Goal: Task Accomplishment & Management: Manage account settings

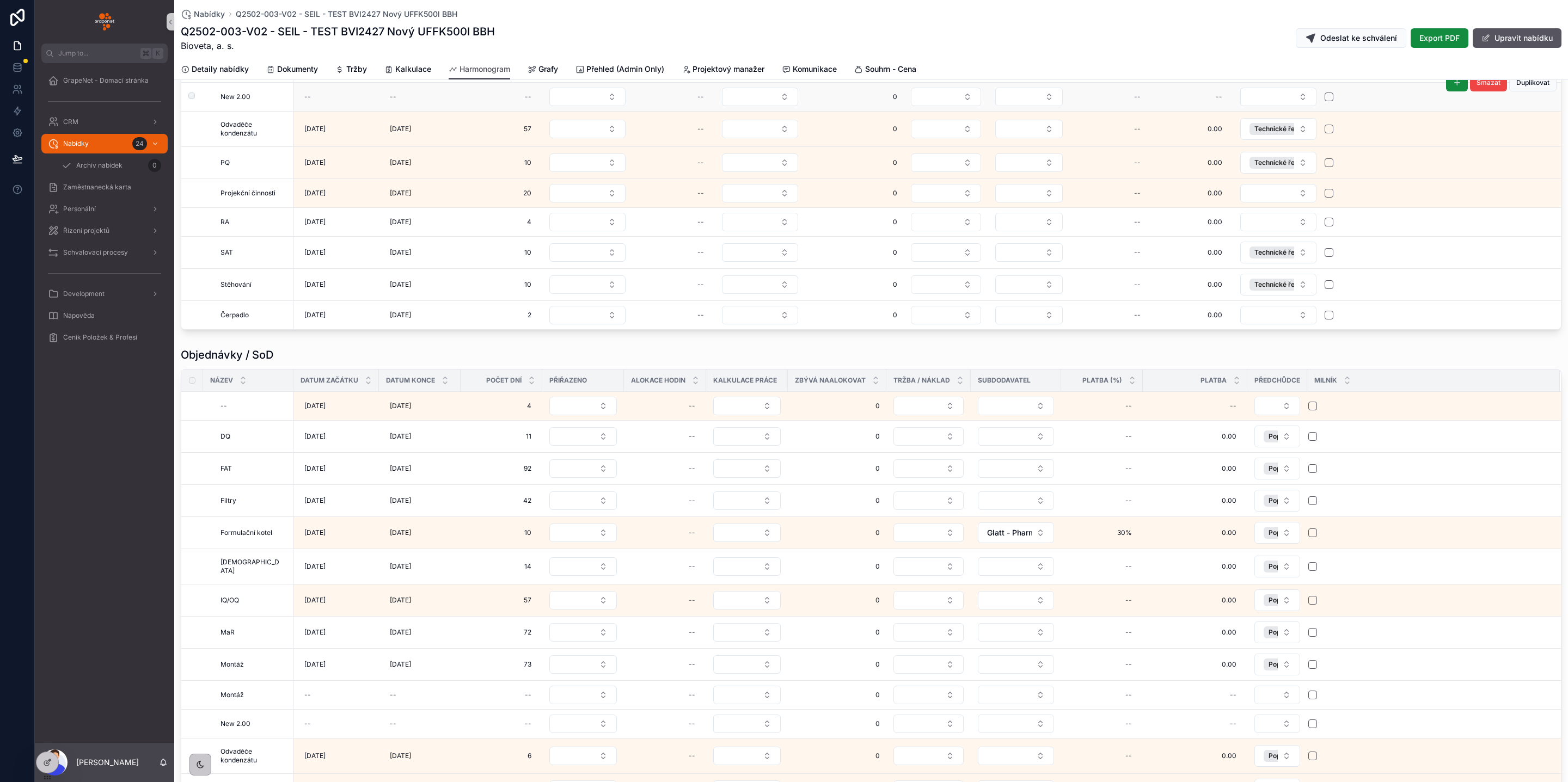
scroll to position [13, 0]
click at [541, 68] on span "Grafy" at bounding box center [548, 68] width 19 height 11
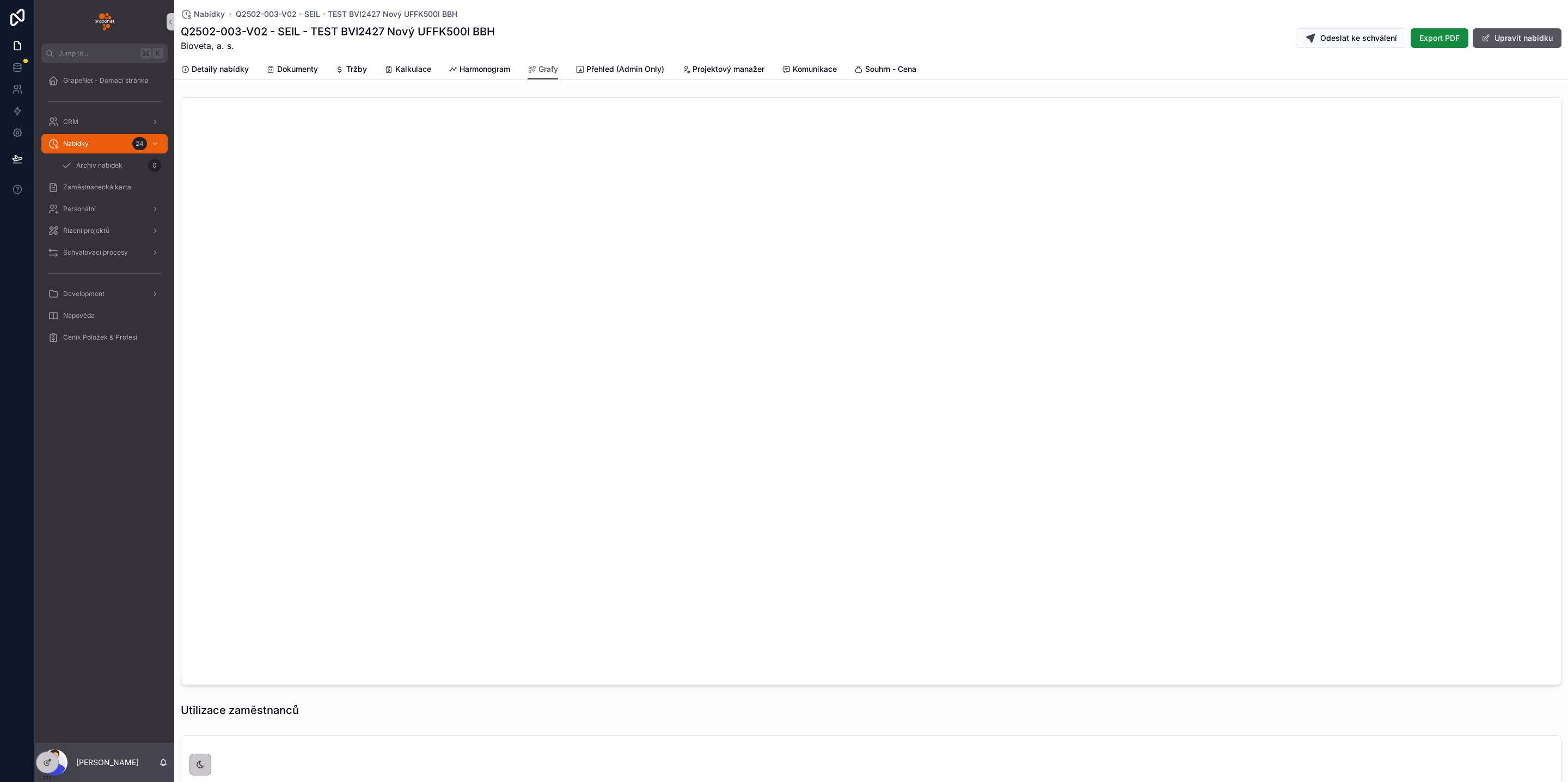
click at [598, 43] on div "Q2502-003-V02 - SEIL - TEST BVI2427 Nový UFFK500l BBH Bioveta, a. s. Odeslat ke…" at bounding box center [871, 38] width 1380 height 28
click at [199, 13] on span "Nabídky" at bounding box center [209, 13] width 31 height 11
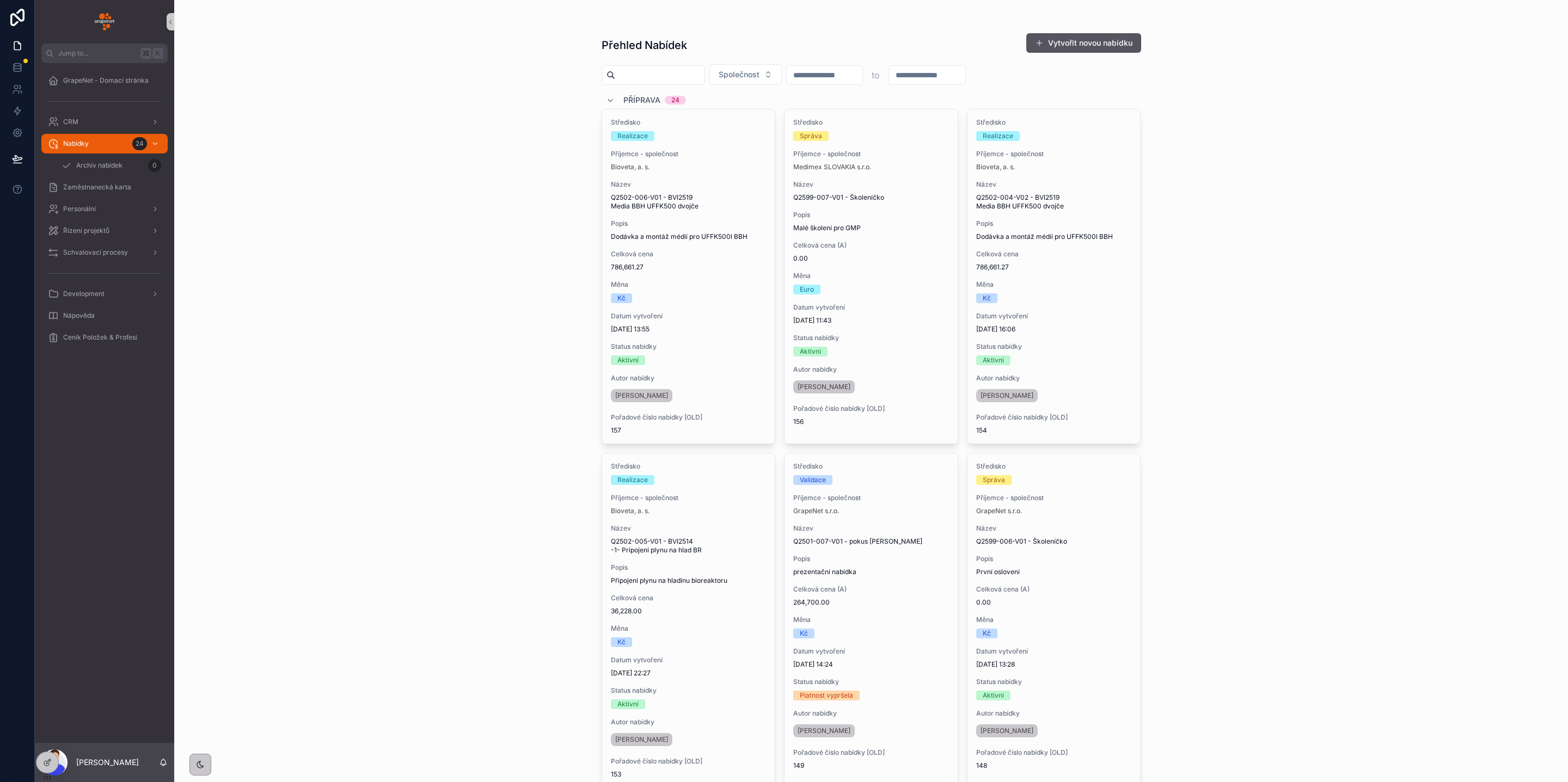
click at [449, 206] on div "Přehled Nabídek Vytvořit novou nabídku Společnost to Příprava 24 Středisko Real…" at bounding box center [871, 391] width 1394 height 782
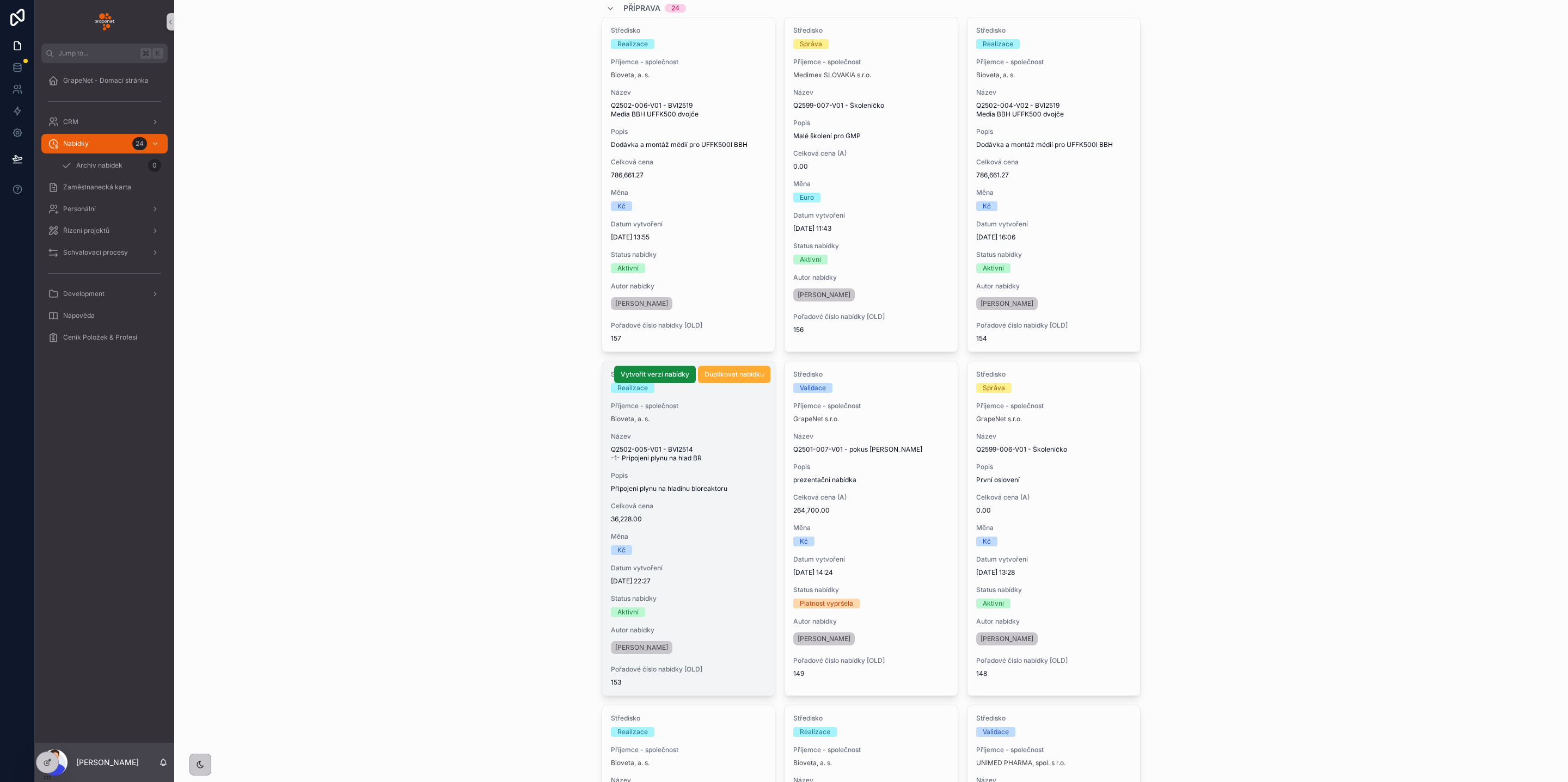
scroll to position [320, 0]
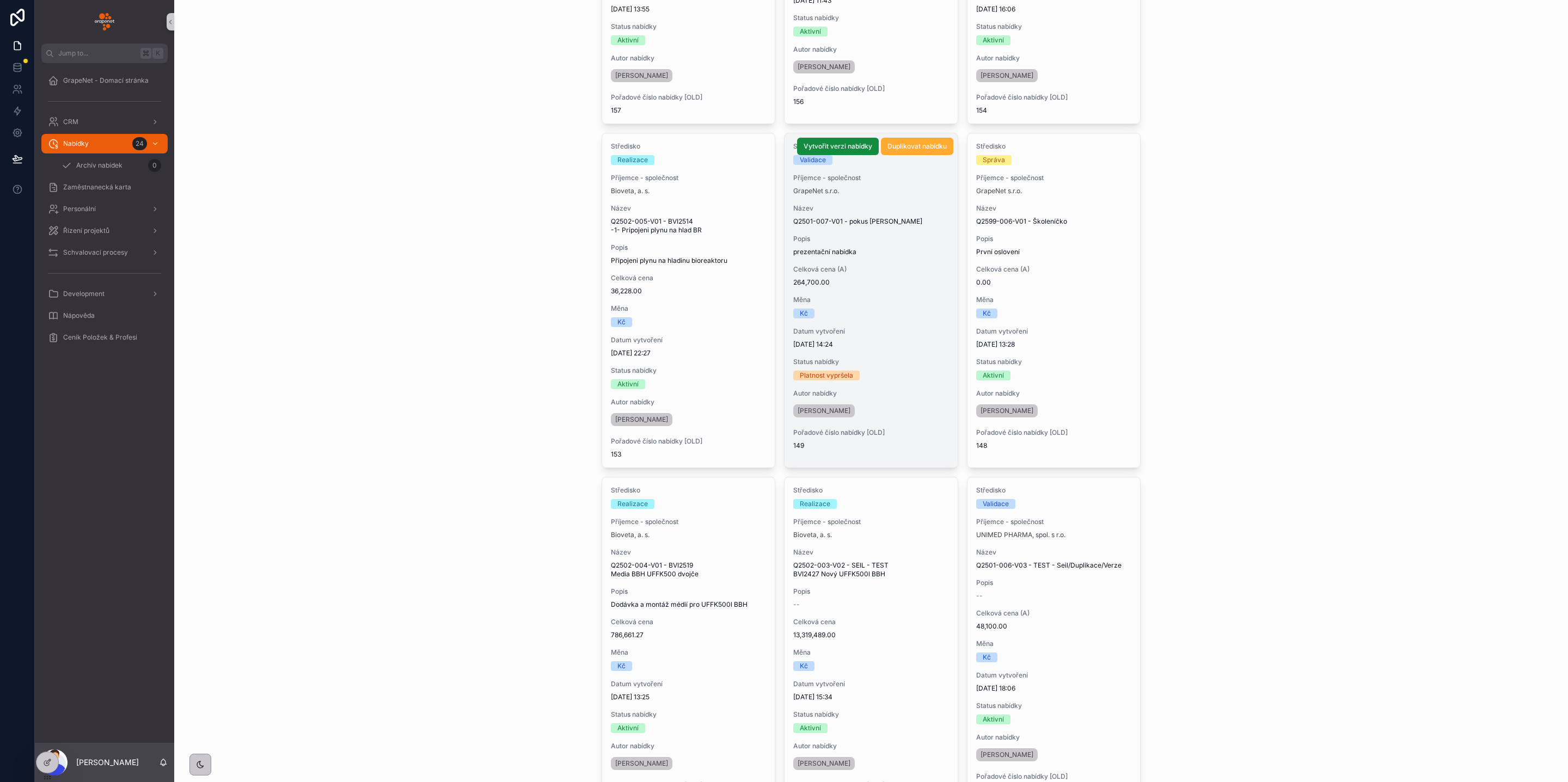
click at [877, 300] on span "Měna" at bounding box center [872, 299] width 156 height 9
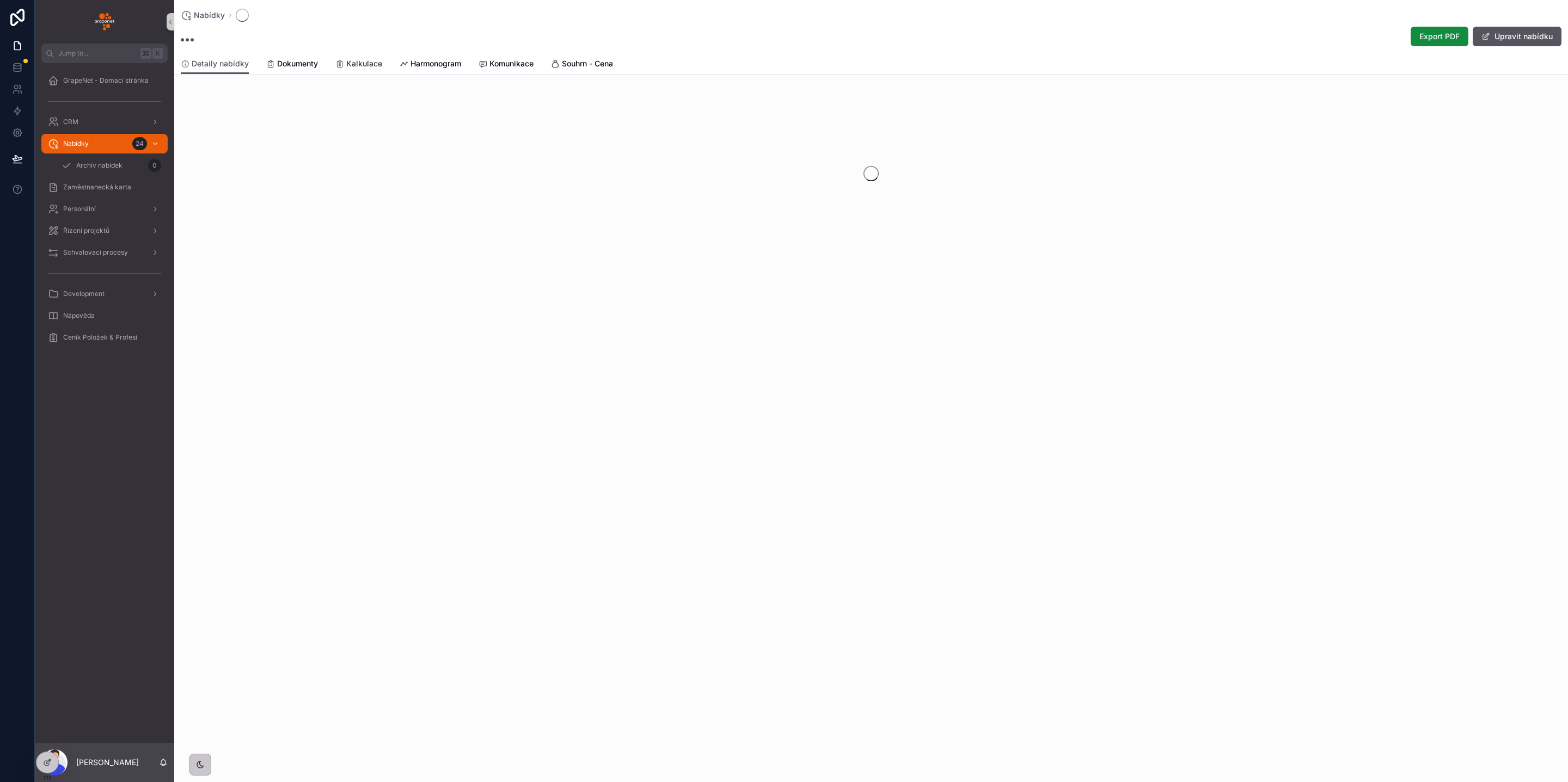
click at [354, 61] on span "Kalkulace" at bounding box center [364, 63] width 36 height 11
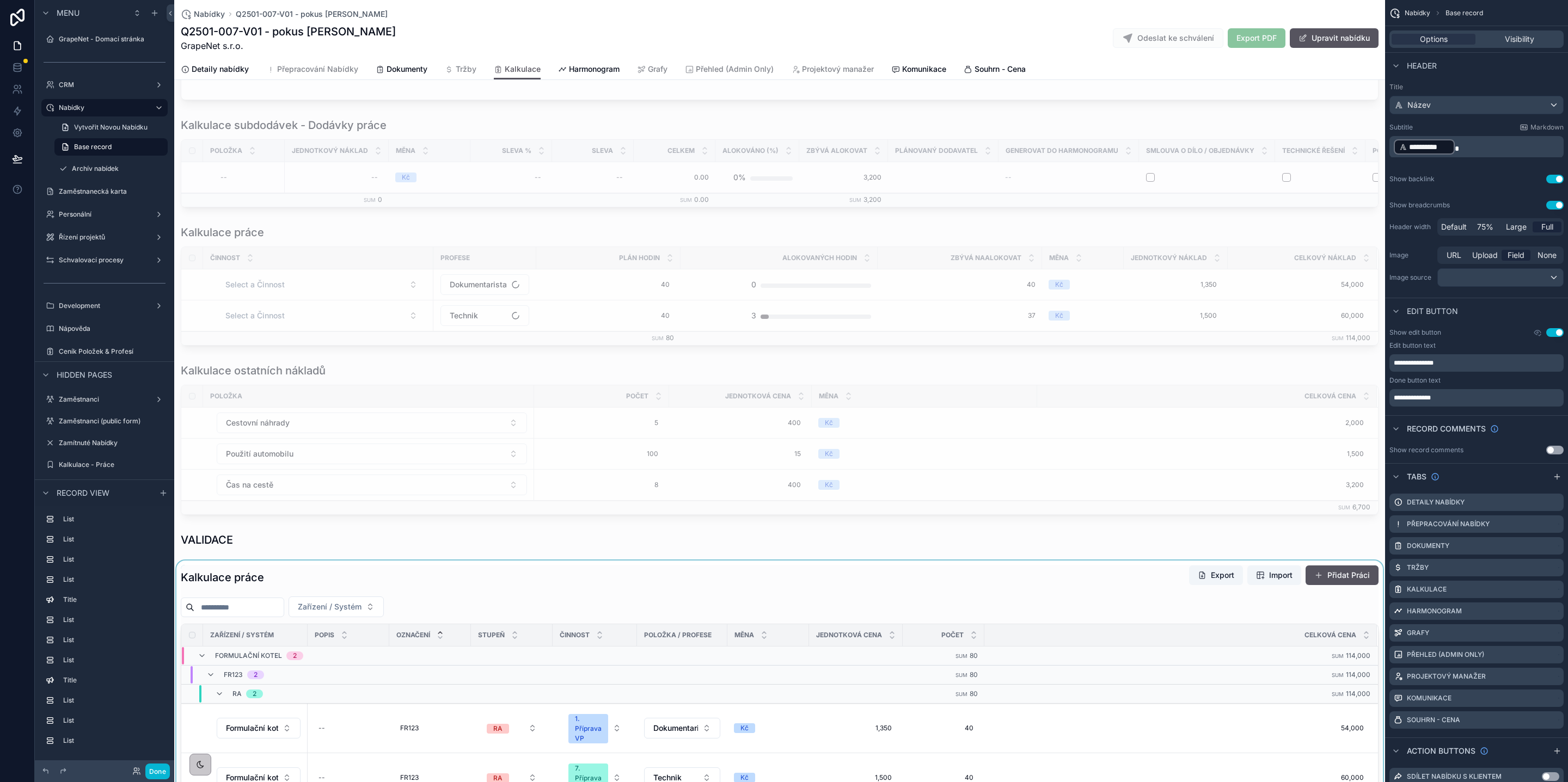
scroll to position [340, 0]
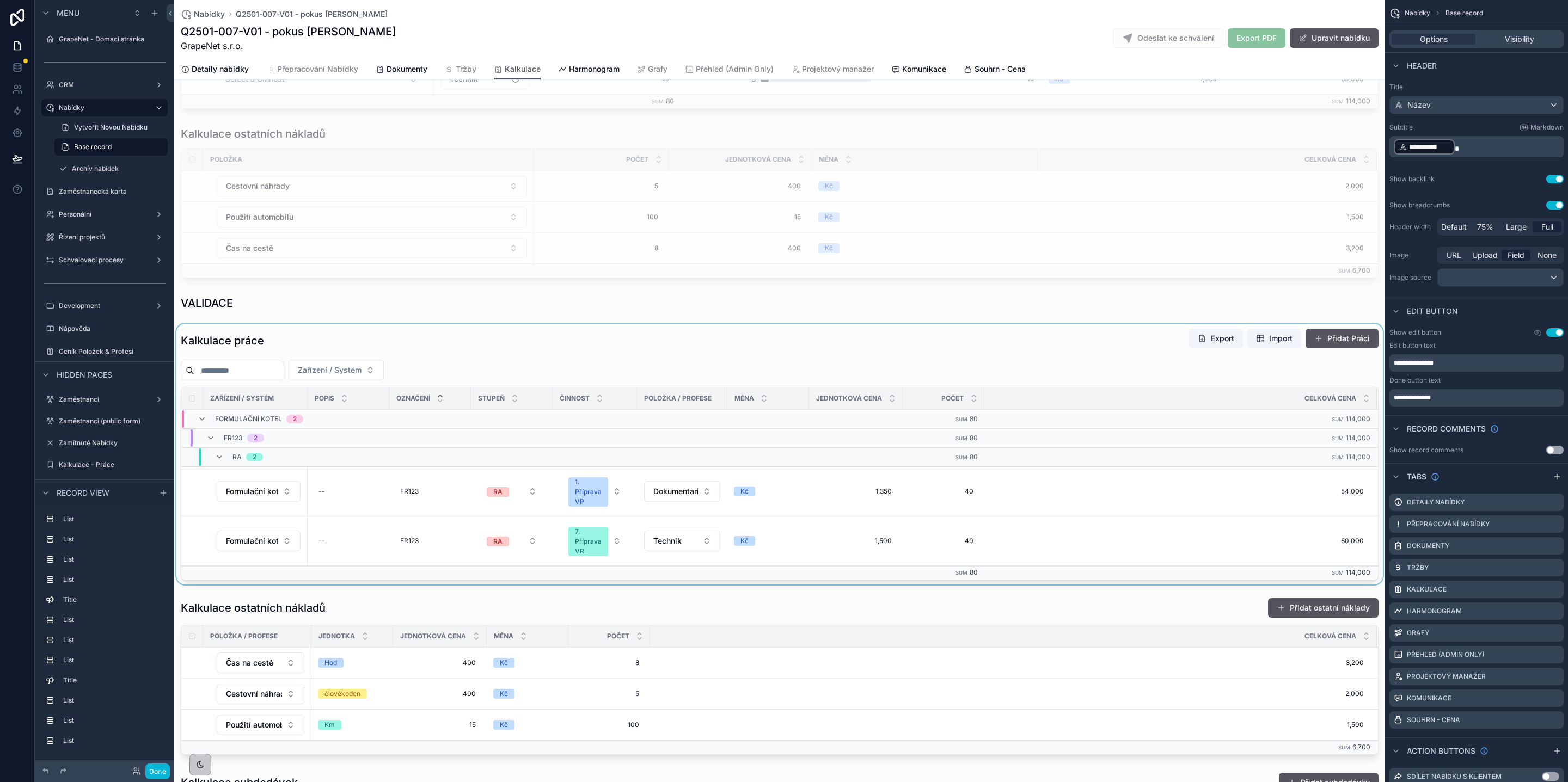
click at [431, 372] on div "scrollable content" at bounding box center [779, 454] width 1211 height 261
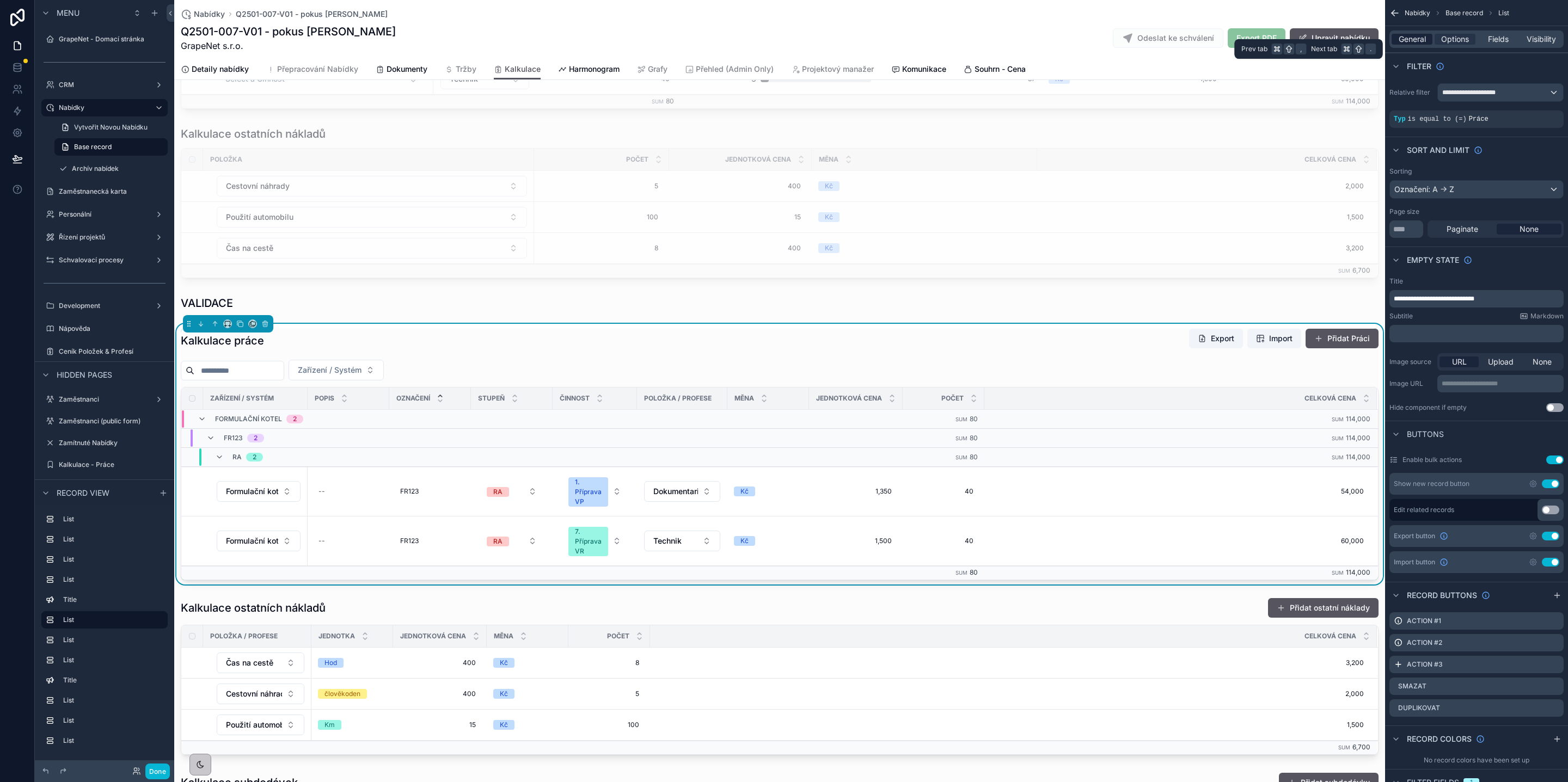
click at [1418, 40] on span "General" at bounding box center [1412, 38] width 27 height 11
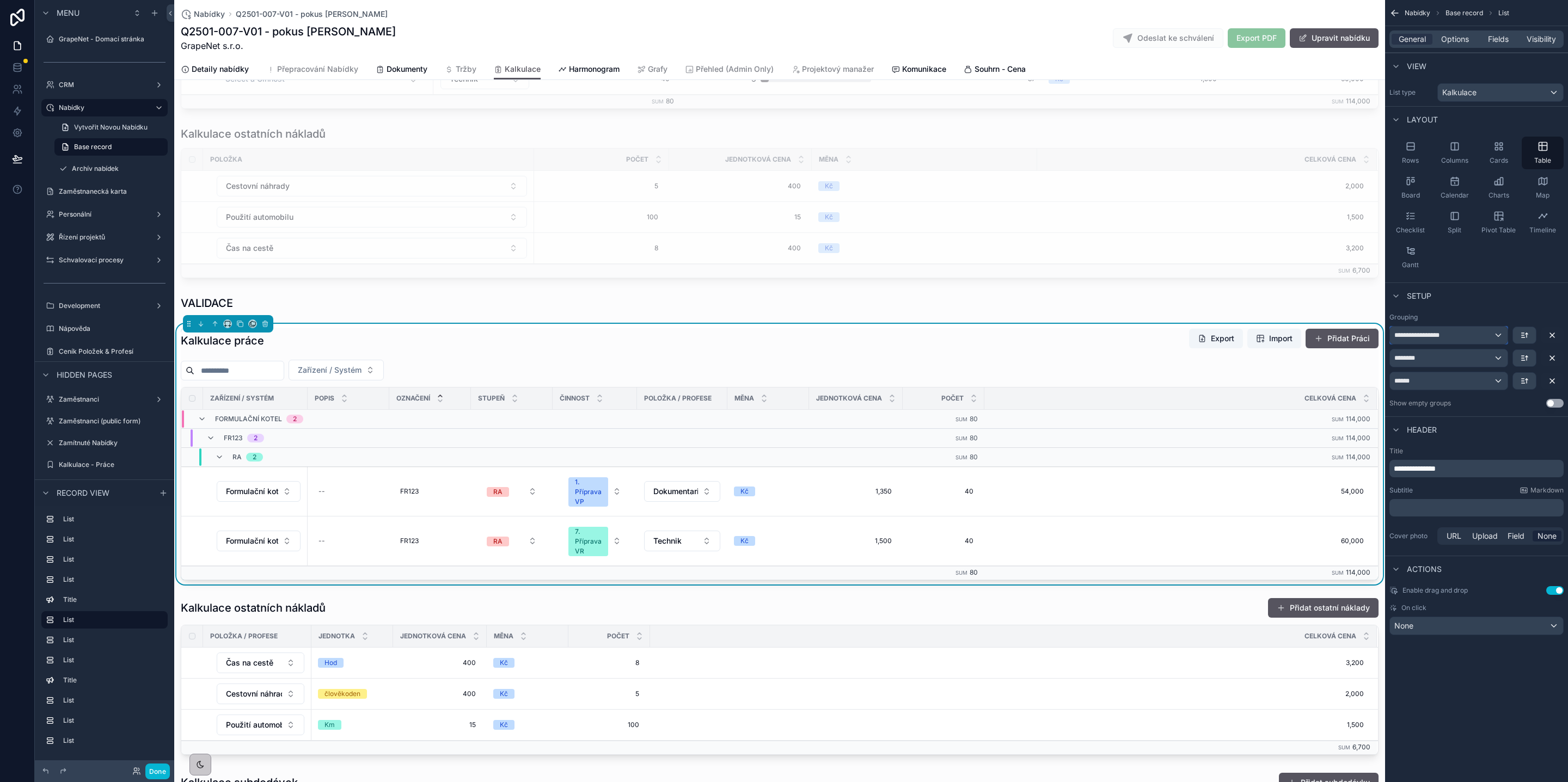
click at [1499, 334] on div "**********" at bounding box center [1449, 336] width 117 height 17
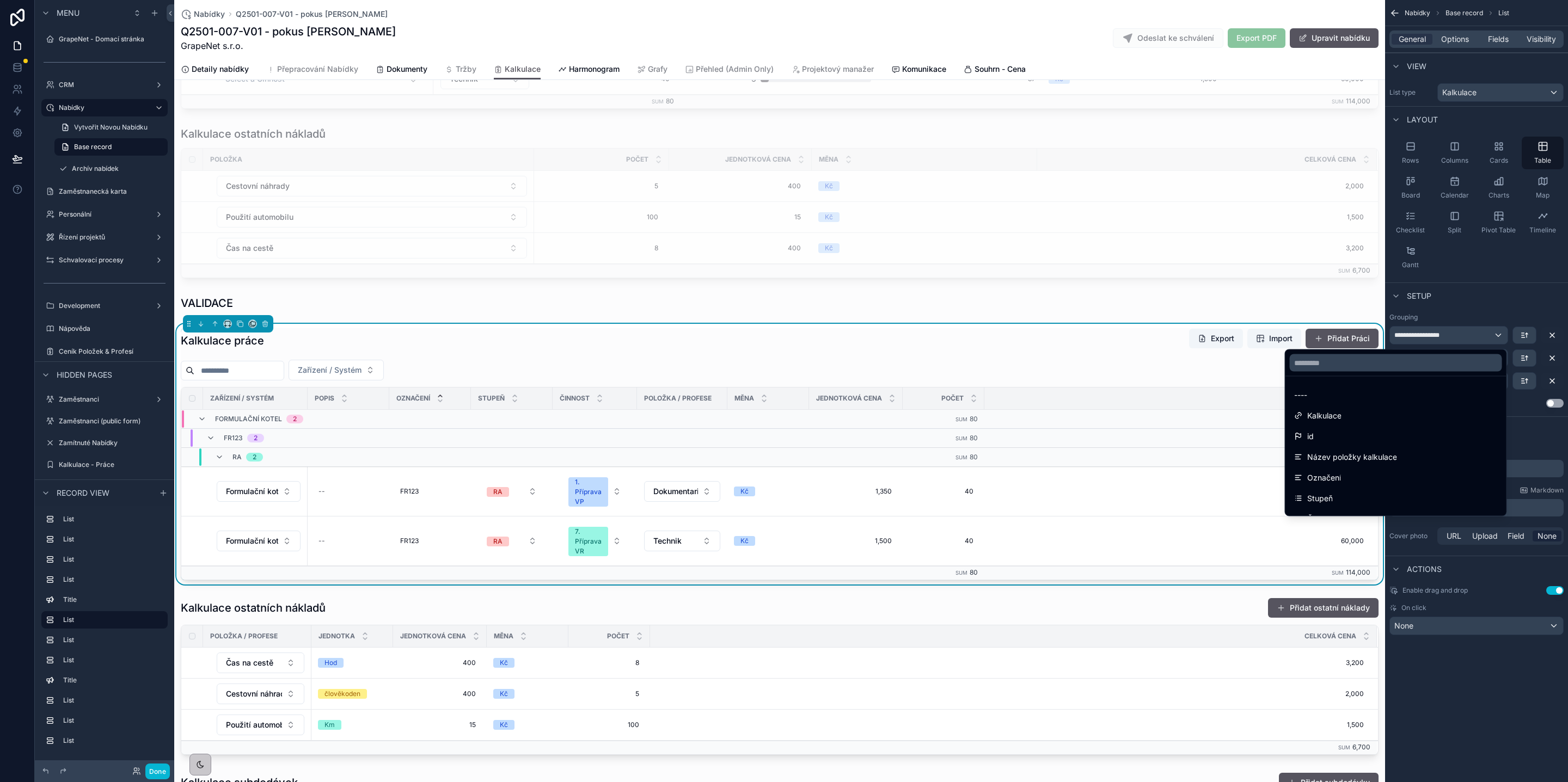
click at [1499, 334] on div "scrollable content" at bounding box center [784, 391] width 1568 height 782
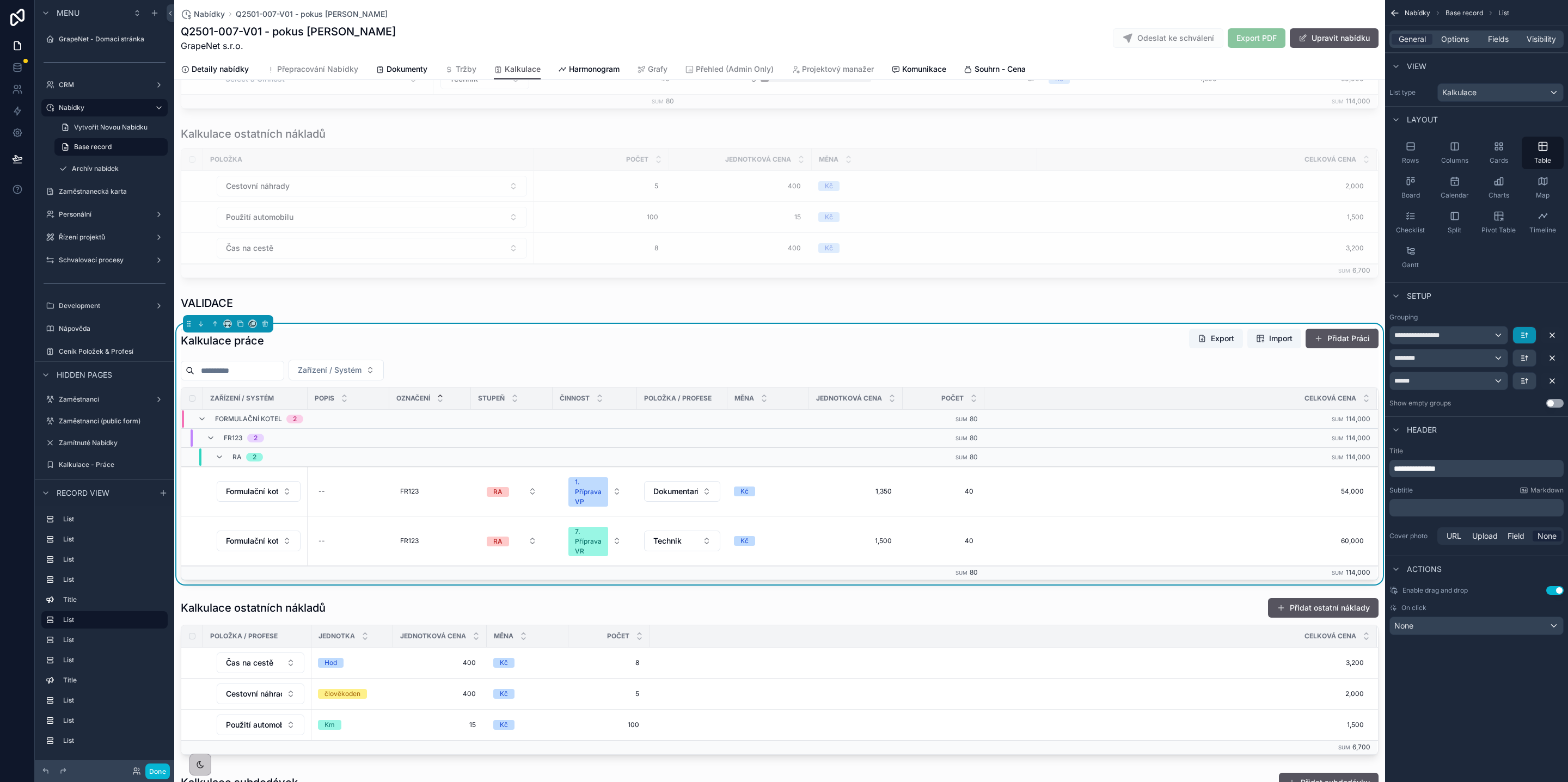
click at [1515, 334] on button "scrollable content" at bounding box center [1525, 335] width 23 height 16
click at [1517, 316] on div "scrollable content" at bounding box center [784, 391] width 1568 height 782
click at [1495, 333] on div "**********" at bounding box center [1449, 336] width 117 height 17
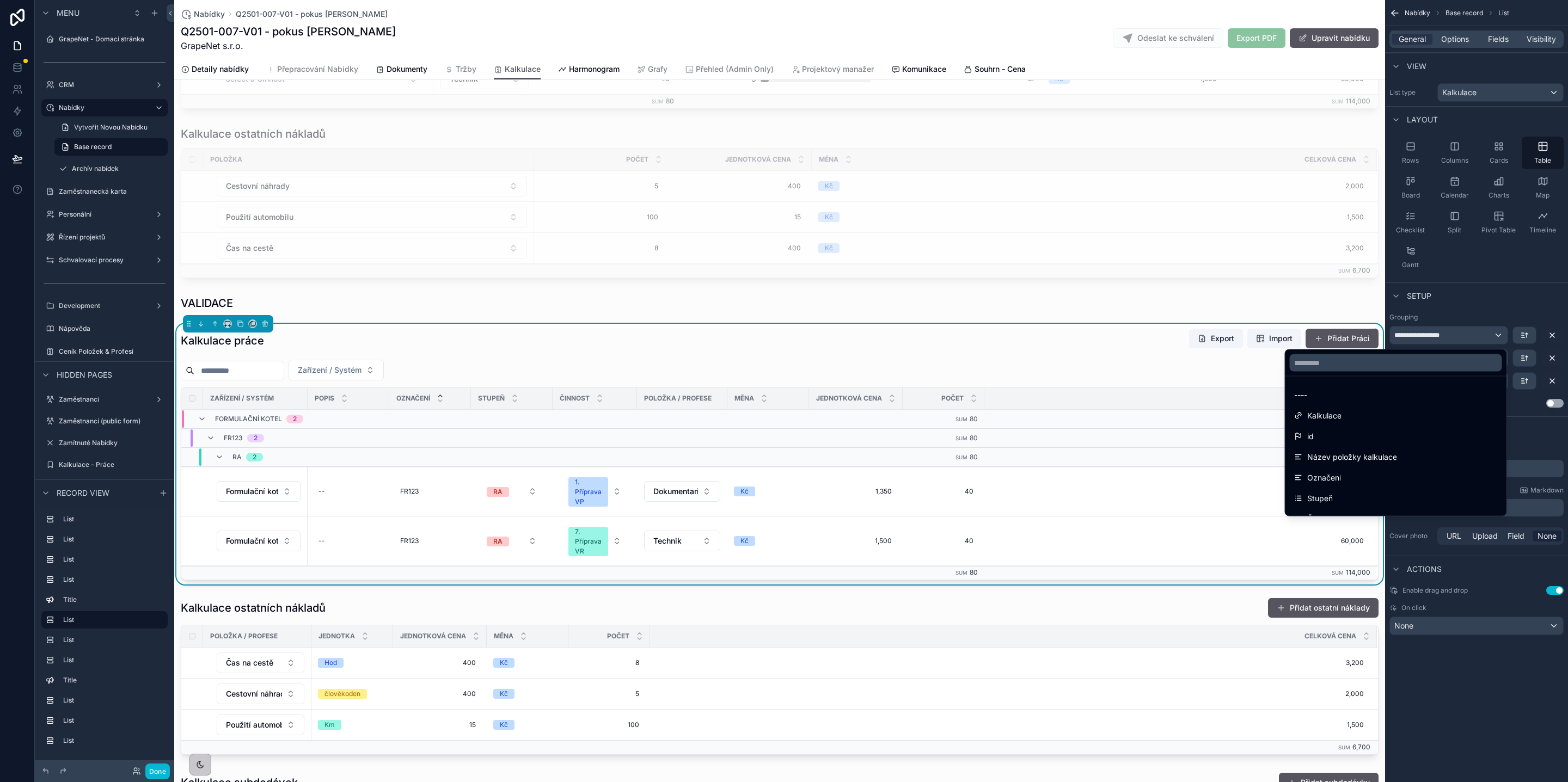
click at [1456, 302] on div "scrollable content" at bounding box center [784, 391] width 1568 height 782
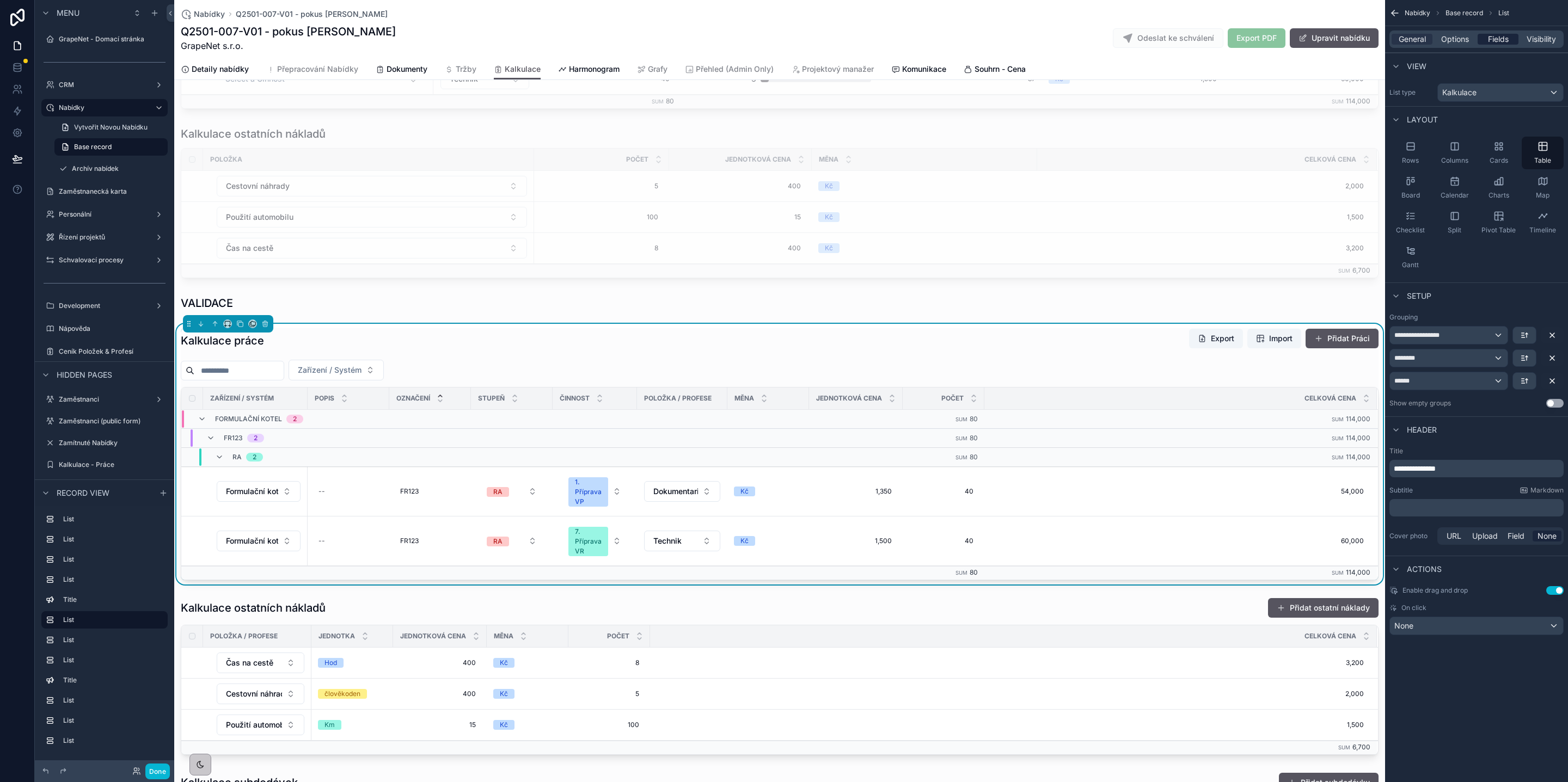
click at [1498, 36] on span "Fields" at bounding box center [1499, 38] width 21 height 11
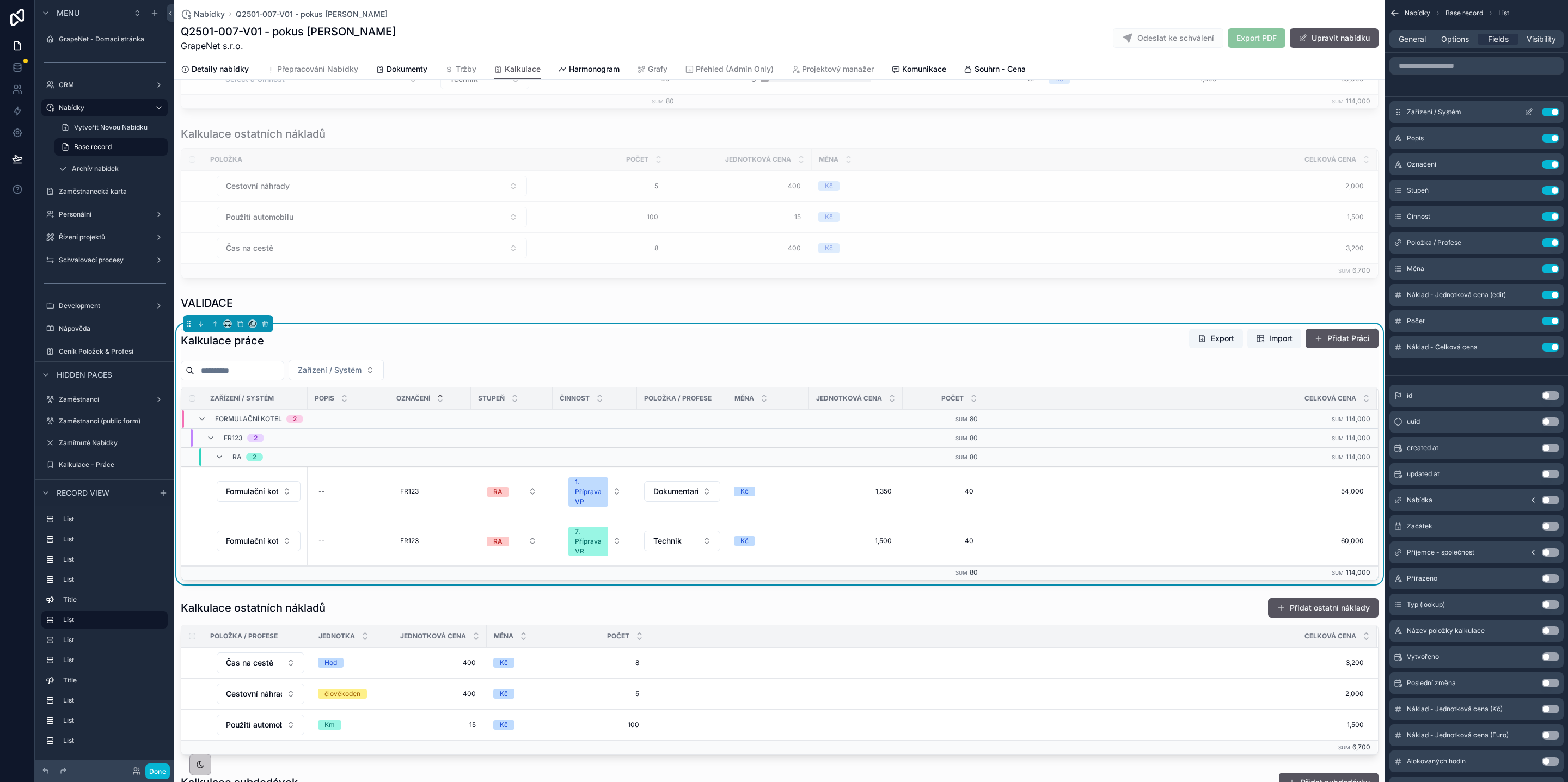
click at [1525, 112] on icon "scrollable content" at bounding box center [1529, 112] width 9 height 9
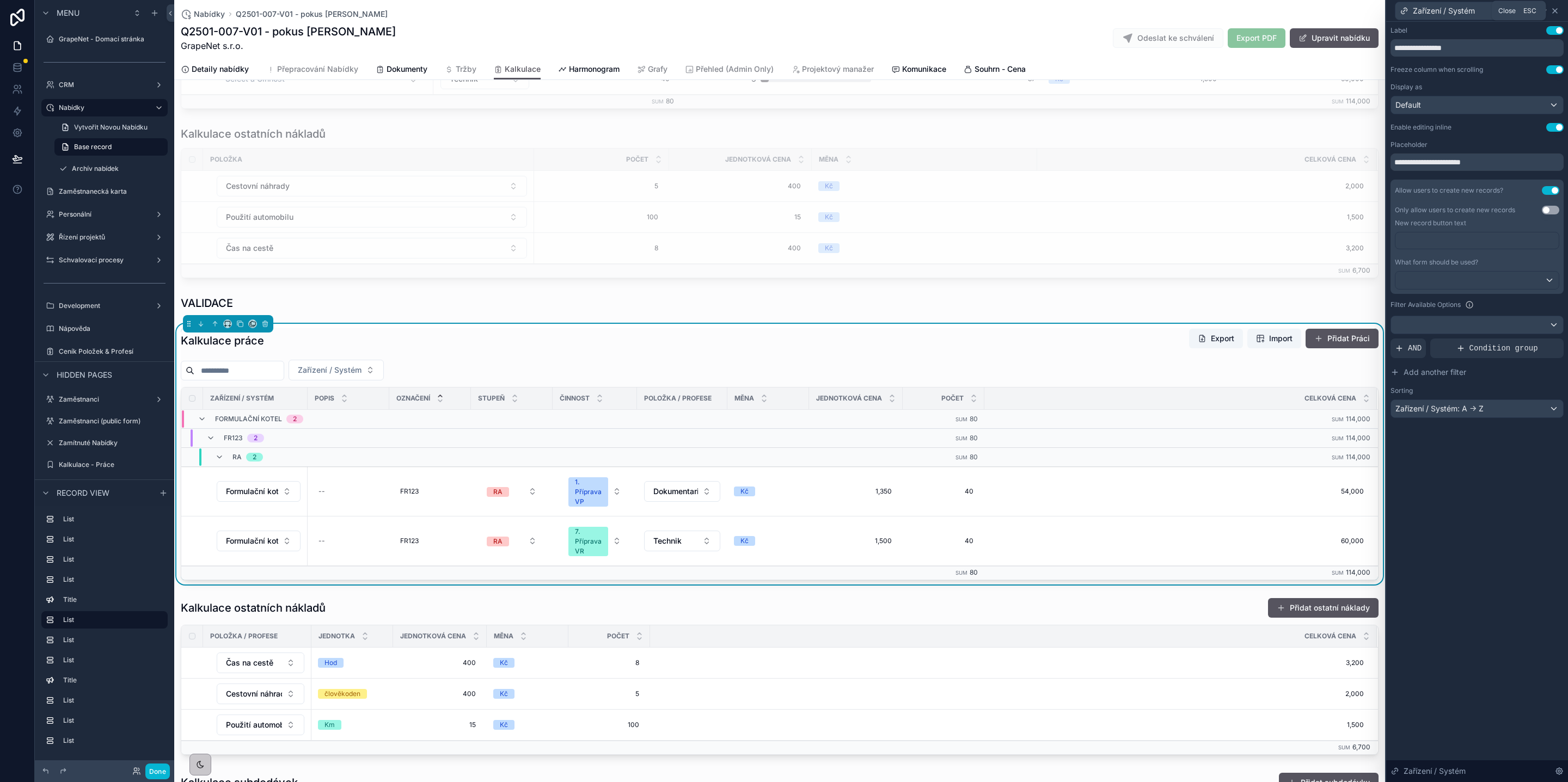
click at [1557, 13] on icon at bounding box center [1555, 11] width 9 height 9
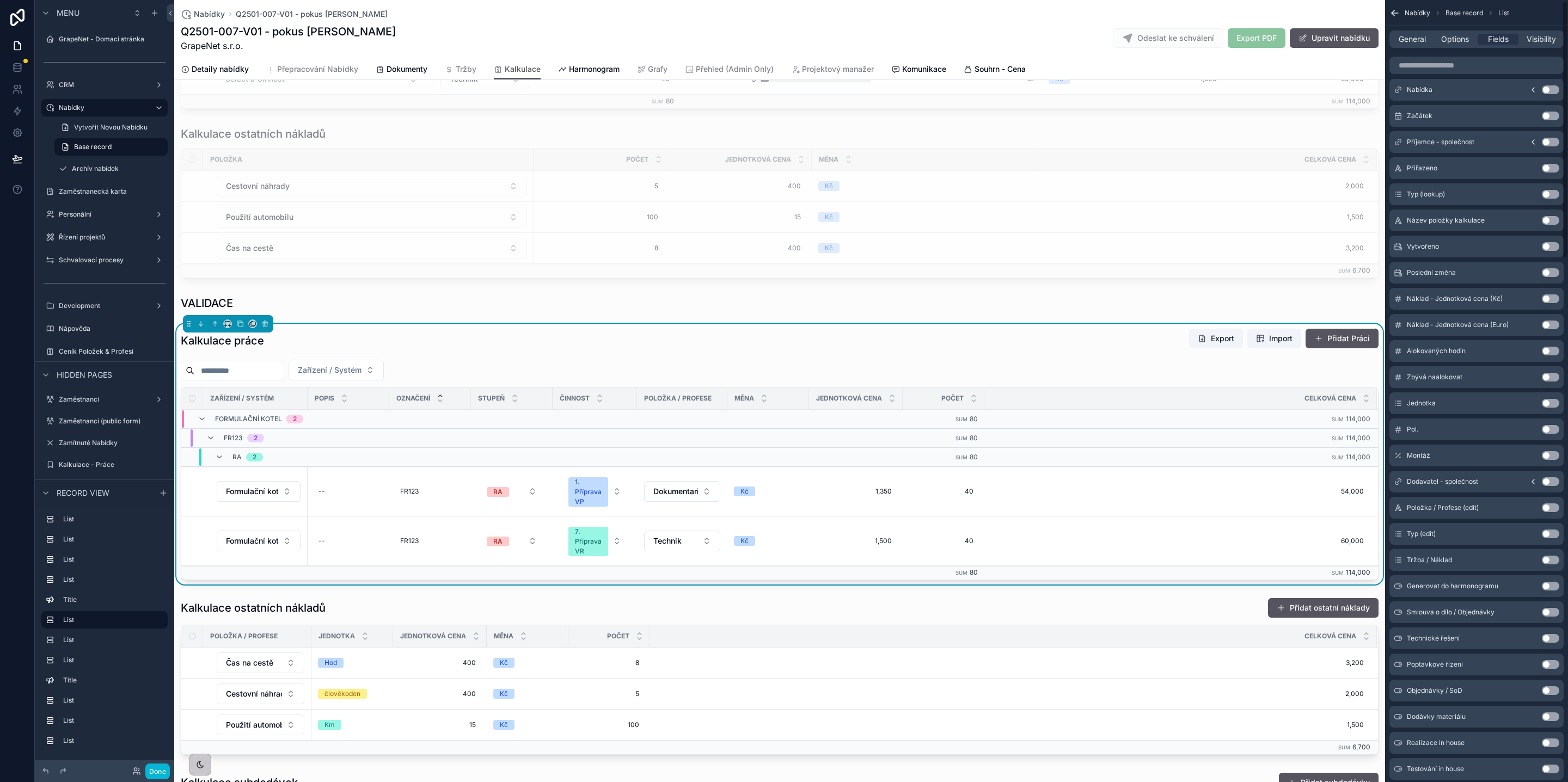
scroll to position [0, 0]
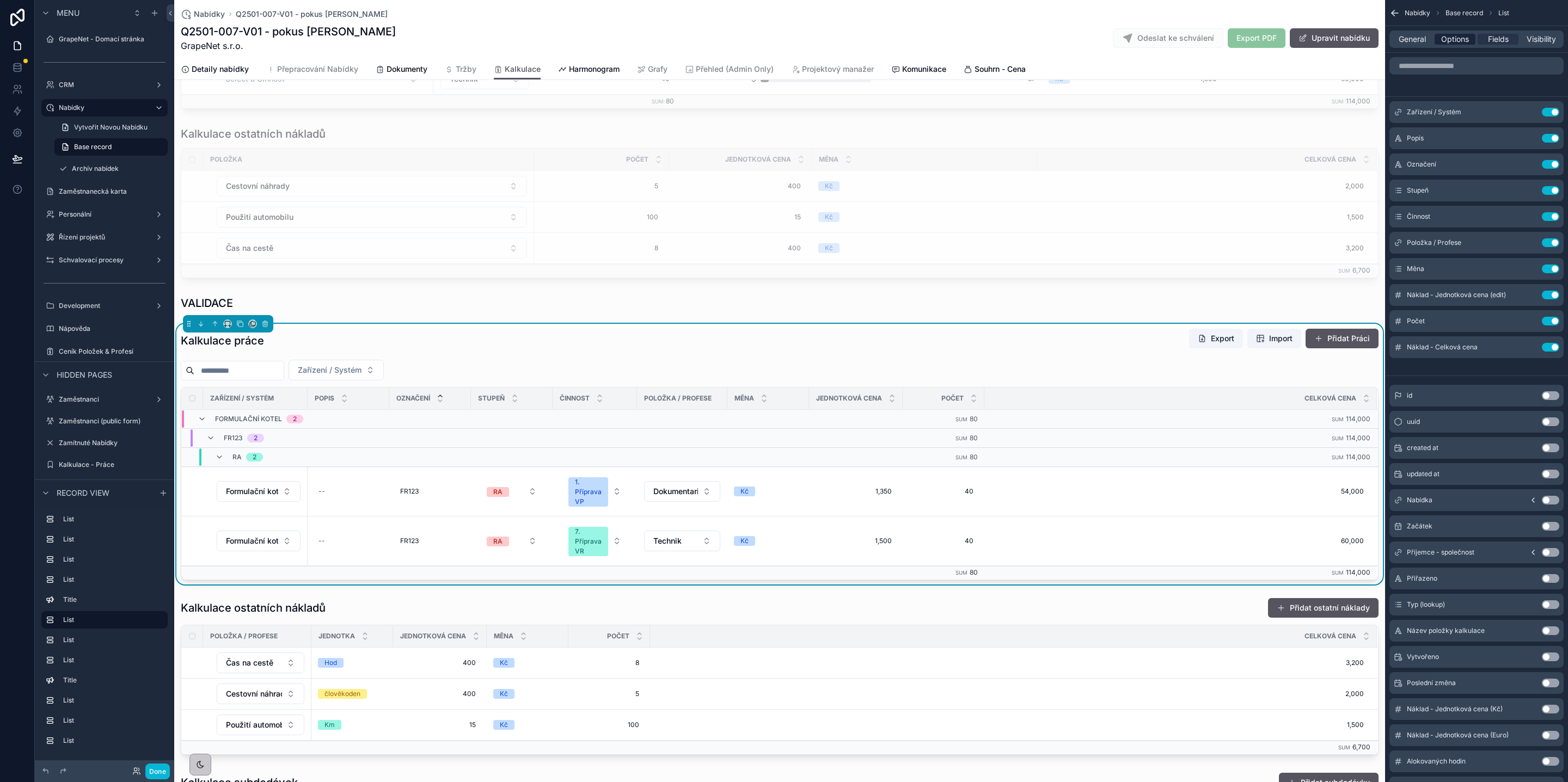
click at [1443, 34] on span "Options" at bounding box center [1454, 38] width 28 height 11
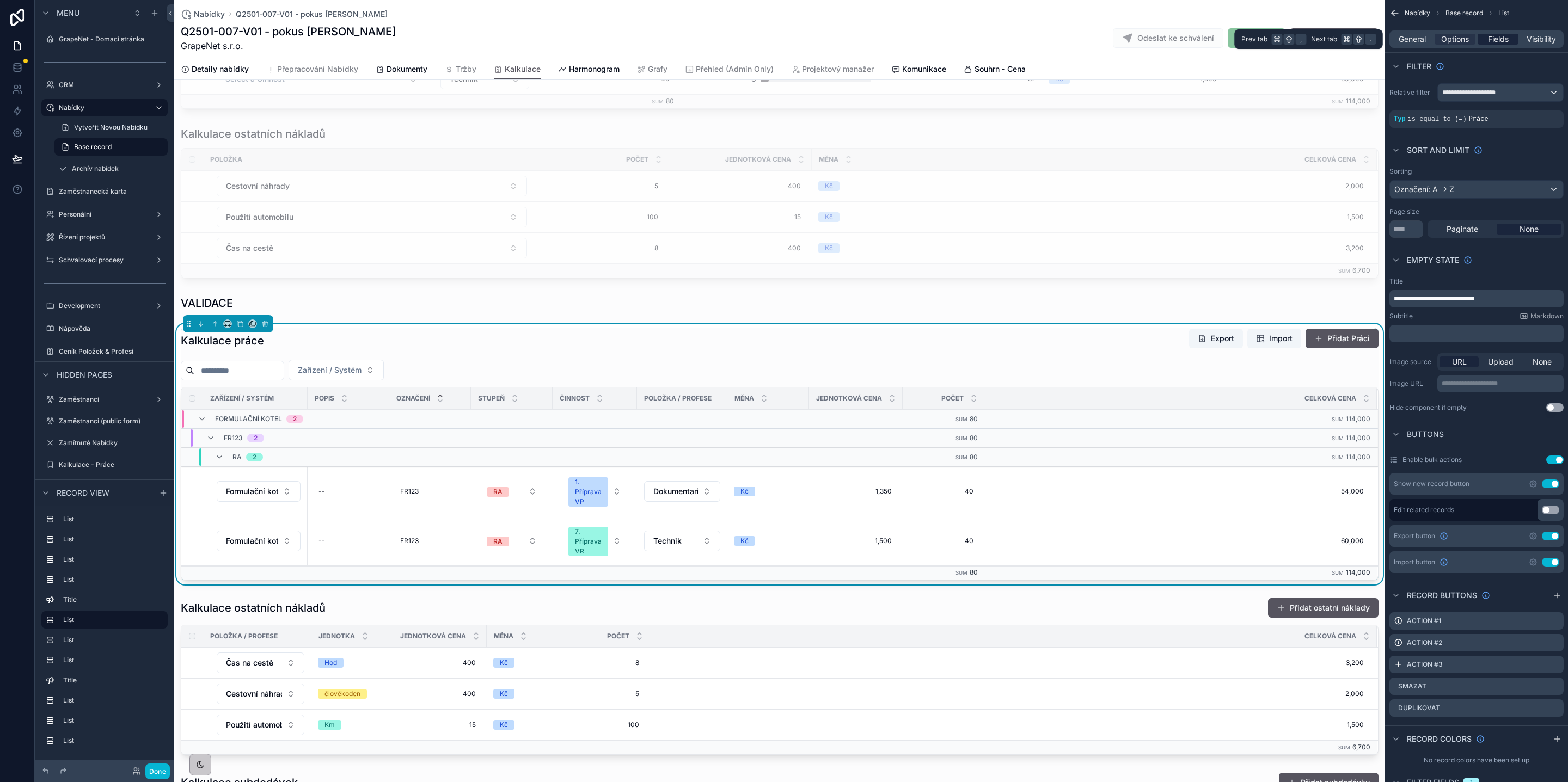
click at [1503, 37] on span "Fields" at bounding box center [1499, 38] width 21 height 11
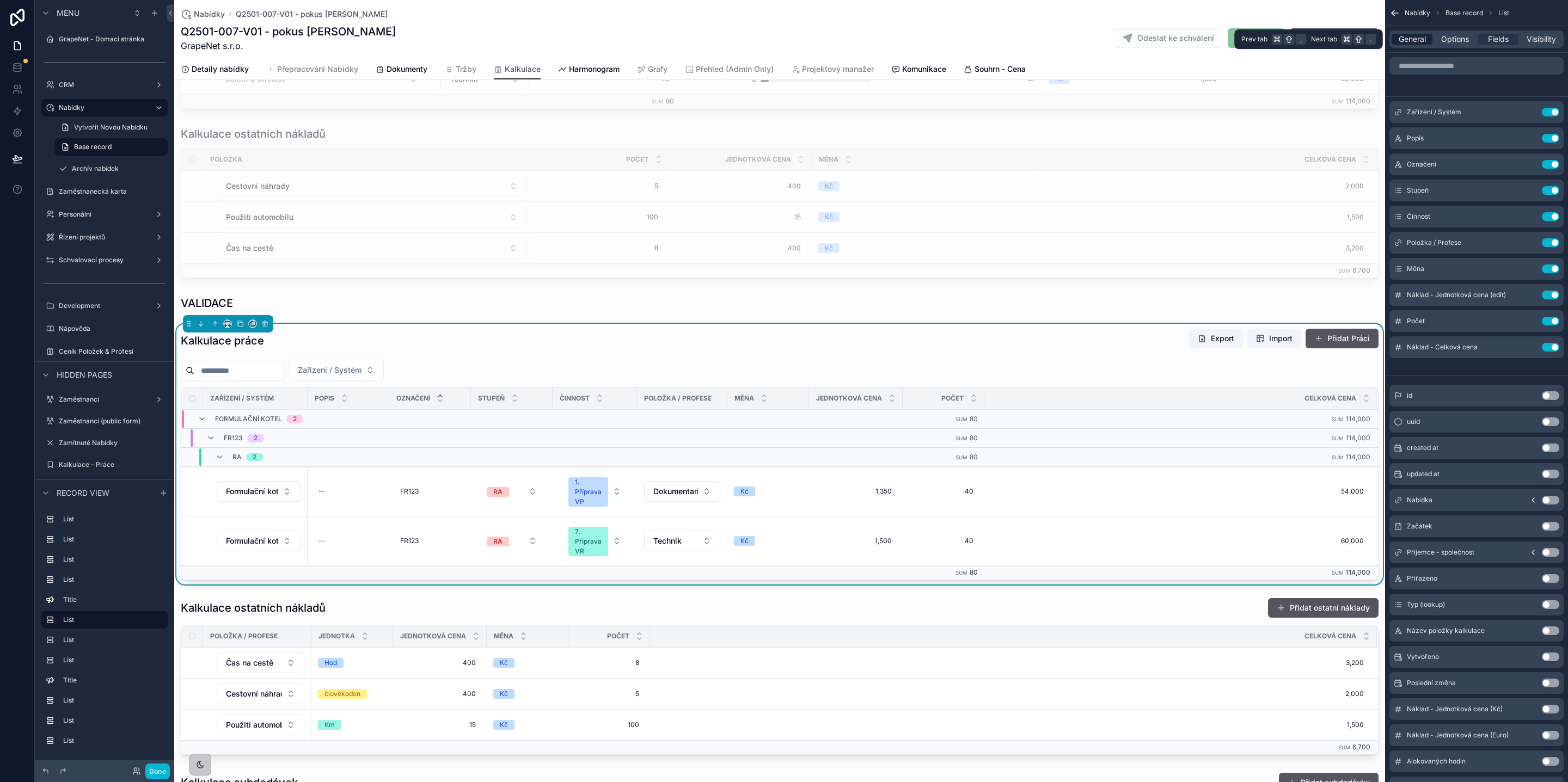
click at [1393, 38] on div "General" at bounding box center [1411, 38] width 40 height 11
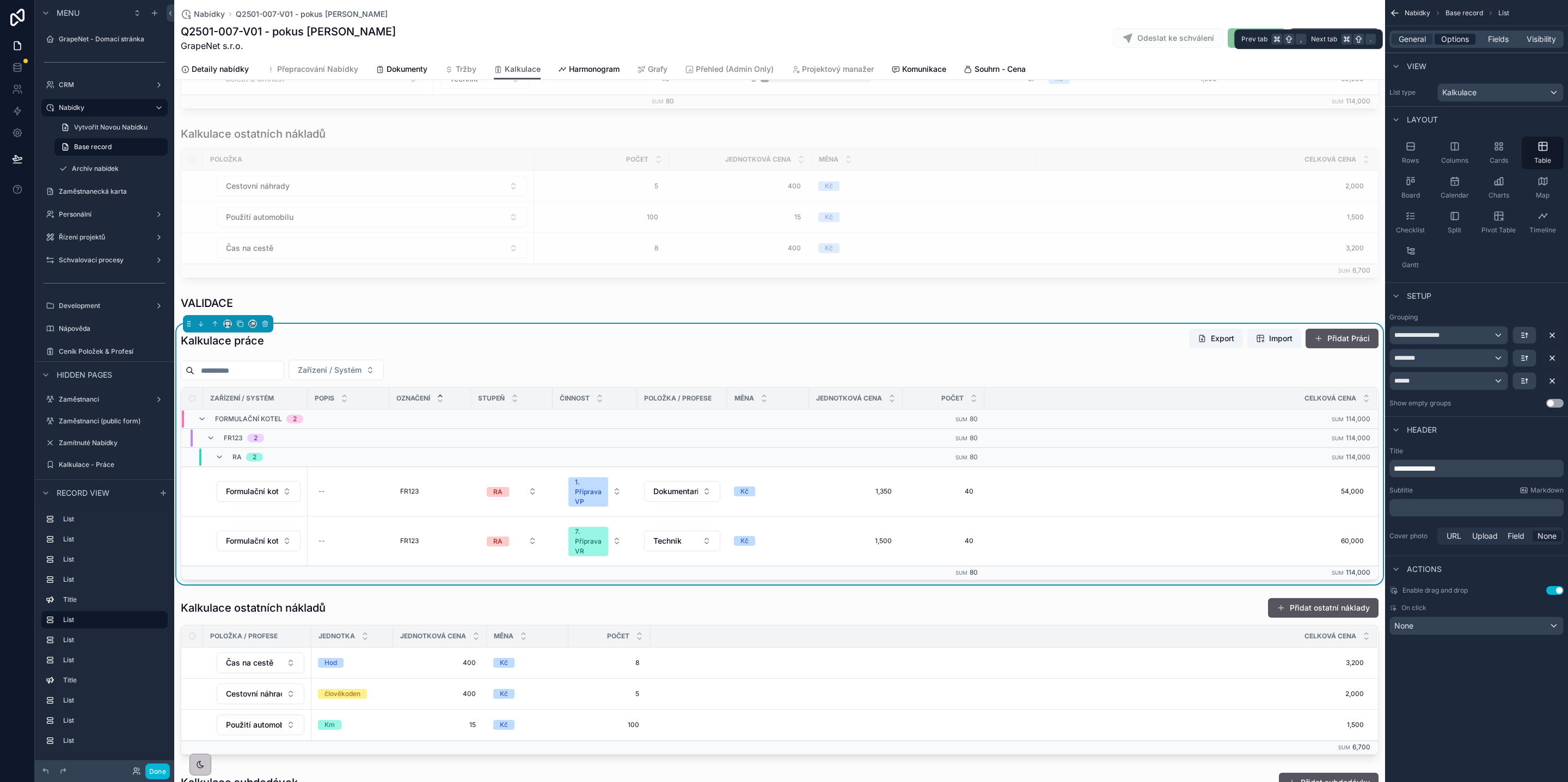
click at [1465, 41] on span "Options" at bounding box center [1454, 38] width 28 height 11
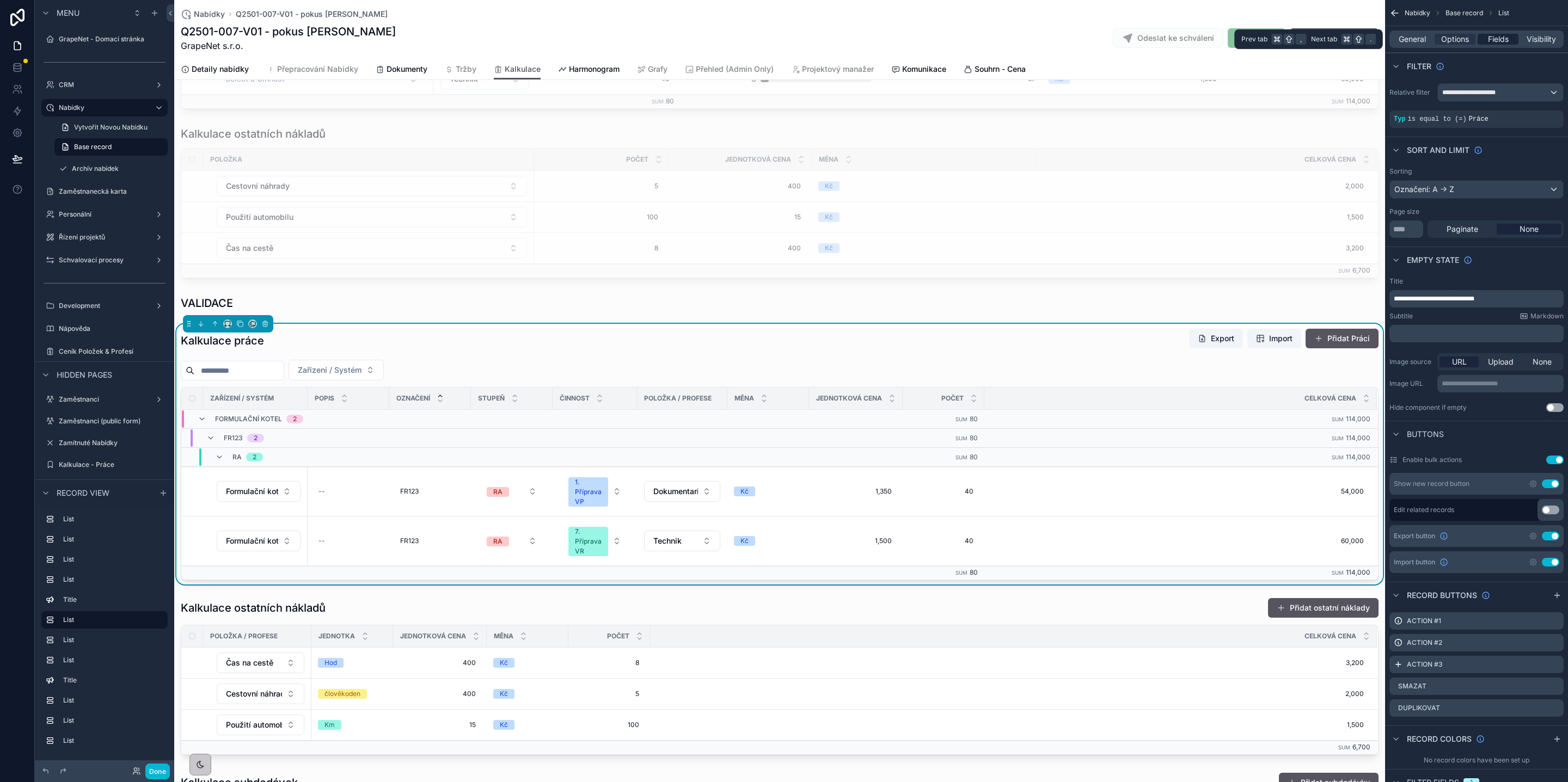
click at [1479, 40] on div "Fields" at bounding box center [1498, 38] width 40 height 11
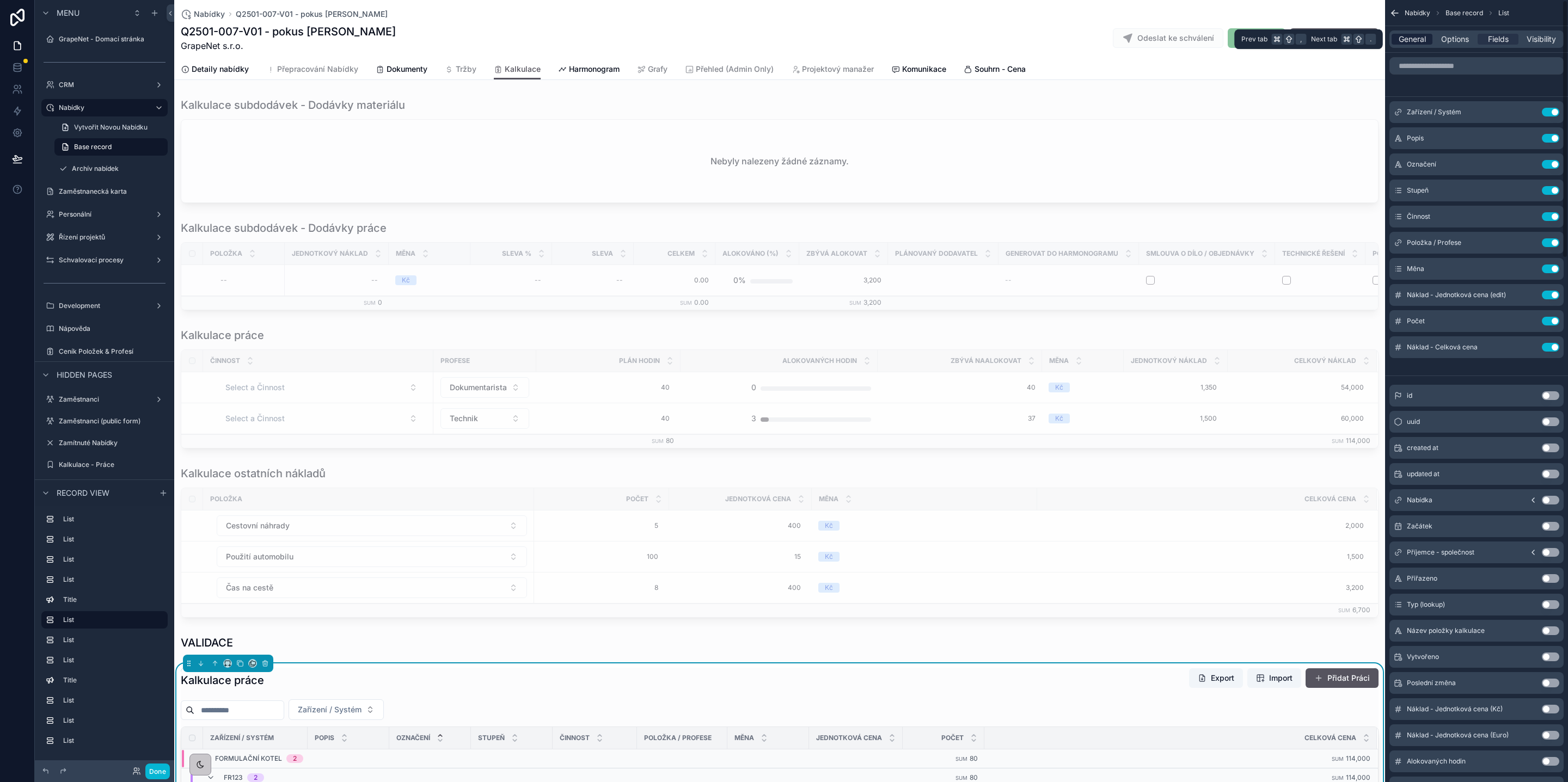
click at [1405, 40] on span "General" at bounding box center [1412, 38] width 27 height 11
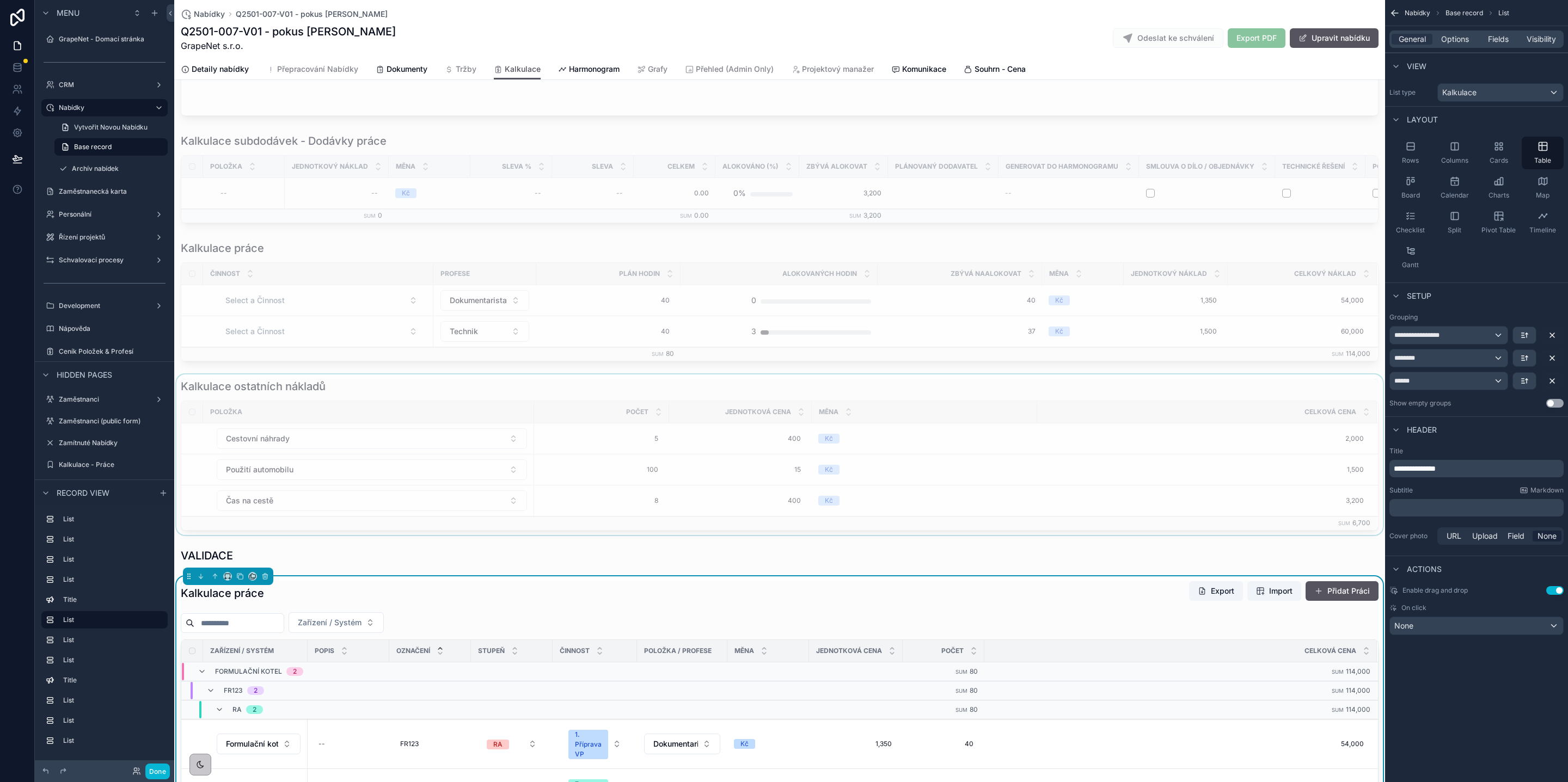
scroll to position [106, 0]
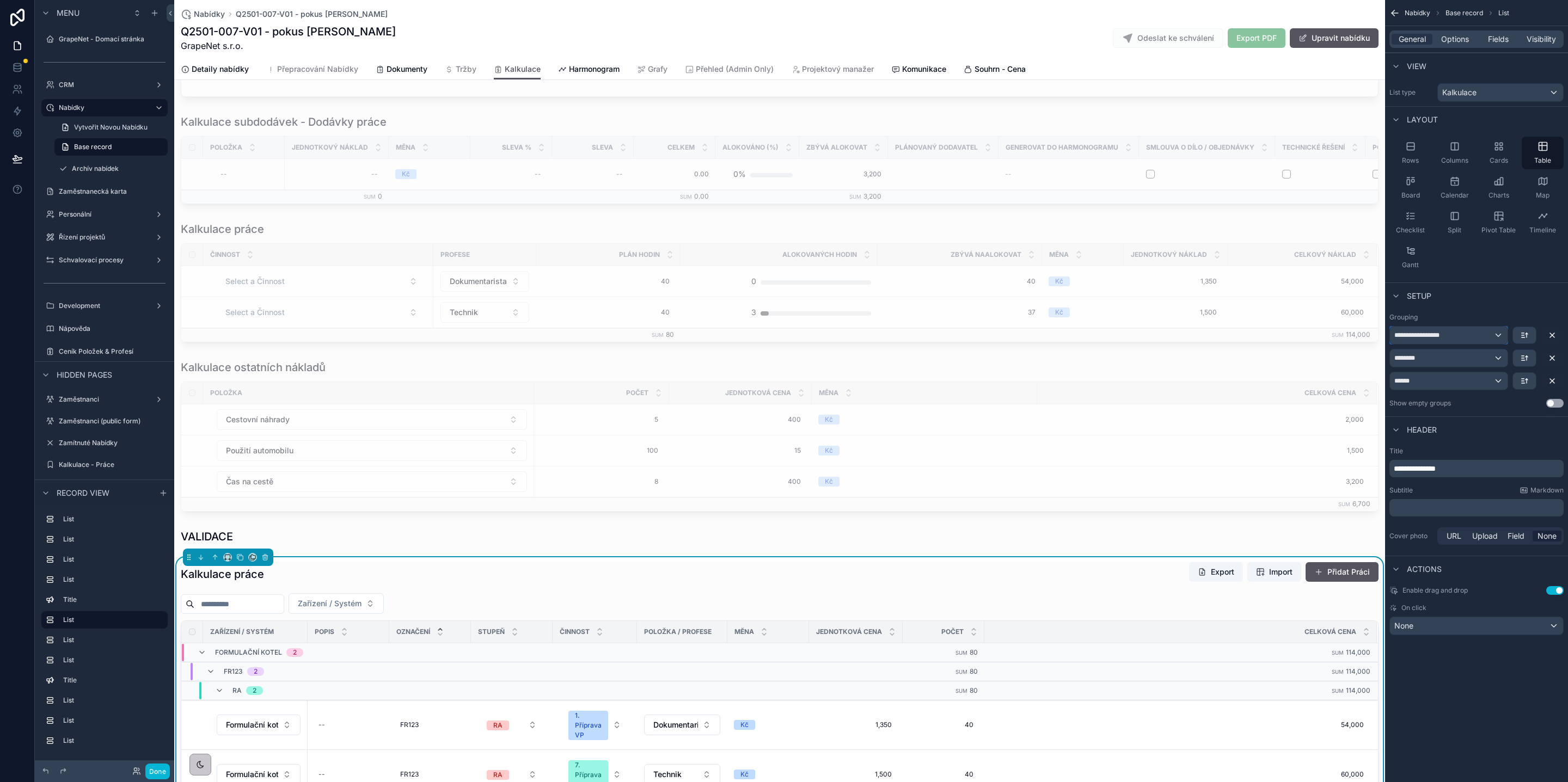
click at [1447, 335] on span "**********" at bounding box center [1420, 335] width 53 height 9
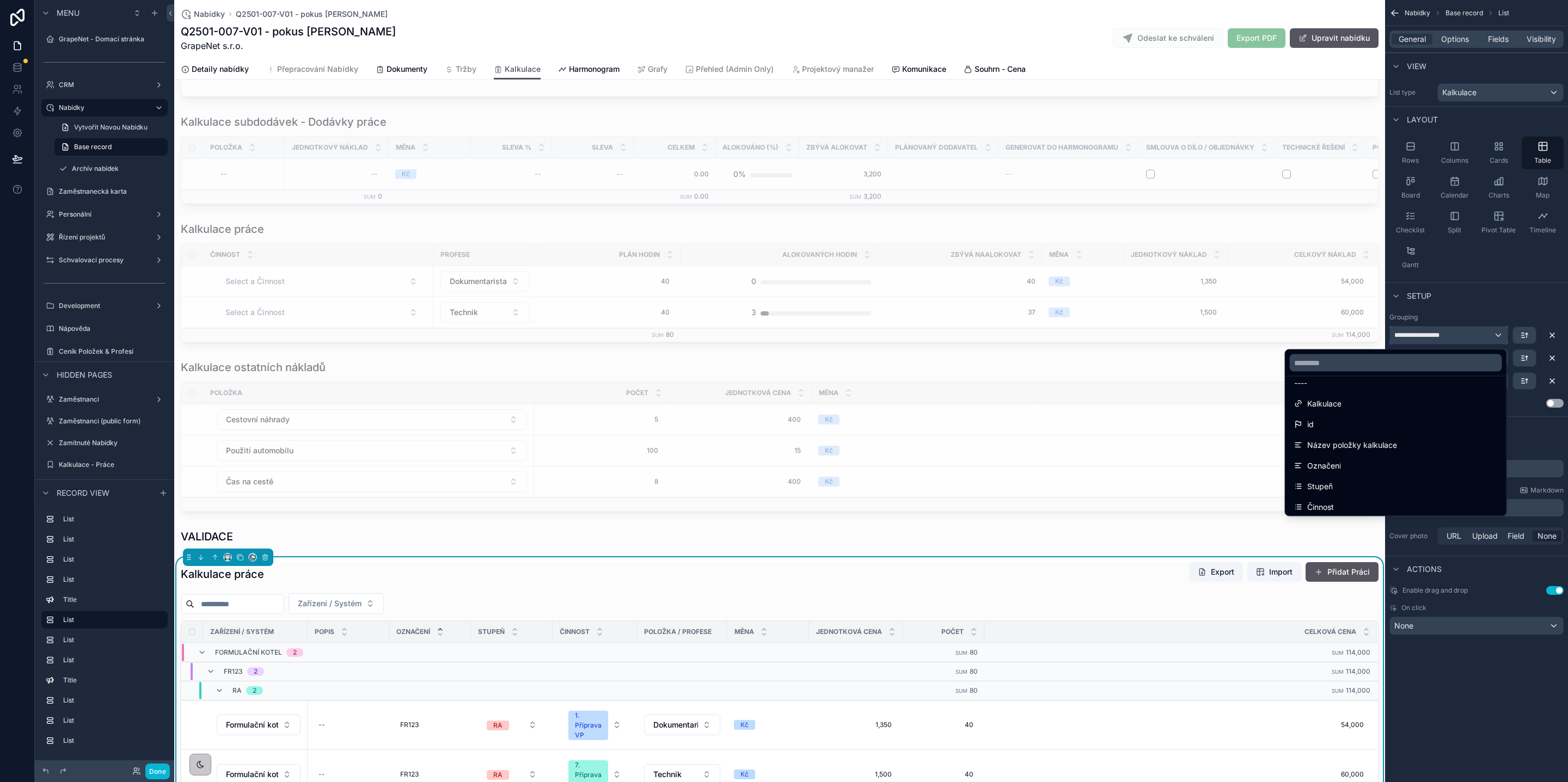
scroll to position [14, 0]
click at [1463, 315] on div "scrollable content" at bounding box center [784, 391] width 1568 height 782
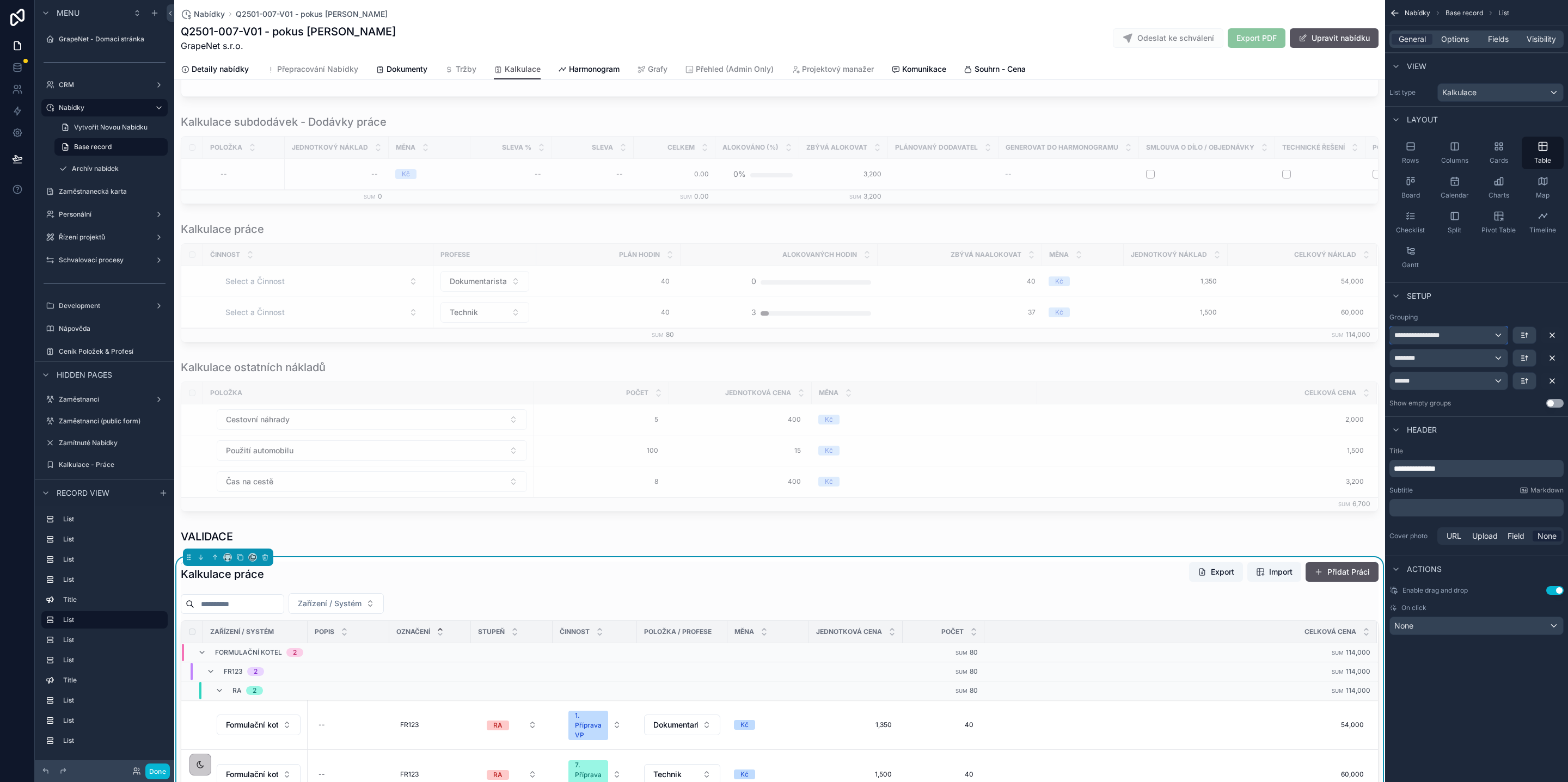
click at [1470, 335] on div "**********" at bounding box center [1449, 336] width 117 height 17
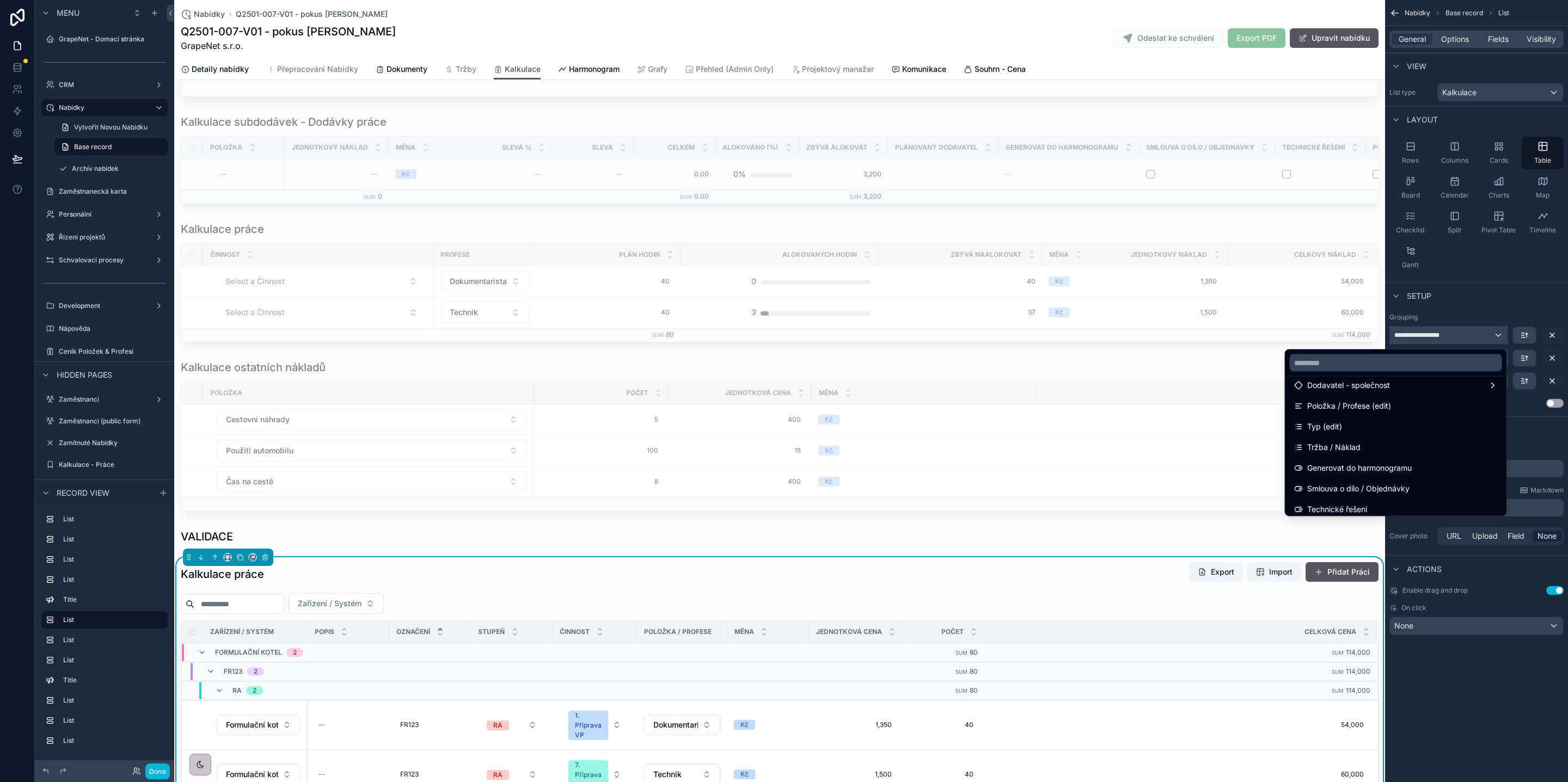
scroll to position [548, 0]
click at [1363, 368] on input "text" at bounding box center [1396, 363] width 213 height 17
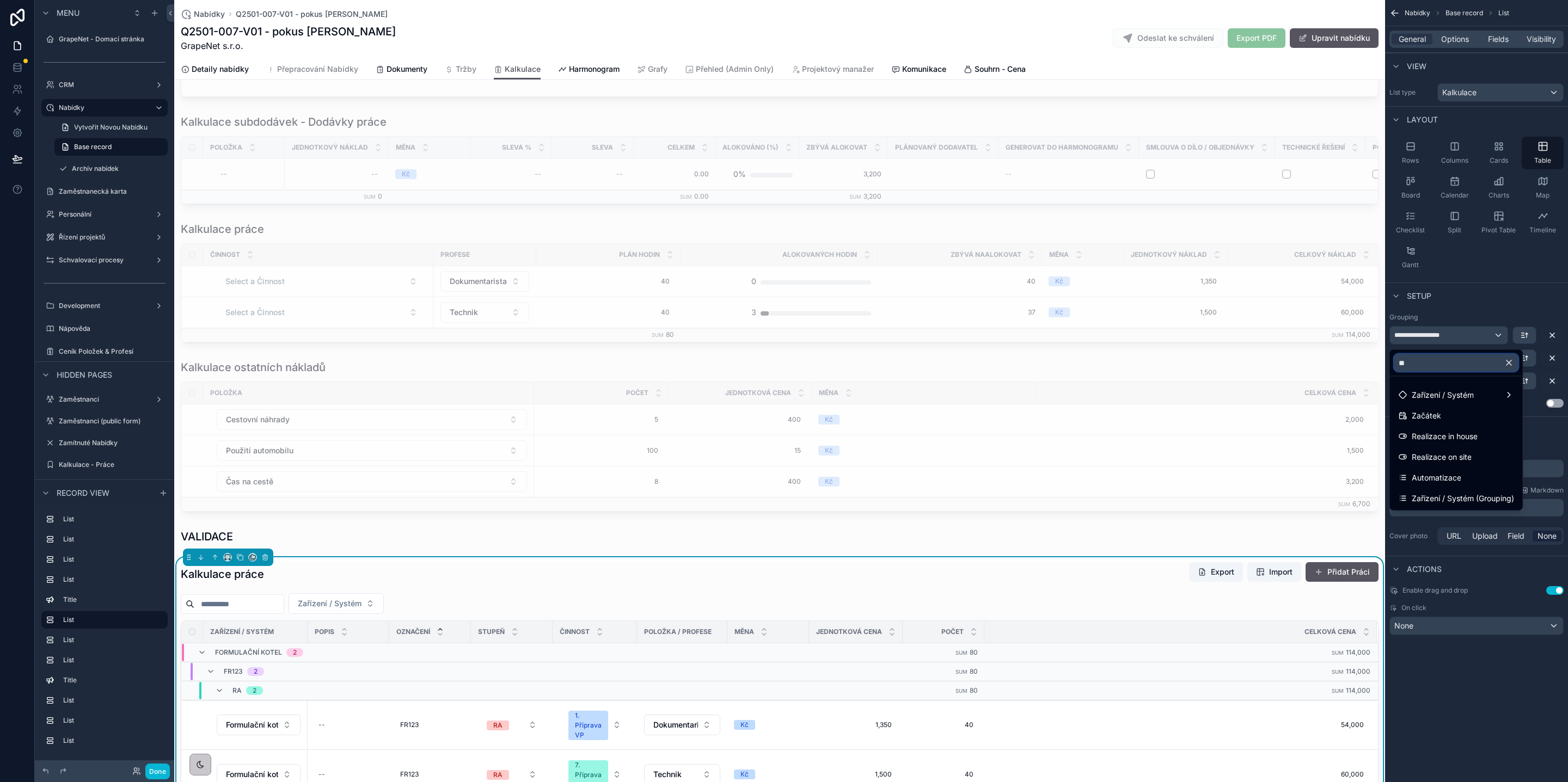
scroll to position [0, 0]
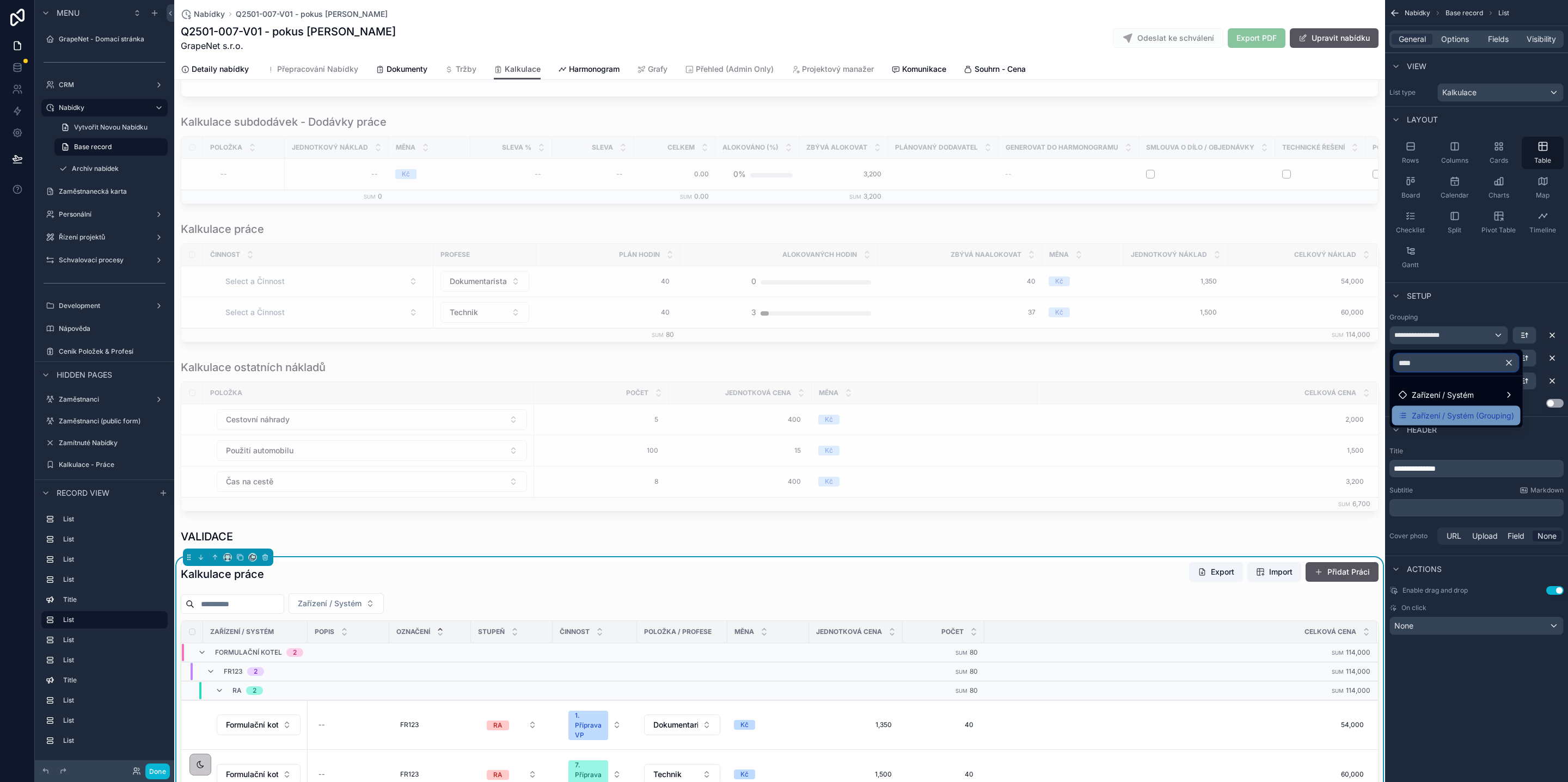
type input "****"
click at [1403, 414] on icon at bounding box center [1404, 414] width 4 height 0
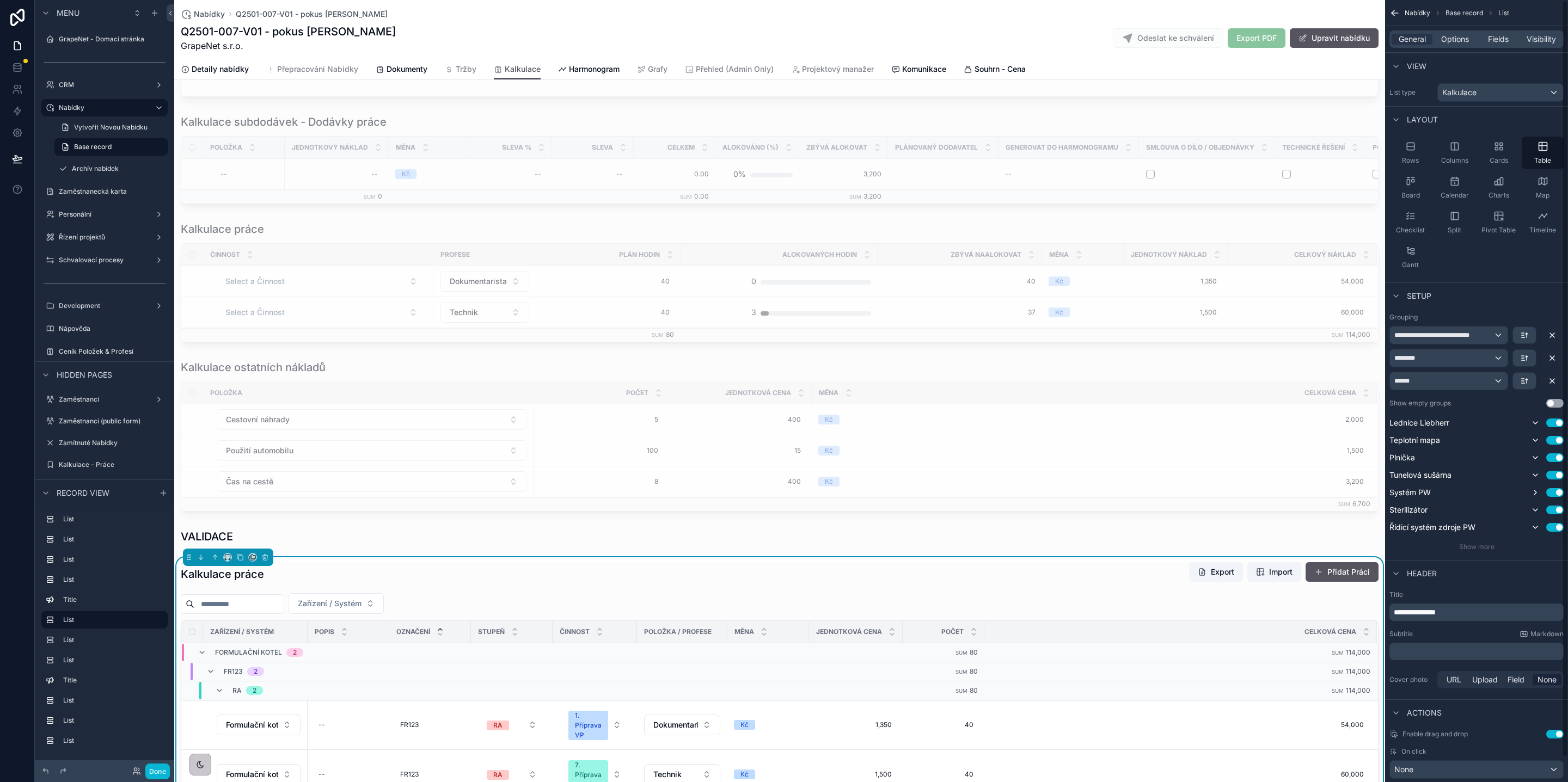
click at [1468, 542] on div "**********" at bounding box center [1476, 432] width 174 height 239
click at [1478, 542] on div "**********" at bounding box center [1476, 432] width 174 height 239
click at [1478, 545] on span "Show more" at bounding box center [1477, 546] width 36 height 8
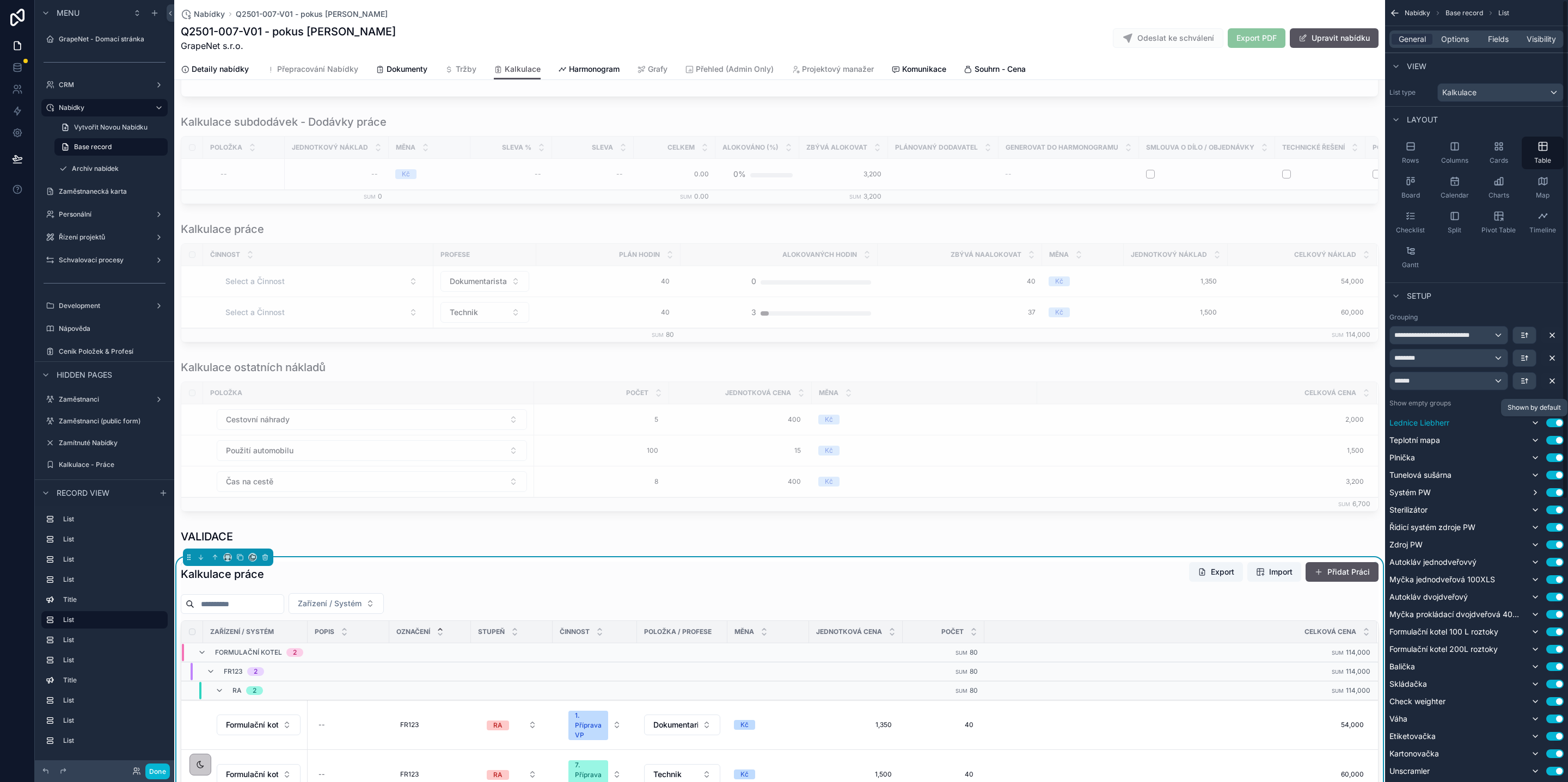
click at [1535, 427] on icon "scrollable content" at bounding box center [1534, 422] width 9 height 9
click at [1553, 361] on icon "scrollable content" at bounding box center [1552, 358] width 5 height 5
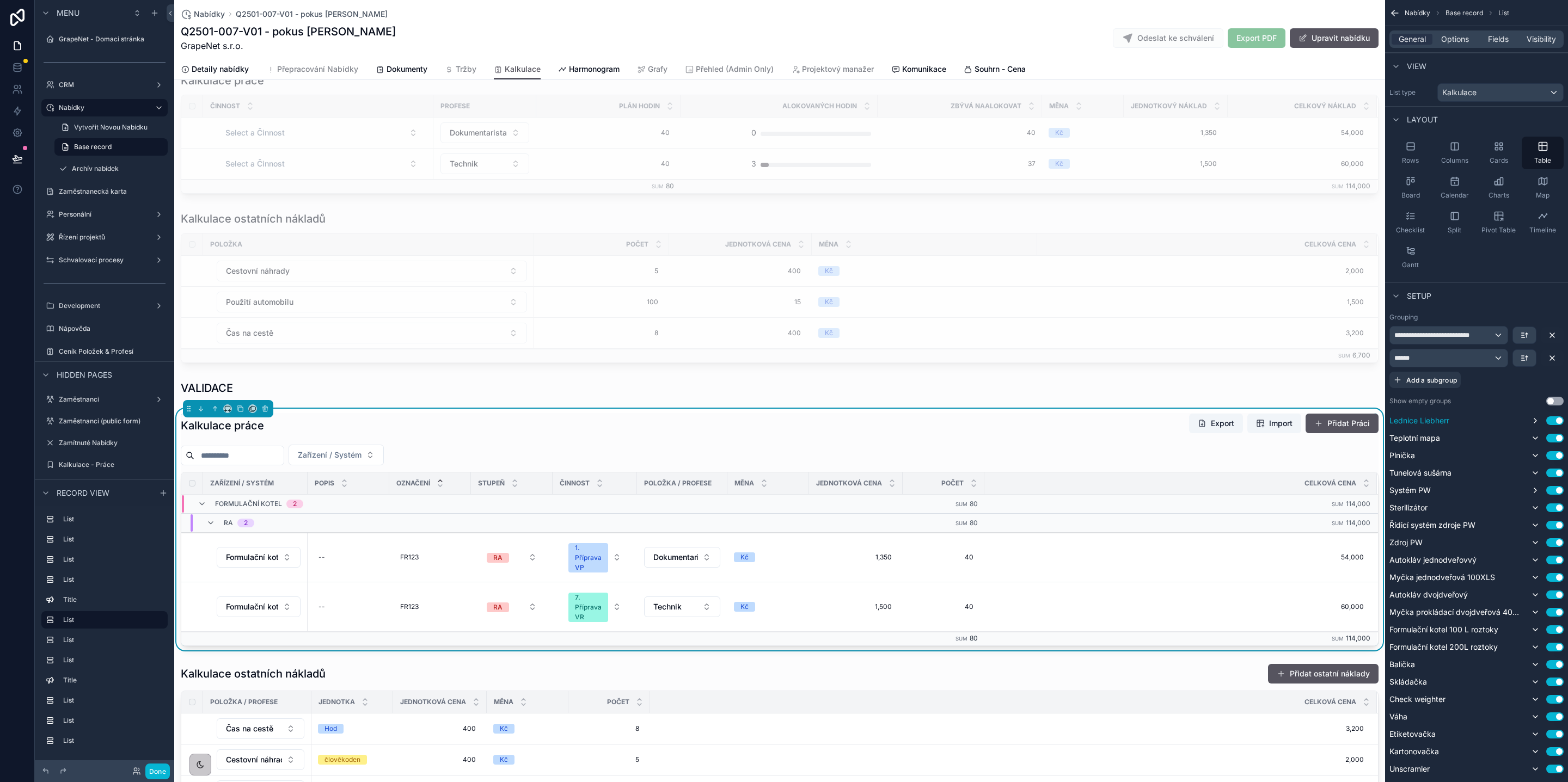
scroll to position [255, 0]
click at [1534, 425] on icon "scrollable content" at bounding box center [1534, 420] width 9 height 9
click at [1534, 424] on icon "scrollable content" at bounding box center [1534, 420] width 9 height 9
click at [1535, 424] on icon "scrollable content" at bounding box center [1534, 420] width 9 height 9
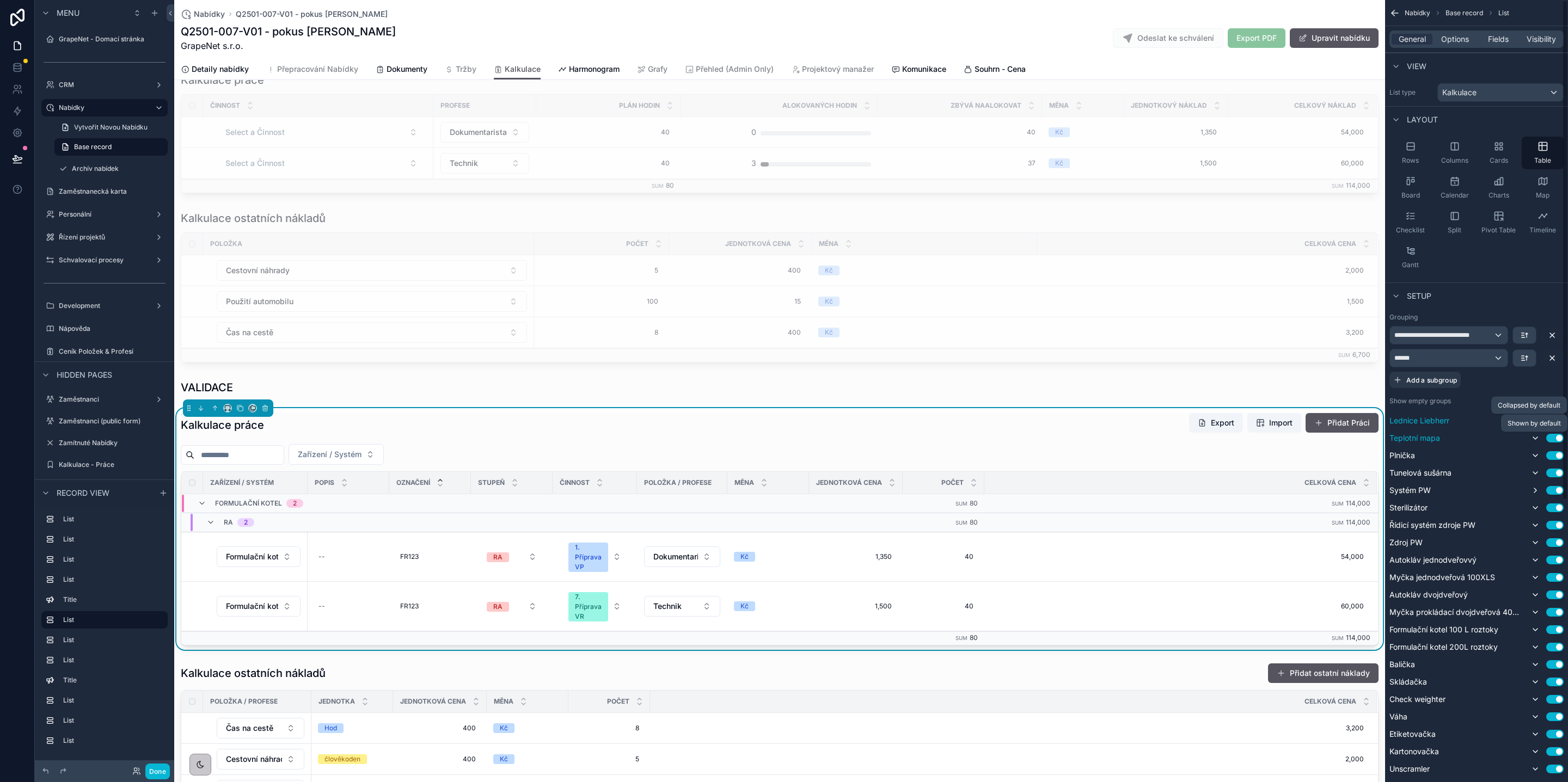
click at [1534, 435] on button "scrollable content" at bounding box center [1535, 439] width 13 height 13
click at [1533, 455] on icon "scrollable content" at bounding box center [1534, 455] width 9 height 9
click at [1533, 473] on icon "scrollable content" at bounding box center [1534, 472] width 9 height 9
click at [1534, 509] on icon "scrollable content" at bounding box center [1535, 508] width 5 height 2
click at [1533, 525] on icon "scrollable content" at bounding box center [1534, 525] width 9 height 9
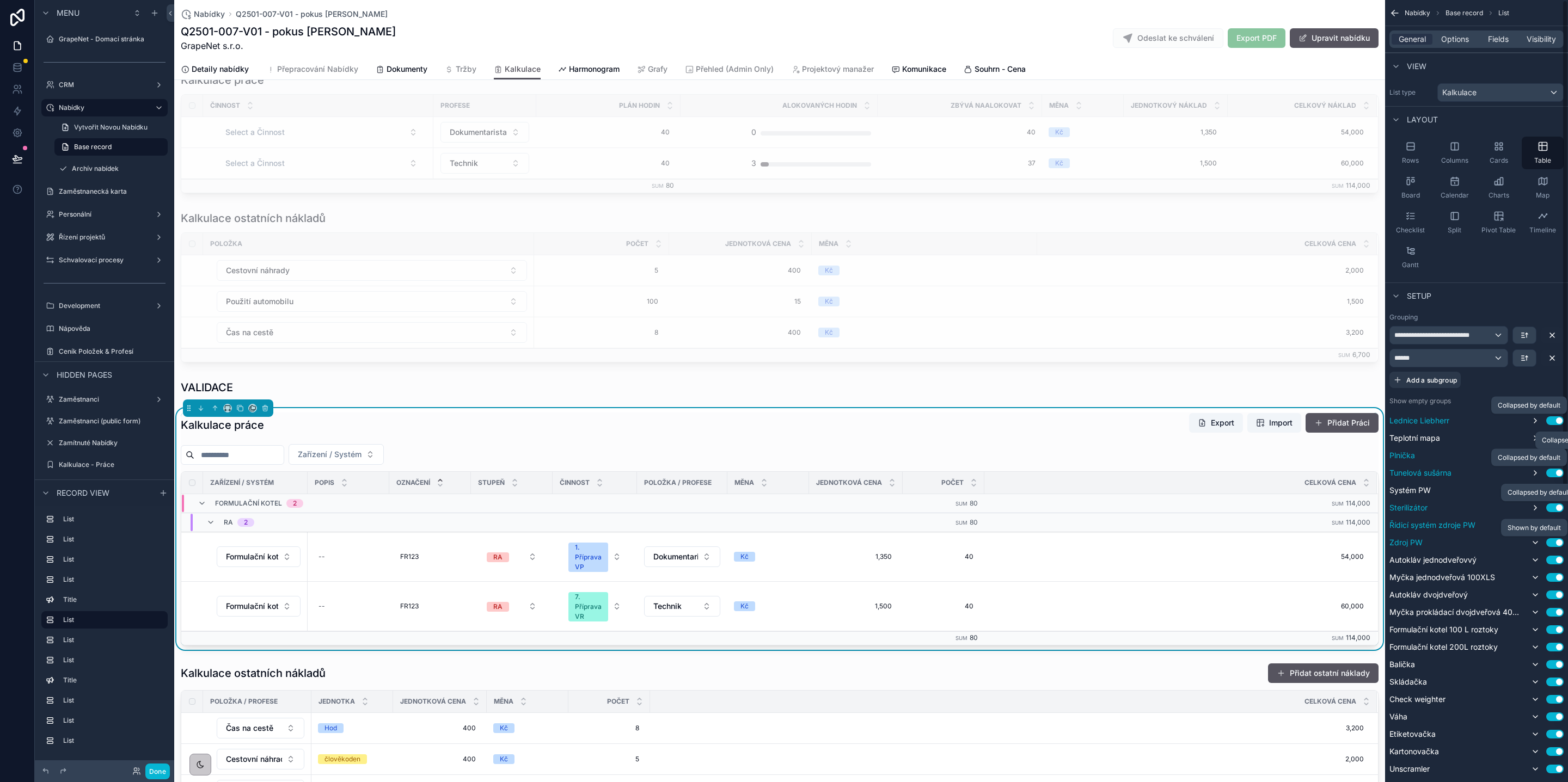
click at [1534, 540] on button "scrollable content" at bounding box center [1535, 542] width 13 height 13
click at [1534, 559] on icon "scrollable content" at bounding box center [1534, 560] width 9 height 9
click at [1536, 576] on icon "scrollable content" at bounding box center [1534, 577] width 9 height 9
click at [1533, 593] on icon "scrollable content" at bounding box center [1534, 594] width 9 height 9
click at [1533, 615] on icon "scrollable content" at bounding box center [1534, 612] width 9 height 9
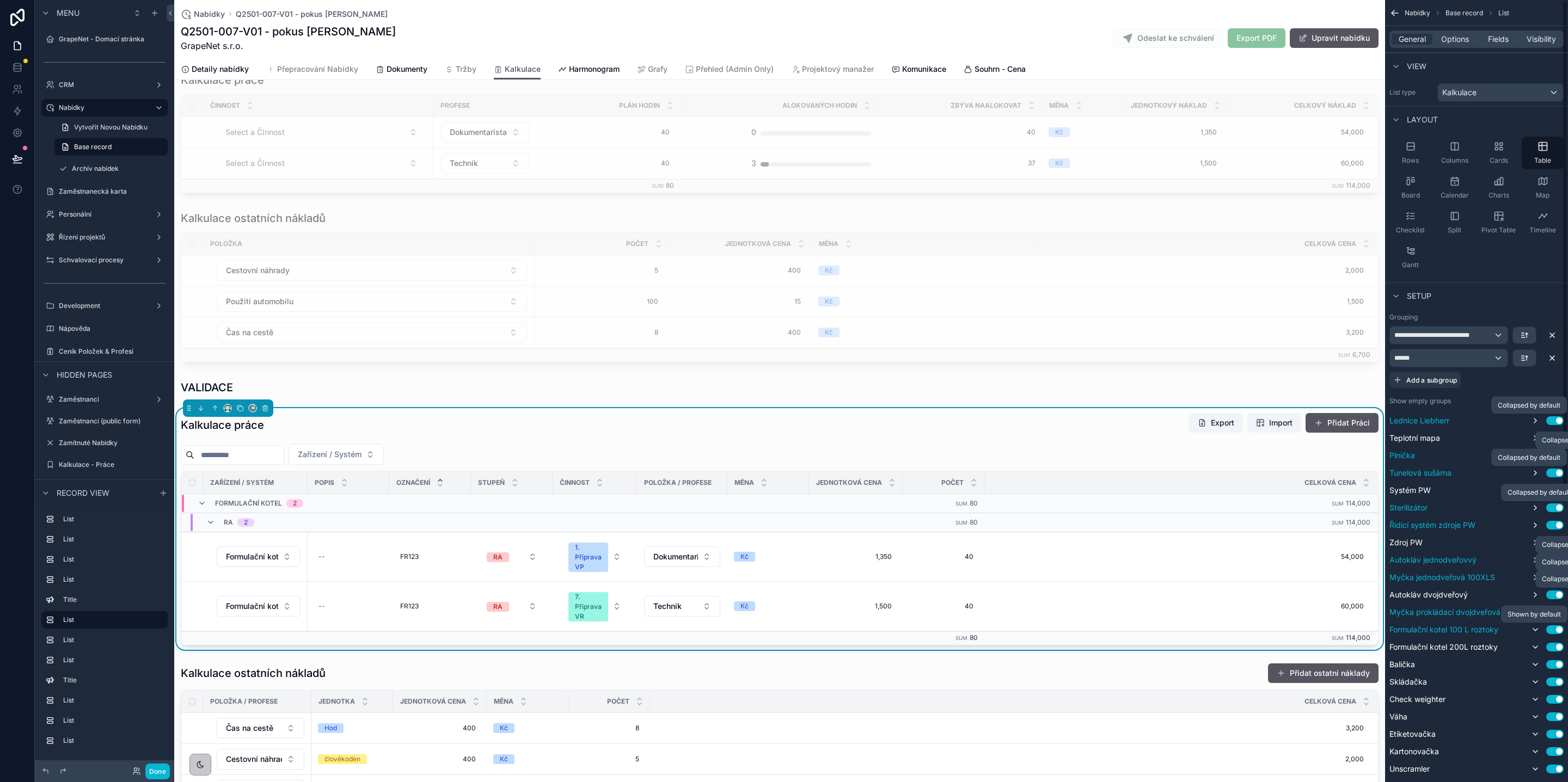
click at [1534, 629] on icon "scrollable content" at bounding box center [1534, 629] width 9 height 9
click at [1536, 646] on icon "scrollable content" at bounding box center [1534, 646] width 9 height 9
click at [1536, 666] on icon "scrollable content" at bounding box center [1535, 665] width 5 height 2
click at [1535, 683] on icon "scrollable content" at bounding box center [1534, 682] width 9 height 9
click at [1535, 700] on icon "scrollable content" at bounding box center [1535, 699] width 5 height 2
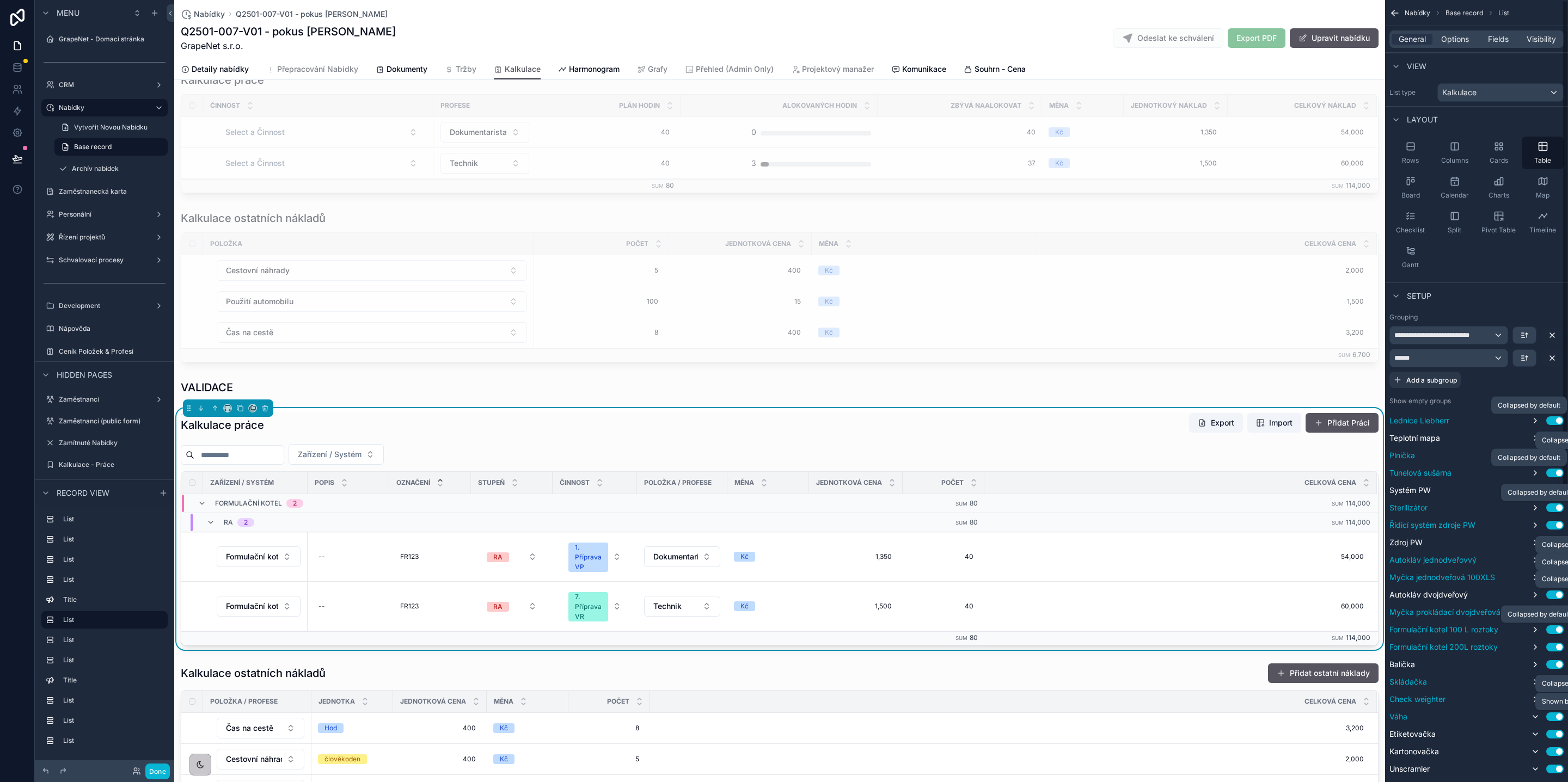
click at [1534, 718] on icon "scrollable content" at bounding box center [1535, 717] width 5 height 2
click at [1533, 734] on icon "scrollable content" at bounding box center [1535, 734] width 5 height 2
click at [1534, 749] on icon "scrollable content" at bounding box center [1534, 751] width 9 height 9
click at [1534, 768] on icon "scrollable content" at bounding box center [1534, 769] width 9 height 9
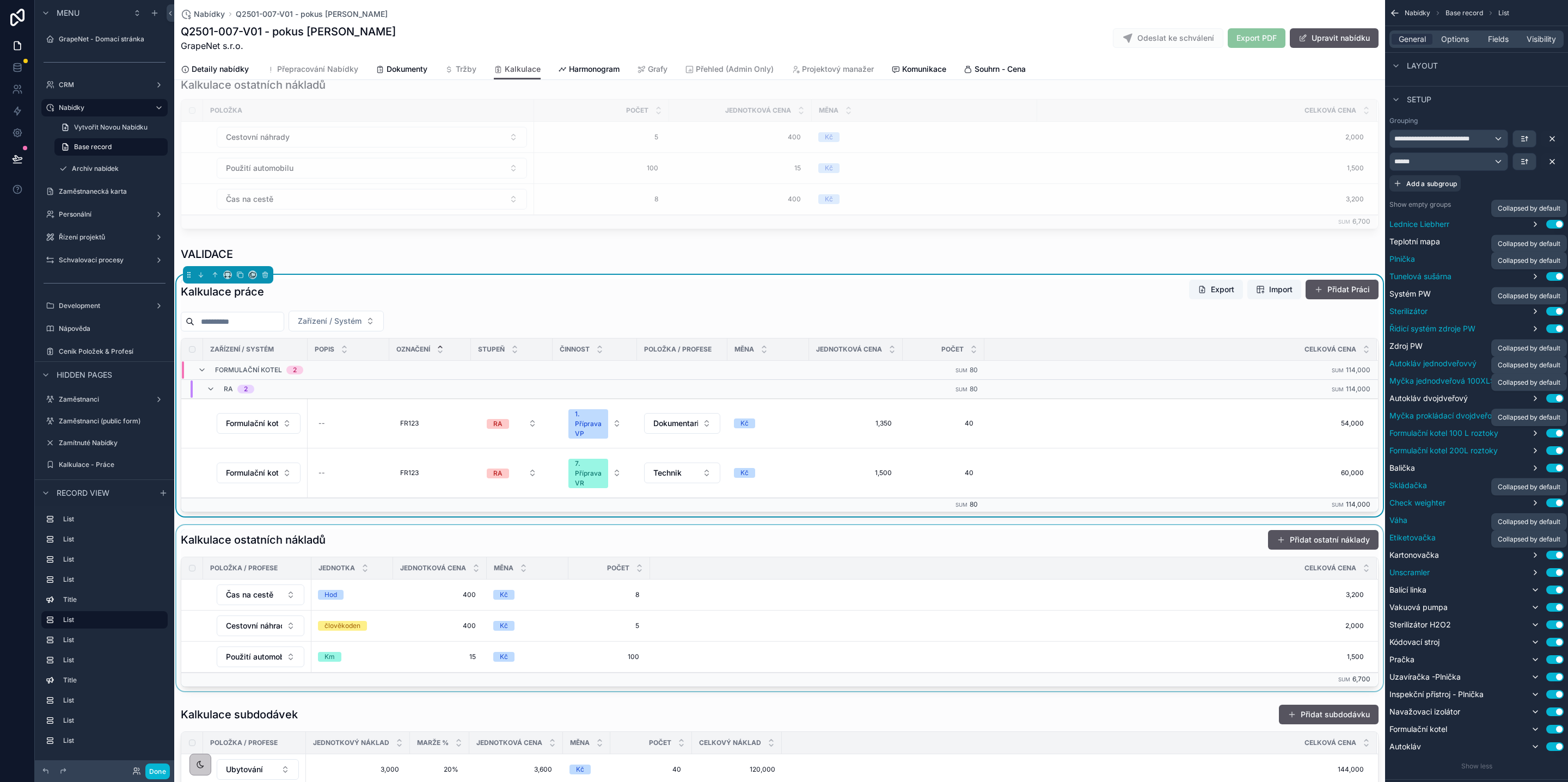
scroll to position [391, 0]
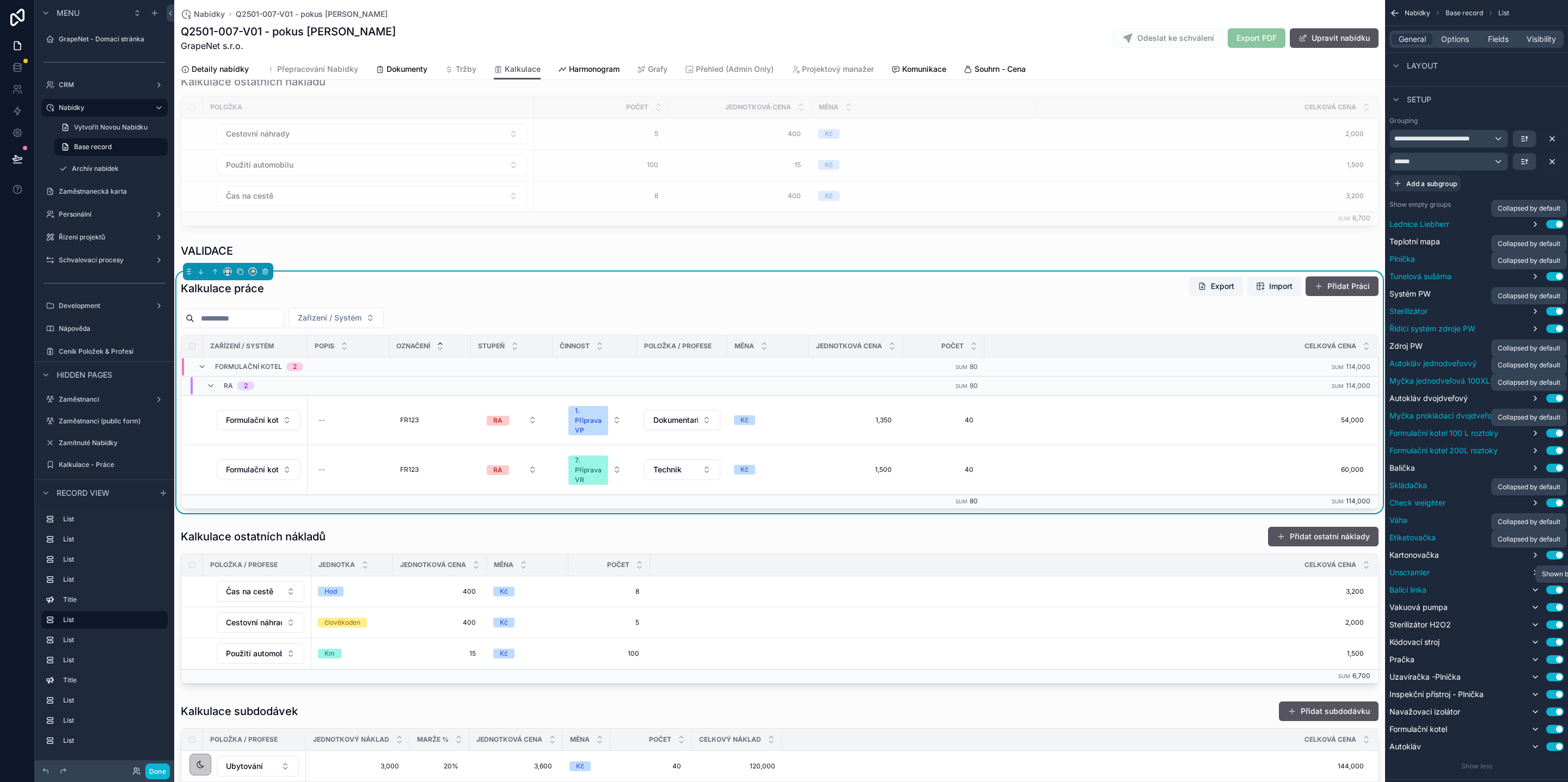
click at [1532, 590] on icon "scrollable content" at bounding box center [1534, 590] width 9 height 9
click at [1535, 607] on icon "scrollable content" at bounding box center [1534, 607] width 9 height 9
click at [1535, 626] on icon "scrollable content" at bounding box center [1535, 625] width 5 height 2
click at [1537, 643] on icon "scrollable content" at bounding box center [1534, 642] width 9 height 9
click at [1534, 657] on icon "scrollable content" at bounding box center [1534, 659] width 9 height 9
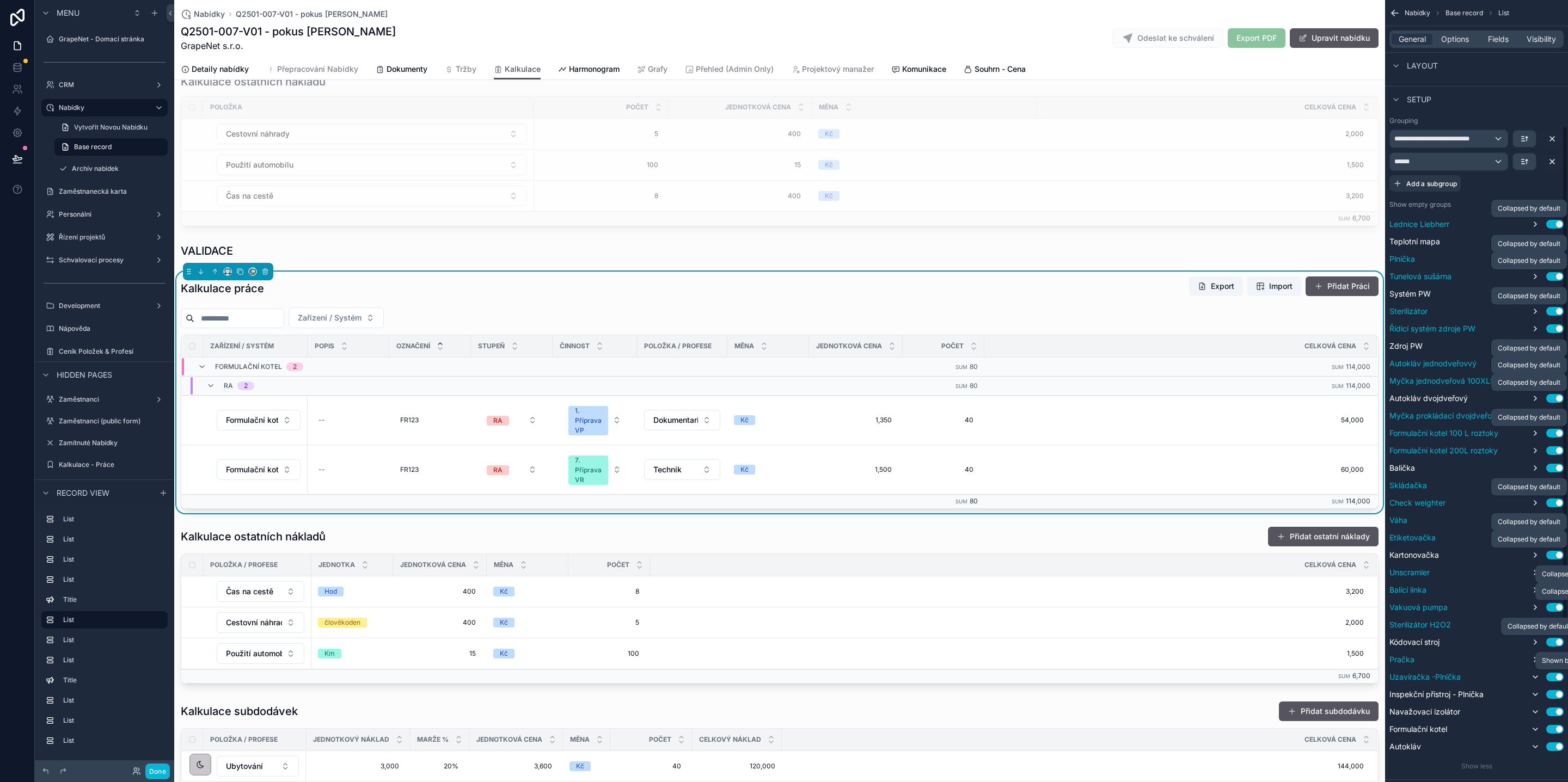
click at [1536, 675] on icon "scrollable content" at bounding box center [1534, 676] width 9 height 9
click at [1535, 696] on icon "scrollable content" at bounding box center [1534, 694] width 9 height 9
click at [1533, 713] on icon "scrollable content" at bounding box center [1535, 712] width 5 height 2
click at [1534, 726] on icon "scrollable content" at bounding box center [1534, 729] width 9 height 9
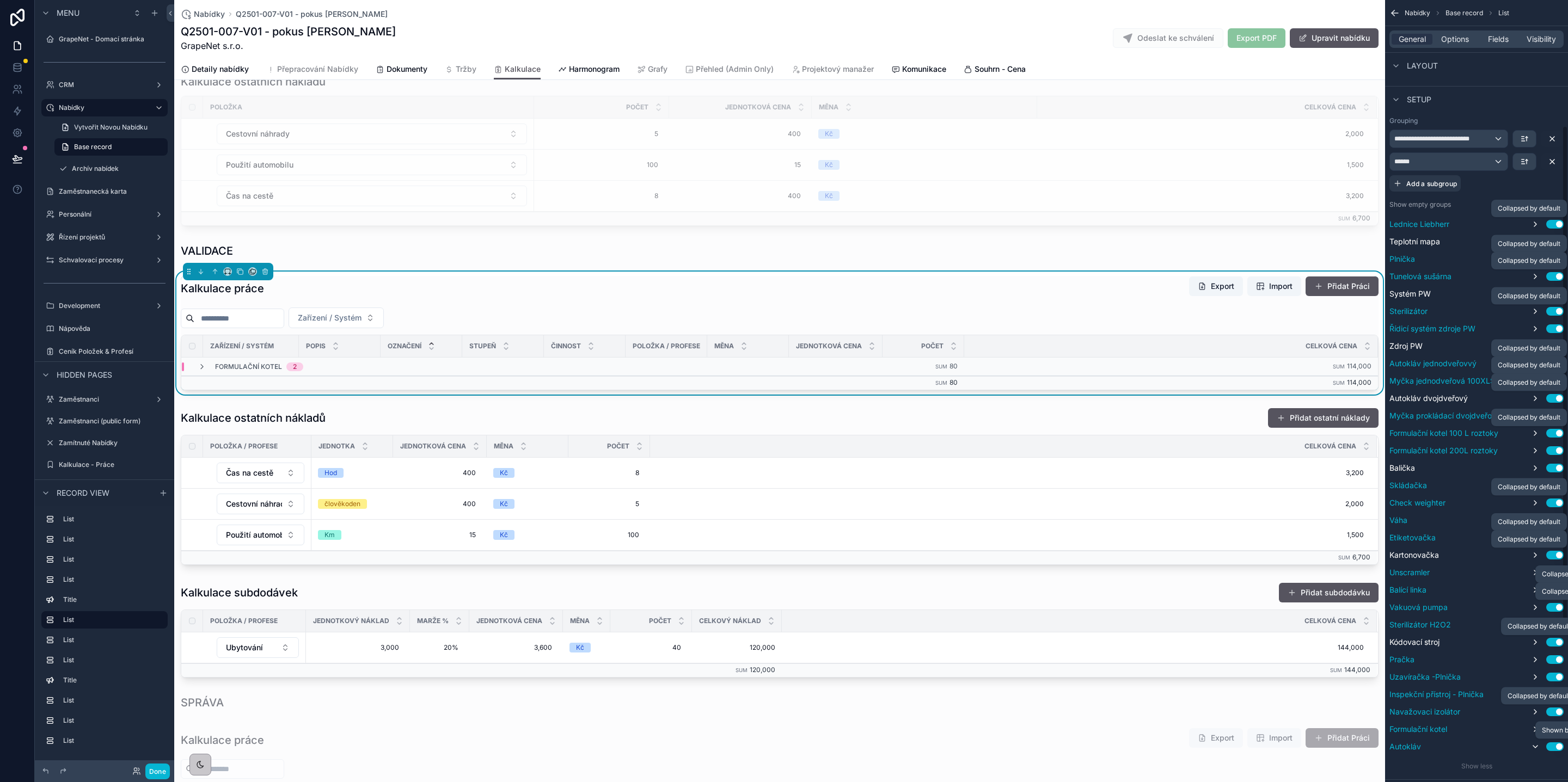
click at [1535, 748] on icon "scrollable content" at bounding box center [1535, 746] width 5 height 2
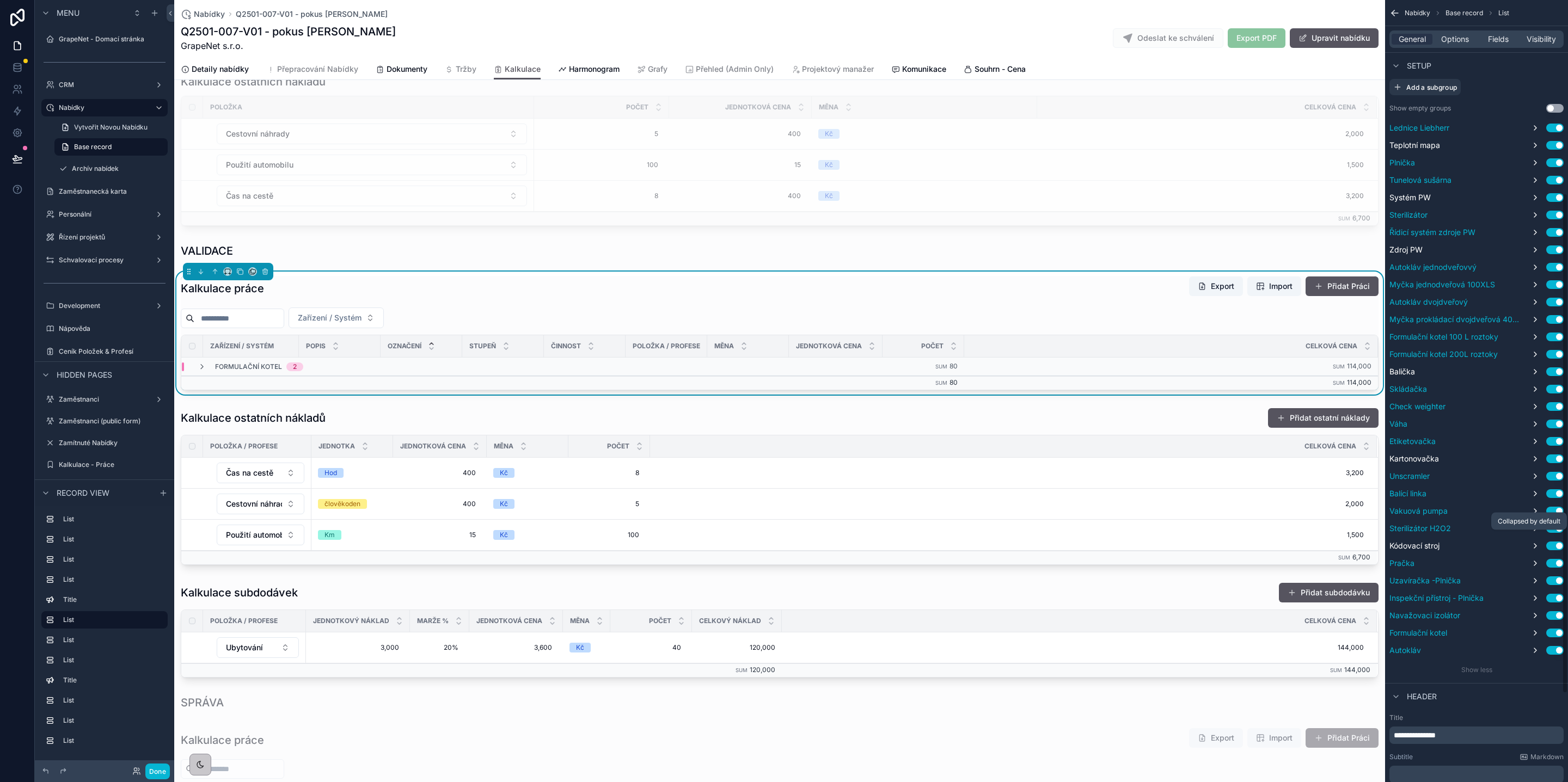
scroll to position [302, 0]
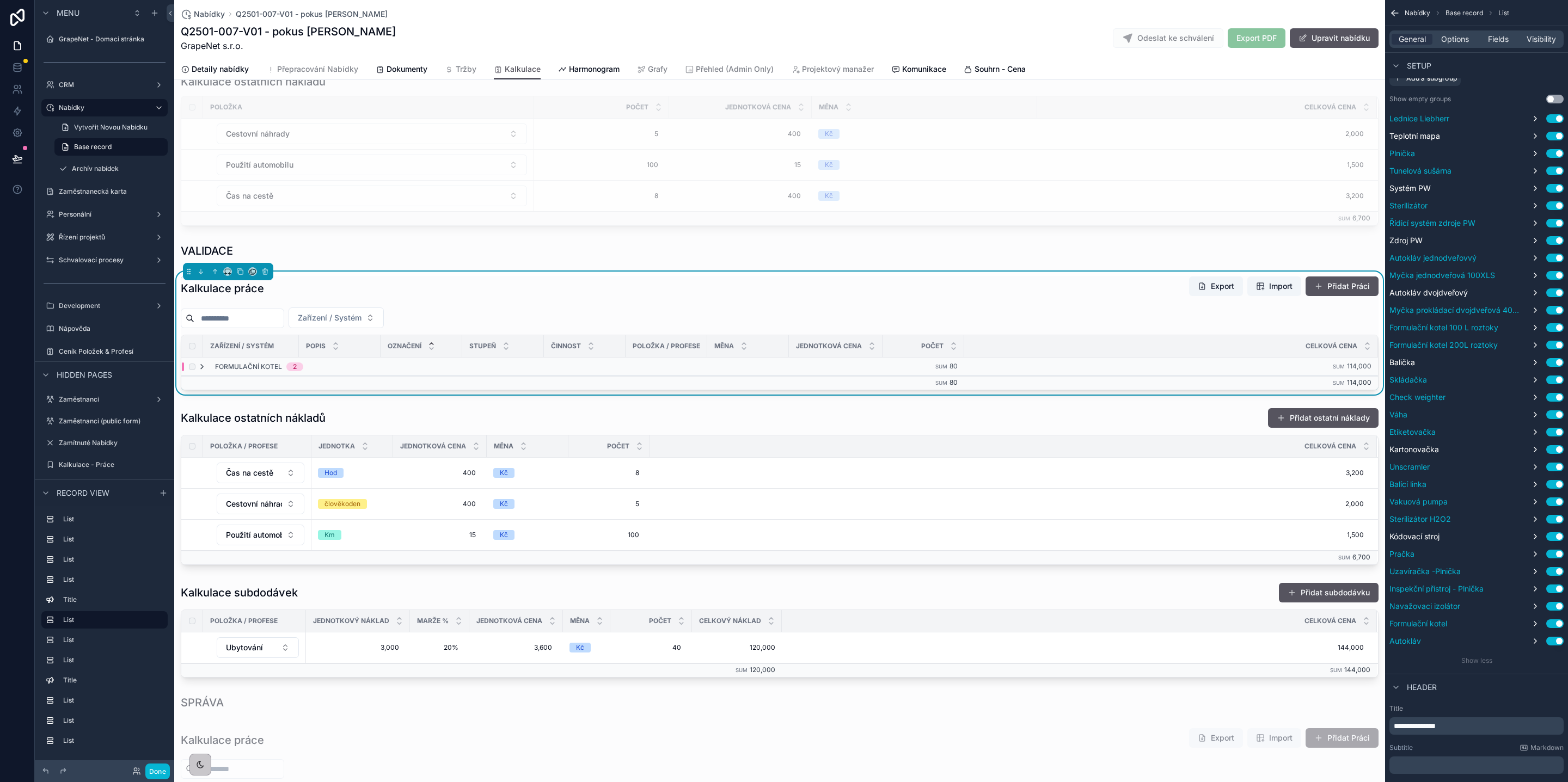
click at [205, 371] on icon "scrollable content" at bounding box center [201, 366] width 9 height 9
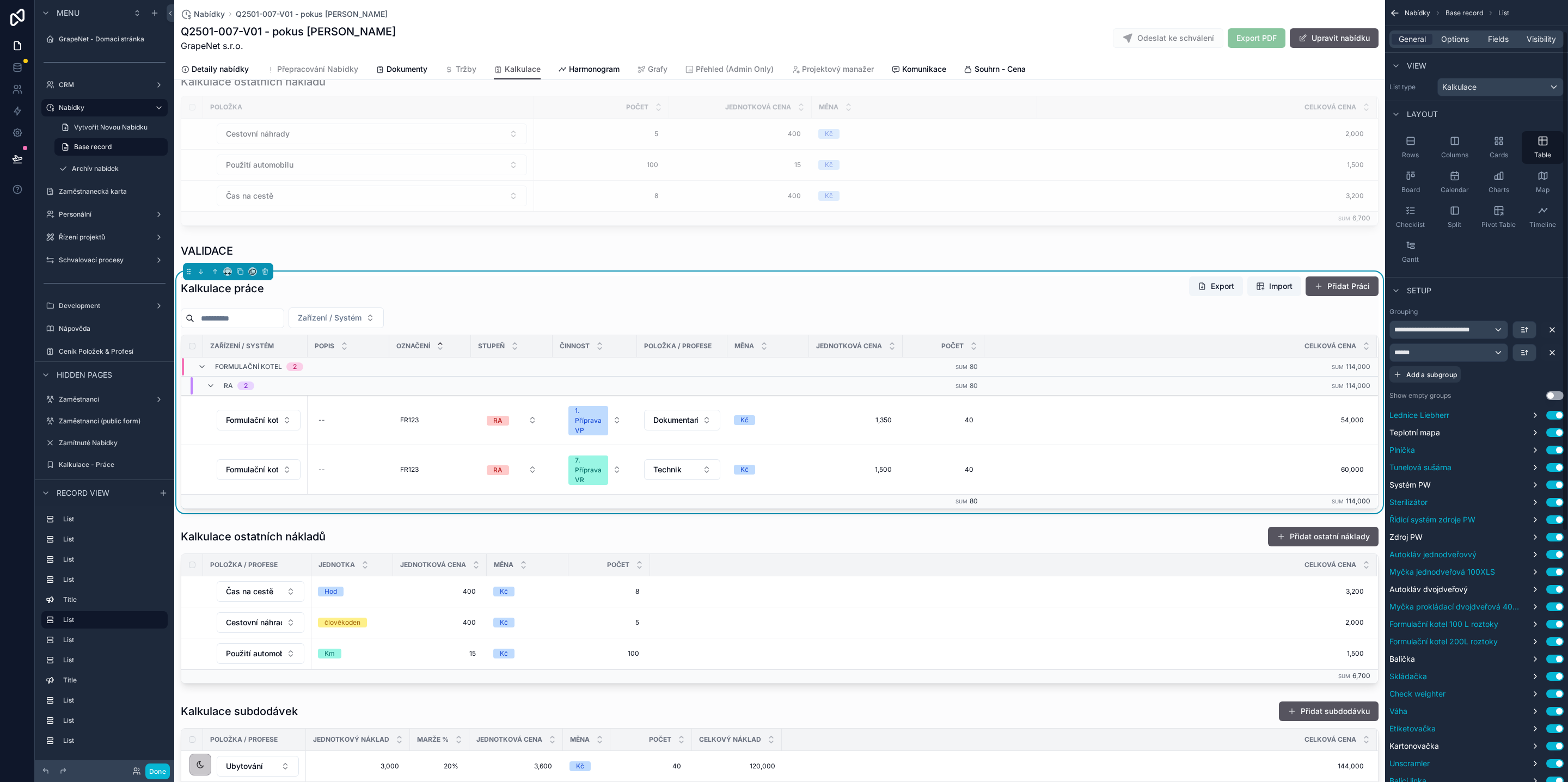
scroll to position [0, 0]
click at [1481, 360] on div "******" at bounding box center [1449, 358] width 117 height 17
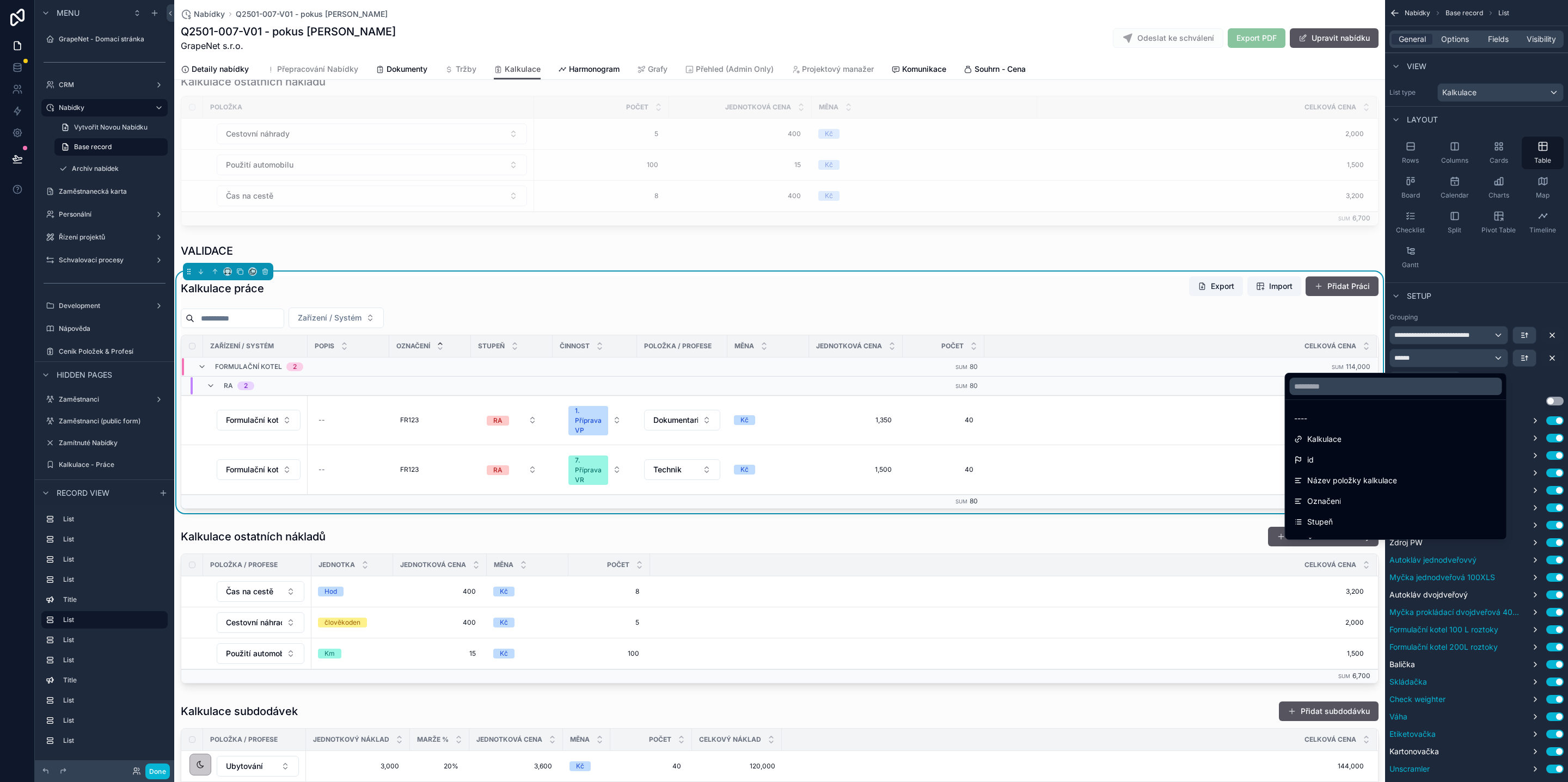
click at [1477, 359] on div "scrollable content" at bounding box center [784, 391] width 1568 height 782
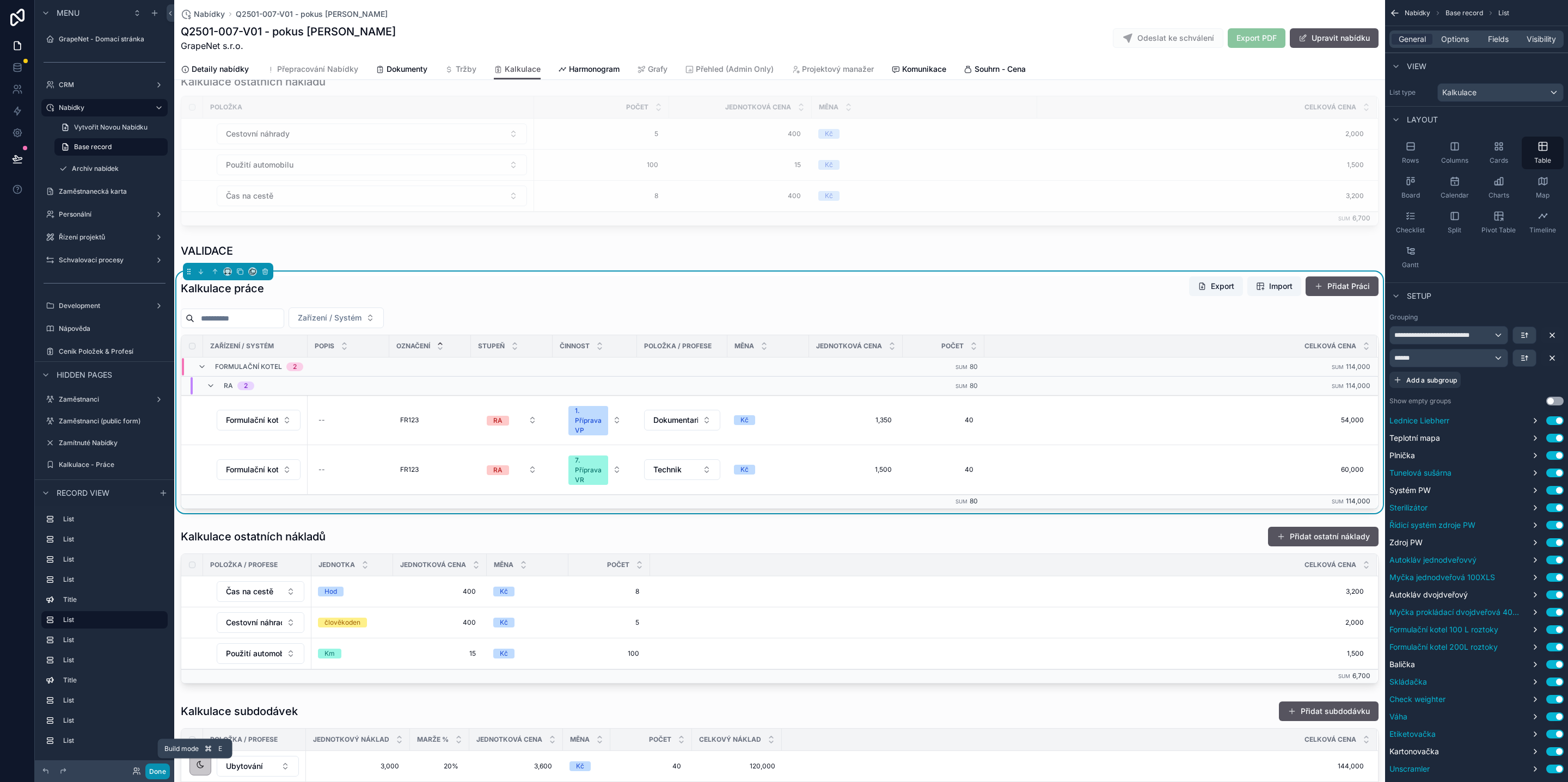
click at [164, 767] on button "Done" at bounding box center [157, 771] width 24 height 15
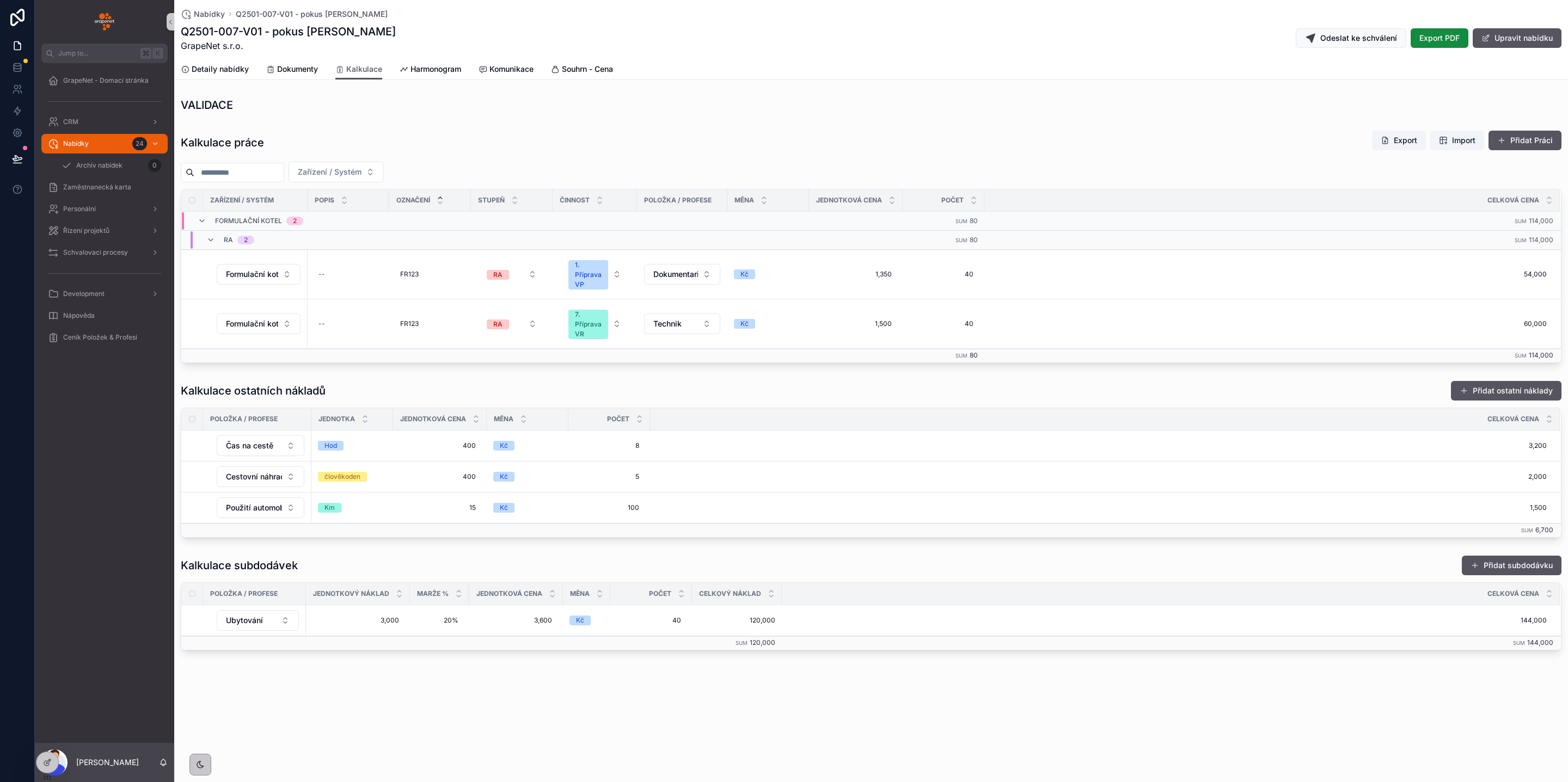
click at [228, 22] on div "Nabídky Q2501-007-V01 - pokus David Q2501-007-V01 - pokus David GrapeNet s.r.o.…" at bounding box center [871, 29] width 1380 height 59
click at [221, 15] on span "Nabídky" at bounding box center [209, 13] width 31 height 11
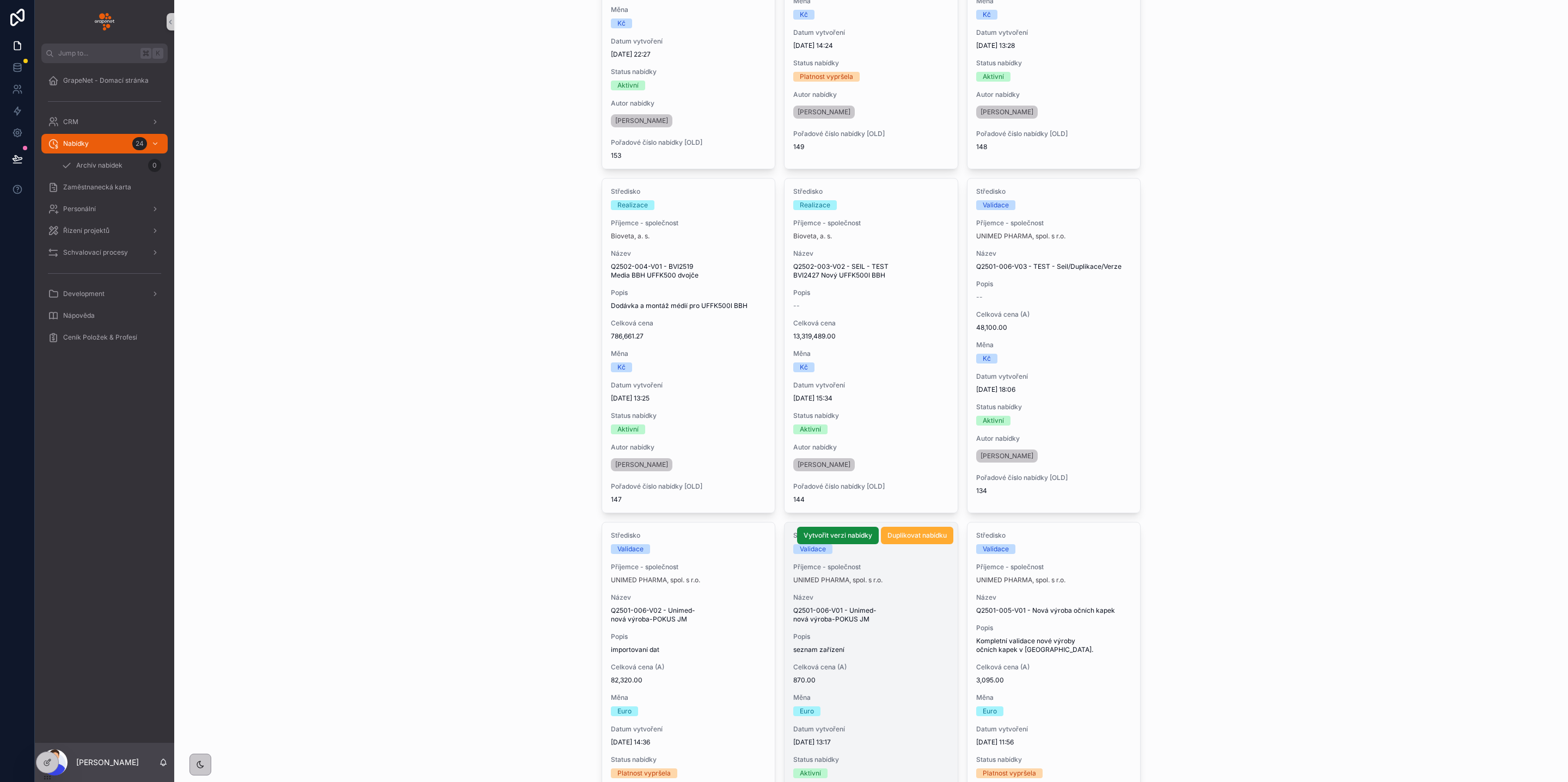
scroll to position [620, 0]
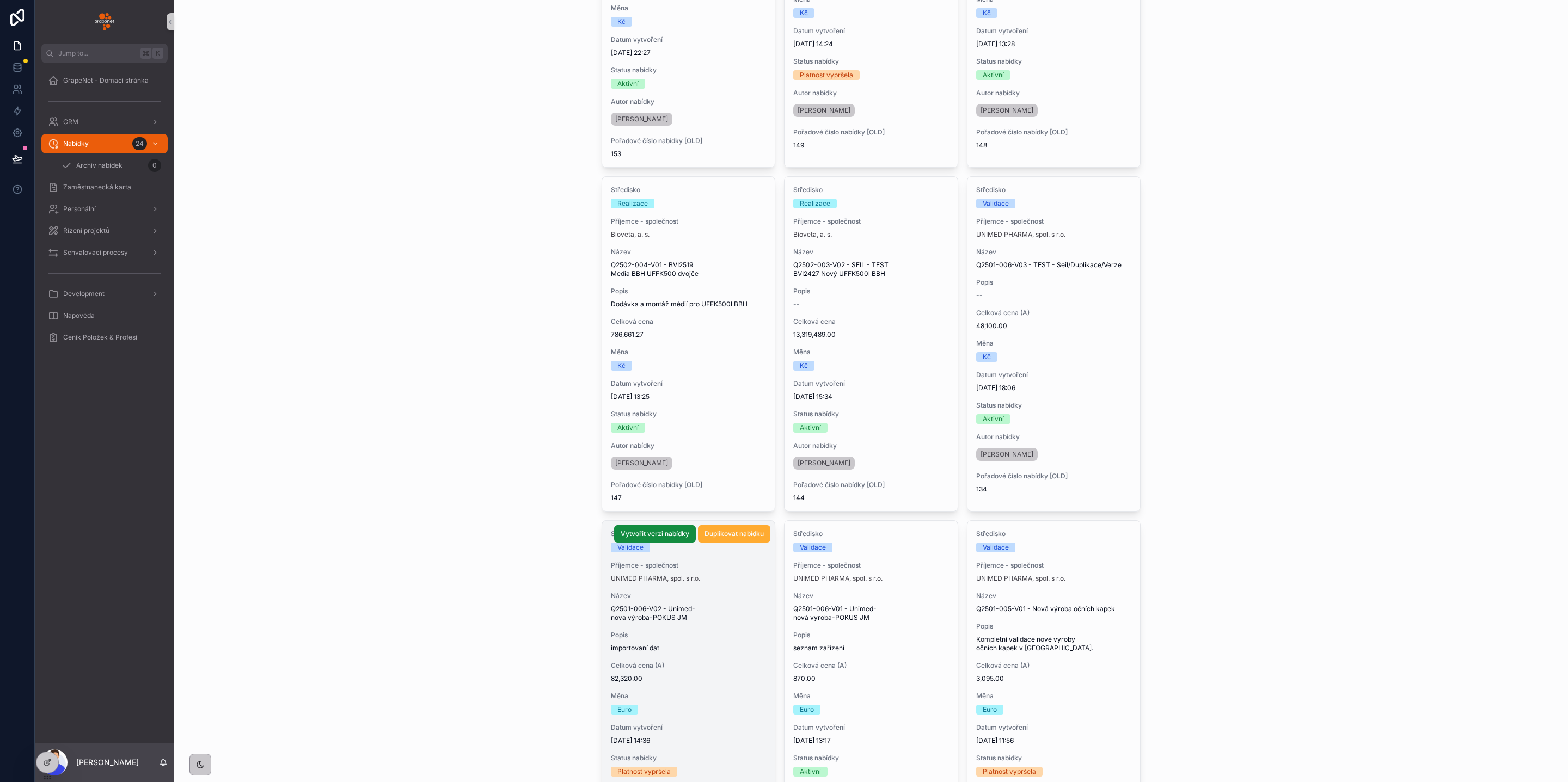
click at [743, 627] on div "Středisko Validace Příjemce - společnost UNIMED PHARMA, spol. s r.o. Název Q250…" at bounding box center [689, 688] width 173 height 334
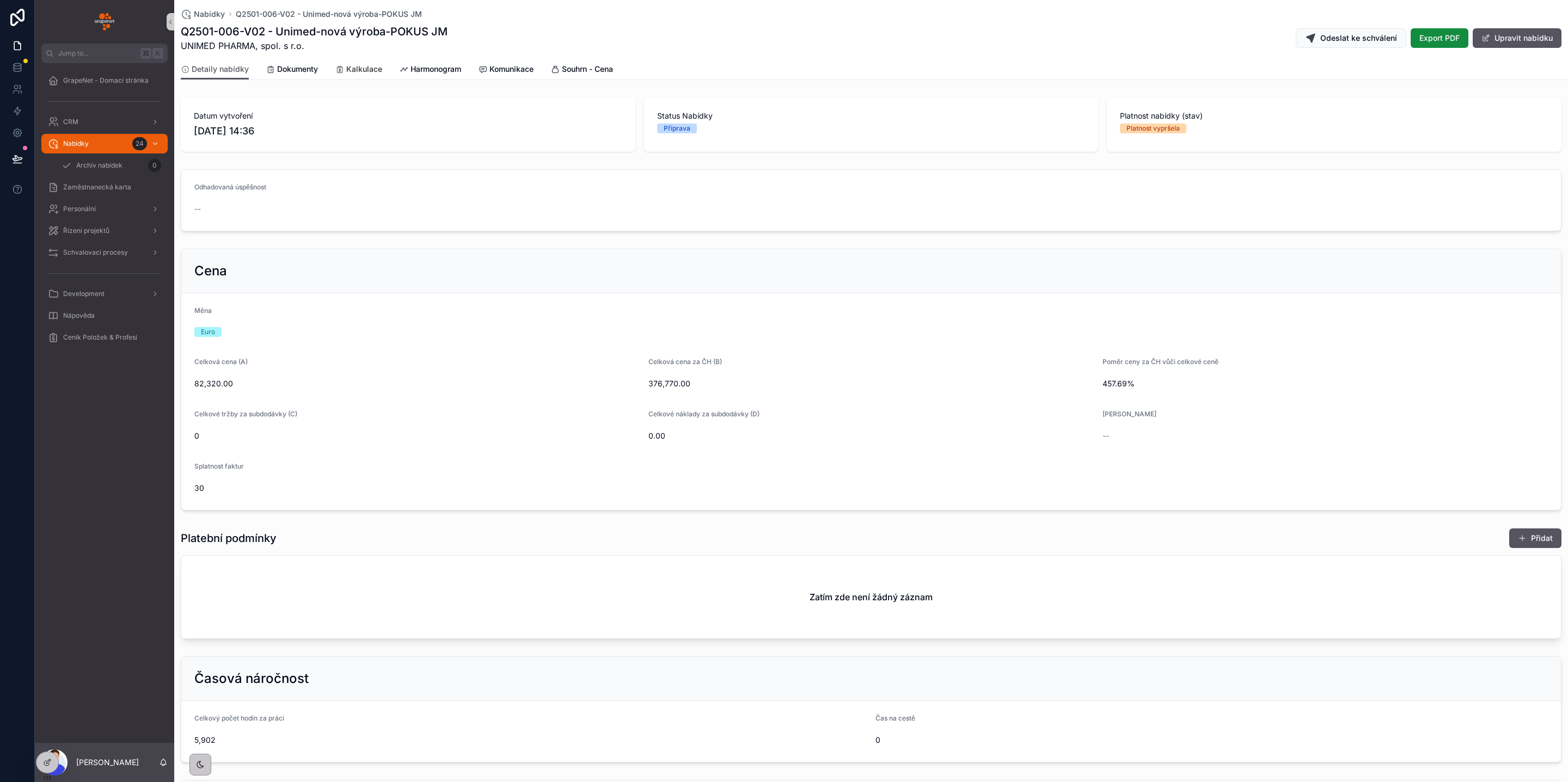
click at [370, 71] on span "Kalkulace" at bounding box center [364, 68] width 36 height 11
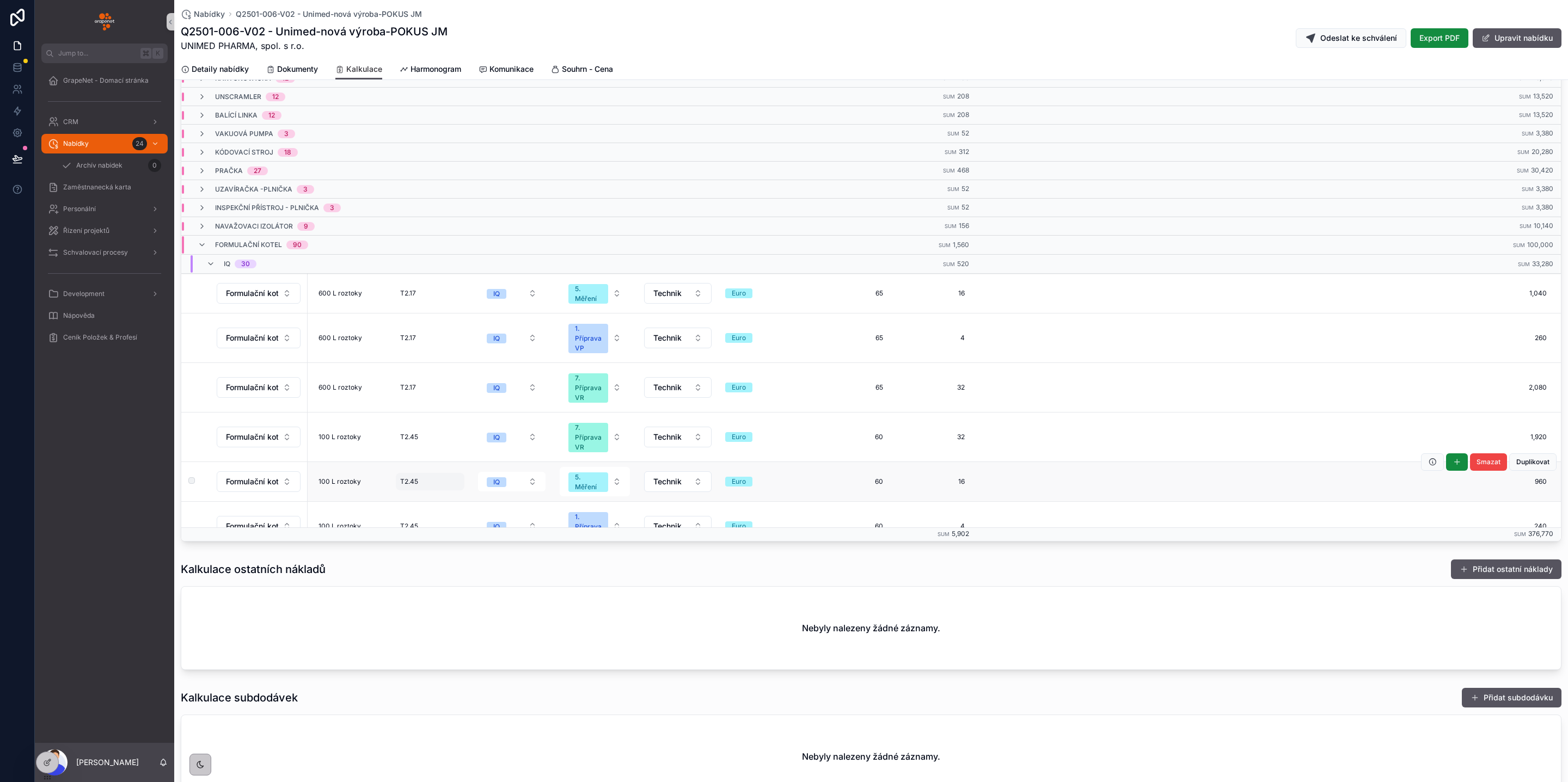
scroll to position [191, 0]
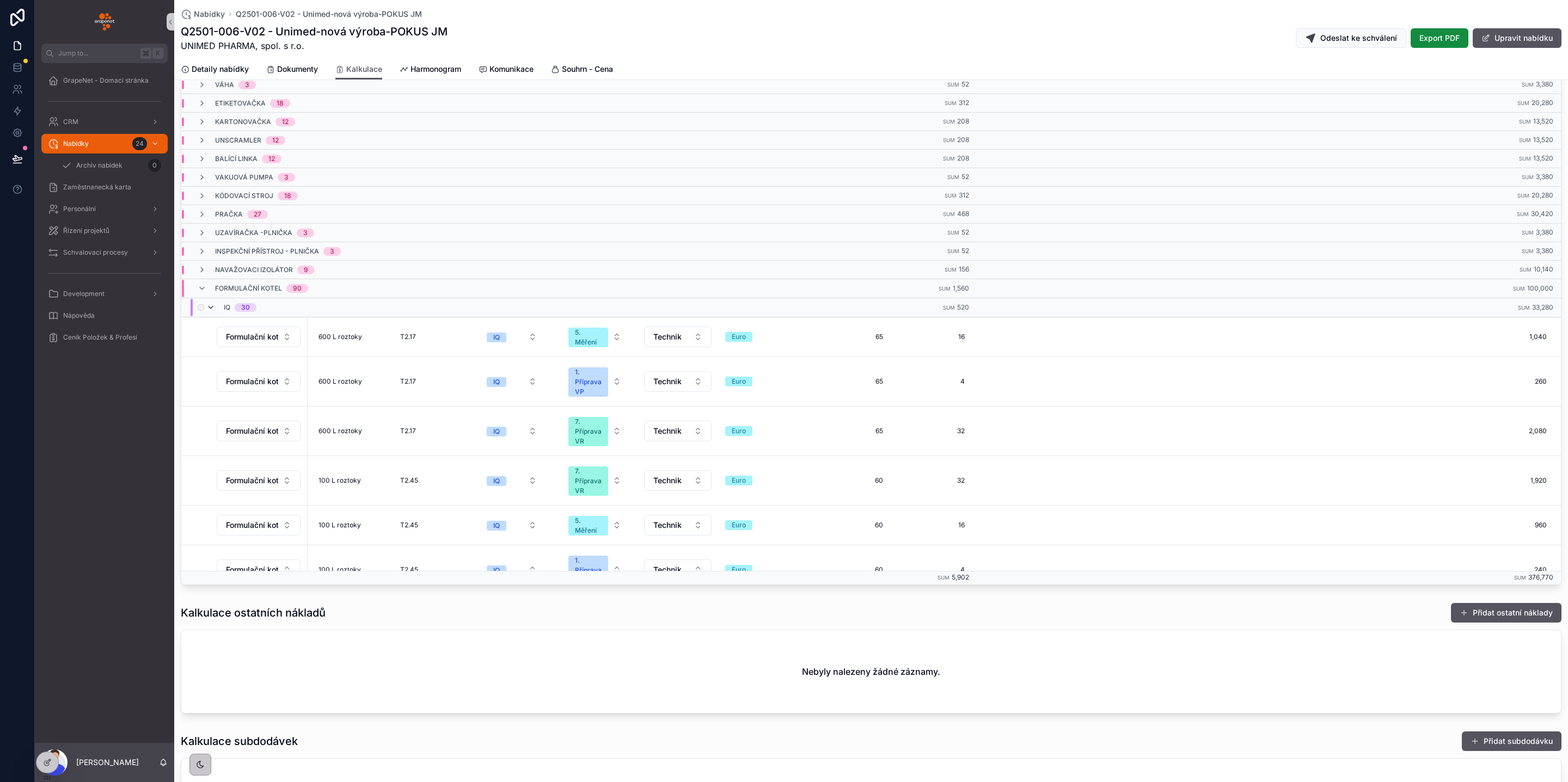
click at [206, 312] on icon "scrollable content" at bounding box center [210, 307] width 9 height 9
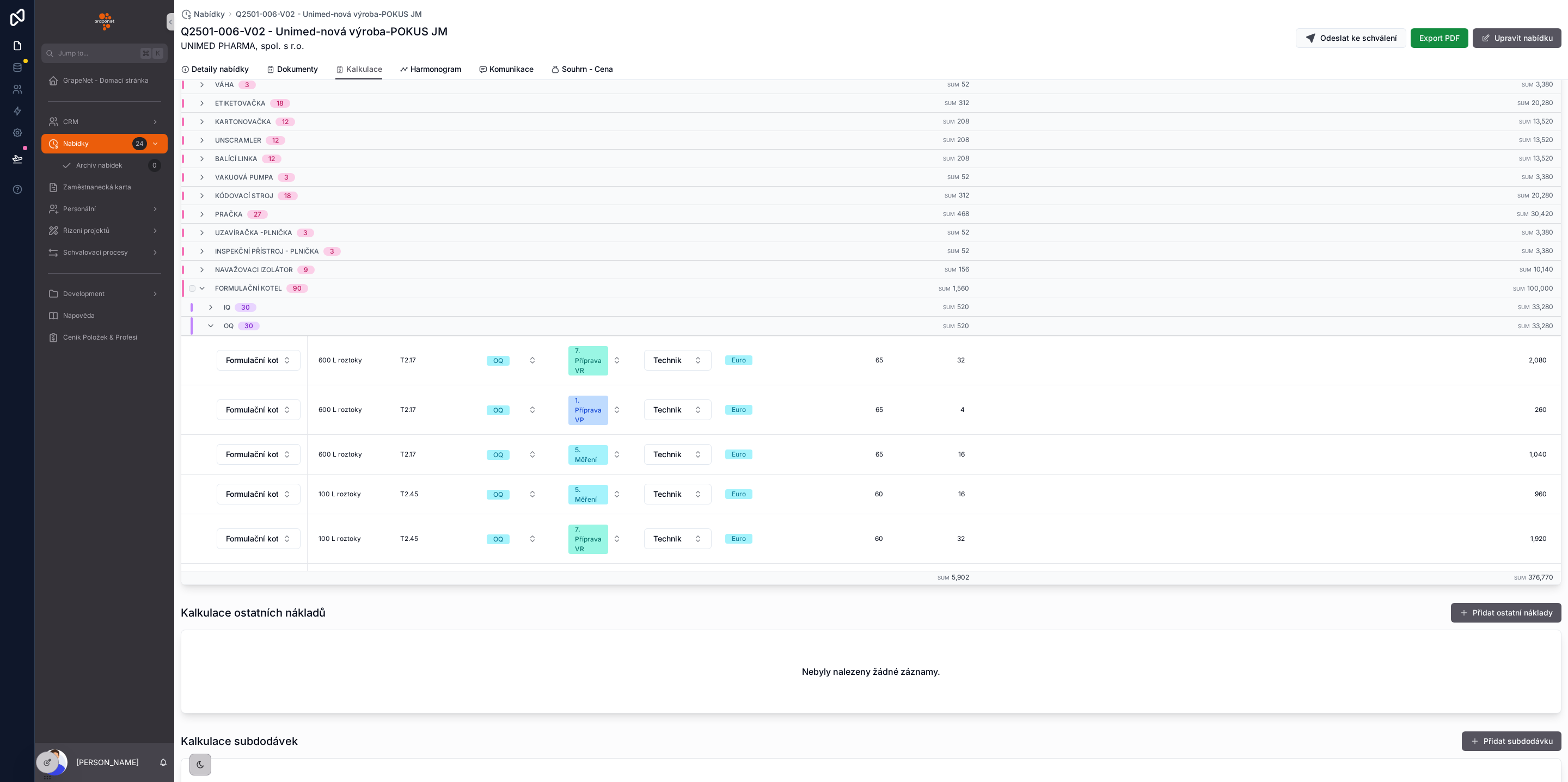
click at [210, 297] on div "Formulační kotel 90" at bounding box center [252, 289] width 111 height 17
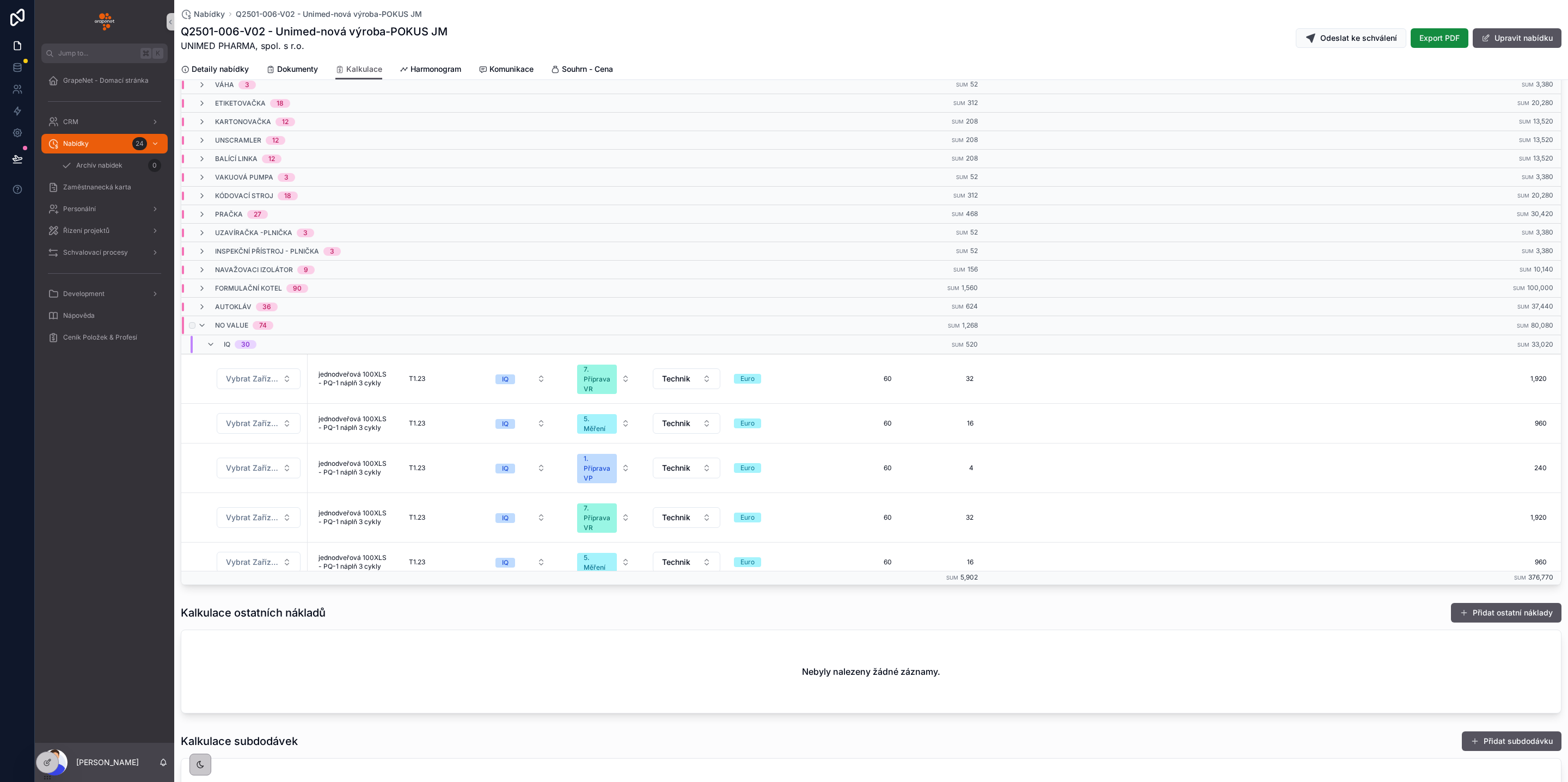
click at [216, 330] on span "No value" at bounding box center [232, 325] width 34 height 9
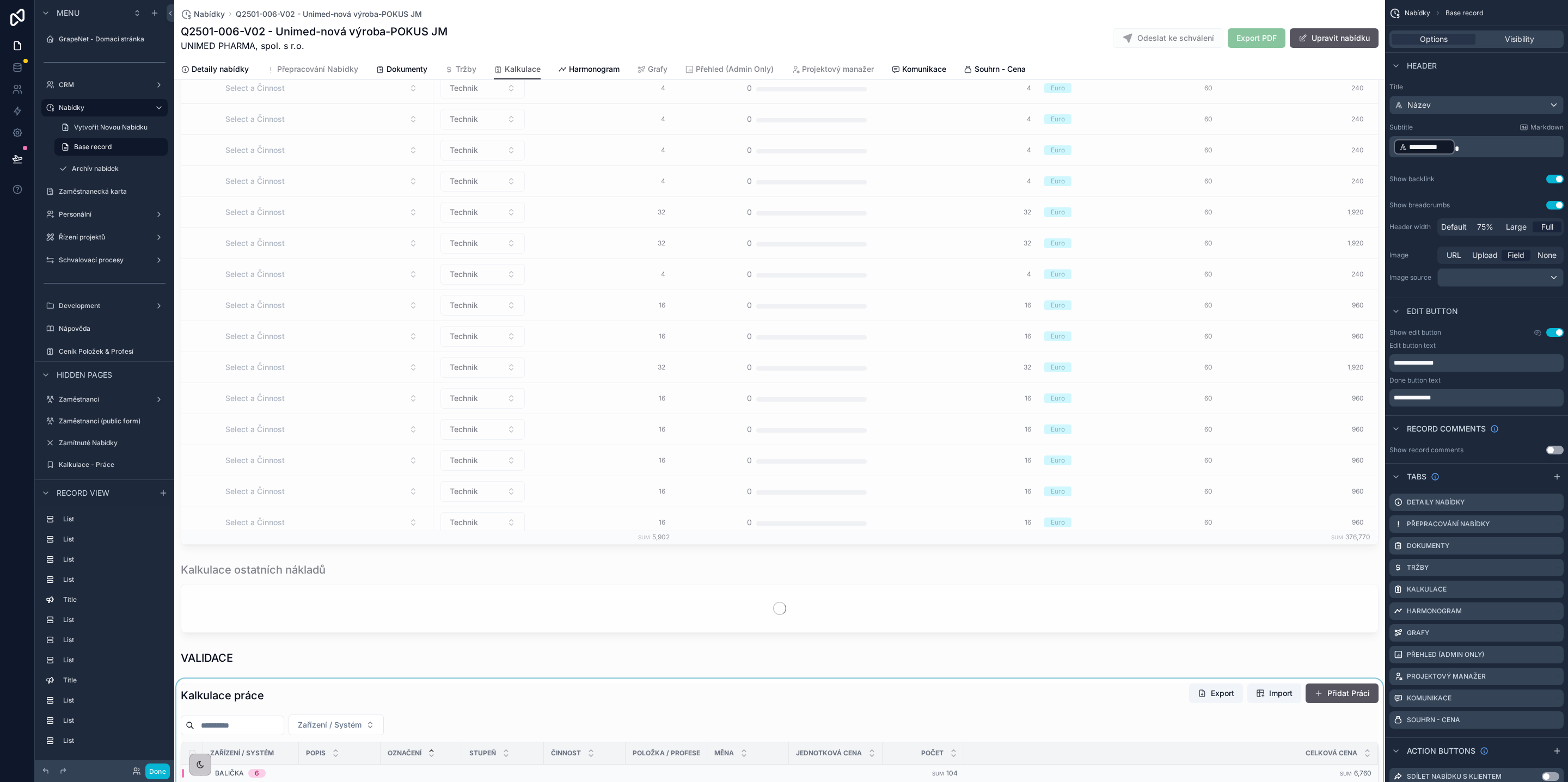
scroll to position [808, 0]
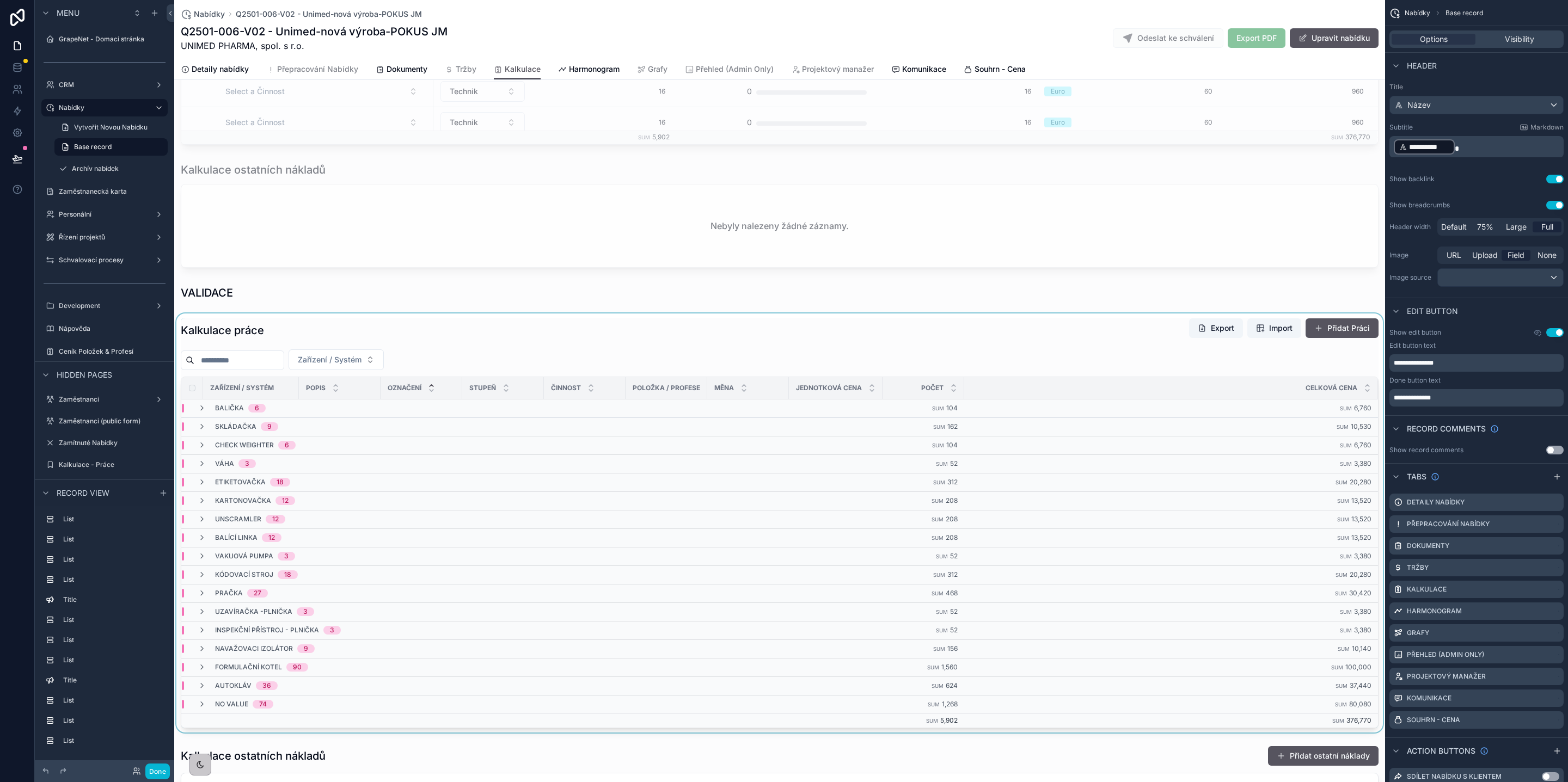
click at [695, 359] on div "scrollable content" at bounding box center [779, 523] width 1211 height 419
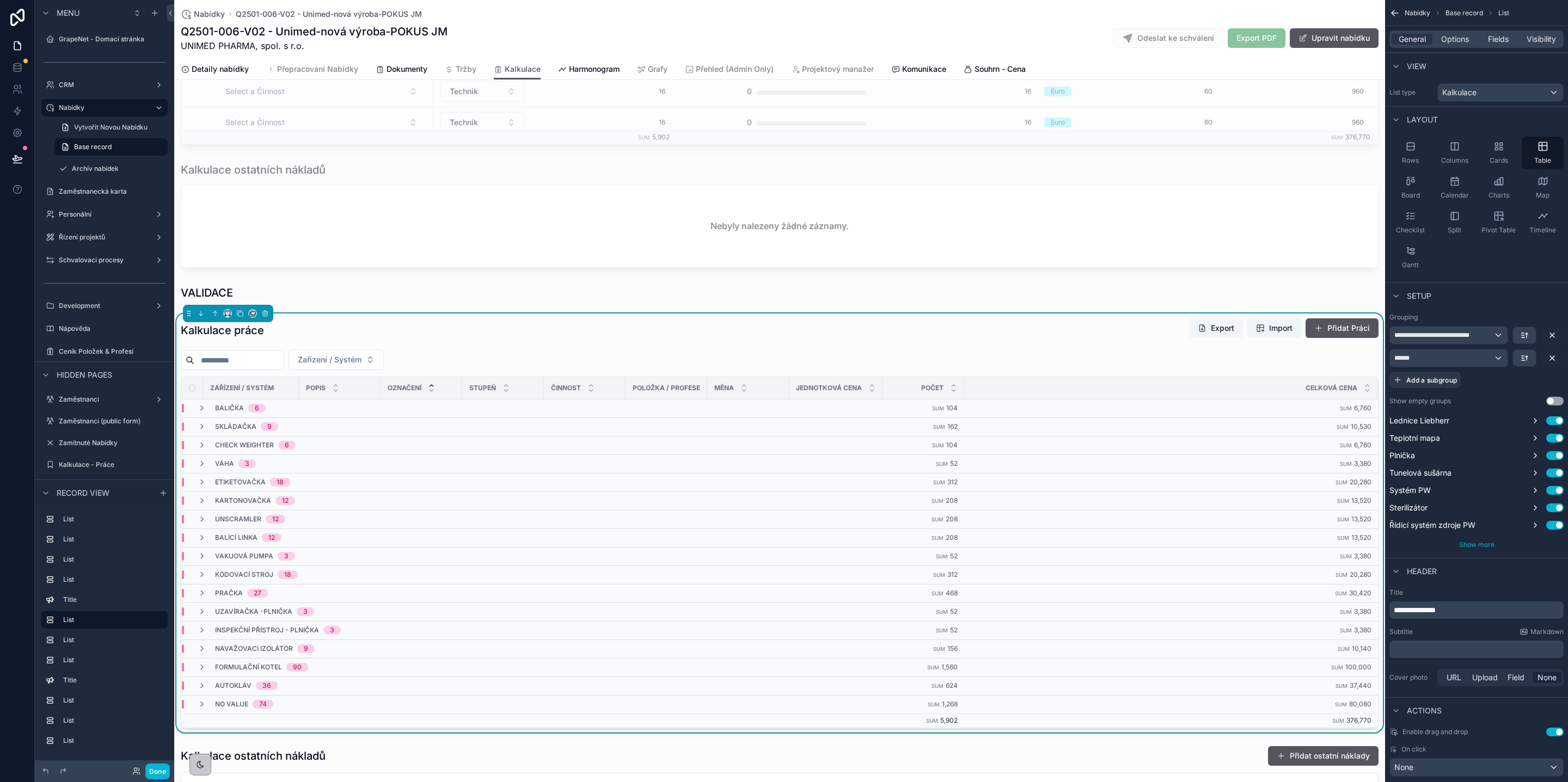
click at [1487, 546] on span "Show more" at bounding box center [1477, 544] width 36 height 8
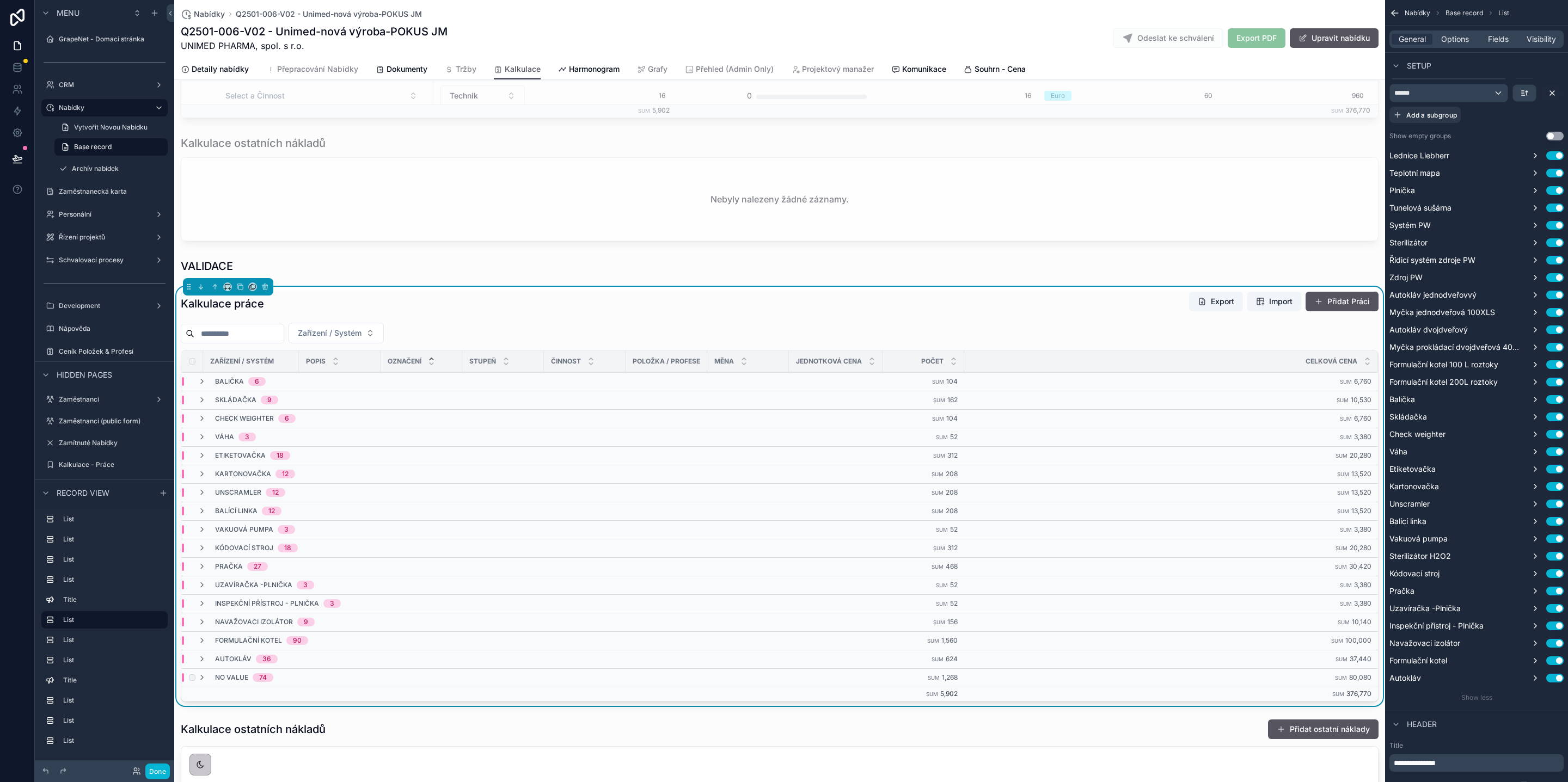
scroll to position [838, 0]
click at [164, 770] on button "Done" at bounding box center [157, 771] width 24 height 15
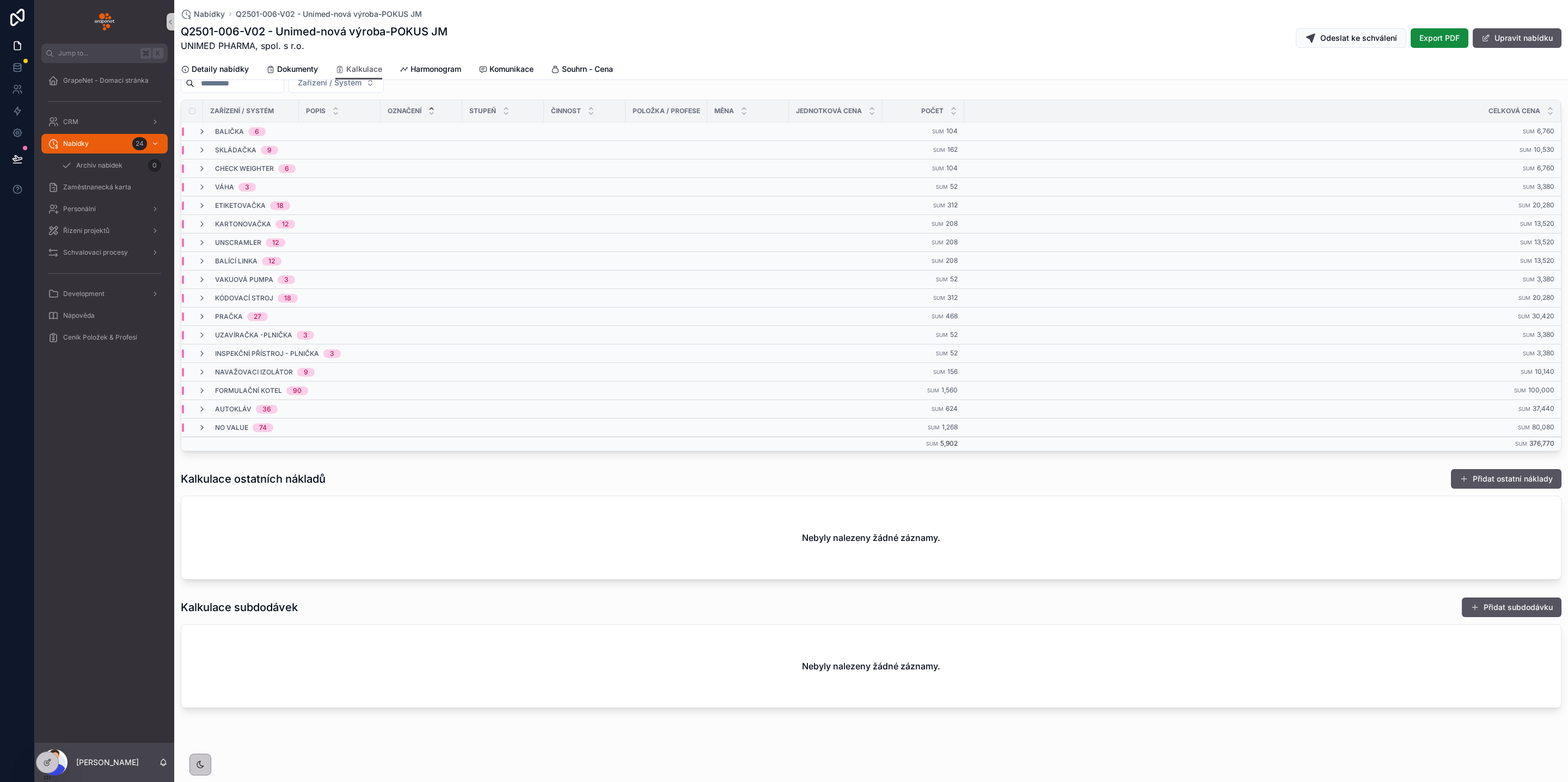
scroll to position [100, 0]
click at [209, 428] on div "No value 74" at bounding box center [235, 427] width 76 height 9
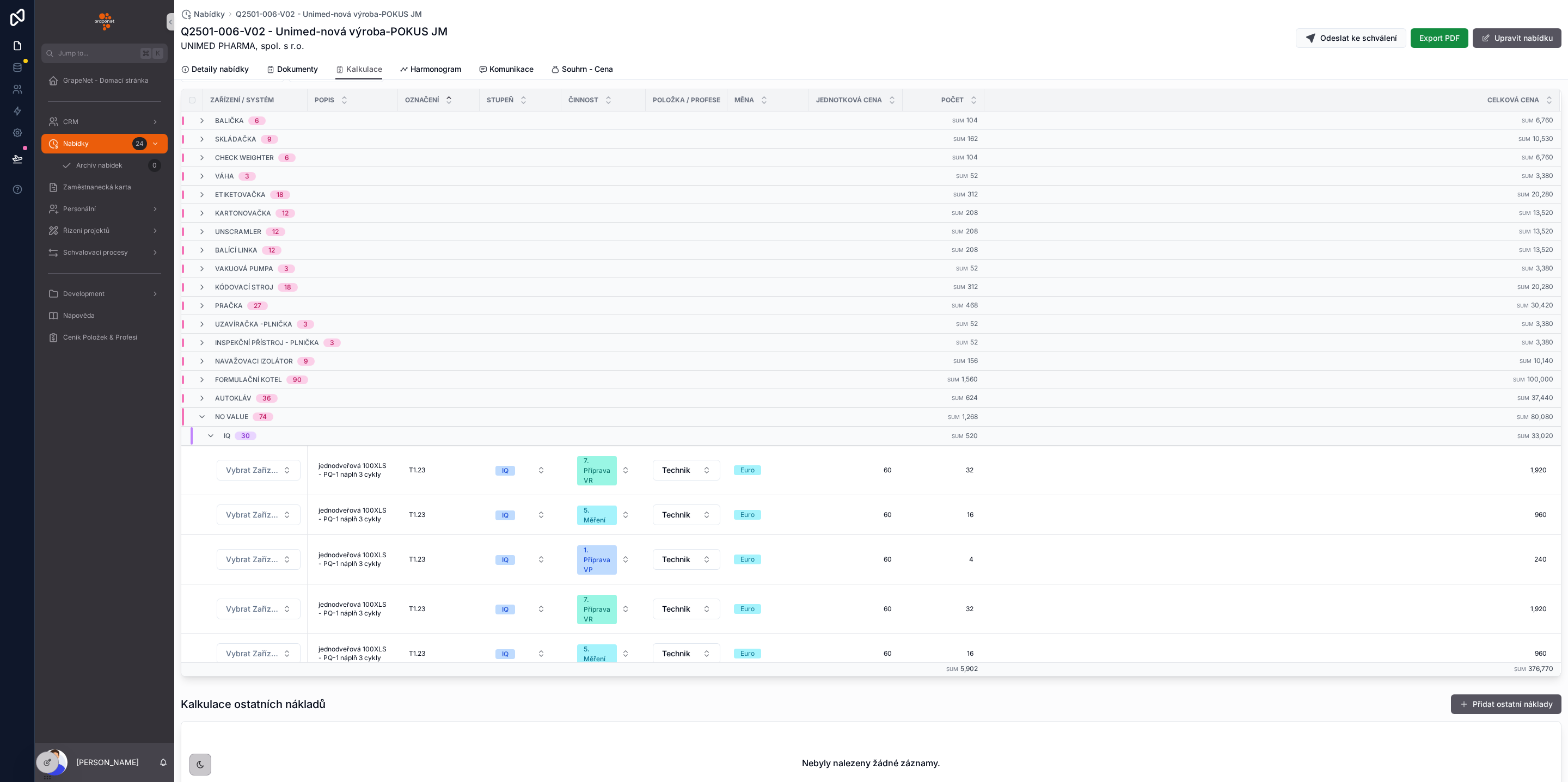
scroll to position [327, 0]
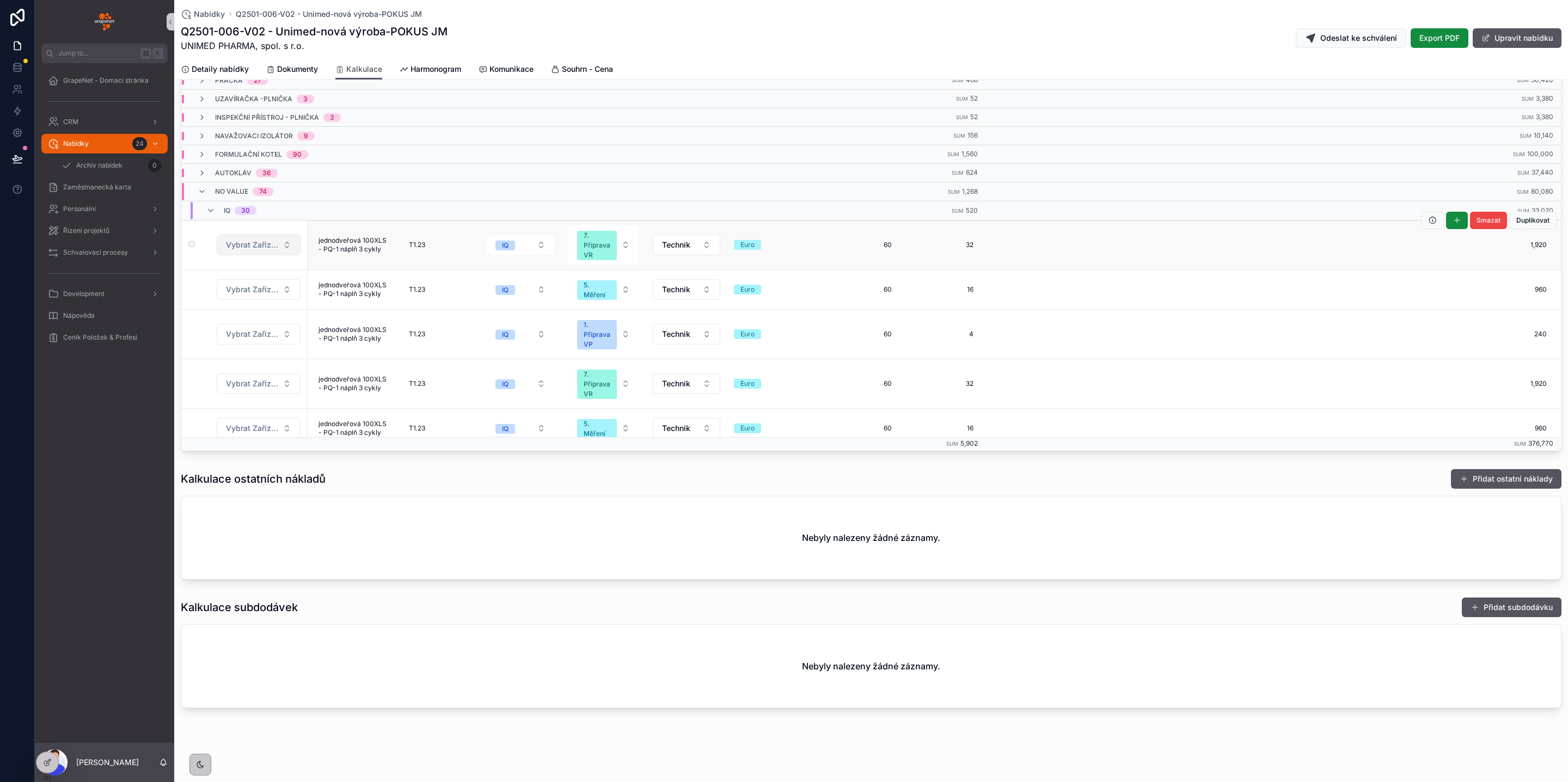
click at [254, 247] on span "Vybrat Zařízení / Systém" at bounding box center [252, 244] width 52 height 11
click at [675, 57] on div "Nabídky Q2501-006-V02 - Unimed-nová výroba-POKUS JM Q2501-006-V02 - Unimed-nová…" at bounding box center [871, 29] width 1380 height 59
click at [253, 241] on div "Vybrat Zařízení / Systém" at bounding box center [258, 245] width 84 height 21
click at [258, 247] on span "Vybrat Zařízení / Systém" at bounding box center [252, 244] width 52 height 11
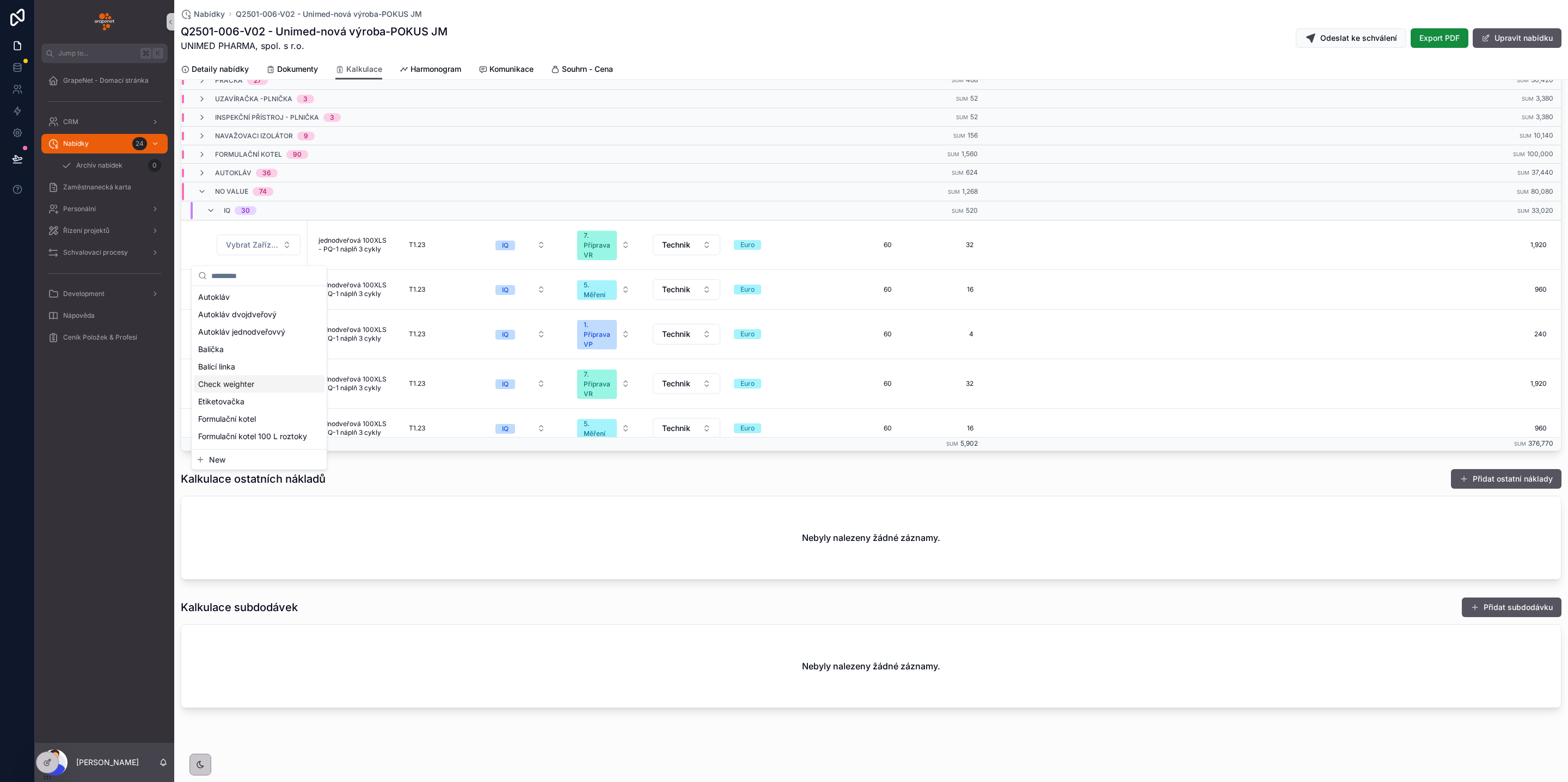
click at [555, 478] on div "Kalkulace ostatních nákladů Přidat ostatní náklady" at bounding box center [871, 479] width 1380 height 21
click at [524, 255] on button "IQ" at bounding box center [520, 244] width 67 height 19
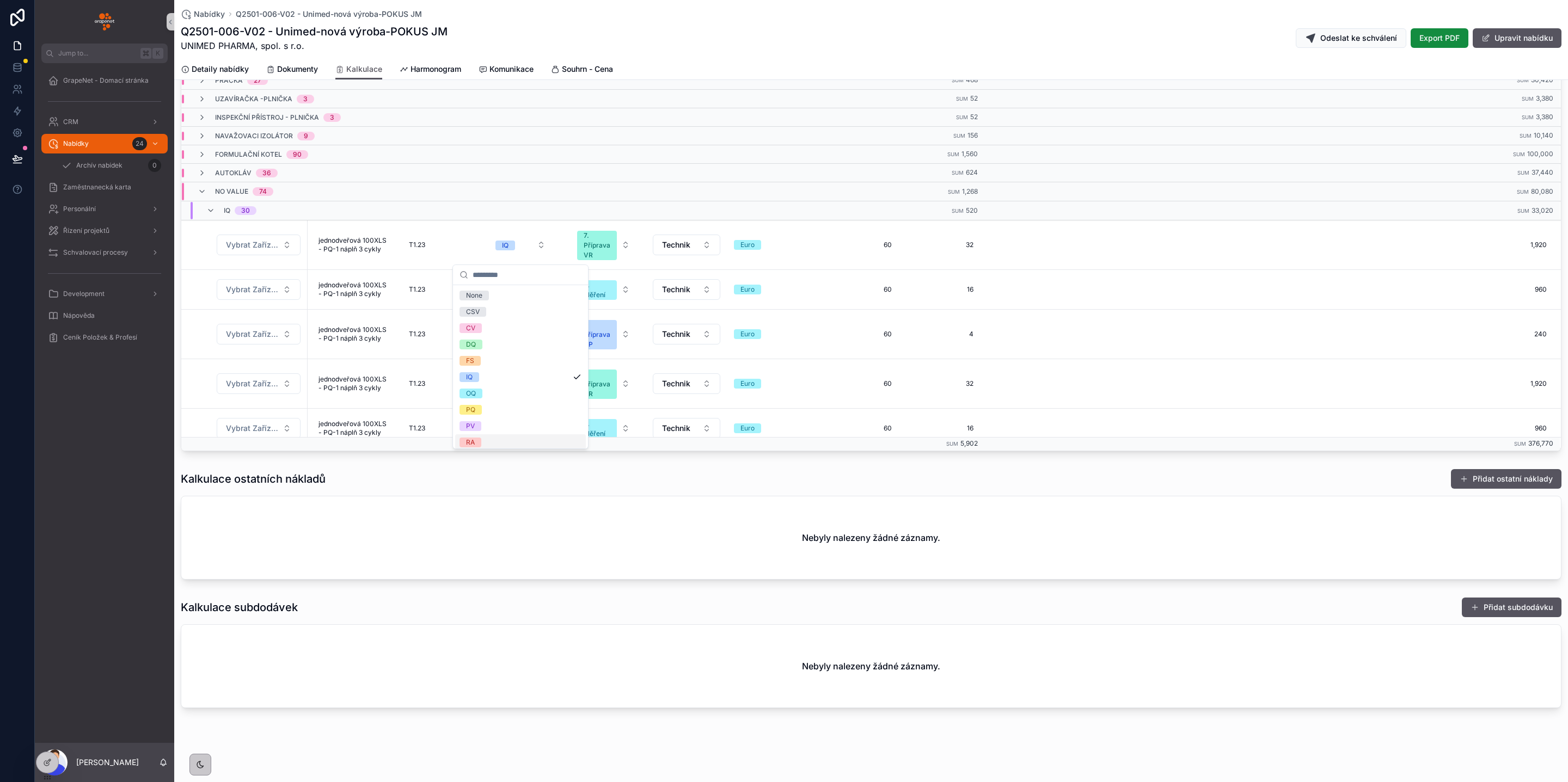
click at [435, 458] on div "VALIDACE Kalkulace práce Export Import Přidat Práci Zařízení / Systém Zařízení …" at bounding box center [871, 240] width 1394 height 945
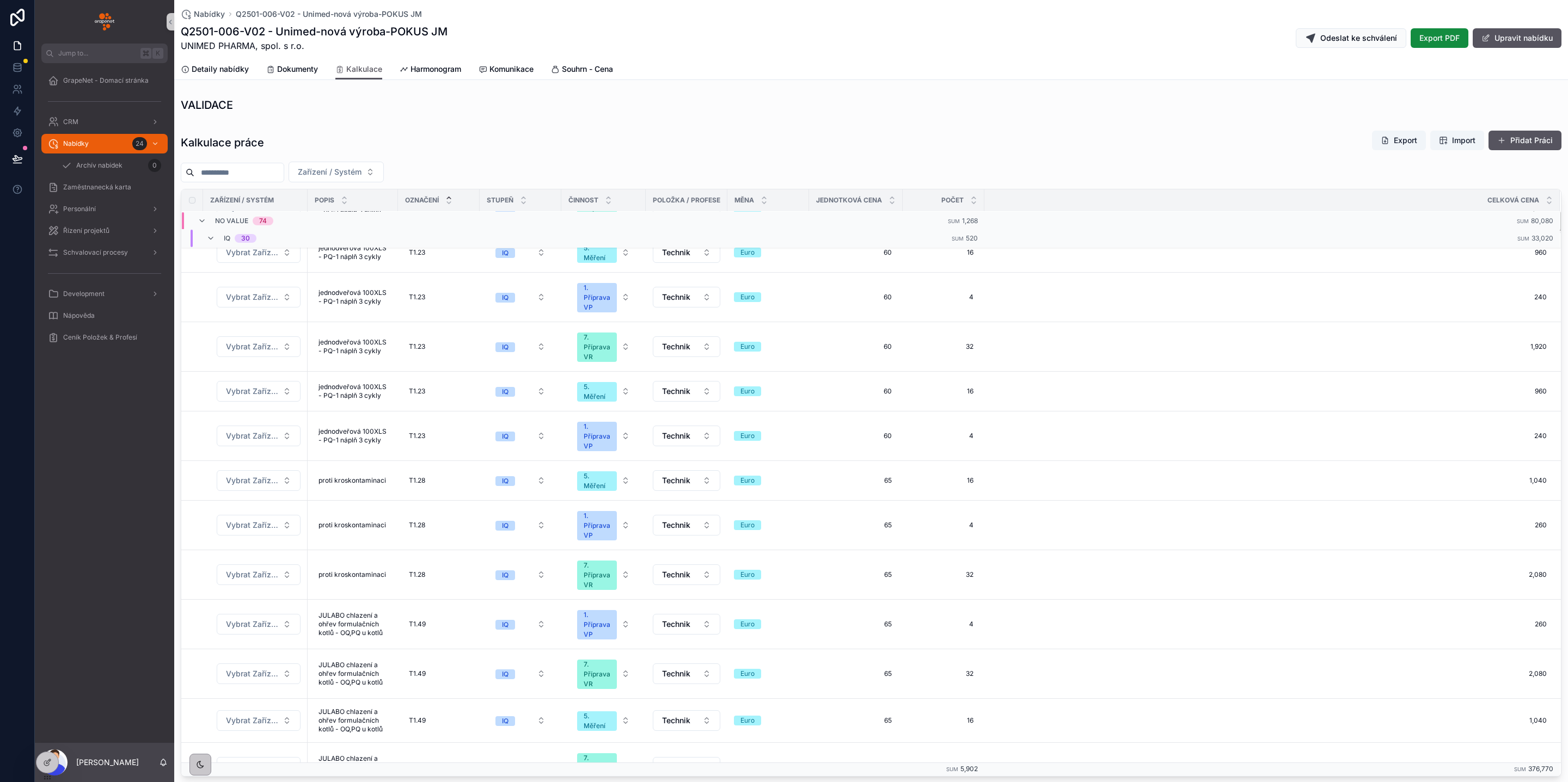
scroll to position [35, 0]
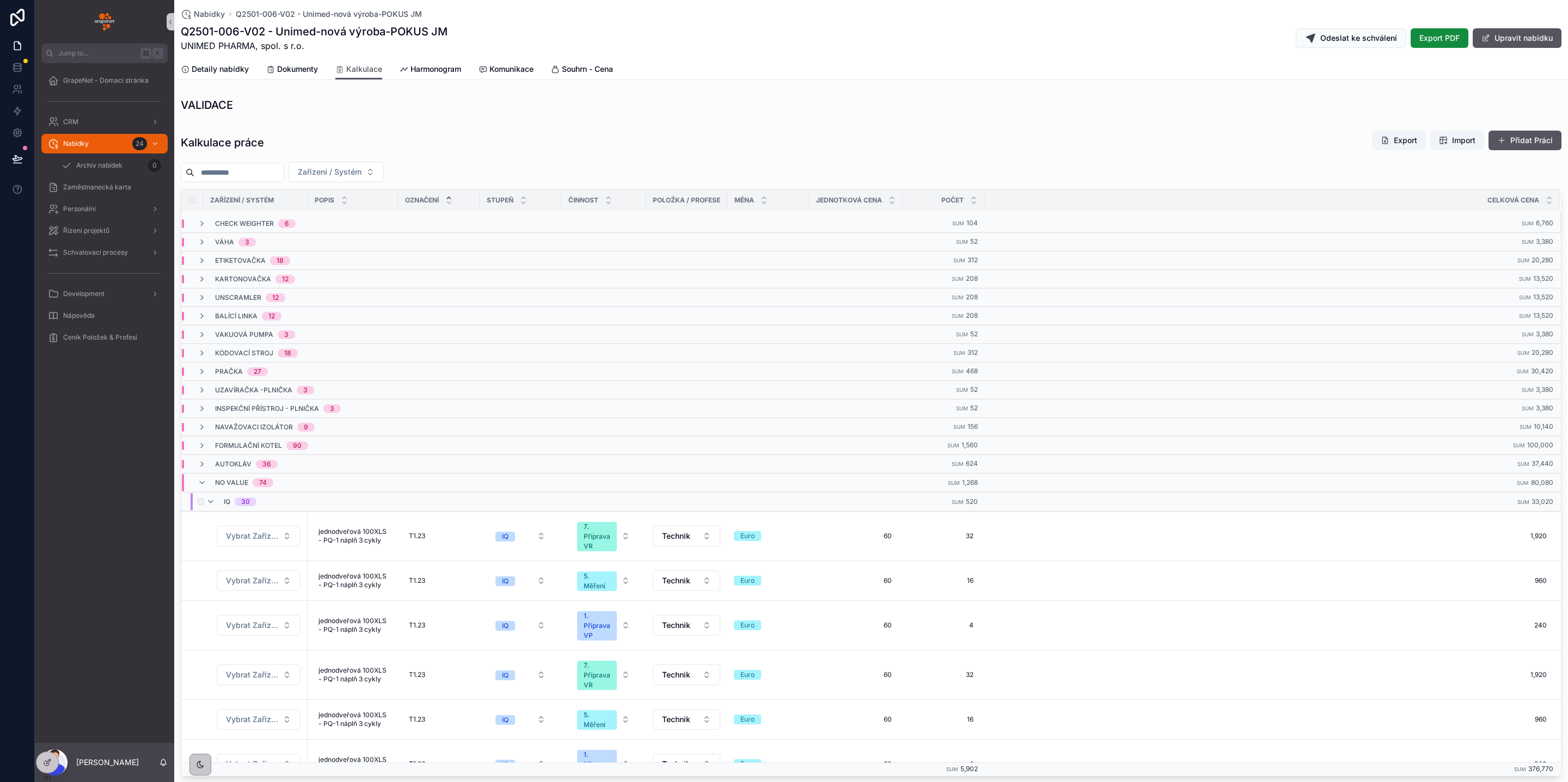
click at [195, 510] on div "scrollable content" at bounding box center [200, 502] width 13 height 17
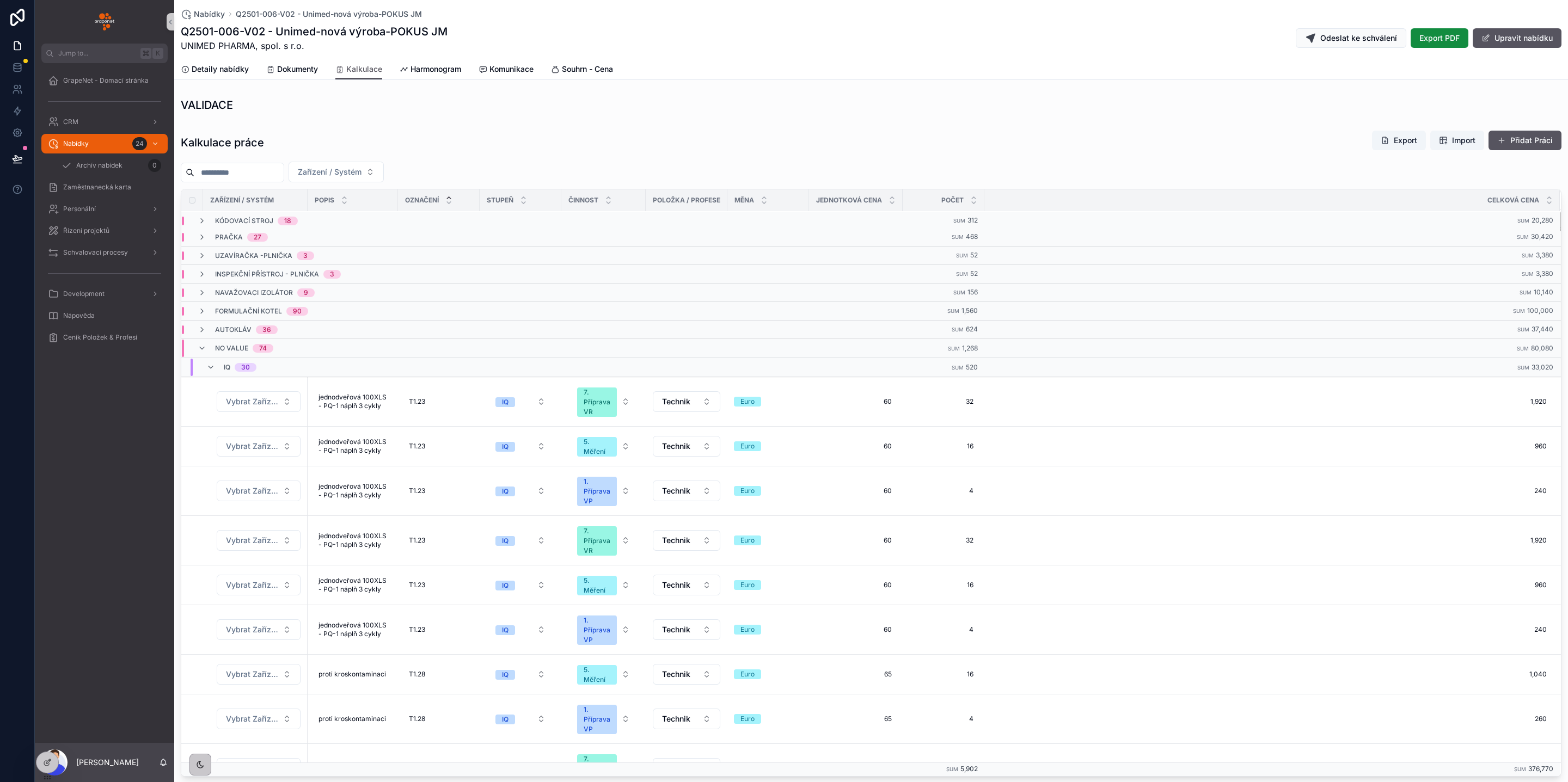
click at [1389, 143] on button "Export" at bounding box center [1399, 140] width 54 height 19
click at [1439, 139] on span "Import" at bounding box center [1457, 139] width 37 height 11
click at [1439, 137] on span "Import" at bounding box center [1457, 139] width 37 height 11
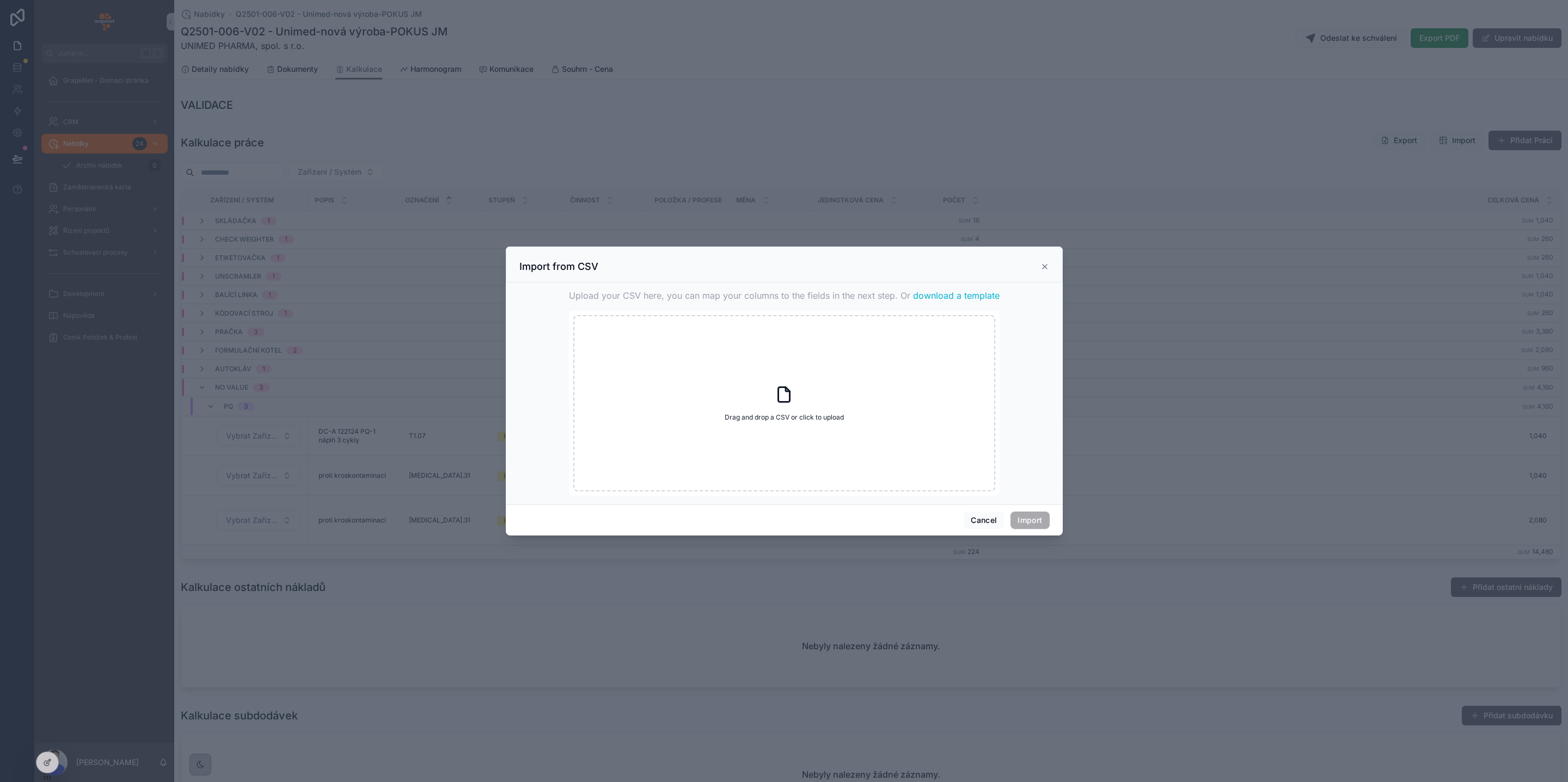
scroll to position [0, 0]
click at [732, 404] on div "Drag and drop a CSV or click to upload Drag and drop a CSV or click to upload" at bounding box center [784, 403] width 422 height 176
type input "**********"
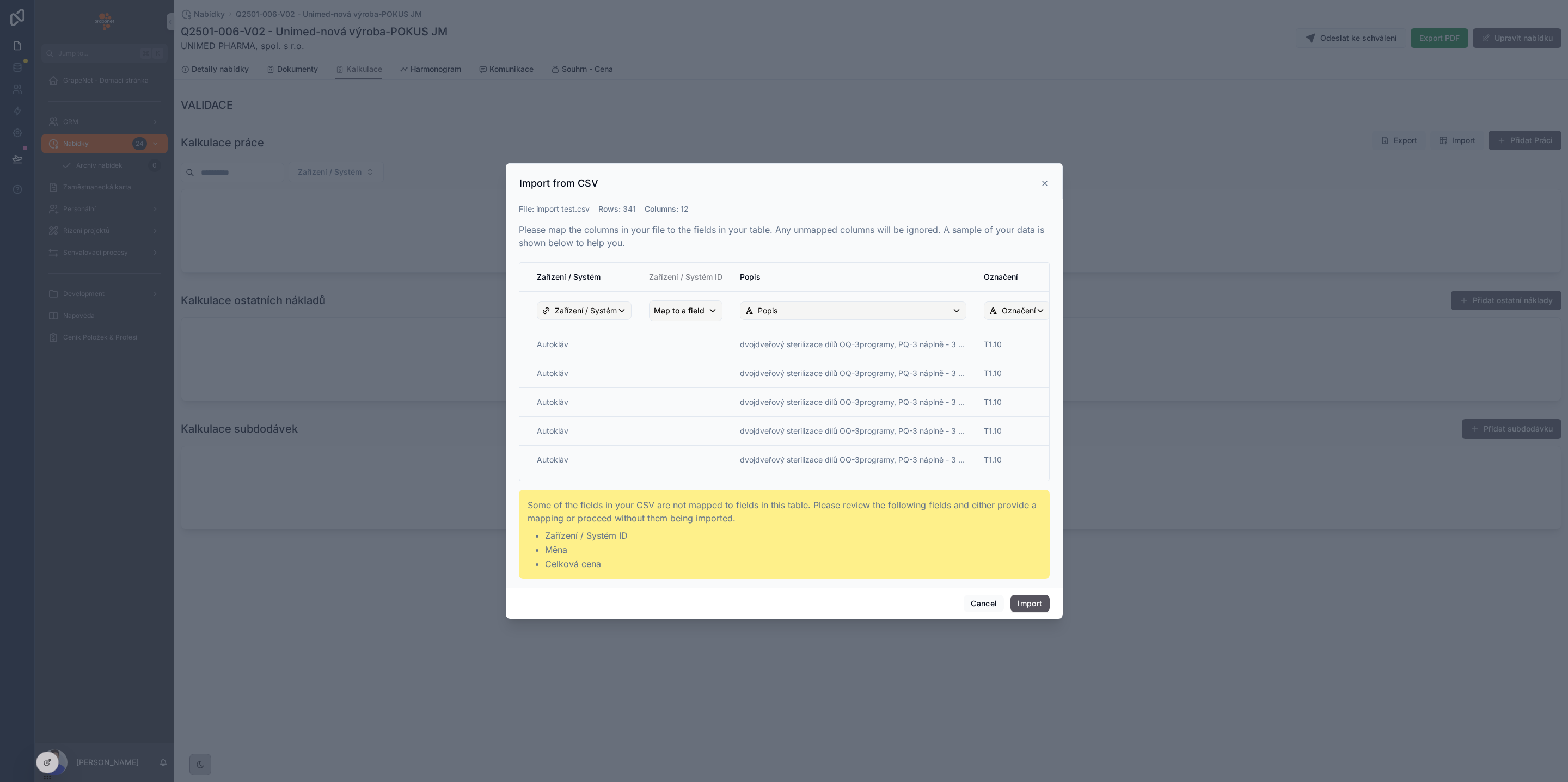
drag, startPoint x: 624, startPoint y: 477, endPoint x: 594, endPoint y: 482, distance: 30.4
click at [591, 482] on div "File : import test.csv Rows : 341 Columns : 12 Please map the columns in your f…" at bounding box center [784, 391] width 531 height 375
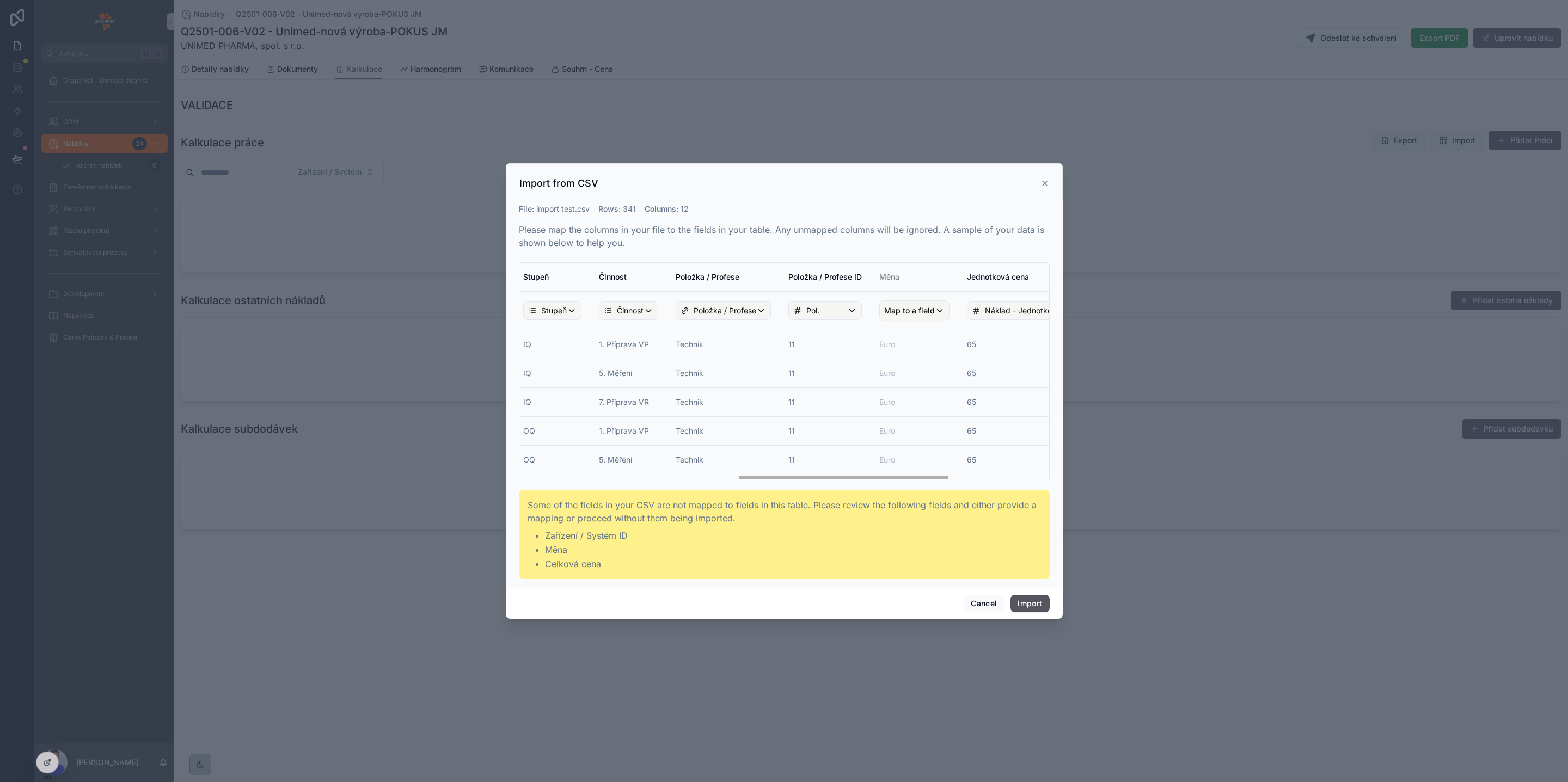
scroll to position [0, 544]
drag, startPoint x: 720, startPoint y: 476, endPoint x: 826, endPoint y: 480, distance: 106.1
click at [826, 479] on tr "Autokláv dvojdveřový sterilizace dílů OQ-3programy, PQ-3 náplně - 3 cykly T1.10…" at bounding box center [633, 462] width 1317 height 34
drag, startPoint x: 823, startPoint y: 472, endPoint x: 833, endPoint y: 470, distance: 10.2
click at [833, 470] on td "11" at bounding box center [824, 462] width 91 height 34
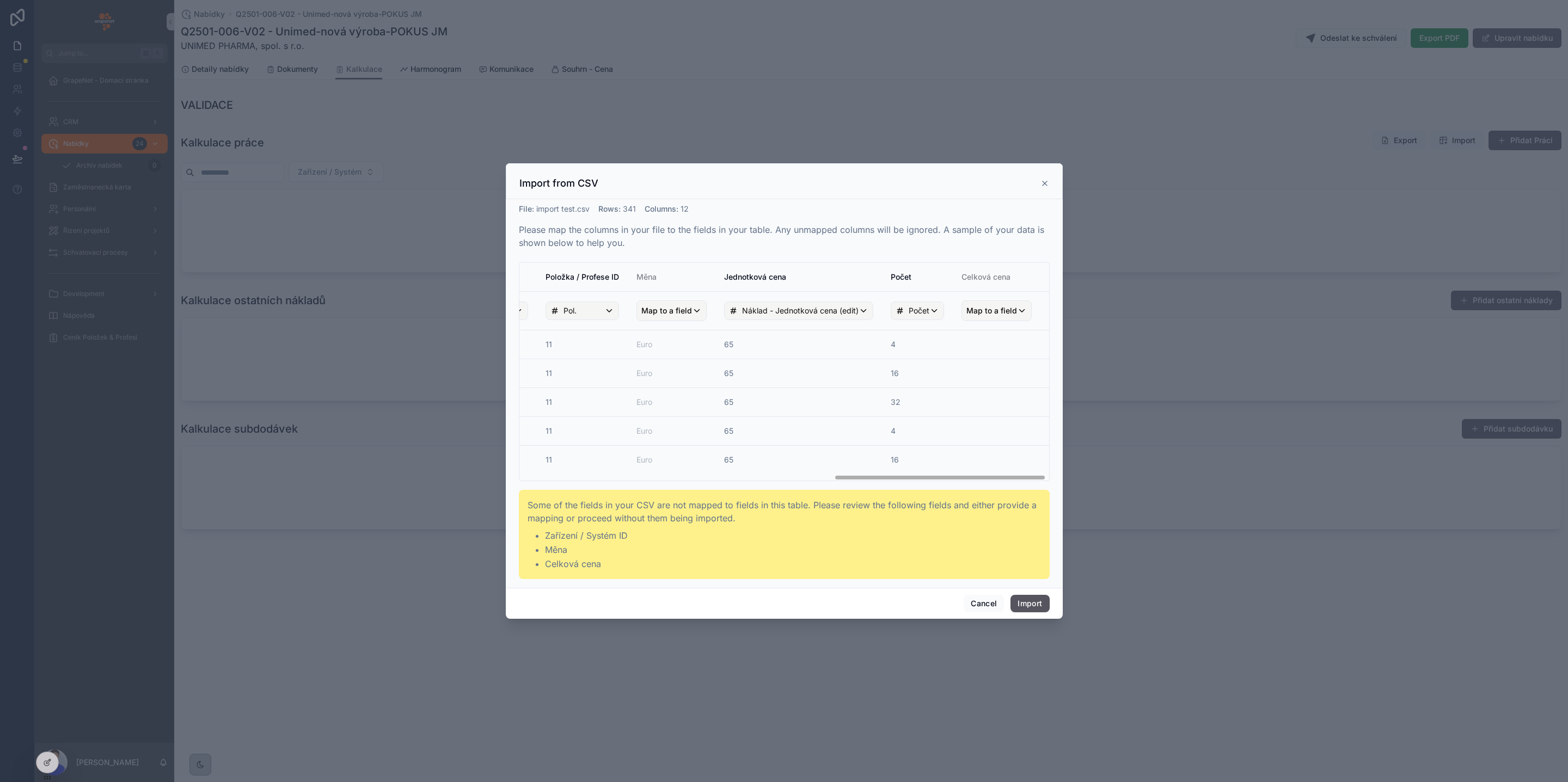
scroll to position [0, 791]
drag, startPoint x: 801, startPoint y: 475, endPoint x: 1037, endPoint y: 468, distance: 236.1
click at [1037, 468] on tr "Autokláv dvojdveřový sterilizace dílů OQ-3programy, PQ-3 náplně - 3 cykly T1.10…" at bounding box center [391, 462] width 1317 height 34
drag, startPoint x: 936, startPoint y: 473, endPoint x: 757, endPoint y: 470, distance: 179.0
click at [769, 472] on tr "Autokláv dvojdveřový sterilizace dílů OQ-3programy, PQ-3 náplně - 3 cykly T1.10…" at bounding box center [391, 462] width 1317 height 34
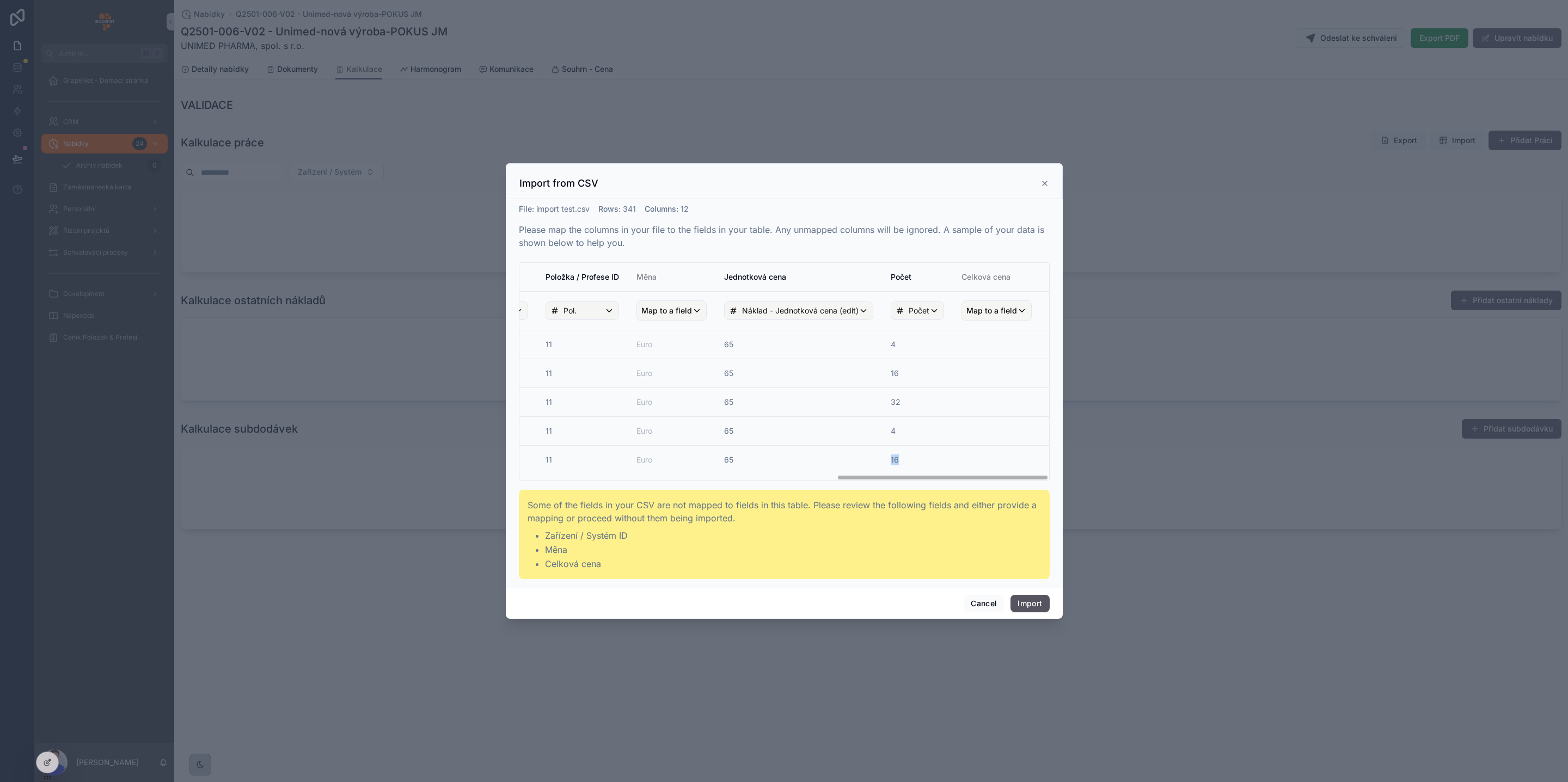
scroll to position [0, 0]
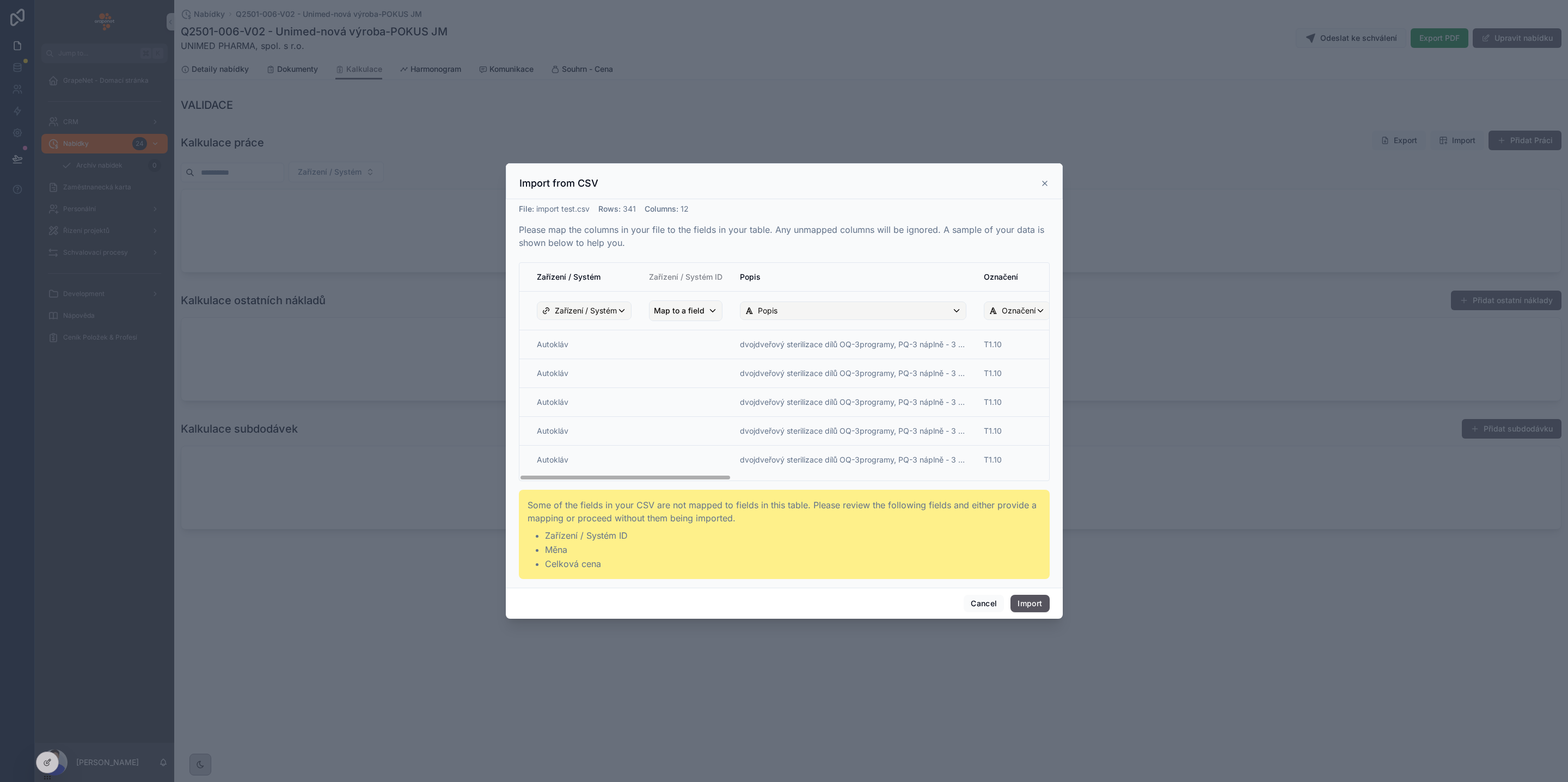
click at [691, 337] on td "scrollable content" at bounding box center [685, 344] width 91 height 29
click at [685, 309] on span "Map to a field" at bounding box center [679, 311] width 51 height 19
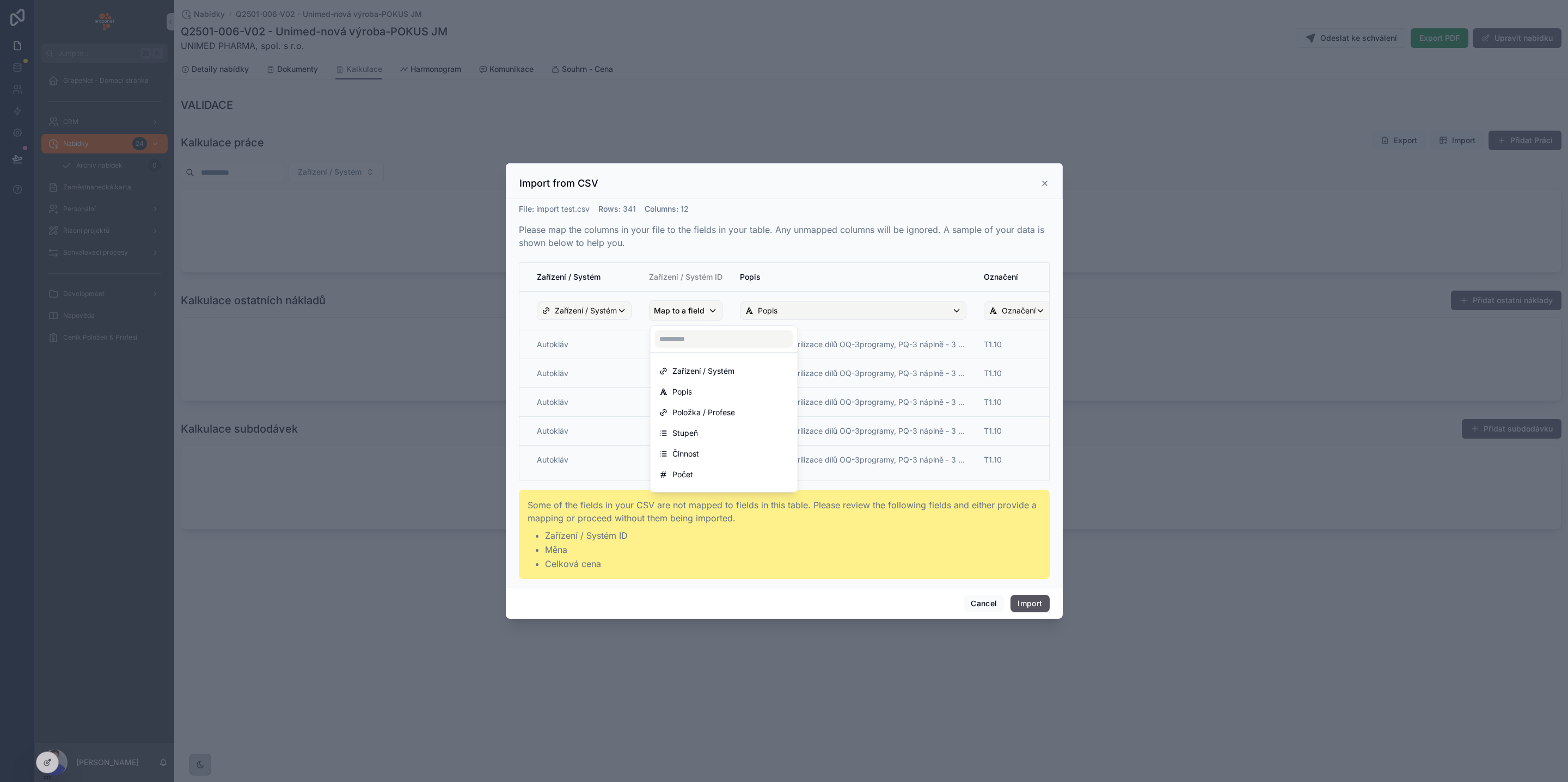
click at [721, 226] on div "scrollable content" at bounding box center [784, 391] width 557 height 456
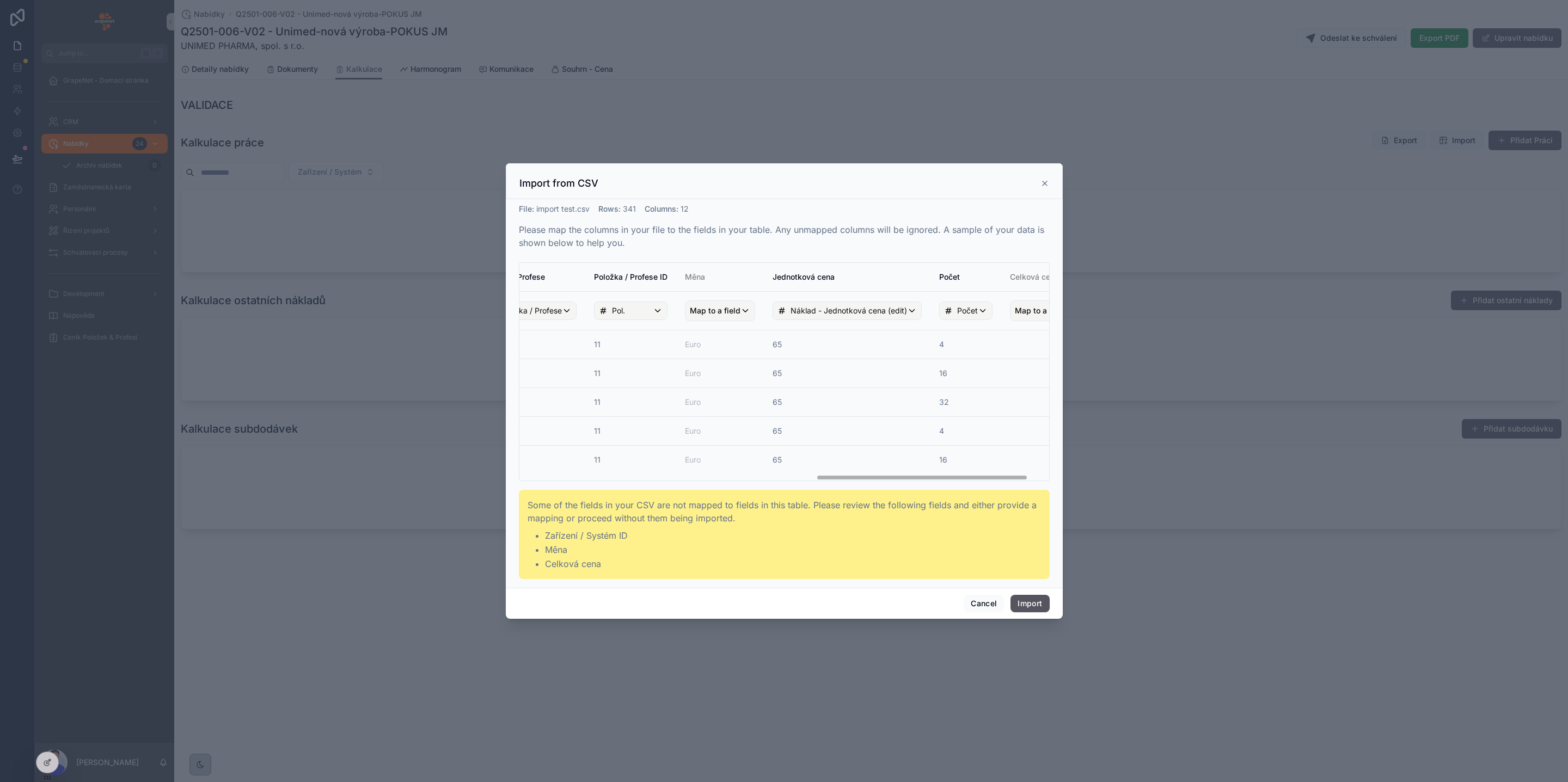
scroll to position [0, 791]
click at [1007, 313] on span "Map to a field" at bounding box center [991, 311] width 51 height 19
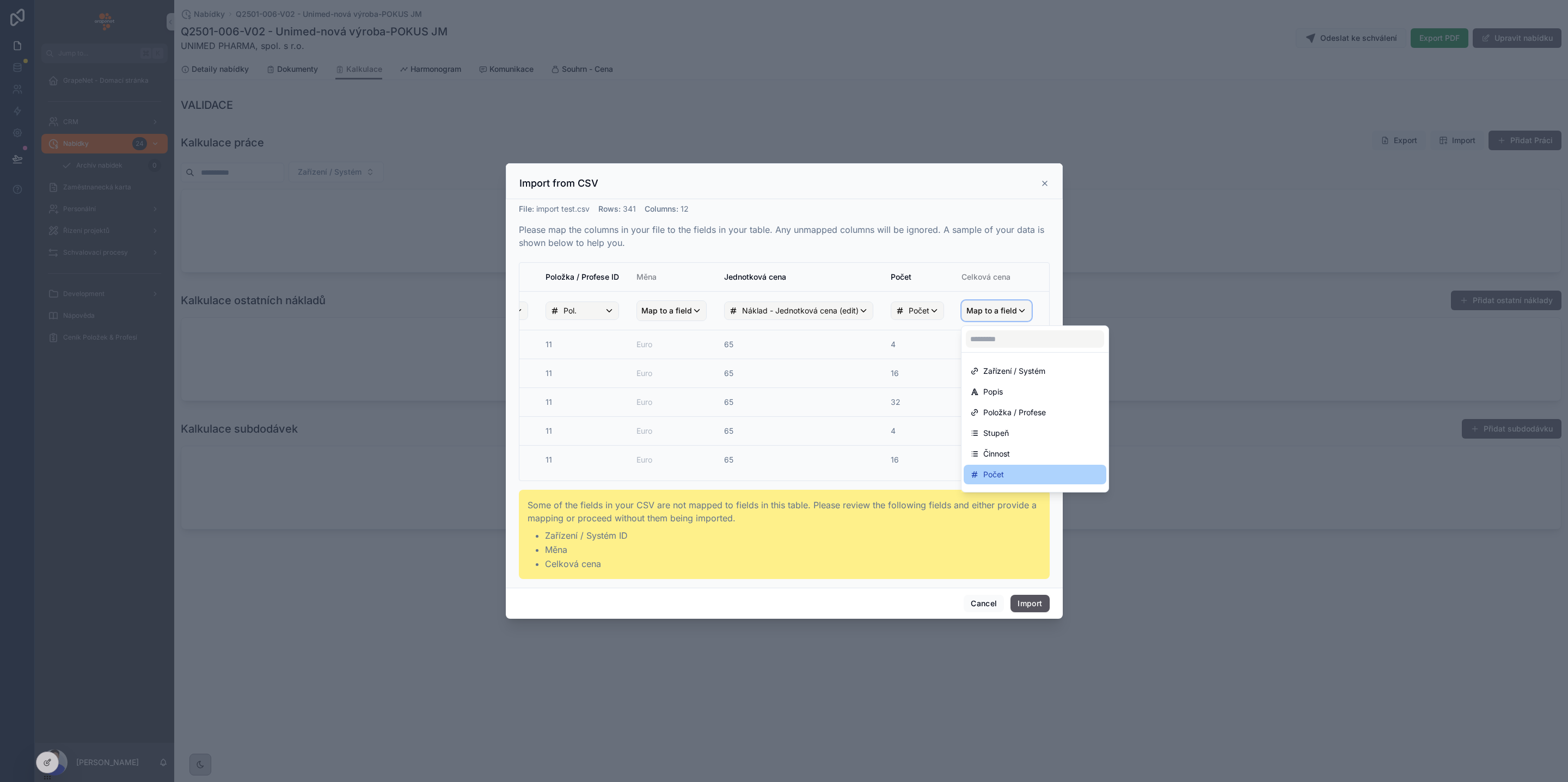
scroll to position [77, 0]
click at [864, 256] on div "scrollable content" at bounding box center [784, 391] width 557 height 456
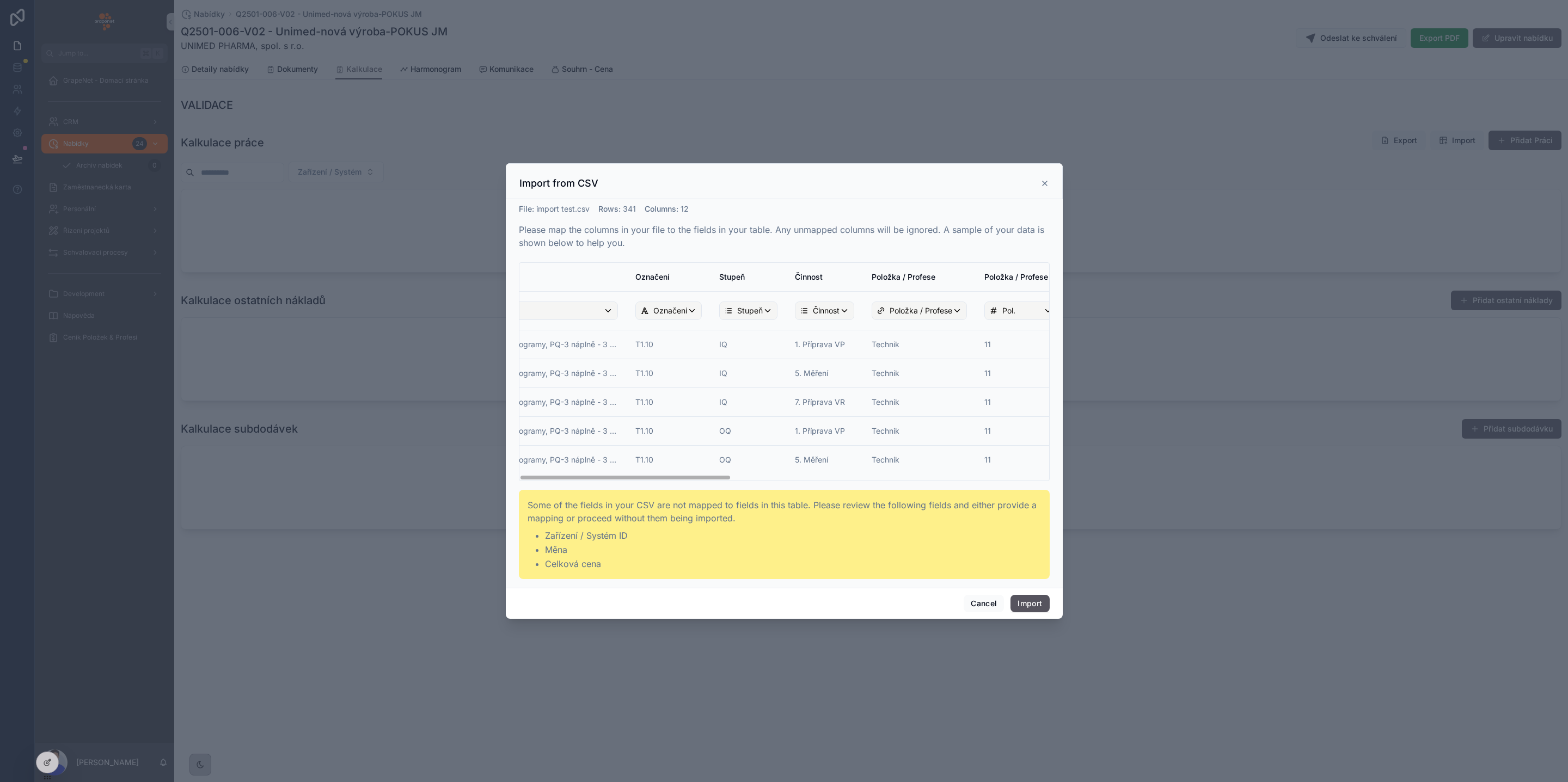
scroll to position [0, 0]
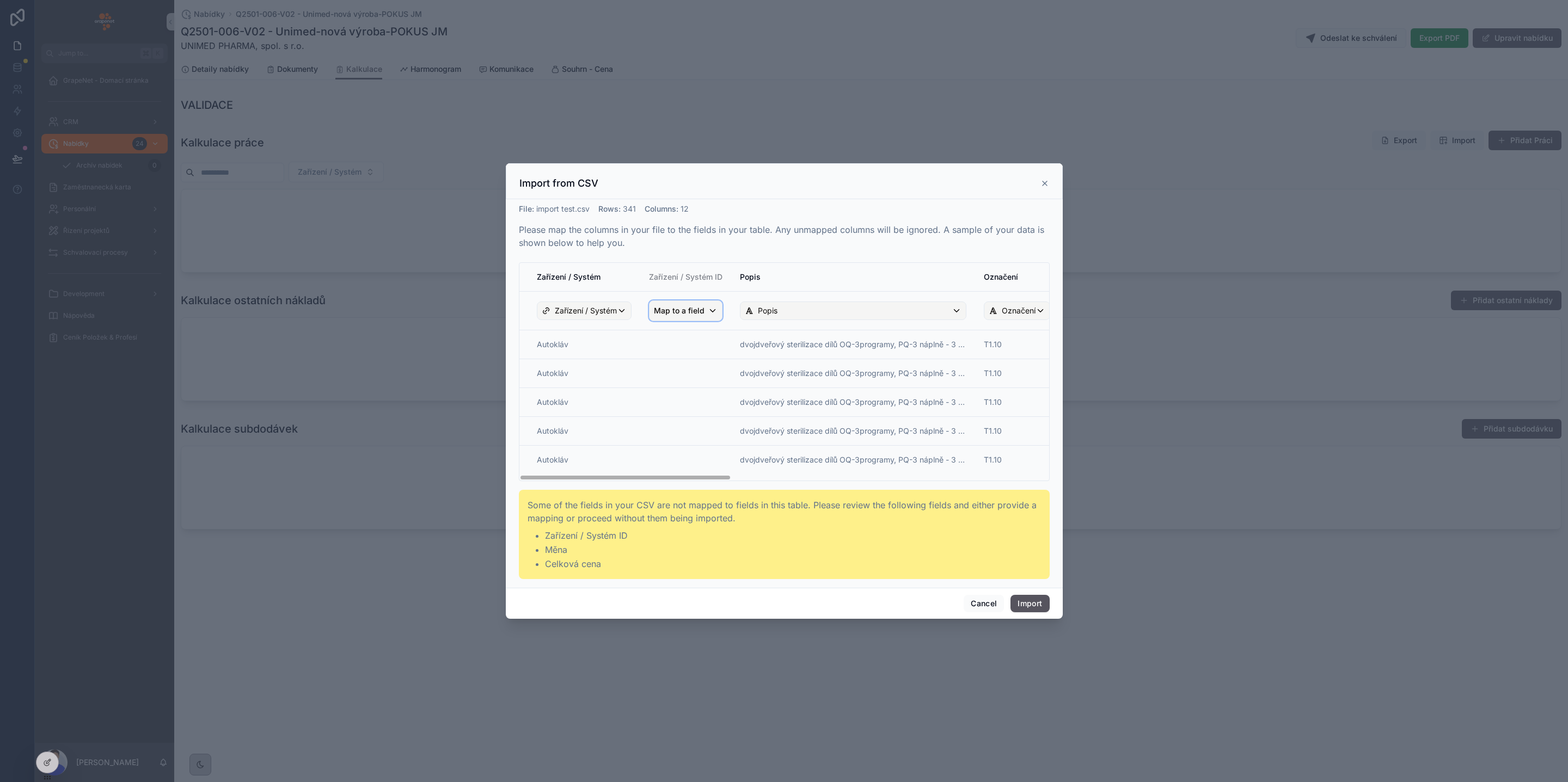
click at [689, 311] on span "Map to a field" at bounding box center [679, 311] width 51 height 19
click at [729, 243] on div "scrollable content" at bounding box center [784, 391] width 557 height 456
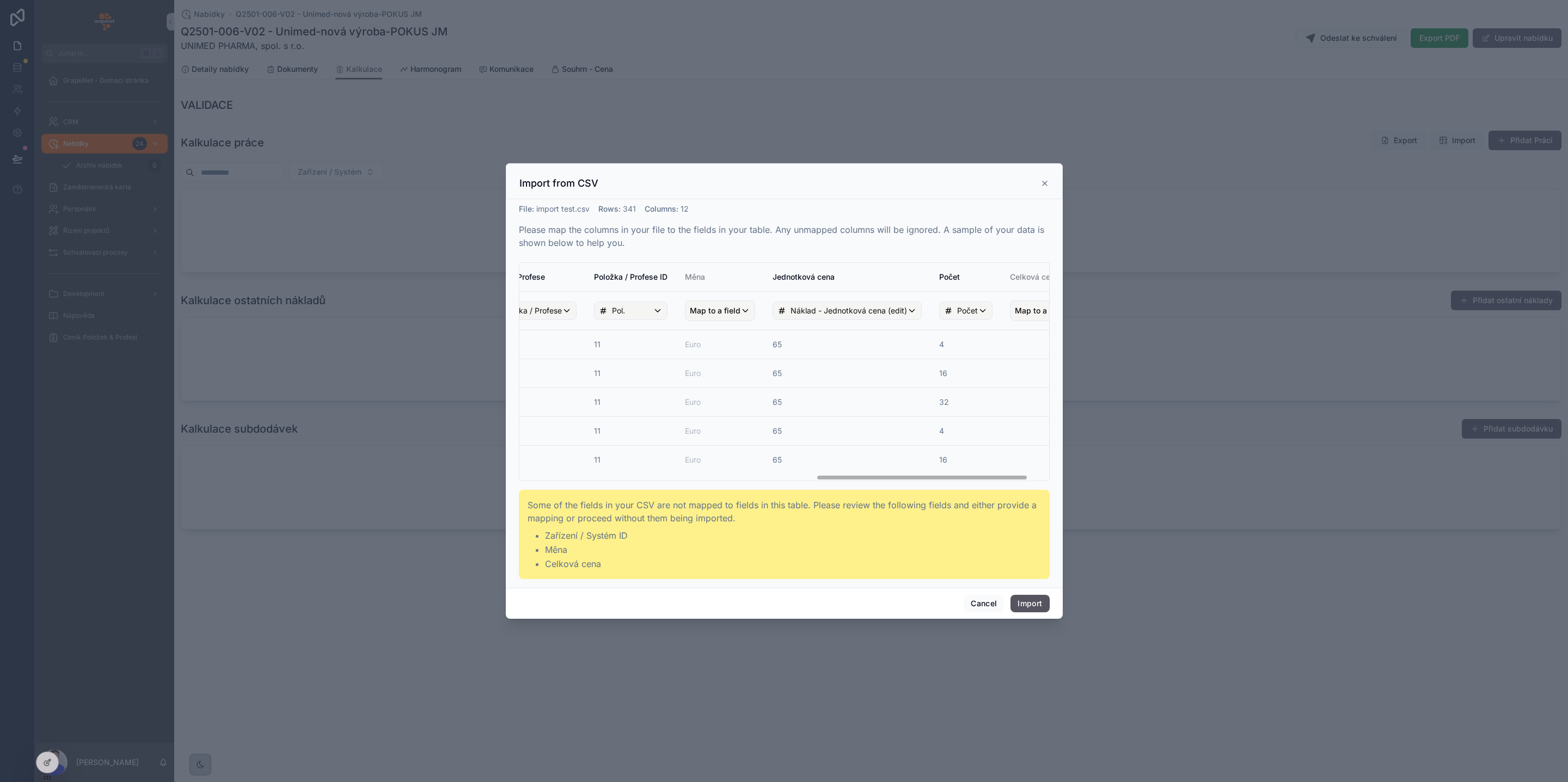
scroll to position [0, 737]
click at [722, 296] on th "Map to a field" at bounding box center [721, 311] width 88 height 38
click at [724, 304] on span "Map to a field" at bounding box center [717, 311] width 51 height 19
click at [795, 221] on div "scrollable content" at bounding box center [784, 391] width 557 height 456
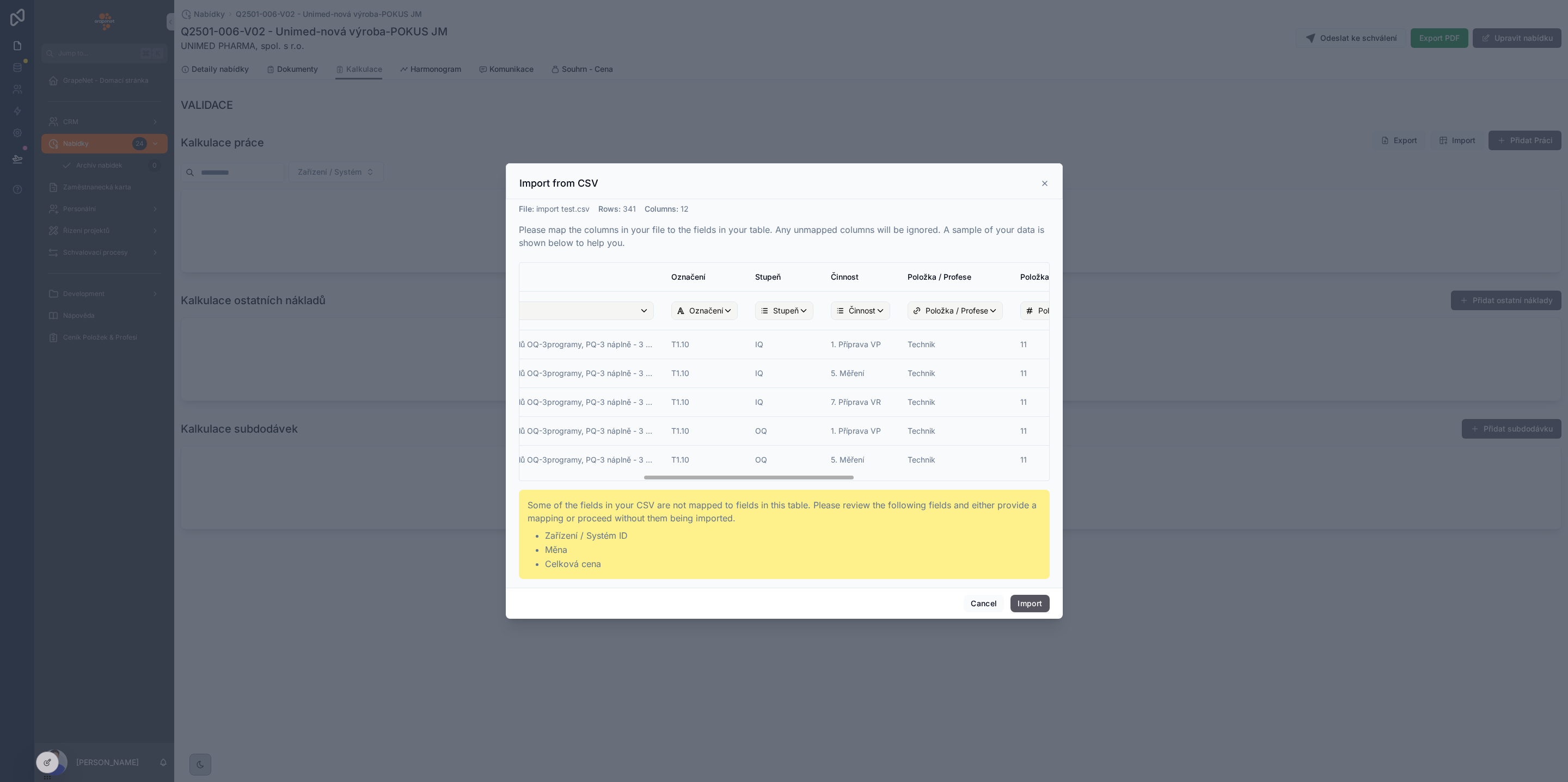
scroll to position [0, 298]
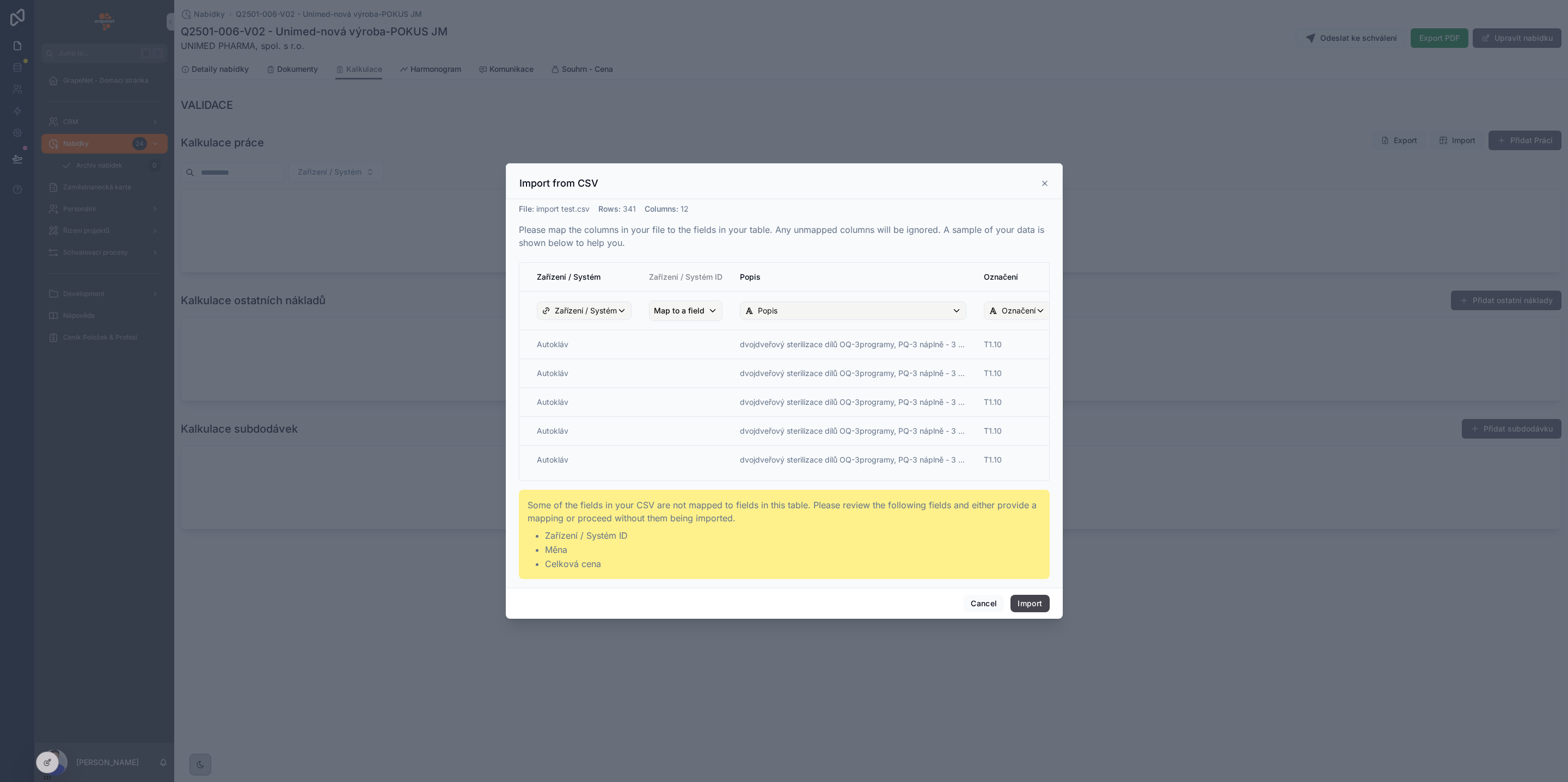
click at [1029, 601] on button "Import" at bounding box center [1029, 604] width 38 height 17
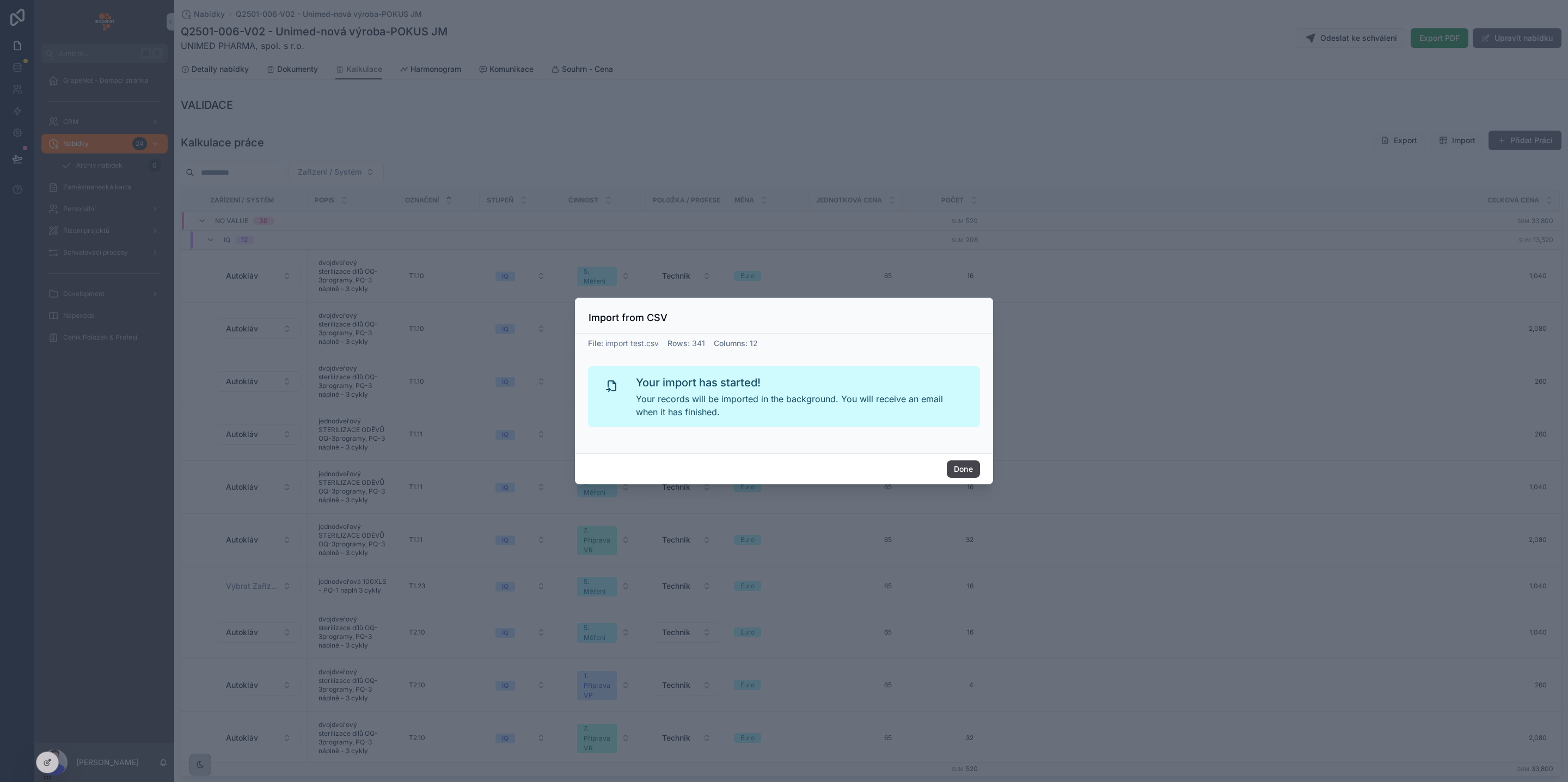
click at [969, 469] on button "Done" at bounding box center [963, 469] width 34 height 17
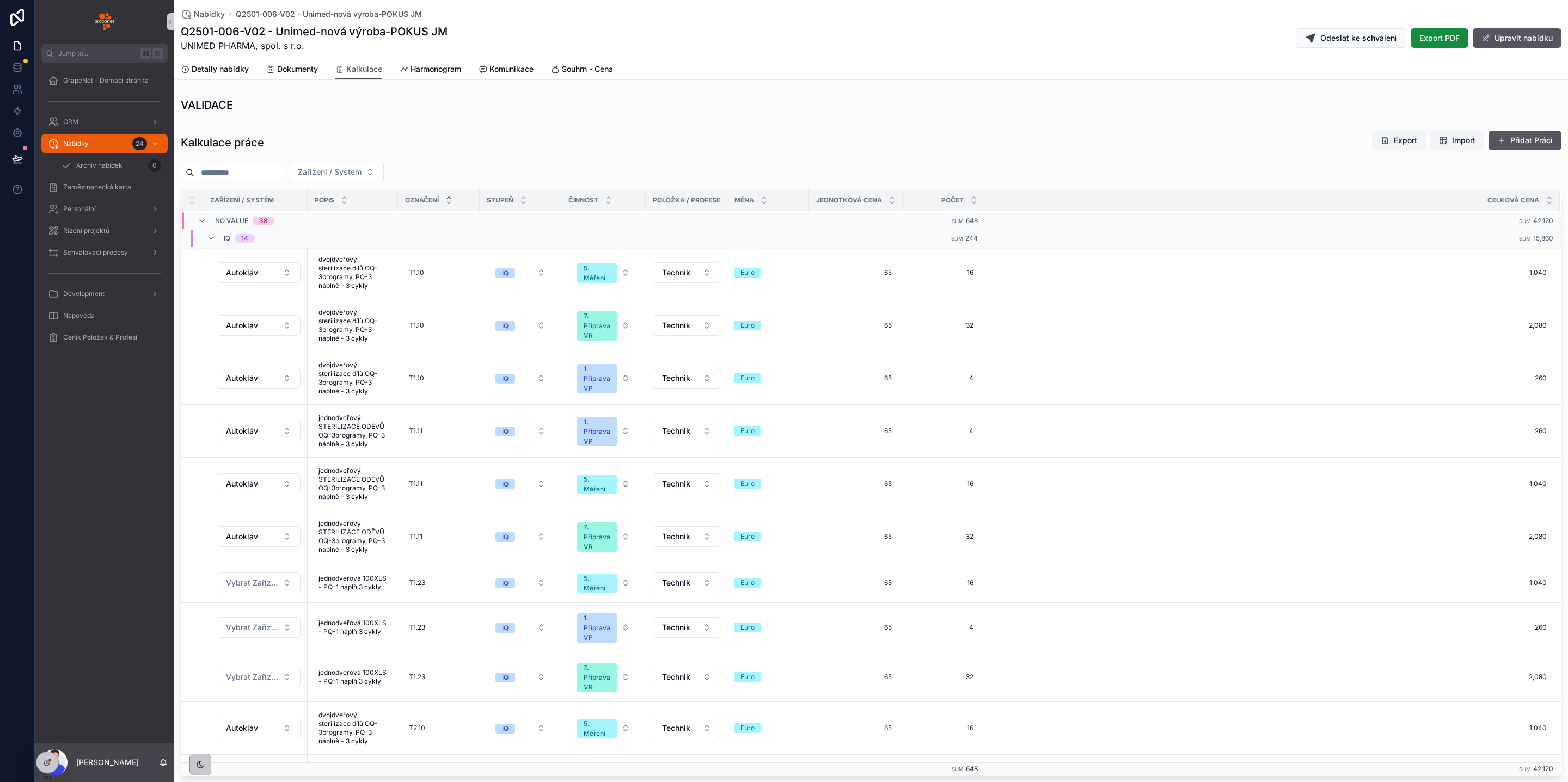
scroll to position [146, 0]
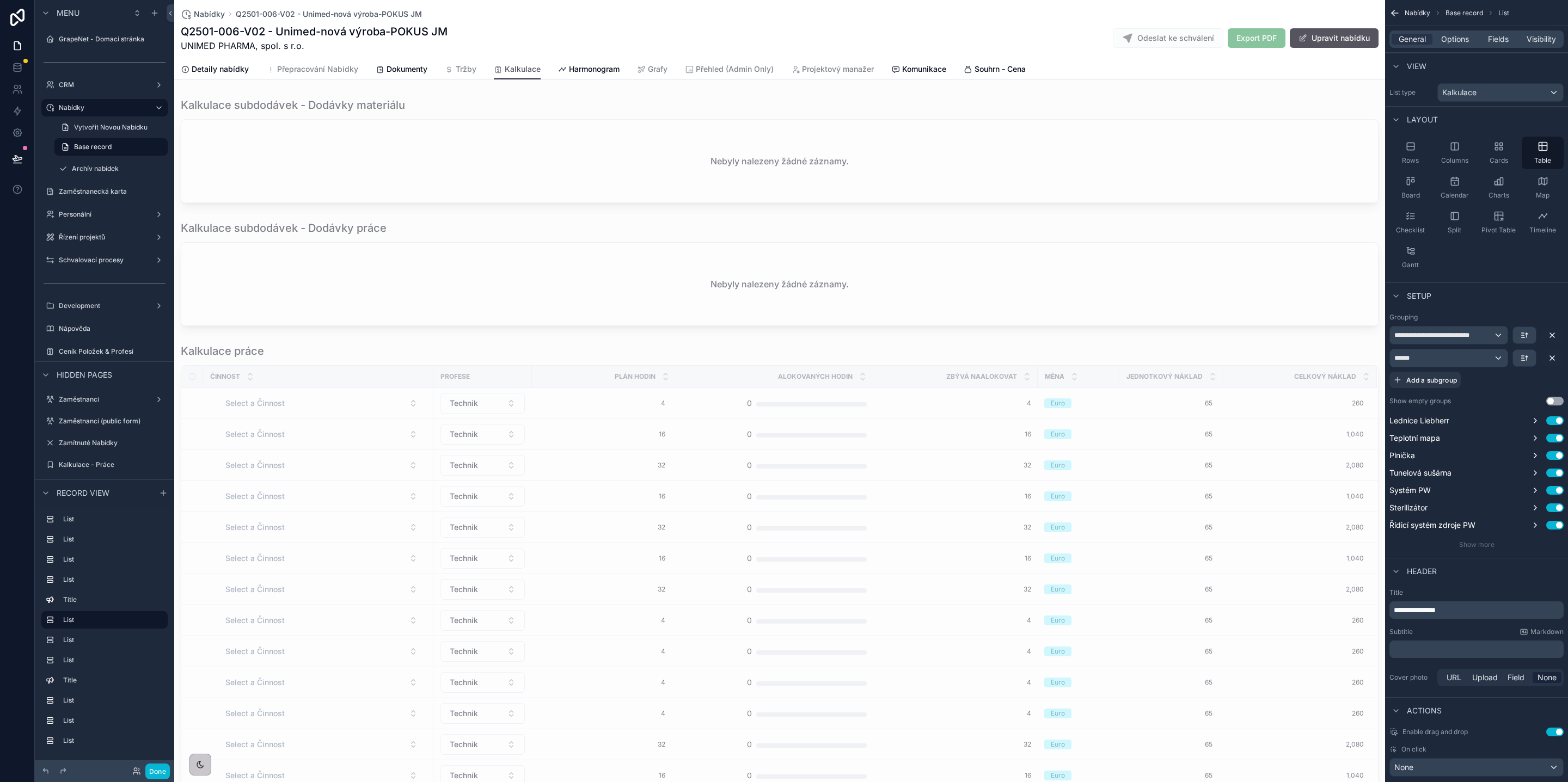
scroll to position [689, 0]
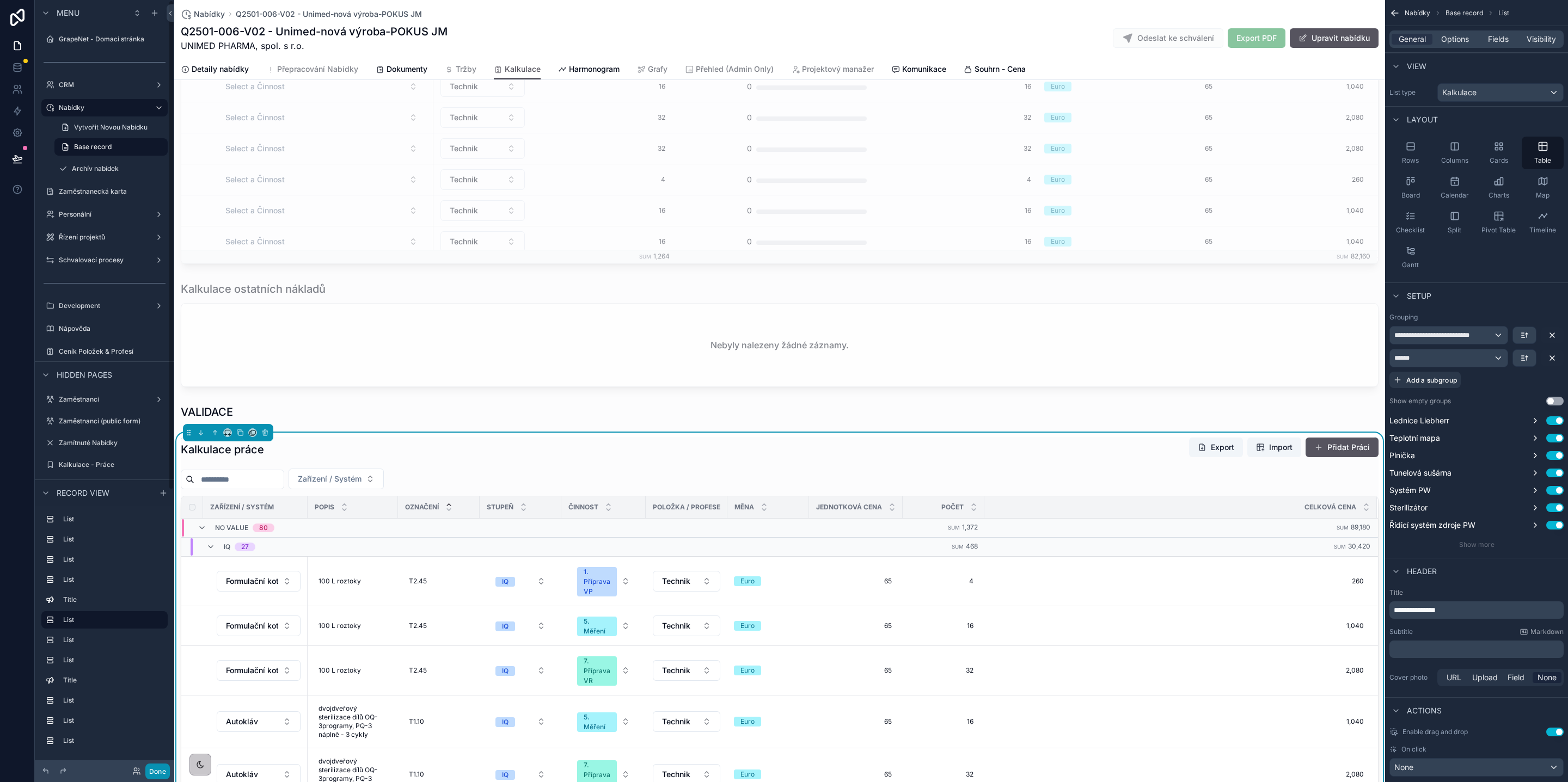
click at [159, 772] on button "Done" at bounding box center [157, 771] width 24 height 15
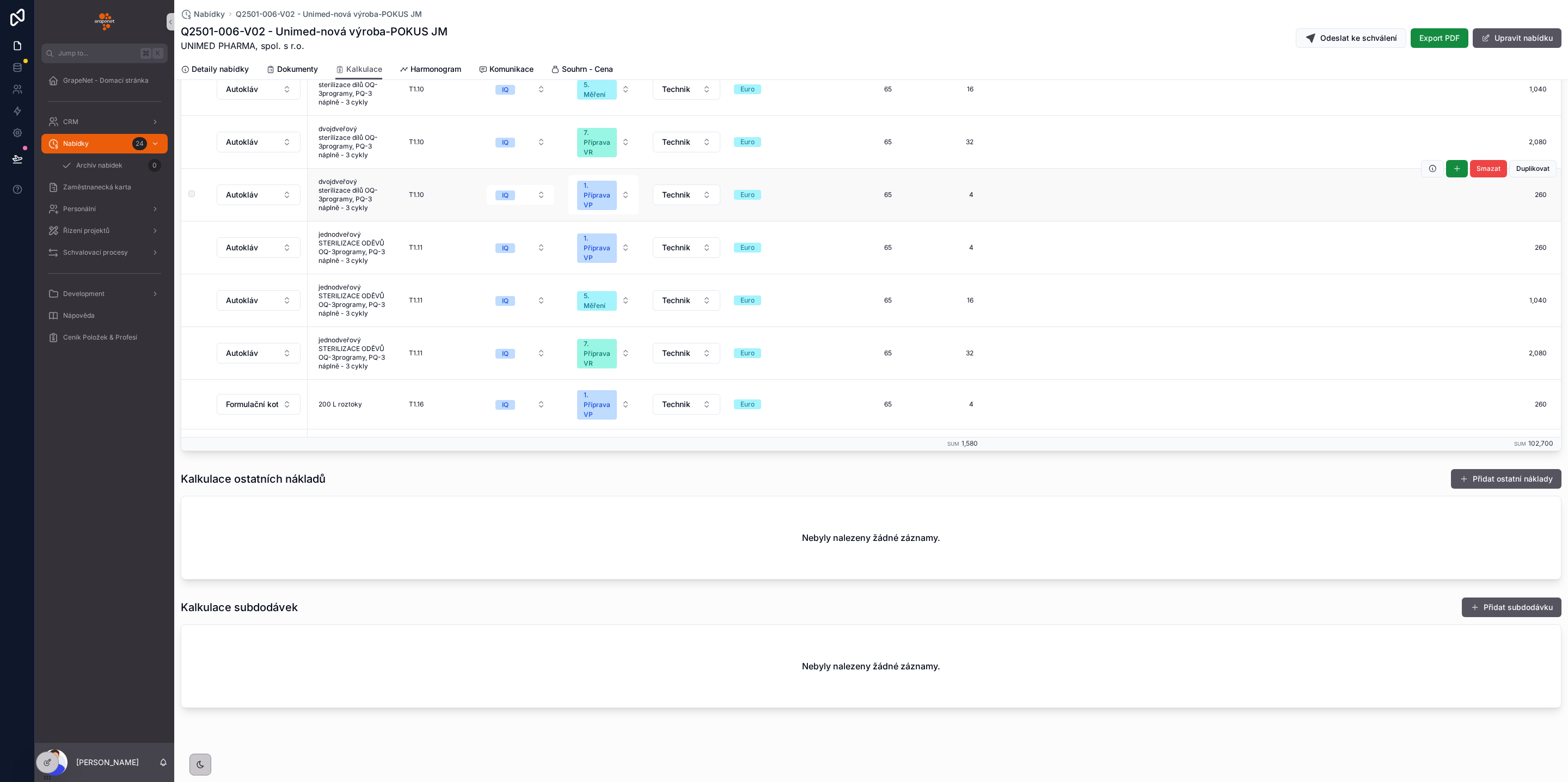
scroll to position [0, 0]
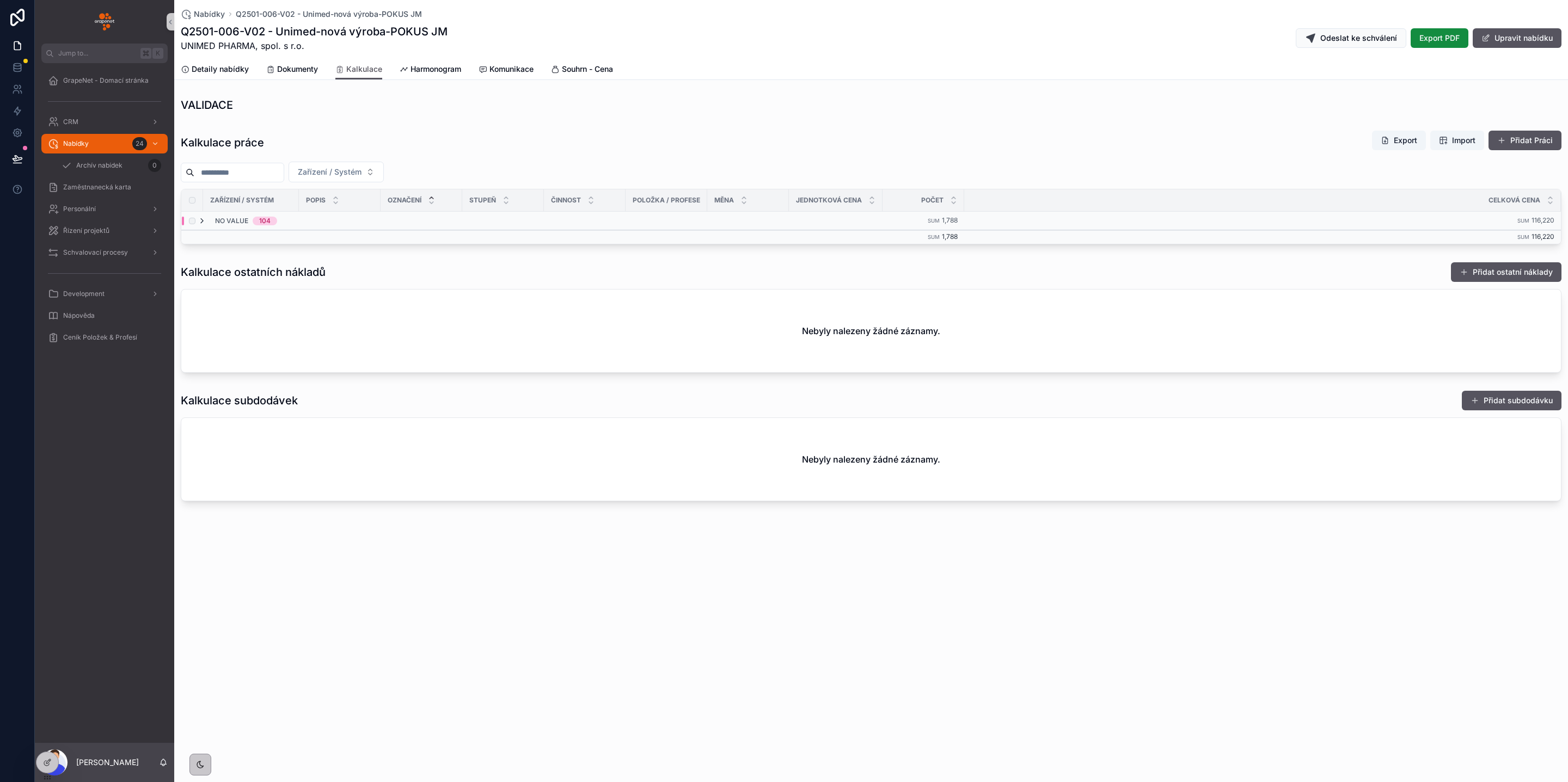
click at [206, 223] on icon "scrollable content" at bounding box center [201, 220] width 9 height 9
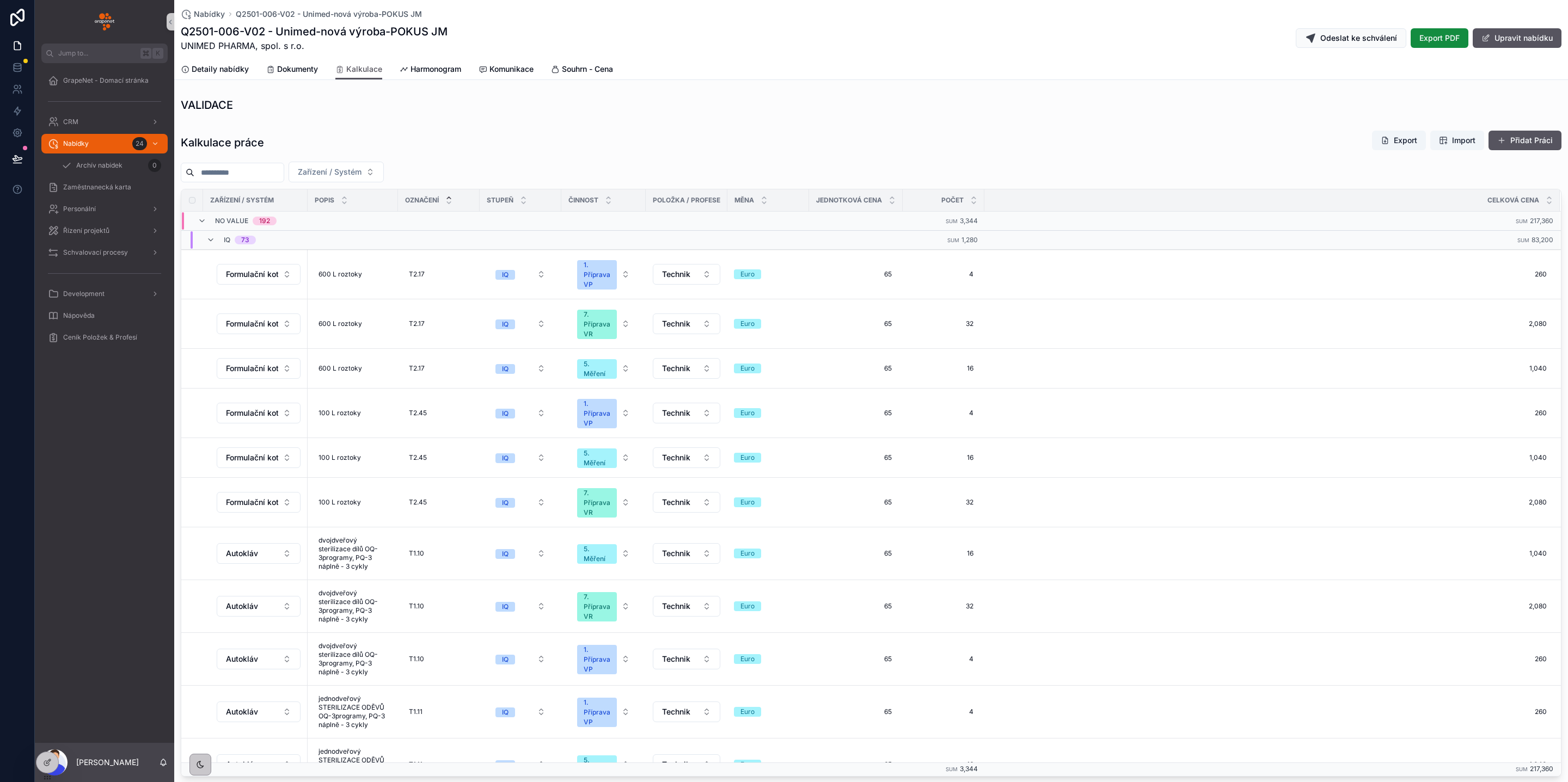
click at [44, 762] on icon at bounding box center [47, 762] width 9 height 9
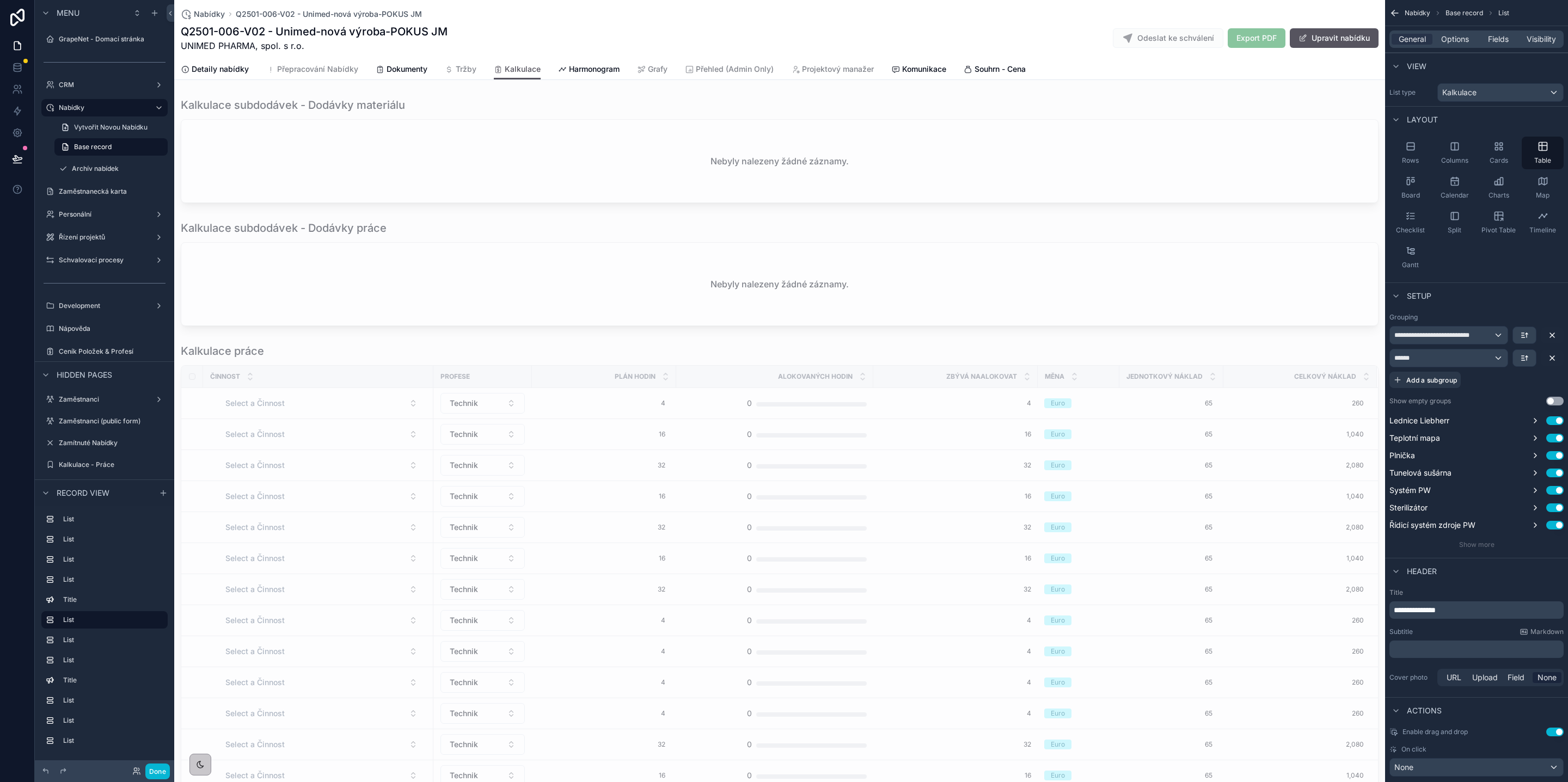
scroll to position [999, 0]
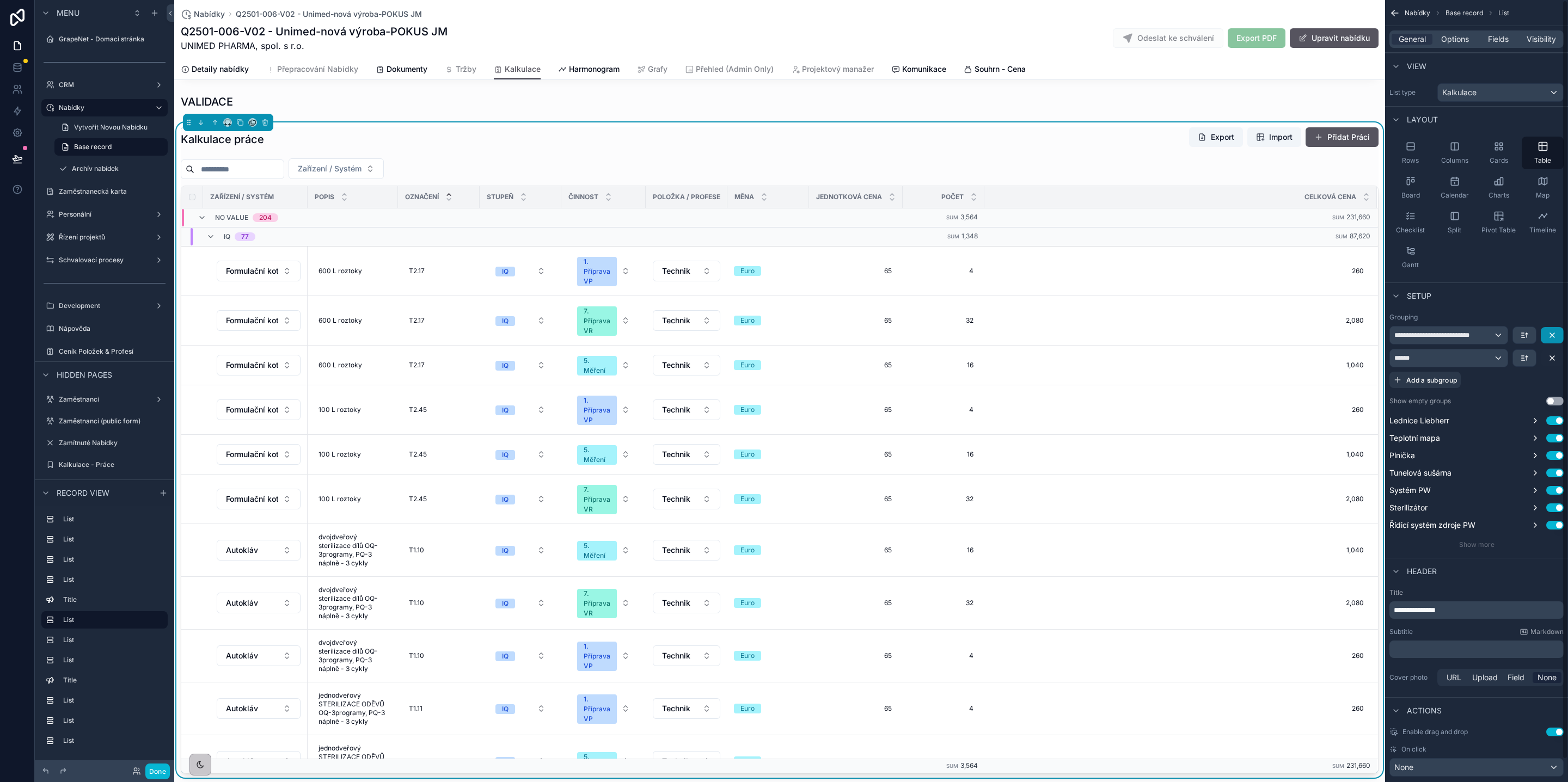
click at [1549, 336] on icon "scrollable content" at bounding box center [1552, 335] width 9 height 9
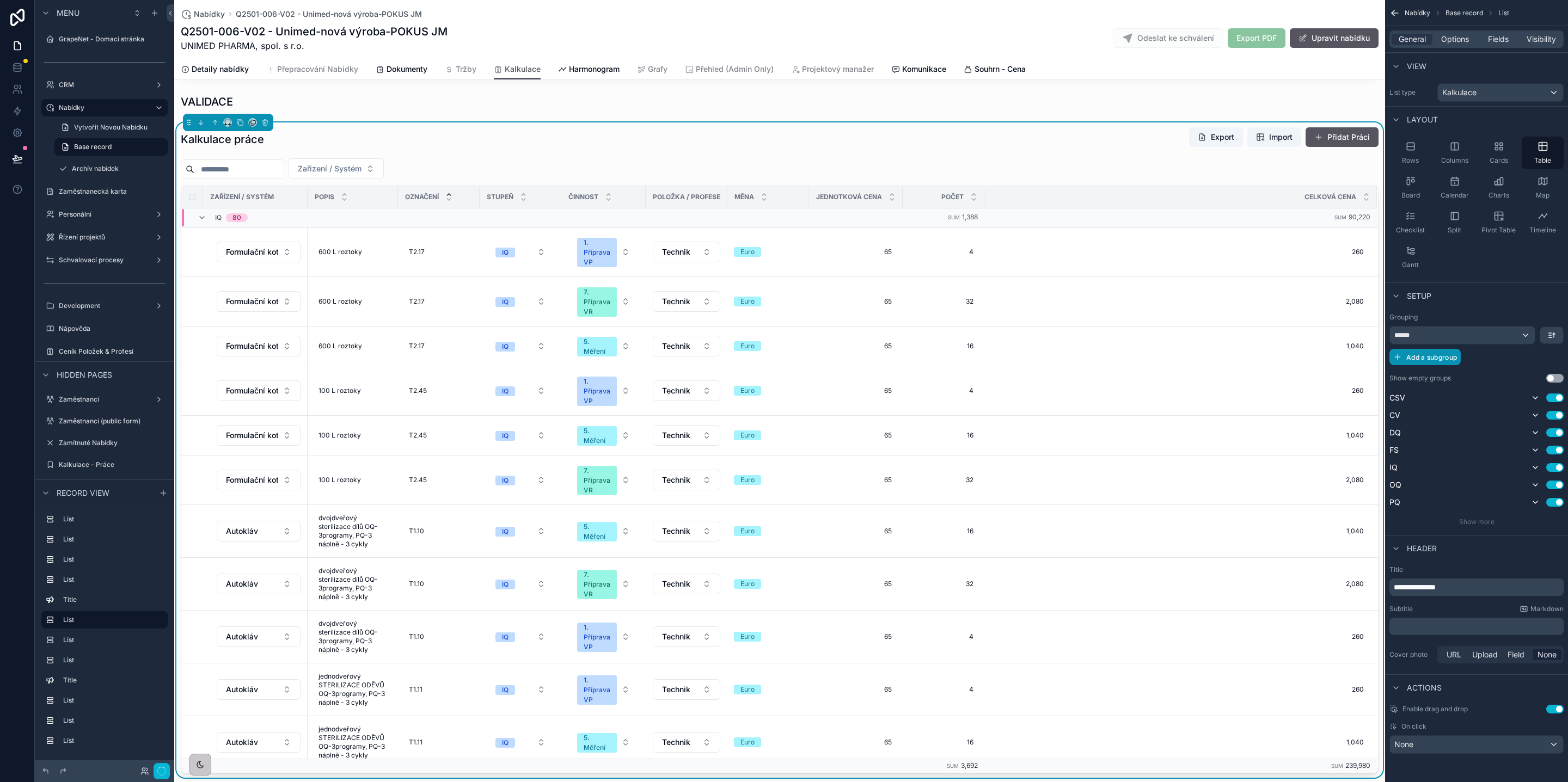
click at [1436, 357] on span "Add a subgroup" at bounding box center [1431, 357] width 51 height 8
click at [1465, 338] on div "****** Choose a field" at bounding box center [1476, 346] width 174 height 41
click at [1475, 359] on div "Choose a field" at bounding box center [1463, 358] width 146 height 17
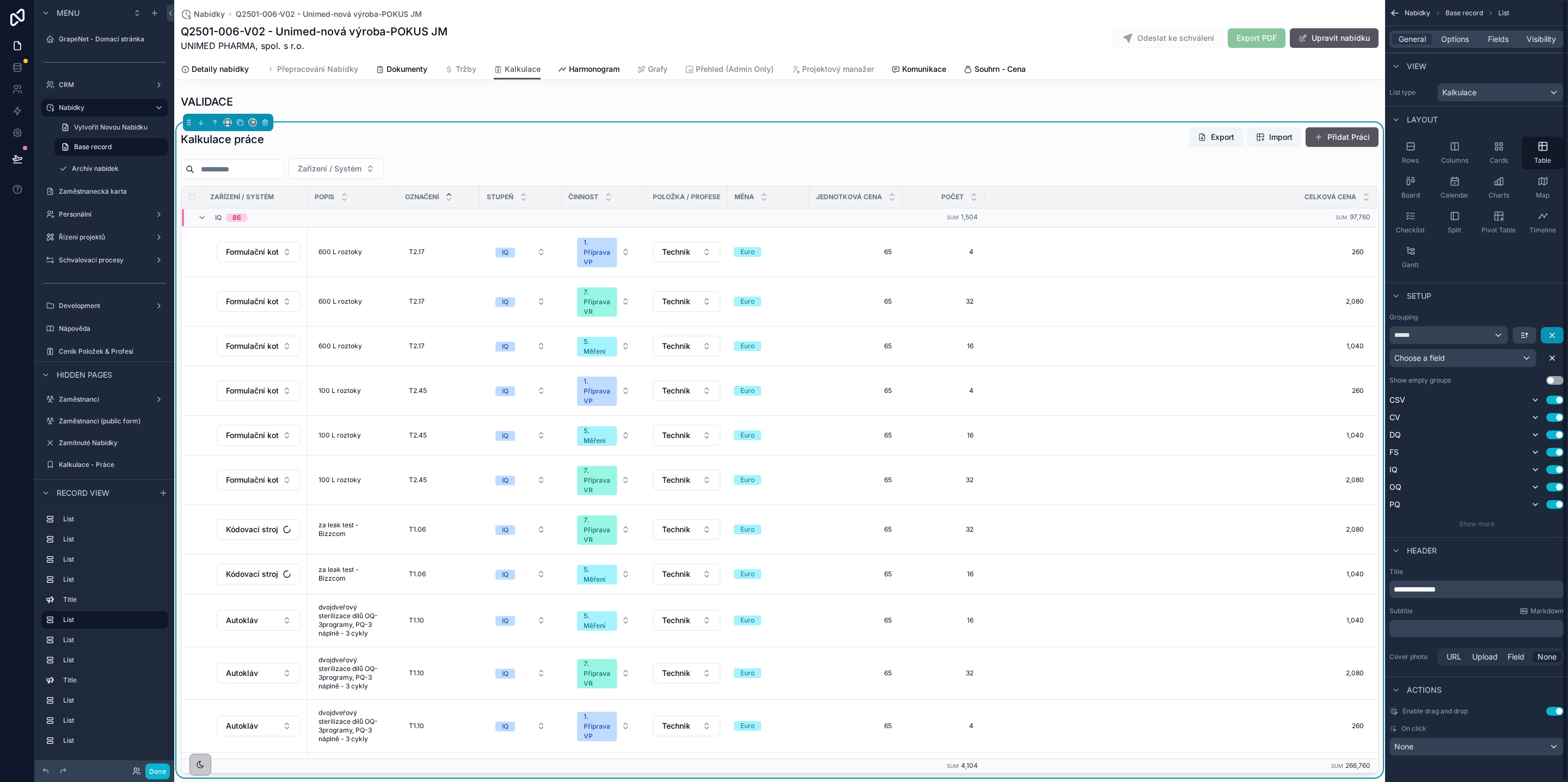
click at [1551, 336] on icon "scrollable content" at bounding box center [1552, 335] width 9 height 9
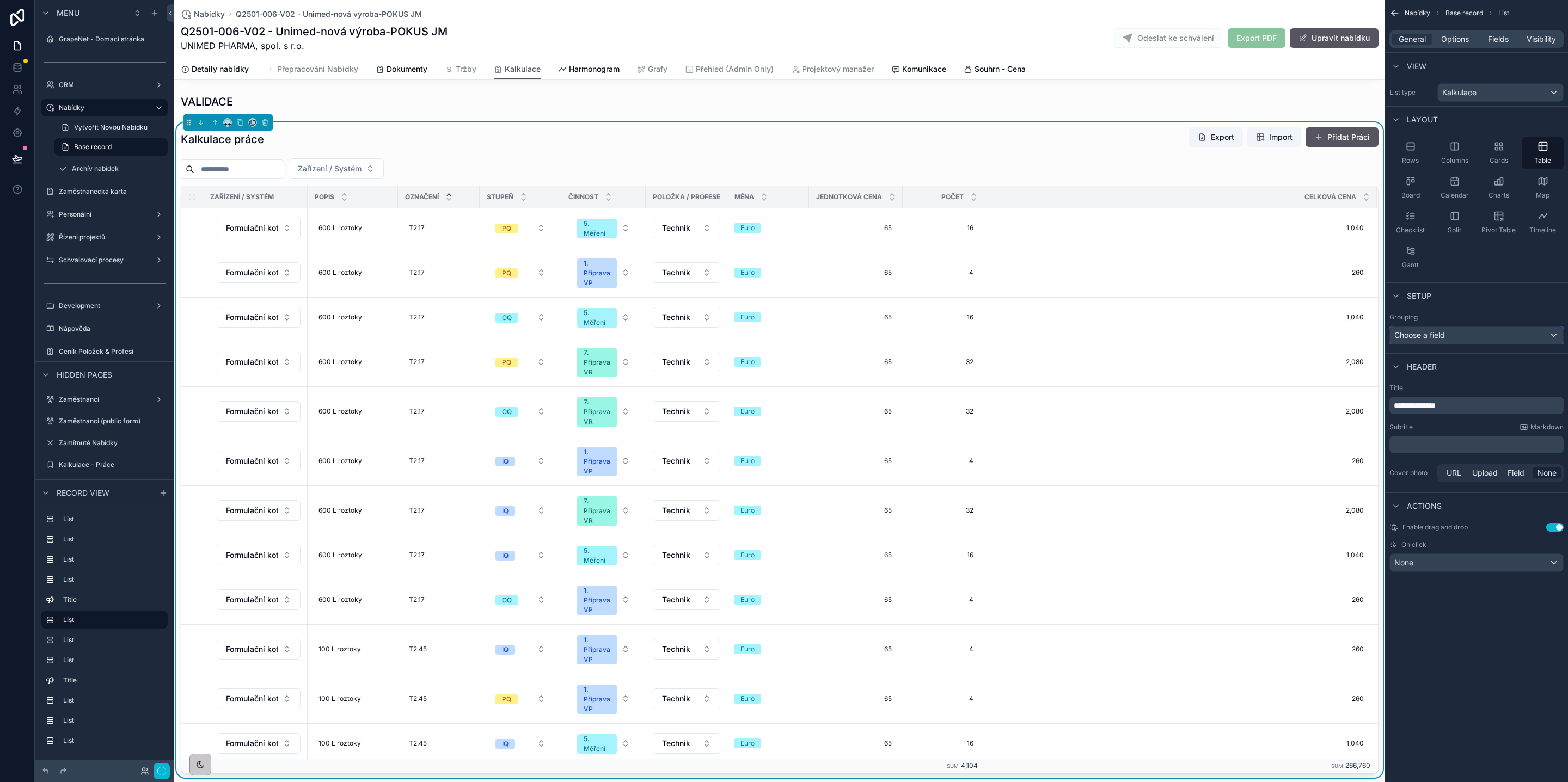
click at [1442, 336] on span "Choose a field" at bounding box center [1419, 335] width 51 height 10
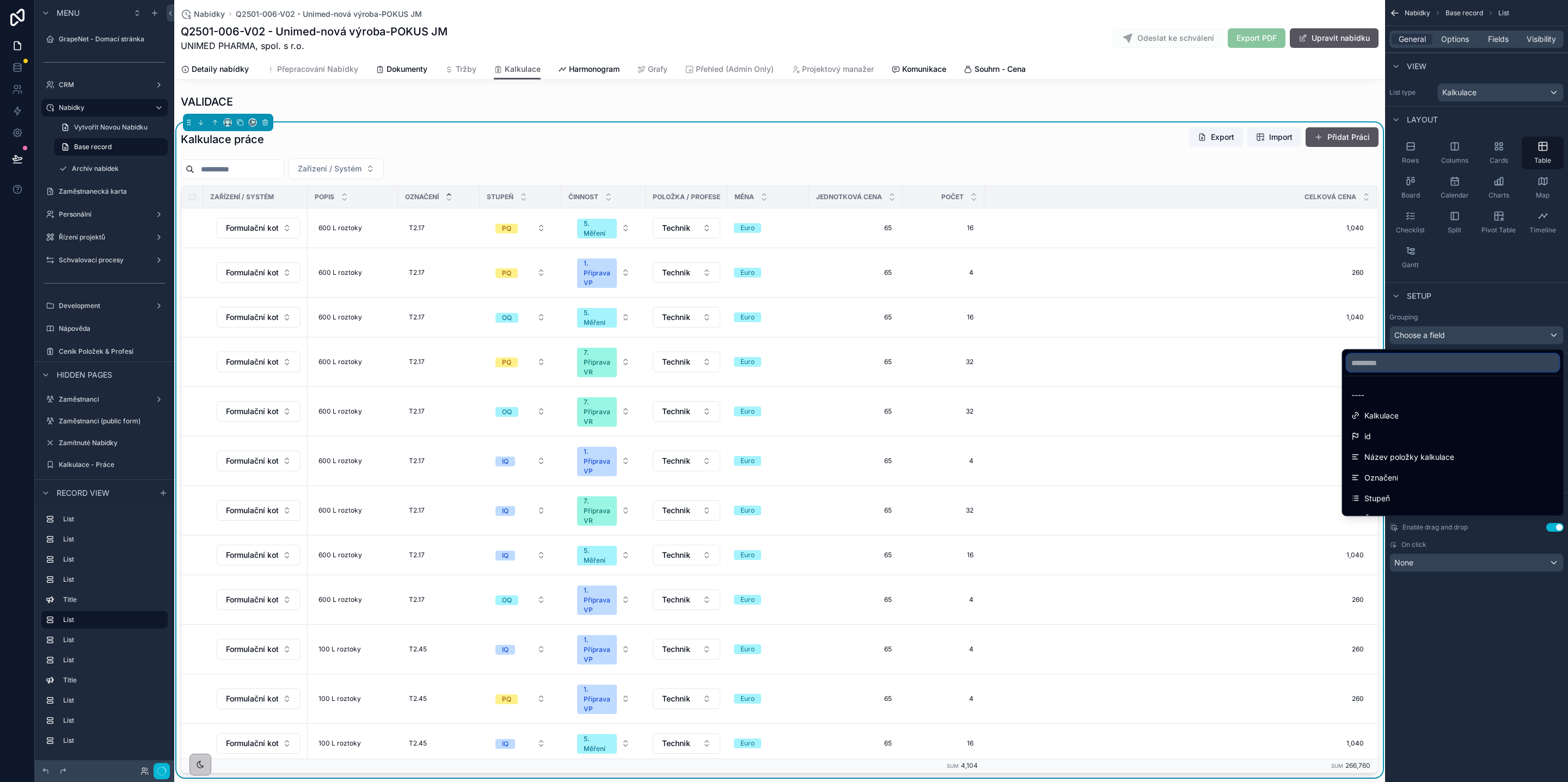
click at [1379, 361] on input "text" at bounding box center [1453, 363] width 213 height 17
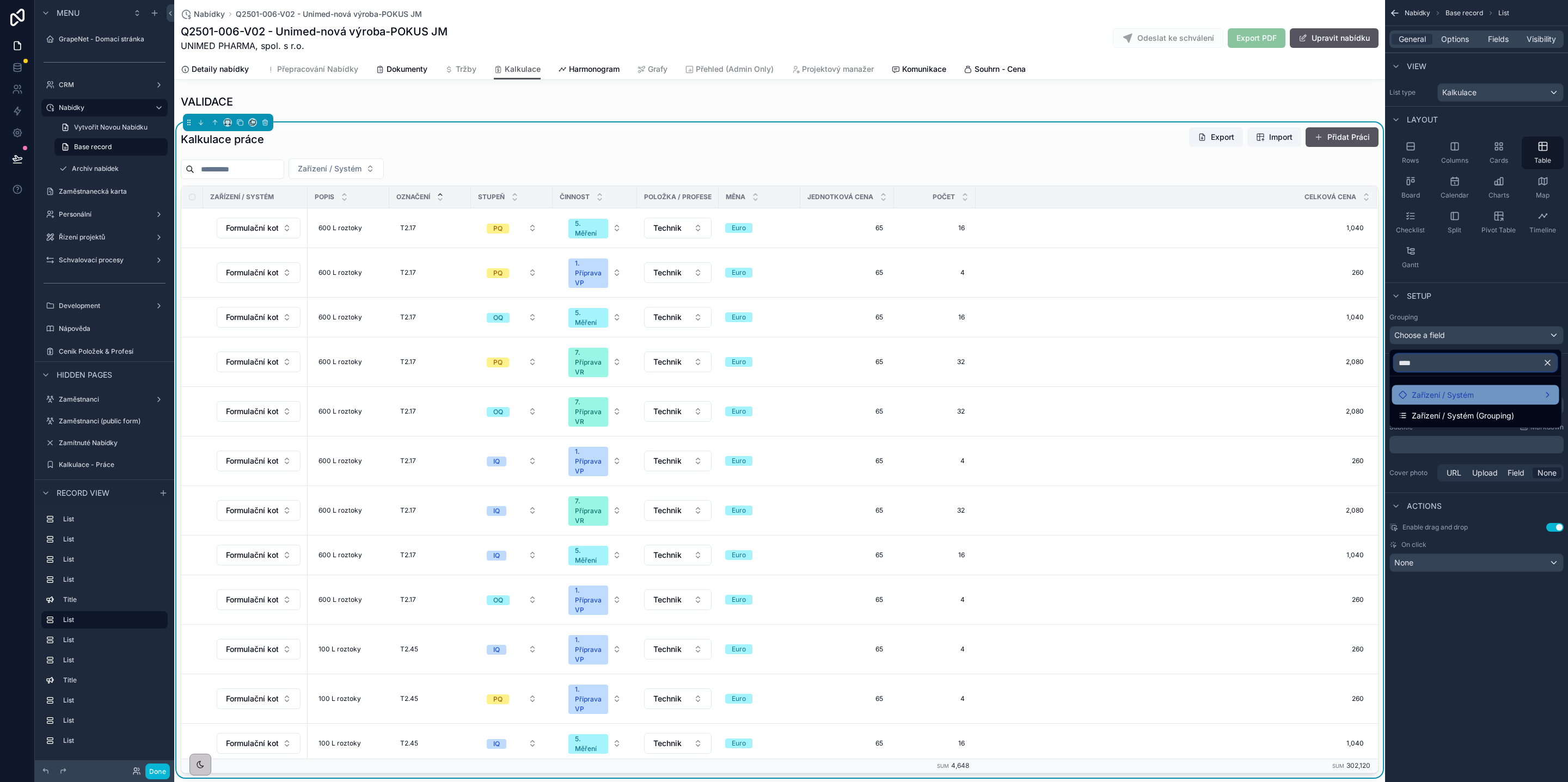
type input "****"
click at [1432, 392] on span "Zařízení / Systém" at bounding box center [1442, 395] width 63 height 13
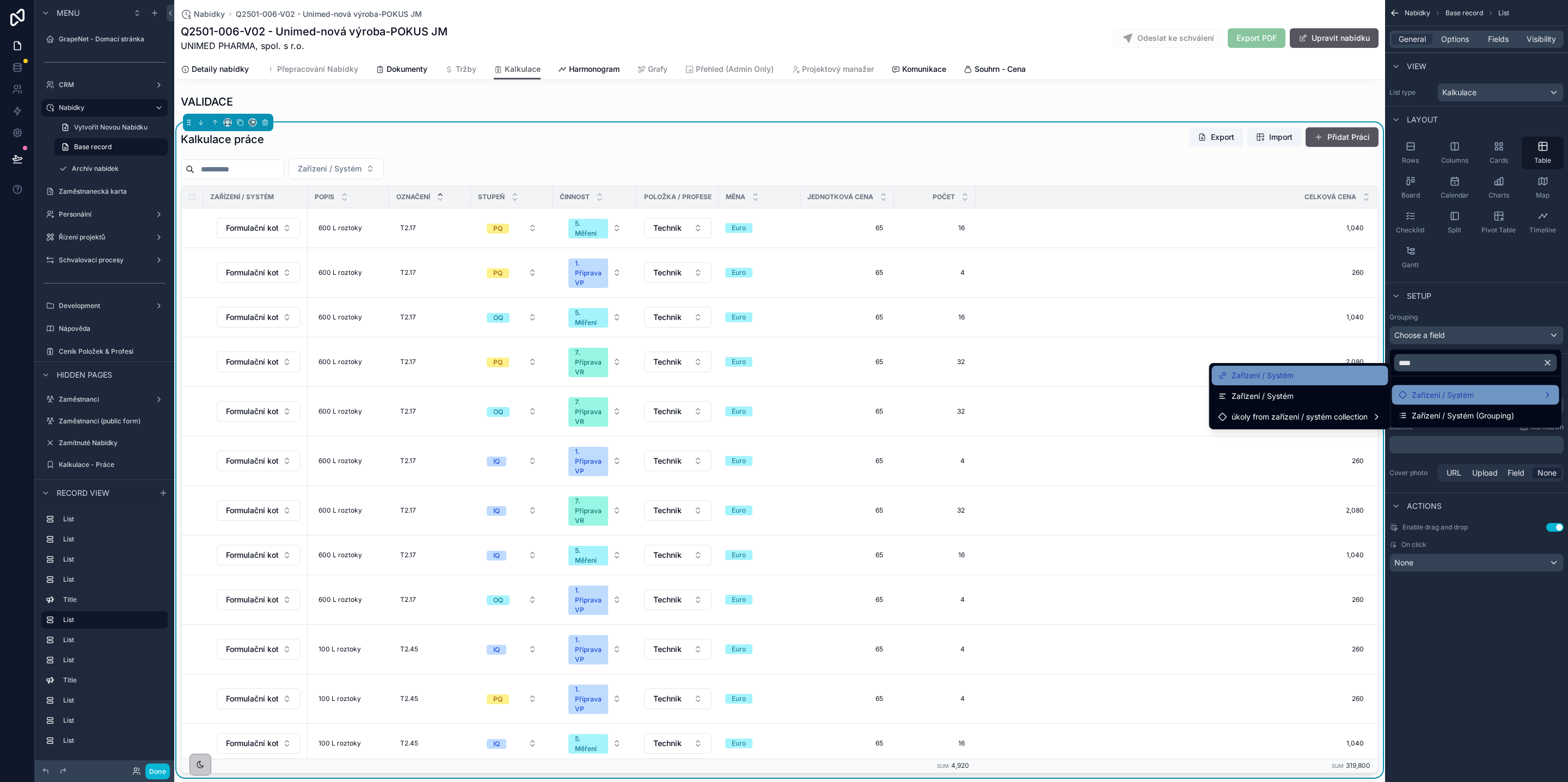
click at [1309, 381] on div "Zařízení / Systém" at bounding box center [1300, 376] width 164 height 13
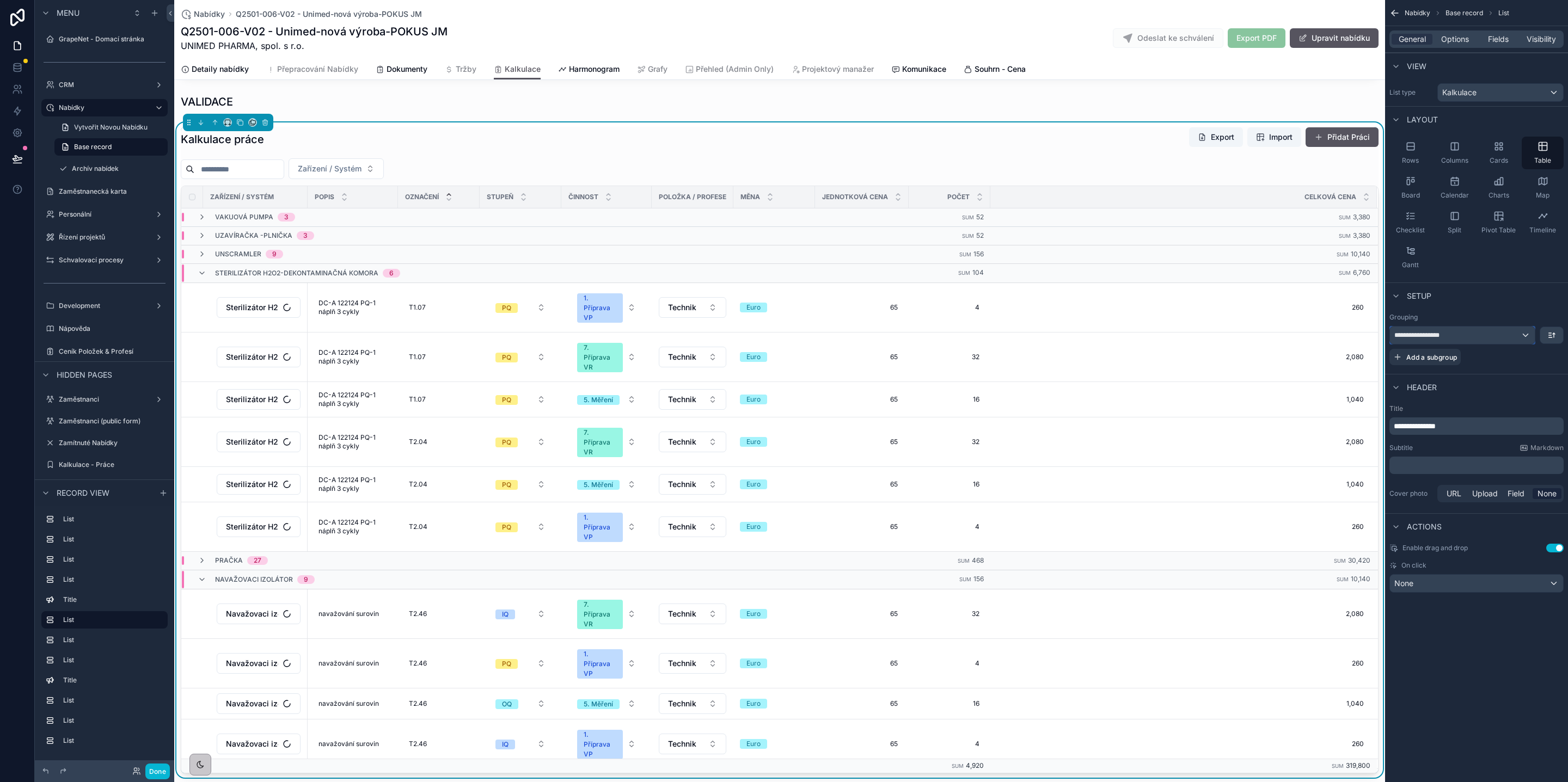
click at [1477, 341] on div "**********" at bounding box center [1462, 336] width 145 height 17
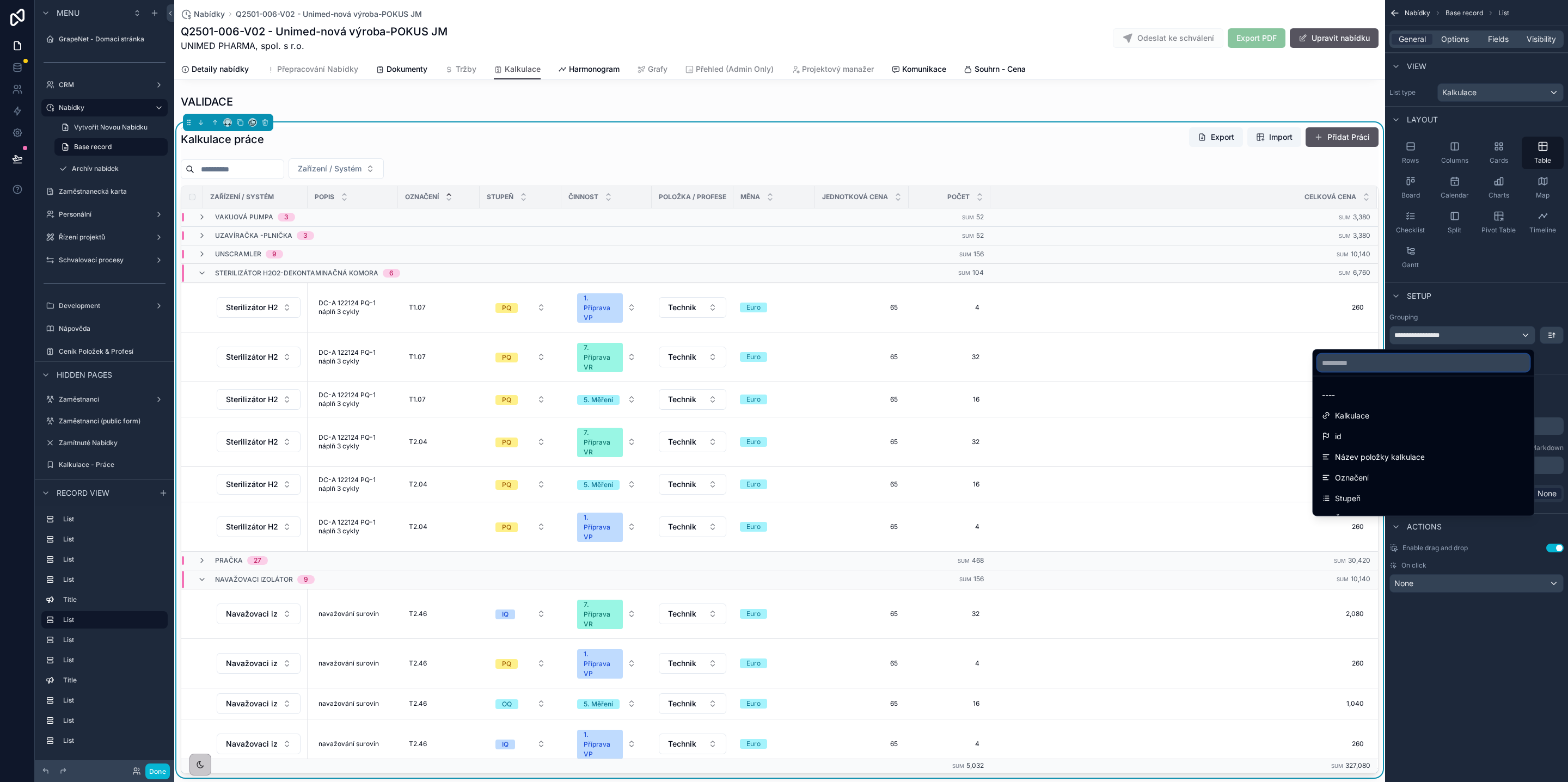
click at [1348, 362] on input "text" at bounding box center [1423, 363] width 213 height 17
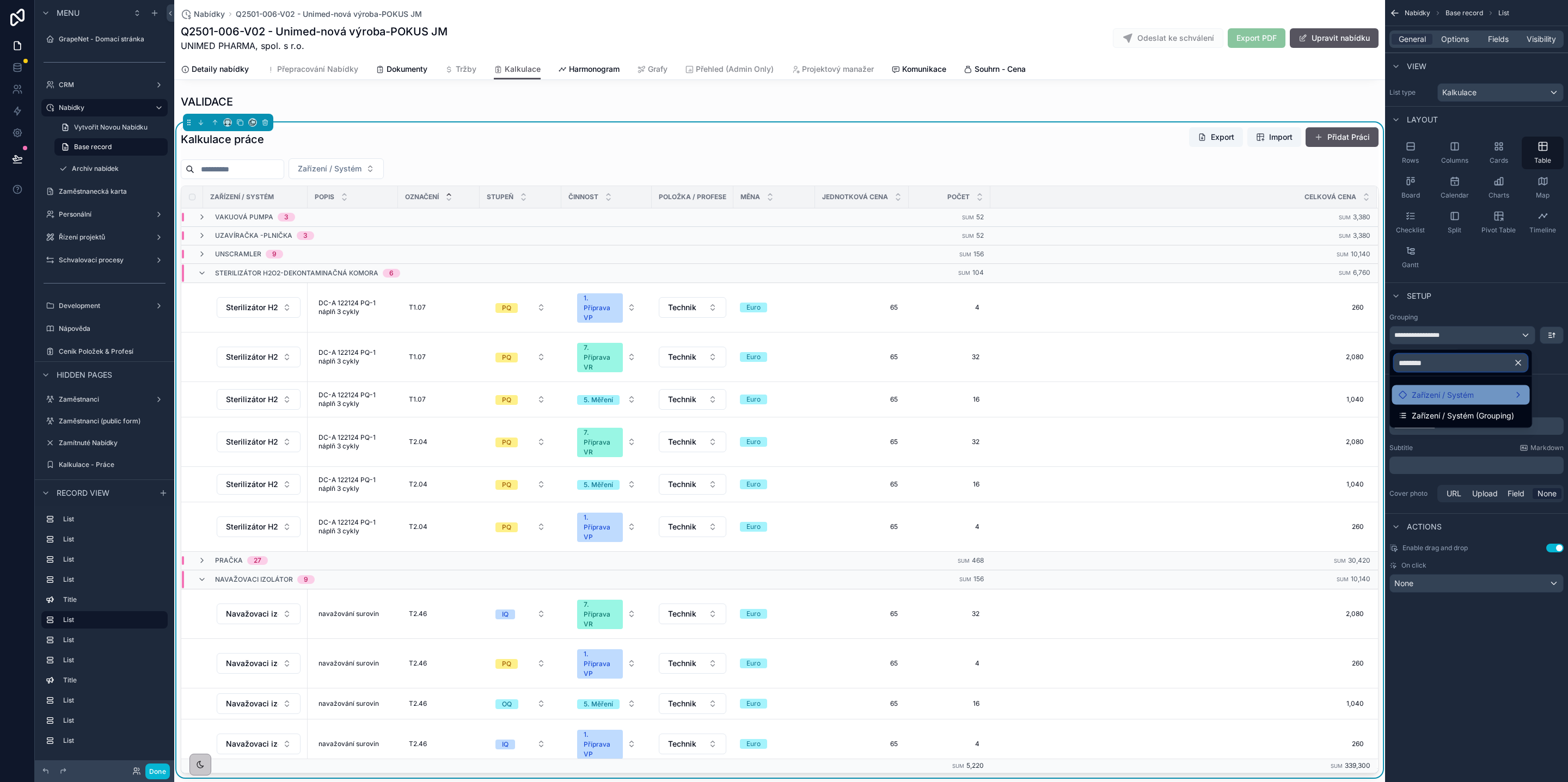
type input "********"
click at [1481, 393] on div "Zařízení / Systém" at bounding box center [1461, 395] width 125 height 13
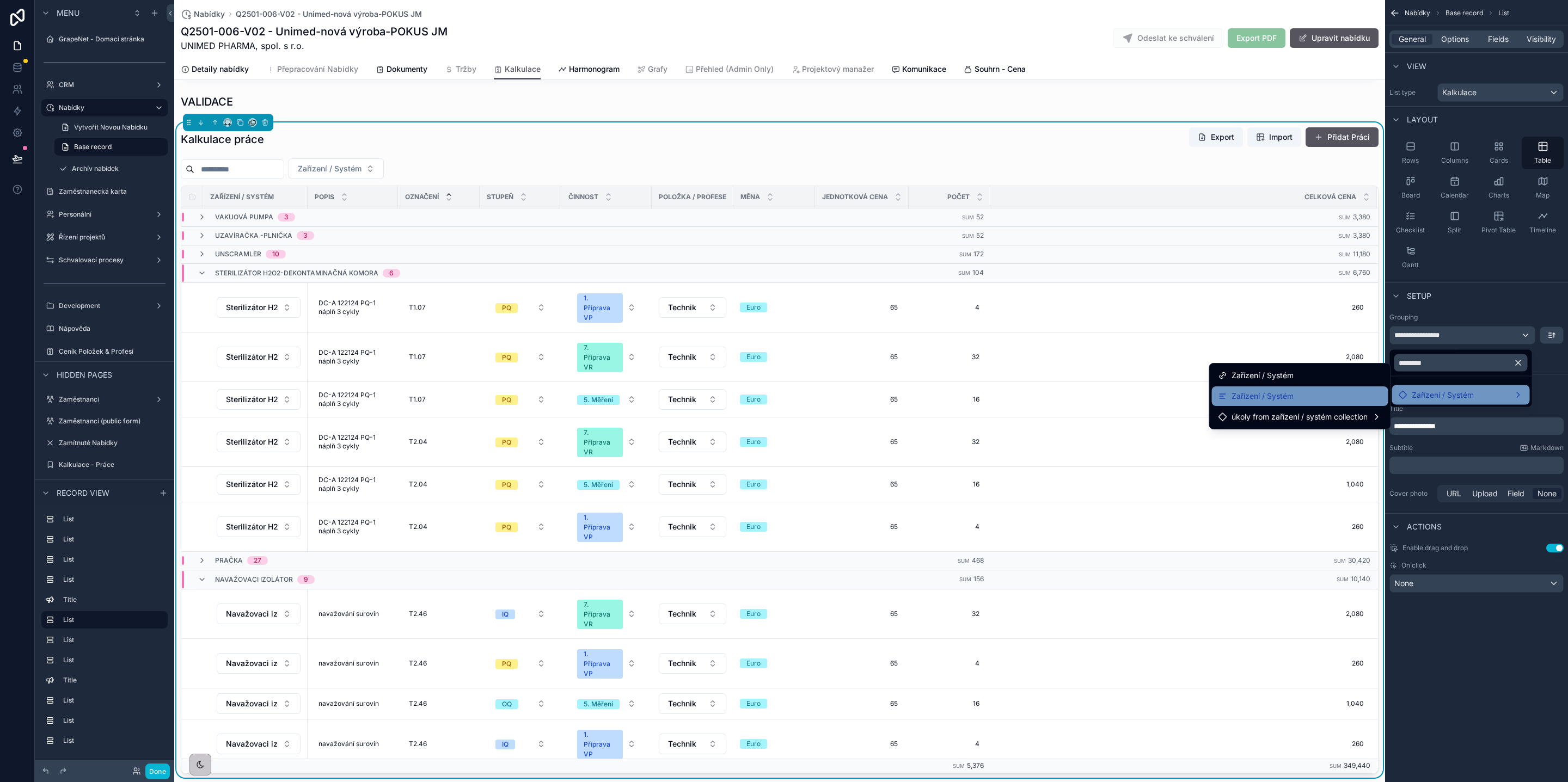
click at [1239, 398] on span "Zařízení / Systém" at bounding box center [1262, 396] width 63 height 13
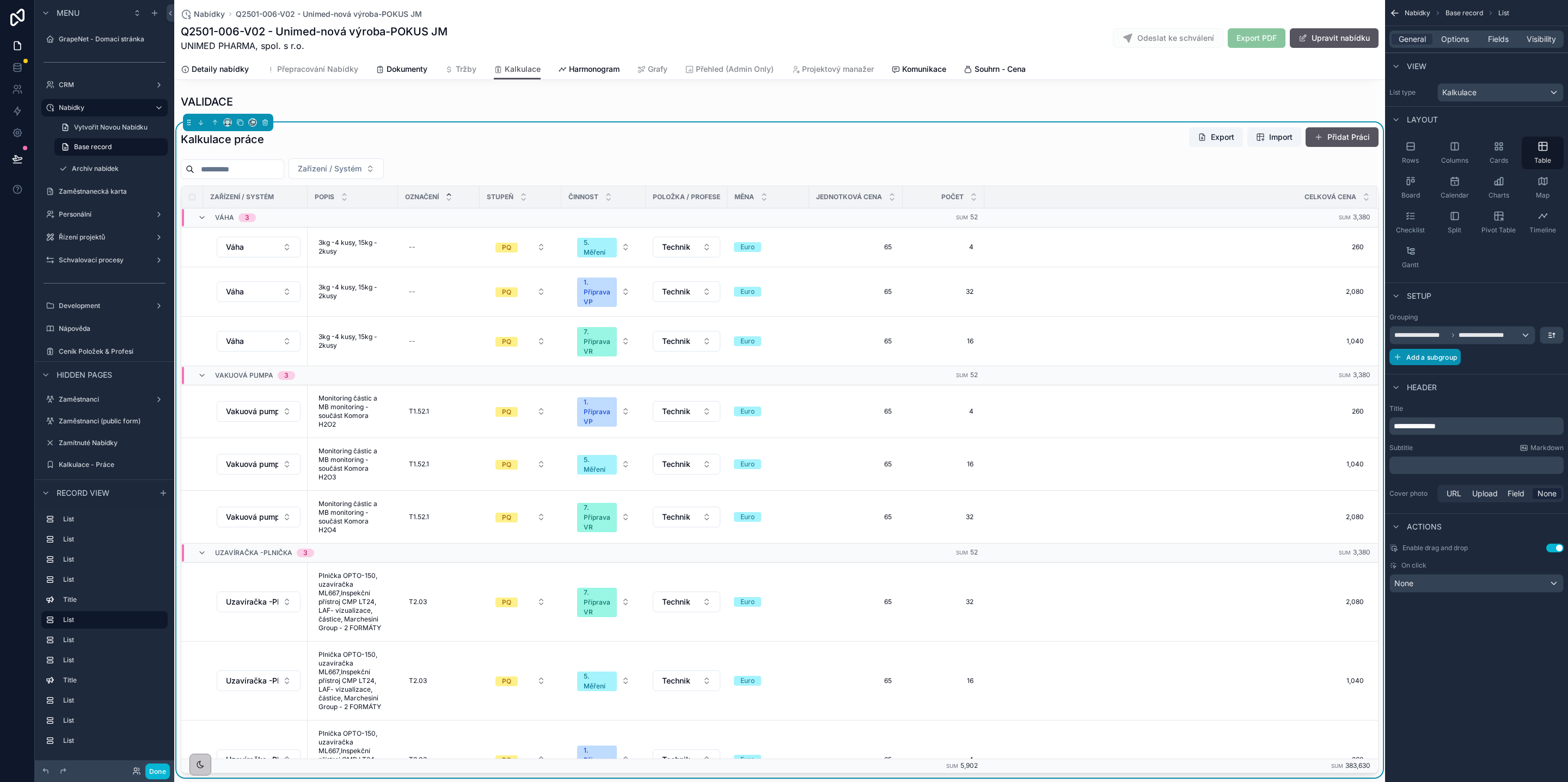
click at [1443, 359] on span "Add a subgroup" at bounding box center [1431, 357] width 51 height 8
click at [1502, 366] on div "Choose a field" at bounding box center [1463, 360] width 146 height 17
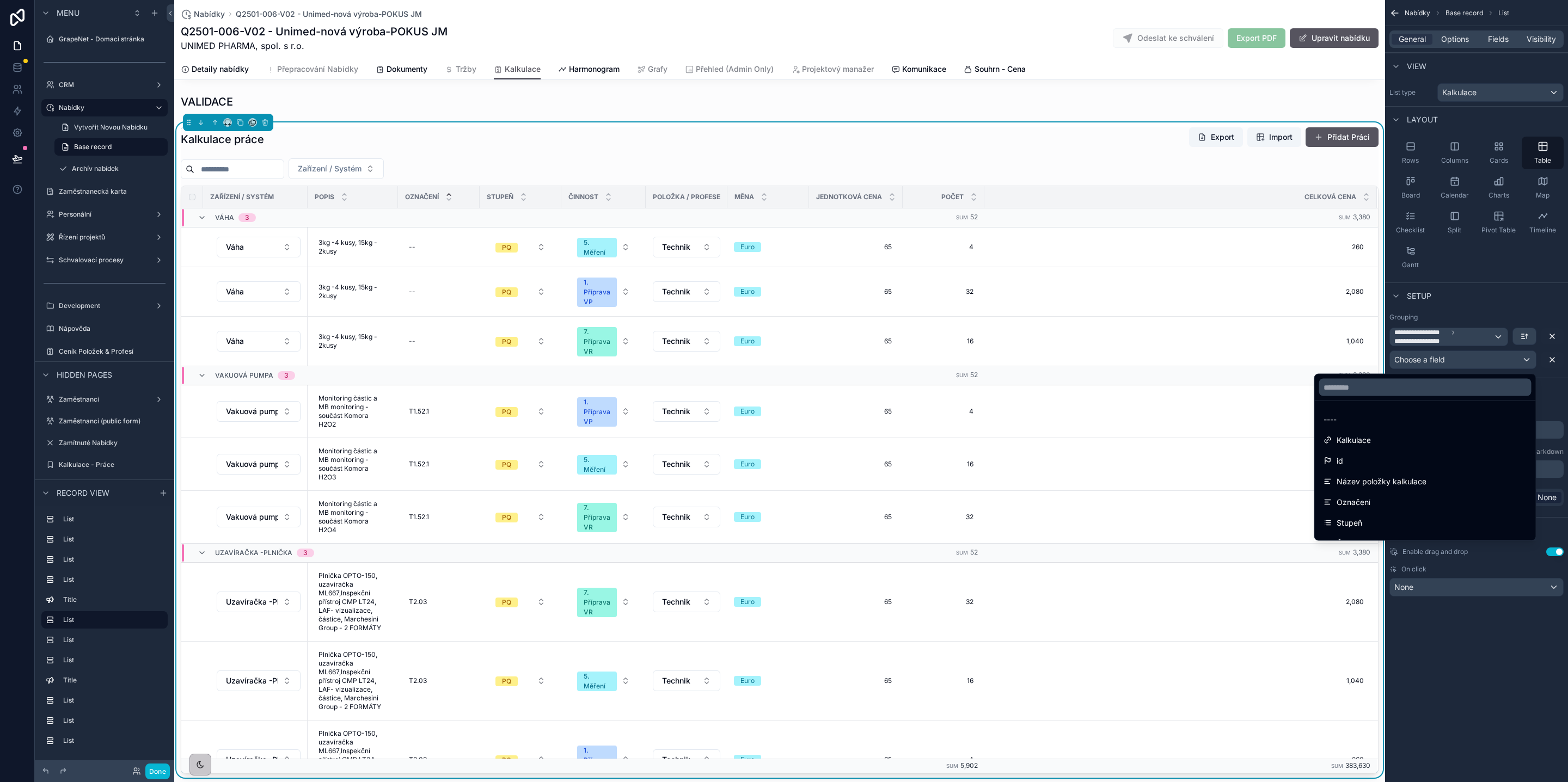
click at [1477, 336] on div "scrollable content" at bounding box center [784, 391] width 1568 height 782
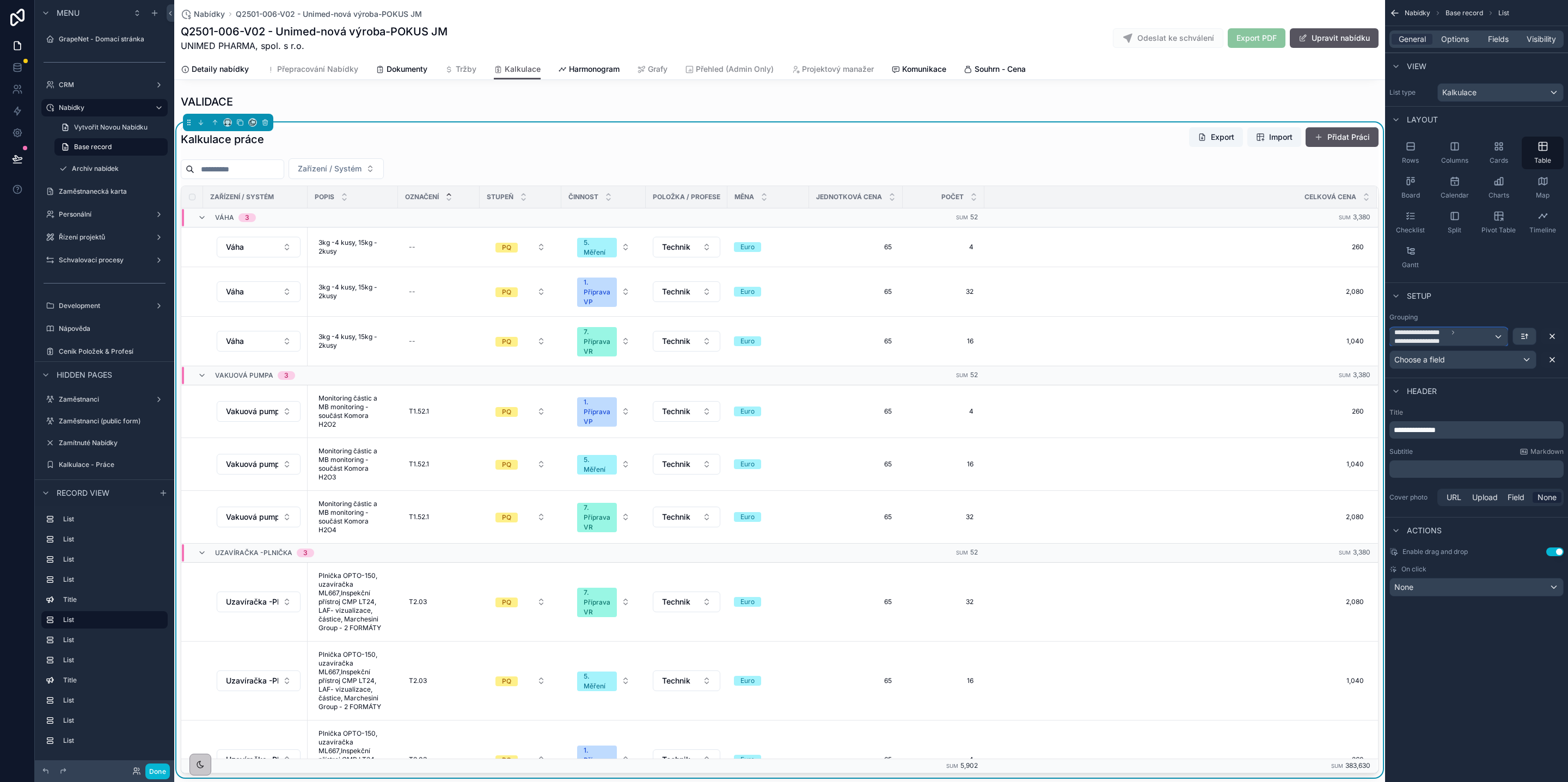
click at [1477, 336] on span "**********" at bounding box center [1443, 337] width 99 height 17
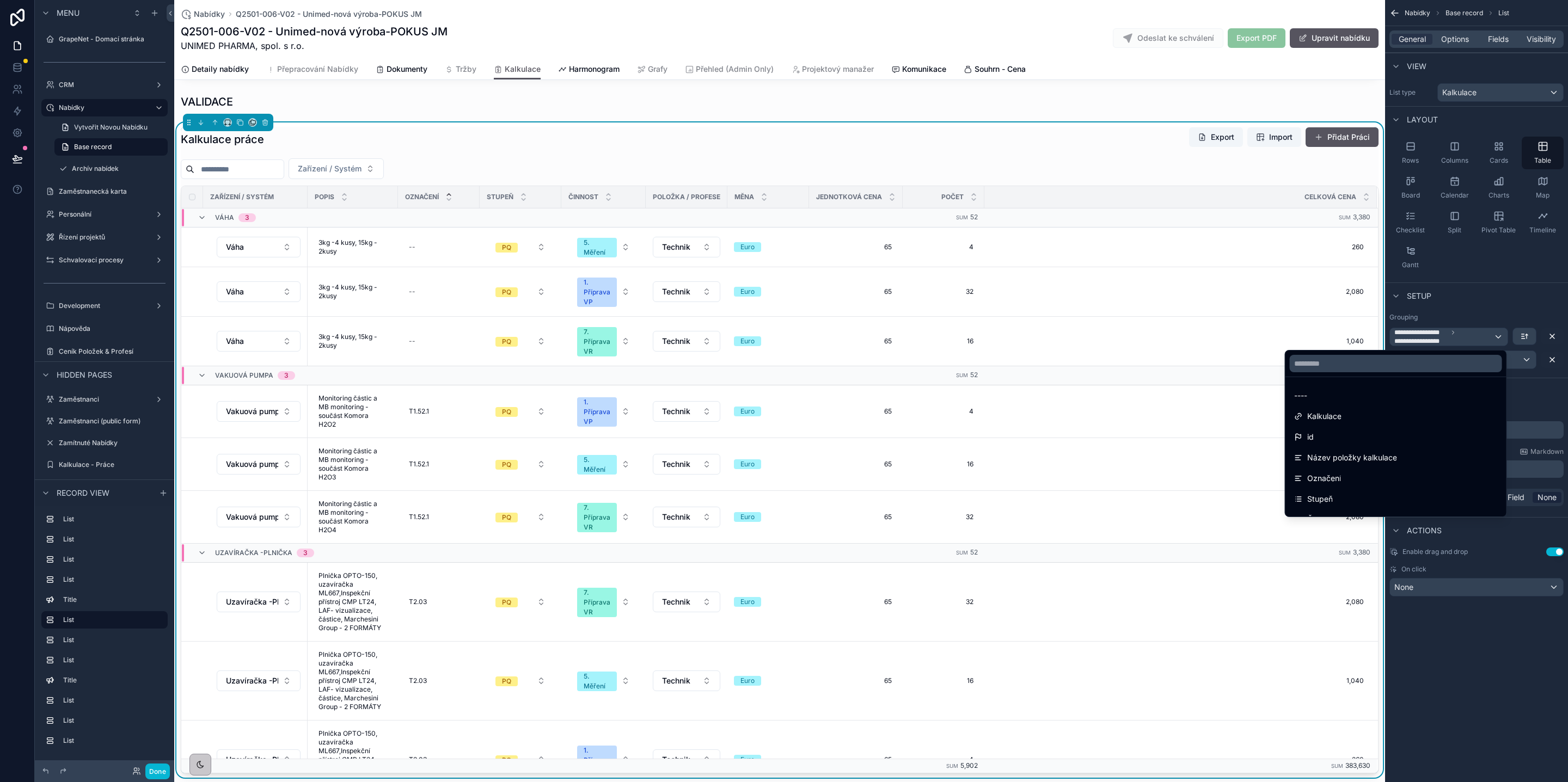
click at [1360, 376] on div "---- Kalkulace id Název položky kalkulace Označení Stupeň Činnost Položka / Pro…" at bounding box center [1396, 434] width 222 height 167
click at [1355, 363] on input "text" at bounding box center [1396, 364] width 213 height 17
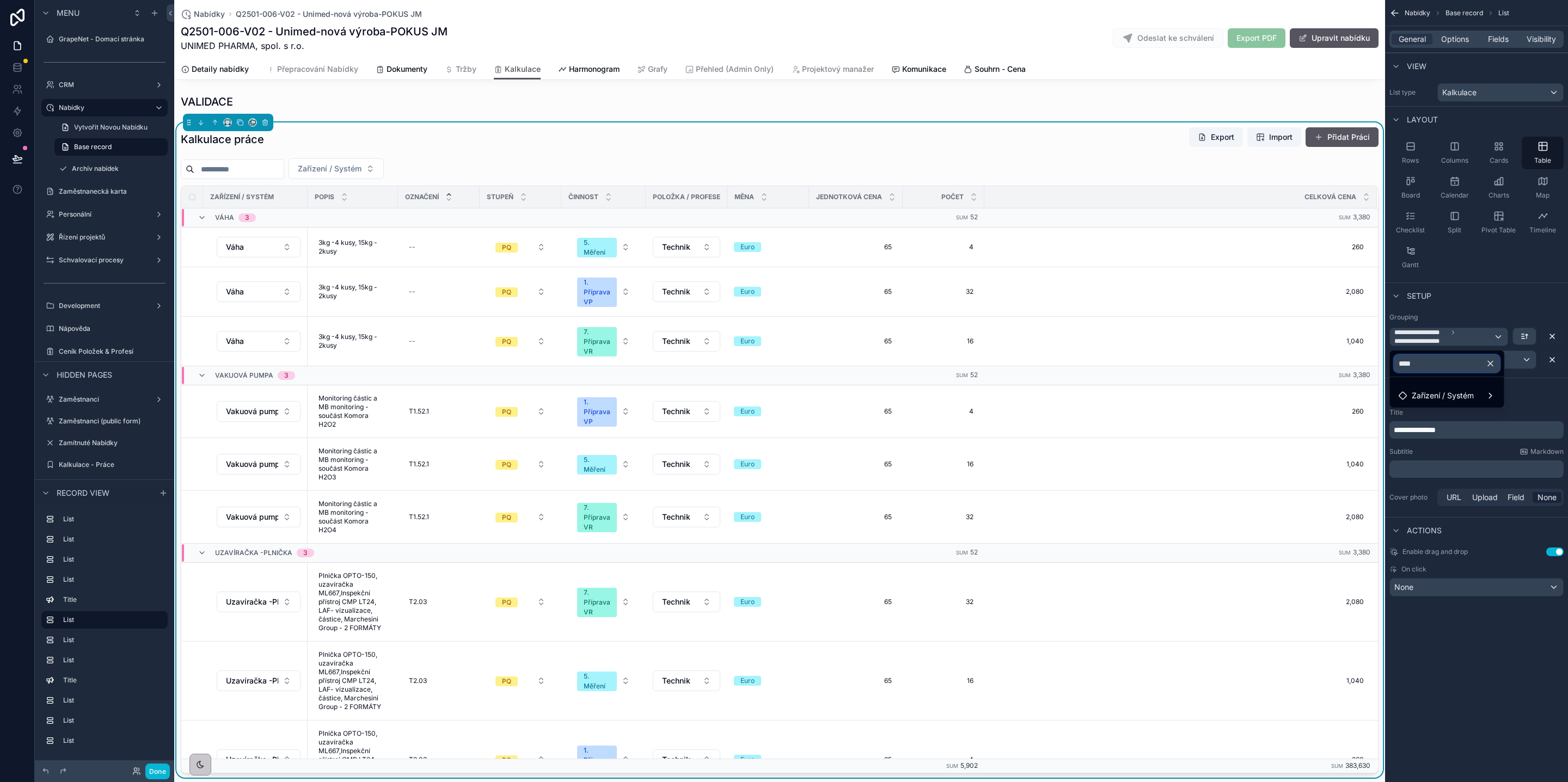
type input "****"
click at [1426, 385] on ul "Zařízení / Systém" at bounding box center [1447, 392] width 114 height 31
click at [1428, 390] on span "Zařízení / Systém" at bounding box center [1442, 396] width 63 height 13
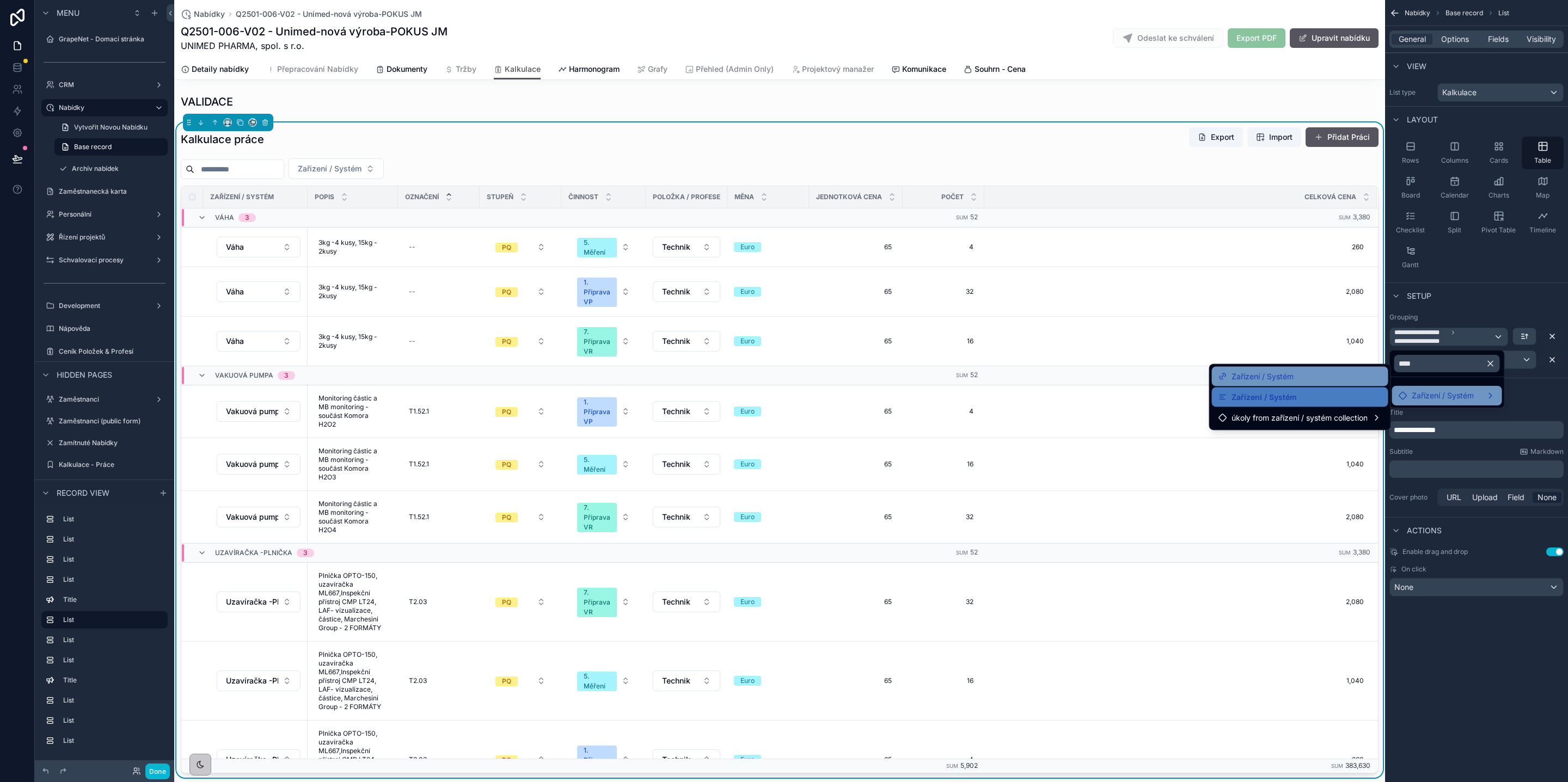
click at [1267, 381] on span "Zařízení / Systém" at bounding box center [1262, 377] width 63 height 13
click at [1425, 390] on span "Header" at bounding box center [1421, 391] width 30 height 11
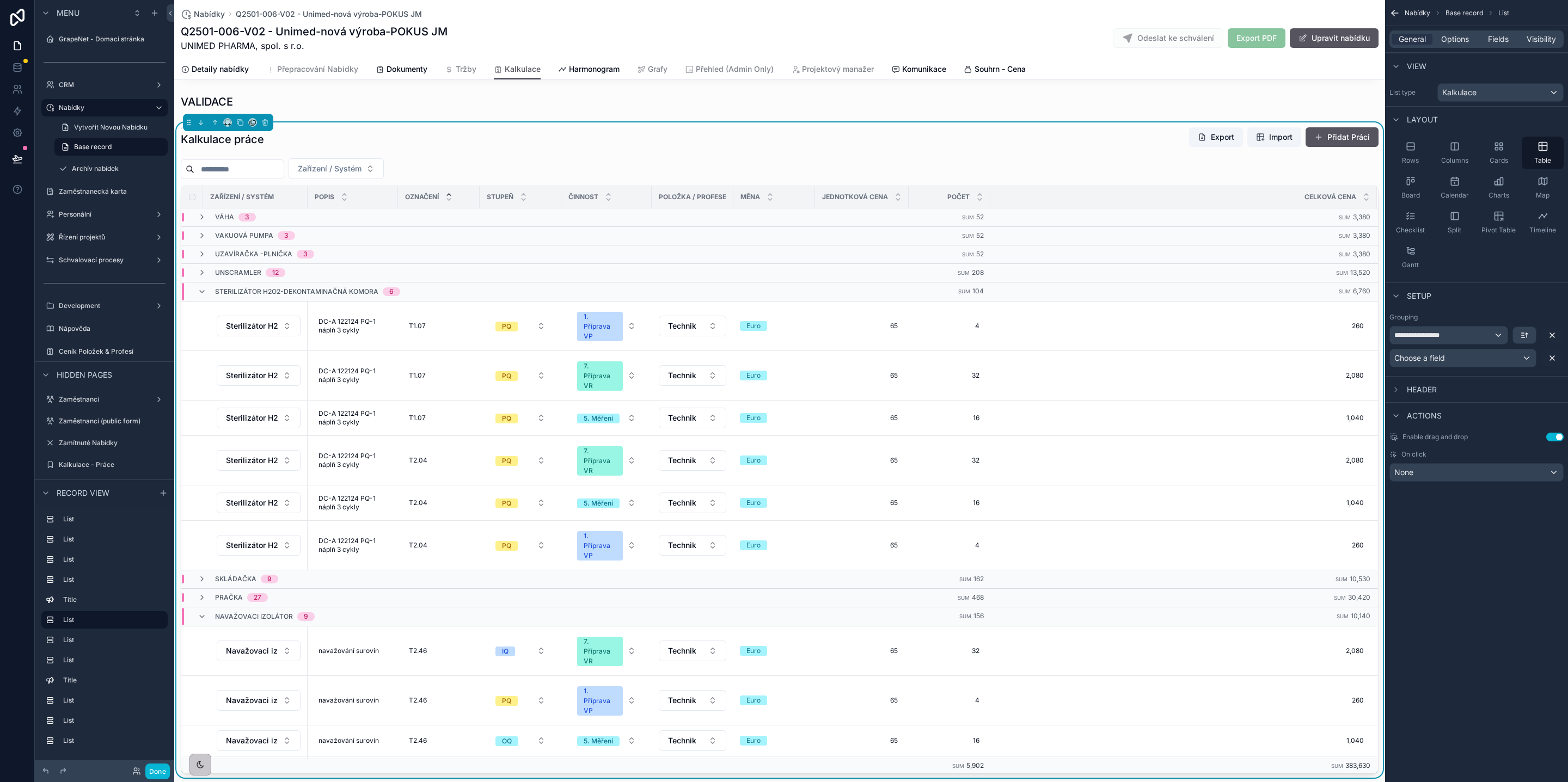
click at [1494, 360] on div "Choose a field" at bounding box center [1463, 358] width 146 height 17
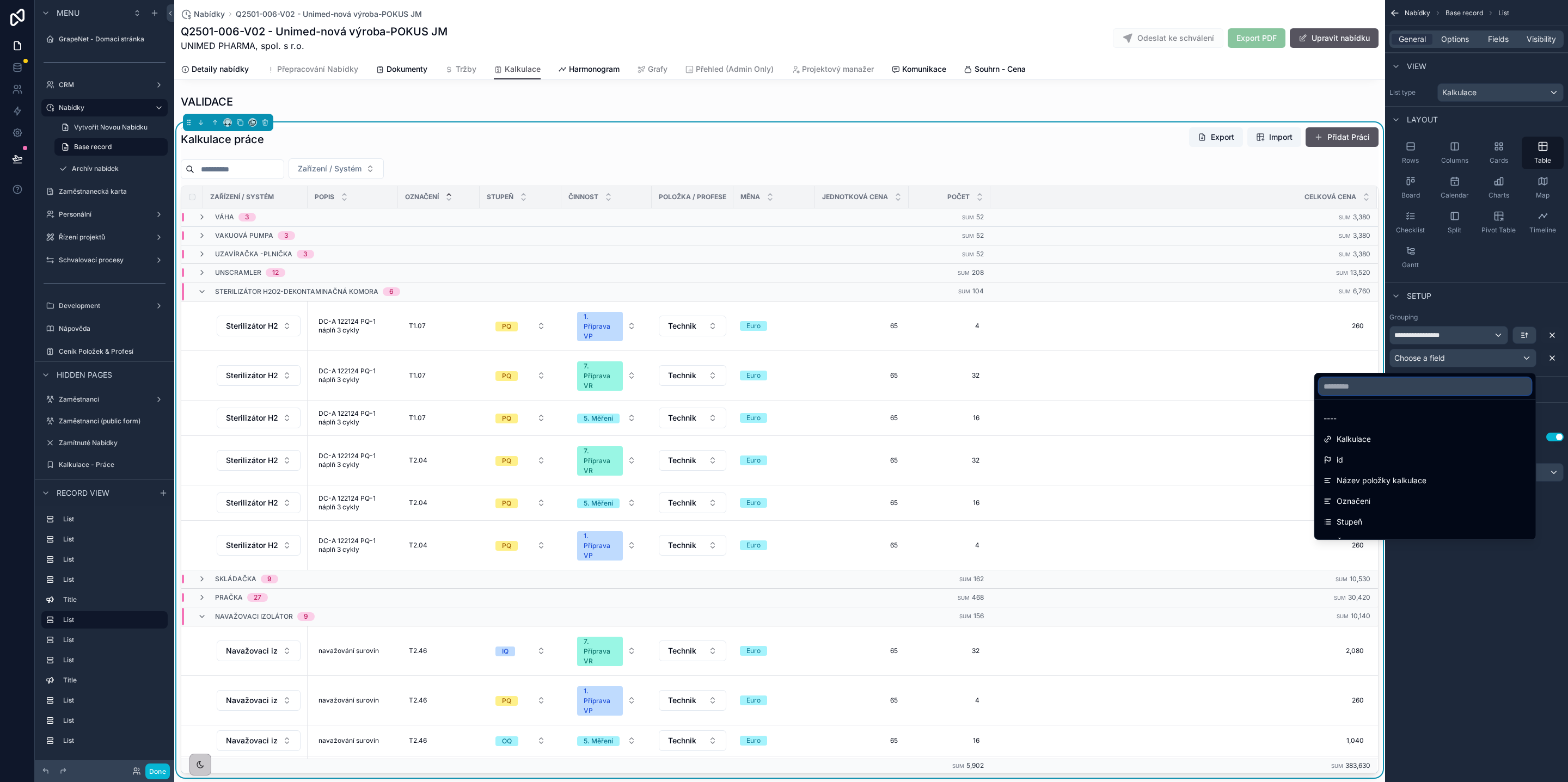
click at [1383, 383] on input "text" at bounding box center [1425, 387] width 213 height 17
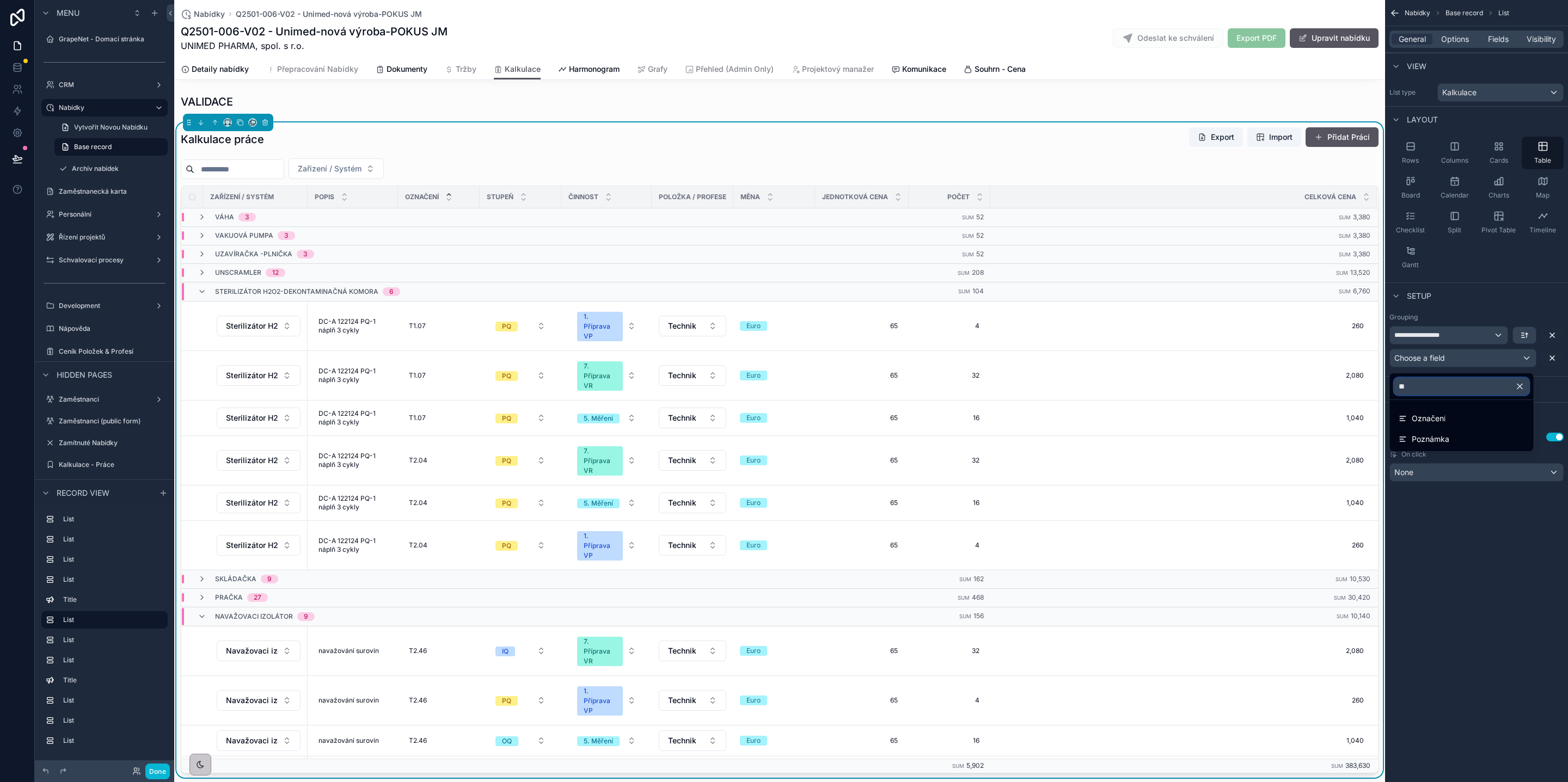
type input "***"
click at [1451, 412] on div "Označení" at bounding box center [1461, 418] width 126 height 13
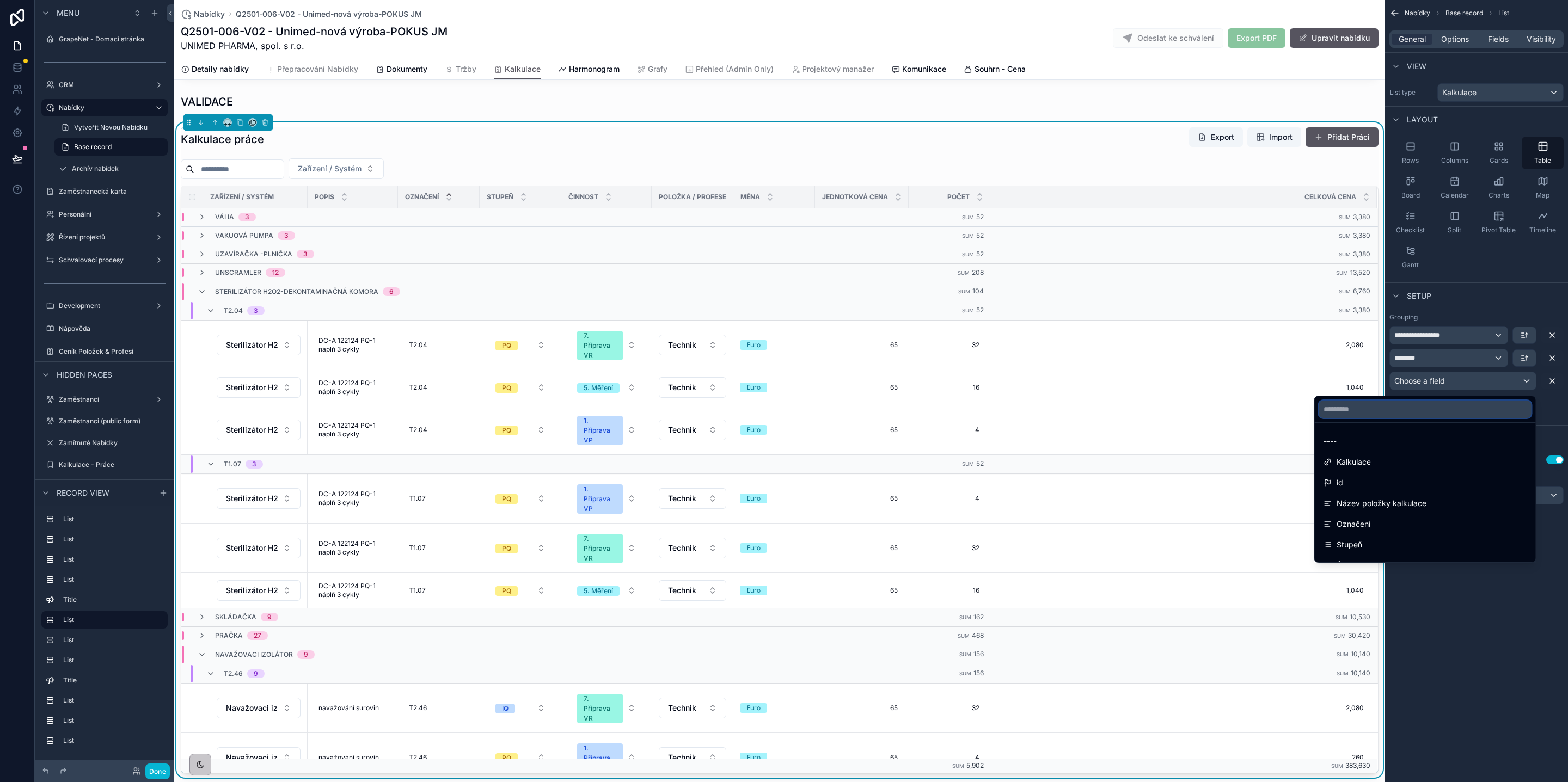
click at [1419, 412] on input "text" at bounding box center [1425, 409] width 213 height 17
type input "****"
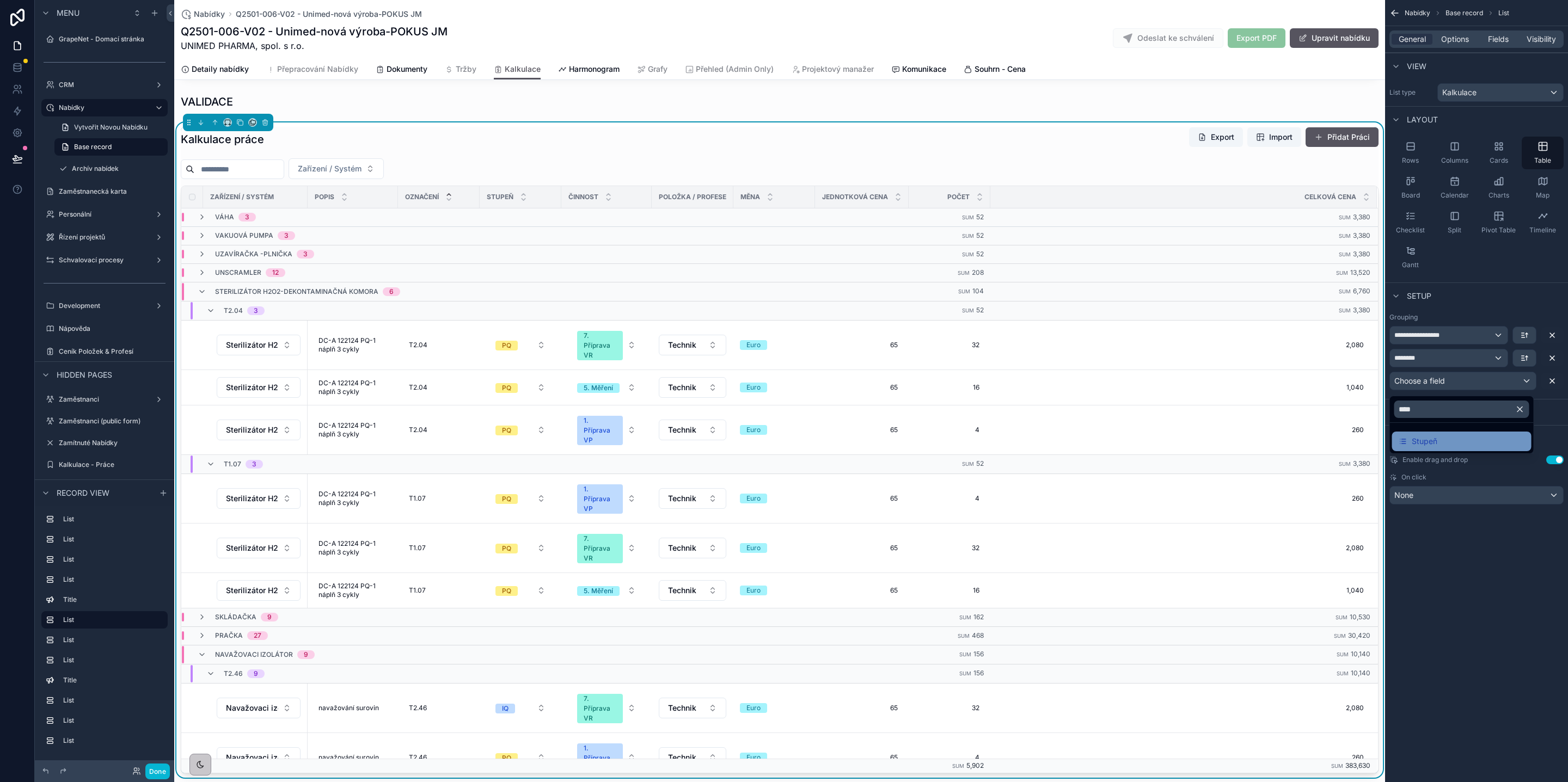
click at [1425, 437] on span "Stupeň" at bounding box center [1424, 441] width 26 height 13
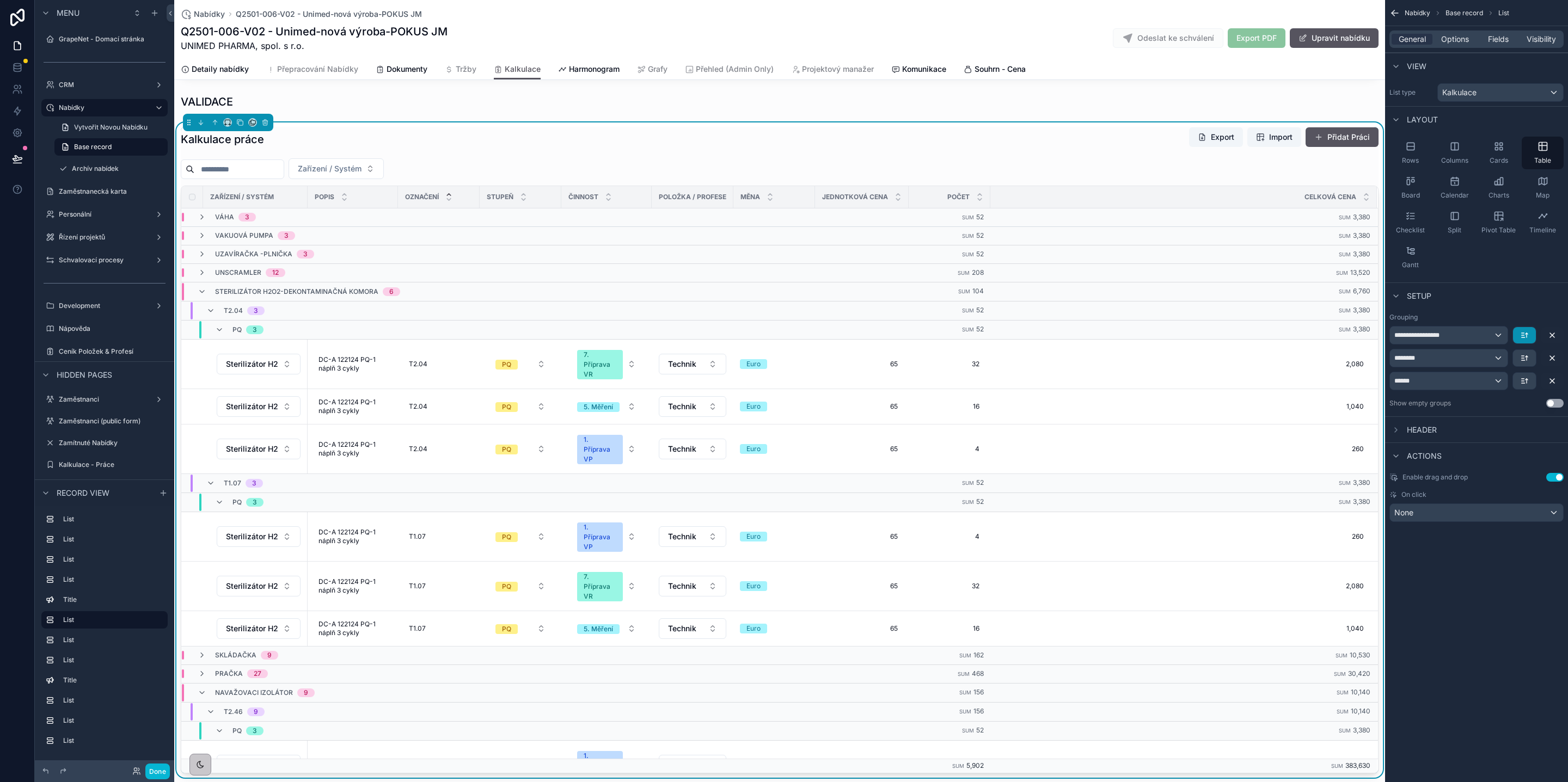
click at [1520, 338] on icon "scrollable content" at bounding box center [1524, 335] width 9 height 9
click at [1512, 314] on div "scrollable content" at bounding box center [784, 391] width 1568 height 782
click at [1454, 36] on span "Options" at bounding box center [1454, 38] width 28 height 11
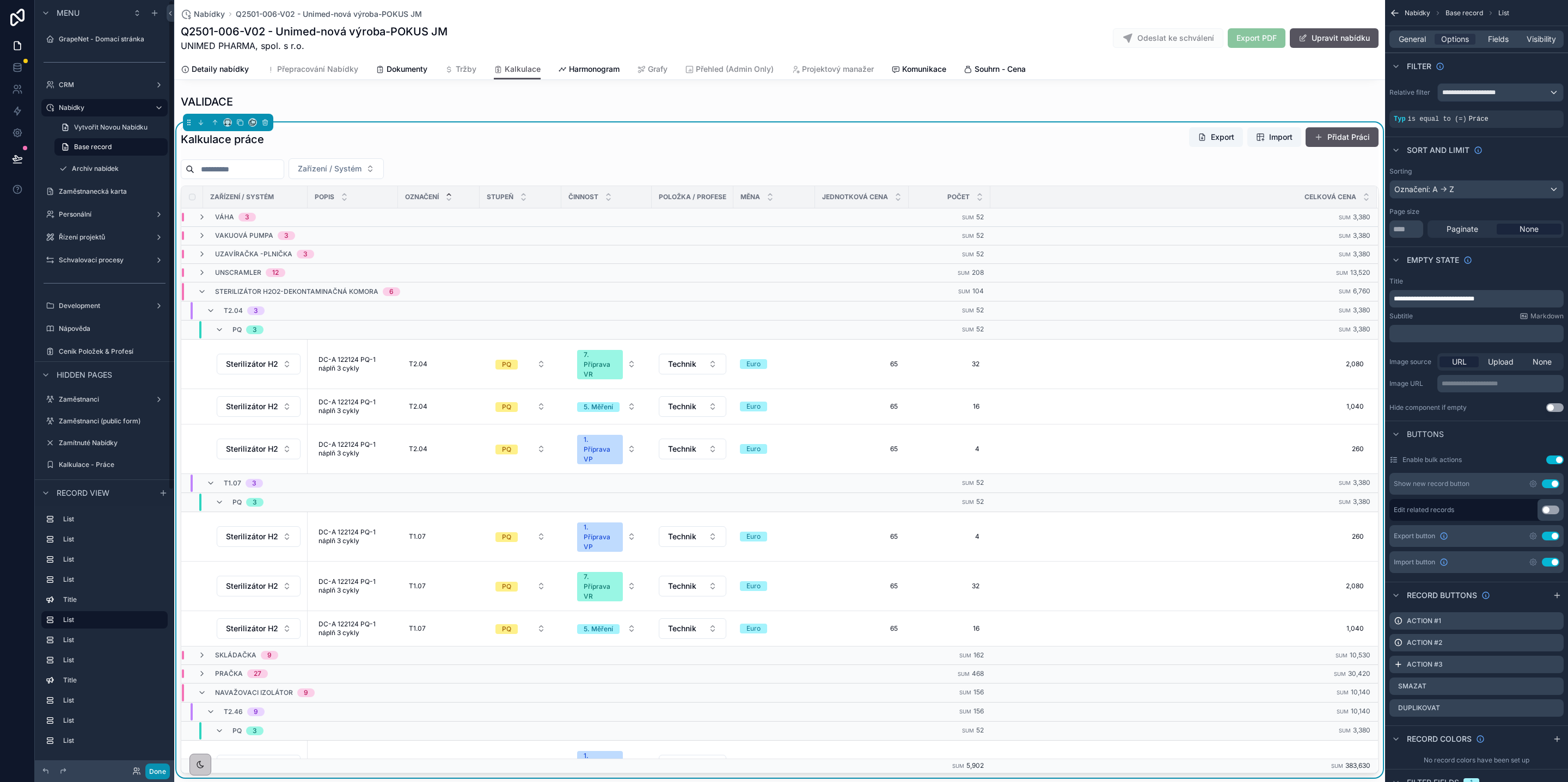
click at [156, 770] on button "Done" at bounding box center [157, 771] width 24 height 15
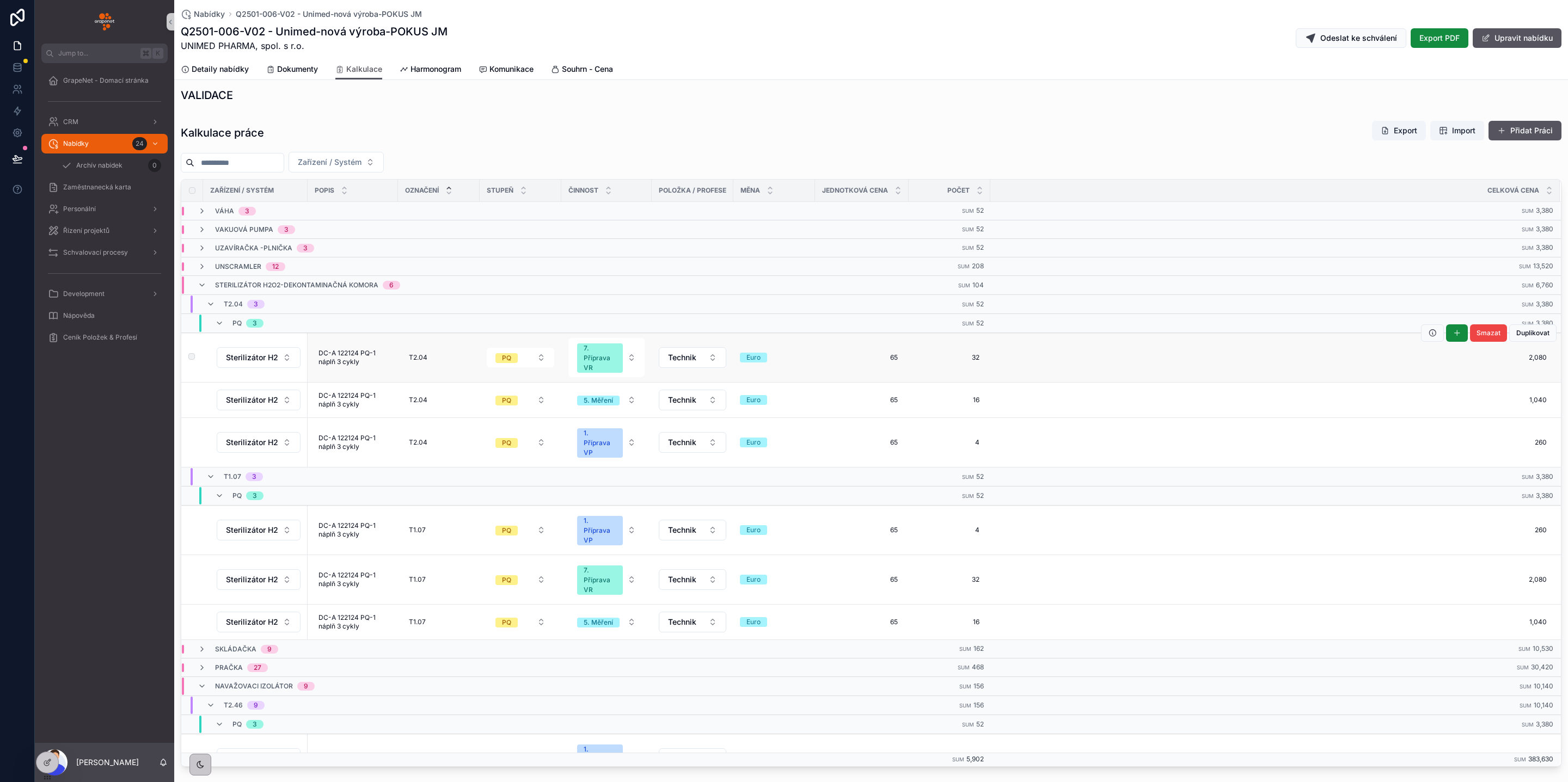
scroll to position [0, 0]
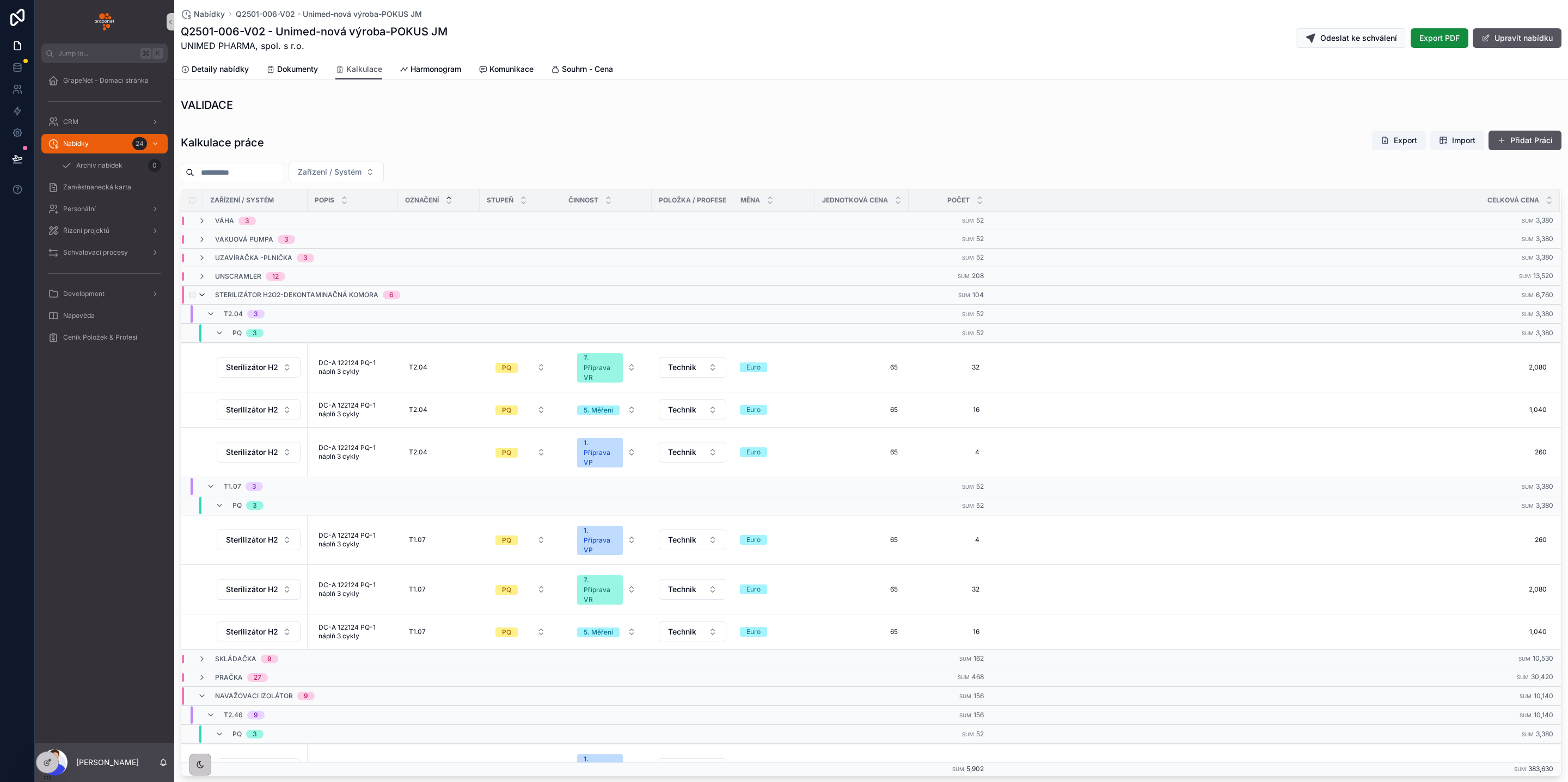
click at [201, 298] on icon "scrollable content" at bounding box center [201, 294] width 9 height 9
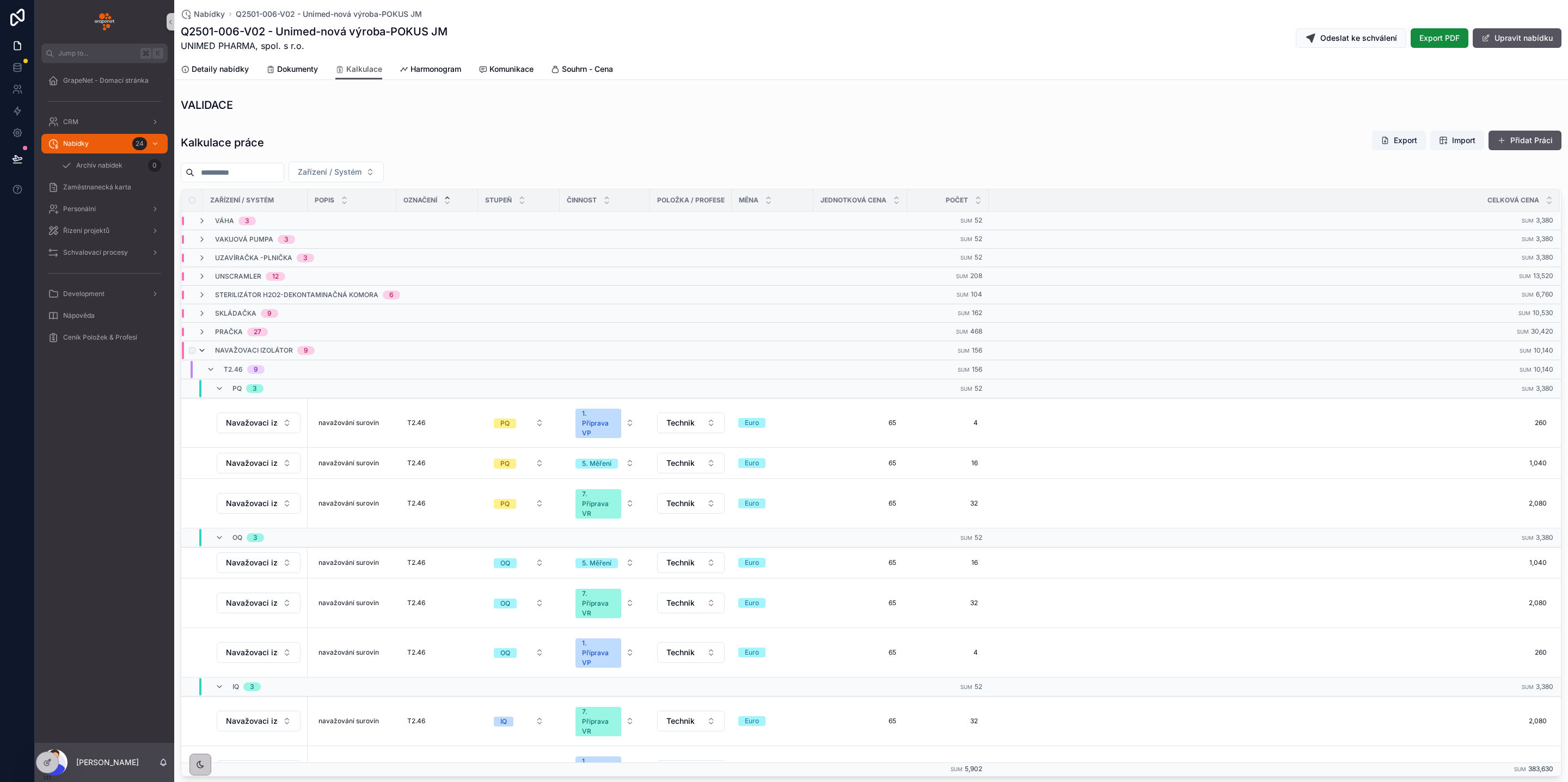
click at [200, 355] on icon "scrollable content" at bounding box center [201, 350] width 9 height 9
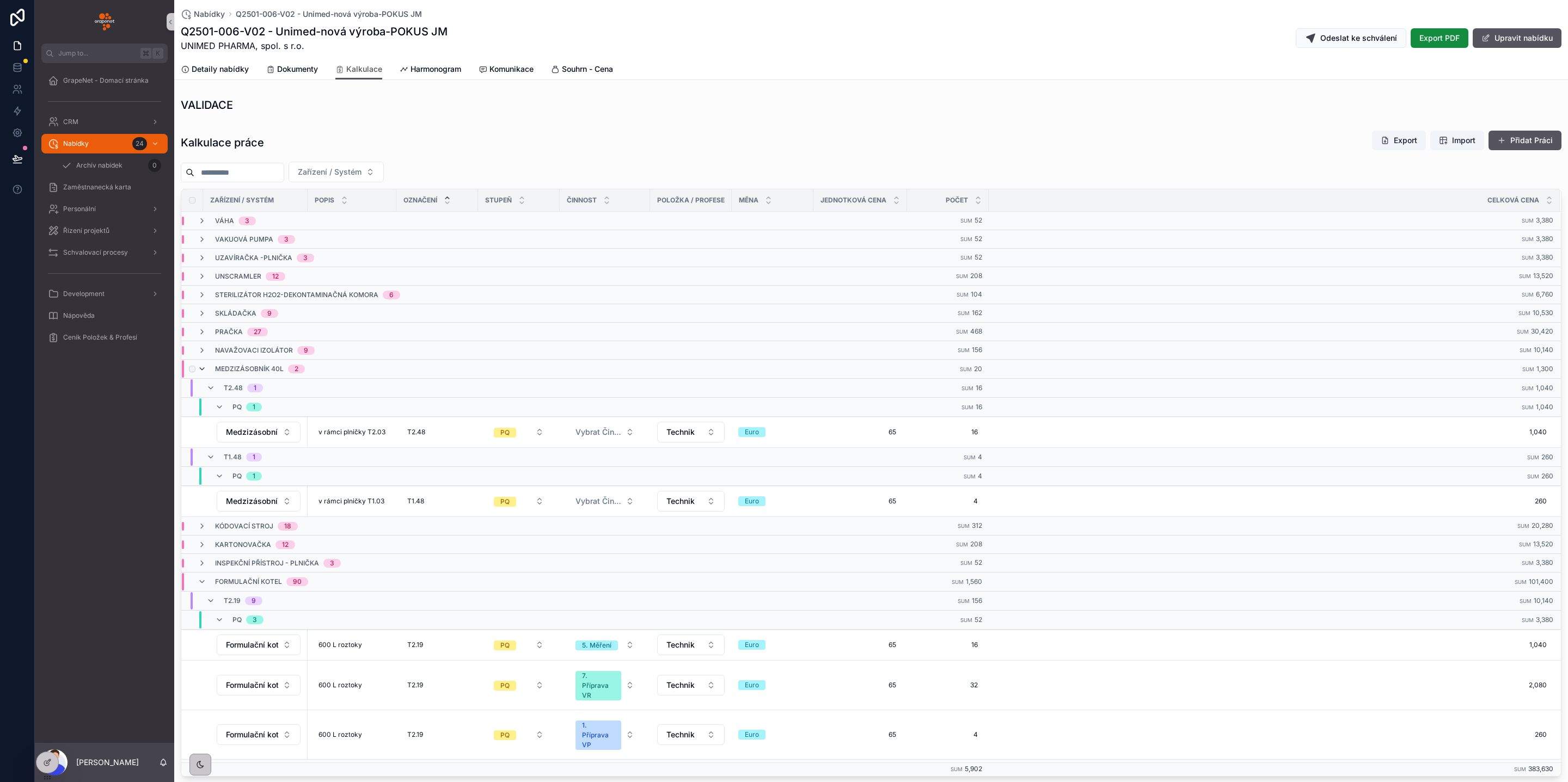
click at [204, 373] on icon "scrollable content" at bounding box center [201, 368] width 9 height 9
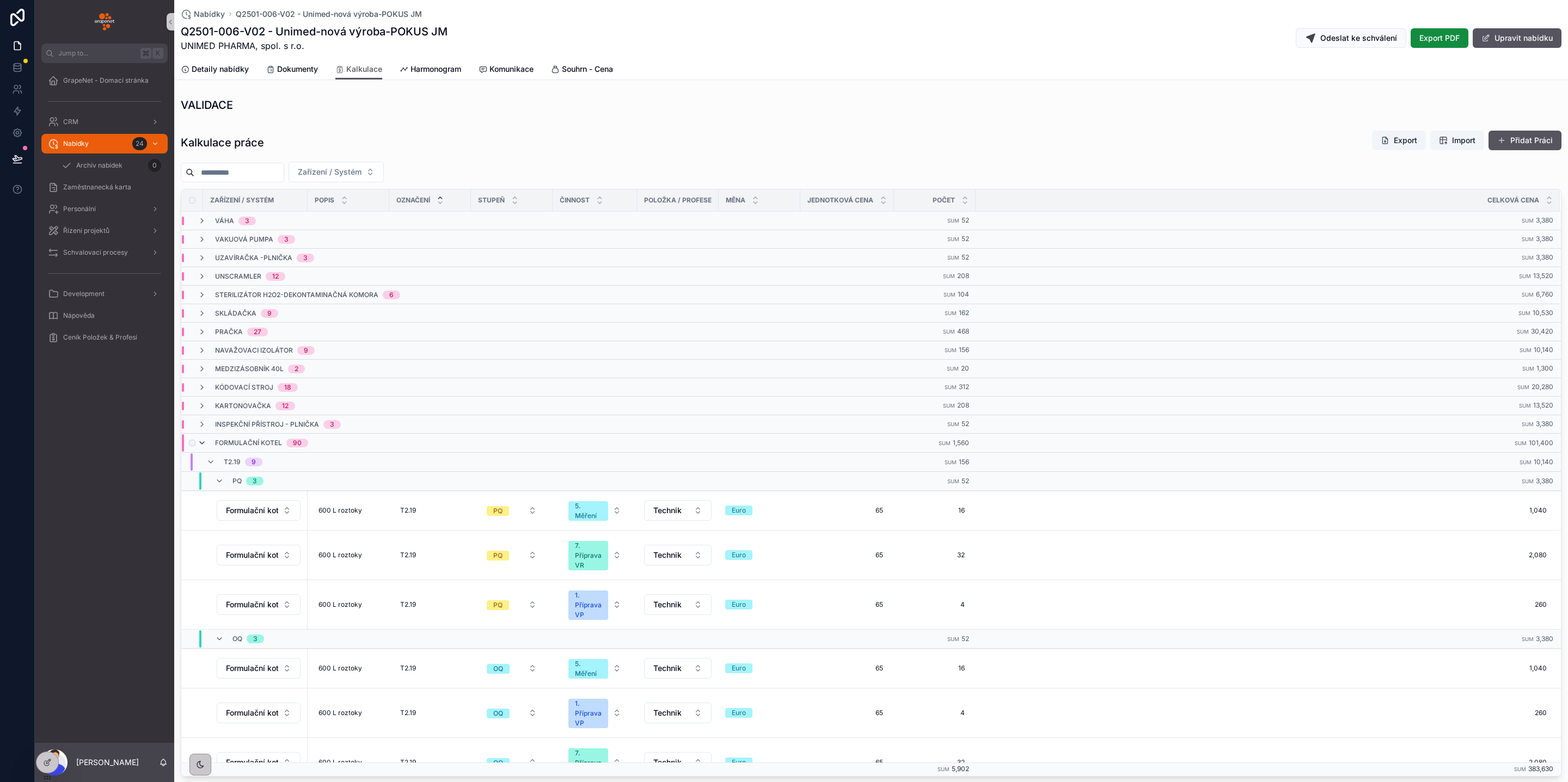
click at [204, 447] on icon "scrollable content" at bounding box center [201, 442] width 9 height 9
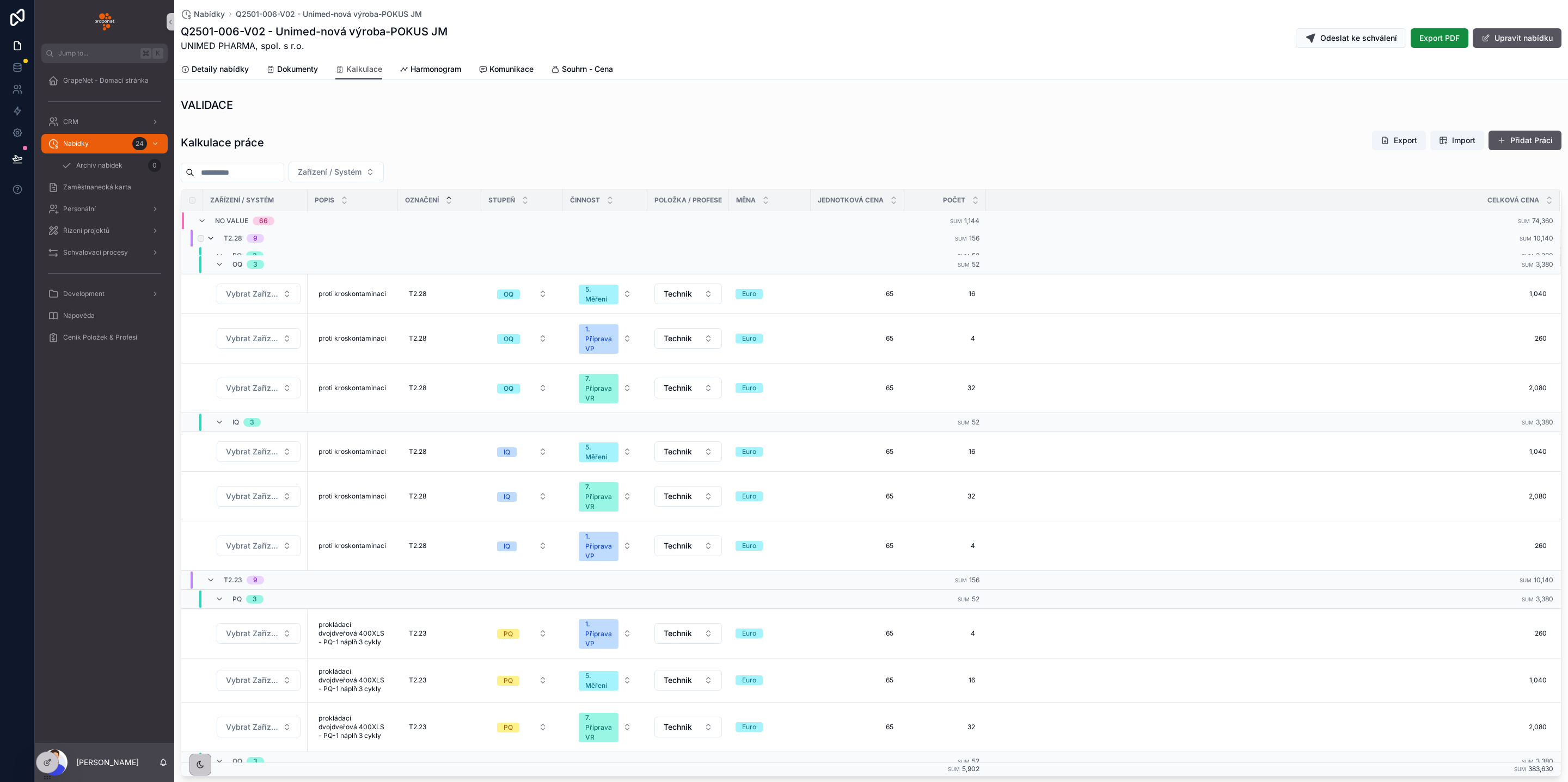
click at [213, 241] on icon "scrollable content" at bounding box center [210, 238] width 9 height 9
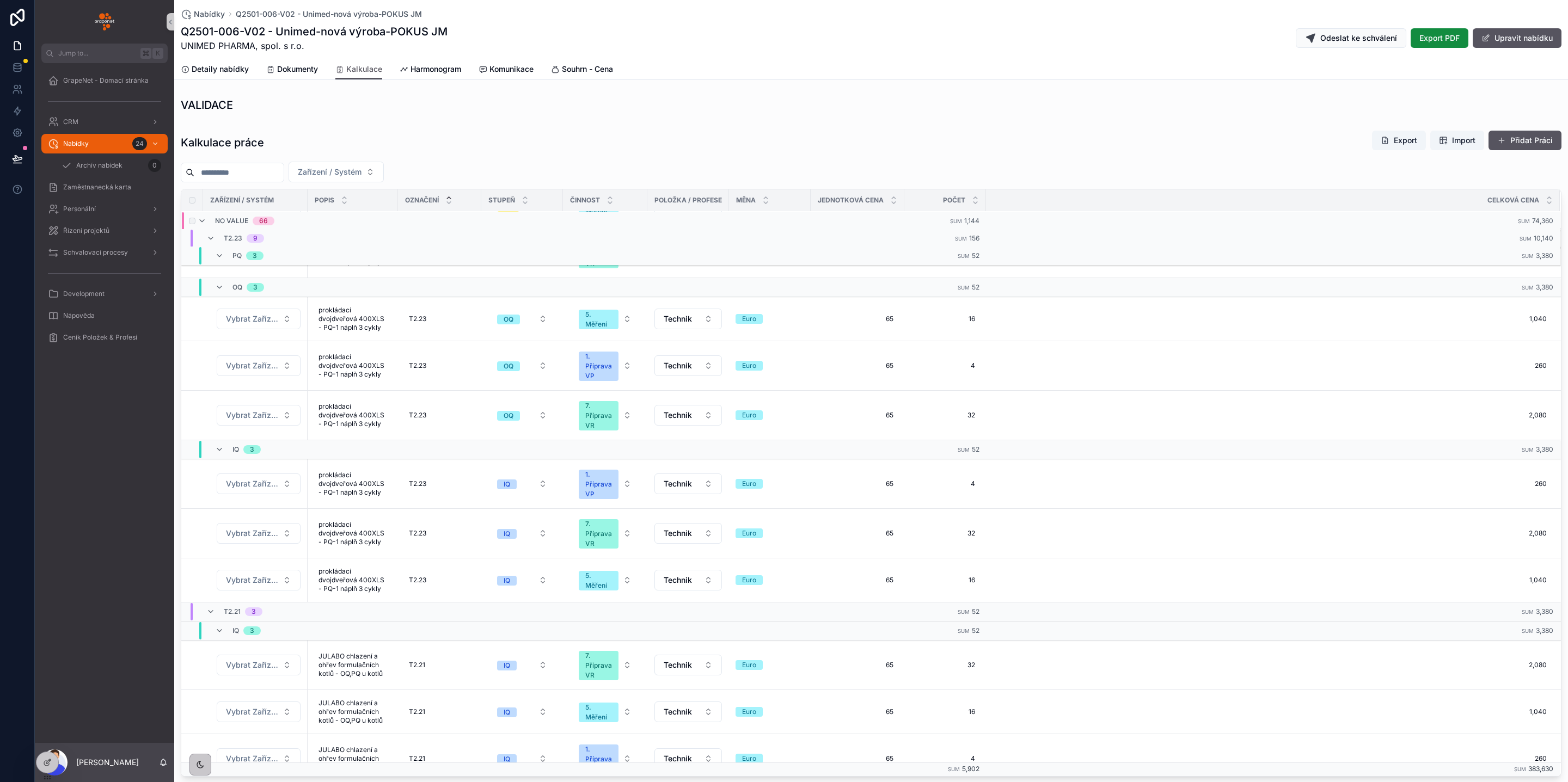
scroll to position [1346, 0]
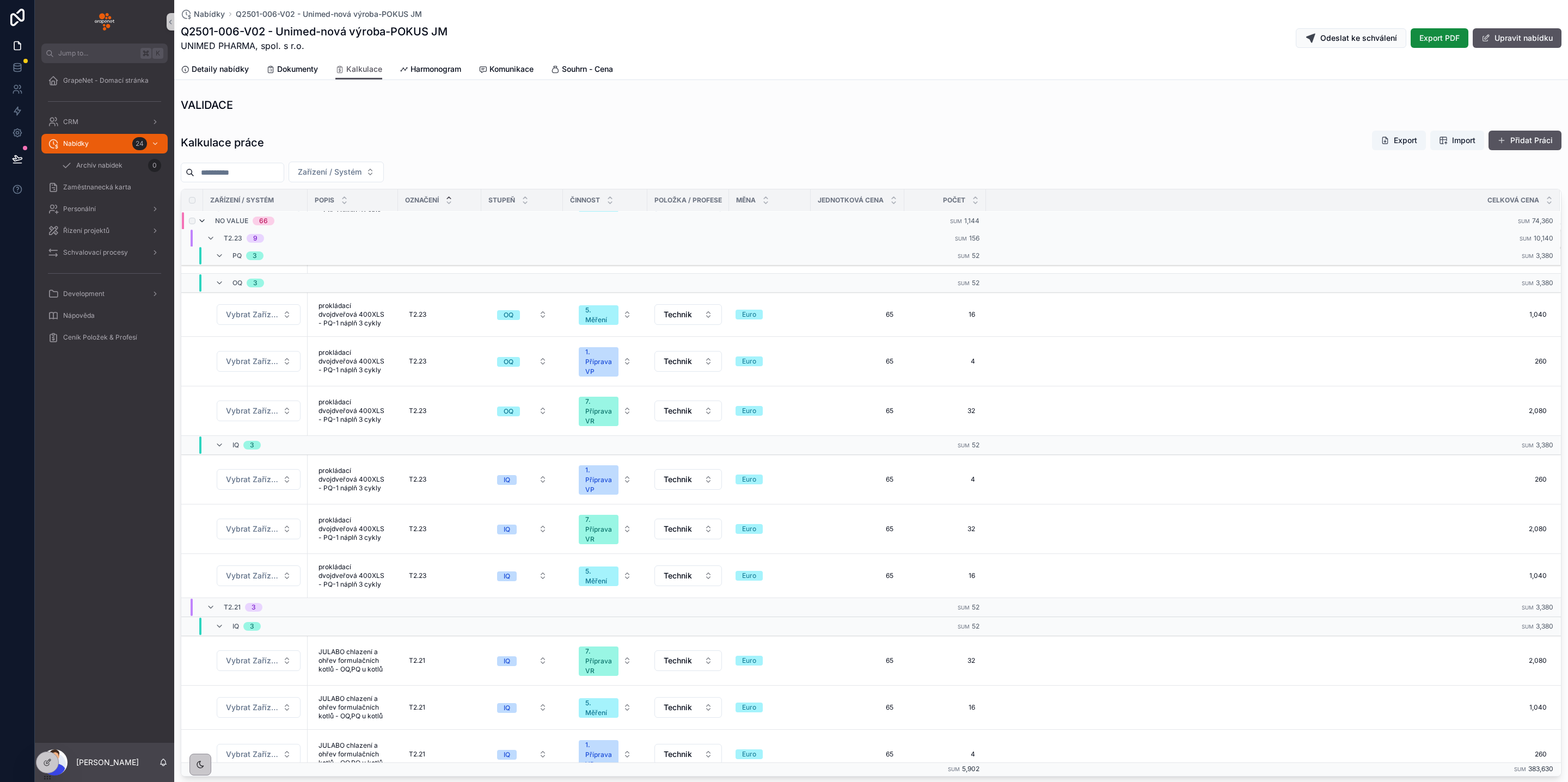
click at [204, 223] on icon "scrollable content" at bounding box center [201, 220] width 9 height 9
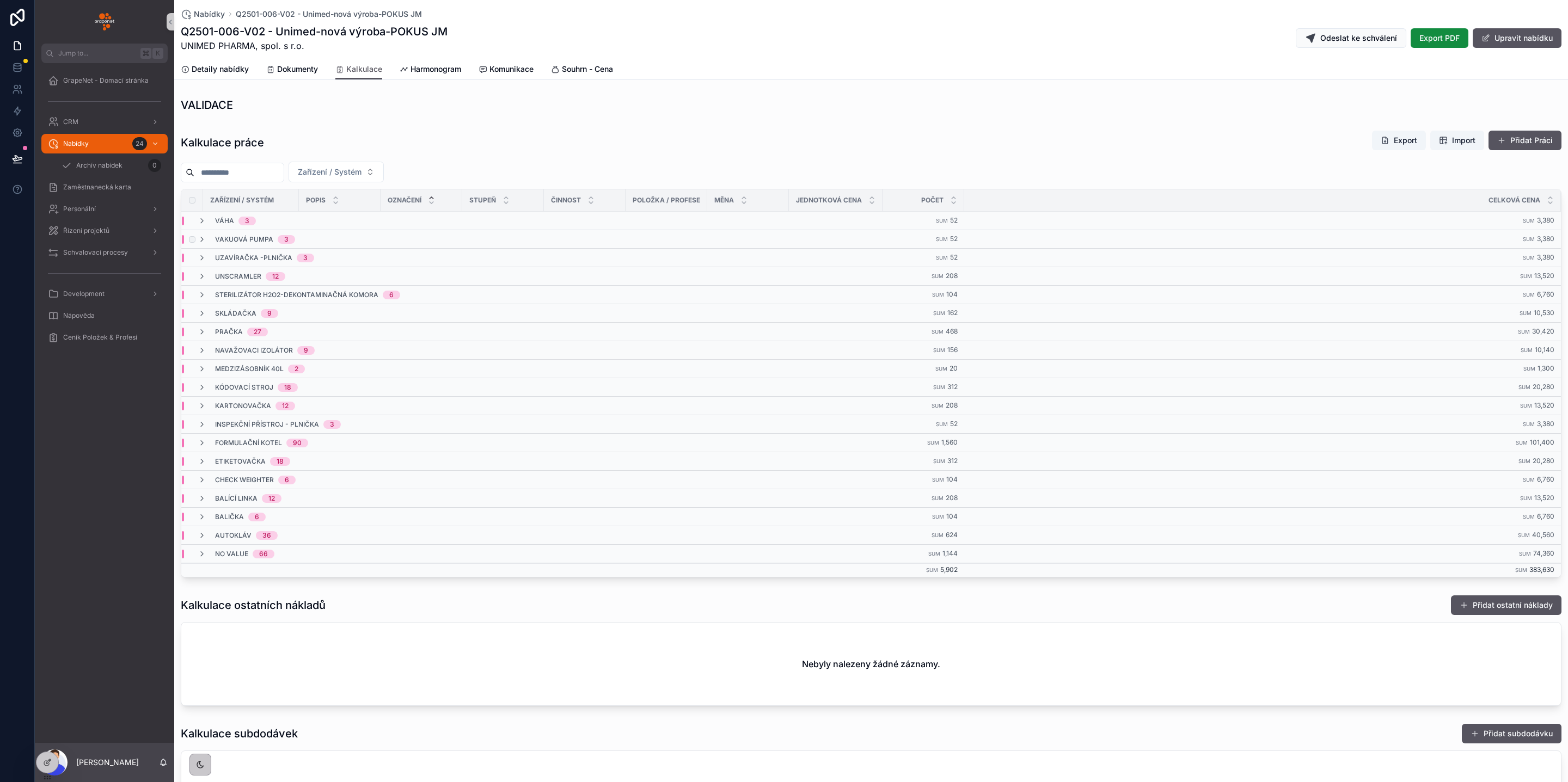
scroll to position [0, 0]
click at [1439, 140] on span "Import" at bounding box center [1457, 139] width 37 height 11
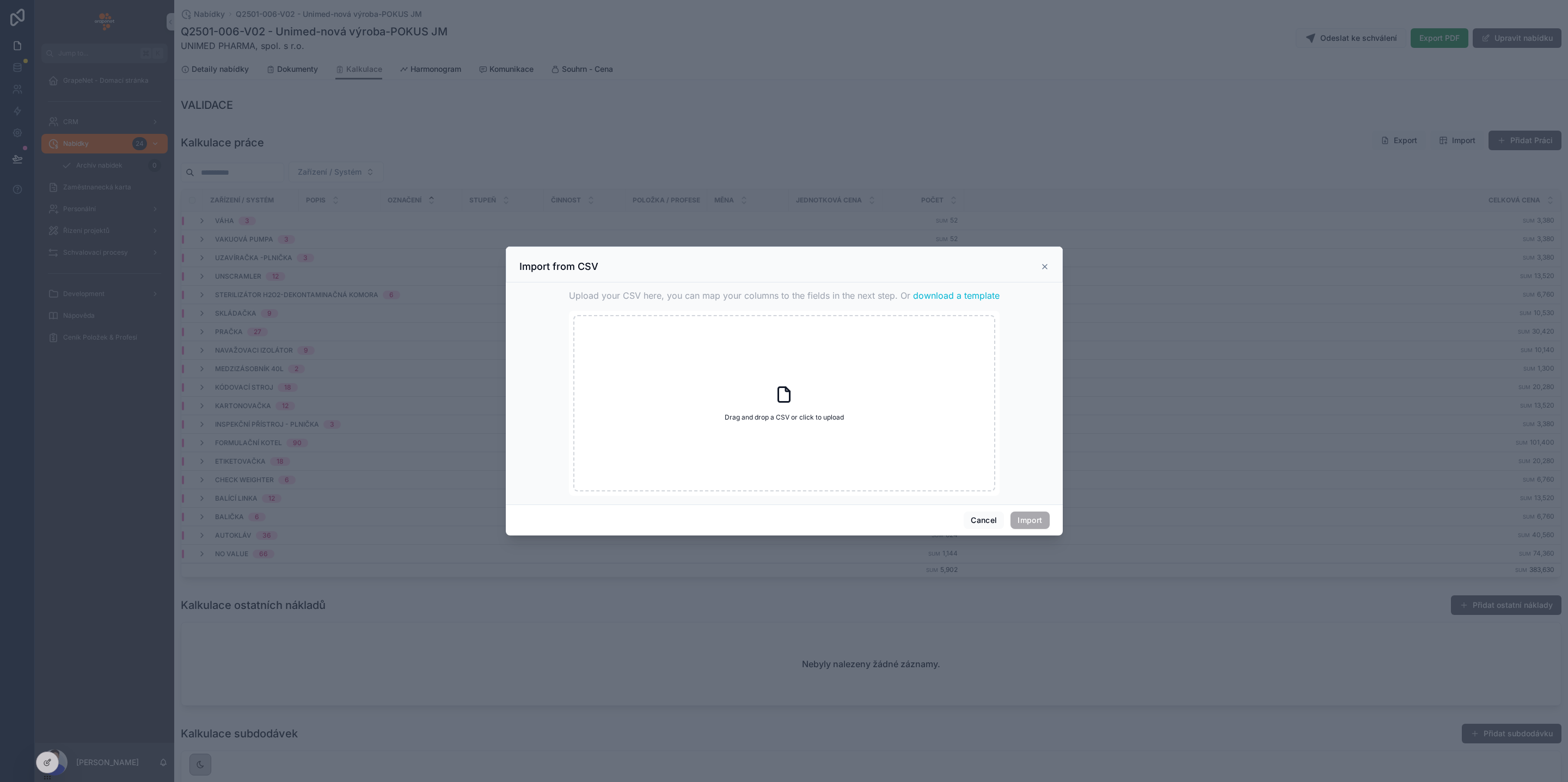
click at [935, 295] on span "download a template" at bounding box center [956, 295] width 87 height 13
click at [1047, 265] on icon "scrollable content" at bounding box center [1044, 266] width 9 height 9
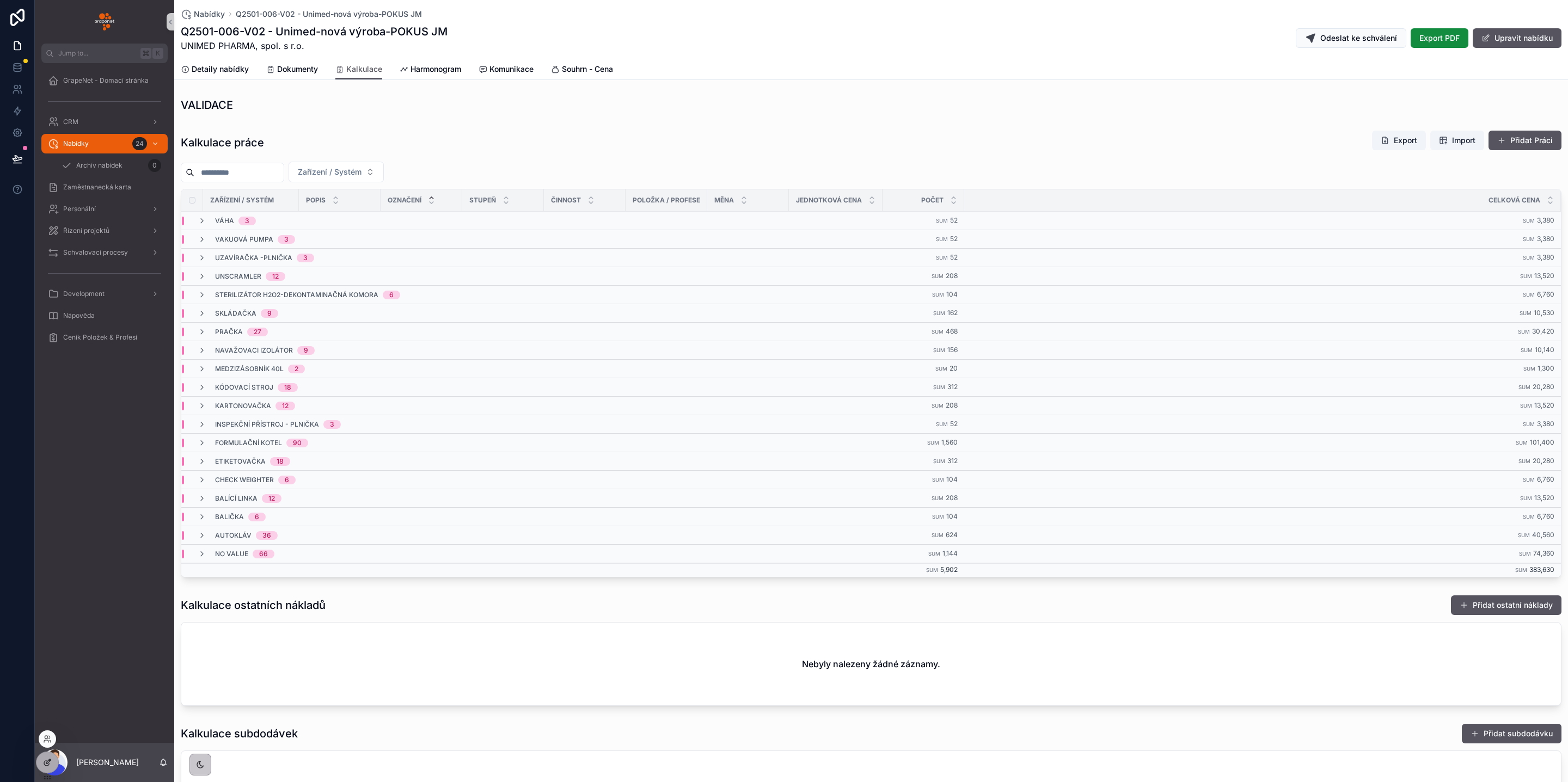
click at [48, 760] on icon at bounding box center [48, 761] width 5 height 5
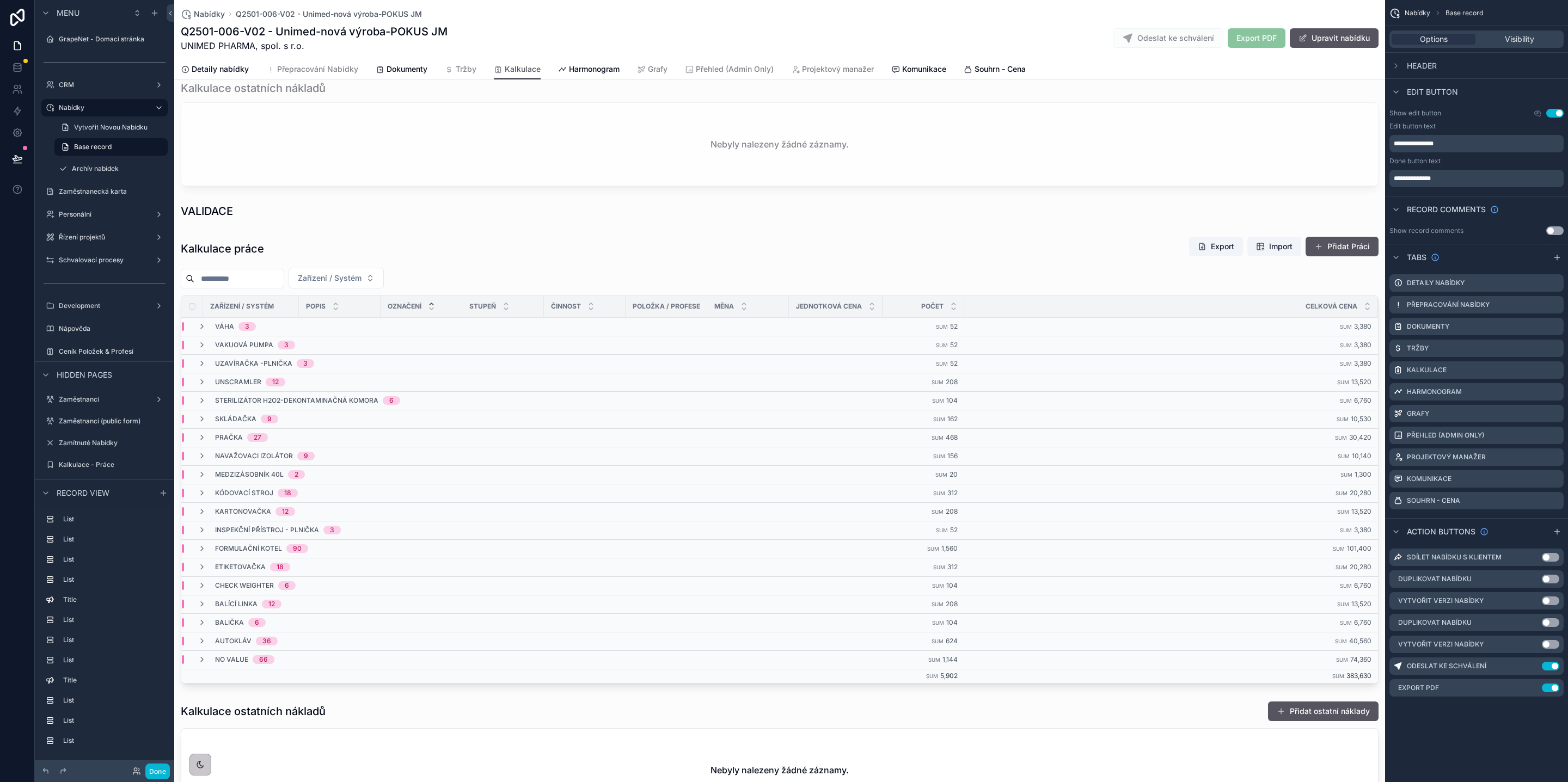
scroll to position [895, 0]
click at [201, 325] on icon "scrollable content" at bounding box center [201, 321] width 9 height 9
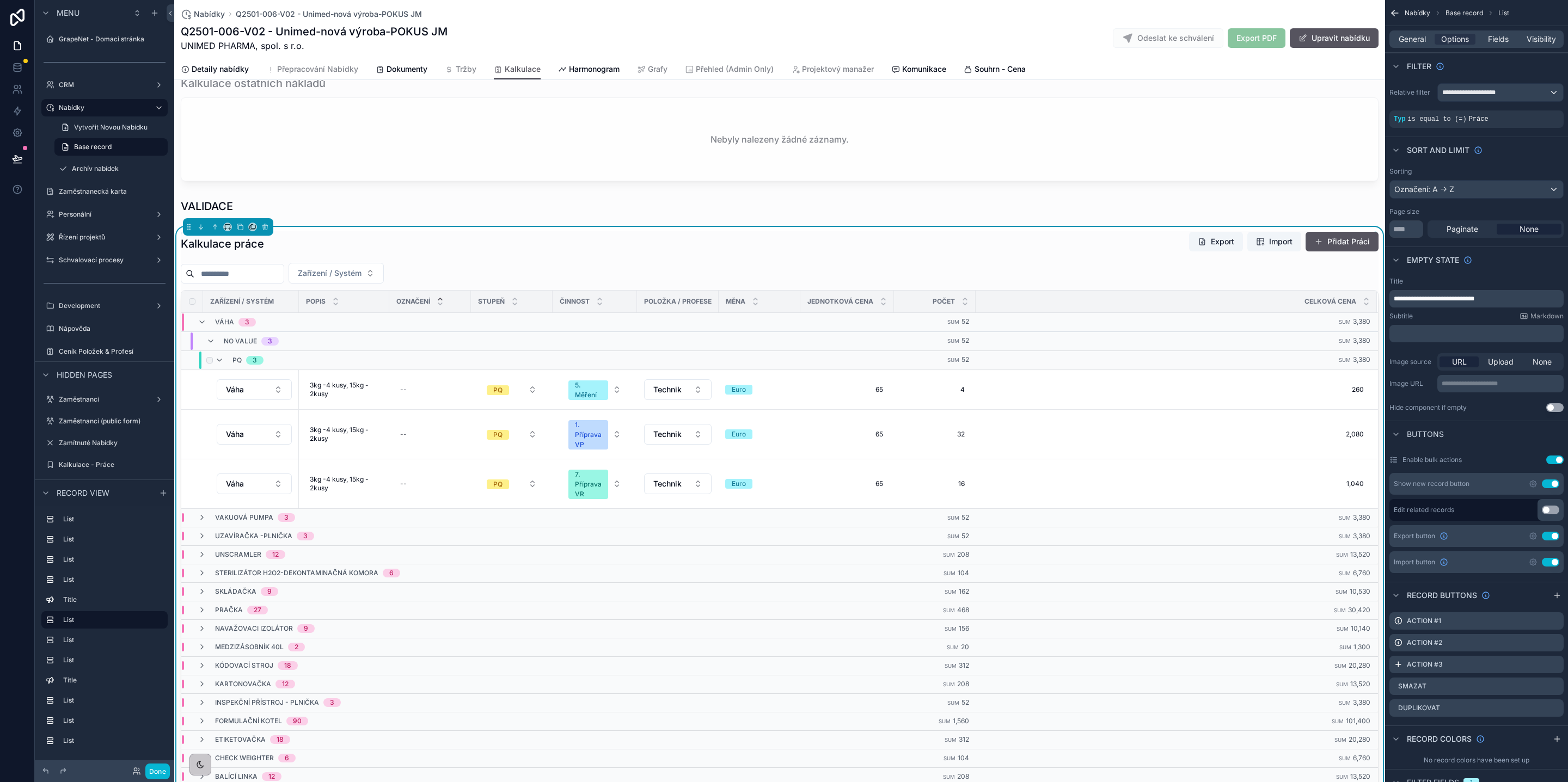
drag, startPoint x: 622, startPoint y: 374, endPoint x: 686, endPoint y: 371, distance: 64.1
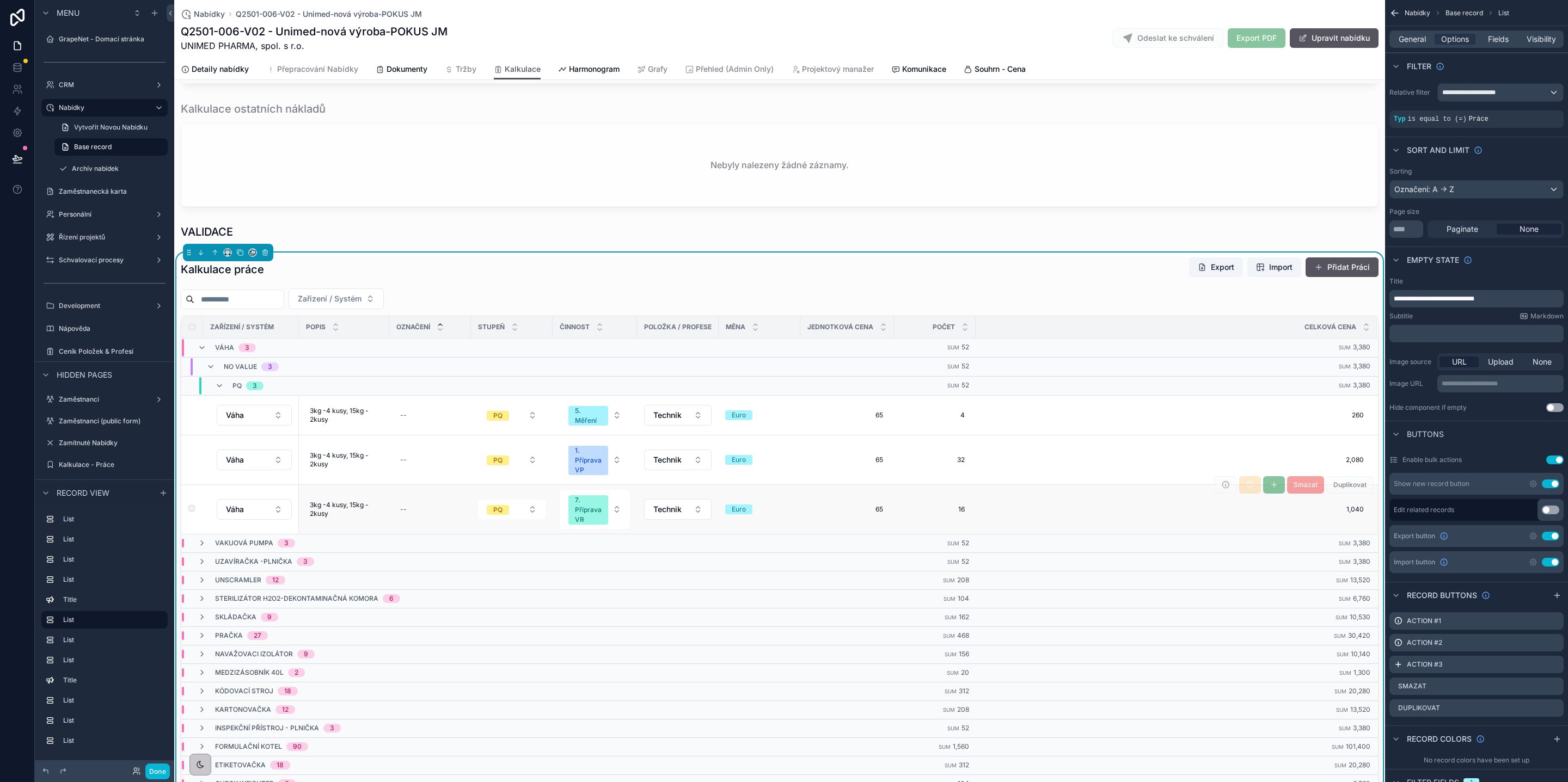
scroll to position [952, 0]
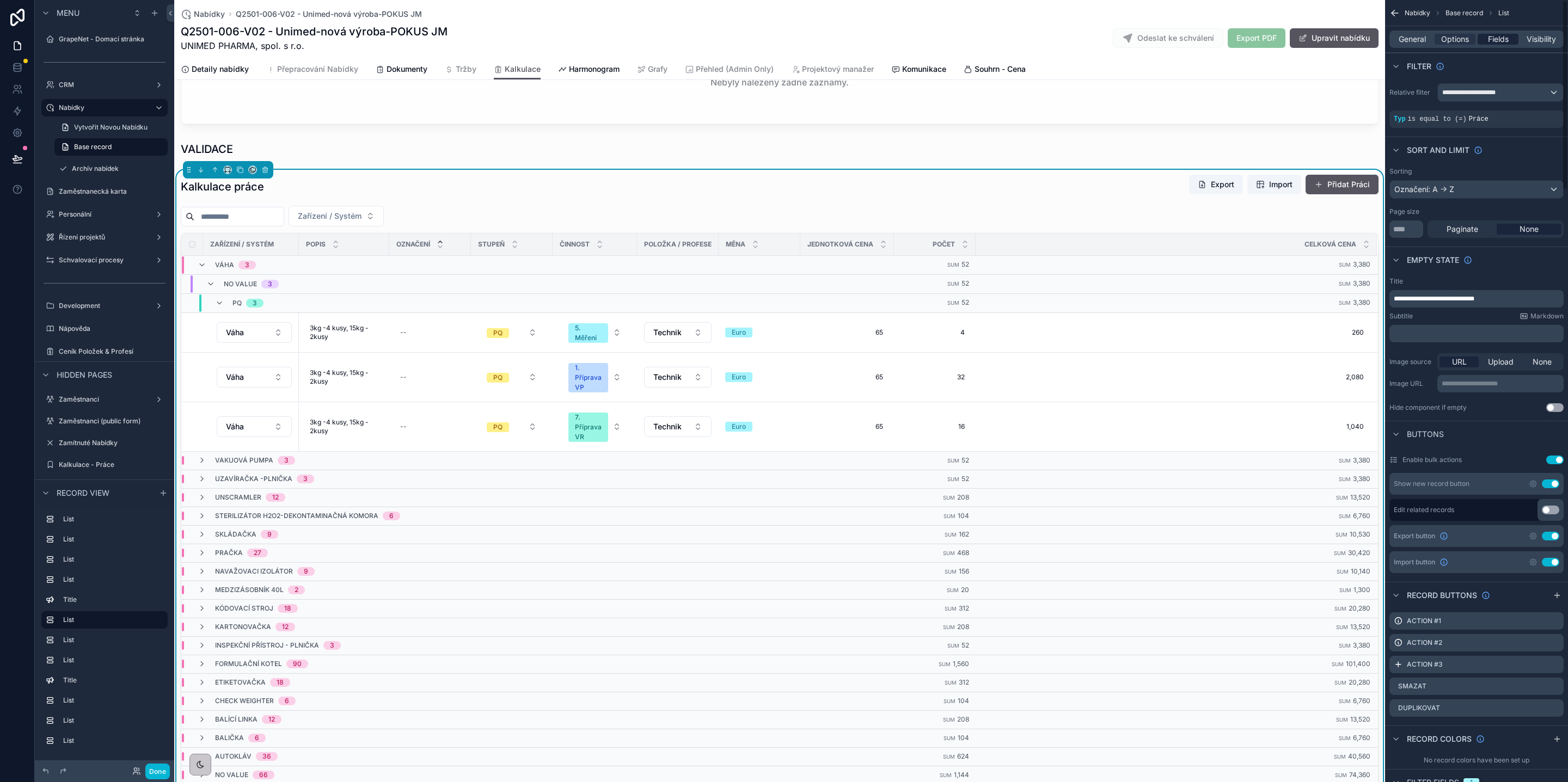
click at [1497, 42] on span "Fields" at bounding box center [1499, 38] width 21 height 11
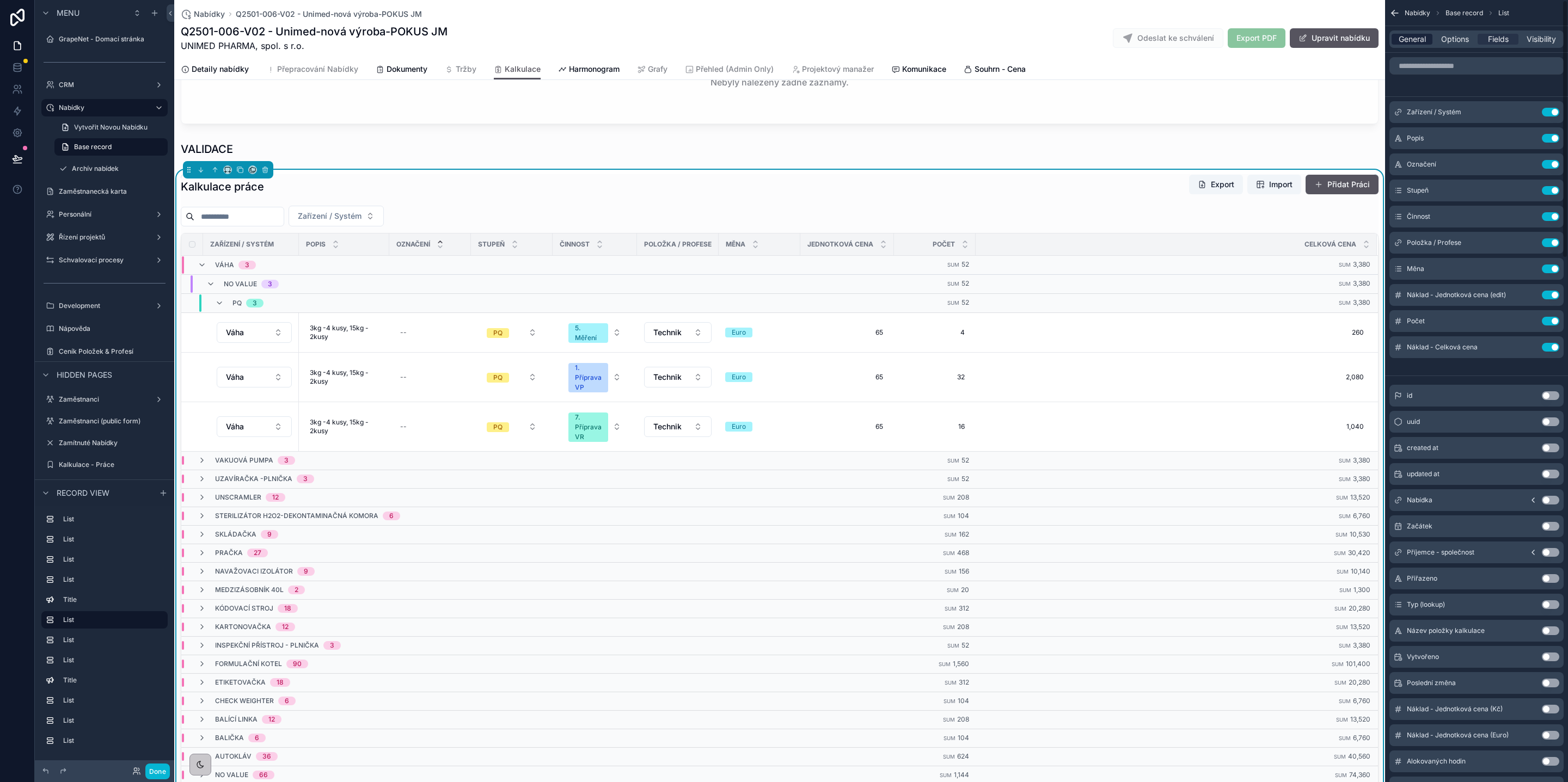
click at [1418, 37] on span "General" at bounding box center [1412, 38] width 27 height 11
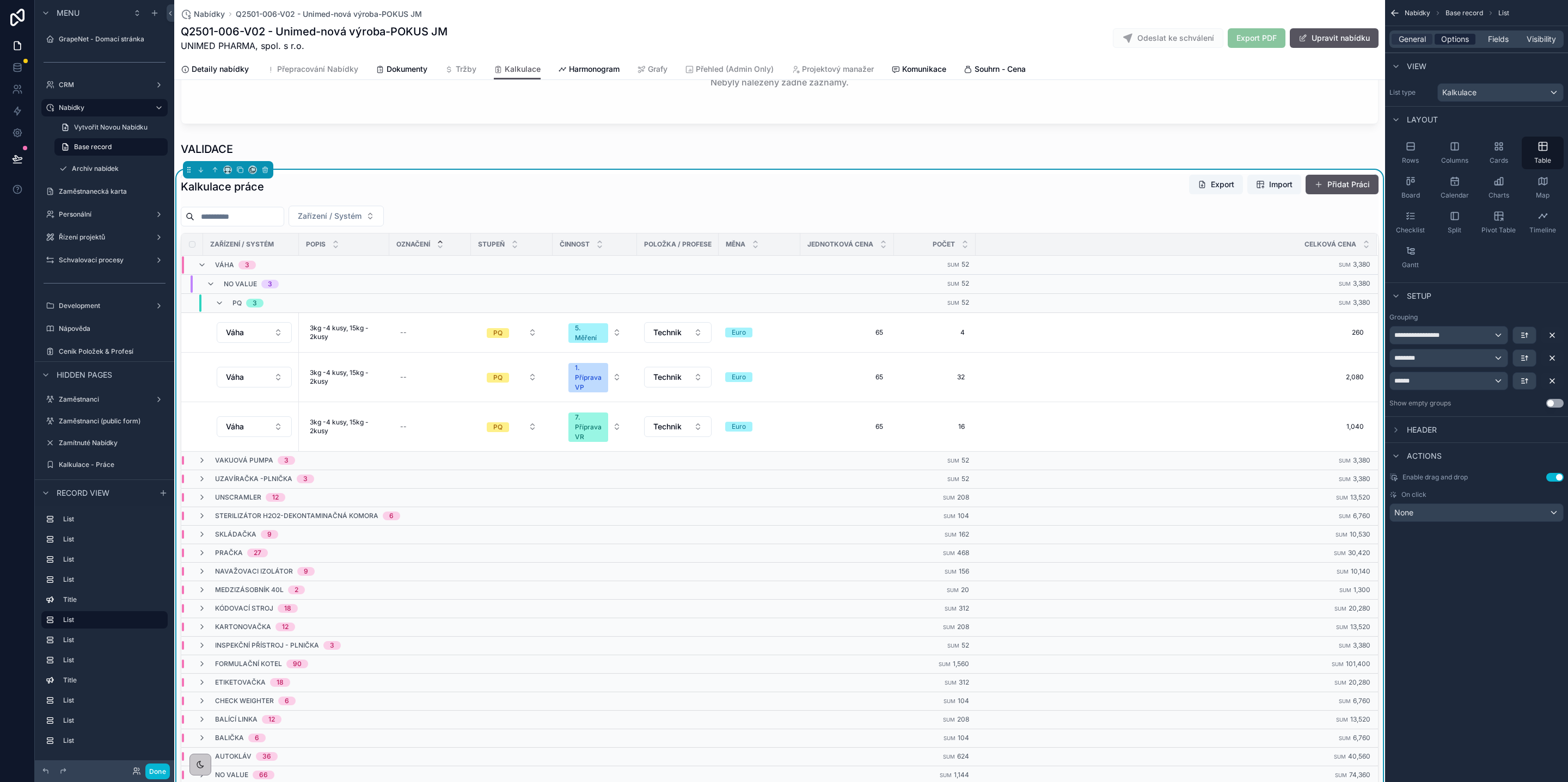
click at [1456, 39] on span "Options" at bounding box center [1454, 38] width 28 height 11
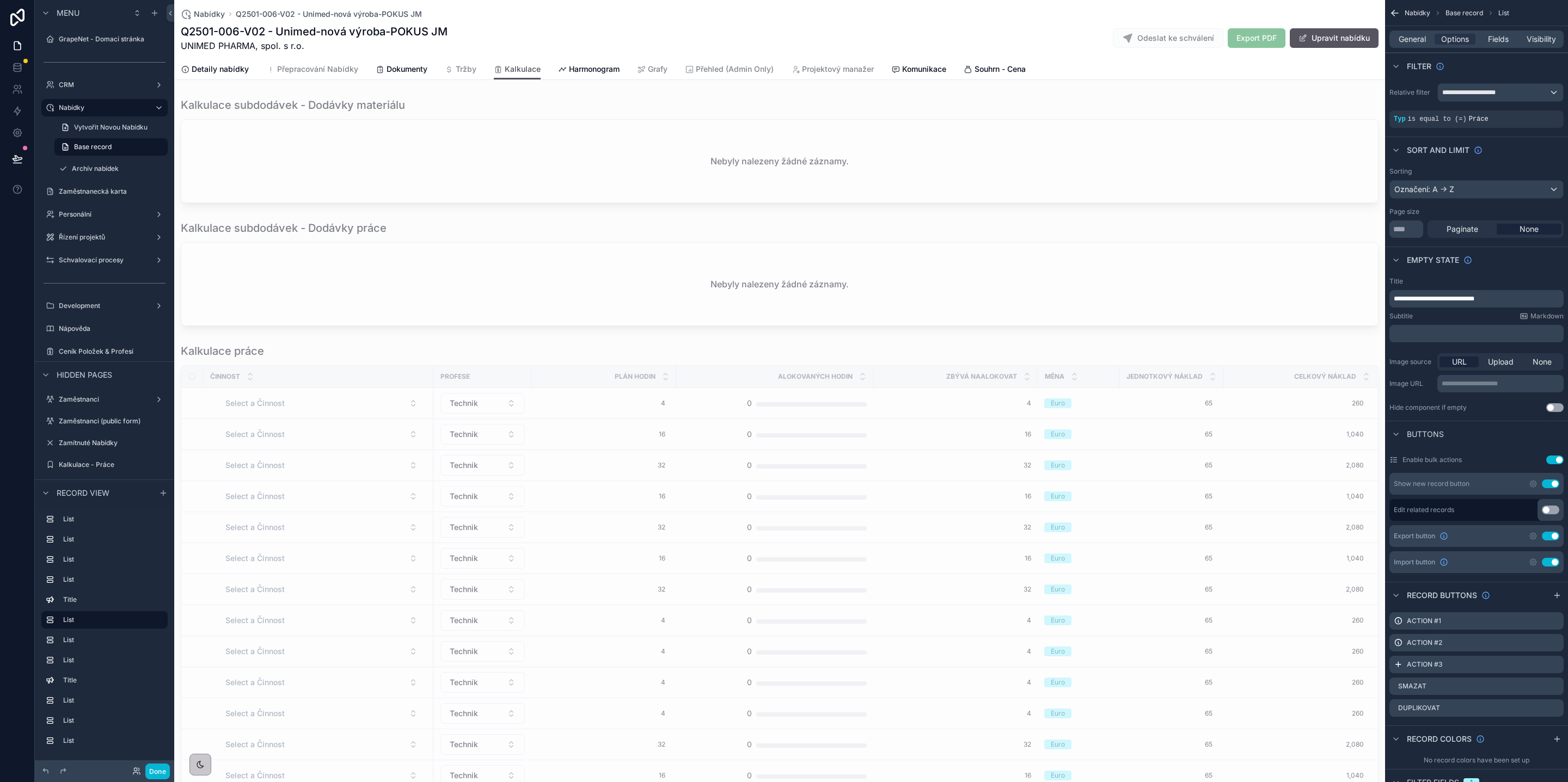
scroll to position [952, 0]
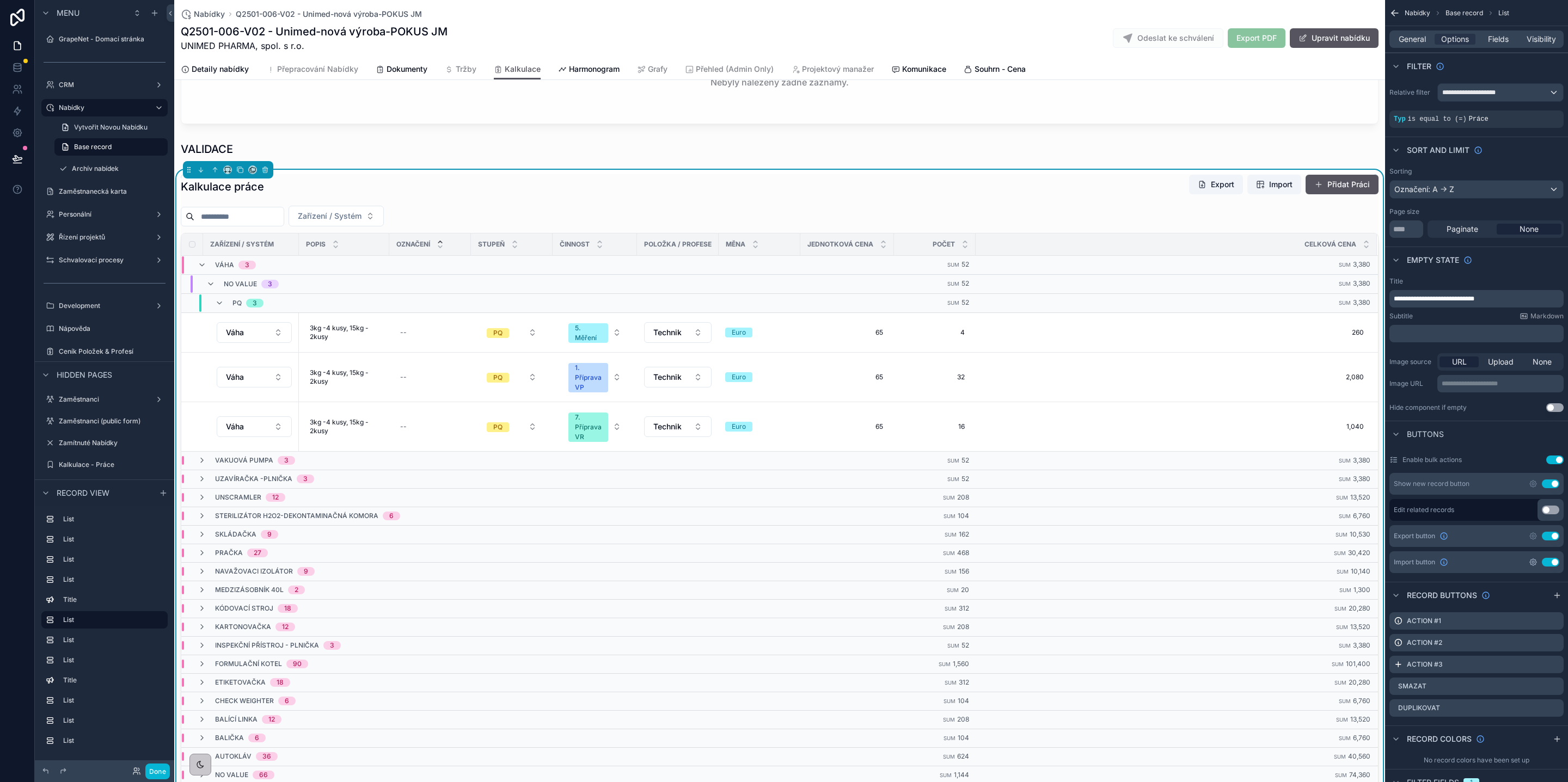
click at [1530, 564] on icon "scrollable content" at bounding box center [1532, 562] width 9 height 9
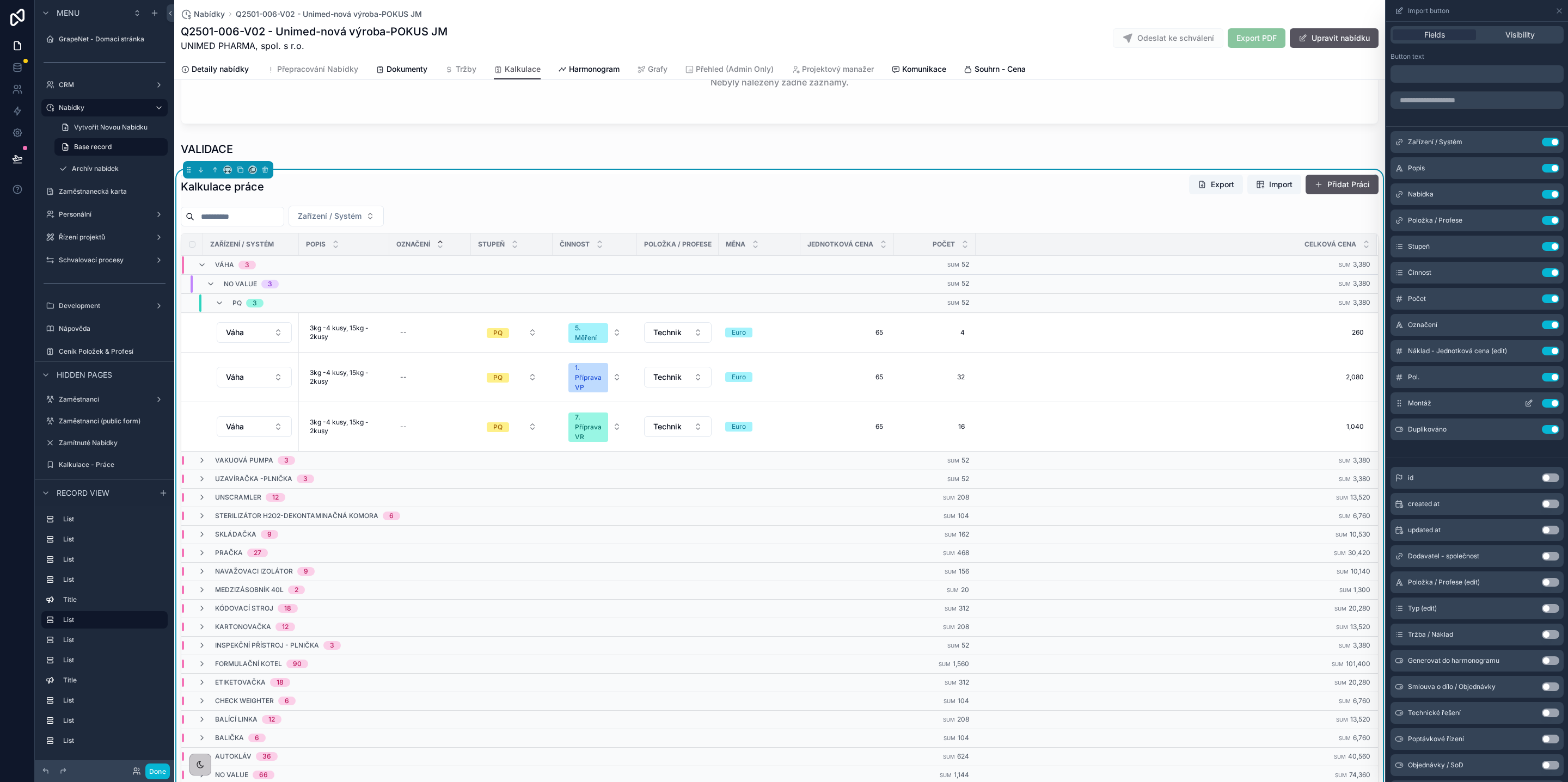
click at [1542, 402] on button "Use setting" at bounding box center [1551, 403] width 17 height 9
click at [1542, 375] on button "Use setting" at bounding box center [1551, 377] width 17 height 9
click at [1525, 142] on icon at bounding box center [1529, 141] width 9 height 9
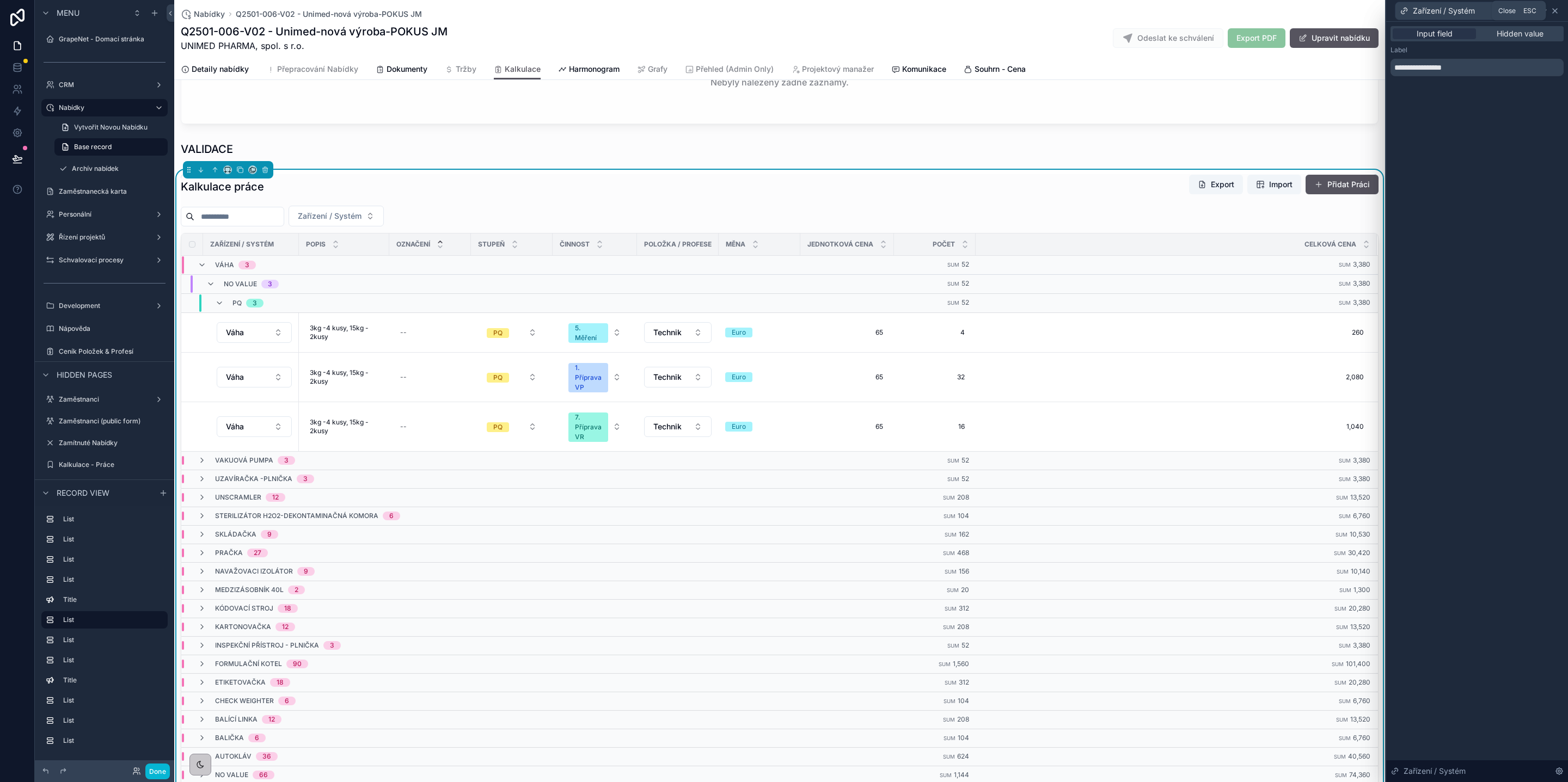
click at [1555, 7] on icon at bounding box center [1555, 11] width 9 height 9
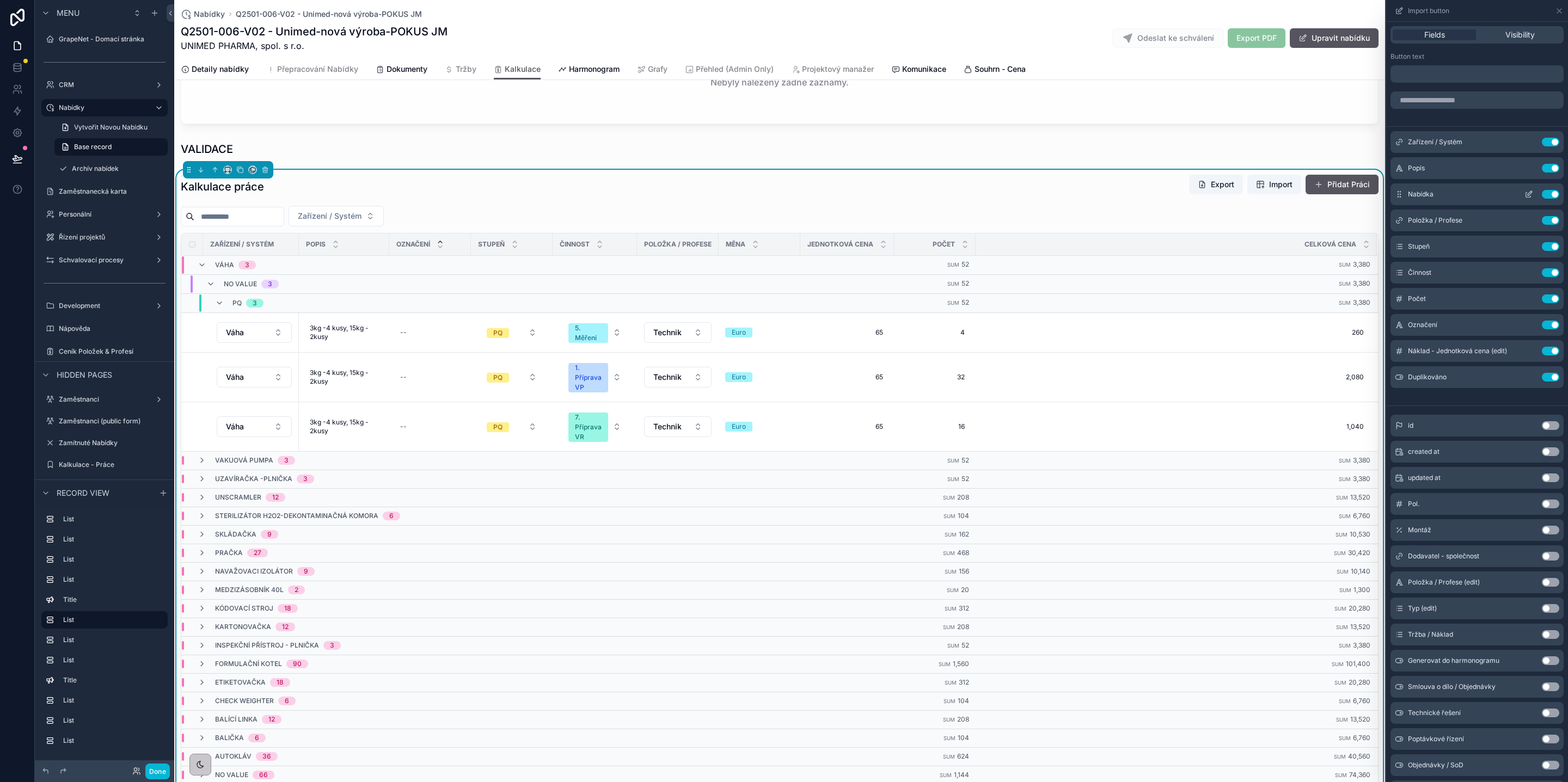
click at [1528, 195] on icon at bounding box center [1530, 193] width 5 height 5
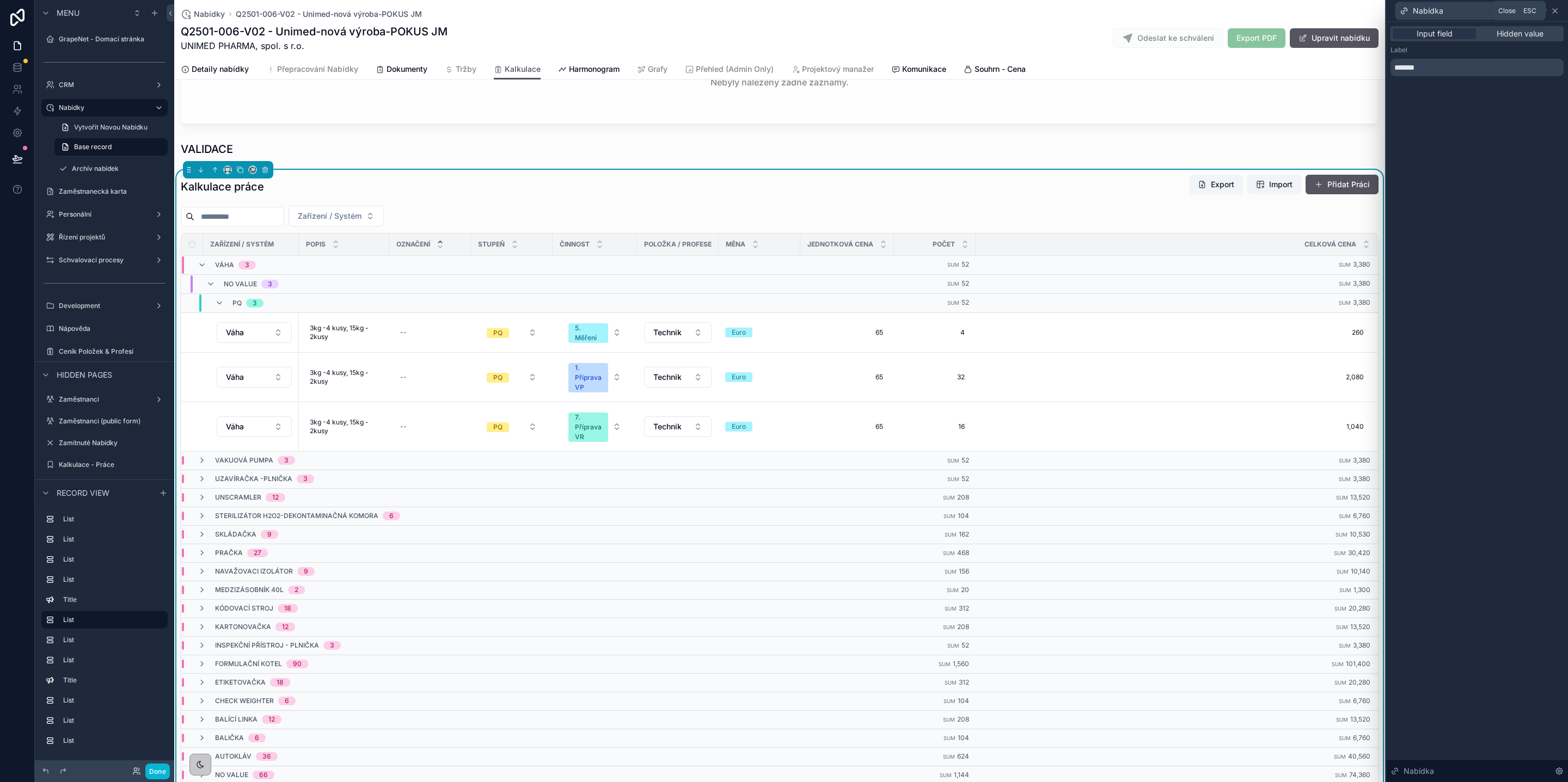
click at [1553, 9] on icon at bounding box center [1555, 11] width 5 height 5
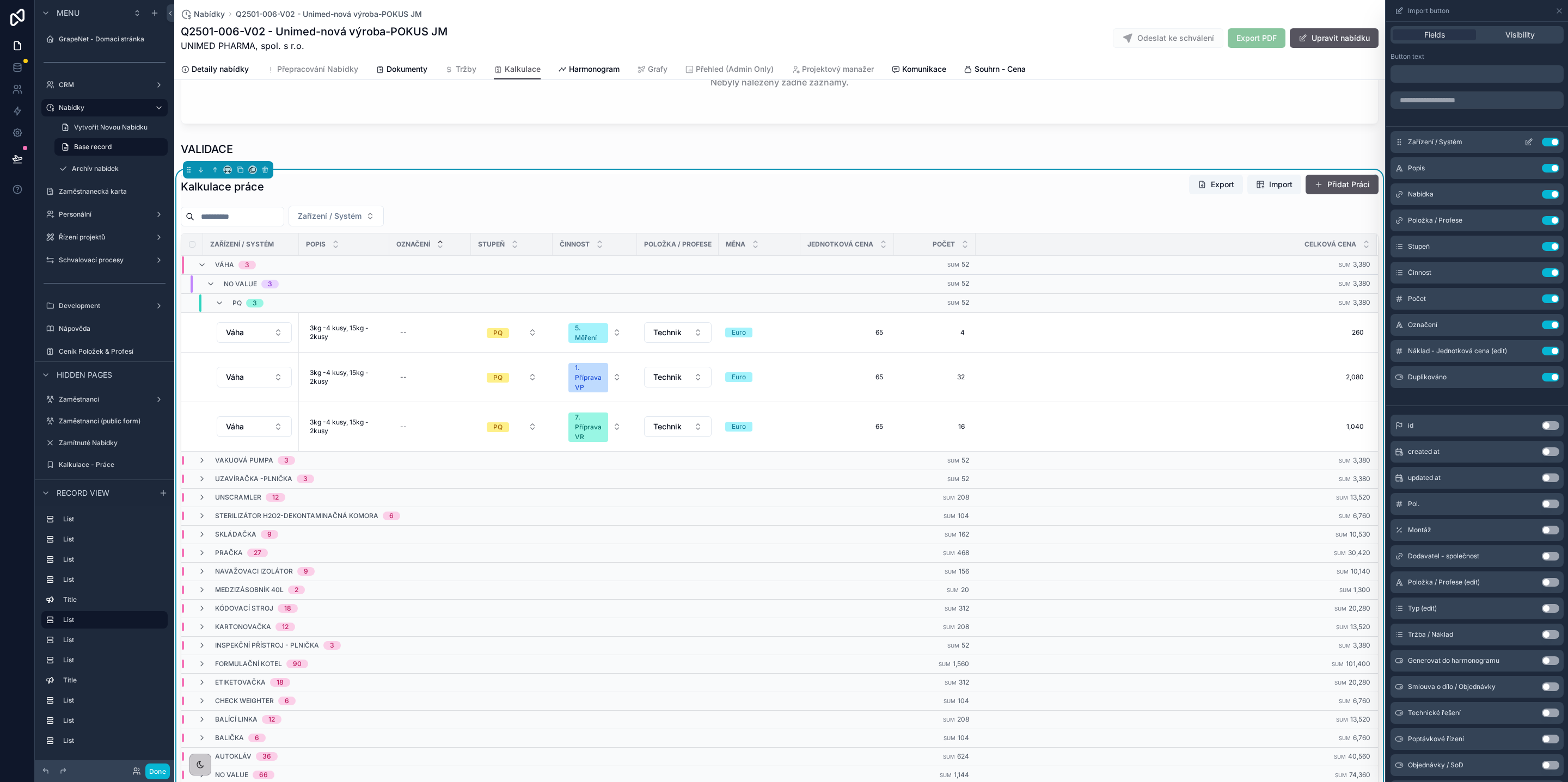
click at [1528, 141] on icon at bounding box center [1530, 140] width 5 height 5
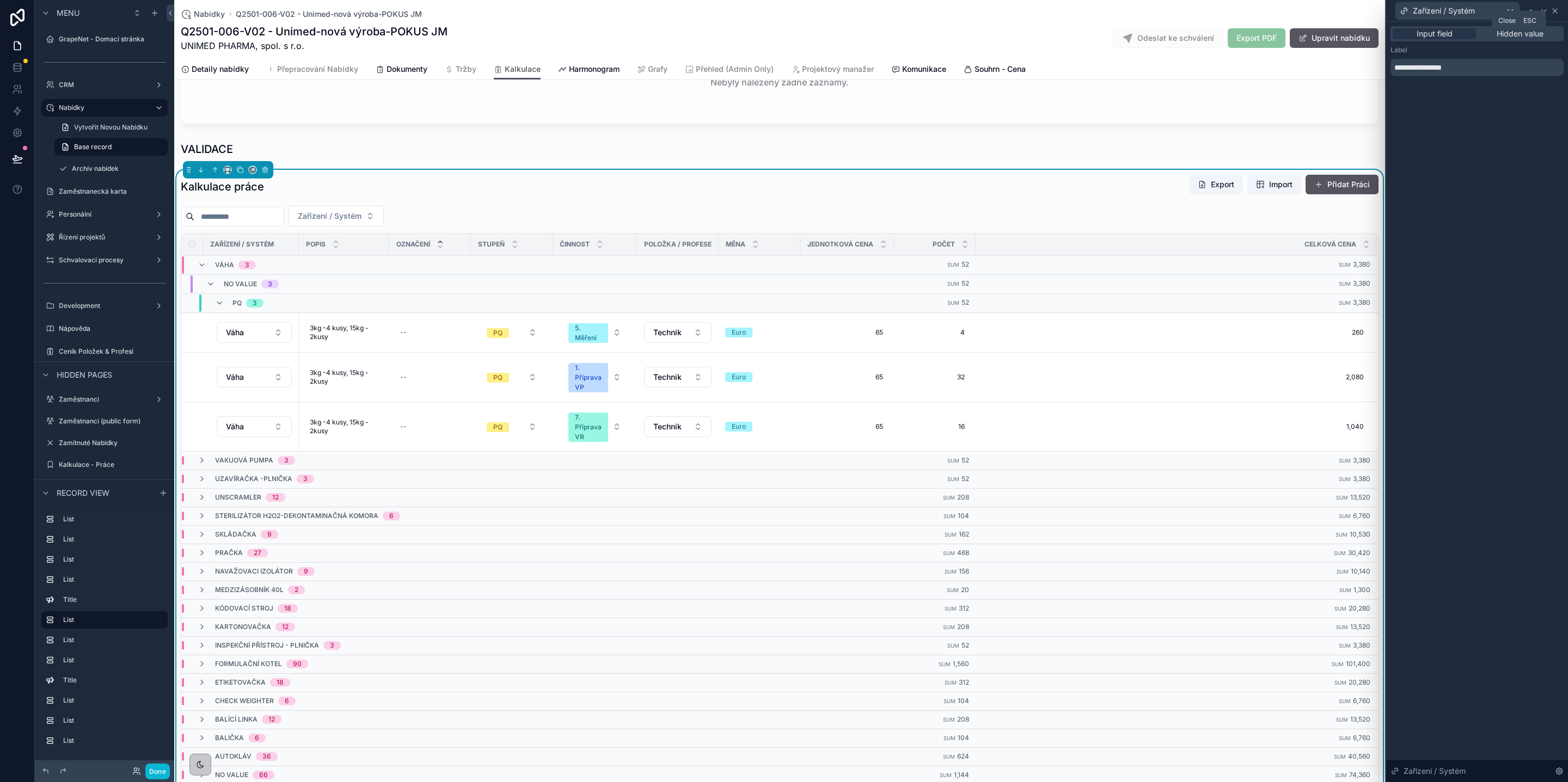
click at [1554, 7] on icon at bounding box center [1555, 11] width 9 height 9
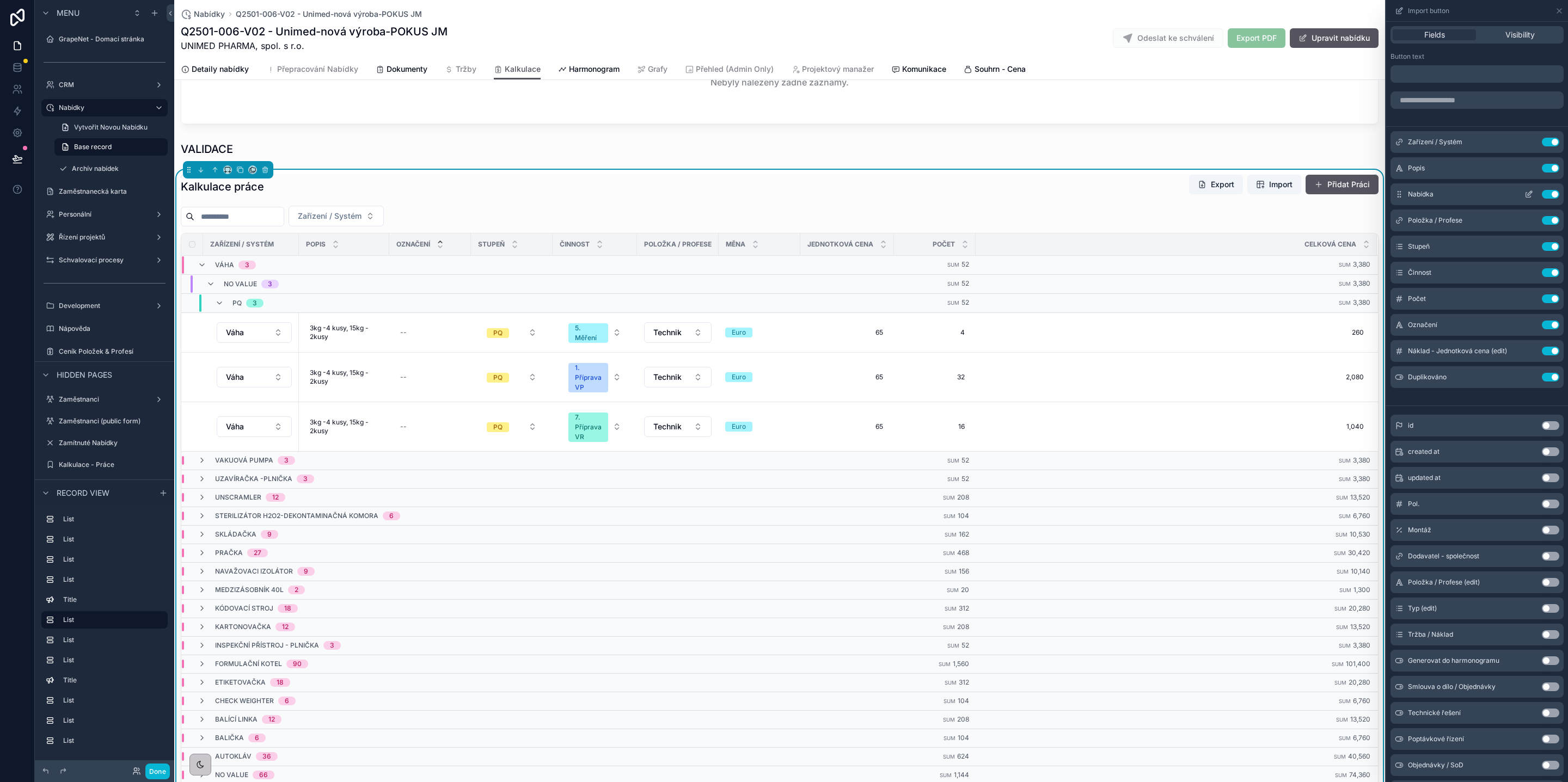
click at [1525, 189] on icon at bounding box center [1529, 193] width 9 height 9
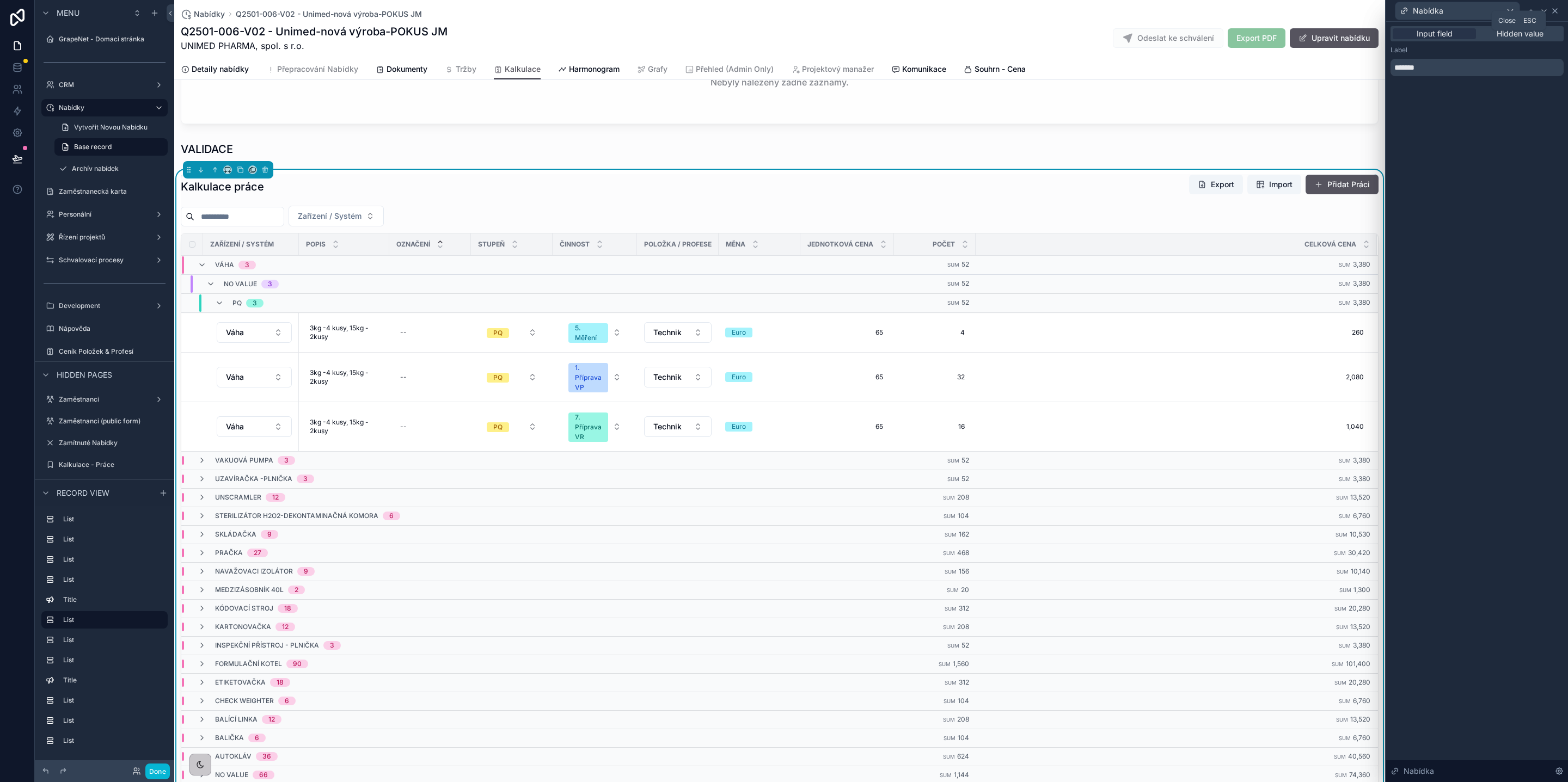
click at [1557, 10] on icon at bounding box center [1555, 11] width 9 height 9
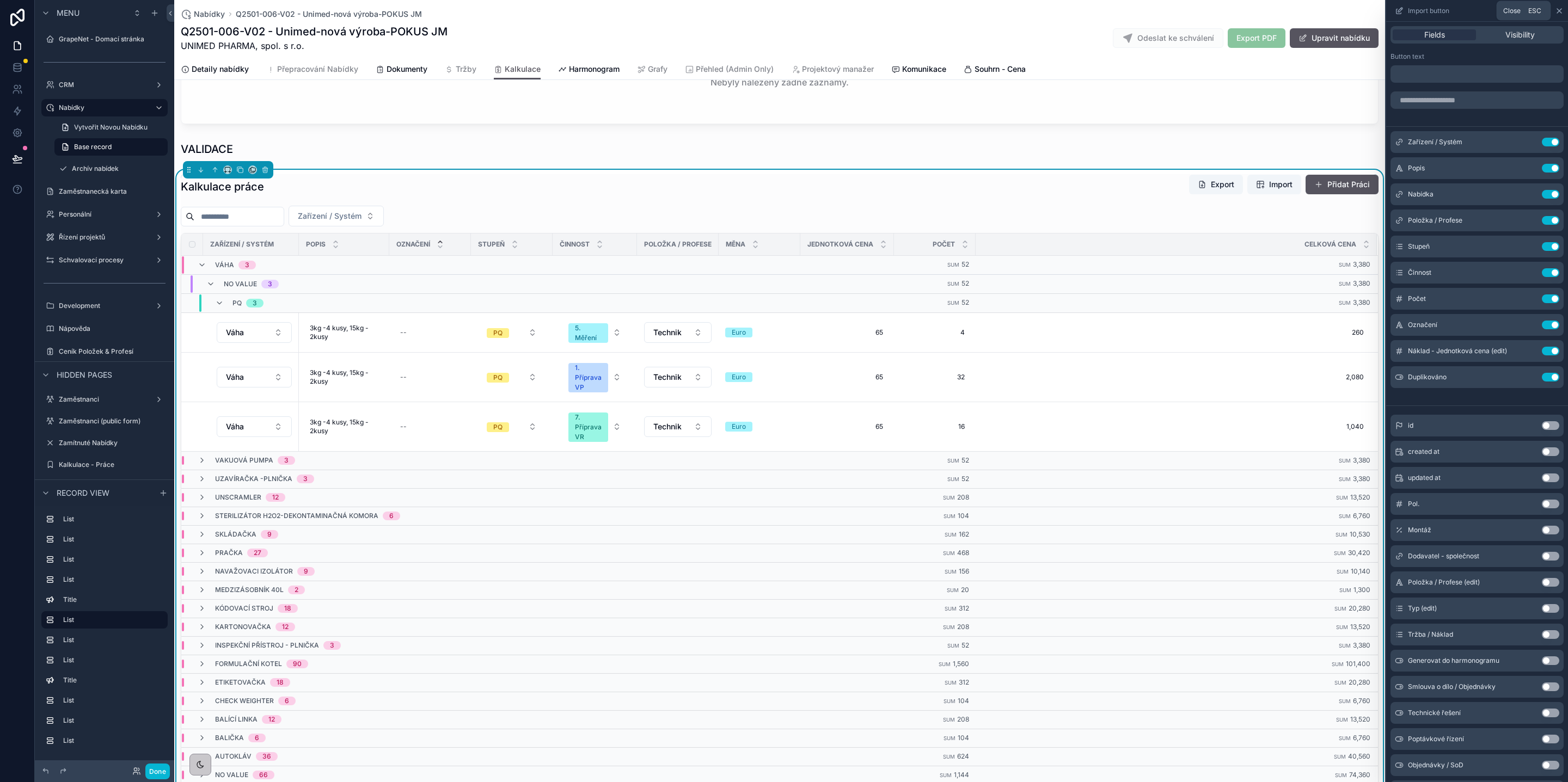
click at [1556, 10] on icon at bounding box center [1558, 11] width 9 height 9
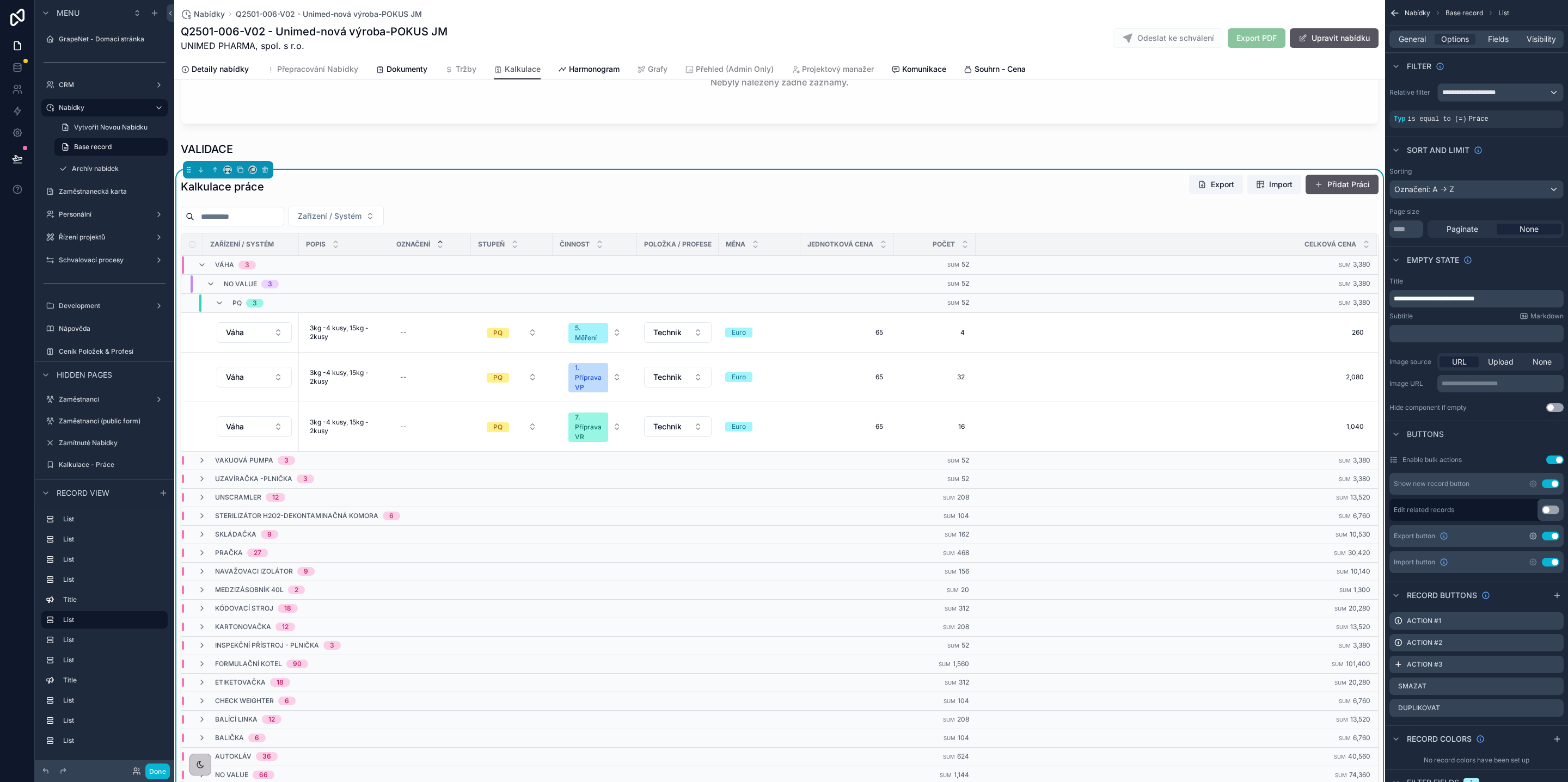
click at [1531, 538] on icon "scrollable content" at bounding box center [1532, 536] width 9 height 9
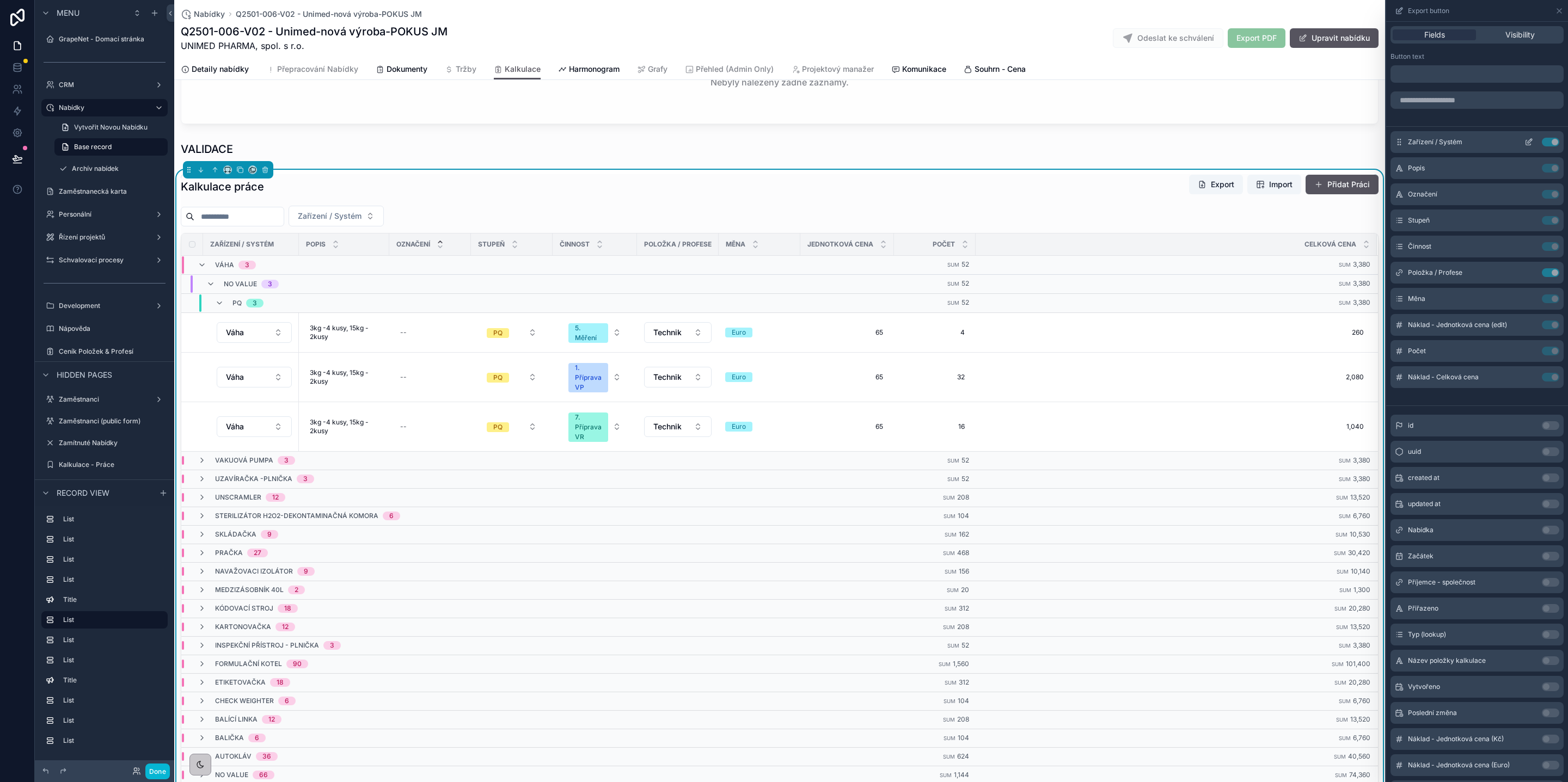
click at [1525, 141] on icon at bounding box center [1529, 141] width 9 height 9
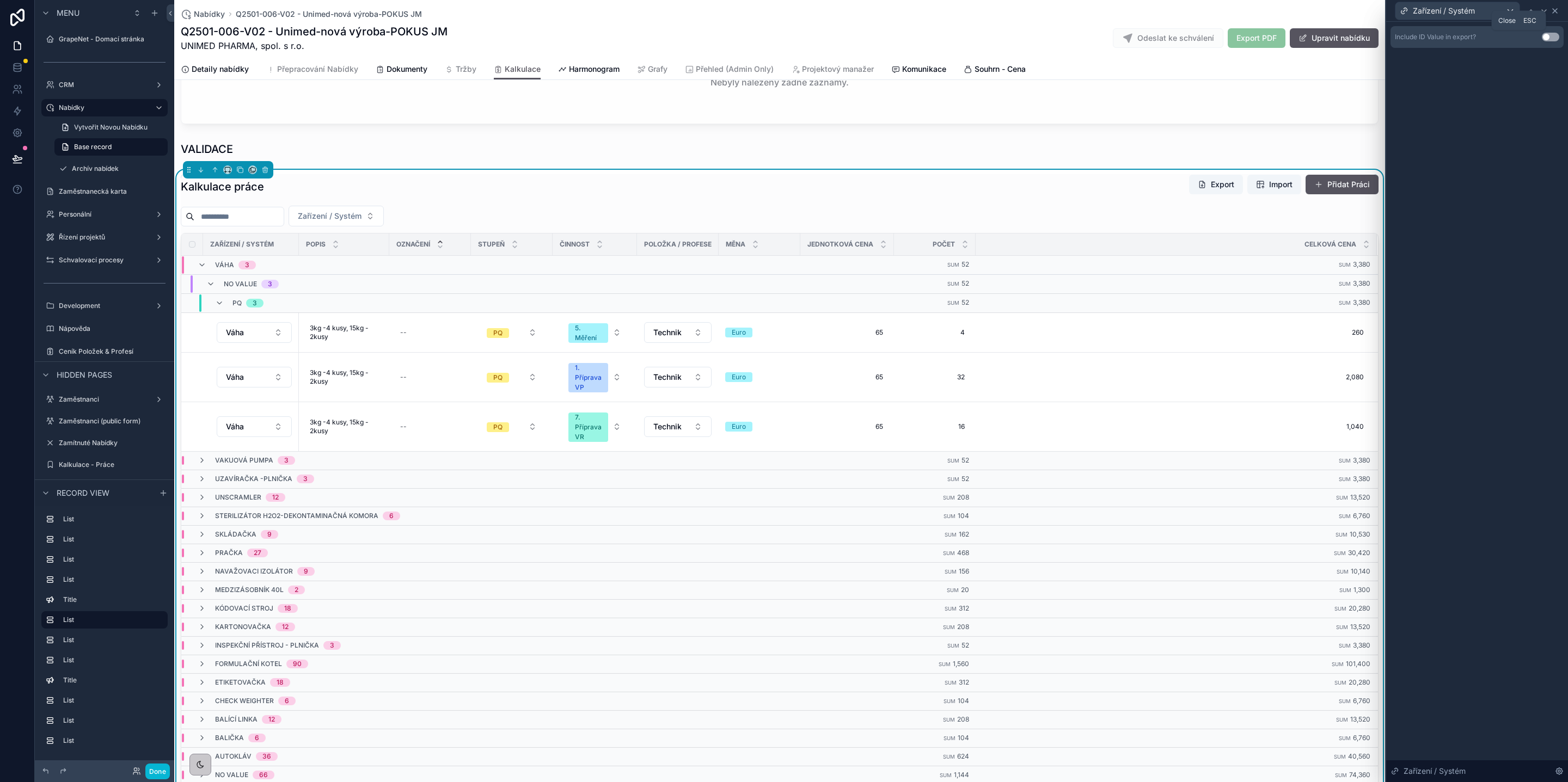
click at [1553, 11] on icon at bounding box center [1555, 11] width 9 height 9
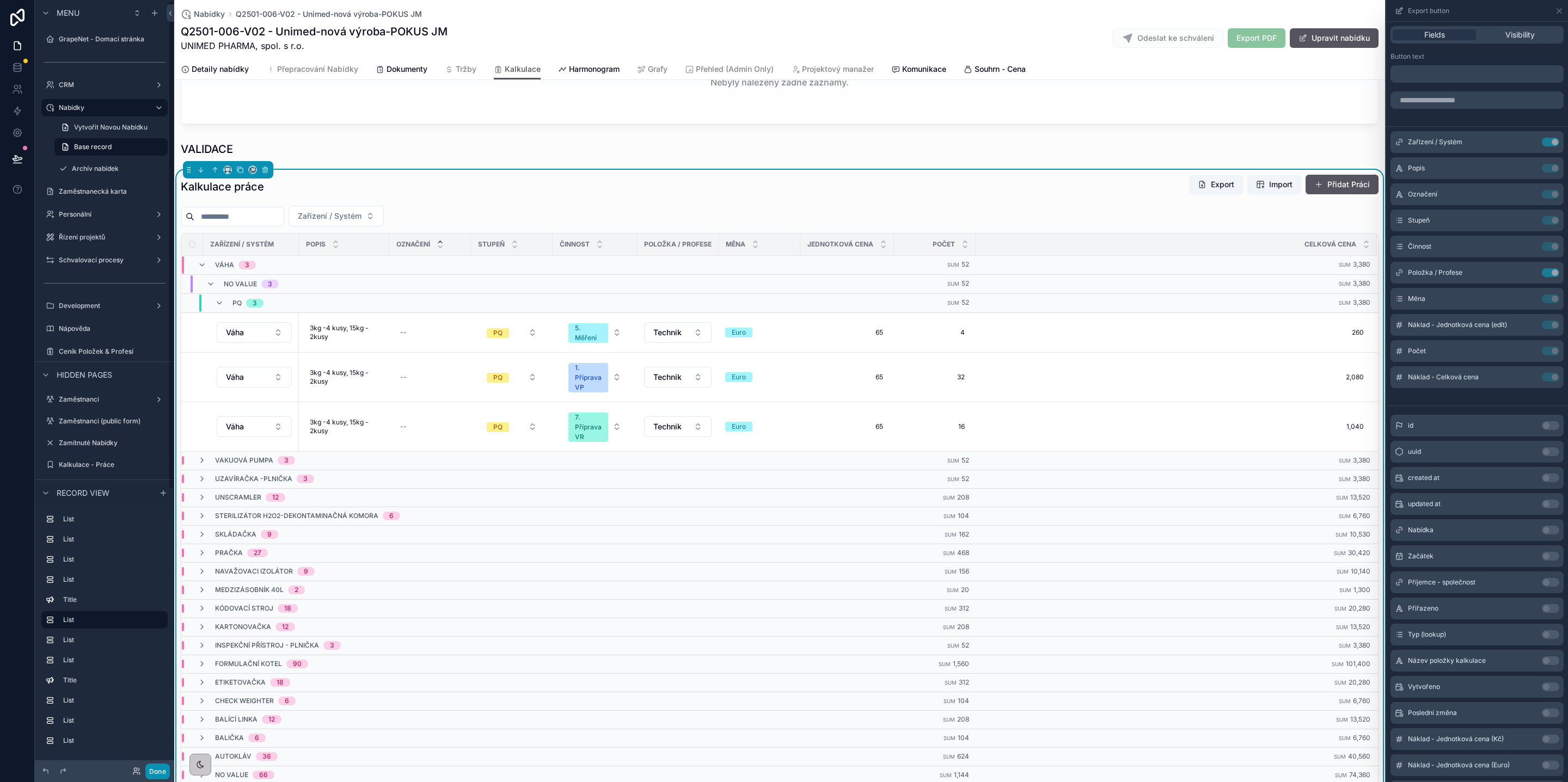
click at [155, 769] on button "Done" at bounding box center [157, 771] width 24 height 15
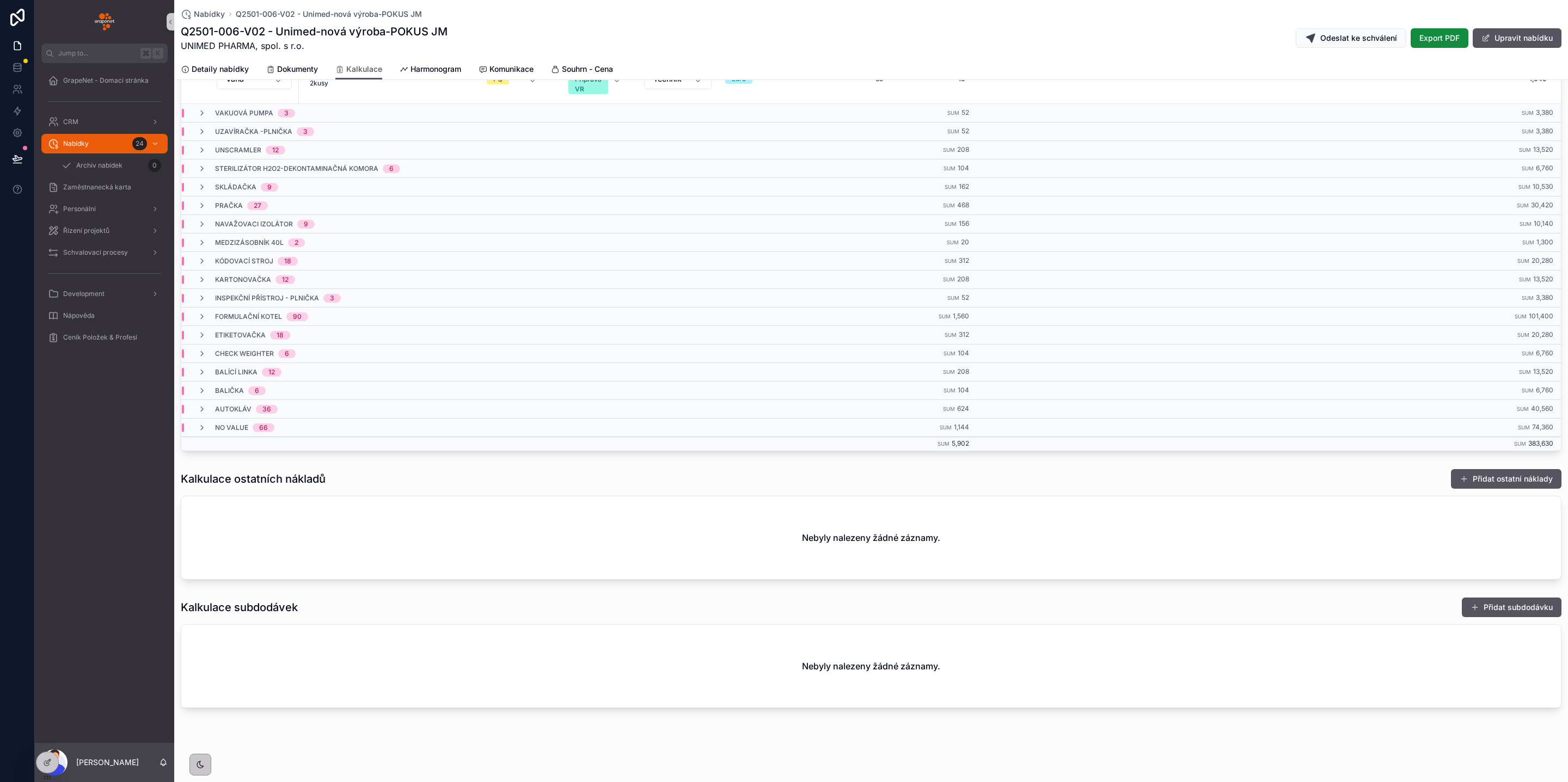
scroll to position [315, 0]
click at [3, 162] on div at bounding box center [17, 159] width 35 height 31
click at [12, 159] on icon at bounding box center [16, 159] width 11 height 11
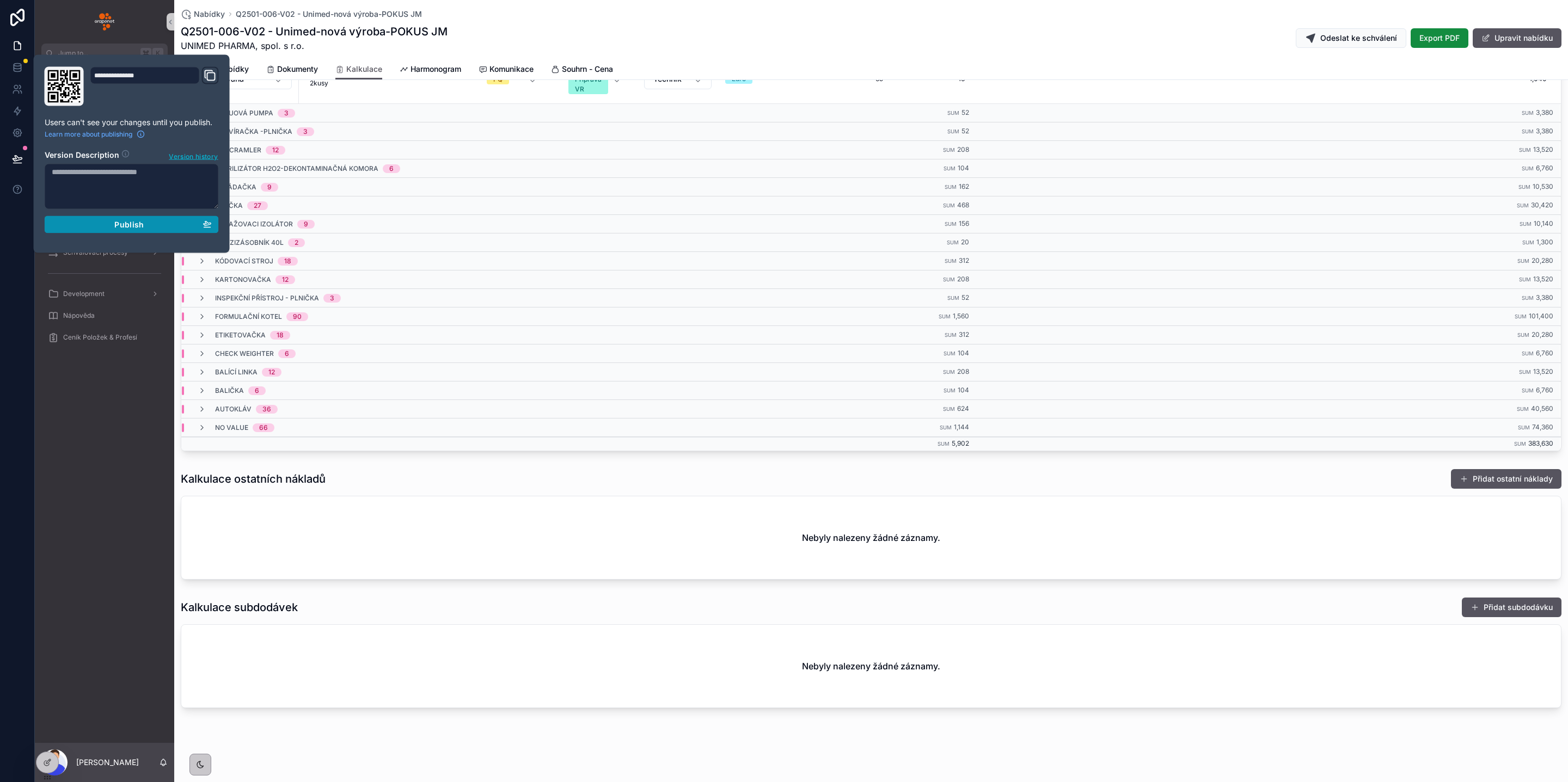
click at [200, 229] on div "Publish" at bounding box center [132, 225] width 160 height 10
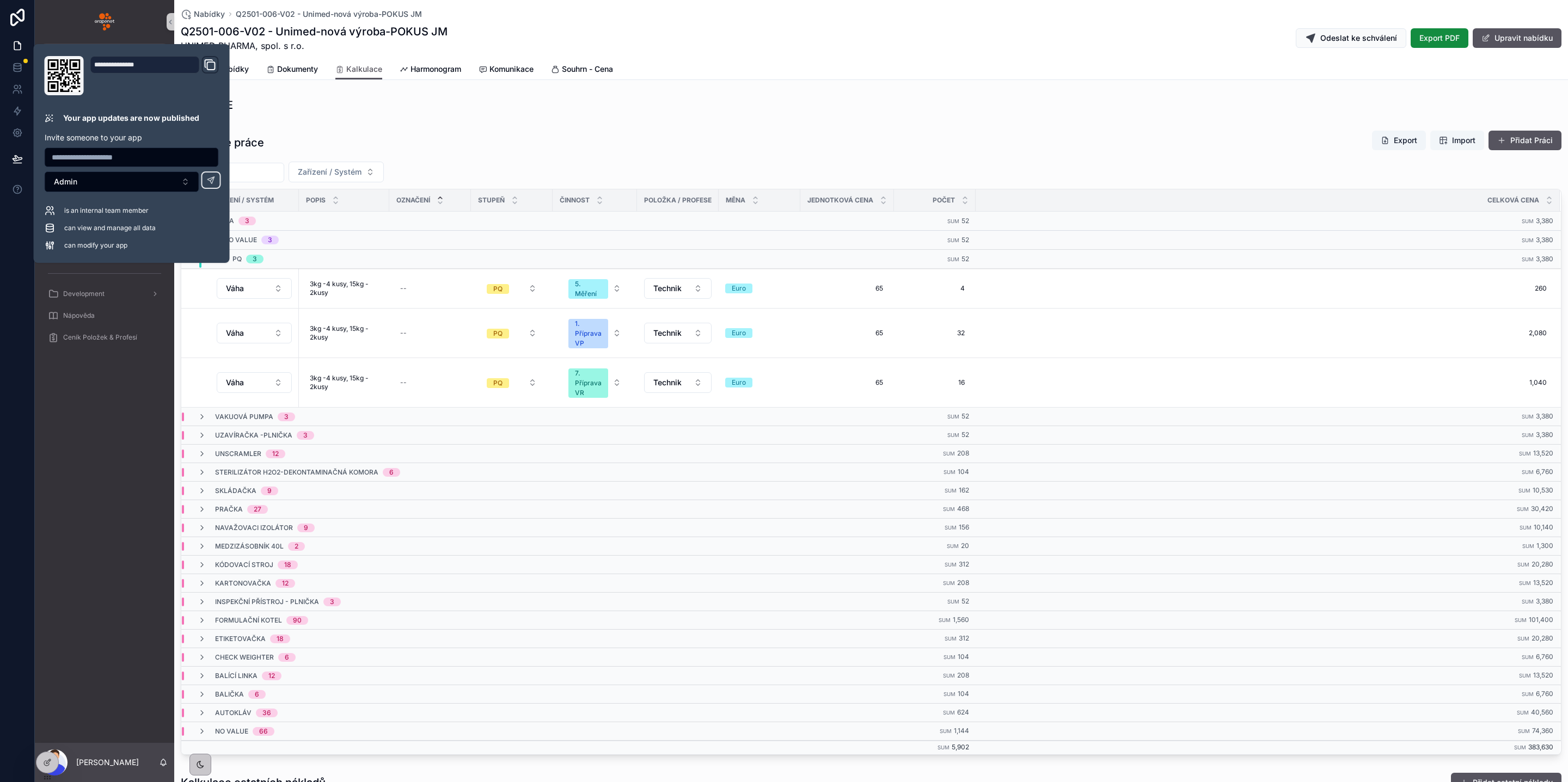
click at [1452, 141] on span "Import" at bounding box center [1463, 139] width 23 height 11
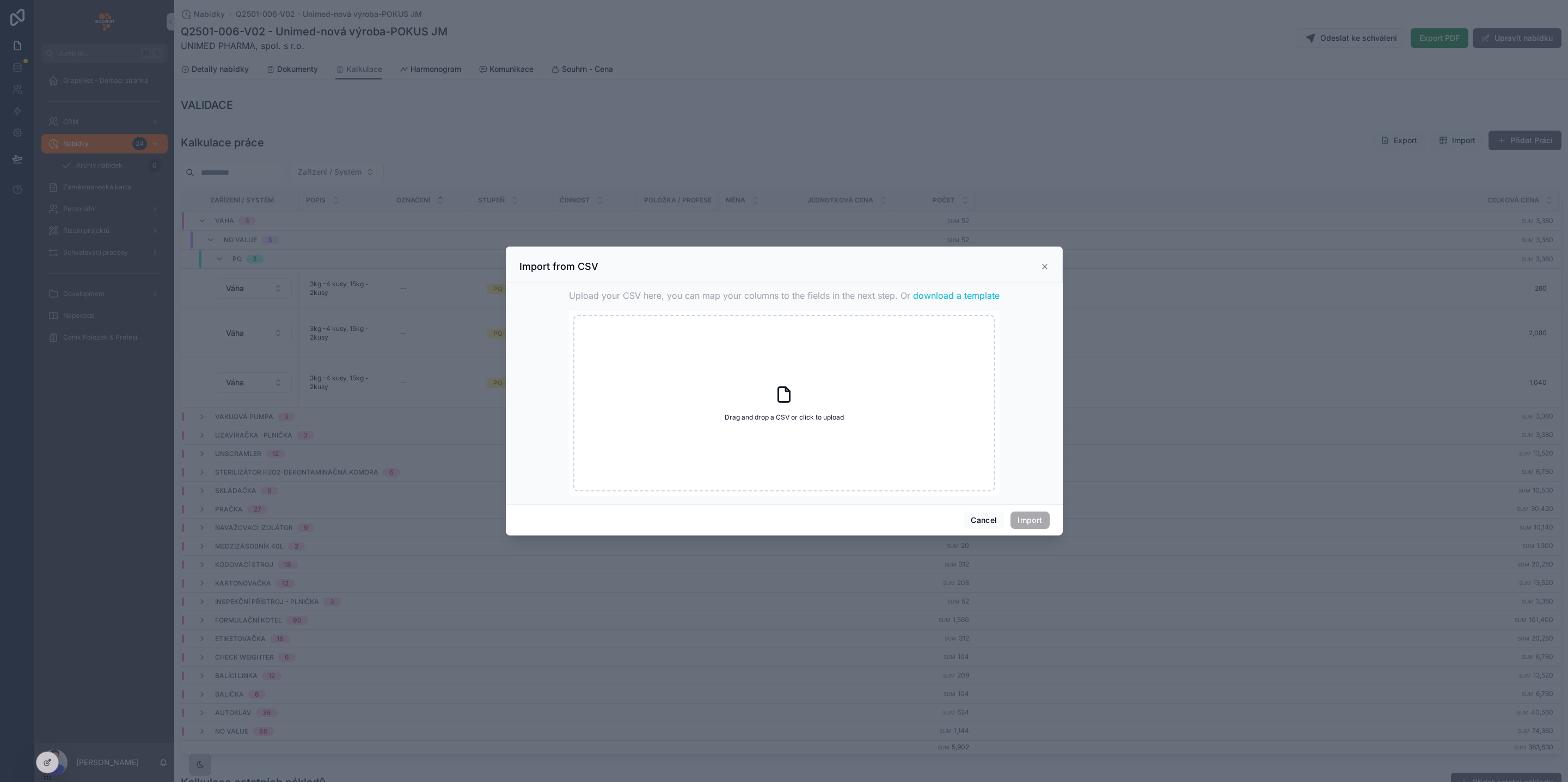
click at [957, 291] on span "download a template" at bounding box center [956, 295] width 87 height 13
click at [1044, 266] on icon "scrollable content" at bounding box center [1045, 266] width 5 height 5
click at [1044, 266] on div "Kalkulace práce Export Import Přidat Práci Zařízení / Systém Zařízení / Systém …" at bounding box center [871, 196] width 1394 height 141
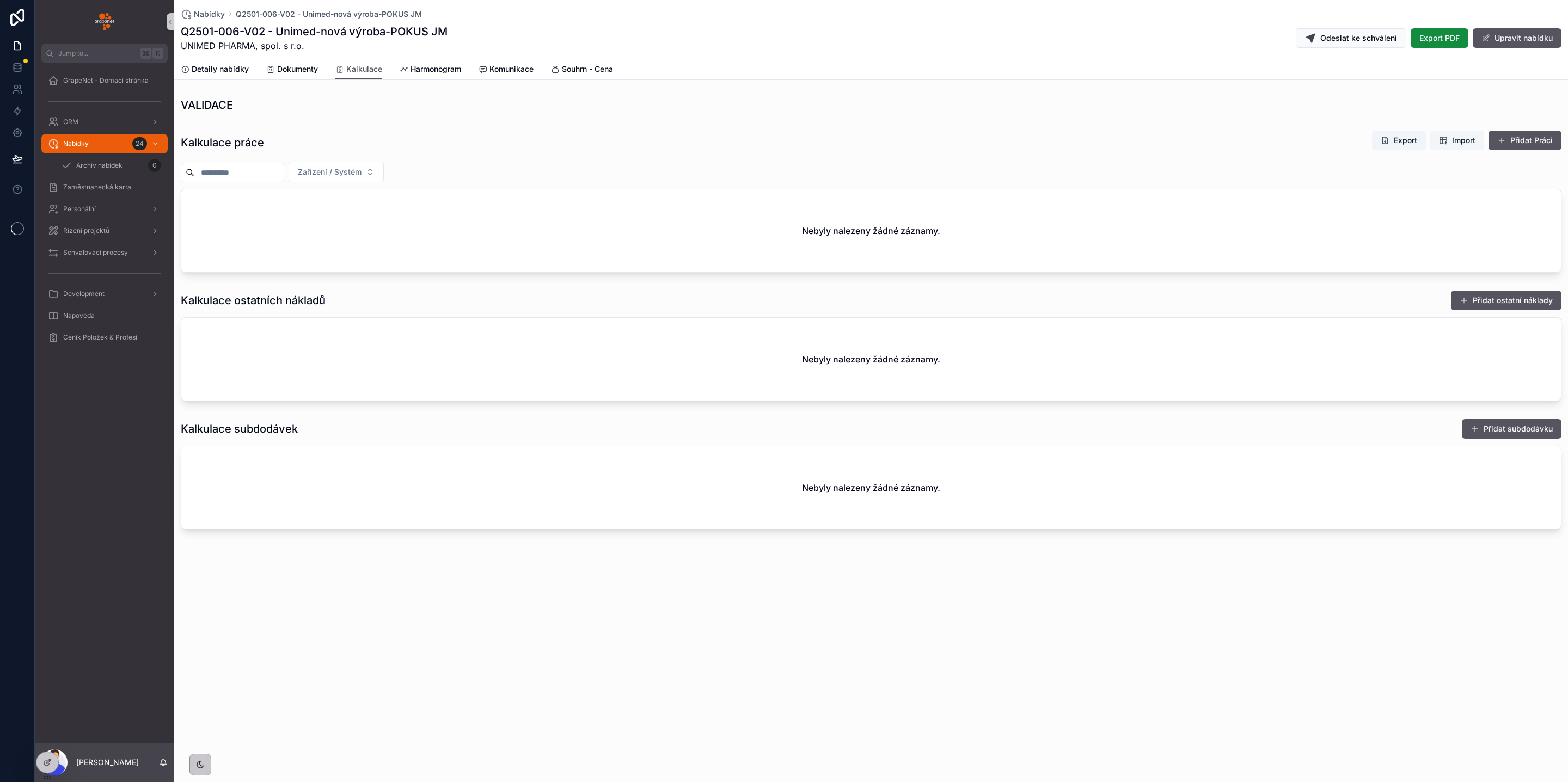
click at [1463, 139] on span "Import" at bounding box center [1463, 139] width 23 height 11
click at [1448, 139] on span "Import" at bounding box center [1457, 139] width 37 height 11
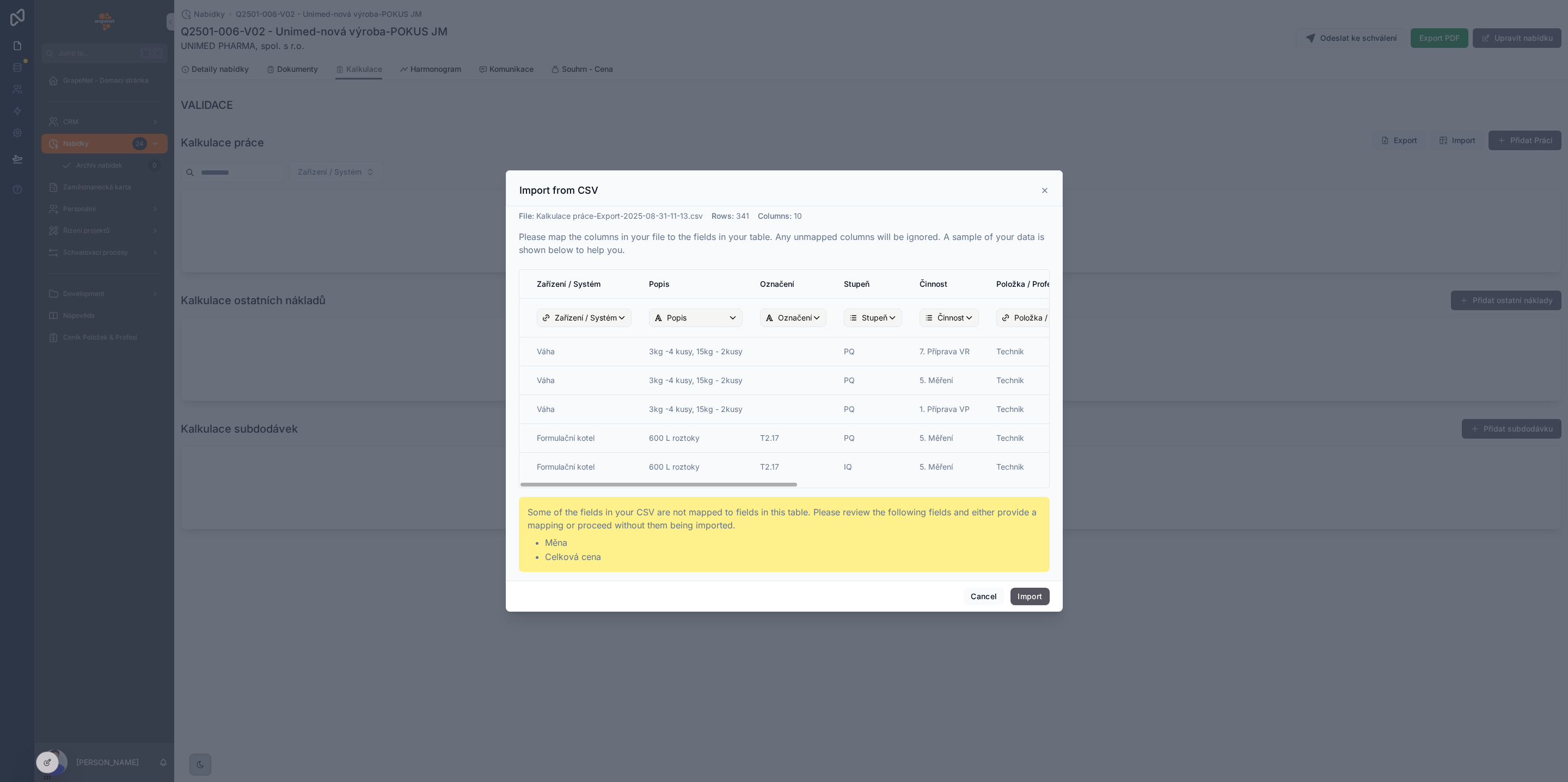
drag, startPoint x: 694, startPoint y: 481, endPoint x: 712, endPoint y: 481, distance: 18.0
click at [712, 481] on td "600 L roztoky" at bounding box center [695, 469] width 111 height 34
drag, startPoint x: 703, startPoint y: 484, endPoint x: 637, endPoint y: 492, distance: 66.5
click at [634, 494] on div "File : Kalkulace práce-Export-2025-08-31-11-13.csv Rows : 341 Columns : 10 Ple…" at bounding box center [784, 391] width 531 height 362
click at [1043, 189] on icon "scrollable content" at bounding box center [1045, 190] width 5 height 5
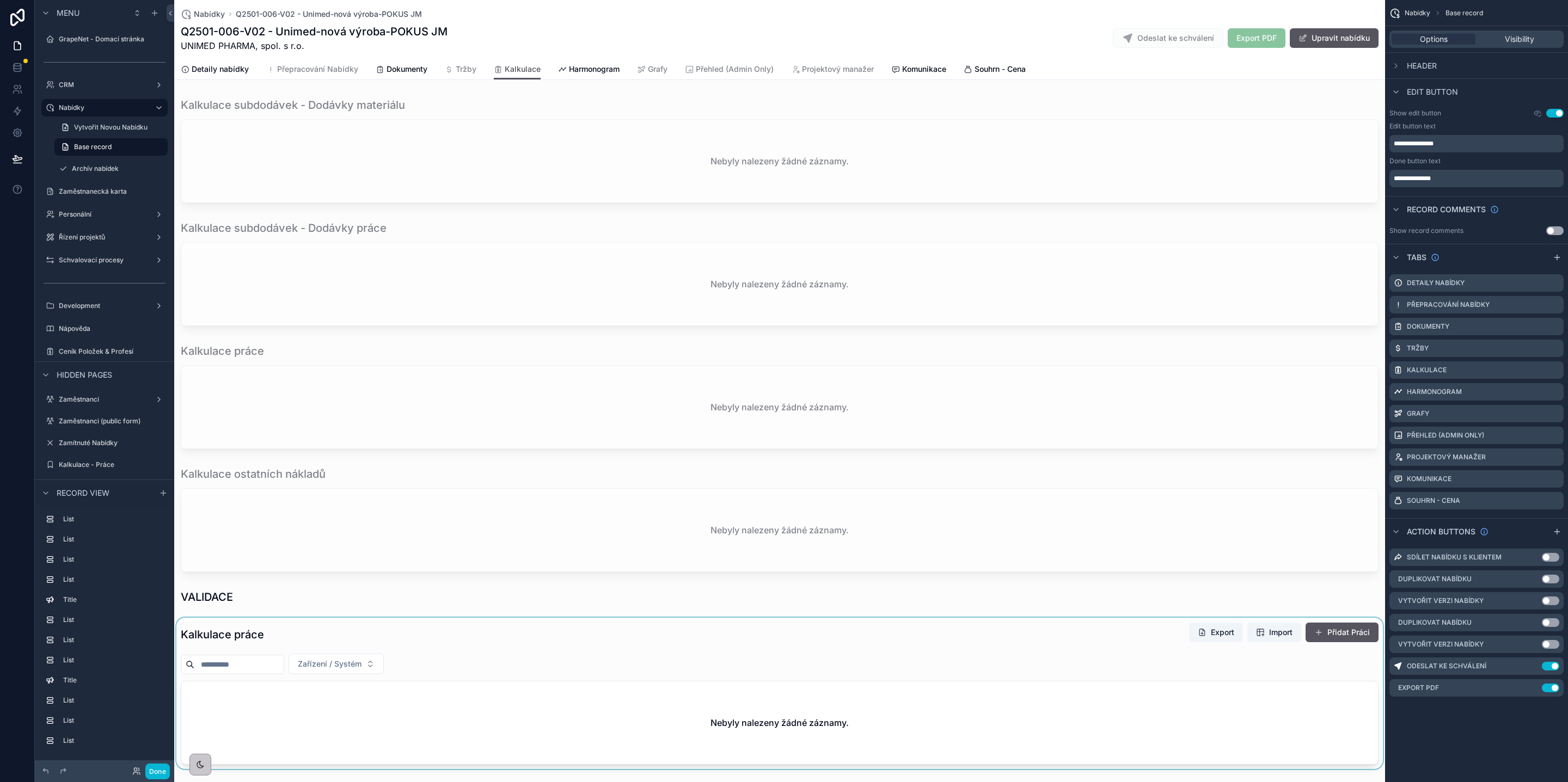
click at [532, 644] on div "scrollable content" at bounding box center [779, 693] width 1211 height 151
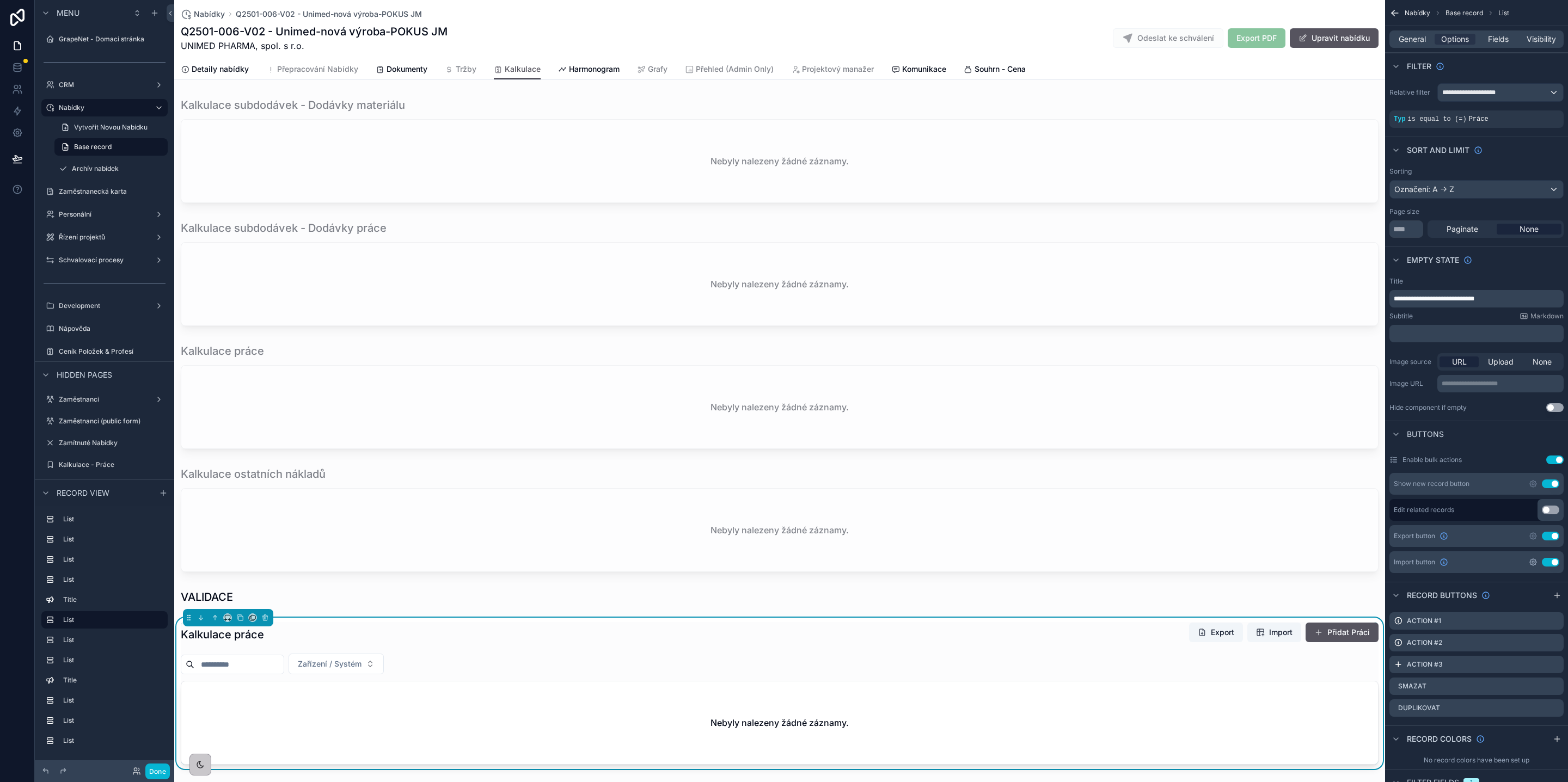
click at [1530, 564] on icon "scrollable content" at bounding box center [1532, 562] width 7 height 7
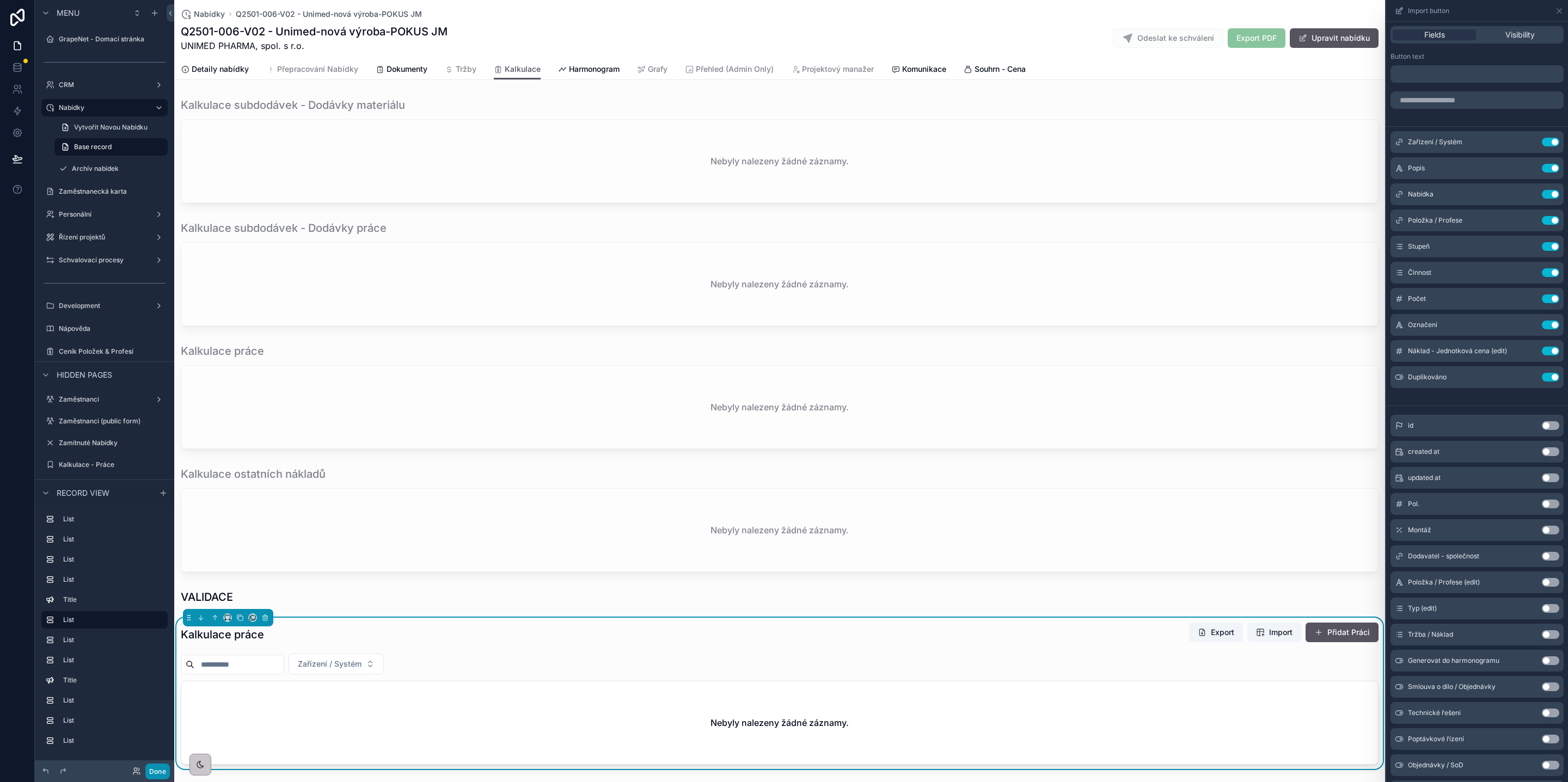
click at [164, 773] on button "Done" at bounding box center [157, 771] width 24 height 15
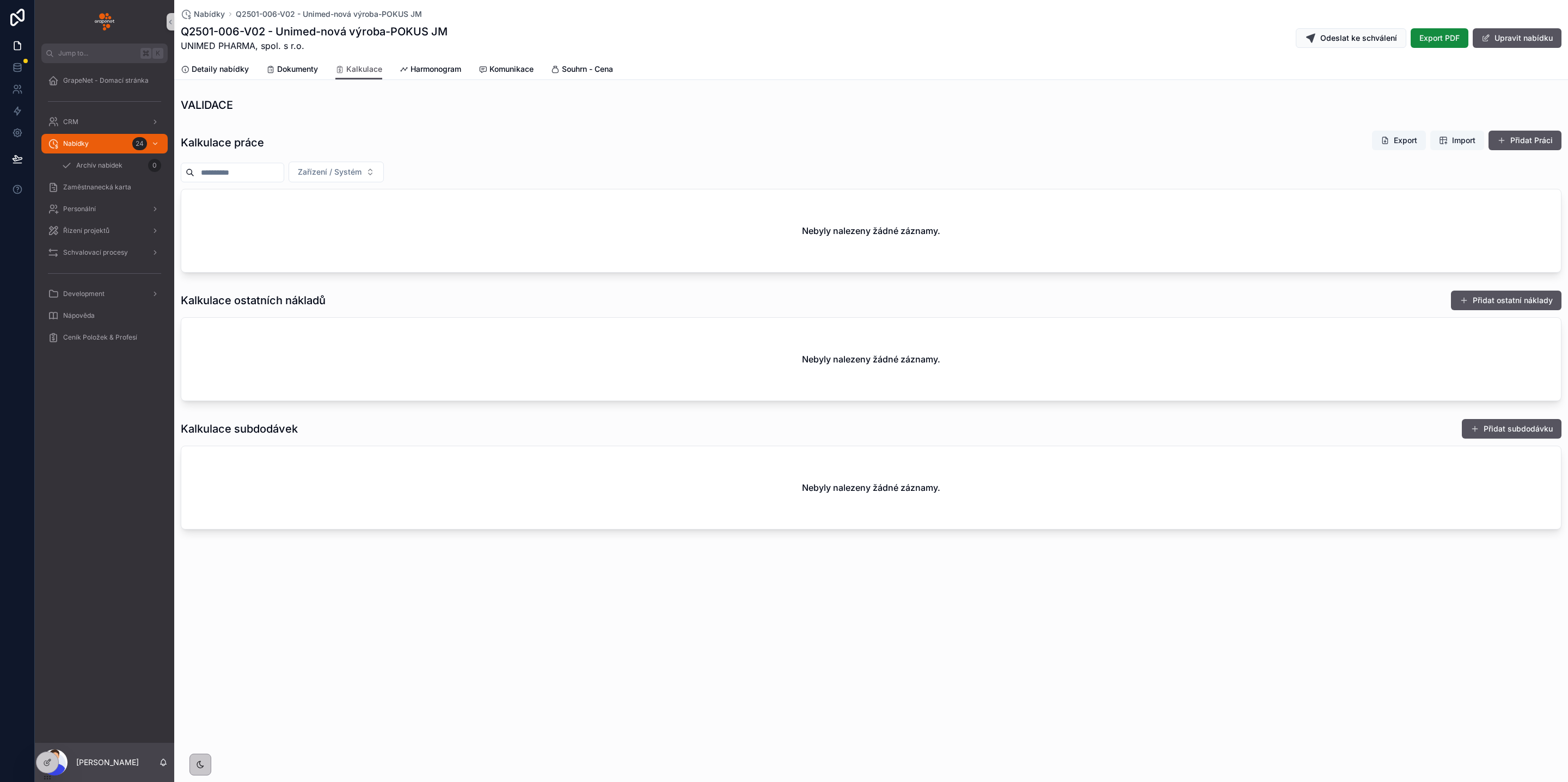
click at [1455, 140] on span "Import" at bounding box center [1463, 139] width 23 height 11
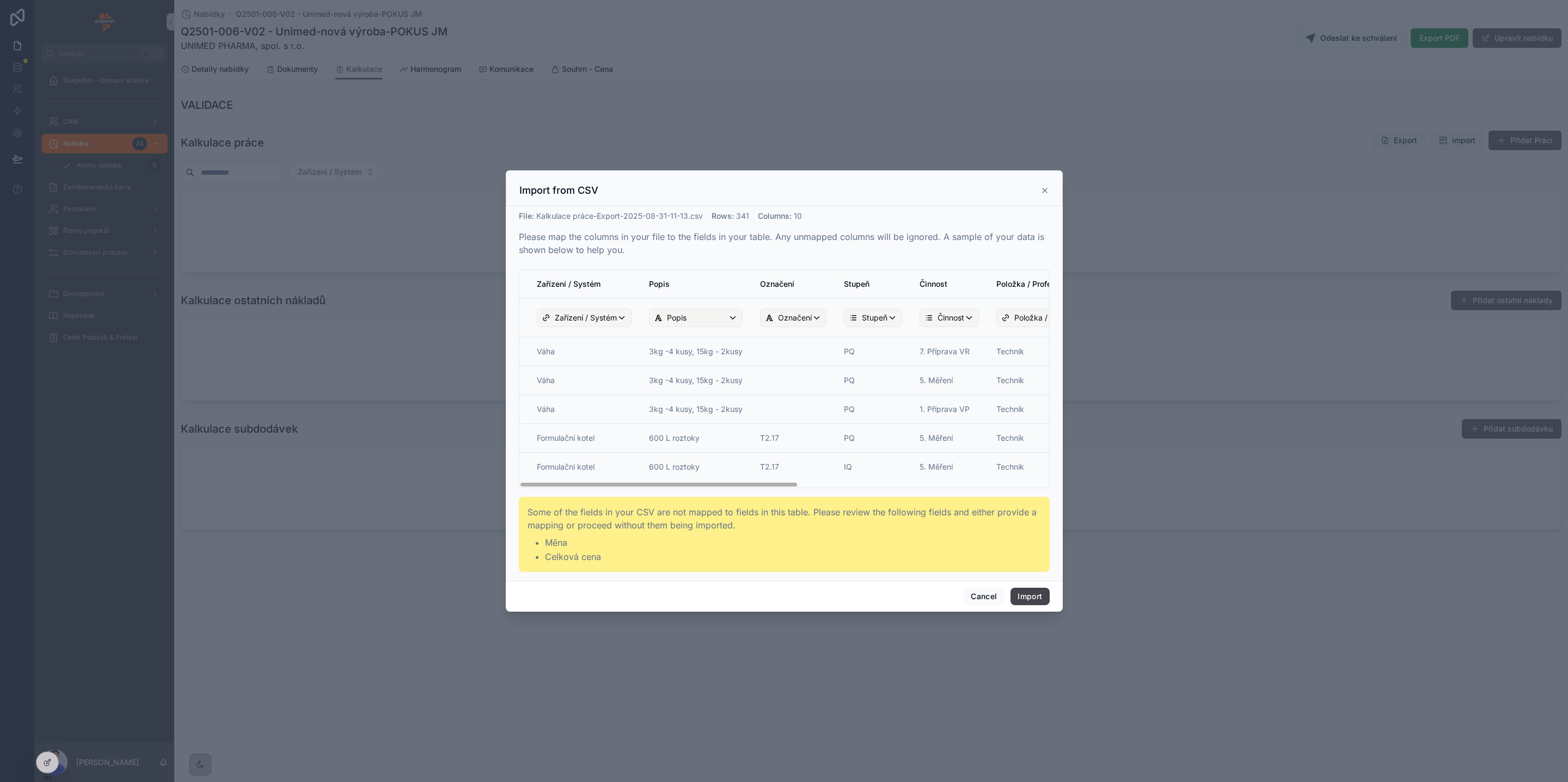
click at [1032, 601] on button "Import" at bounding box center [1029, 596] width 38 height 17
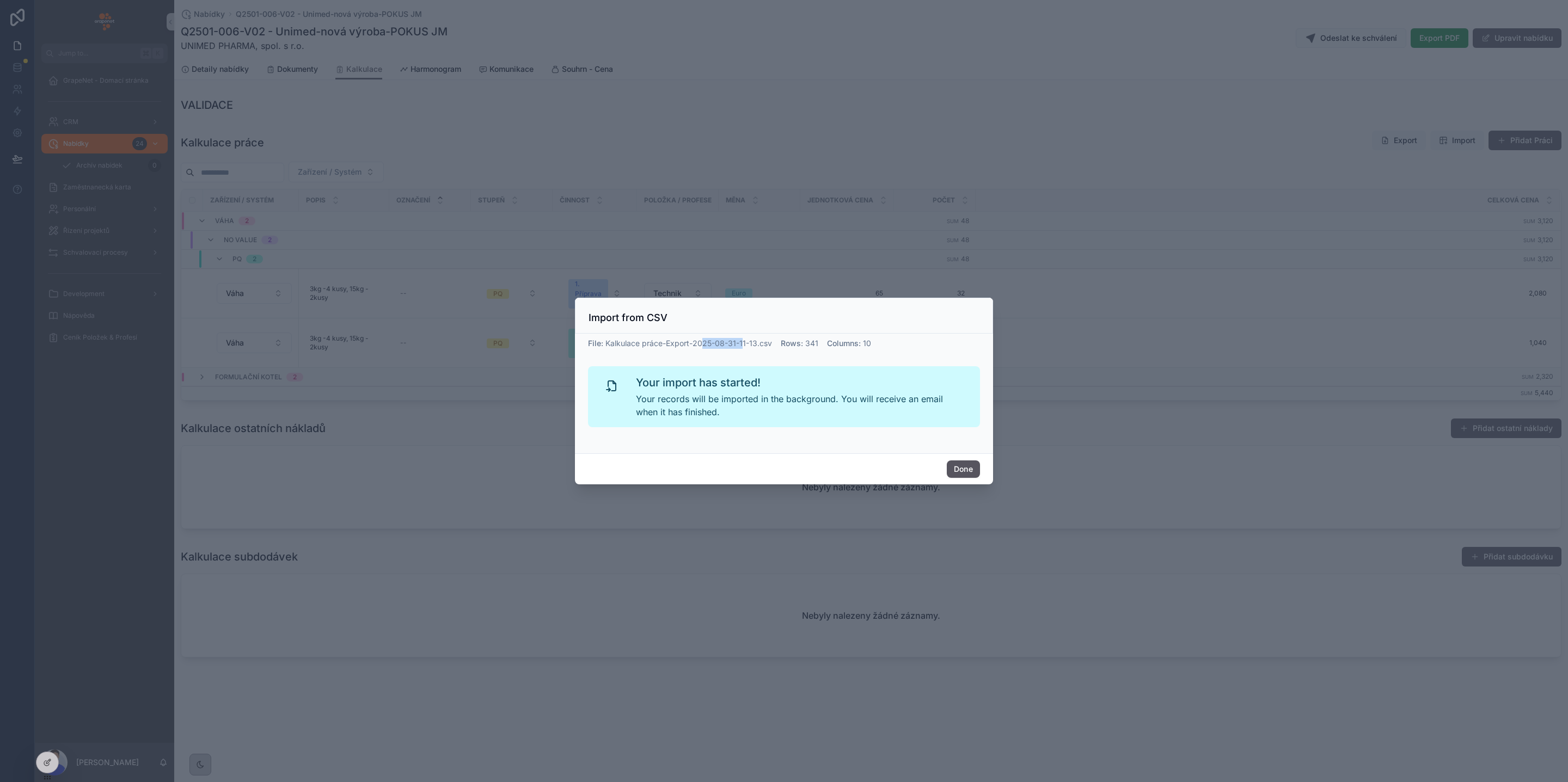
drag, startPoint x: 704, startPoint y: 343, endPoint x: 801, endPoint y: 343, distance: 97.0
click at [801, 343] on div "File : Kalkulace práce-Export-2025-08-31-11-13.csv Rows : 341 Columns : 10" at bounding box center [783, 342] width 392 height 11
click at [963, 472] on button "Done" at bounding box center [963, 469] width 34 height 17
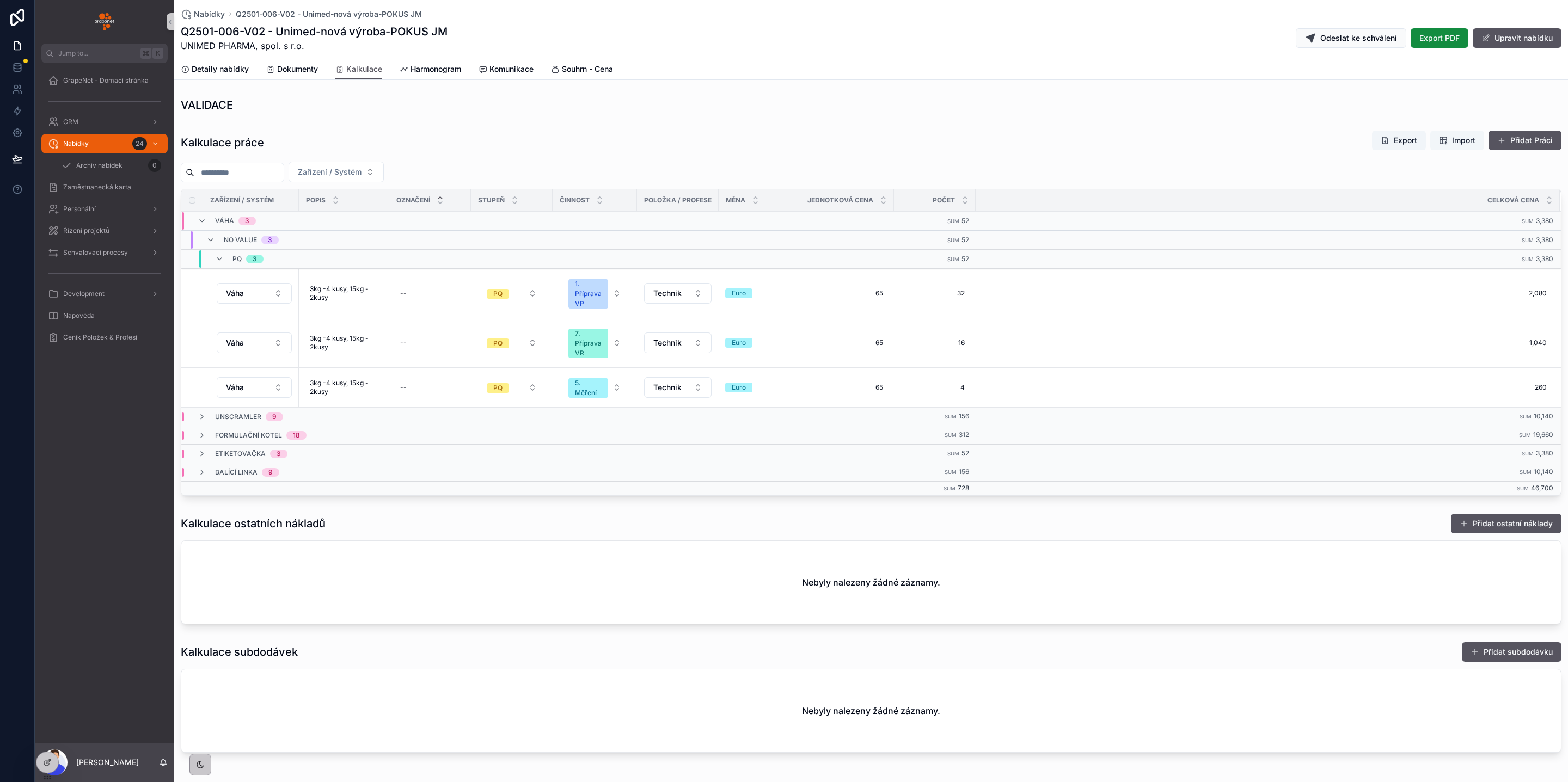
click at [1452, 141] on span "Import" at bounding box center [1463, 139] width 23 height 11
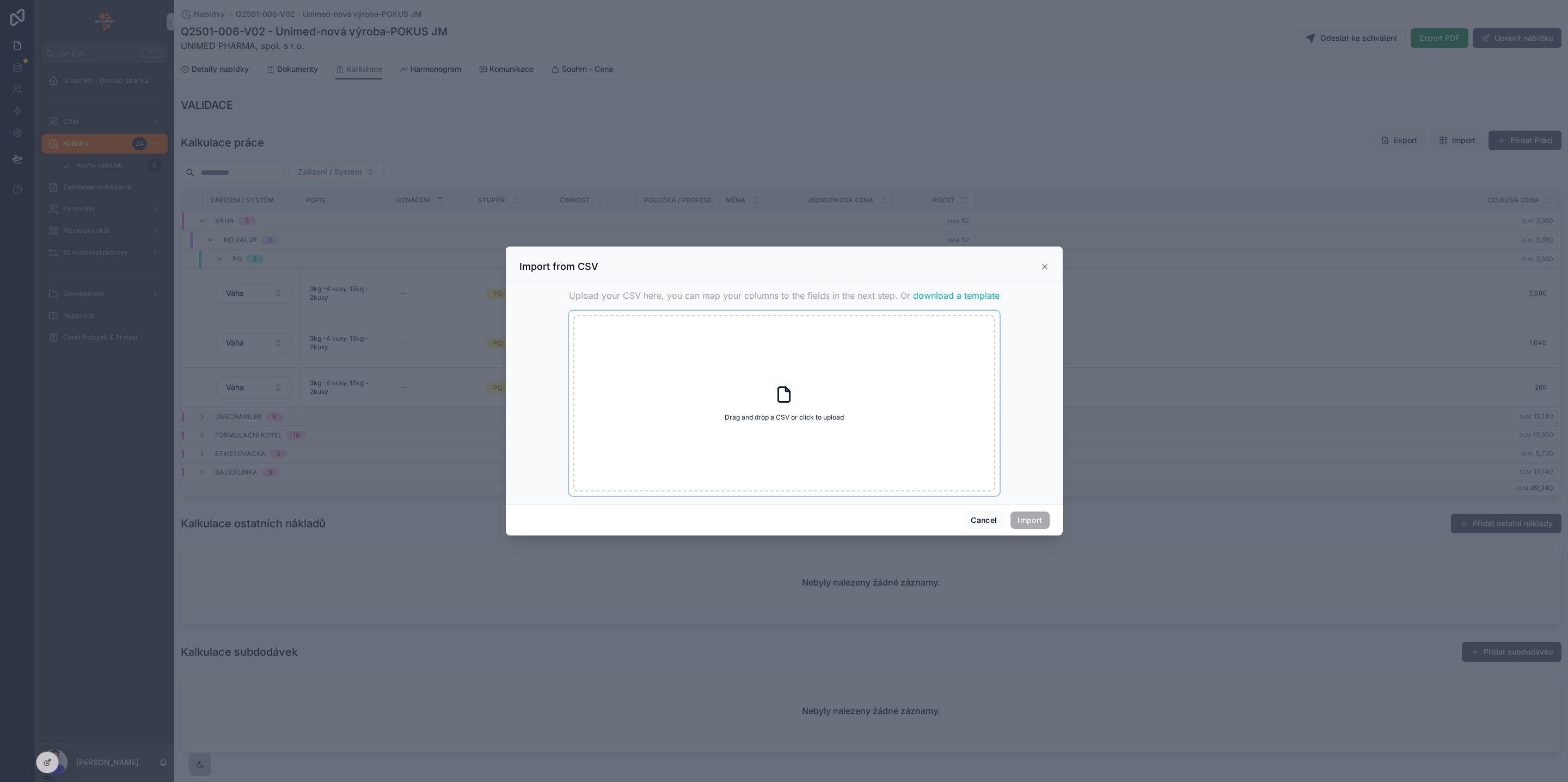
click at [755, 391] on div "Drag and drop a CSV or click to upload Drag and drop a CSV or click to upload" at bounding box center [784, 403] width 422 height 176
click at [1042, 265] on icon "scrollable content" at bounding box center [1044, 266] width 9 height 9
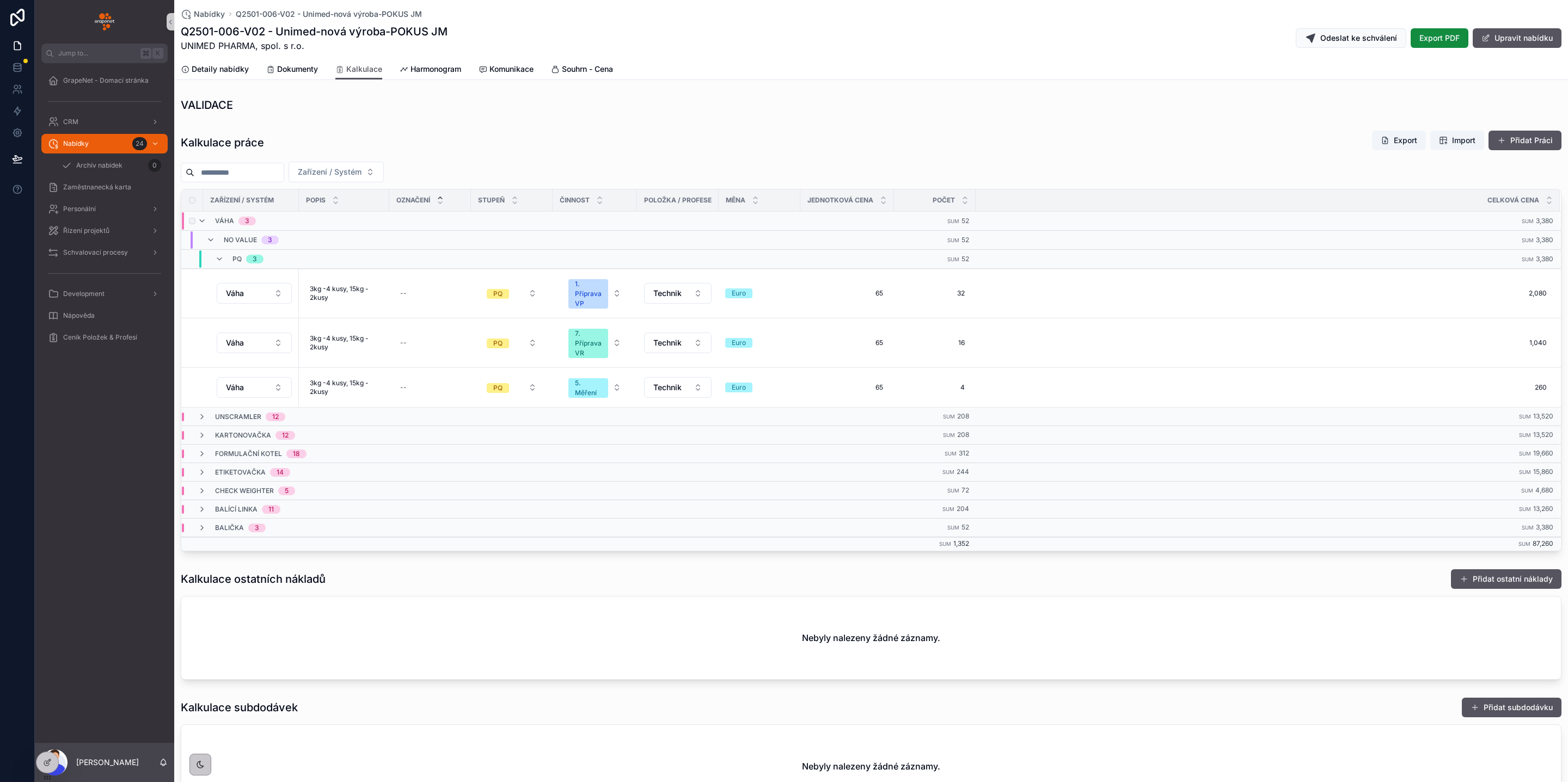
click at [207, 226] on div "Váha 3" at bounding box center [226, 221] width 59 height 17
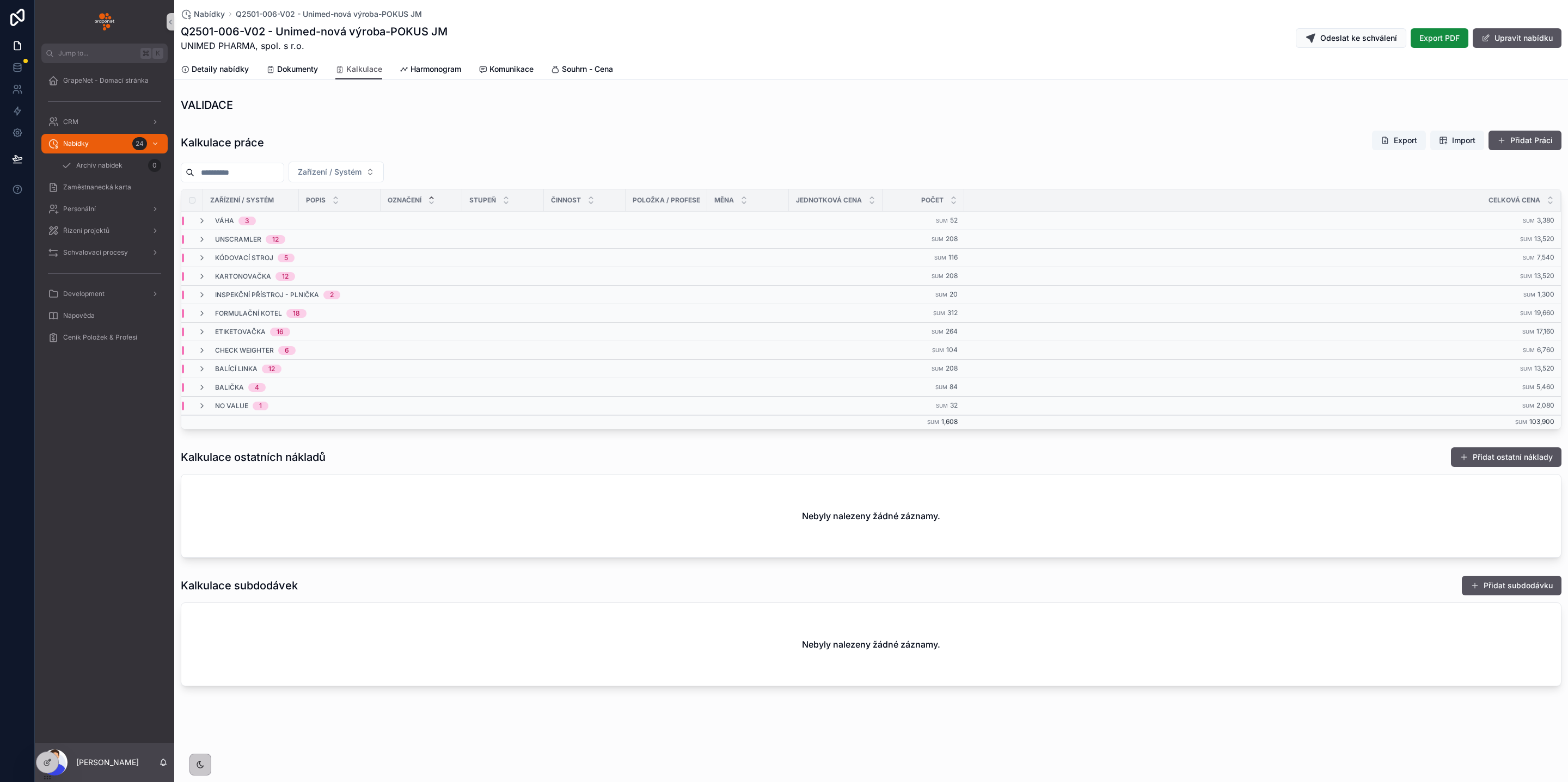
click at [557, 154] on div "Kalkulace práce Export Import Přidat Práci" at bounding box center [871, 142] width 1380 height 25
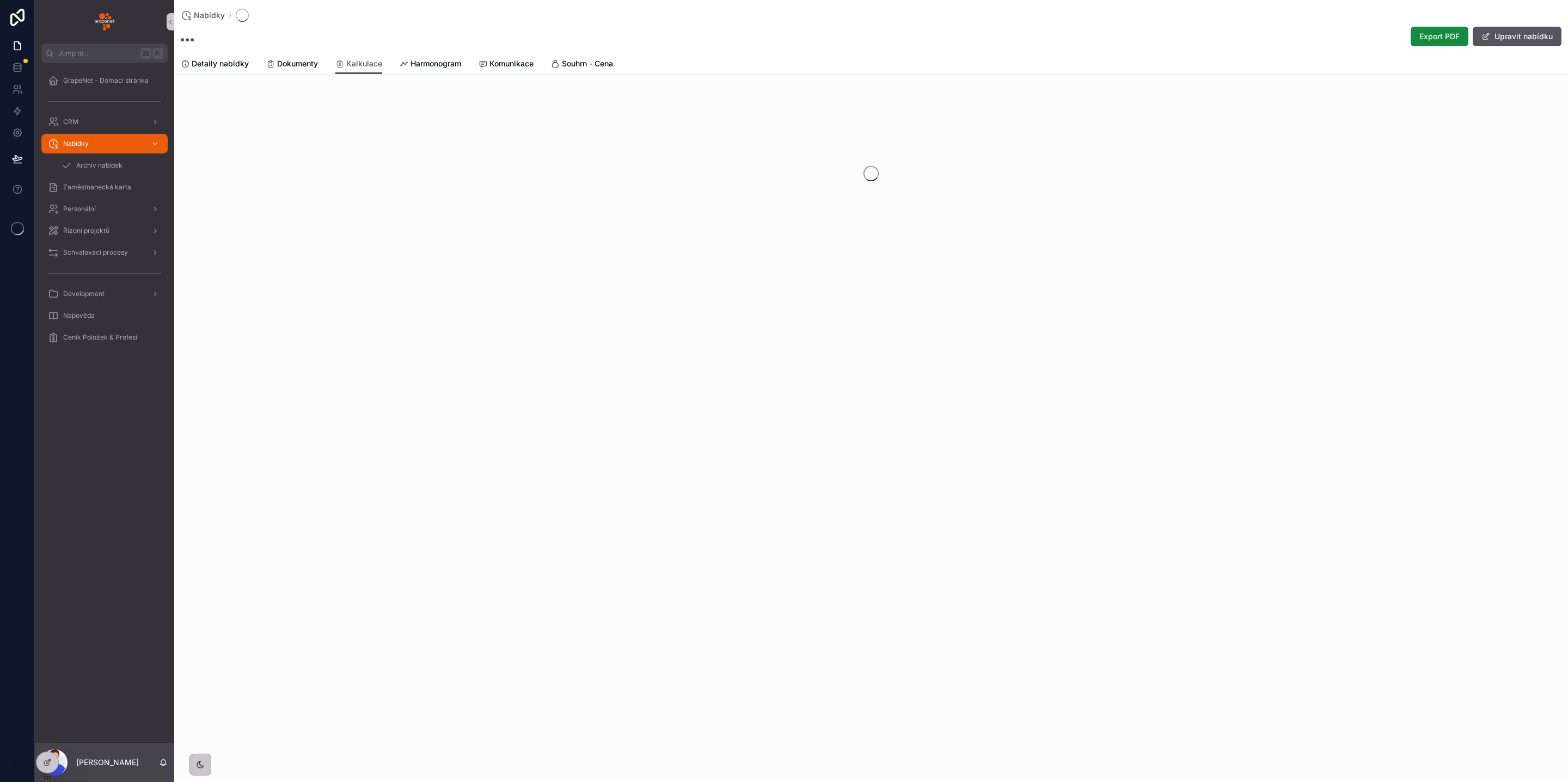
click at [1258, 232] on div "scrollable content" at bounding box center [871, 173] width 1394 height 172
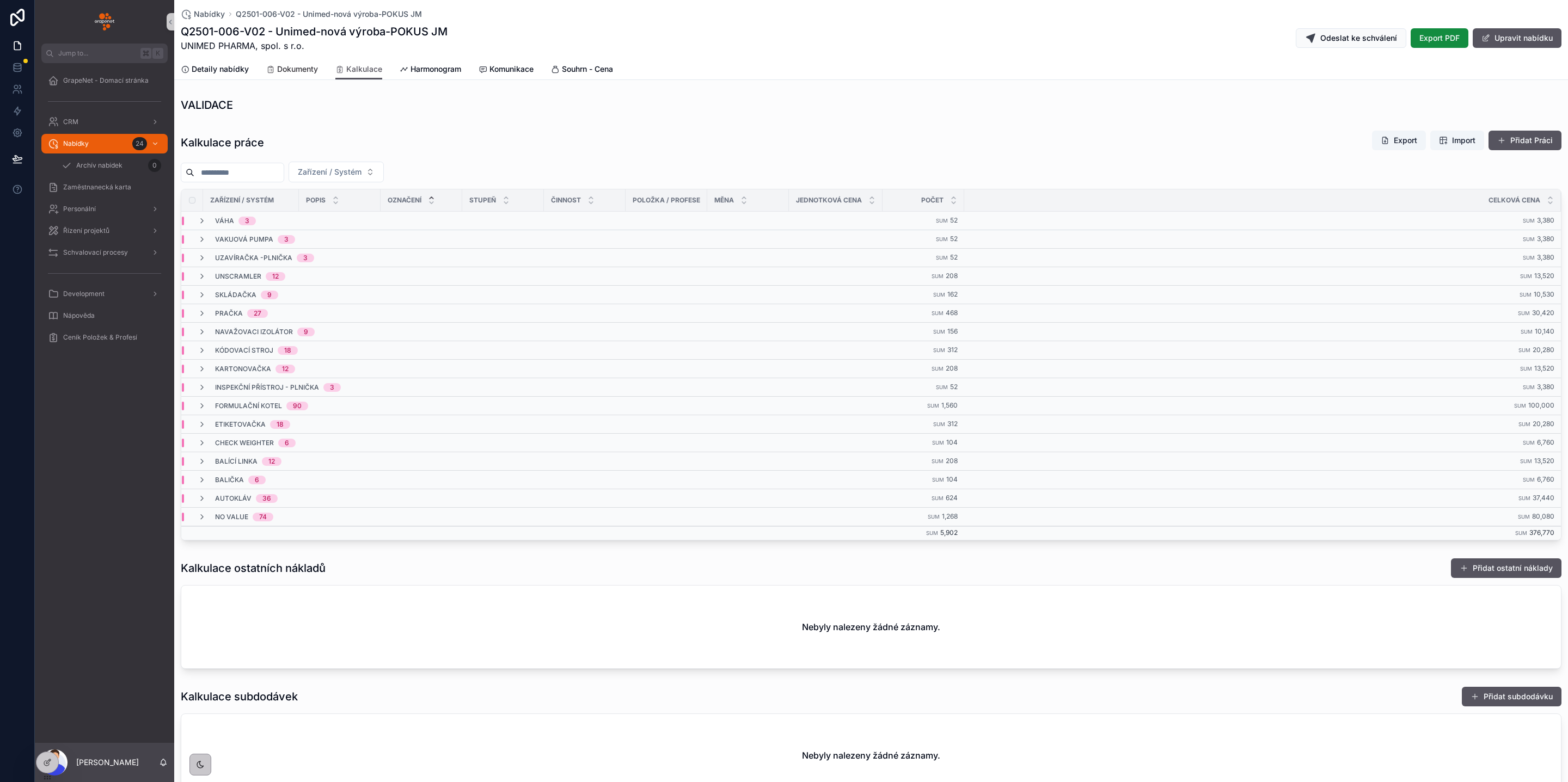
click at [295, 74] on link "Dokumenty" at bounding box center [292, 70] width 52 height 22
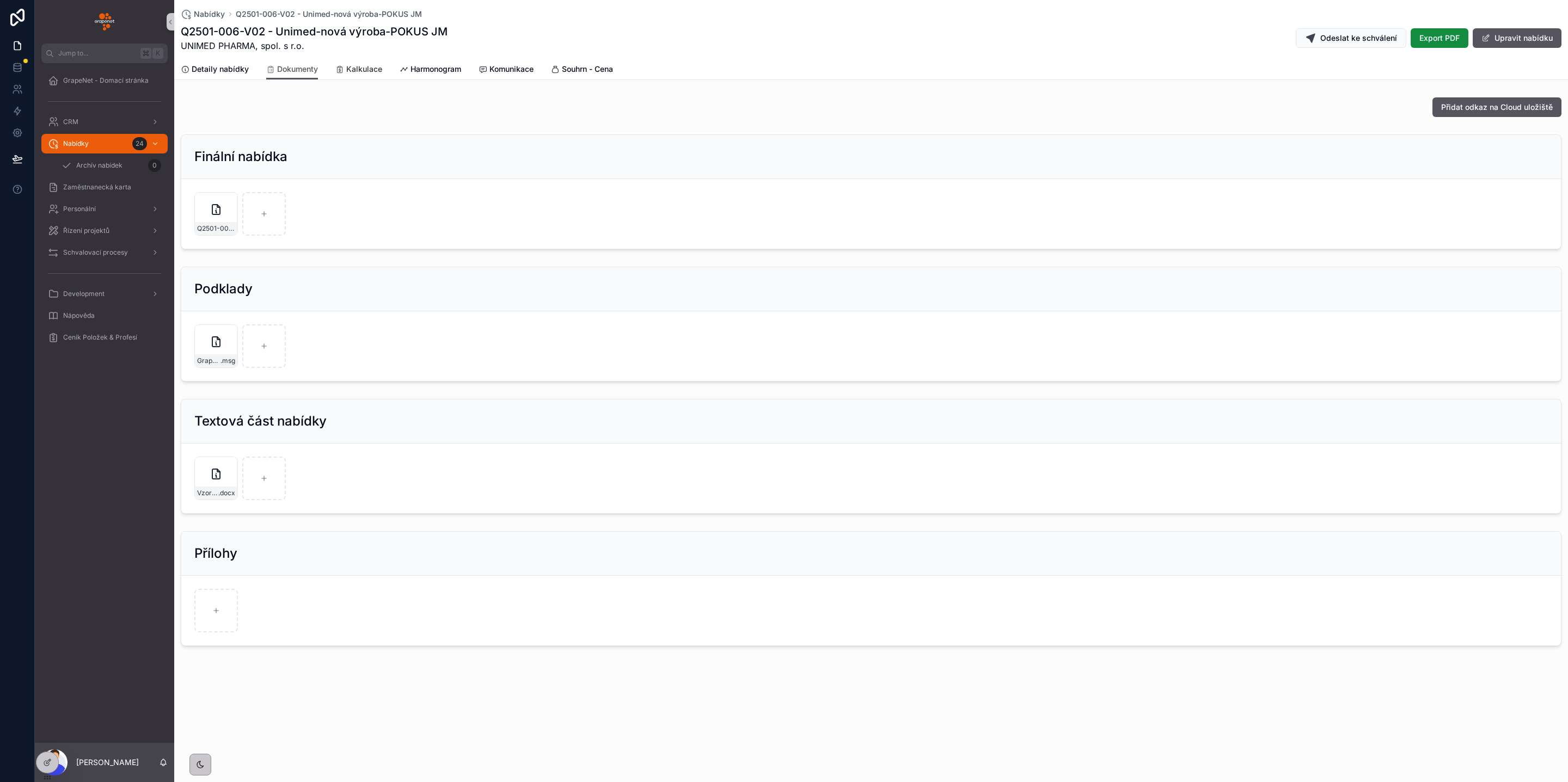
click at [347, 69] on span "Kalkulace" at bounding box center [364, 68] width 36 height 11
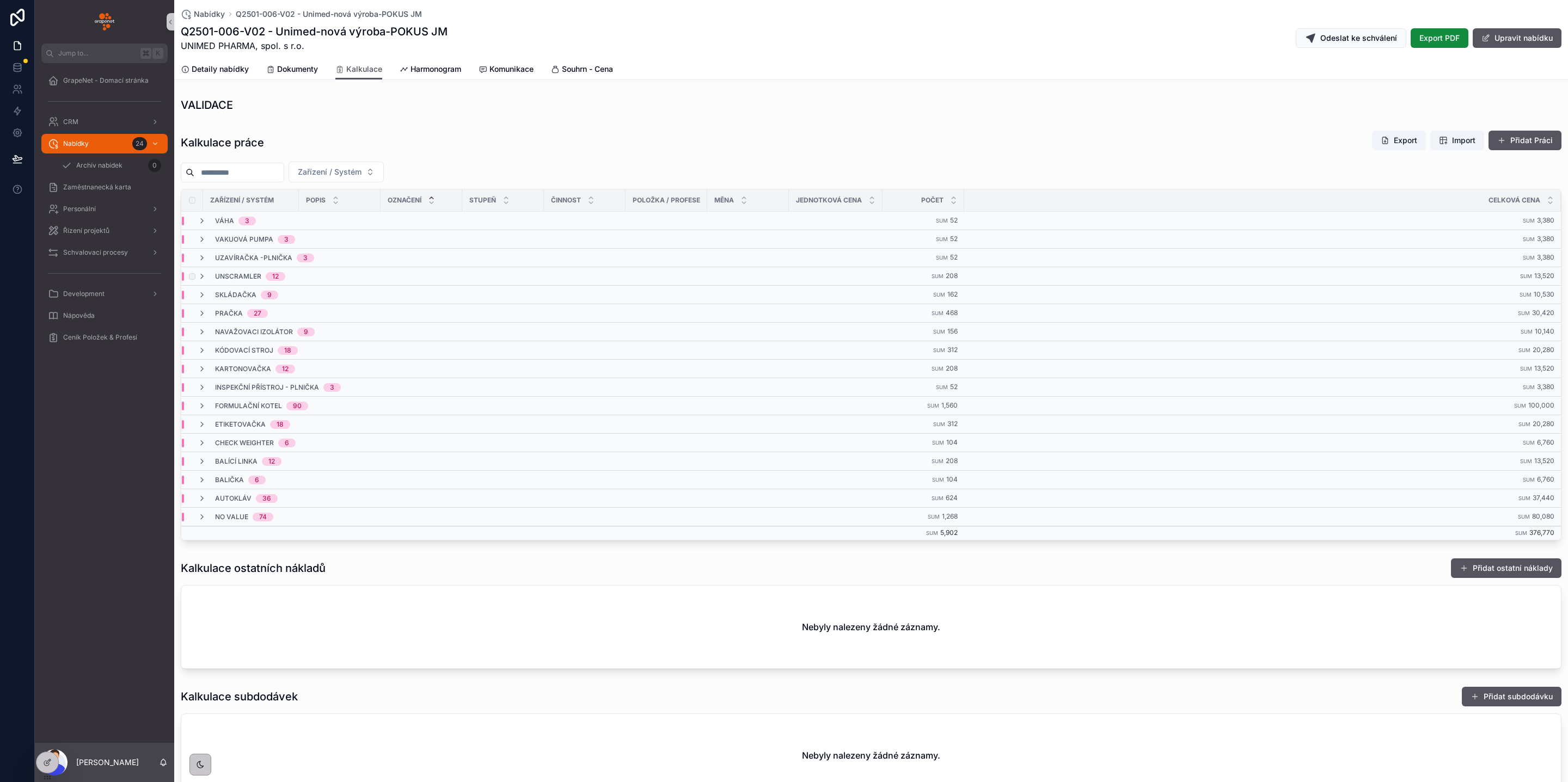
click at [338, 281] on div "Unscramler 12" at bounding box center [321, 276] width 280 height 9
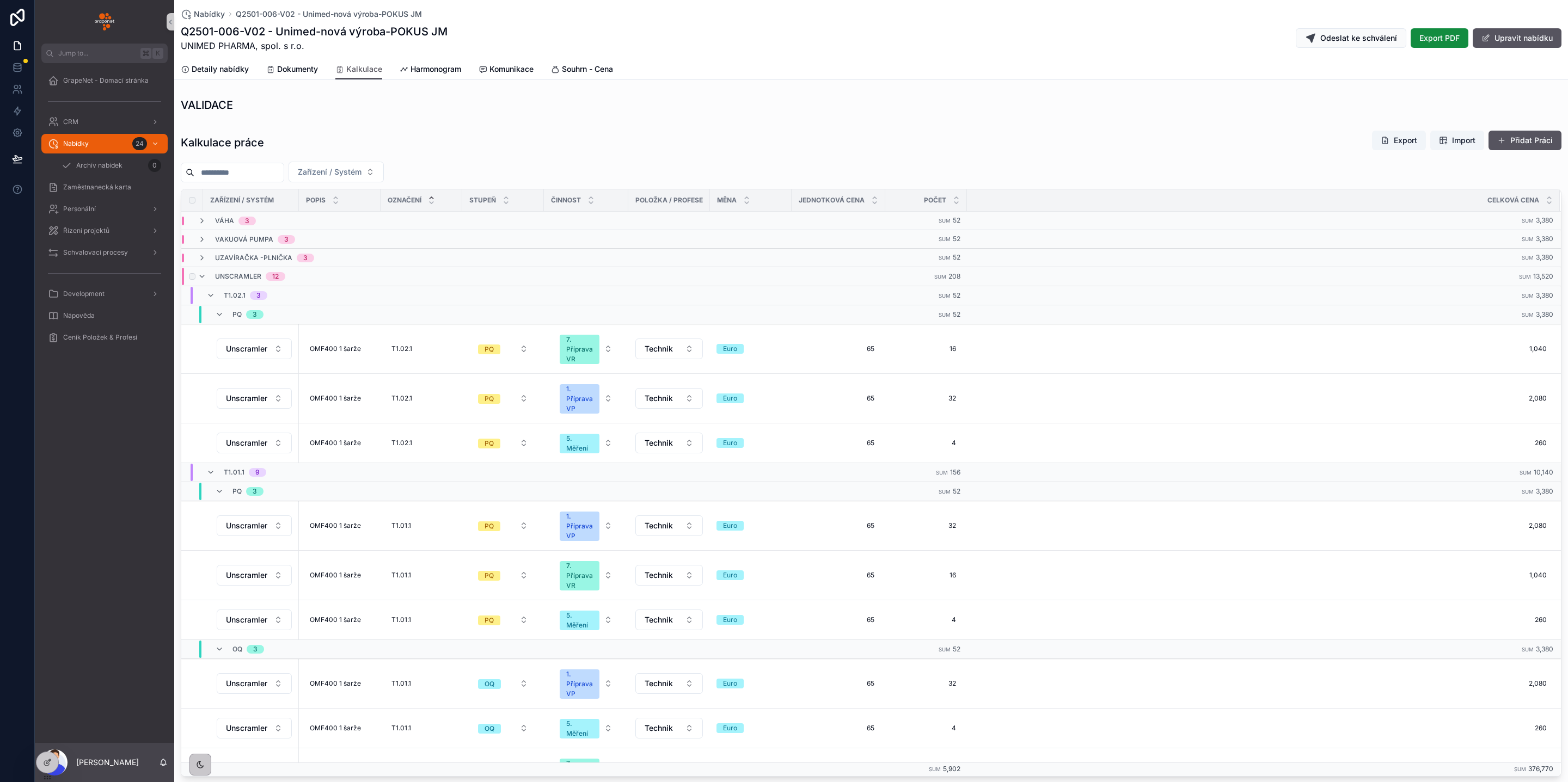
click at [369, 280] on div "Unscramler 12" at bounding box center [321, 276] width 280 height 17
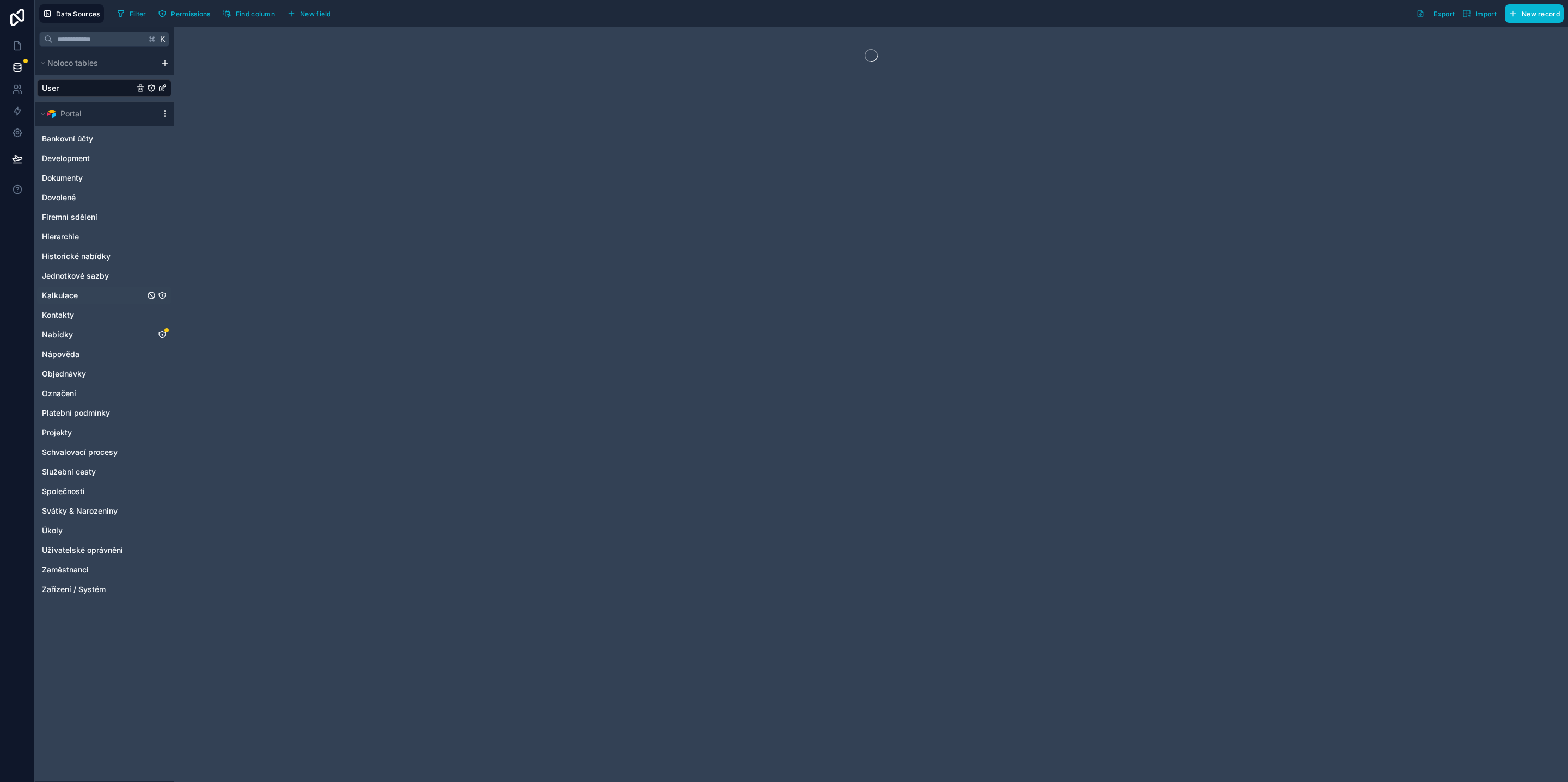
click at [76, 295] on span "Kalkulace" at bounding box center [60, 295] width 36 height 11
click at [293, 16] on icon "button" at bounding box center [291, 13] width 9 height 9
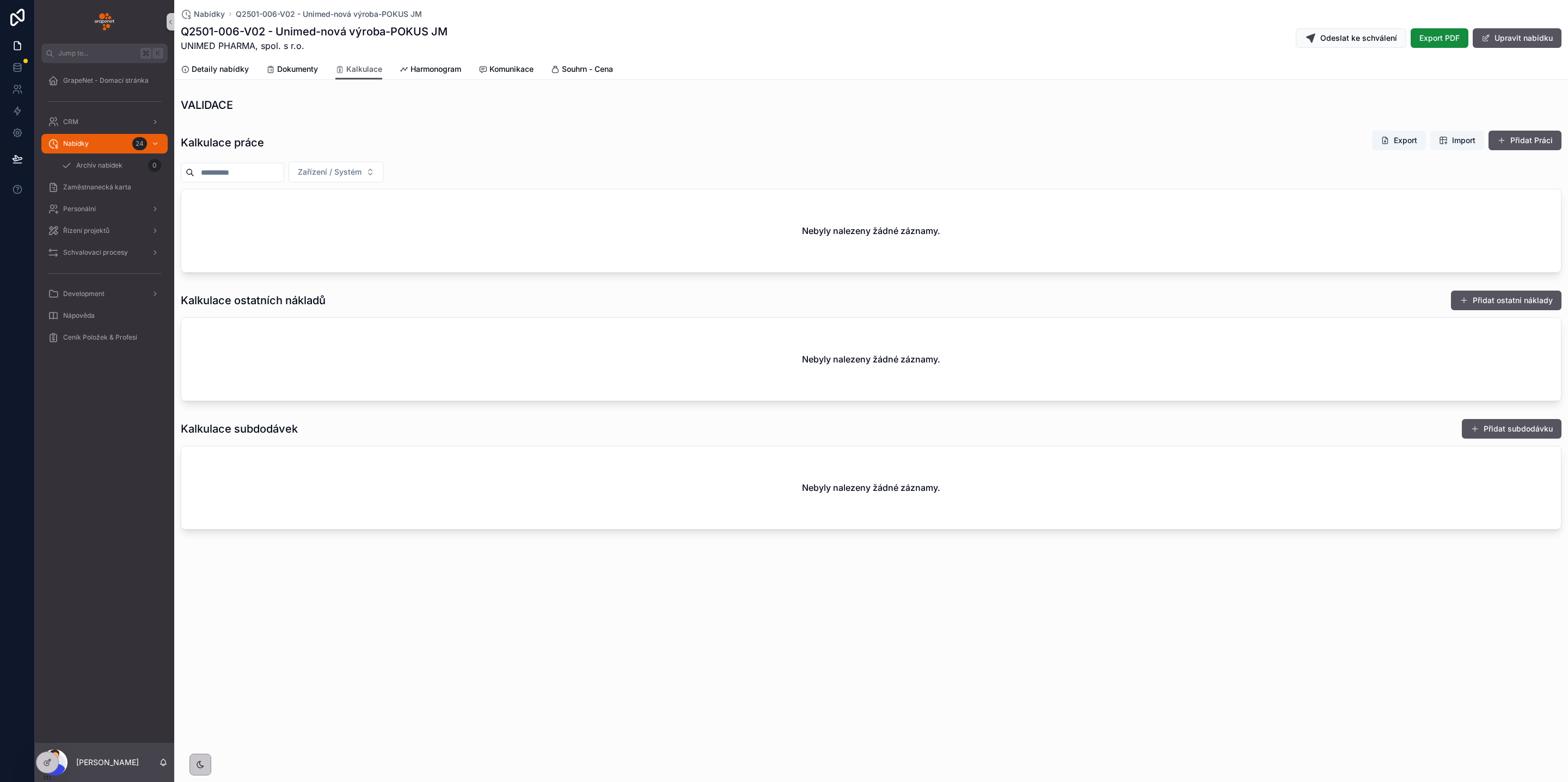
click at [1448, 143] on span "Import" at bounding box center [1457, 139] width 37 height 11
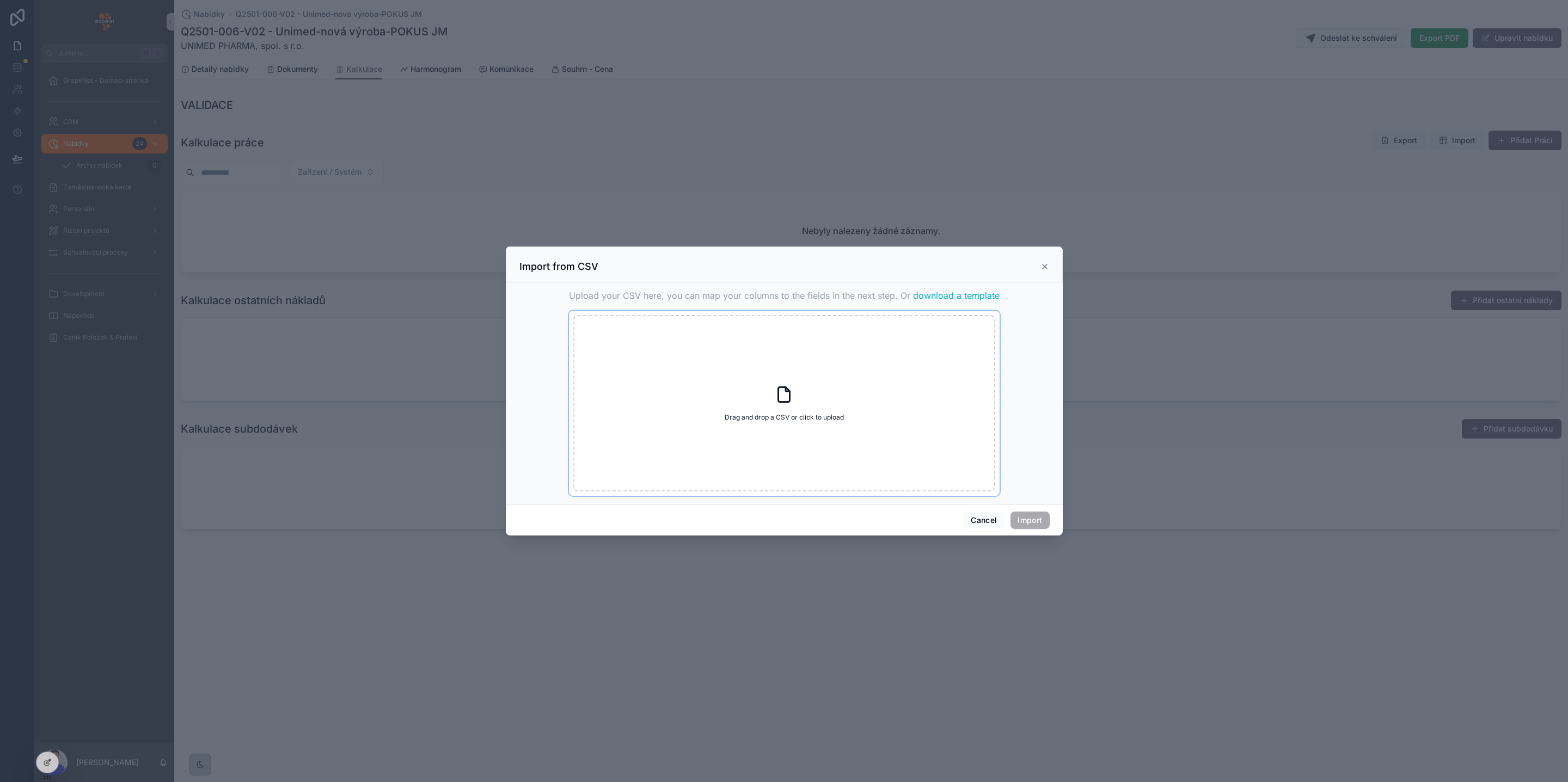
click at [802, 391] on div "Drag and drop a CSV or click to upload Drag and drop a CSV or click to upload" at bounding box center [784, 403] width 422 height 176
type input "**********"
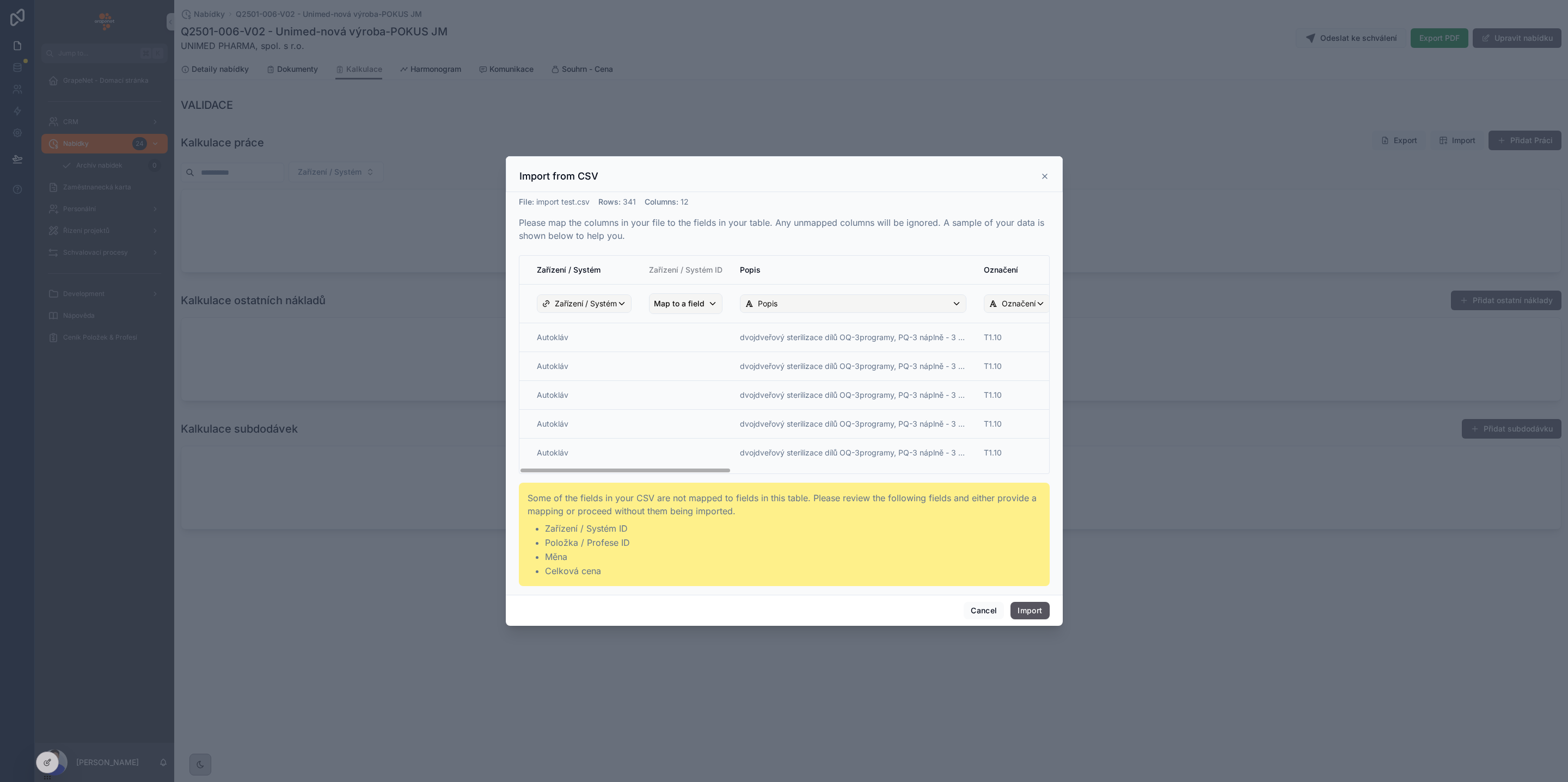
drag, startPoint x: 707, startPoint y: 468, endPoint x: 650, endPoint y: 475, distance: 57.4
click at [647, 480] on div "File : import test.csv Rows : 341 Columns : 12 Please map the columns in your f…" at bounding box center [784, 391] width 531 height 390
drag, startPoint x: 653, startPoint y: 477, endPoint x: 693, endPoint y: 485, distance: 40.8
click at [693, 485] on div "File : import test.csv Rows : 341 Columns : 12 Please map the columns in your f…" at bounding box center [784, 391] width 531 height 390
drag, startPoint x: 624, startPoint y: 530, endPoint x: 561, endPoint y: 528, distance: 63.0
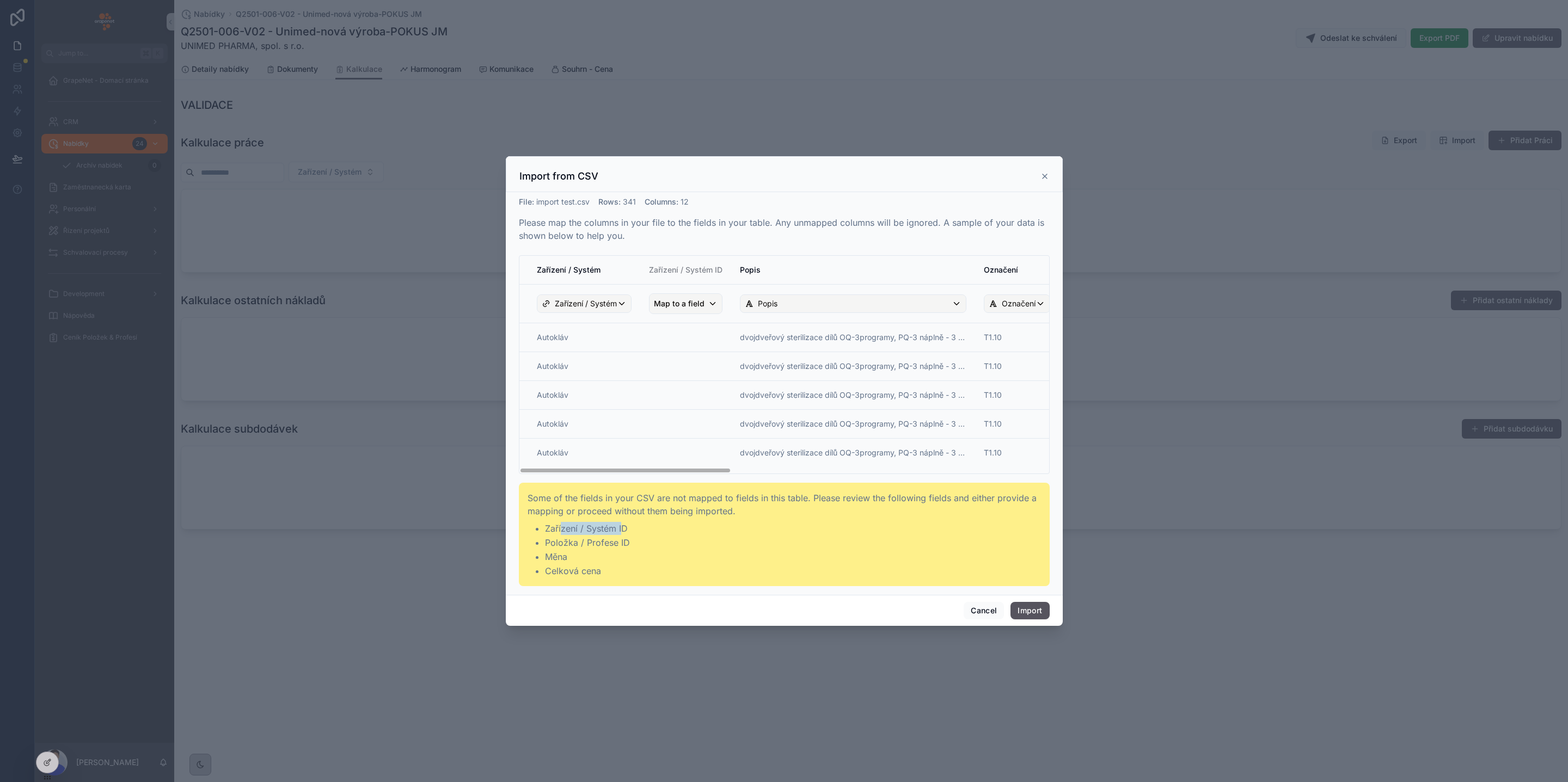
click at [561, 528] on li "Zařízení / Systém ID" at bounding box center [793, 529] width 496 height 13
drag, startPoint x: 569, startPoint y: 540, endPoint x: 536, endPoint y: 538, distance: 33.1
click at [544, 538] on li "Položka / Profese ID" at bounding box center [793, 542] width 496 height 13
drag, startPoint x: 571, startPoint y: 566, endPoint x: 548, endPoint y: 565, distance: 23.0
click at [550, 565] on li "Celková cena" at bounding box center [793, 571] width 496 height 13
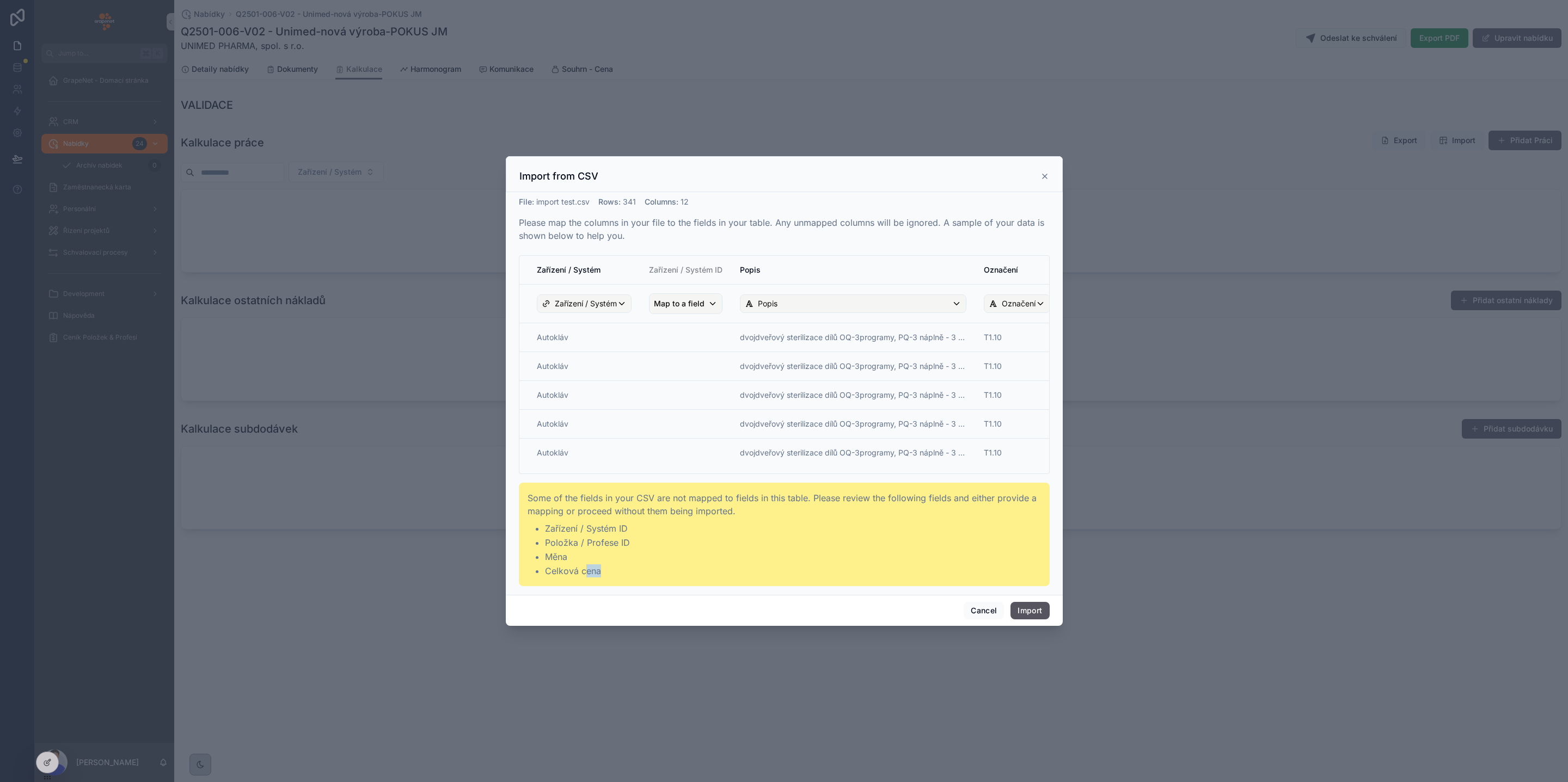
drag, startPoint x: 571, startPoint y: 568, endPoint x: 547, endPoint y: 559, distance: 25.6
click at [537, 556] on ul "Zařízení / Systém ID Položka / Profese ID Měna Celková cena" at bounding box center [784, 550] width 514 height 56
click at [1025, 614] on button "Import" at bounding box center [1029, 611] width 38 height 17
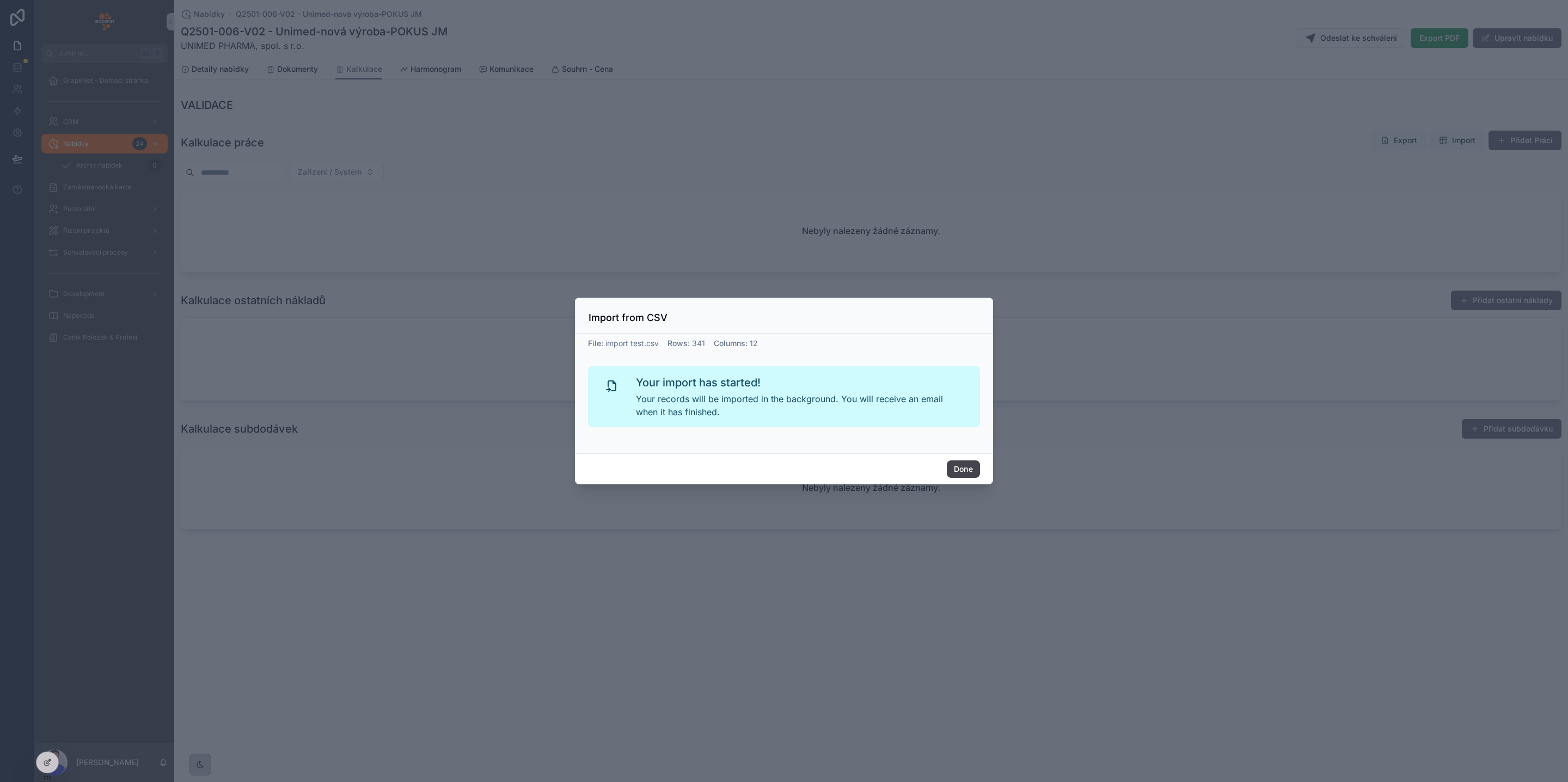
click at [970, 464] on button "Done" at bounding box center [963, 469] width 34 height 17
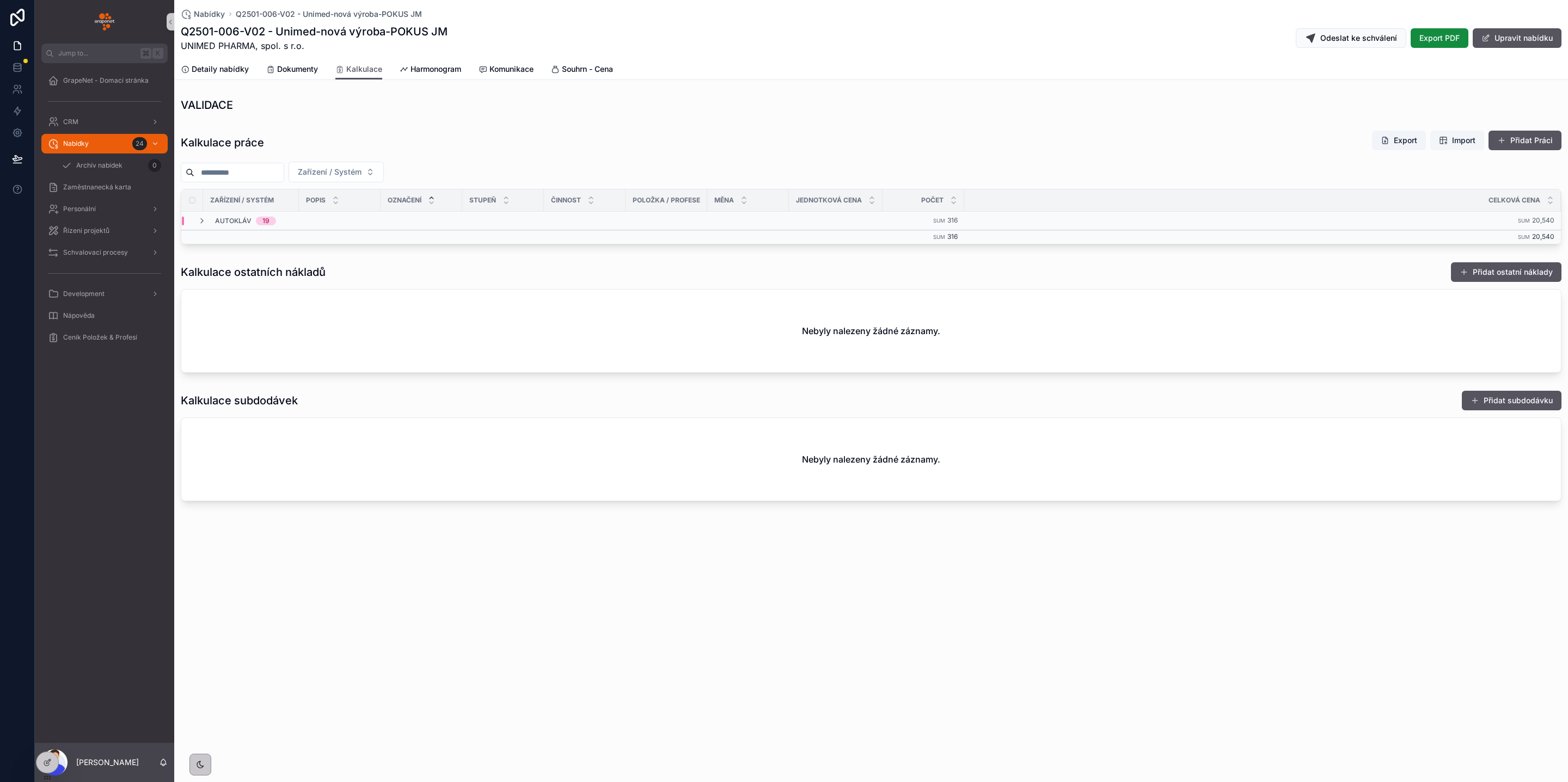
click at [1457, 137] on span "Import" at bounding box center [1463, 139] width 23 height 11
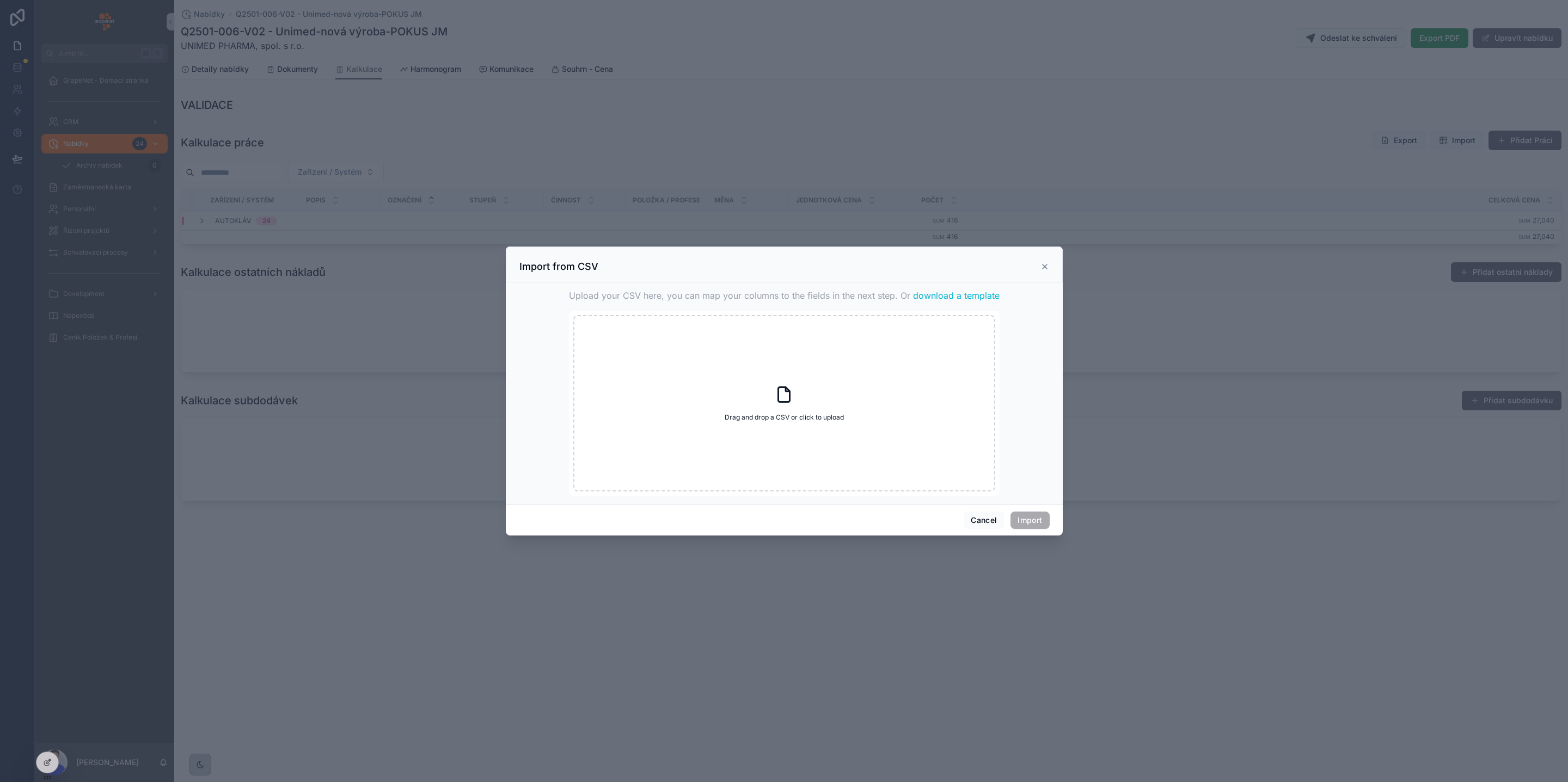
click at [1046, 267] on icon "scrollable content" at bounding box center [1044, 266] width 9 height 9
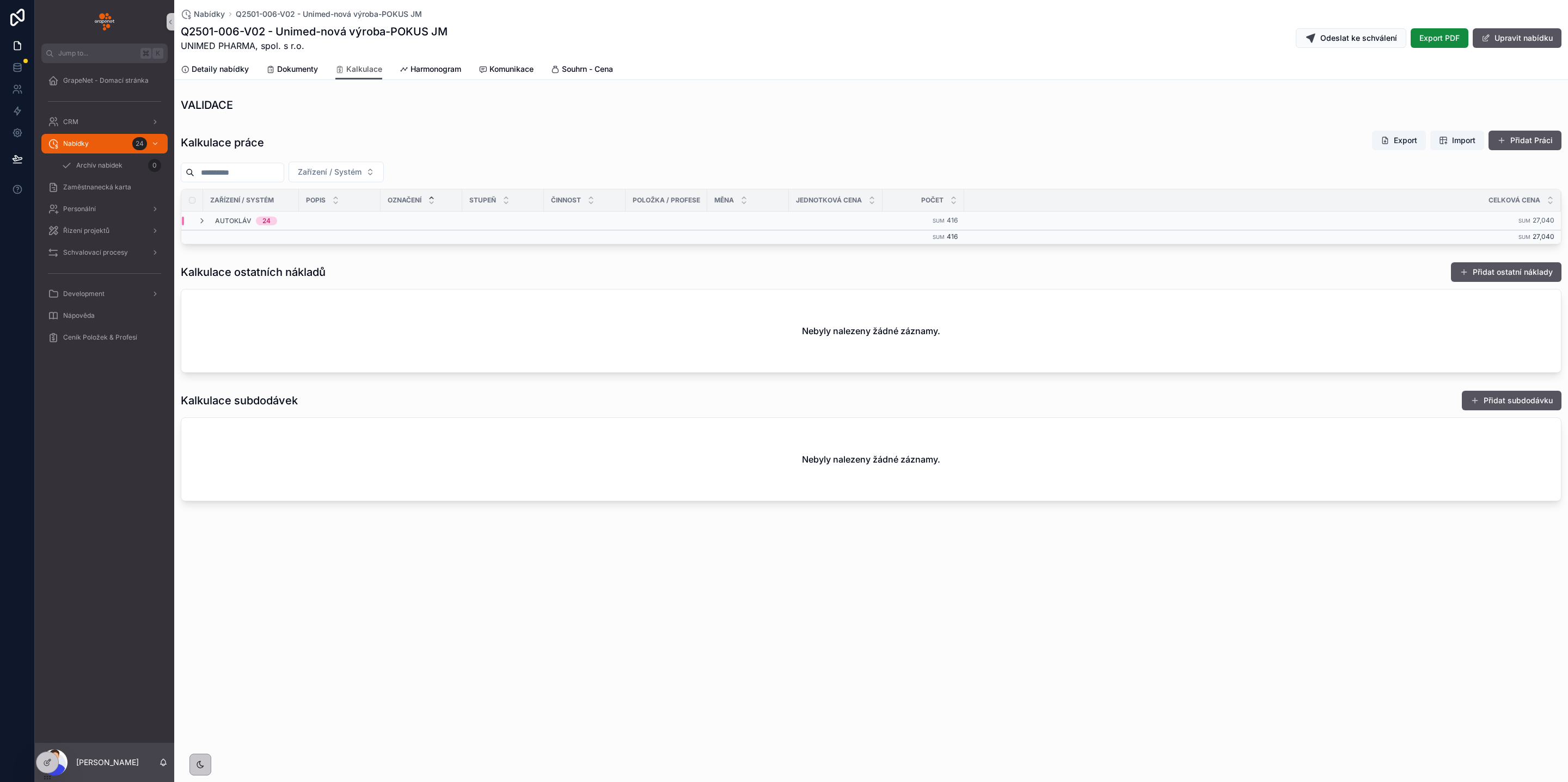
click at [1071, 143] on div "Kalkulace práce Export Import Přidat Práci" at bounding box center [871, 142] width 1380 height 25
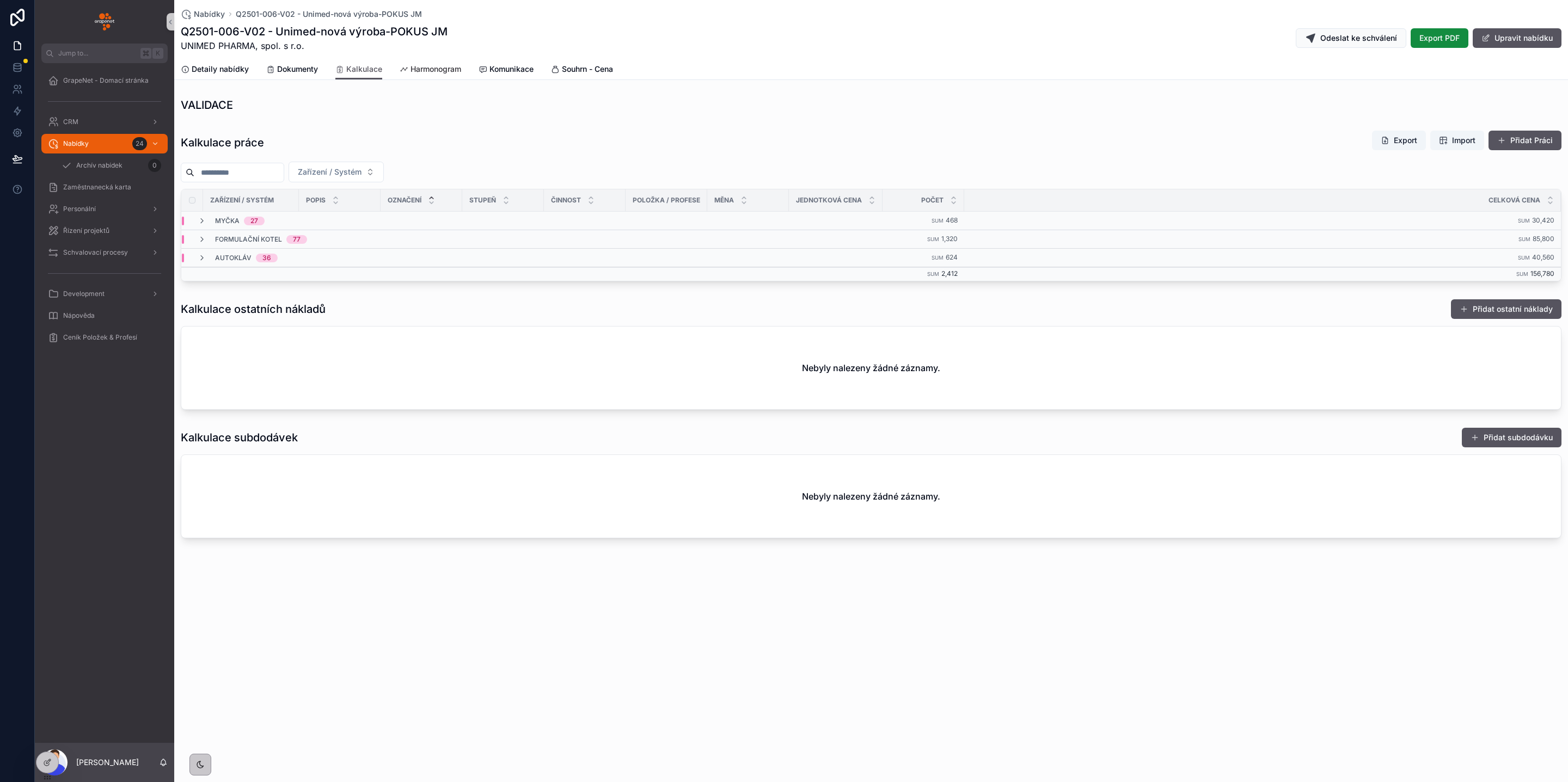
click at [411, 69] on span "Harmonogram" at bounding box center [436, 68] width 51 height 11
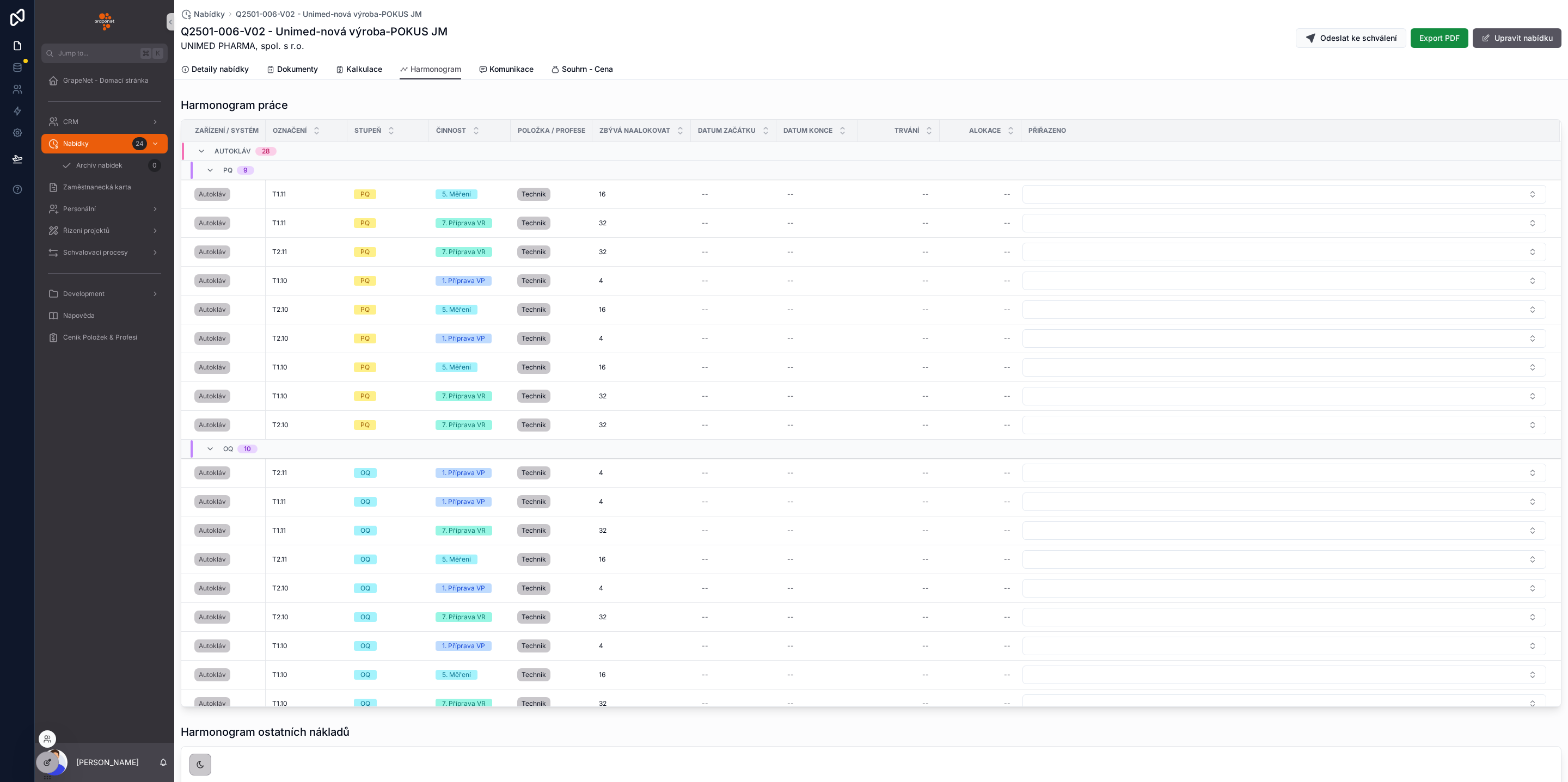
click at [44, 764] on icon at bounding box center [46, 763] width 5 height 5
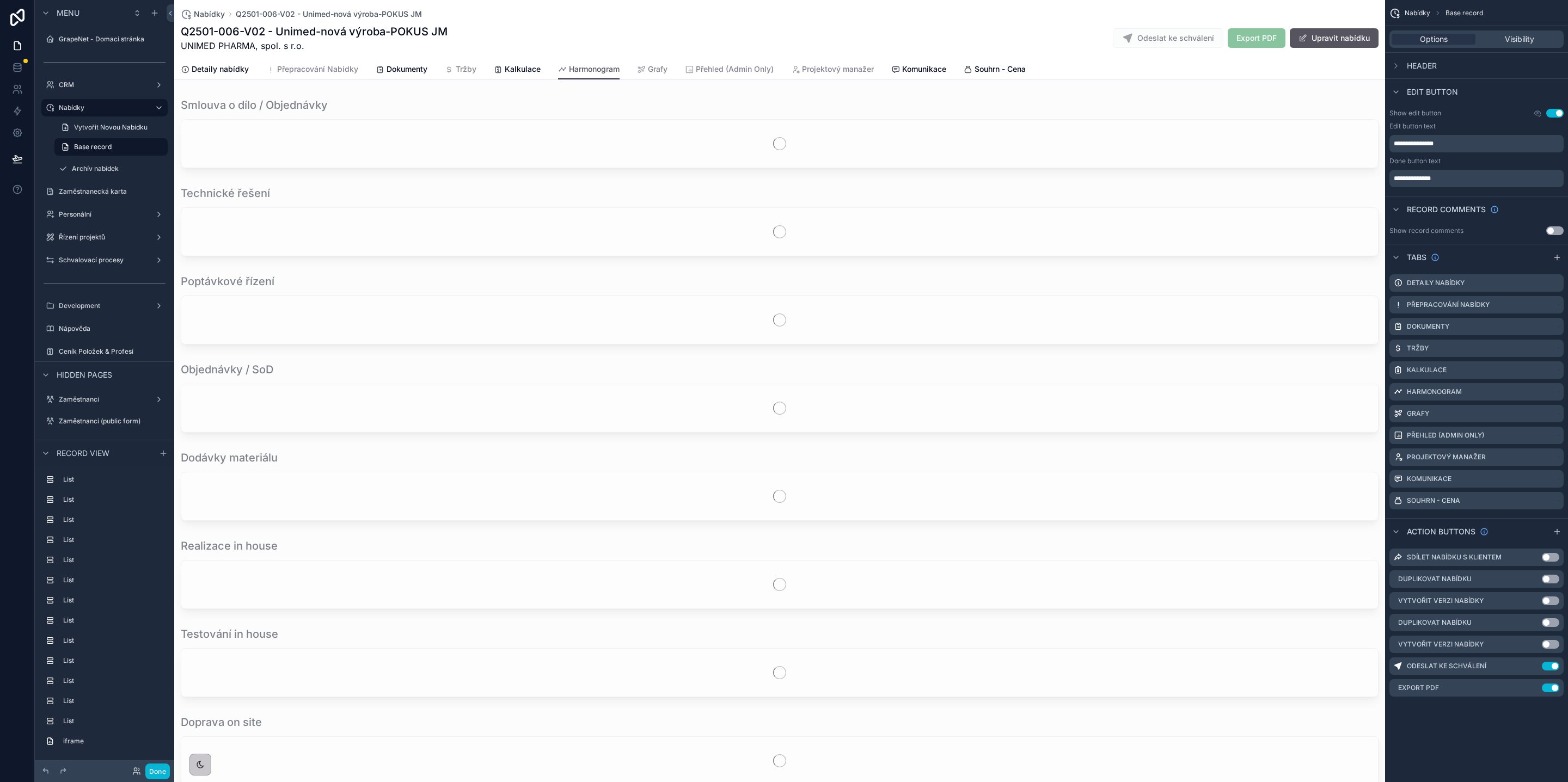
scroll to position [1093, 0]
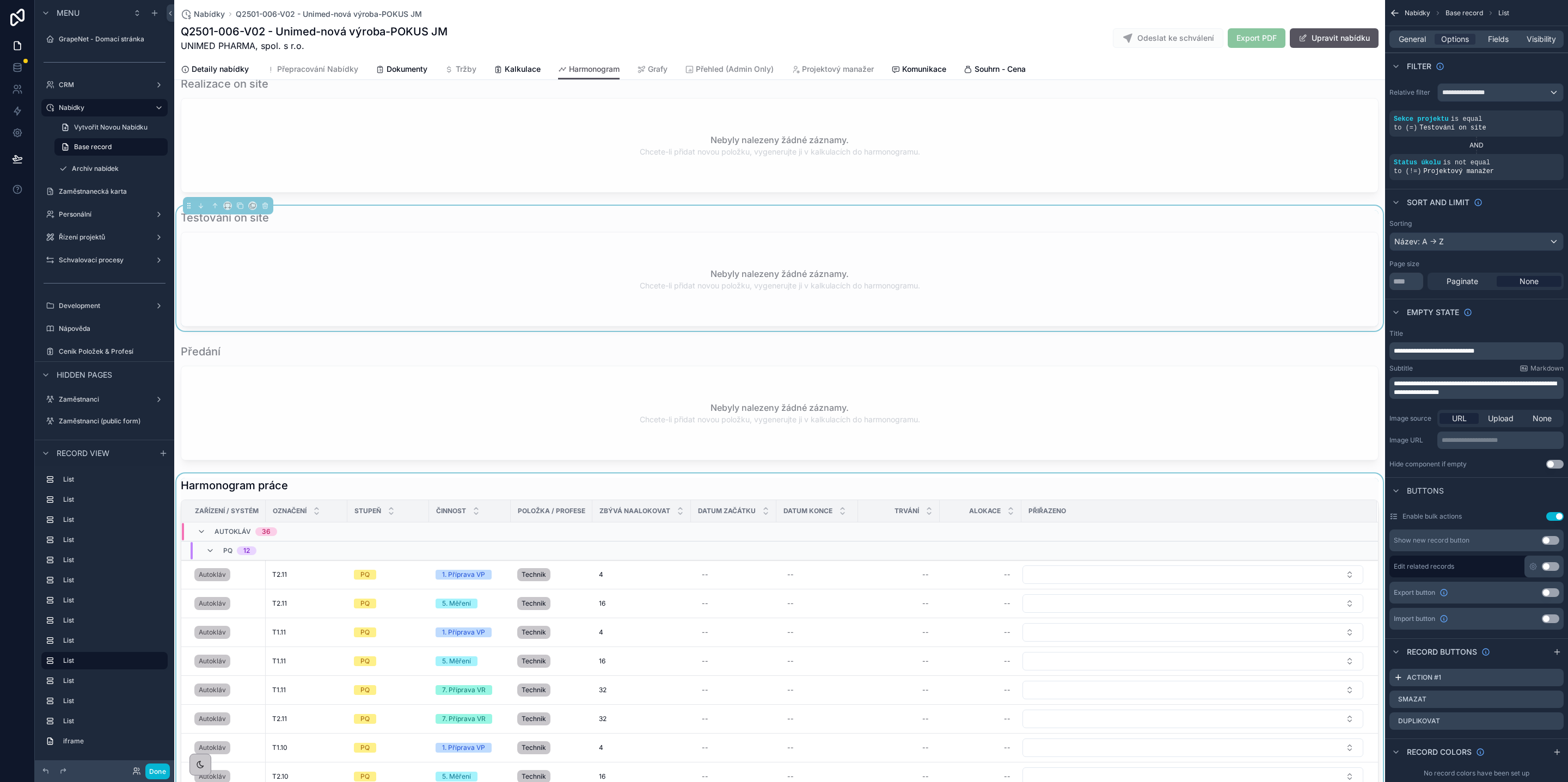
click at [404, 501] on div "scrollable content" at bounding box center [779, 782] width 1211 height 618
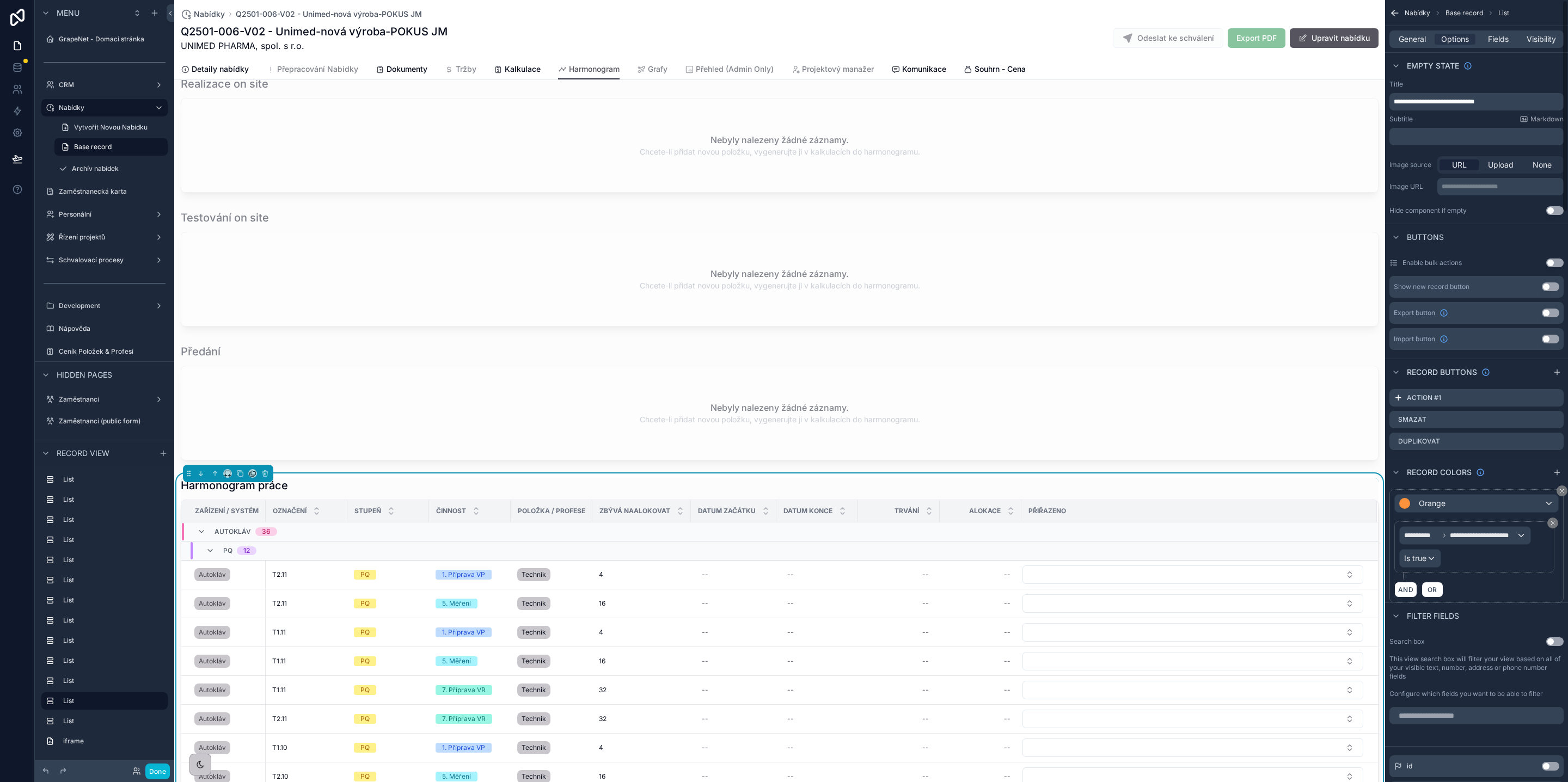
scroll to position [0, 0]
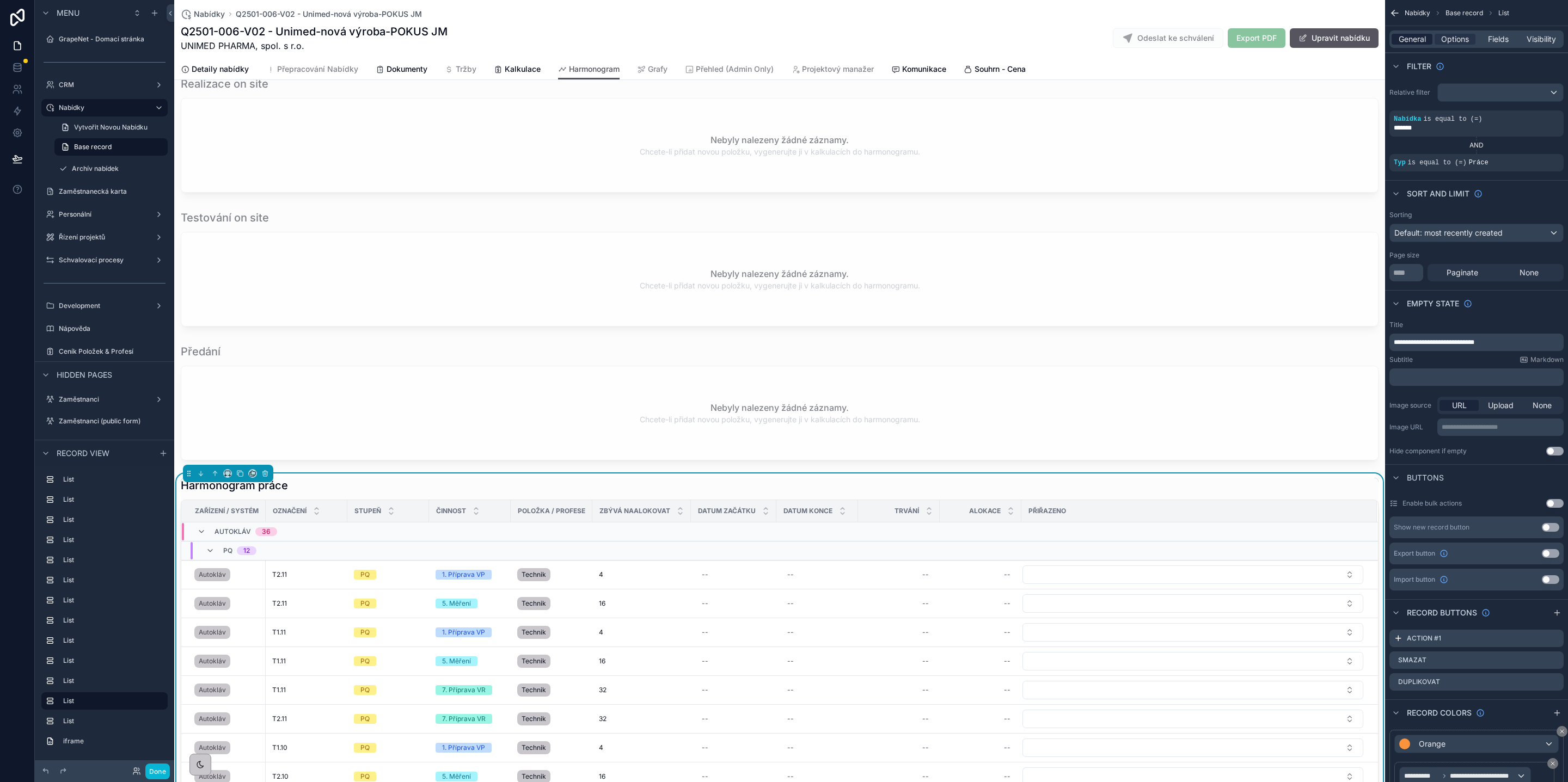
click at [1424, 38] on span "General" at bounding box center [1412, 38] width 27 height 11
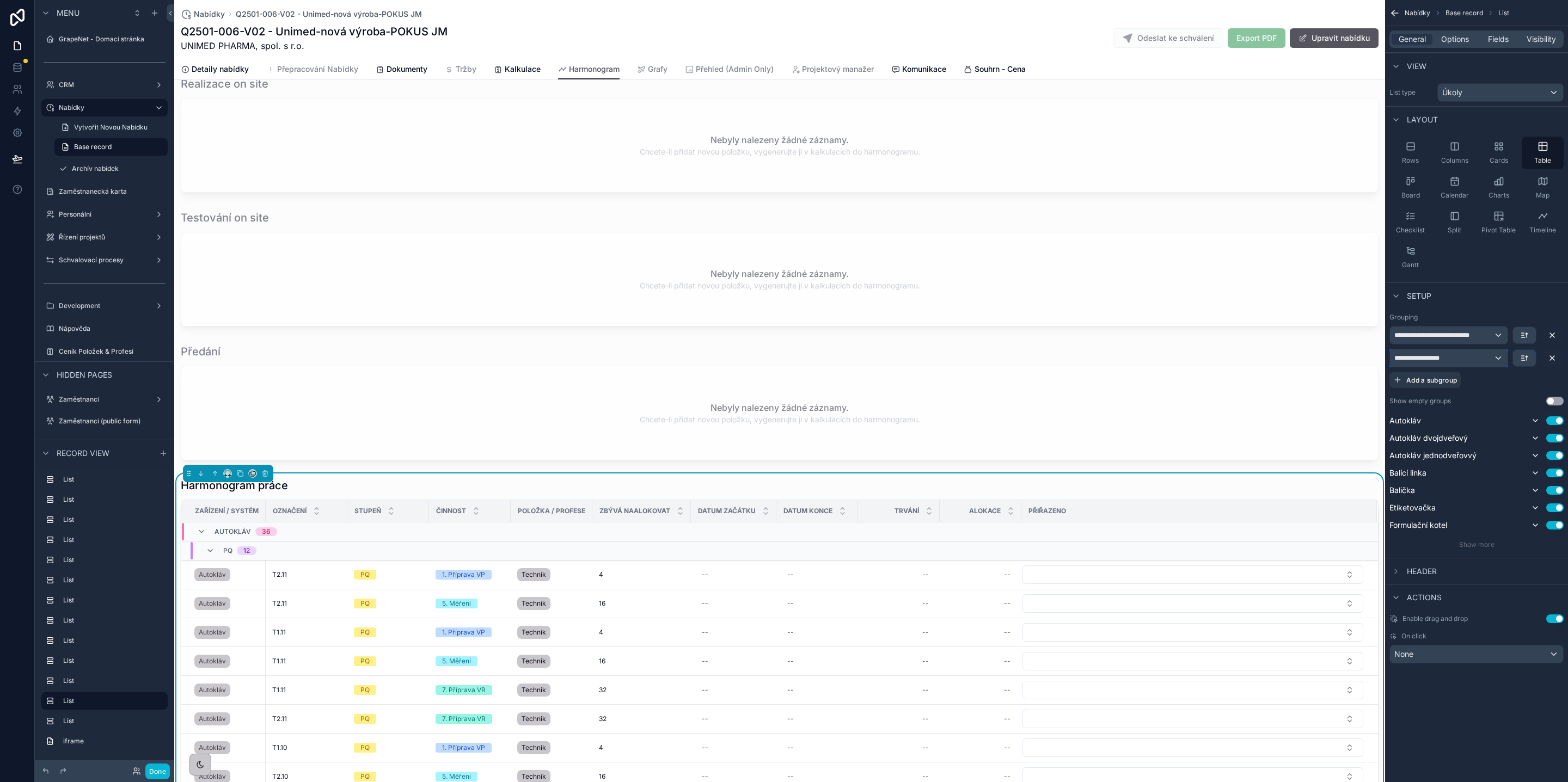
click at [1442, 362] on span "**********" at bounding box center [1422, 358] width 57 height 9
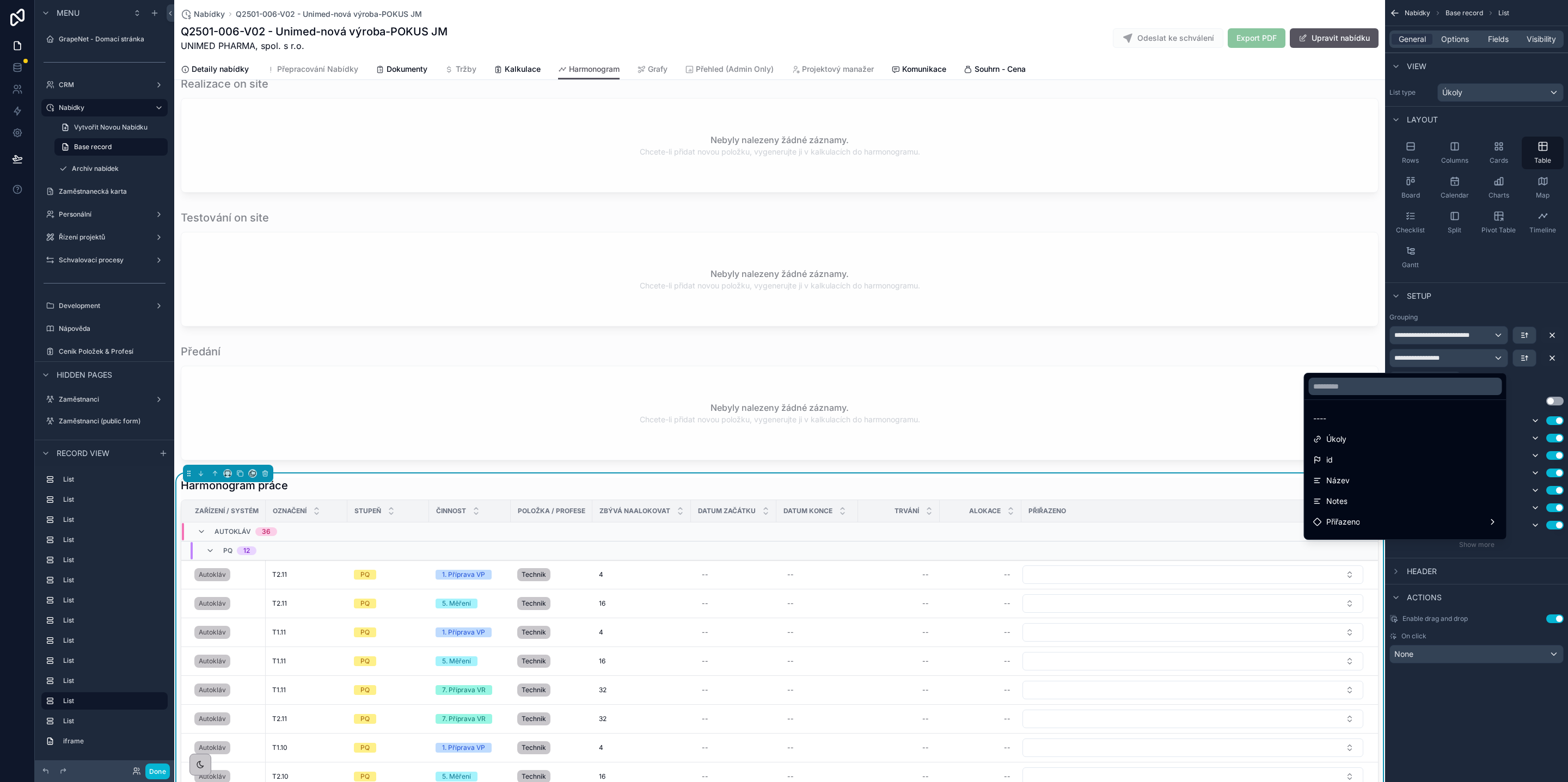
click at [1444, 360] on div "scrollable content" at bounding box center [784, 391] width 1568 height 782
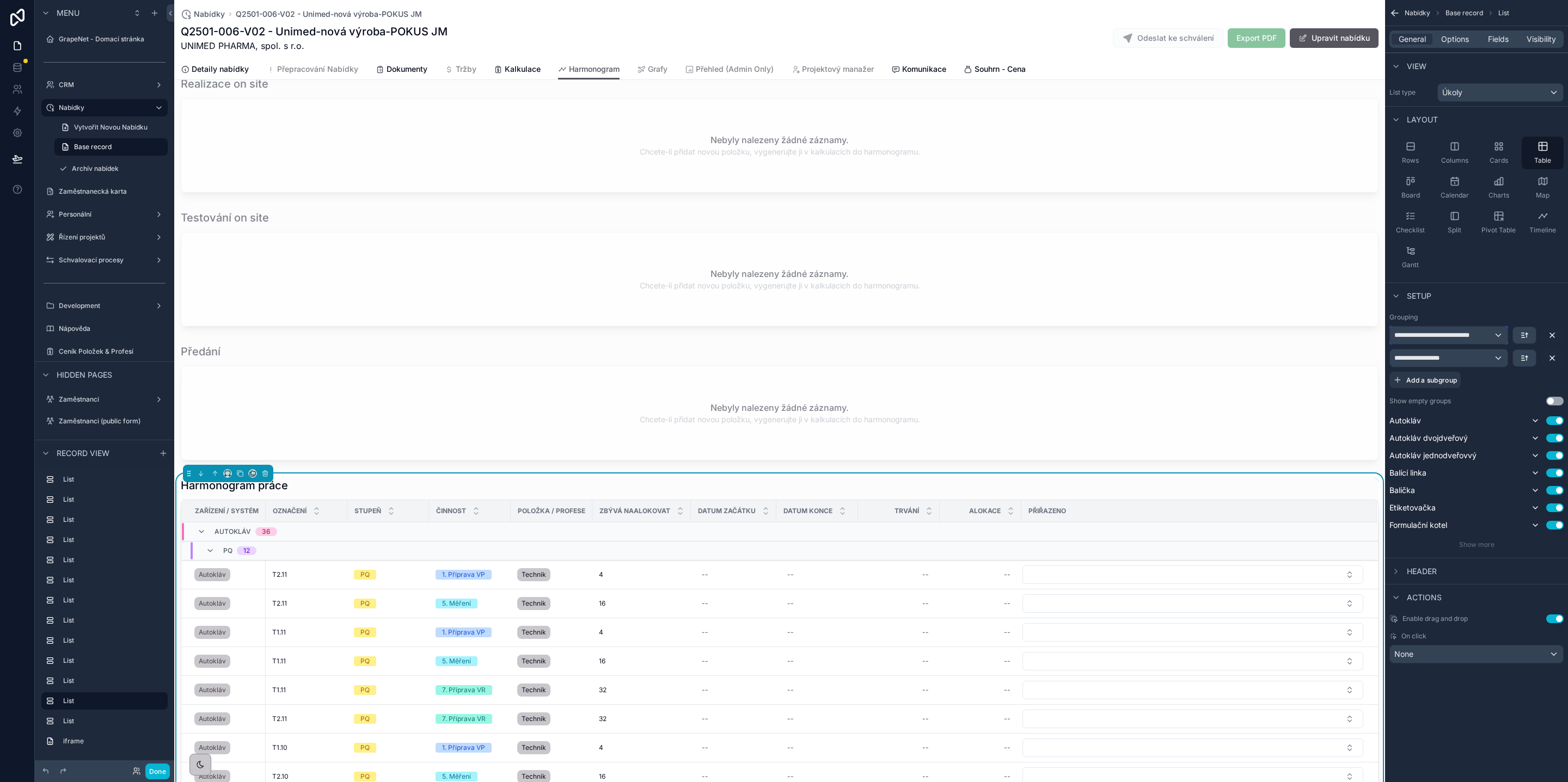
click at [1455, 340] on span "**********" at bounding box center [1438, 335] width 89 height 9
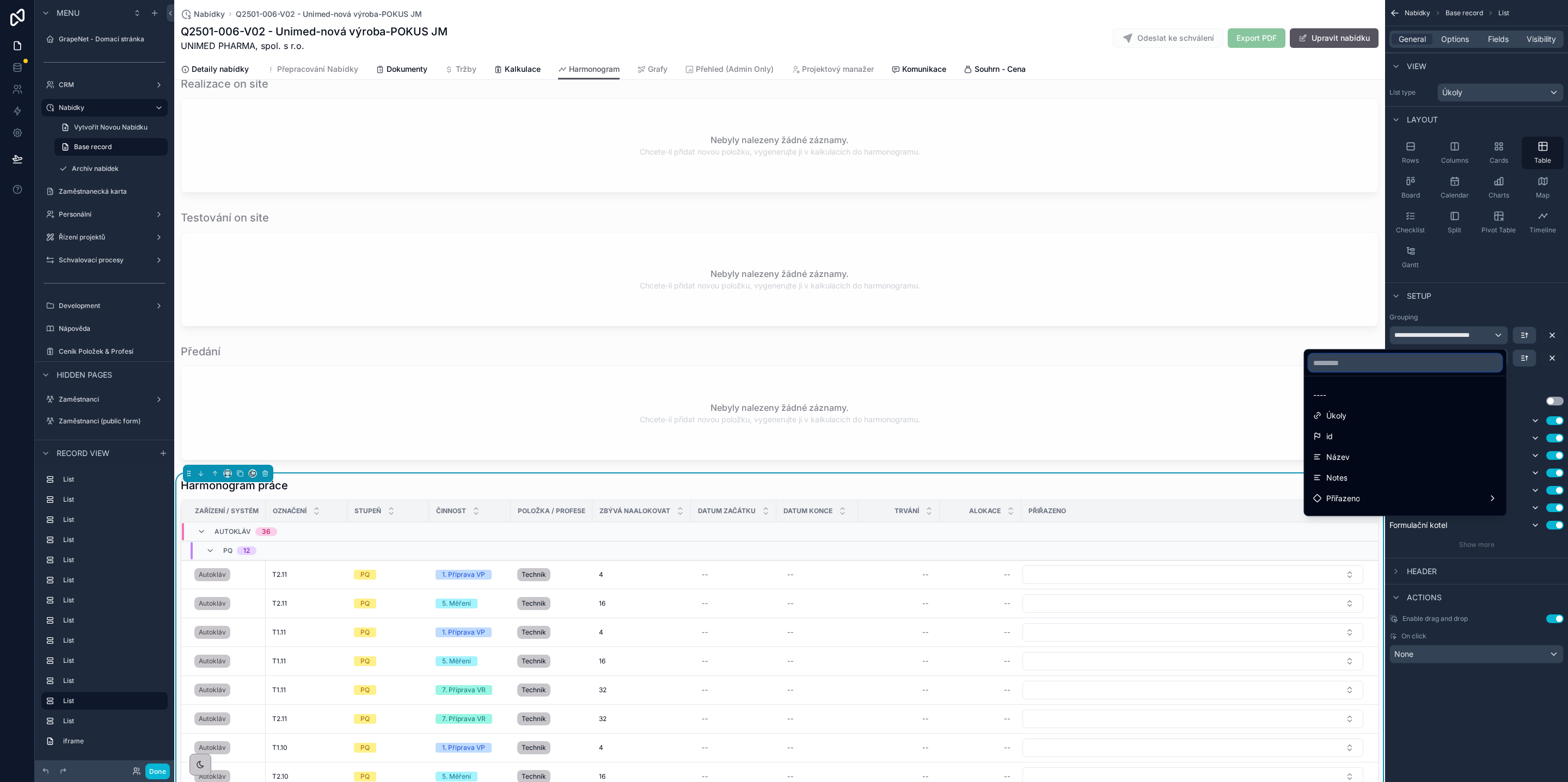
click at [1407, 370] on input "text" at bounding box center [1404, 363] width 193 height 17
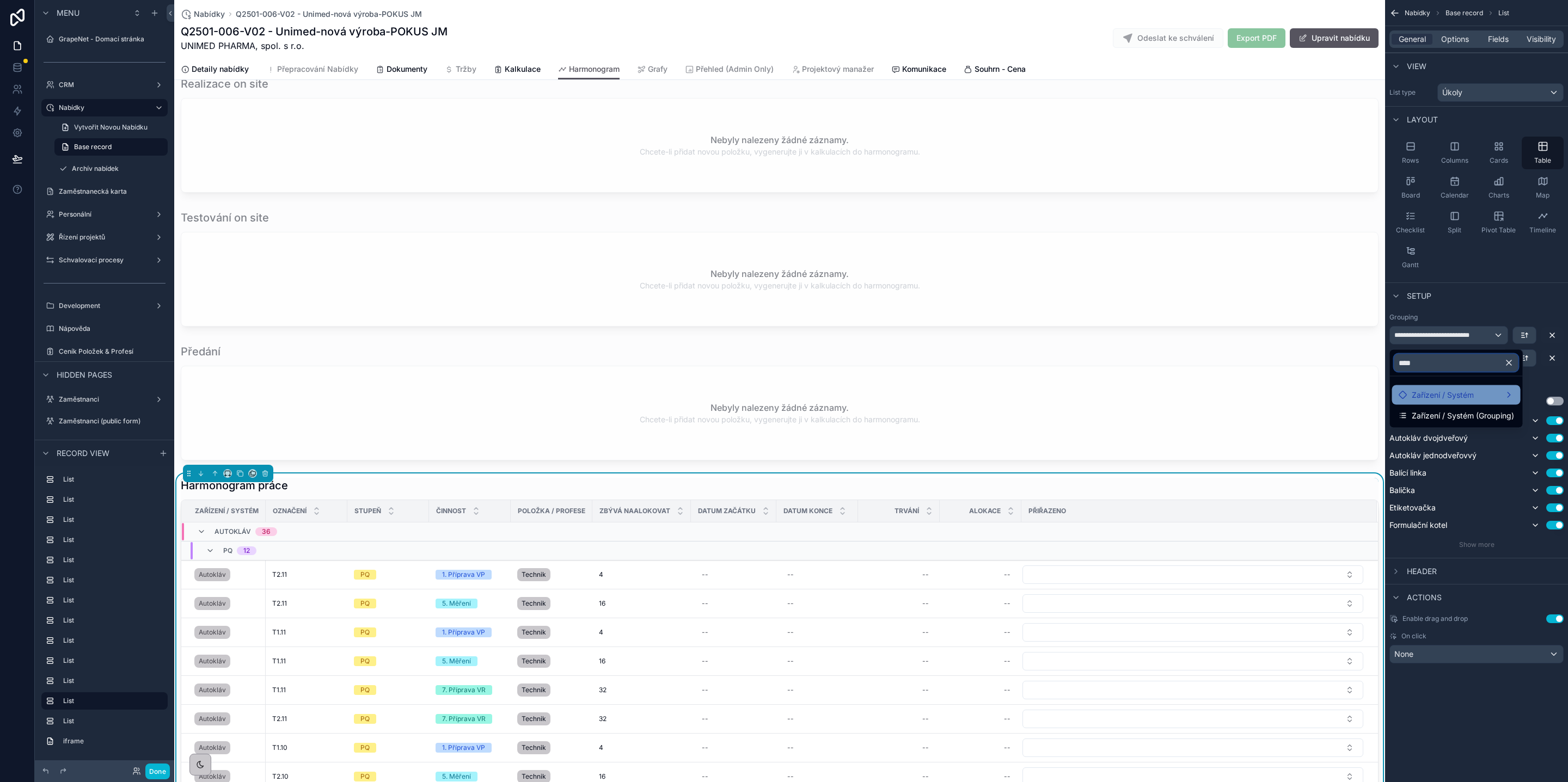
type input "****"
click at [1440, 397] on span "Zařízení / Systém" at bounding box center [1442, 395] width 63 height 13
click at [1480, 390] on div "Zařízení / Systém" at bounding box center [1456, 395] width 115 height 13
click at [1511, 394] on div "Zařízení / Systém" at bounding box center [1456, 395] width 115 height 13
click at [1446, 397] on span "Zařízení / Systém" at bounding box center [1442, 395] width 63 height 13
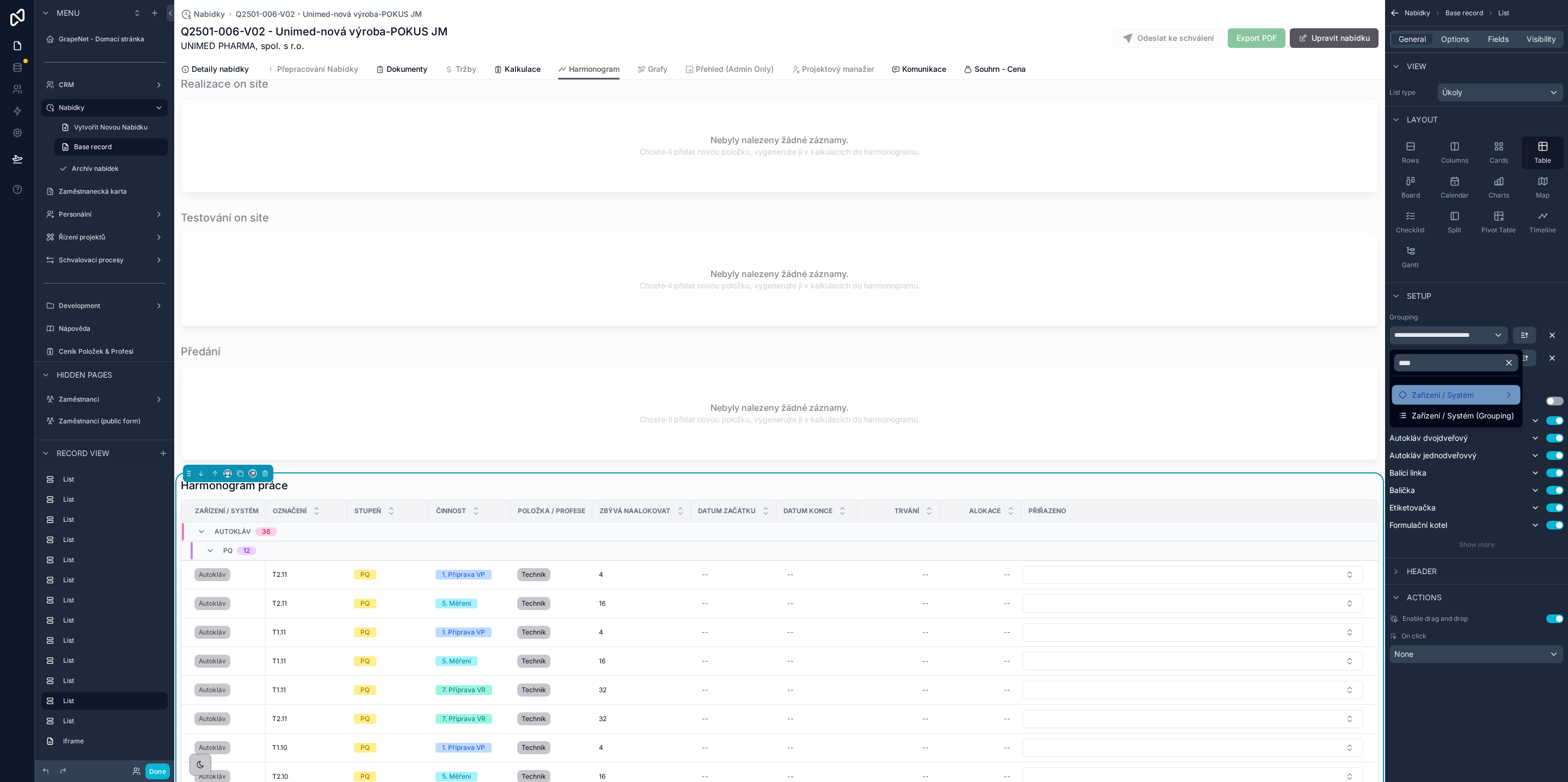
click at [1508, 393] on div "Zařízení / Systém" at bounding box center [1456, 395] width 115 height 13
click at [1514, 396] on div "Zařízení / Systém" at bounding box center [1456, 395] width 115 height 13
click at [1552, 385] on div "scrollable content" at bounding box center [784, 391] width 1568 height 782
click at [1480, 341] on div "**********" at bounding box center [1449, 336] width 117 height 17
click at [1461, 389] on span "Zařízení / Systém" at bounding box center [1442, 395] width 63 height 13
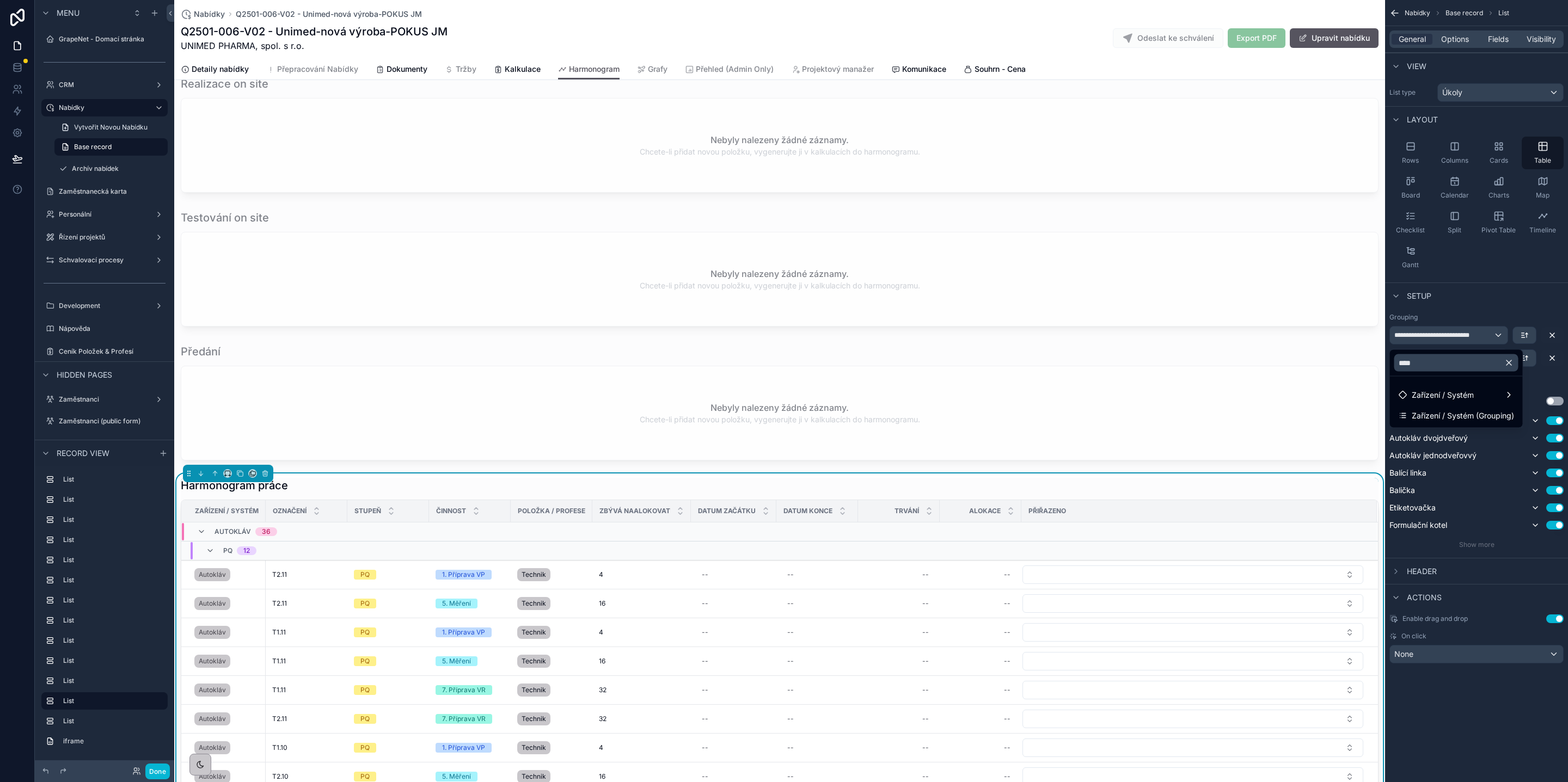
click at [1437, 410] on span "Zařízení / Systém (Grouping)" at bounding box center [1462, 416] width 102 height 13
click at [1489, 394] on div "**********" at bounding box center [1476, 431] width 174 height 237
click at [1508, 358] on div "**********" at bounding box center [1476, 358] width 174 height 18
click at [1552, 361] on icon "scrollable content" at bounding box center [1552, 358] width 9 height 9
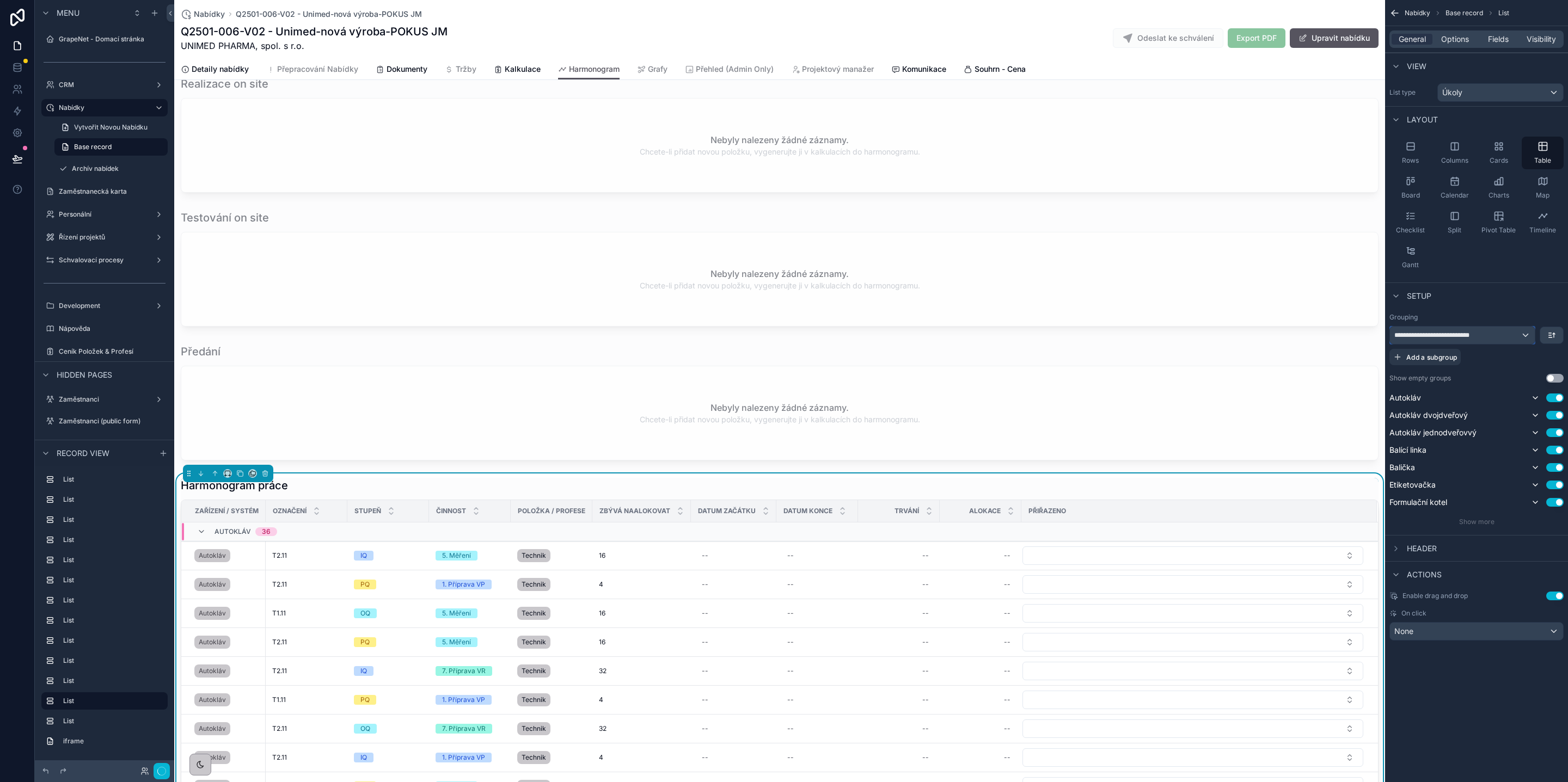
click at [1481, 336] on span "**********" at bounding box center [1438, 335] width 89 height 9
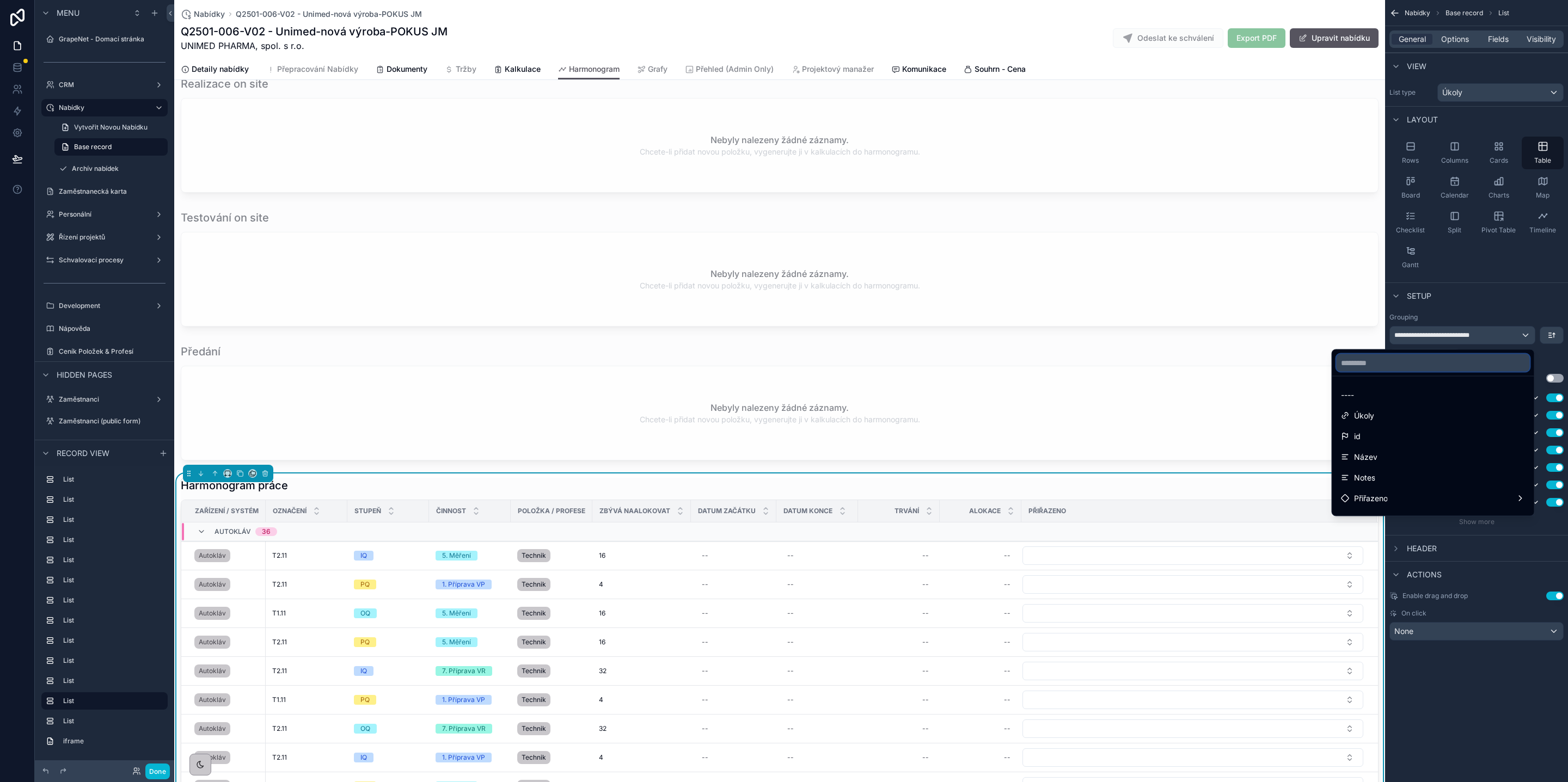
click at [1463, 356] on input "text" at bounding box center [1432, 363] width 193 height 17
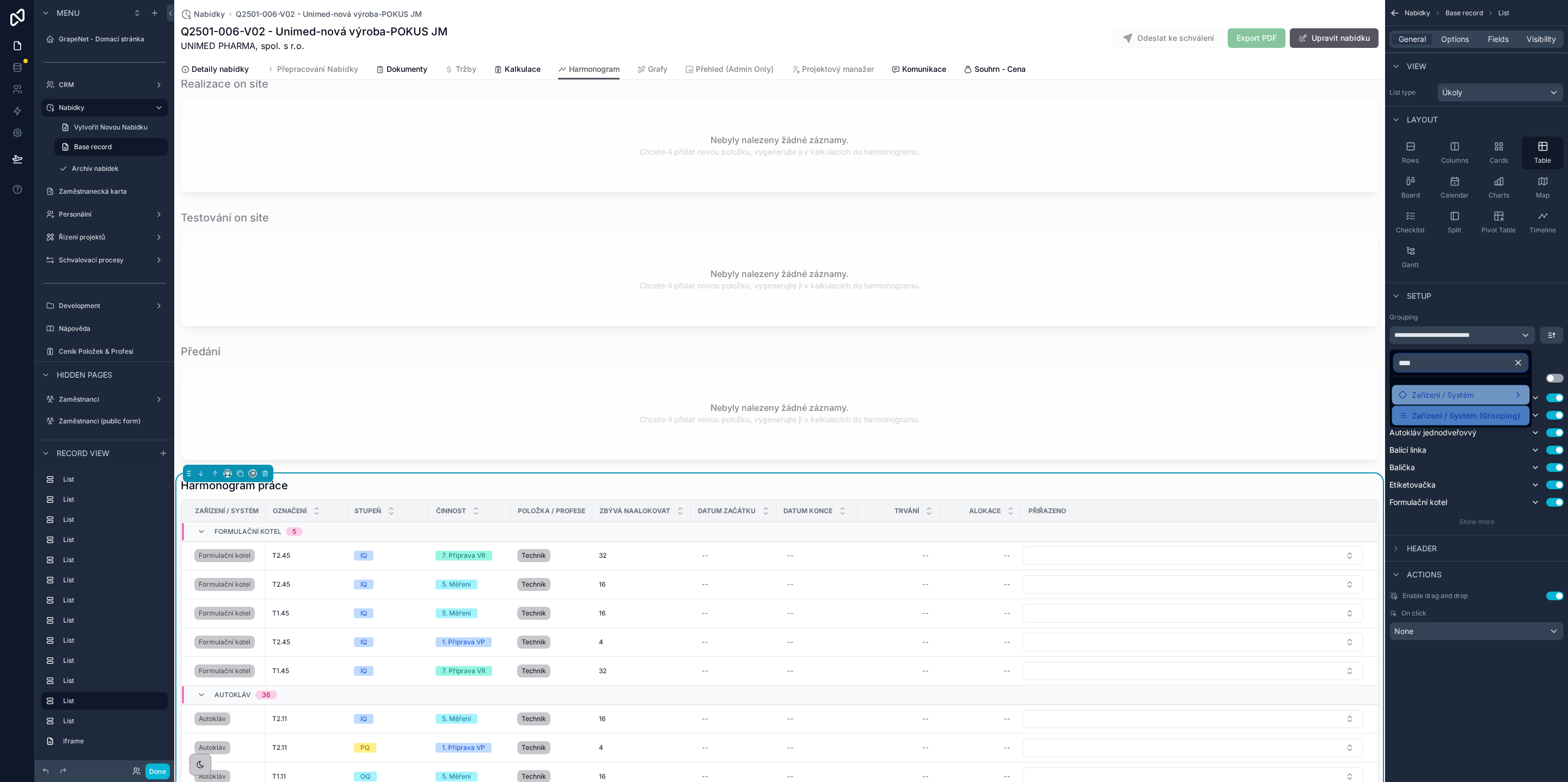
type input "****"
click at [1466, 399] on span "Zařízení / Systém" at bounding box center [1442, 395] width 63 height 13
click at [1524, 337] on div "scrollable content" at bounding box center [784, 391] width 1568 height 782
click at [1462, 340] on span "**********" at bounding box center [1438, 335] width 89 height 9
click at [1452, 393] on span "Zařízení / Systém" at bounding box center [1442, 395] width 63 height 13
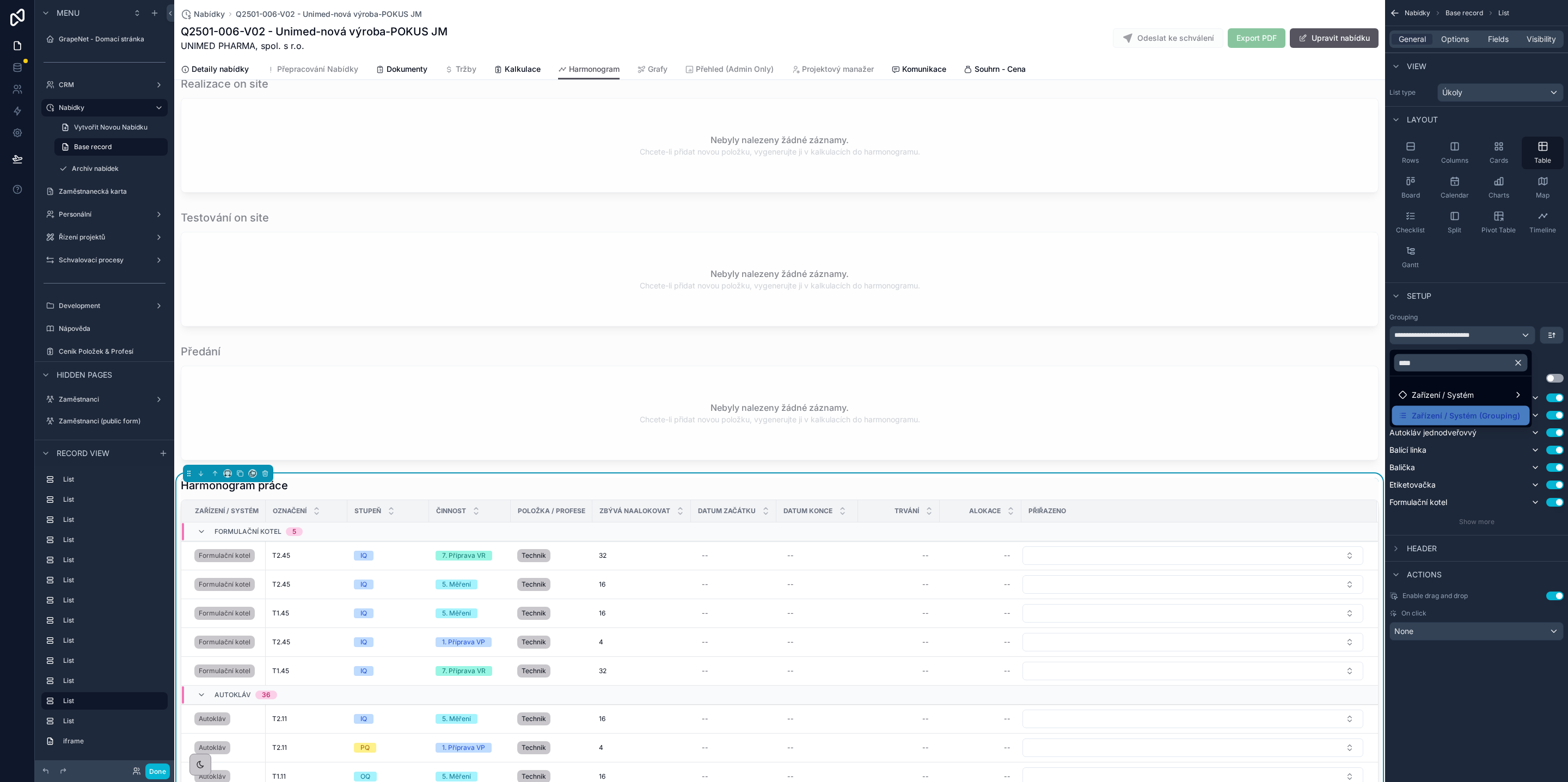
click at [1523, 363] on button "button" at bounding box center [1522, 363] width 18 height 26
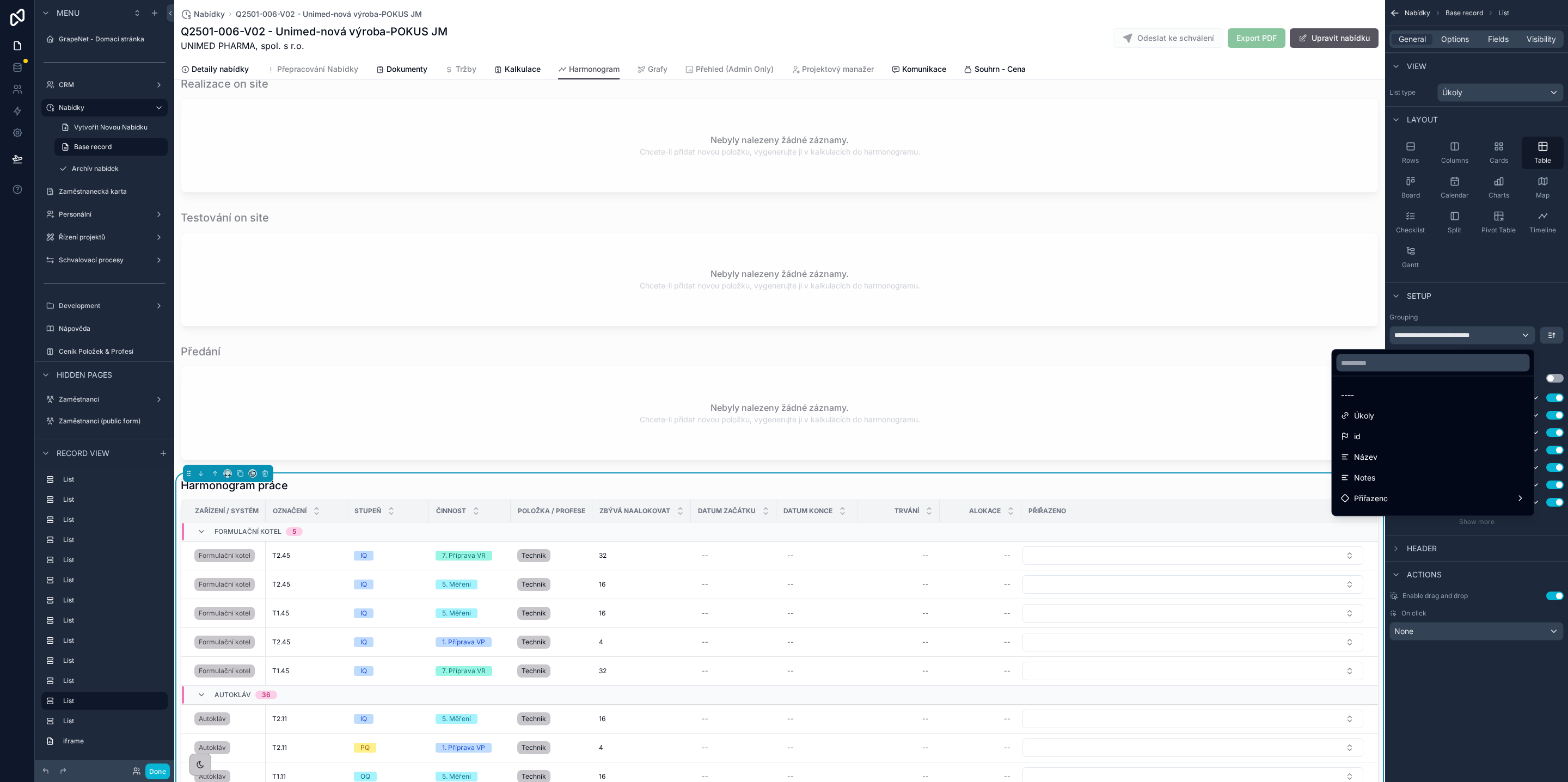
click at [1433, 387] on div "----" at bounding box center [1432, 395] width 197 height 19
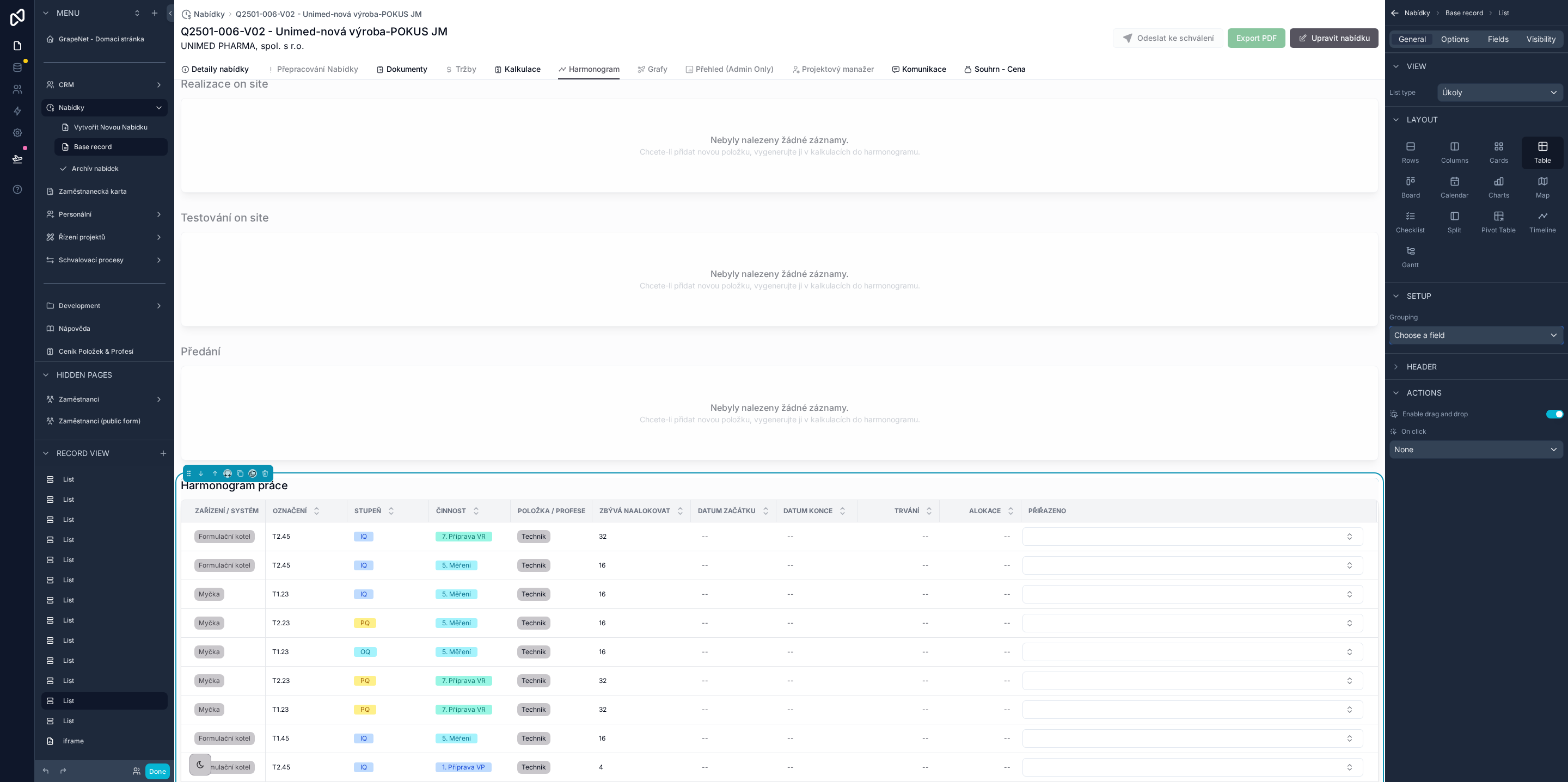
click at [1436, 340] on div "Choose a field" at bounding box center [1477, 336] width 173 height 17
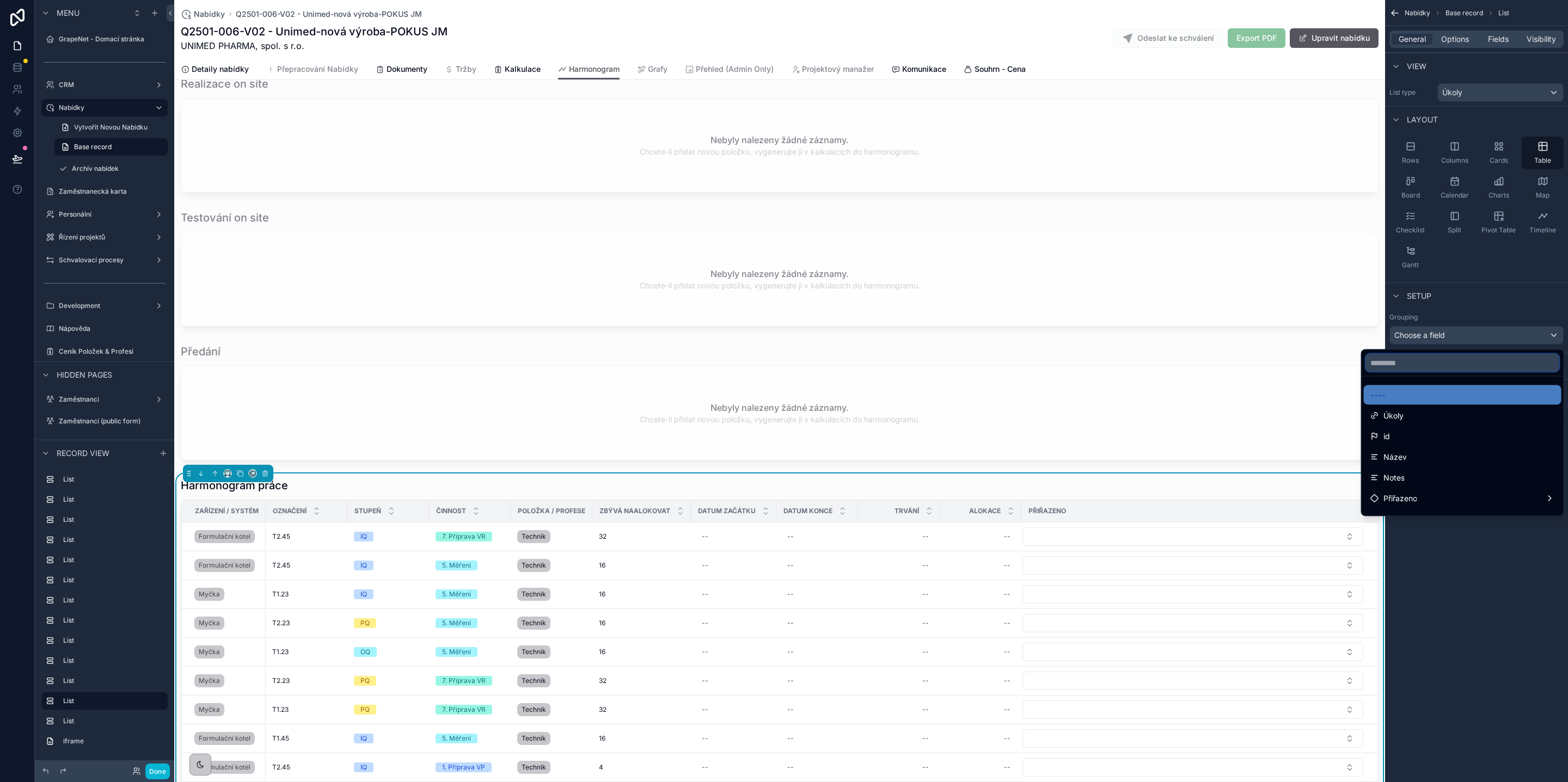
click at [1429, 368] on input "text" at bounding box center [1462, 363] width 193 height 17
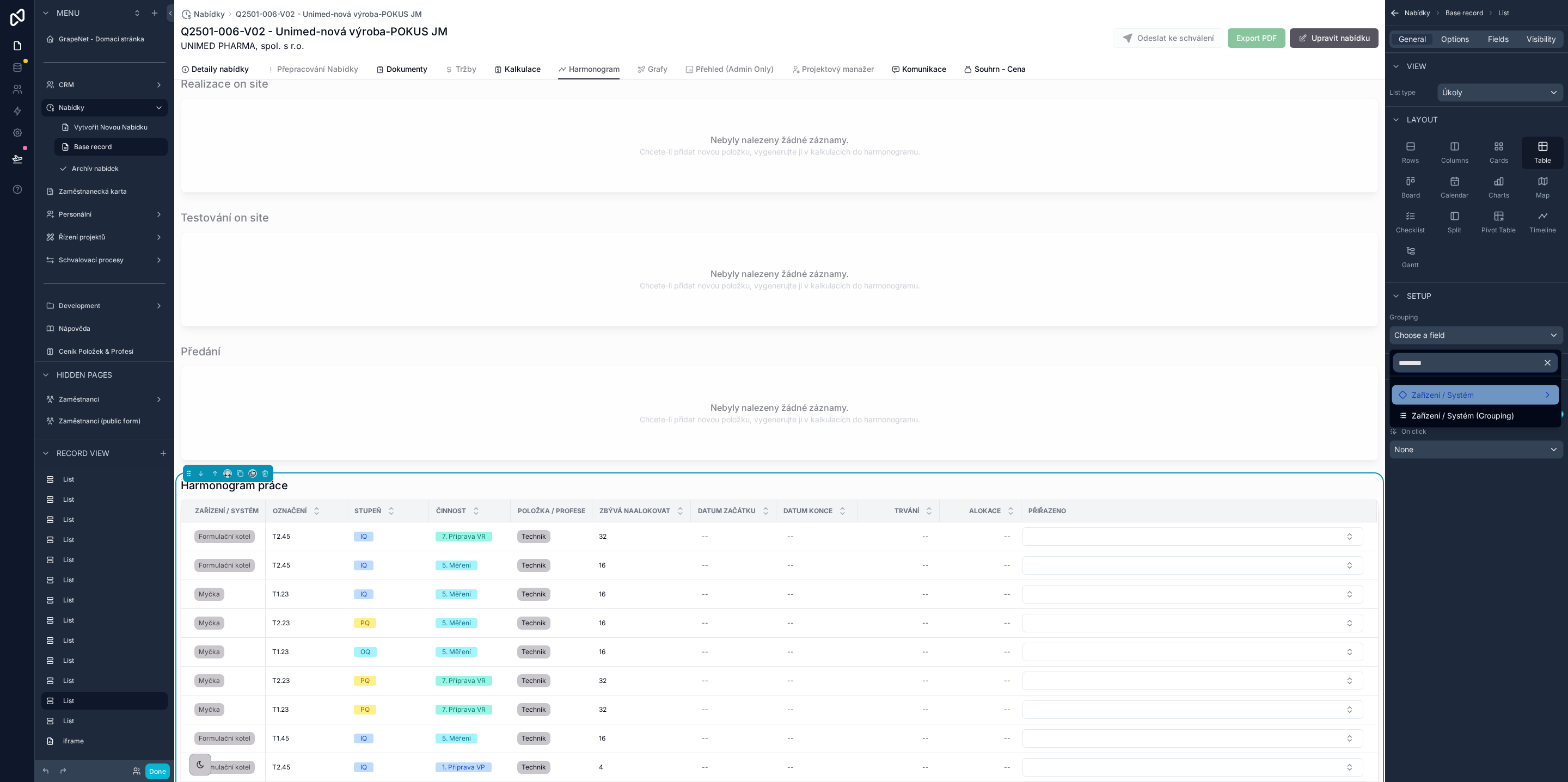
type input "********"
click at [1495, 399] on div "Zařízení / Systém" at bounding box center [1476, 395] width 154 height 13
click at [1493, 397] on div "Zařízení / Systém" at bounding box center [1476, 395] width 154 height 13
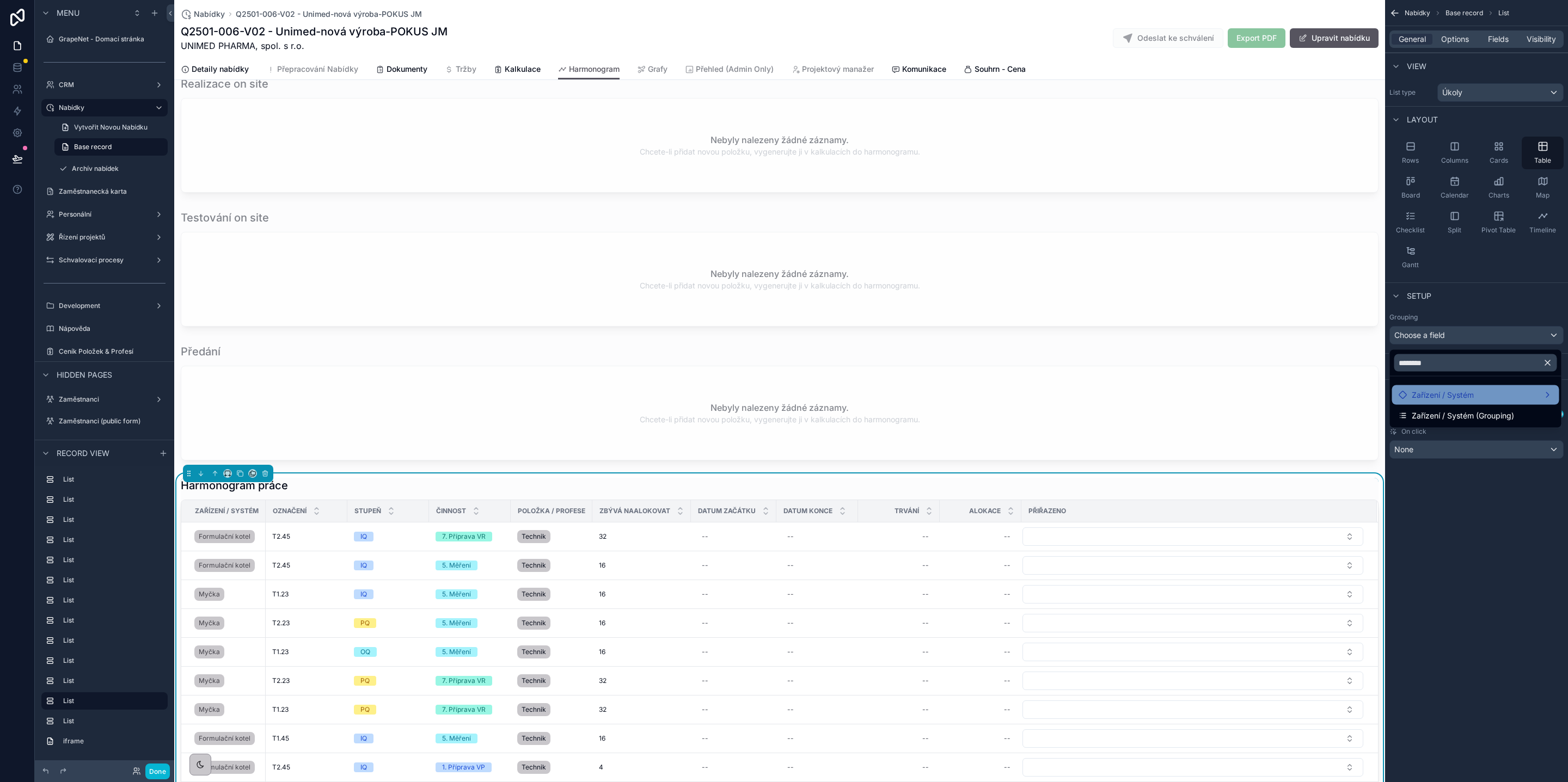
click at [1488, 393] on div "Zařízení / Systém" at bounding box center [1476, 395] width 154 height 13
click at [1459, 391] on span "Zařízení / Systém" at bounding box center [1442, 395] width 63 height 13
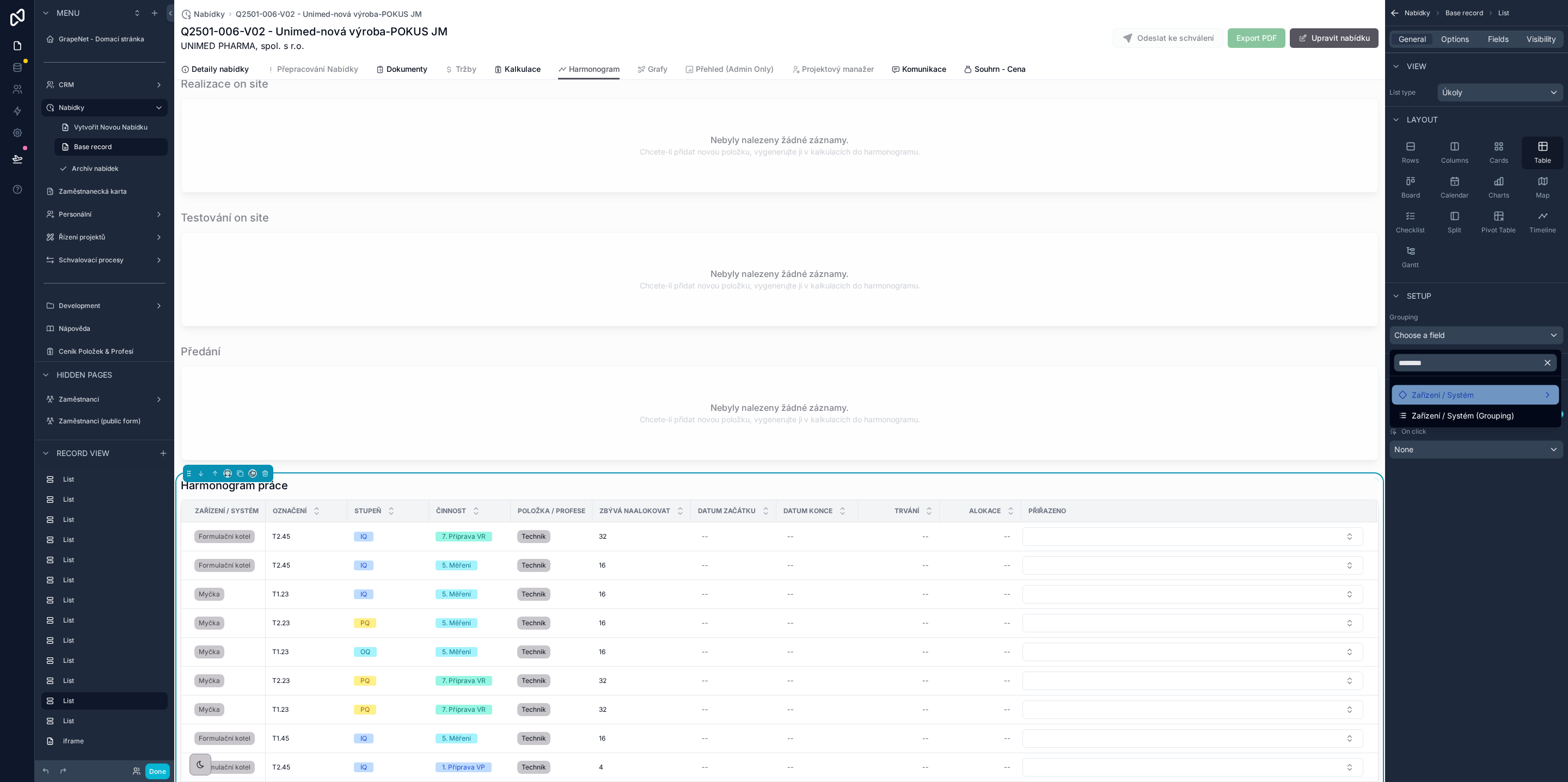
click at [1461, 392] on span "Zařízení / Systém" at bounding box center [1442, 395] width 63 height 13
click at [1461, 391] on span "Zařízení / Systém" at bounding box center [1442, 395] width 63 height 13
click at [1461, 391] on span "Zařízení / Systém" at bounding box center [1442, 395] width 63 height 13
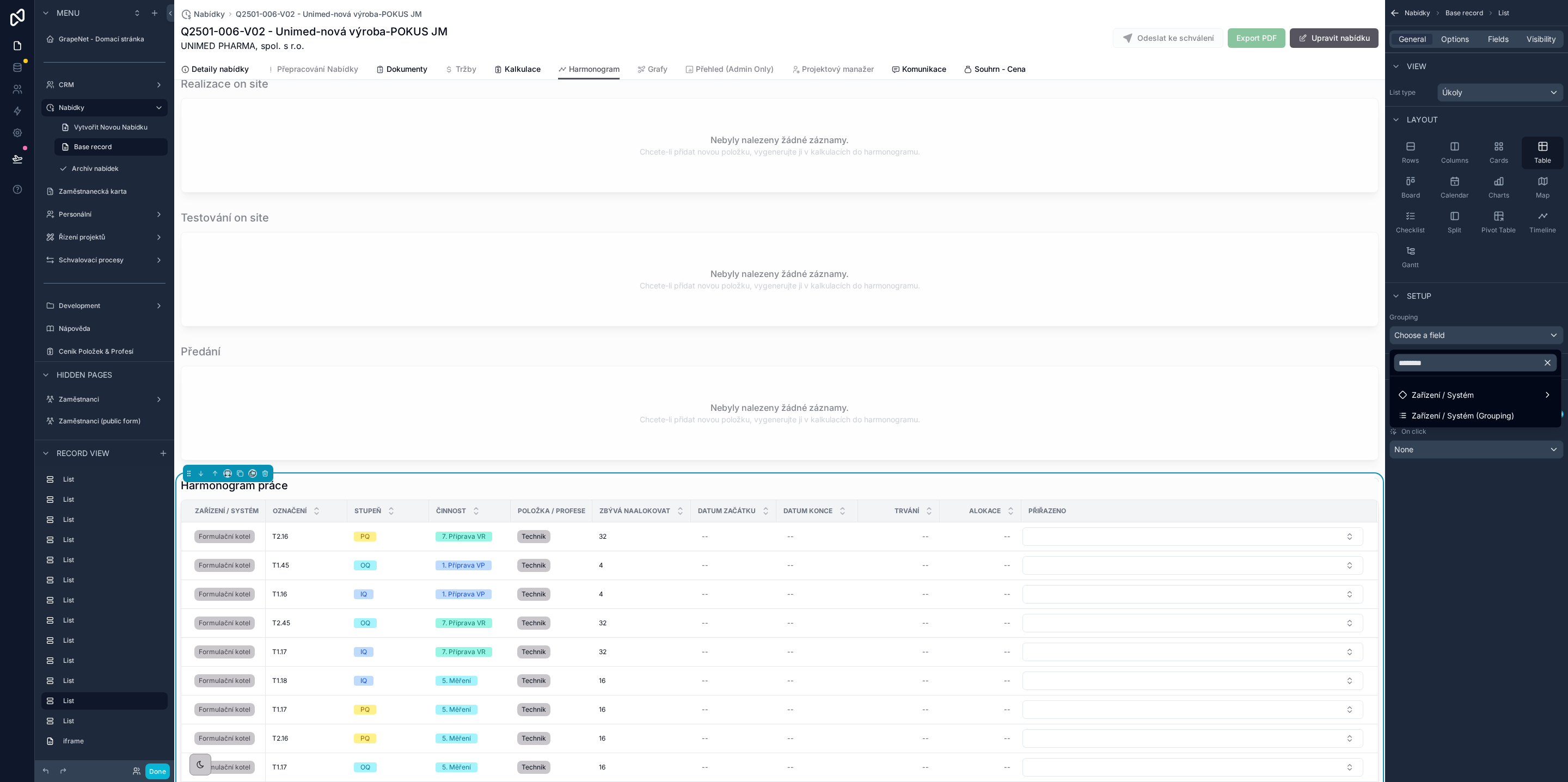
click at [1484, 517] on div "scrollable content" at bounding box center [784, 391] width 1568 height 782
click at [1453, 343] on div "Choose a field" at bounding box center [1477, 336] width 173 height 17
click at [1439, 400] on span "Zařízení / Systém" at bounding box center [1442, 395] width 63 height 13
click at [1535, 406] on ul "Zařízení / Systém Zařízení / Systém (Grouping)" at bounding box center [1476, 402] width 171 height 51
click at [1537, 411] on div "Zařízení / Systém (Grouping)" at bounding box center [1476, 416] width 154 height 13
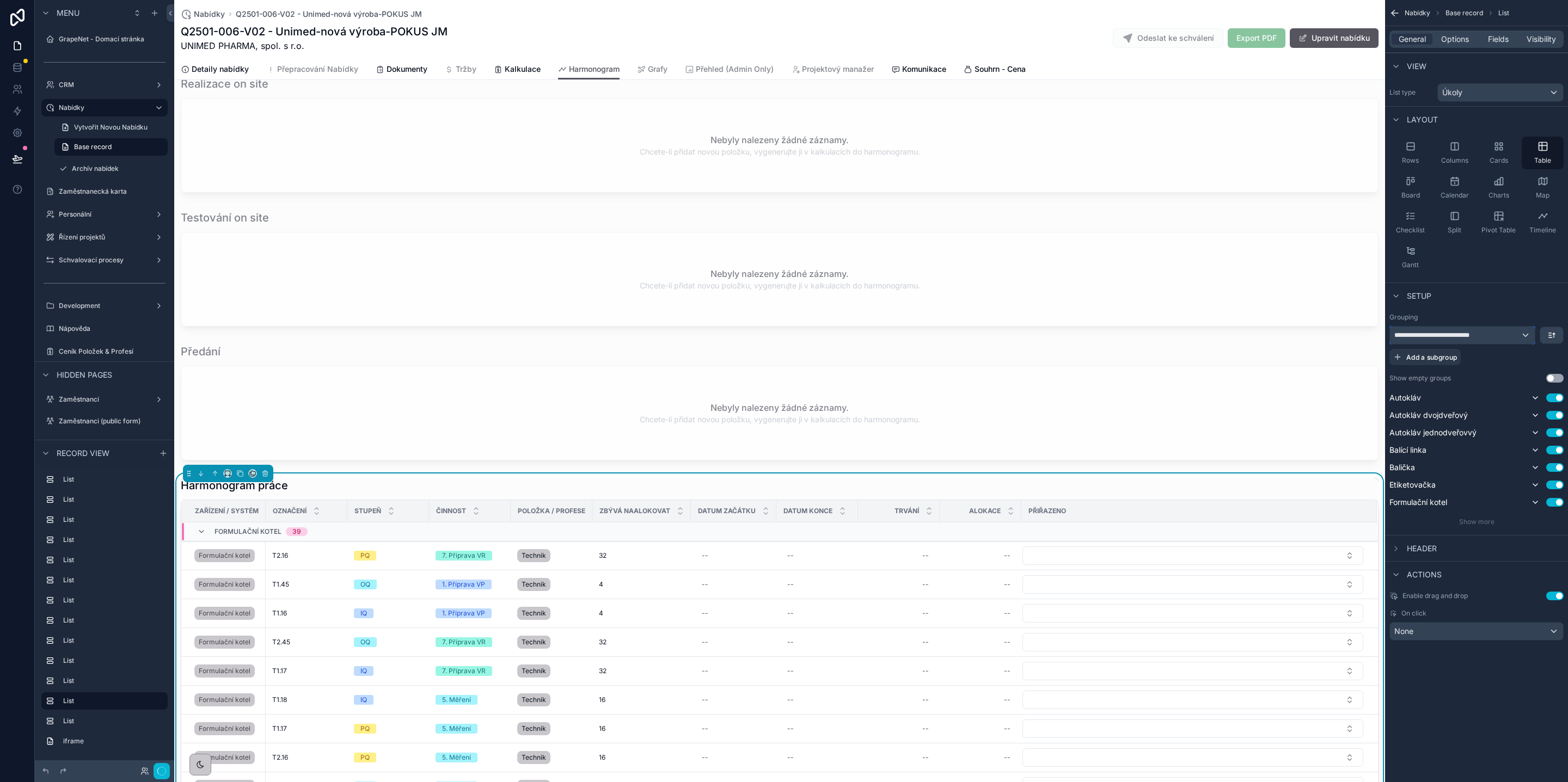
click at [1468, 336] on span "**********" at bounding box center [1438, 335] width 89 height 9
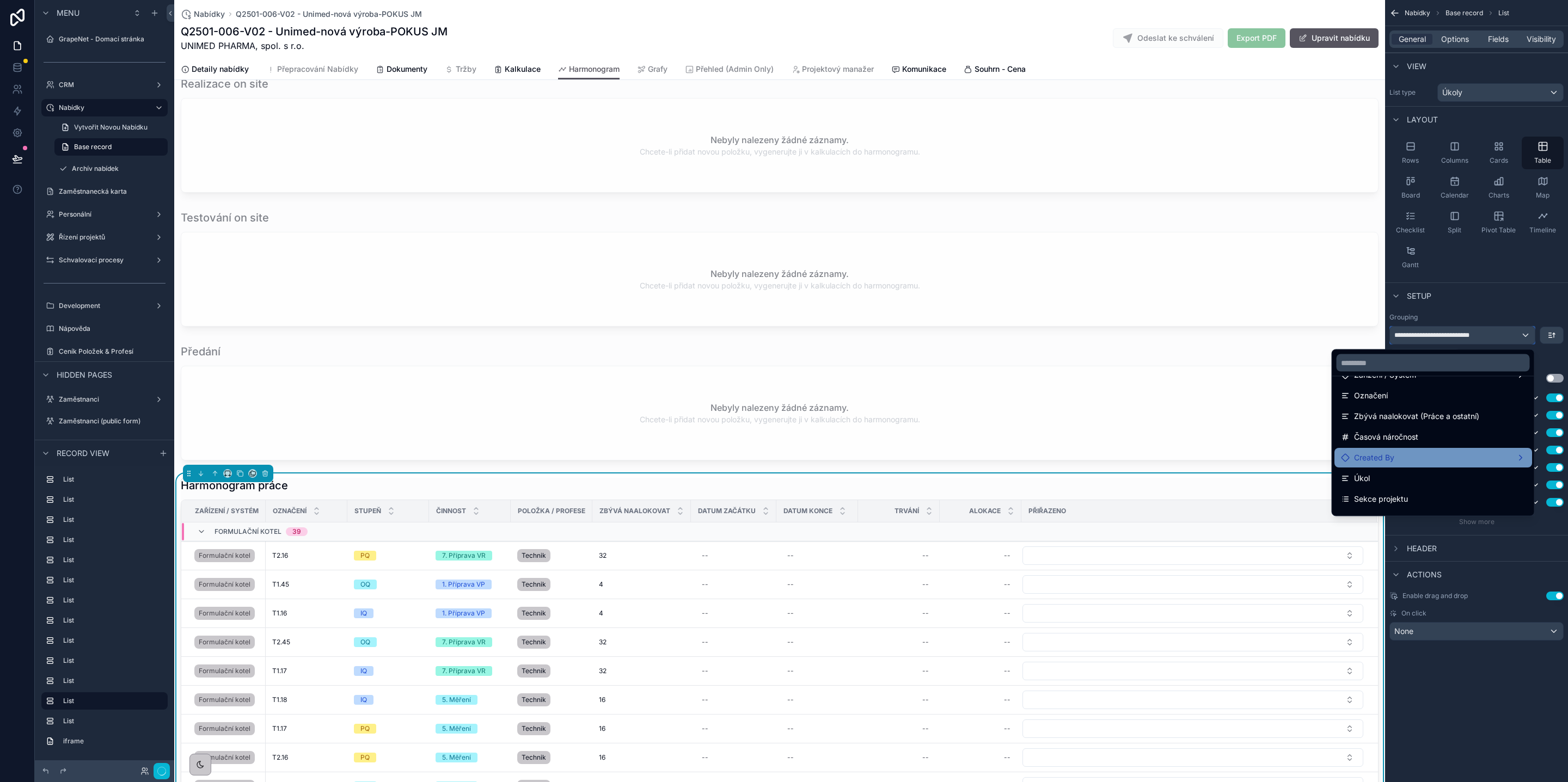
scroll to position [281, 0]
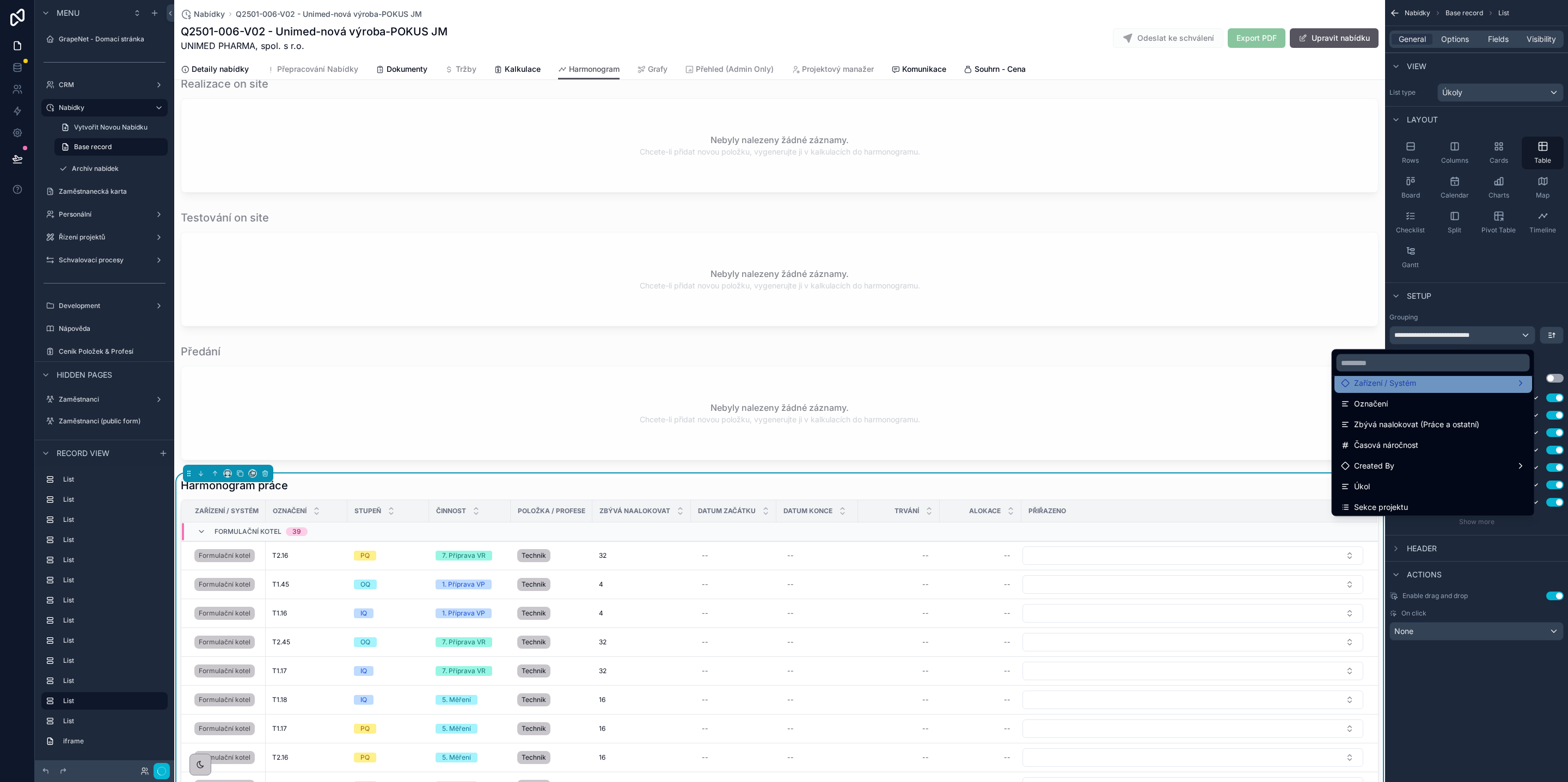
click at [1398, 385] on span "Zařízení / Systém" at bounding box center [1384, 384] width 63 height 13
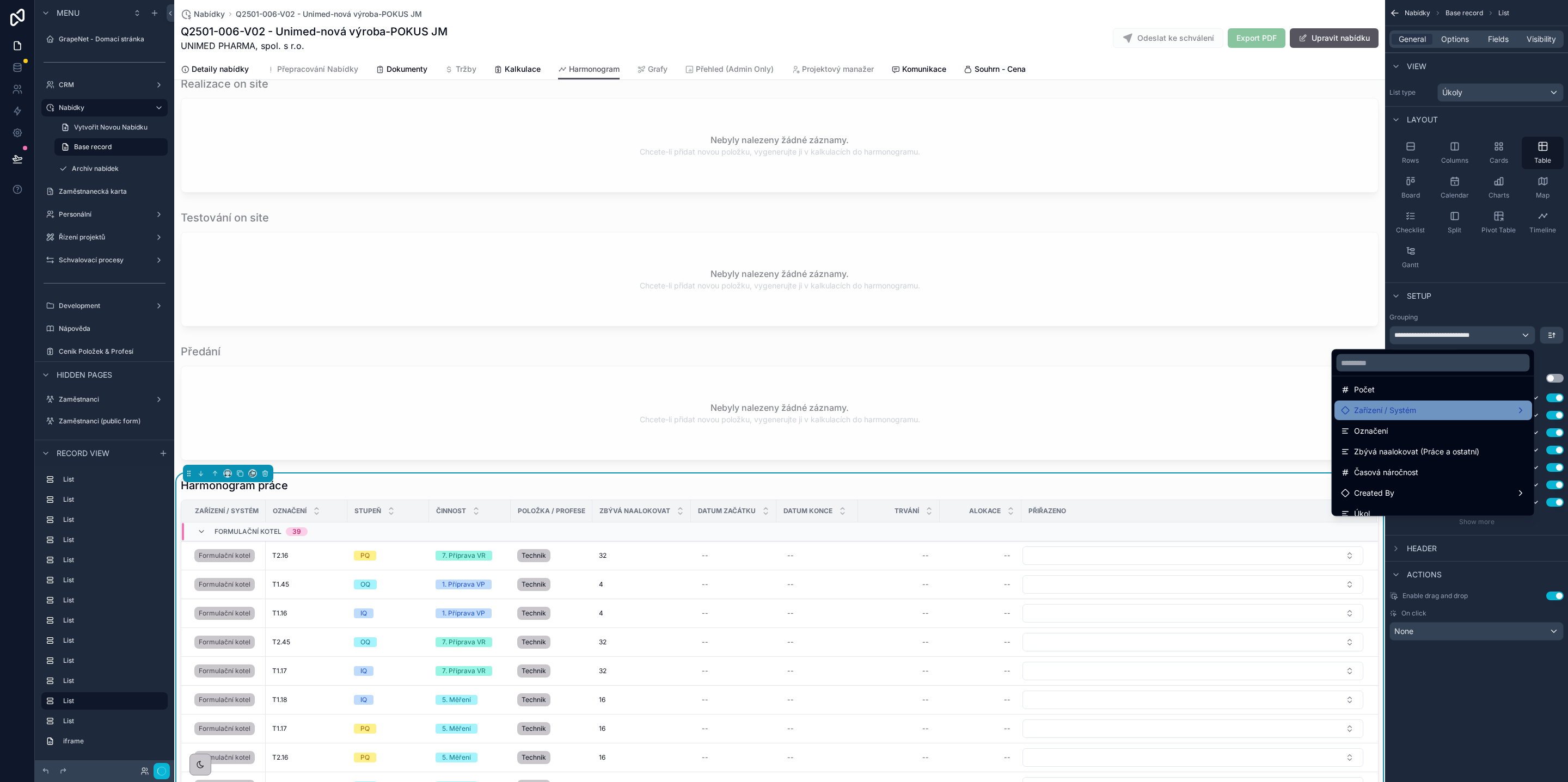
click at [1505, 406] on div "Zařízení / Systém" at bounding box center [1433, 411] width 185 height 13
click at [1405, 407] on div "Zařízení / Systém" at bounding box center [1433, 411] width 185 height 13
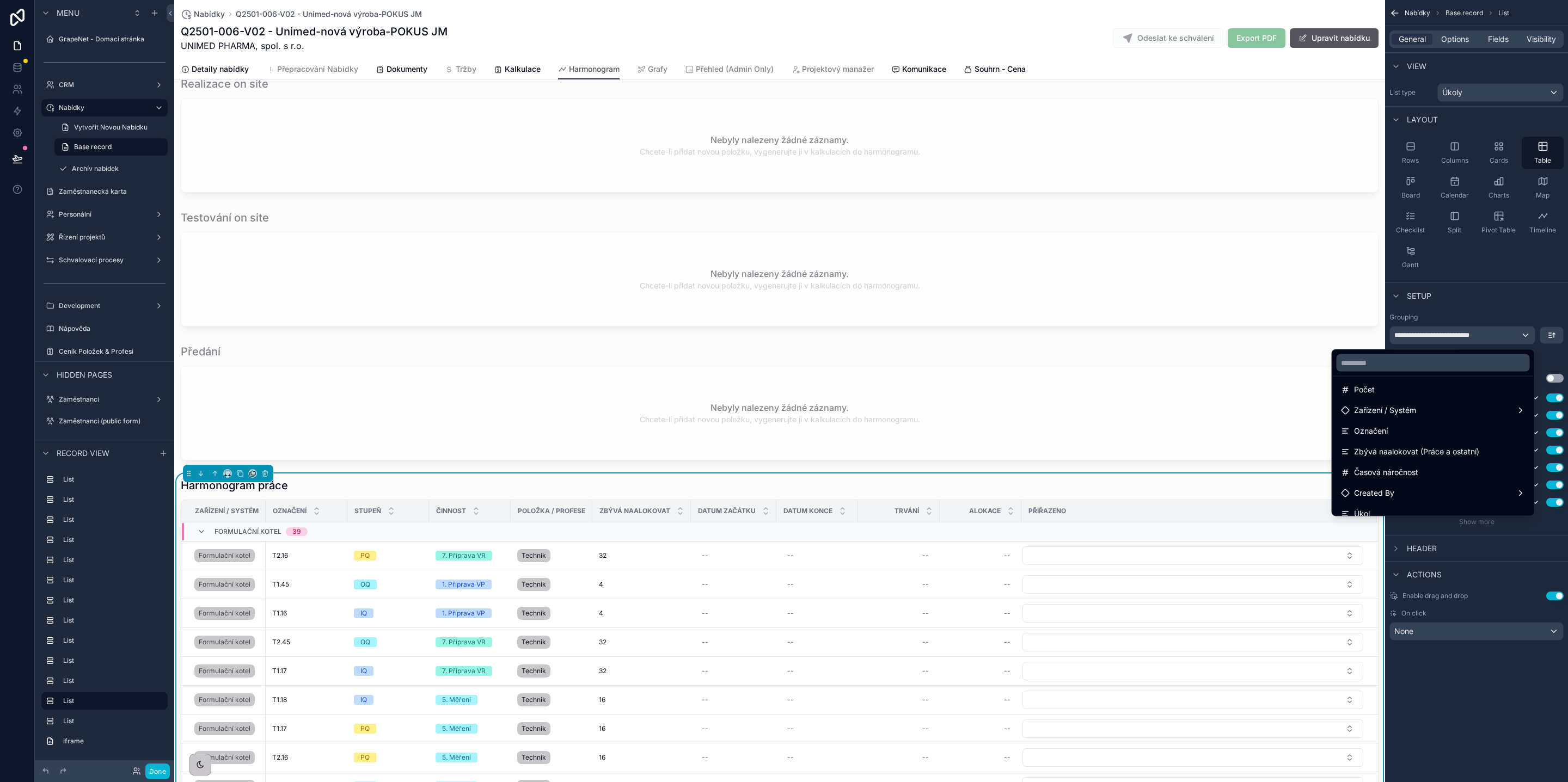
click at [1466, 321] on div "scrollable content" at bounding box center [784, 391] width 1568 height 782
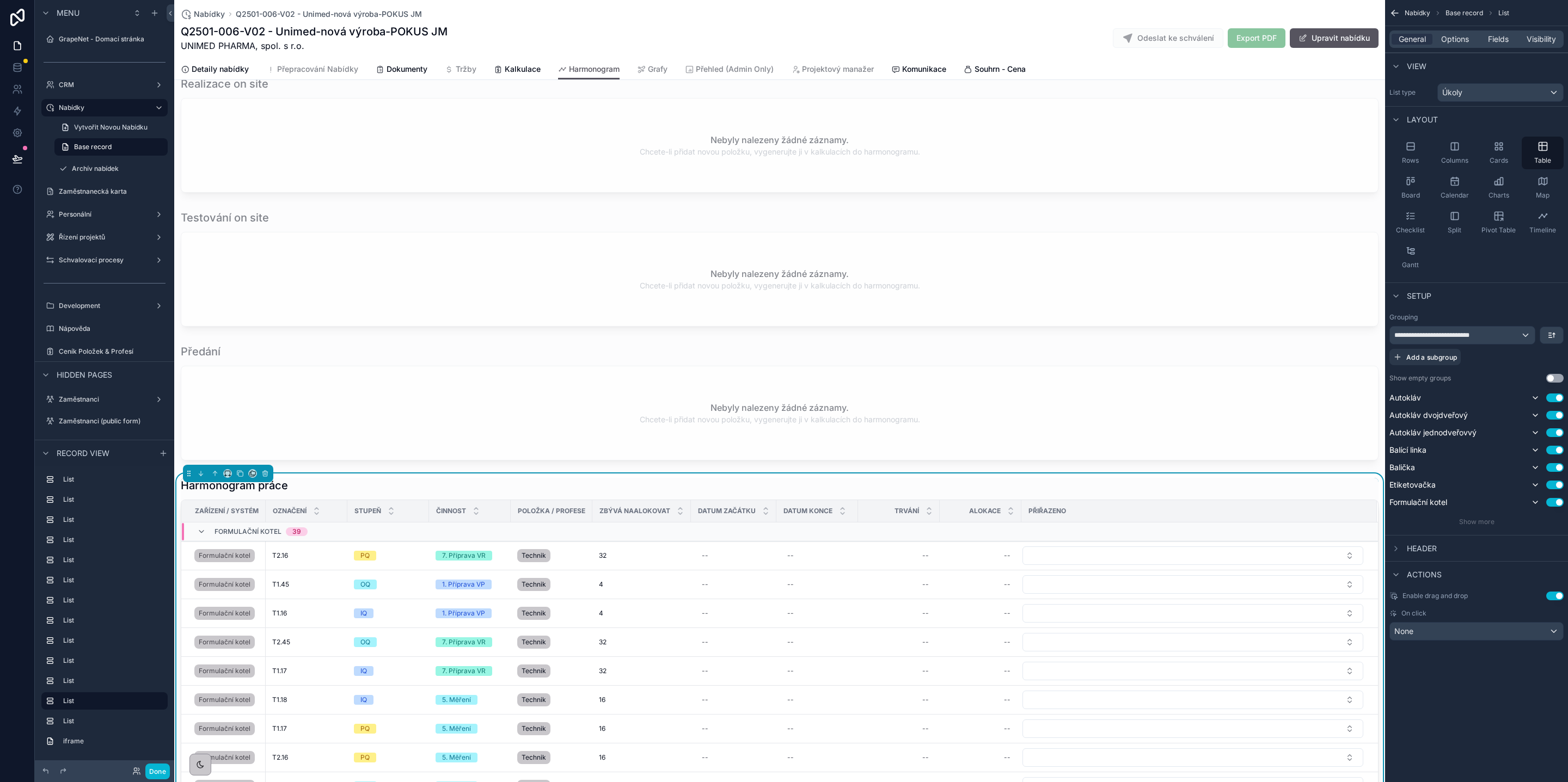
click at [1473, 347] on div "**********" at bounding box center [1476, 345] width 174 height 39
click at [1476, 332] on span "**********" at bounding box center [1438, 335] width 89 height 9
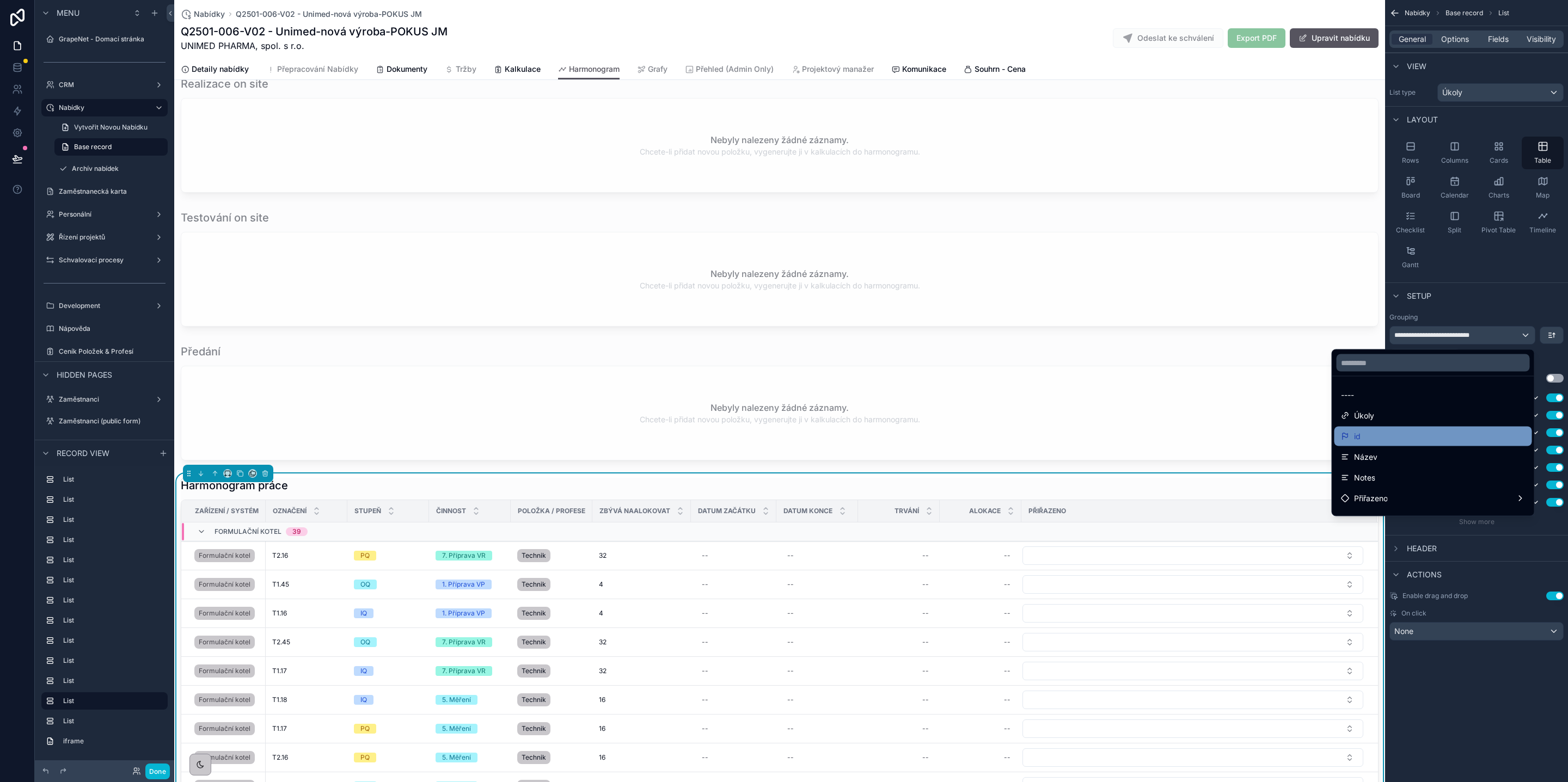
click at [1376, 430] on div "id" at bounding box center [1433, 437] width 185 height 13
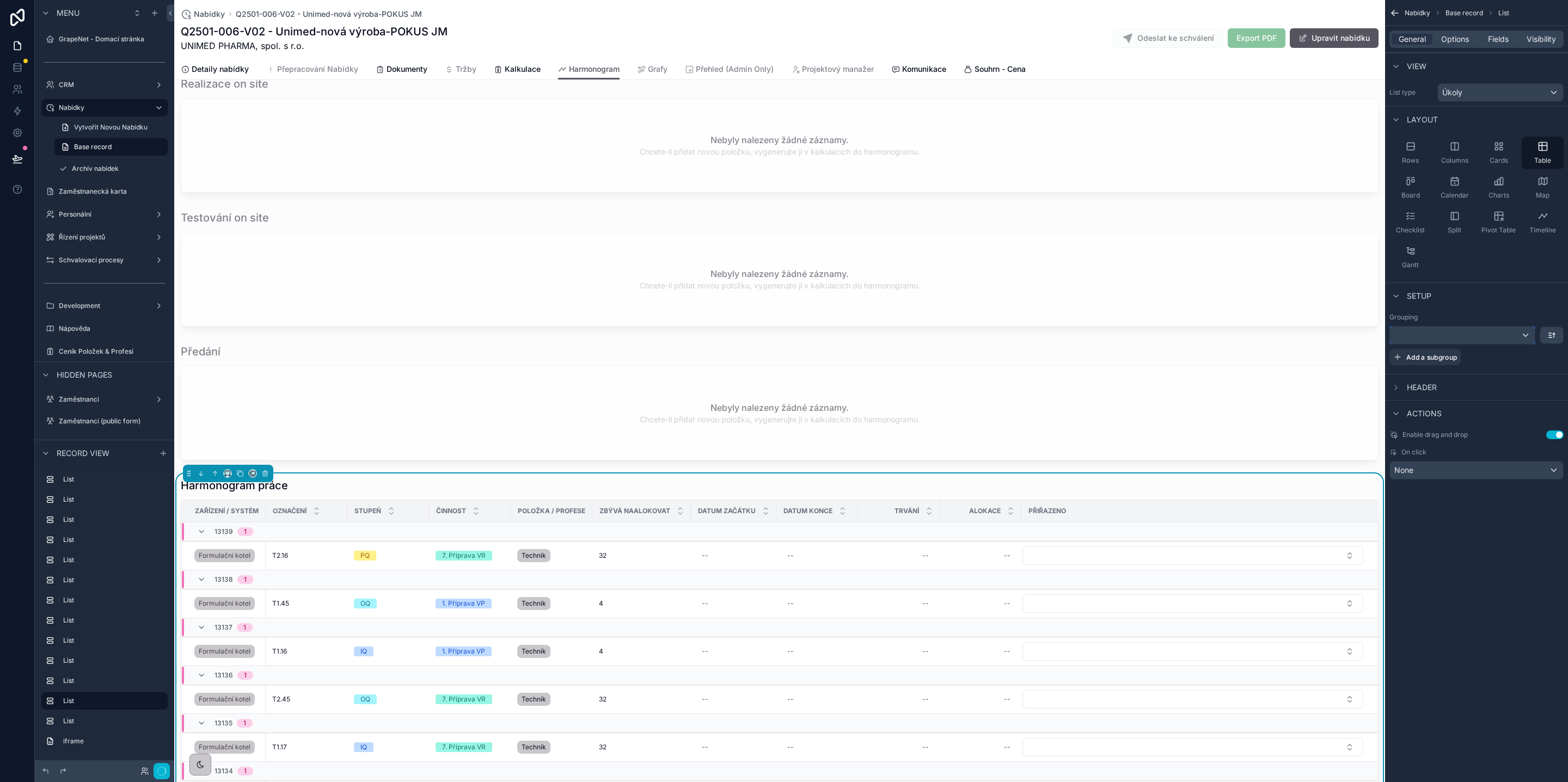
click at [1473, 337] on div "scrollable content" at bounding box center [1462, 336] width 145 height 17
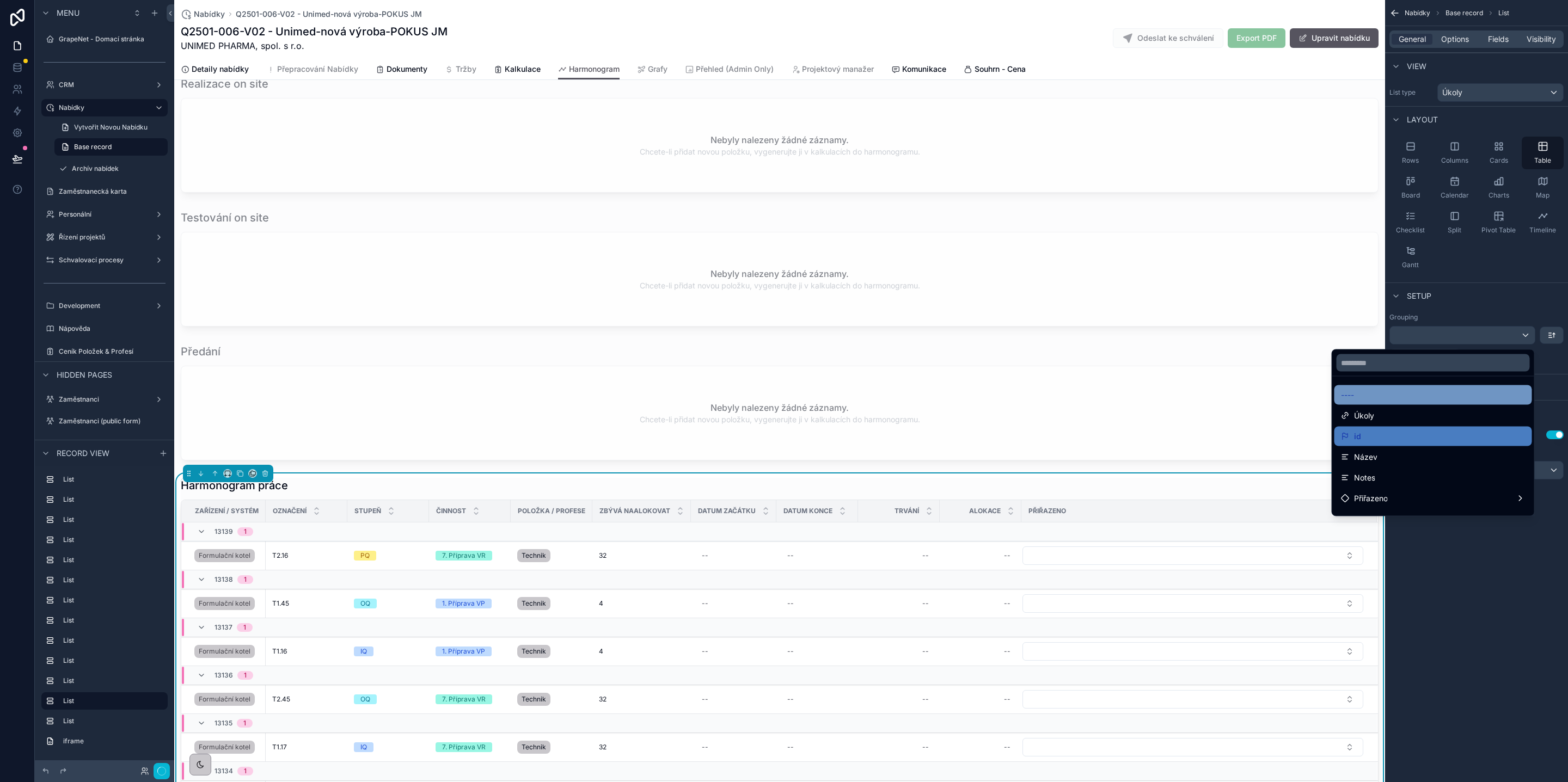
click at [1378, 402] on div "----" at bounding box center [1432, 395] width 197 height 19
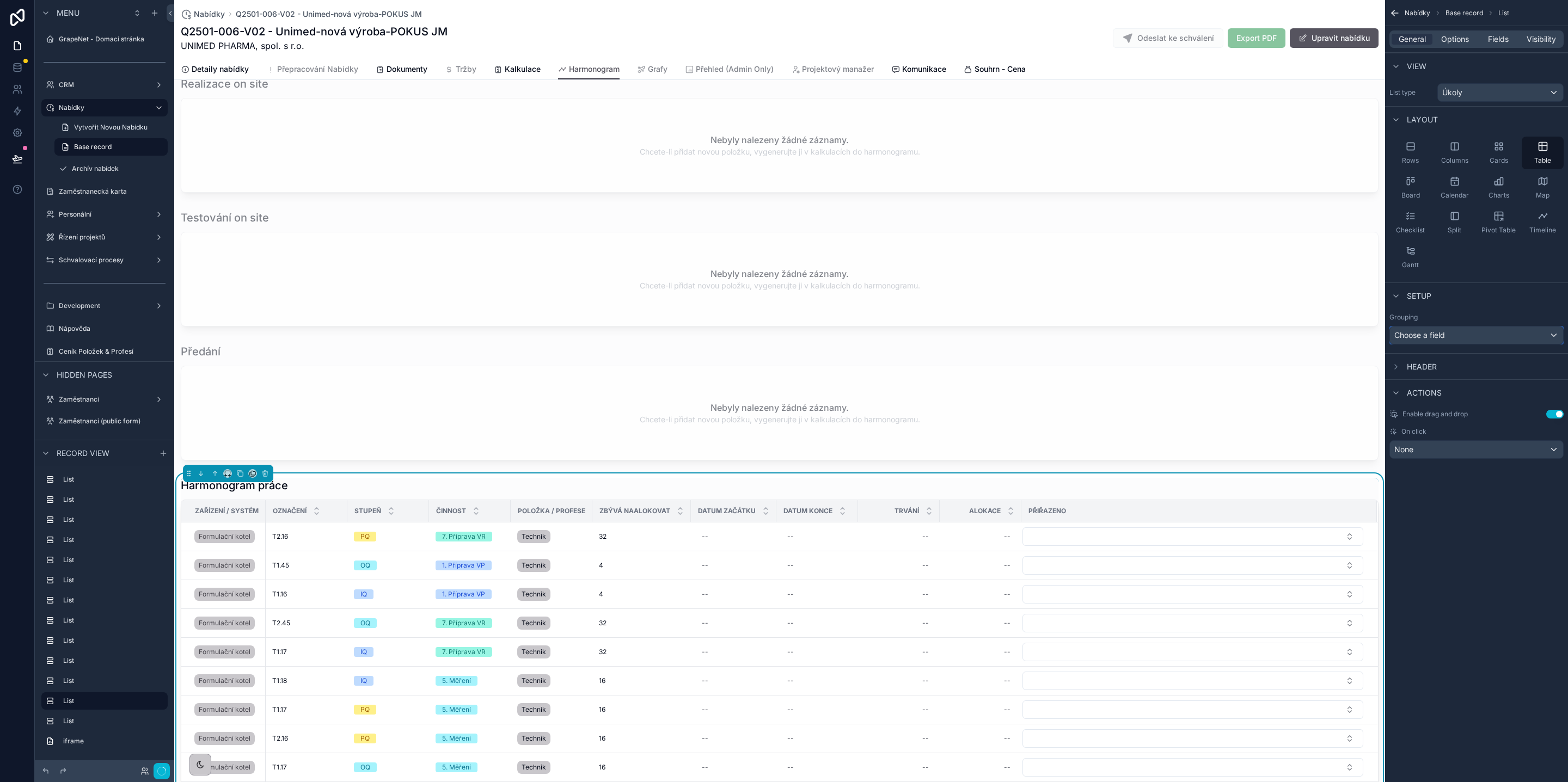
click at [1488, 333] on div "Choose a field" at bounding box center [1477, 336] width 173 height 17
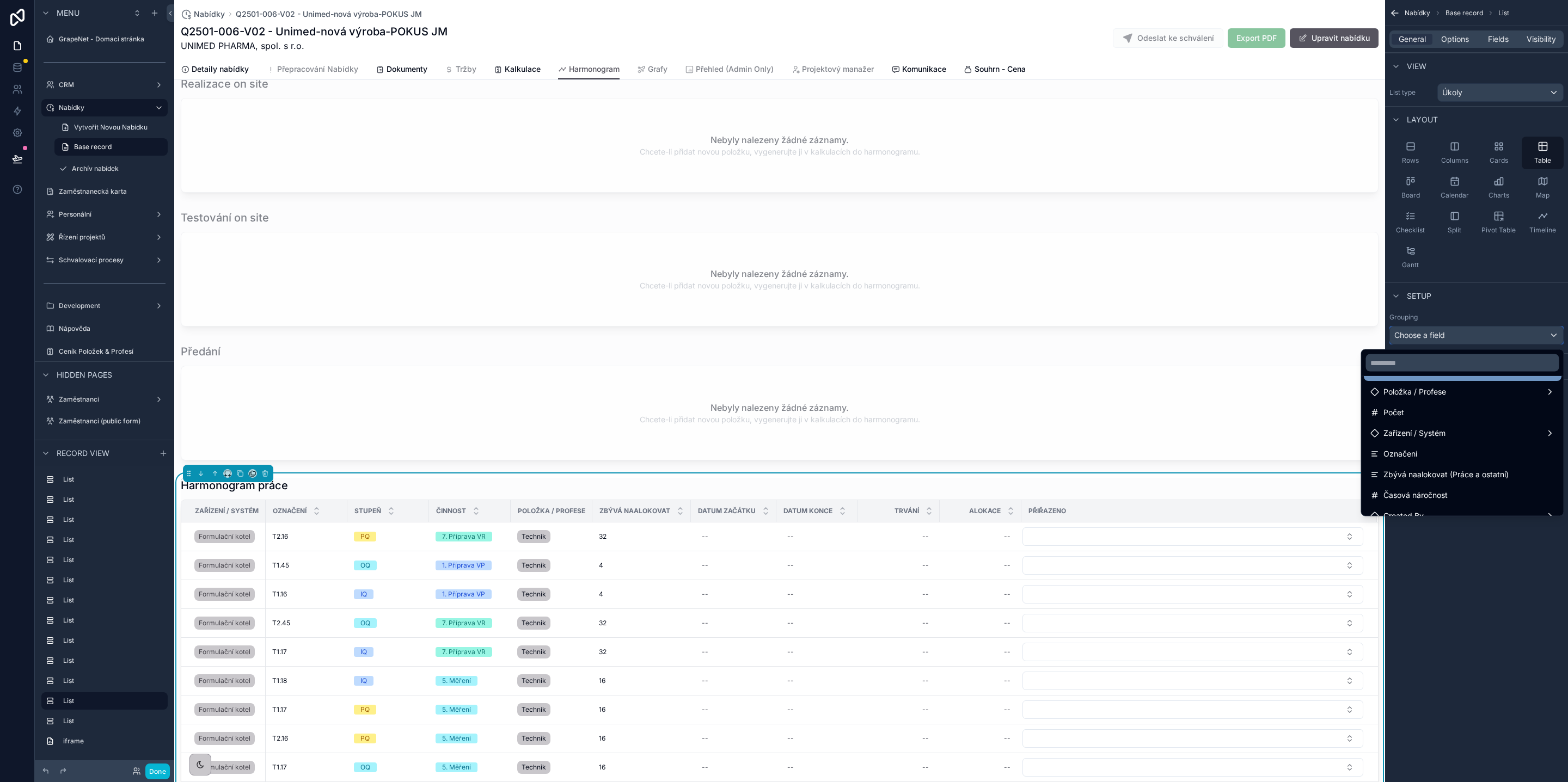
scroll to position [234, 0]
click at [1534, 431] on div "Zařízení / Systém" at bounding box center [1462, 431] width 185 height 13
click at [1425, 431] on span "Zařízení / Systém" at bounding box center [1414, 431] width 63 height 13
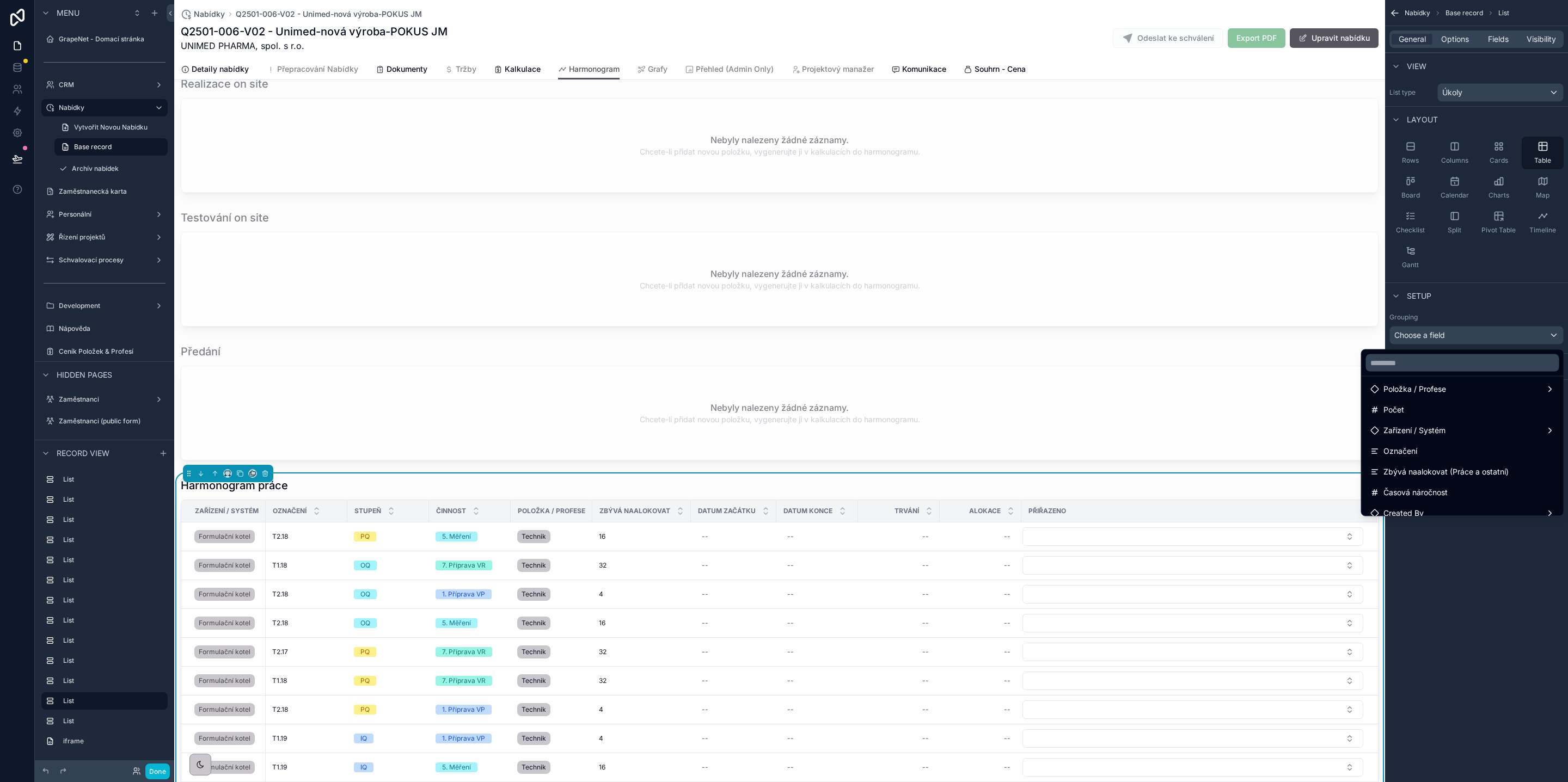
click at [1440, 314] on div "scrollable content" at bounding box center [784, 391] width 1568 height 782
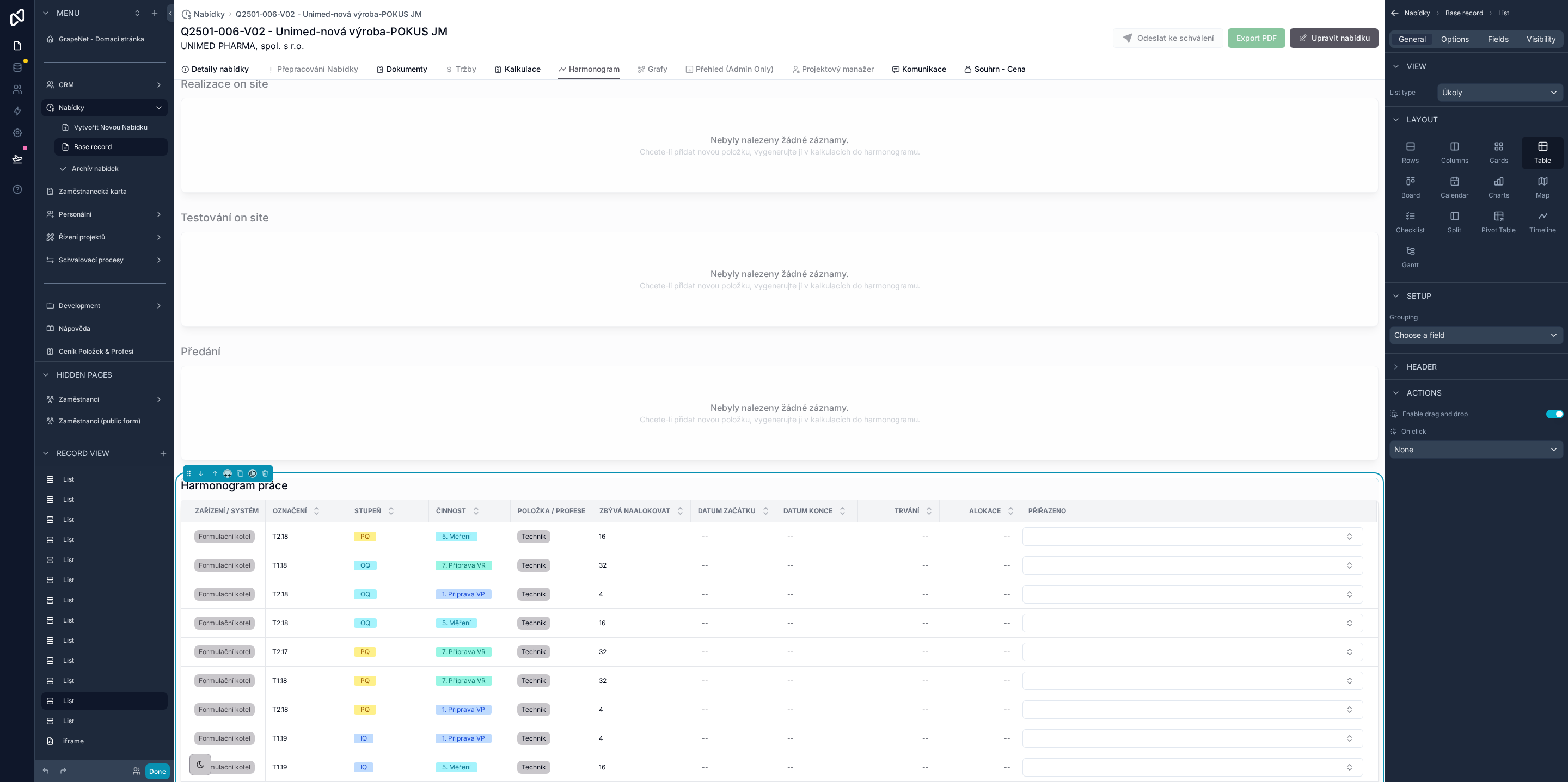
click at [160, 768] on button "Done" at bounding box center [157, 771] width 24 height 15
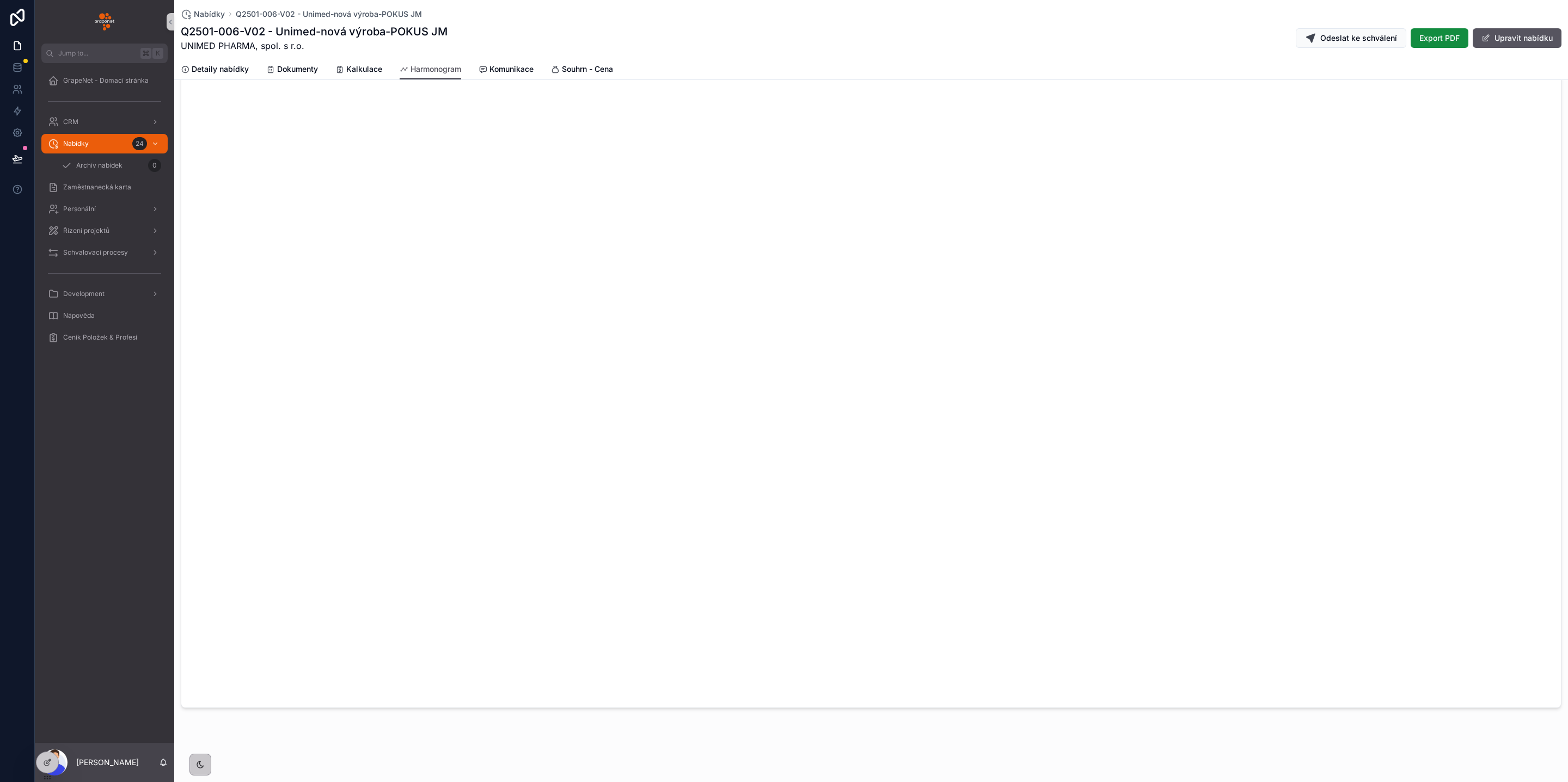
scroll to position [923, 0]
click at [360, 64] on span "Kalkulace" at bounding box center [364, 68] width 36 height 11
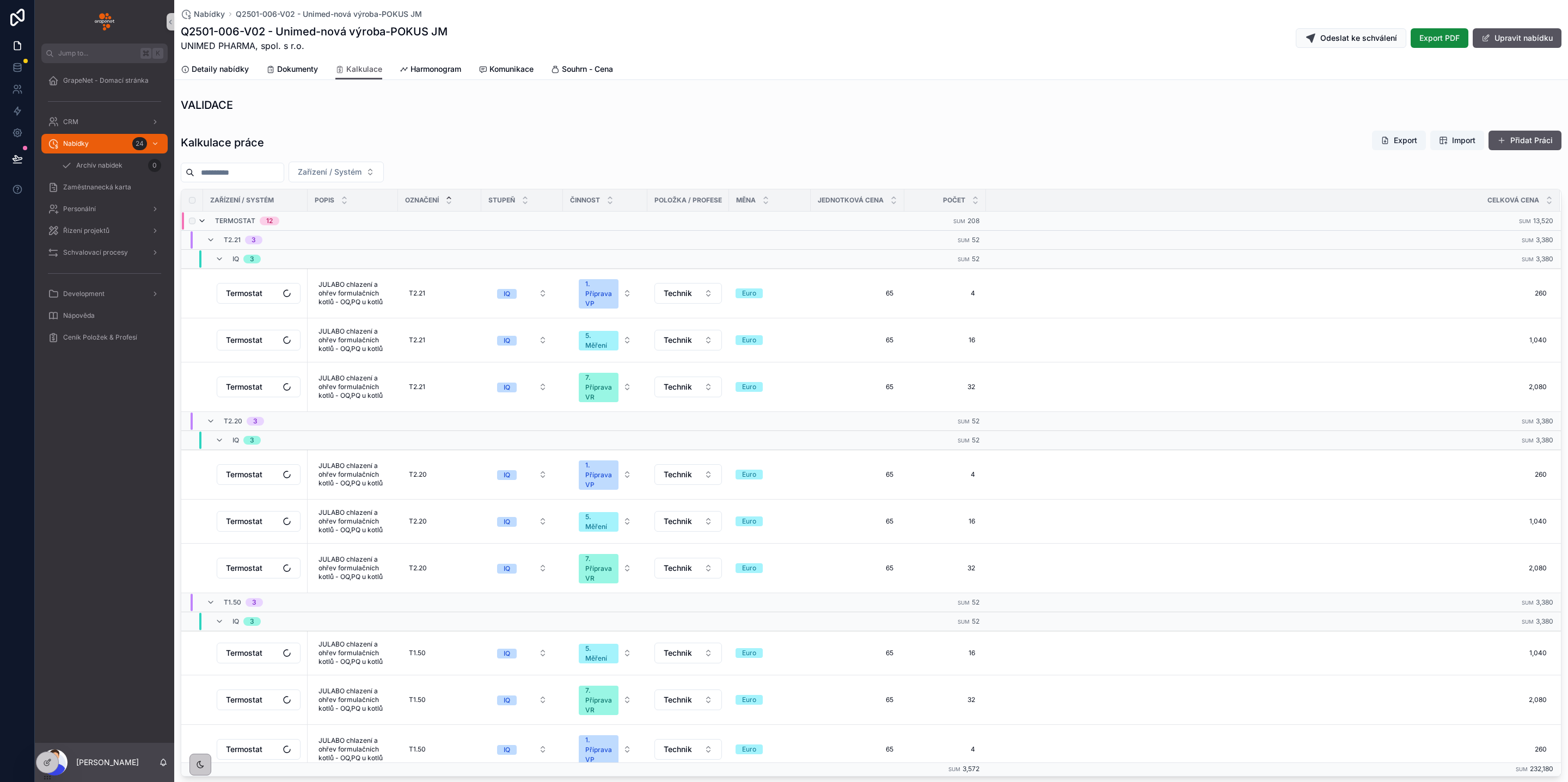
click at [200, 223] on icon "scrollable content" at bounding box center [201, 220] width 9 height 9
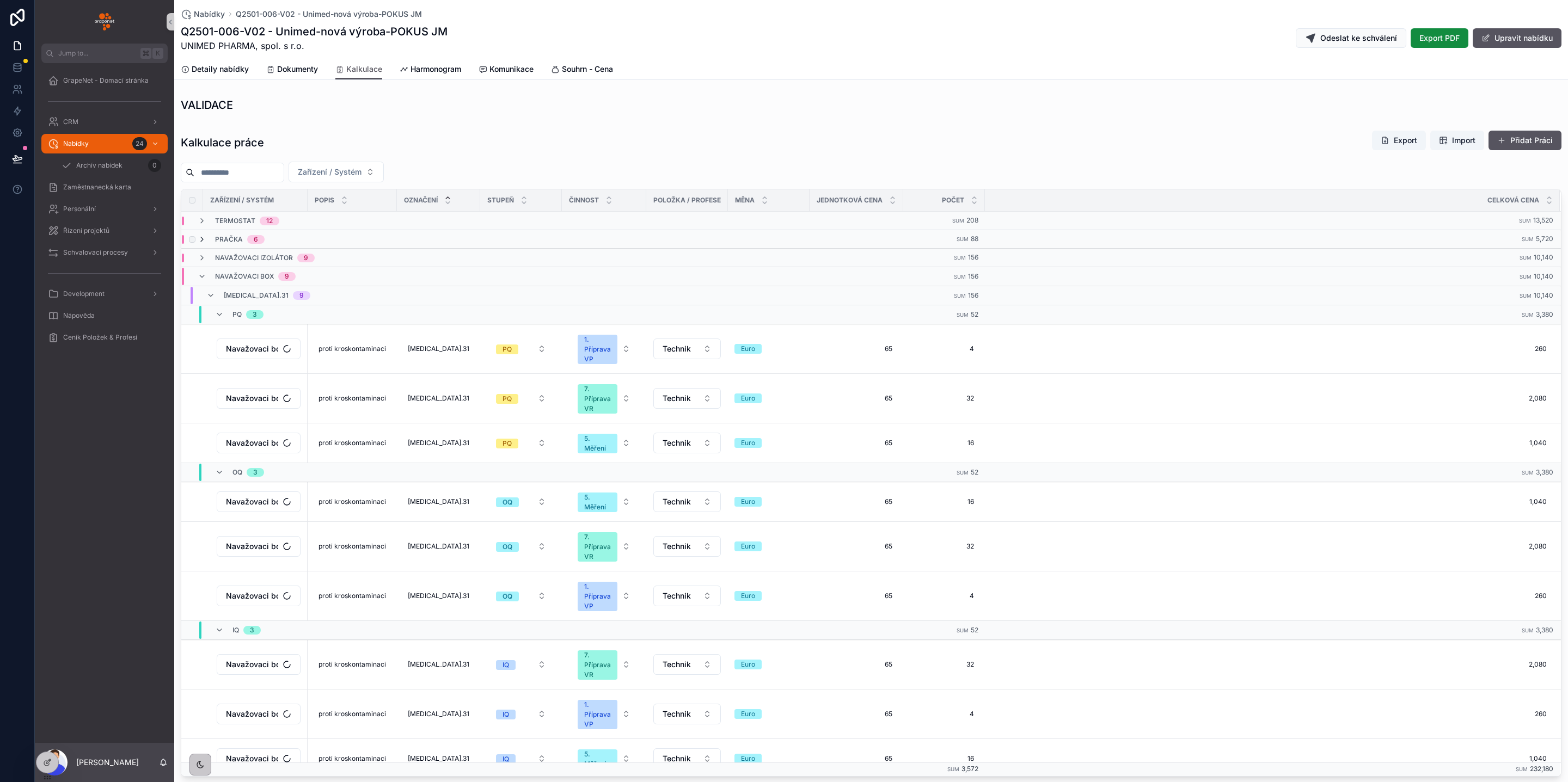
click at [206, 240] on icon "scrollable content" at bounding box center [201, 239] width 9 height 9
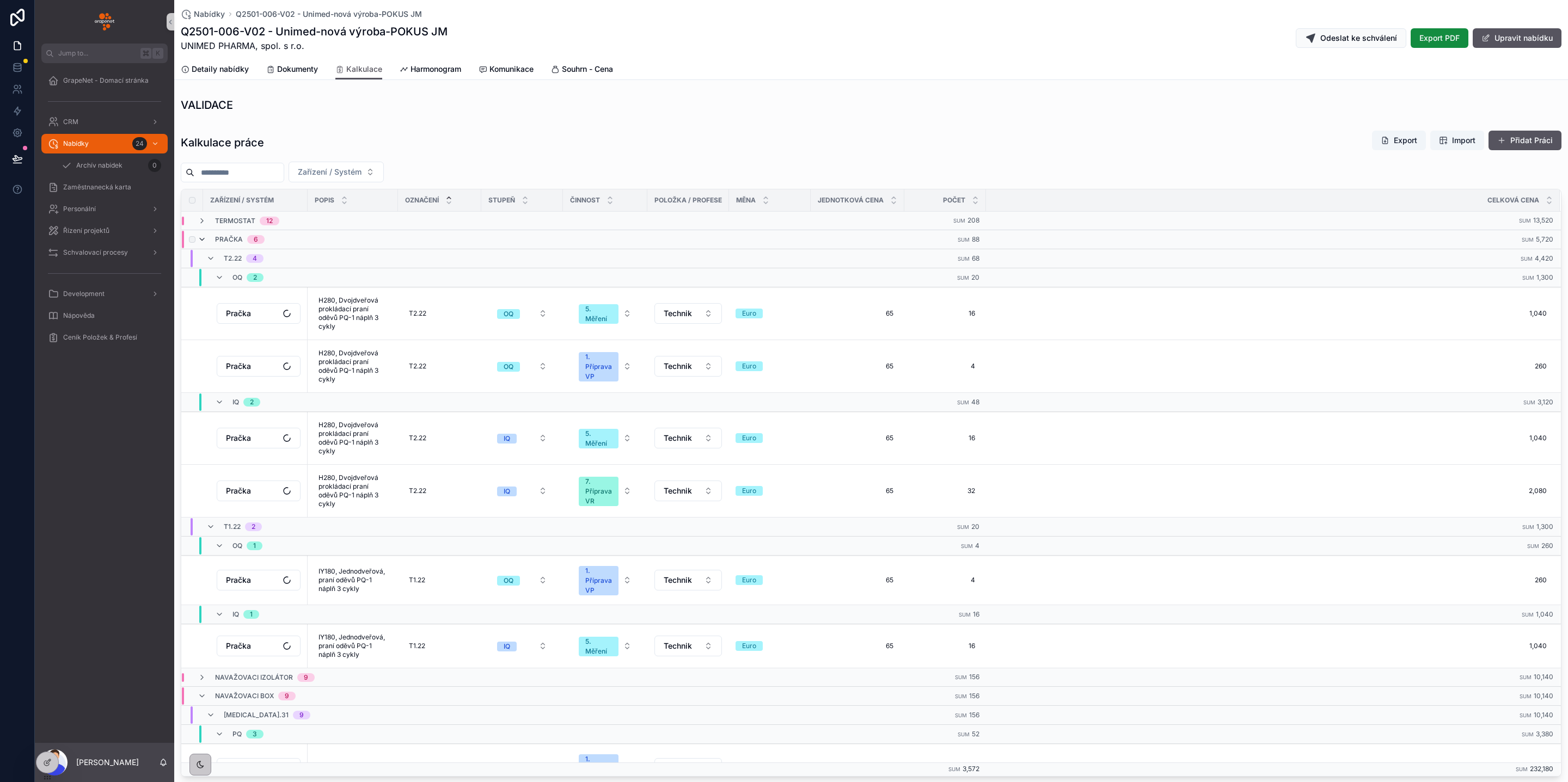
click at [205, 240] on icon "scrollable content" at bounding box center [201, 239] width 9 height 9
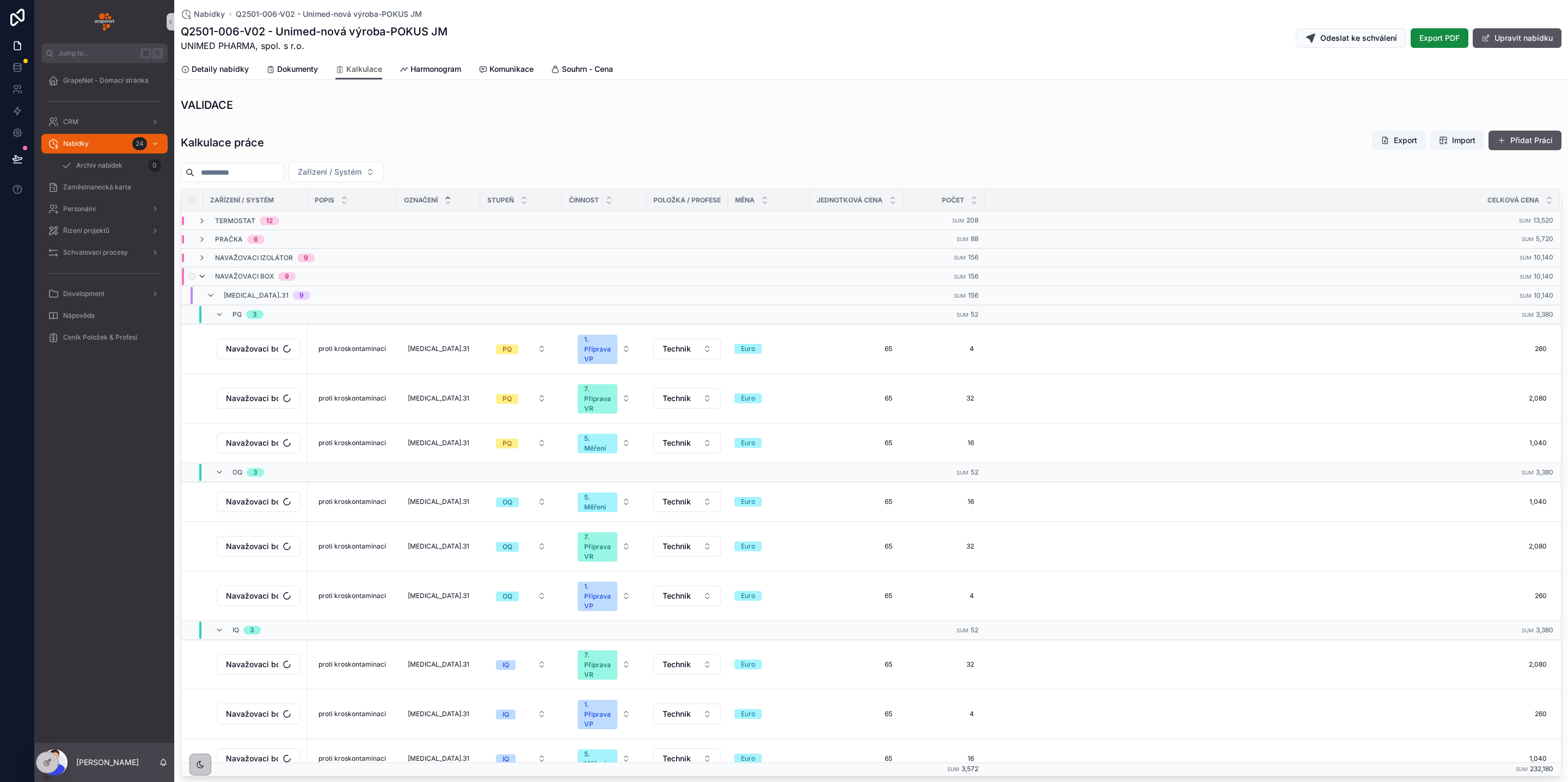
click at [206, 278] on icon "scrollable content" at bounding box center [201, 276] width 9 height 9
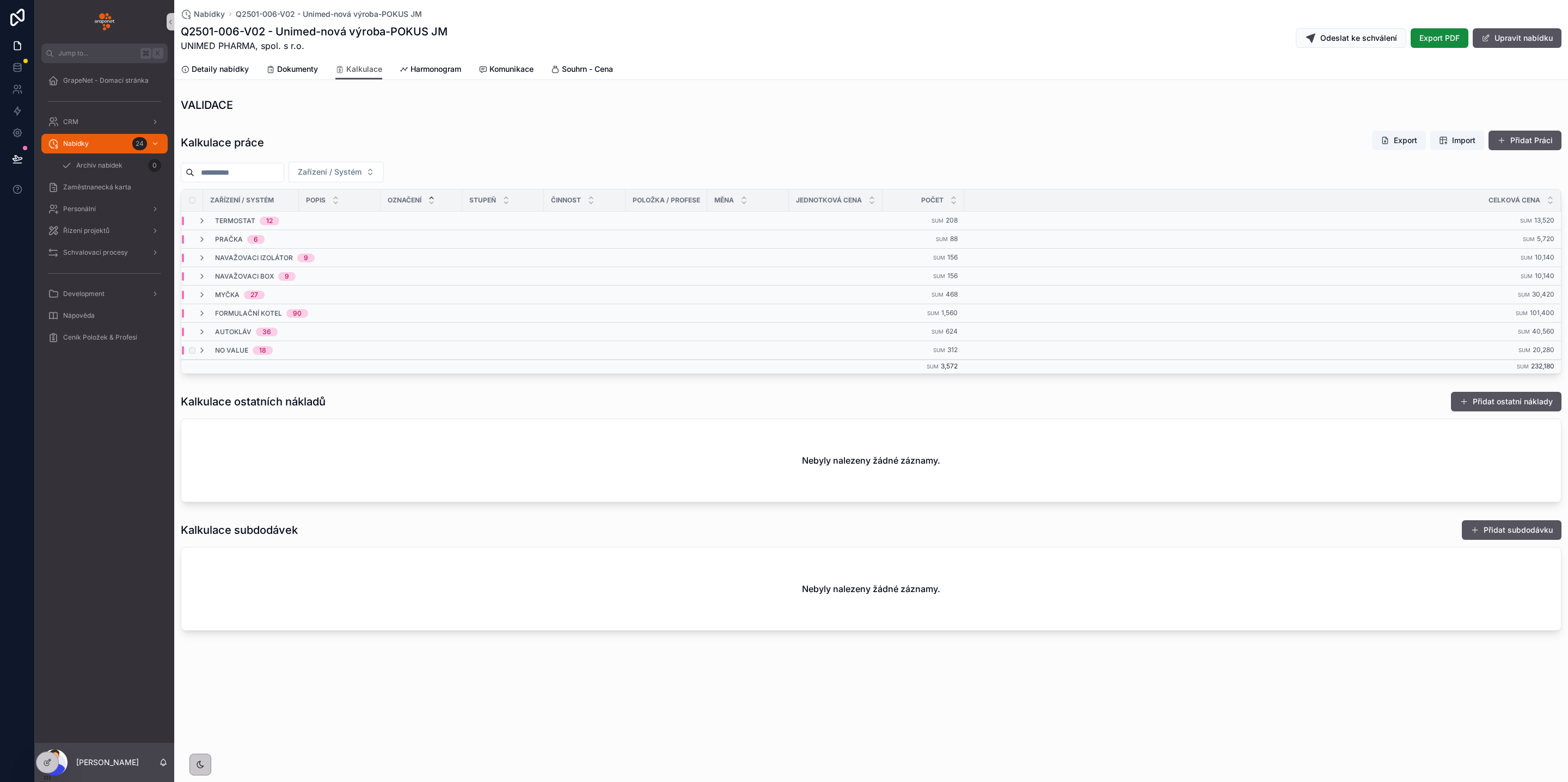
click at [213, 352] on div "No value 18" at bounding box center [235, 350] width 75 height 9
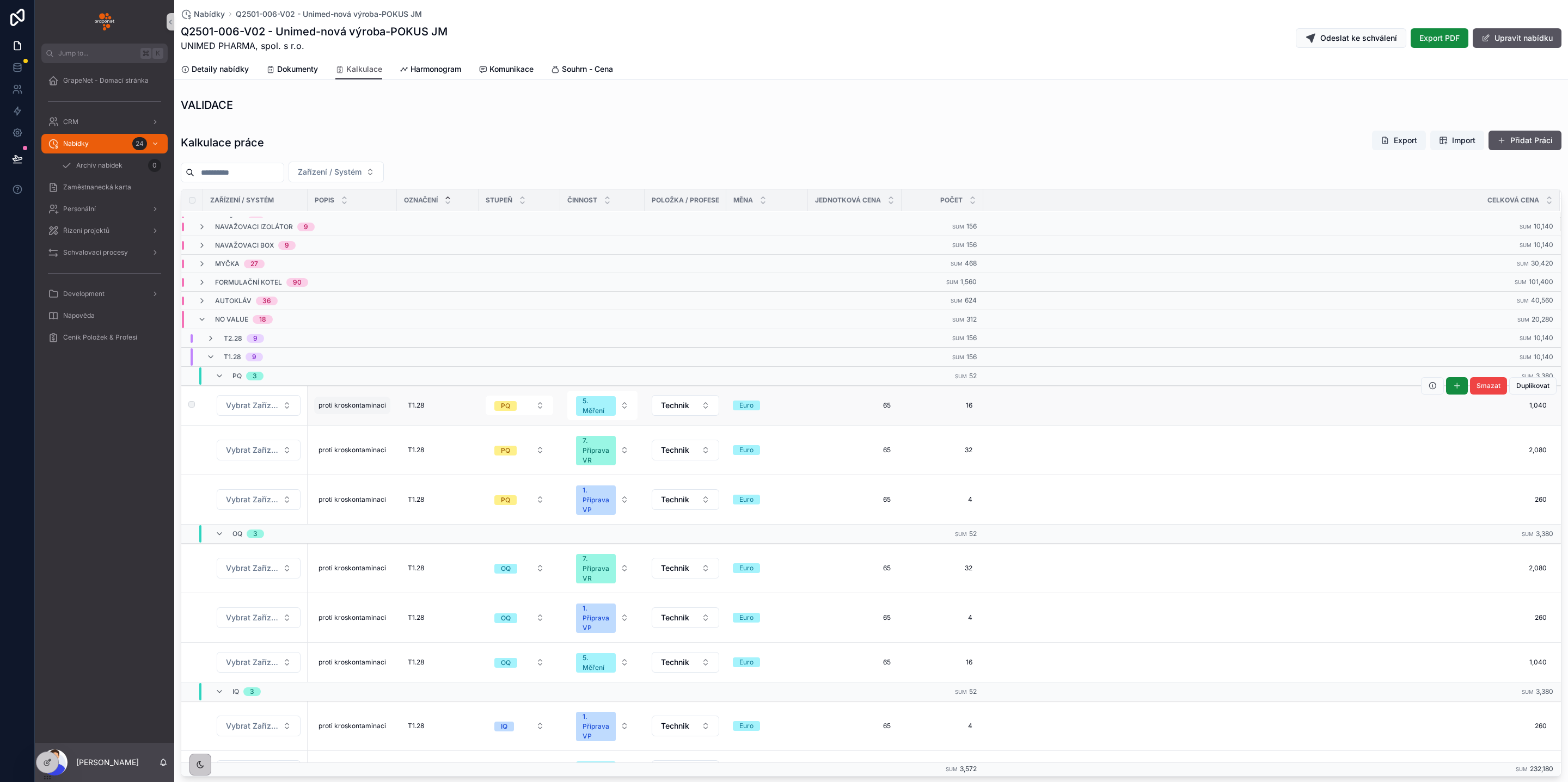
scroll to position [32, 0]
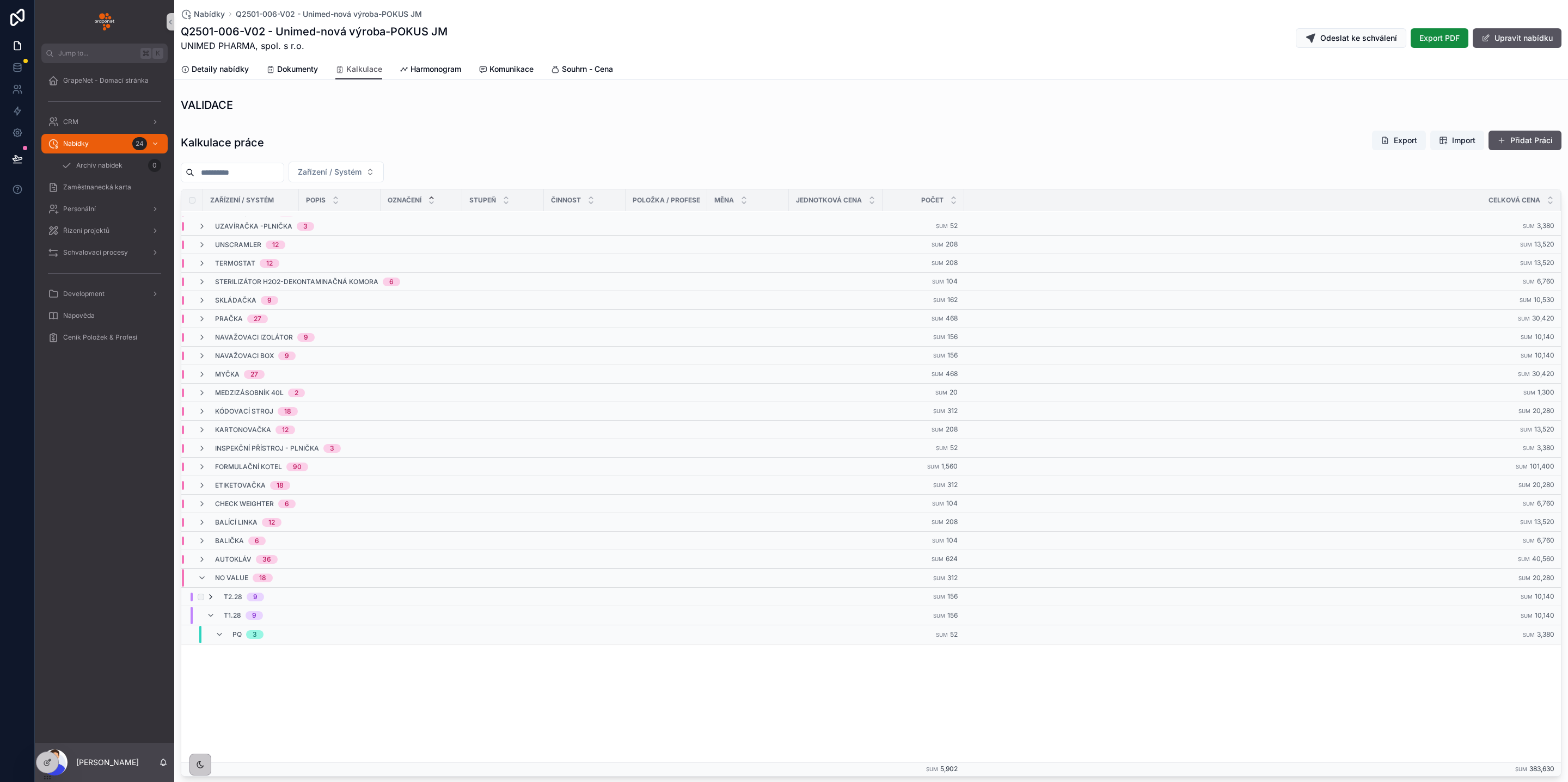
click at [214, 601] on icon "scrollable content" at bounding box center [210, 596] width 9 height 9
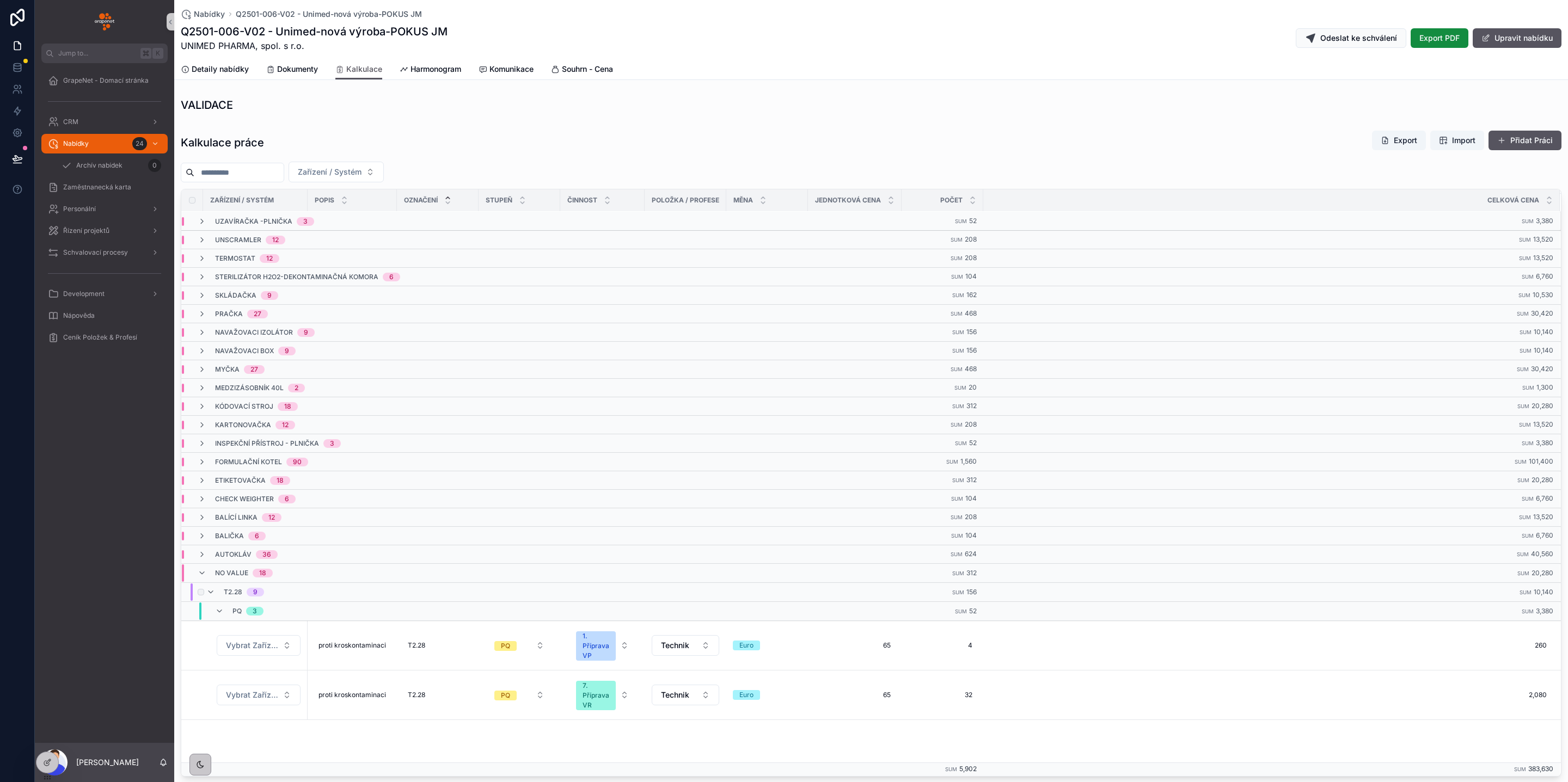
scroll to position [46, 0]
click at [216, 592] on div "T2.28 9" at bounding box center [235, 582] width 58 height 17
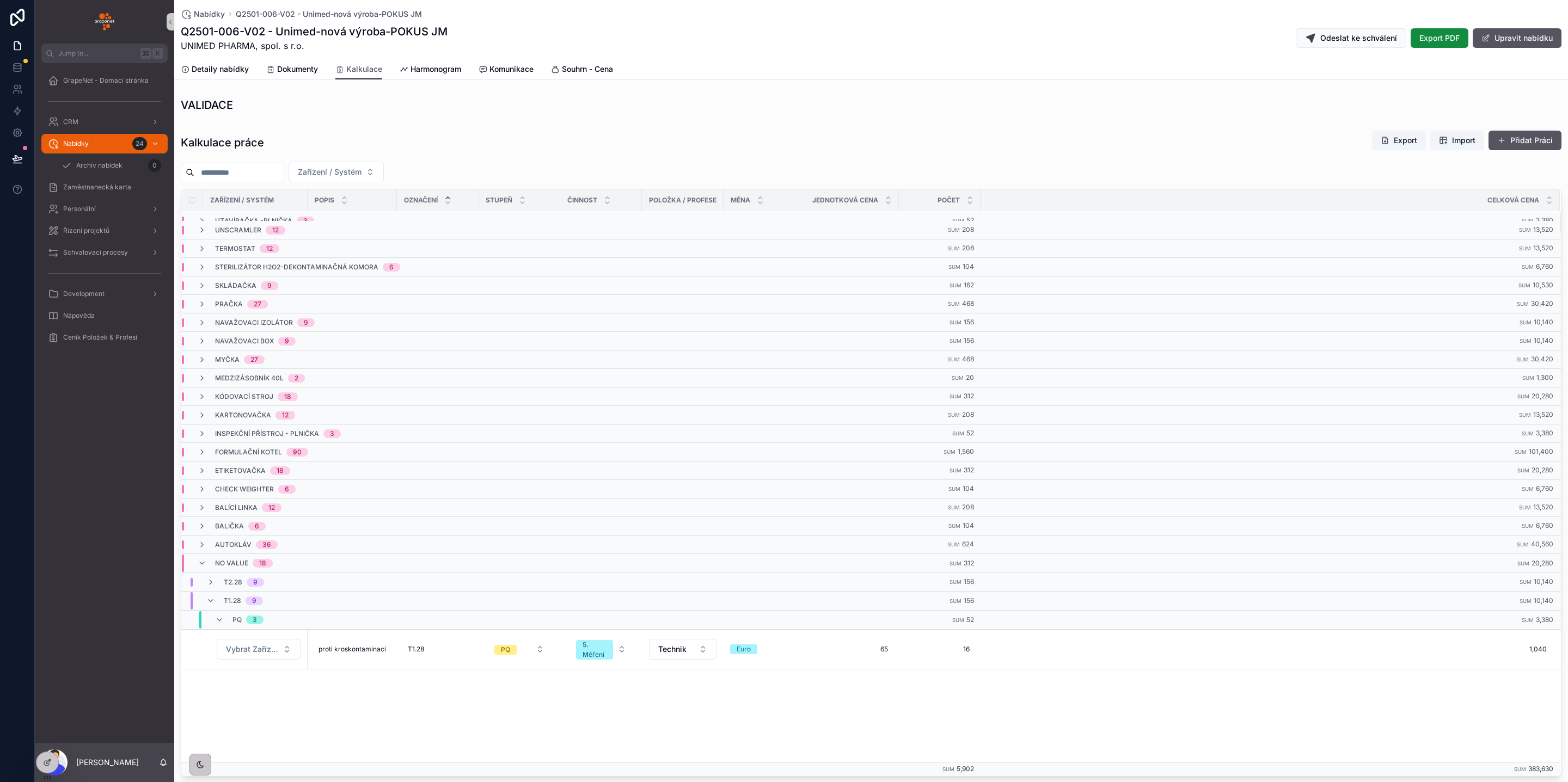
click at [879, 152] on div "Kalkulace práce Export Import Přidat Práci" at bounding box center [871, 142] width 1380 height 25
click at [415, 72] on span "Harmonogram" at bounding box center [436, 68] width 51 height 11
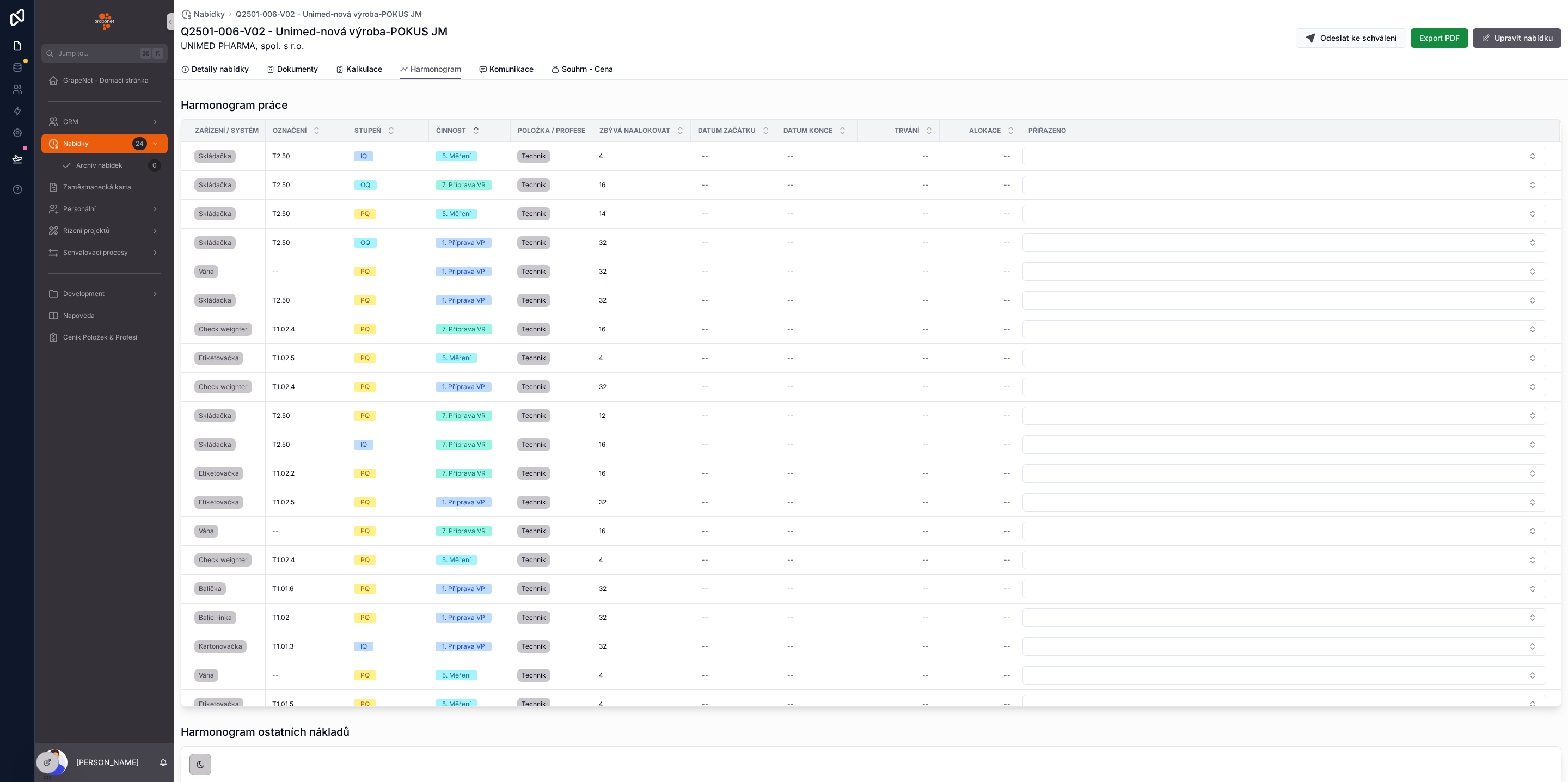
click at [476, 126] on icon "scrollable content" at bounding box center [475, 128] width 7 height 7
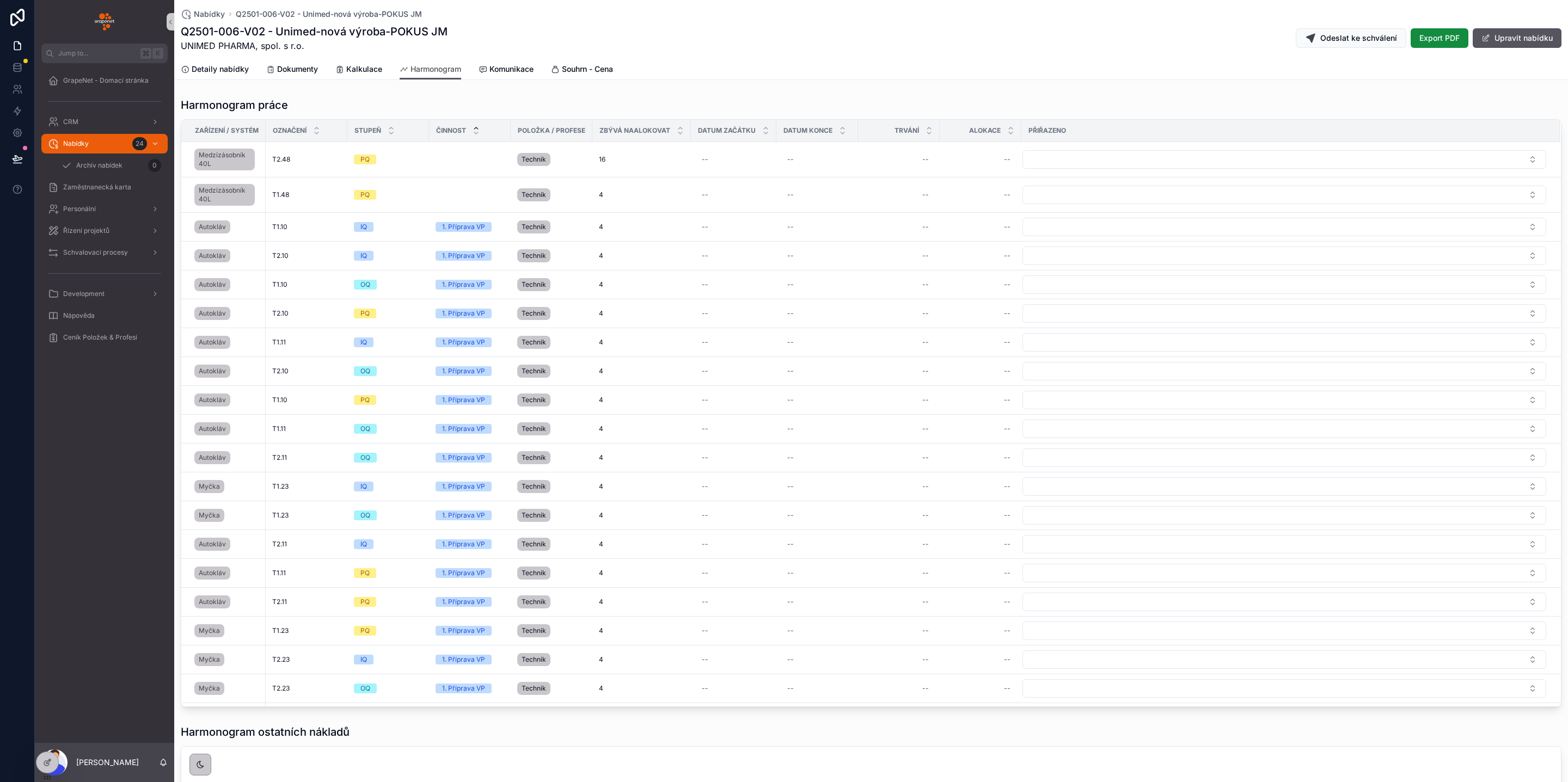
click at [402, 104] on div "Harmonogram práce" at bounding box center [871, 105] width 1380 height 15
click at [361, 70] on span "Kalkulace" at bounding box center [364, 68] width 36 height 11
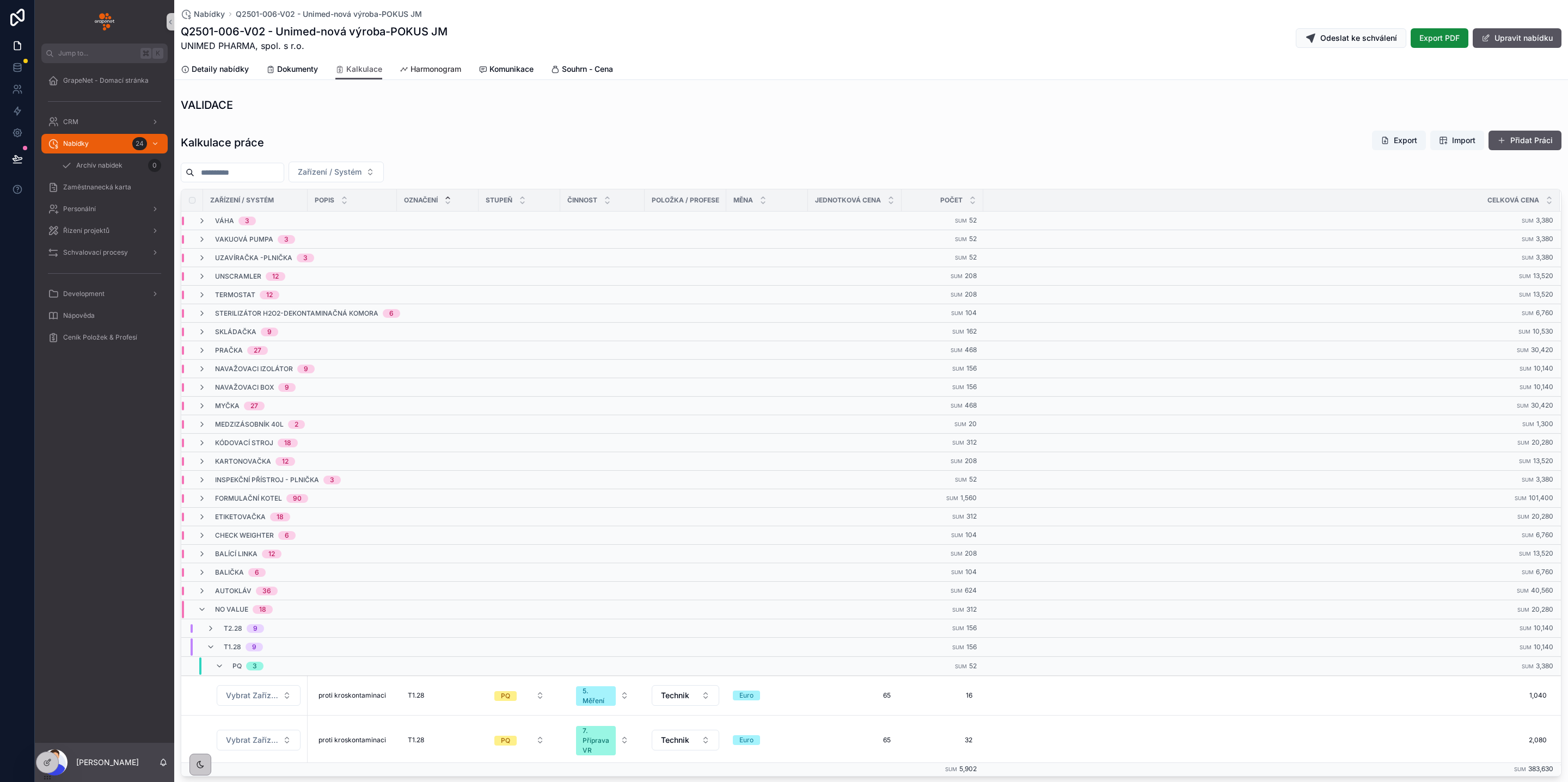
drag, startPoint x: 423, startPoint y: 63, endPoint x: 429, endPoint y: 72, distance: 10.8
click at [423, 63] on link "Harmonogram" at bounding box center [430, 70] width 62 height 22
click at [429, 72] on span "Harmonogram" at bounding box center [436, 68] width 51 height 11
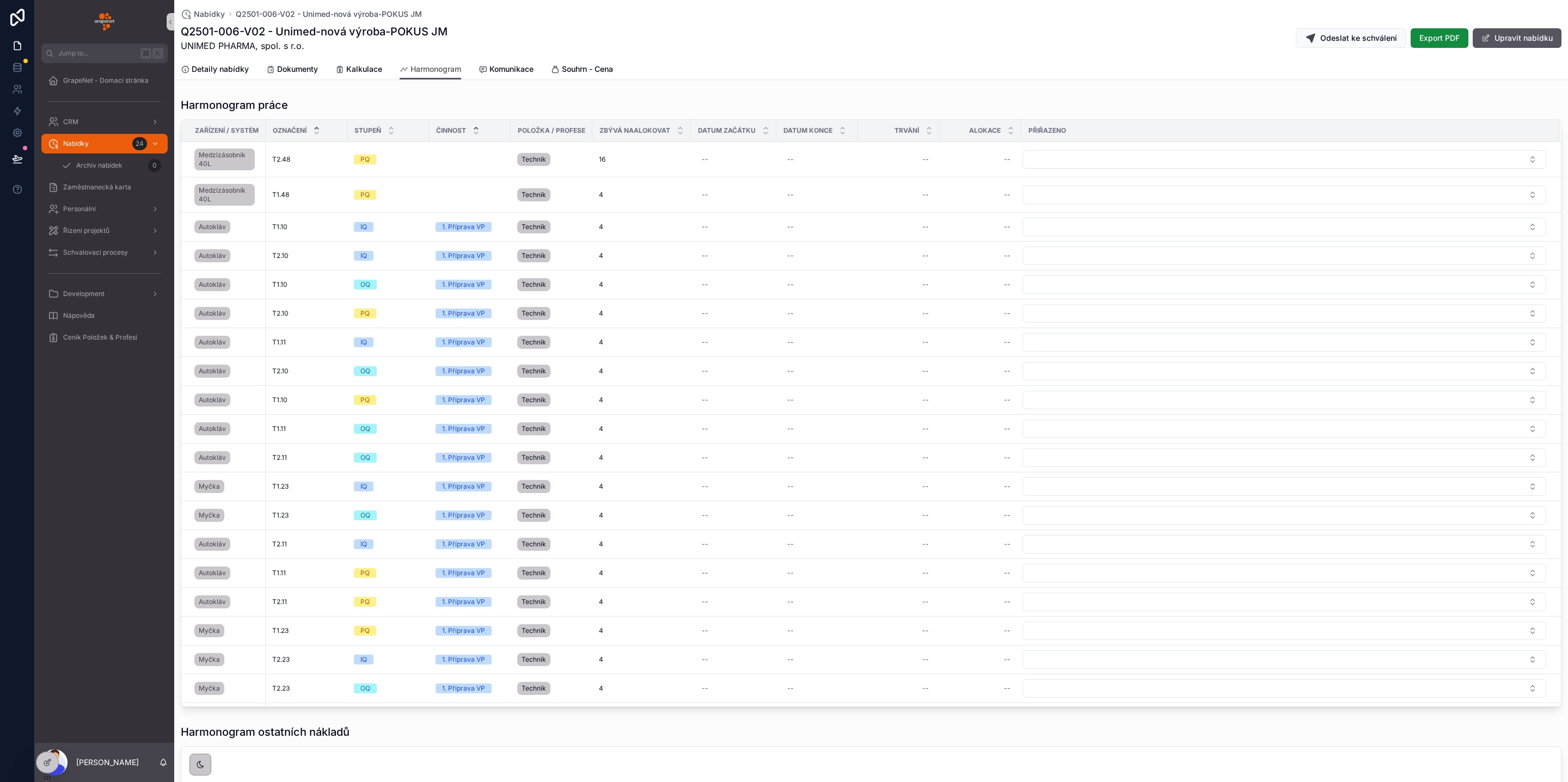
click at [320, 129] on icon "scrollable content" at bounding box center [316, 128] width 7 height 7
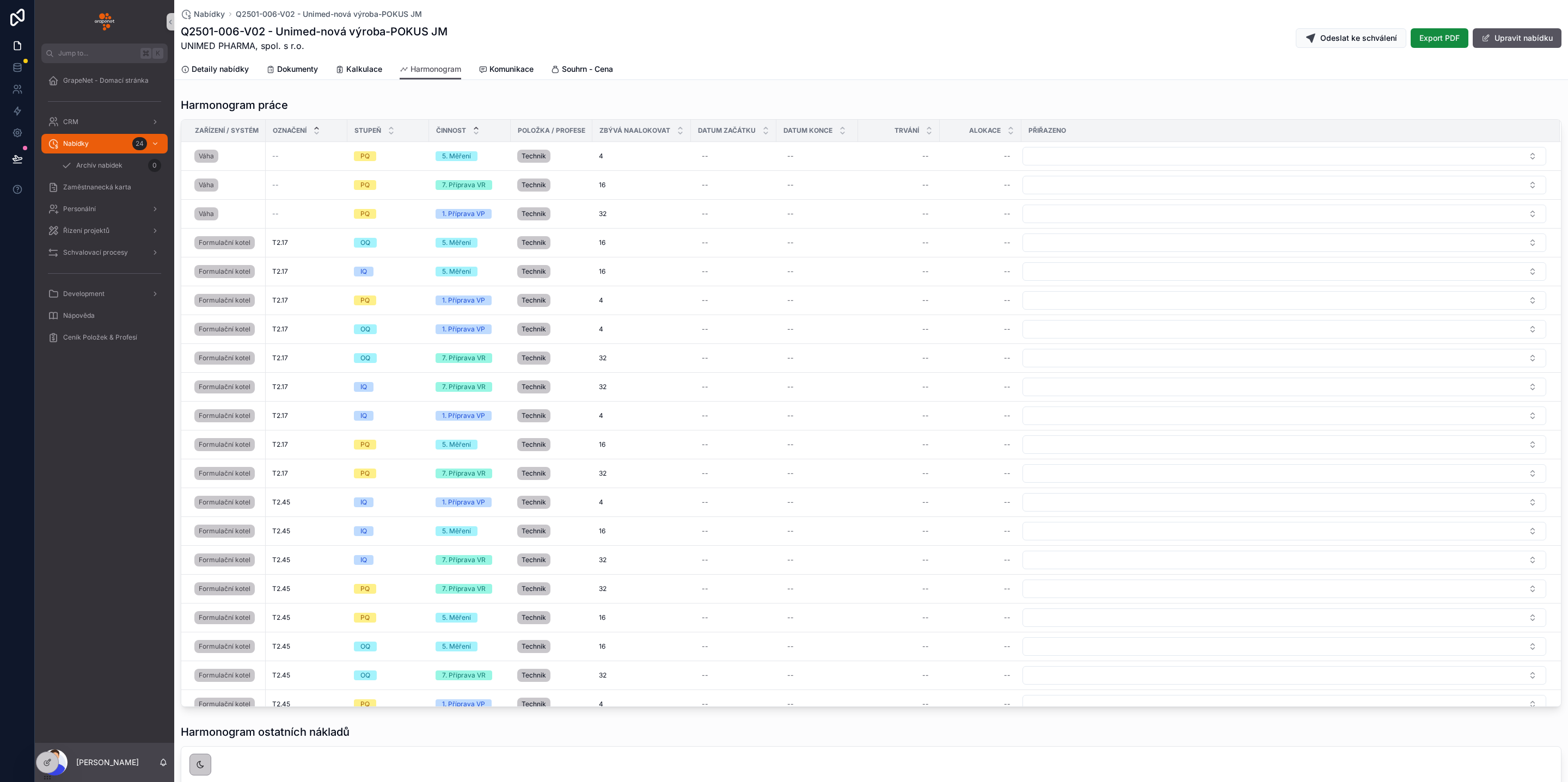
click at [477, 127] on icon "scrollable content" at bounding box center [476, 128] width 4 height 2
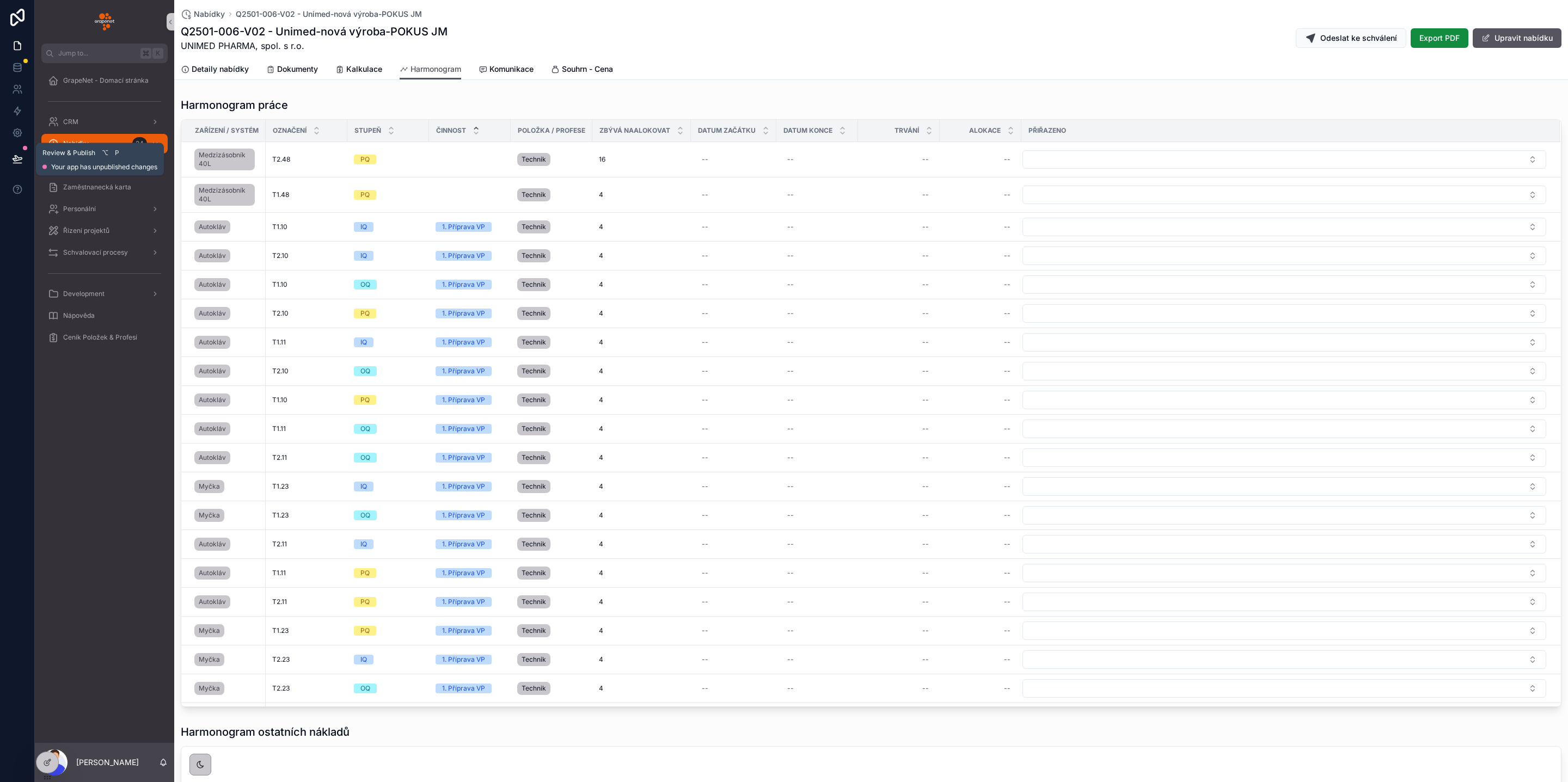
click at [12, 159] on icon at bounding box center [16, 159] width 11 height 11
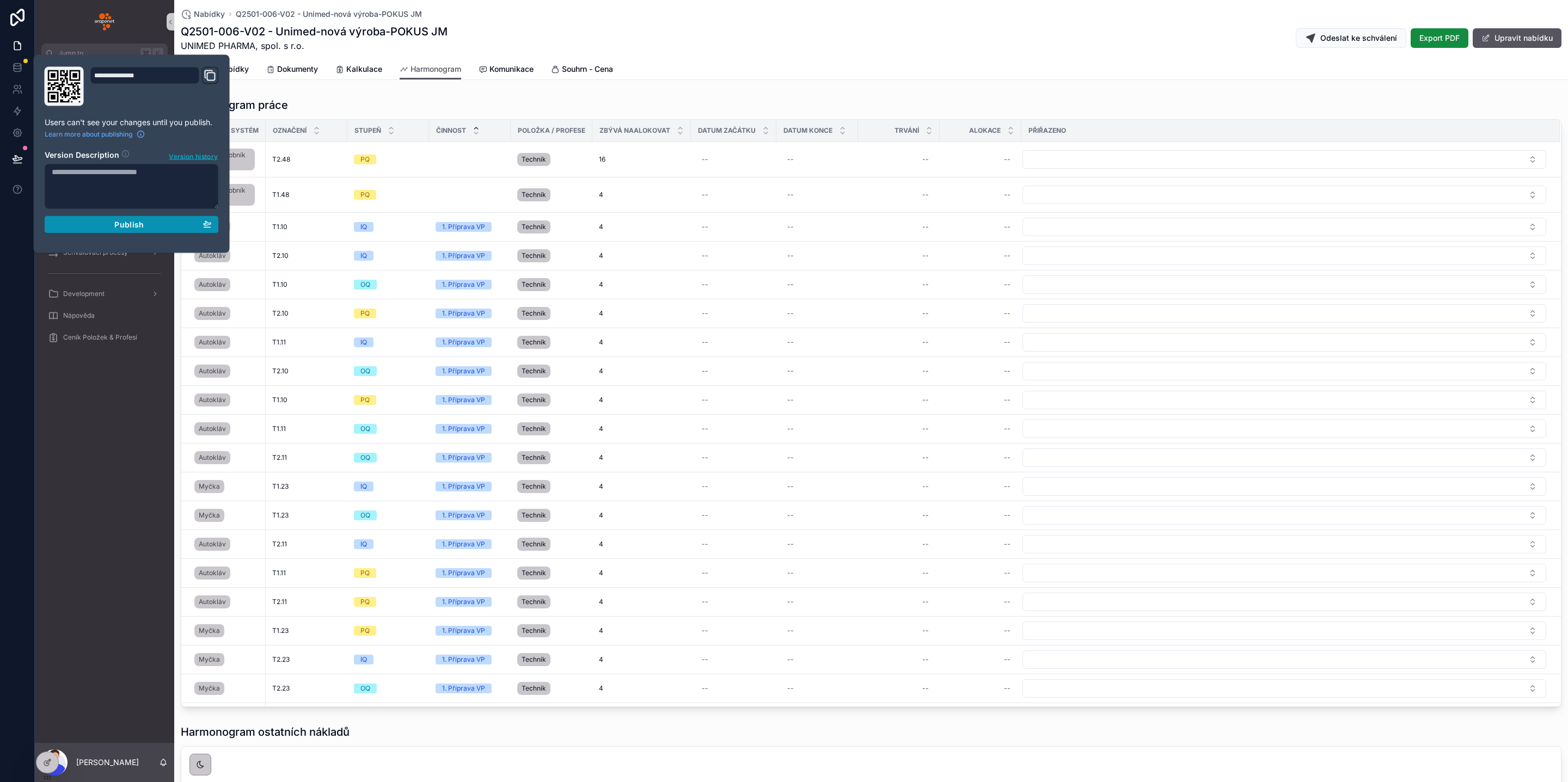
click at [112, 230] on div "Publish" at bounding box center [132, 225] width 160 height 10
click at [132, 486] on div "GrapeNet - Domací stránka CRM Nabídky 24 Archív nabídek 0 Zaměstnanecká karta P…" at bounding box center [104, 403] width 139 height 680
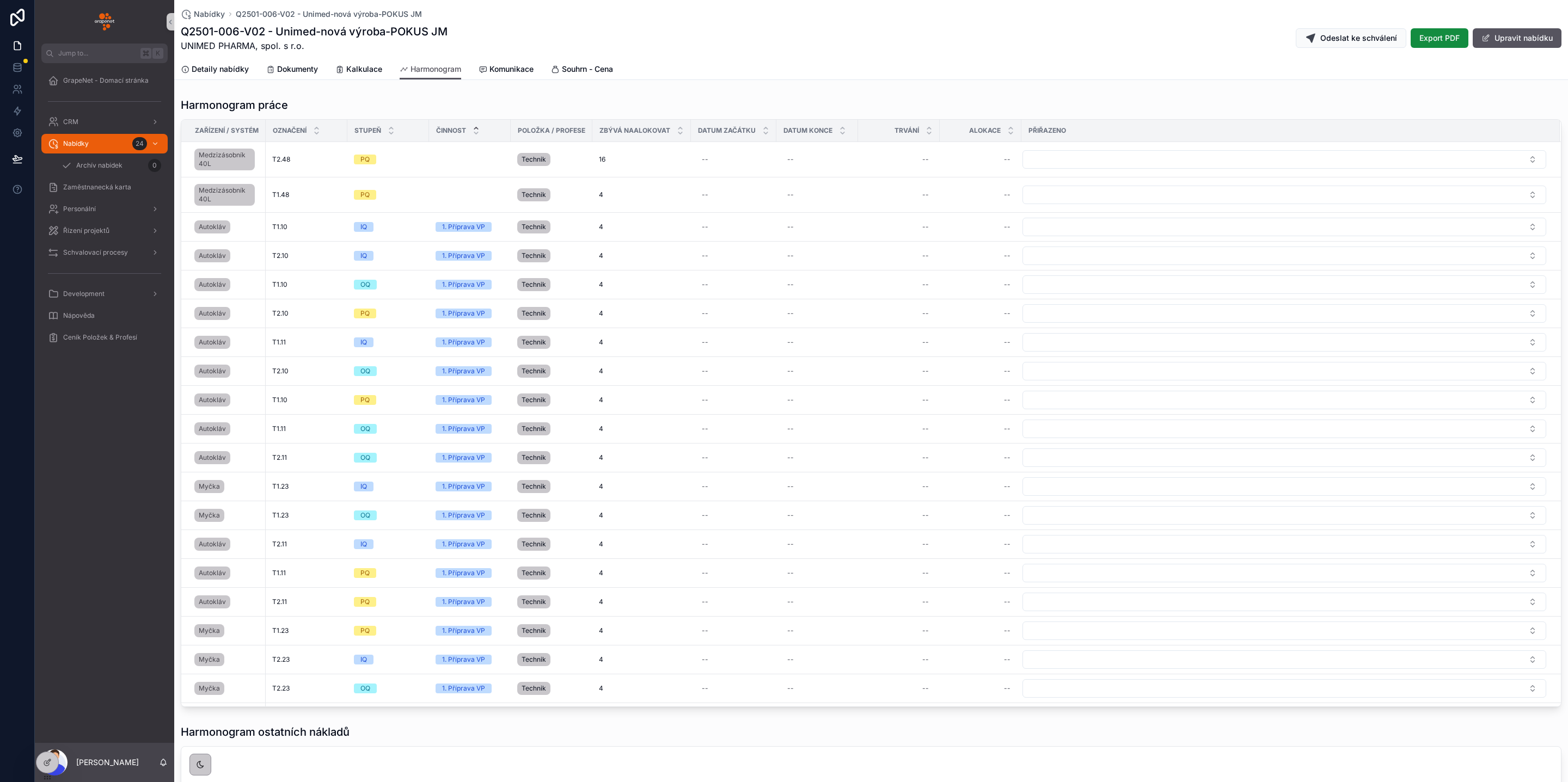
click at [411, 114] on div "Harmonogram práce Zařízení / Systém Označení Stupeň Činnost Položka / Profese Z…" at bounding box center [871, 402] width 1380 height 610
click at [359, 72] on span "Kalkulace" at bounding box center [364, 68] width 36 height 11
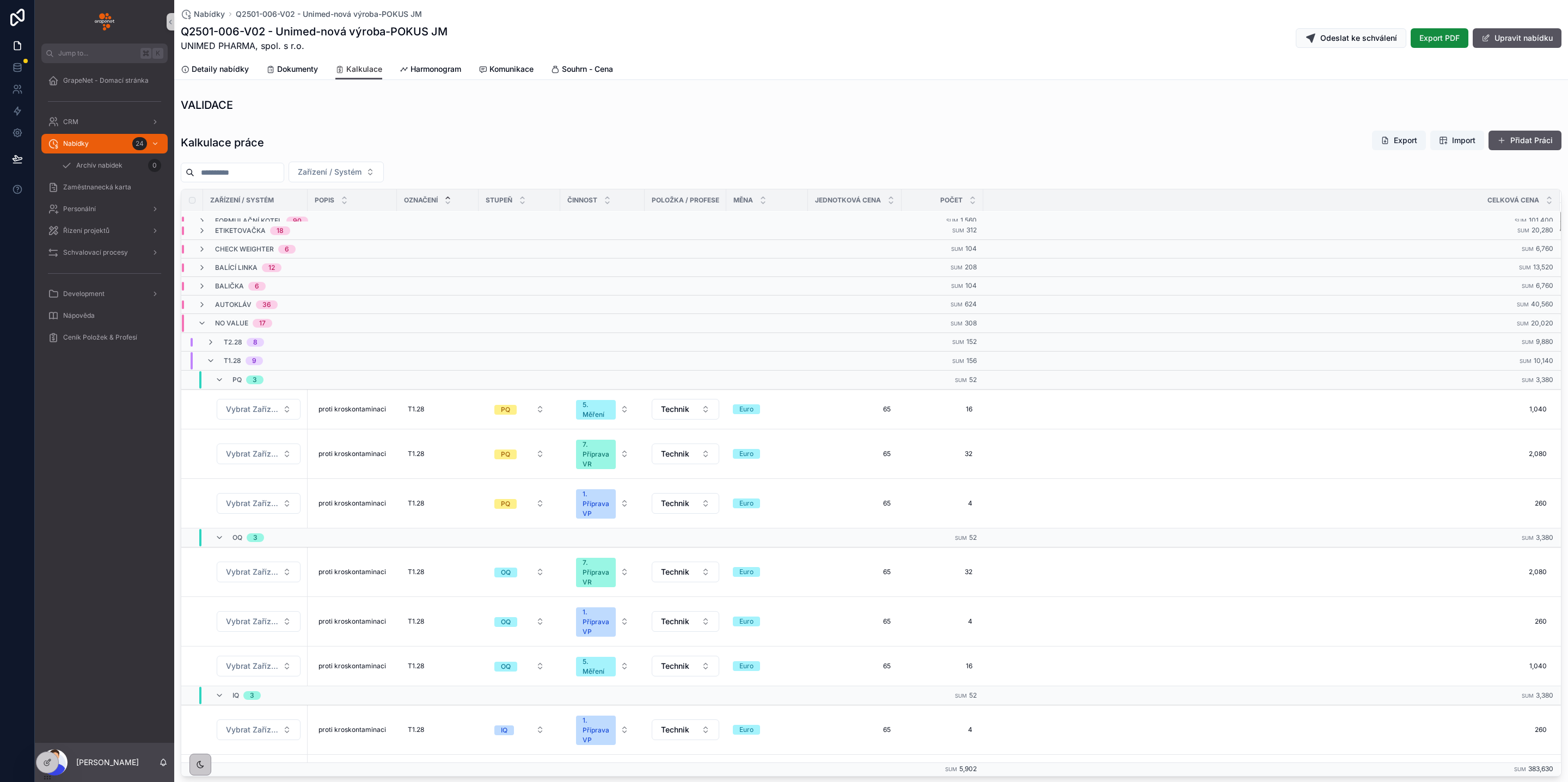
scroll to position [35, 0]
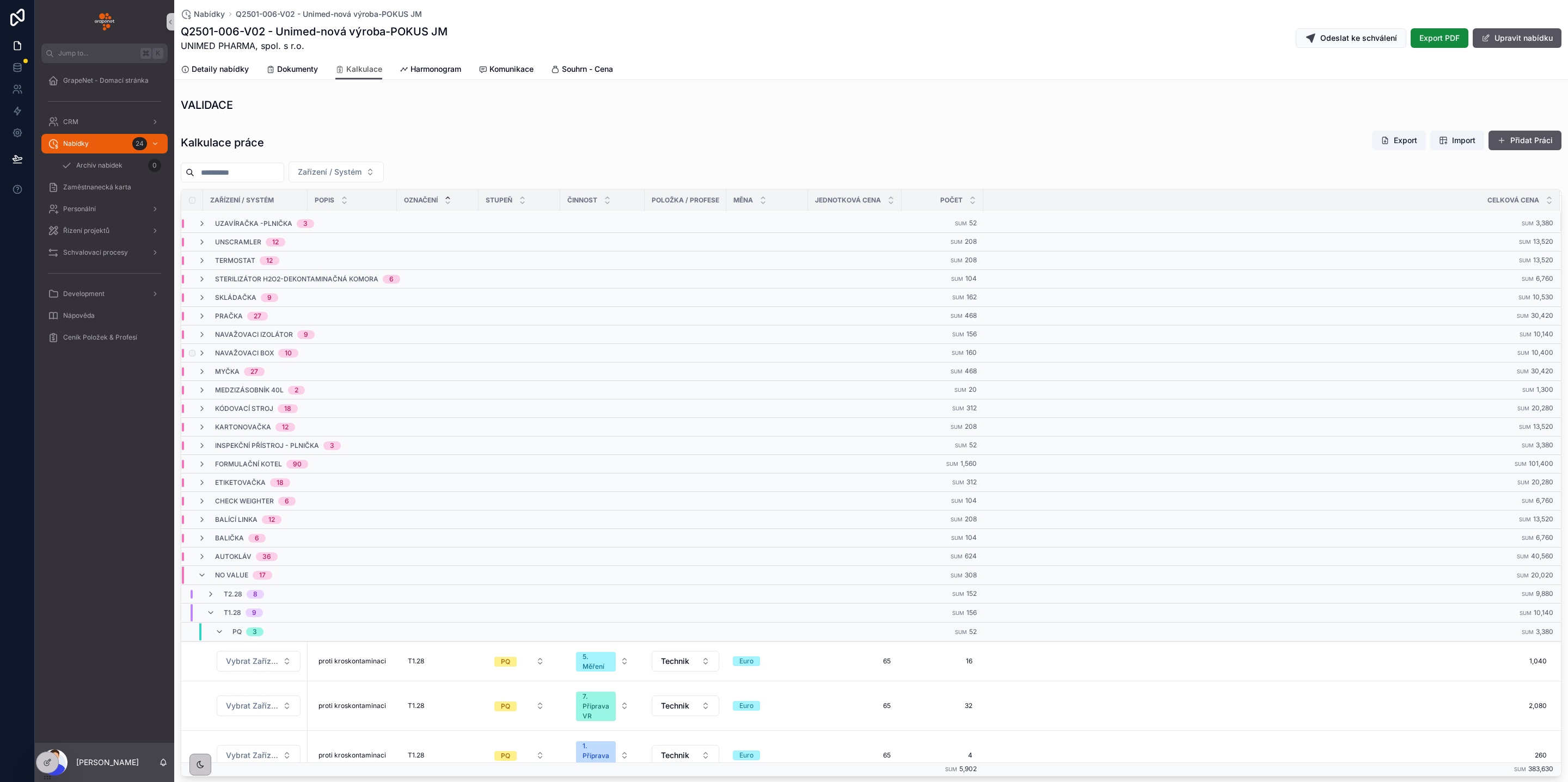
click at [266, 357] on span "Navažovaci box" at bounding box center [244, 353] width 59 height 9
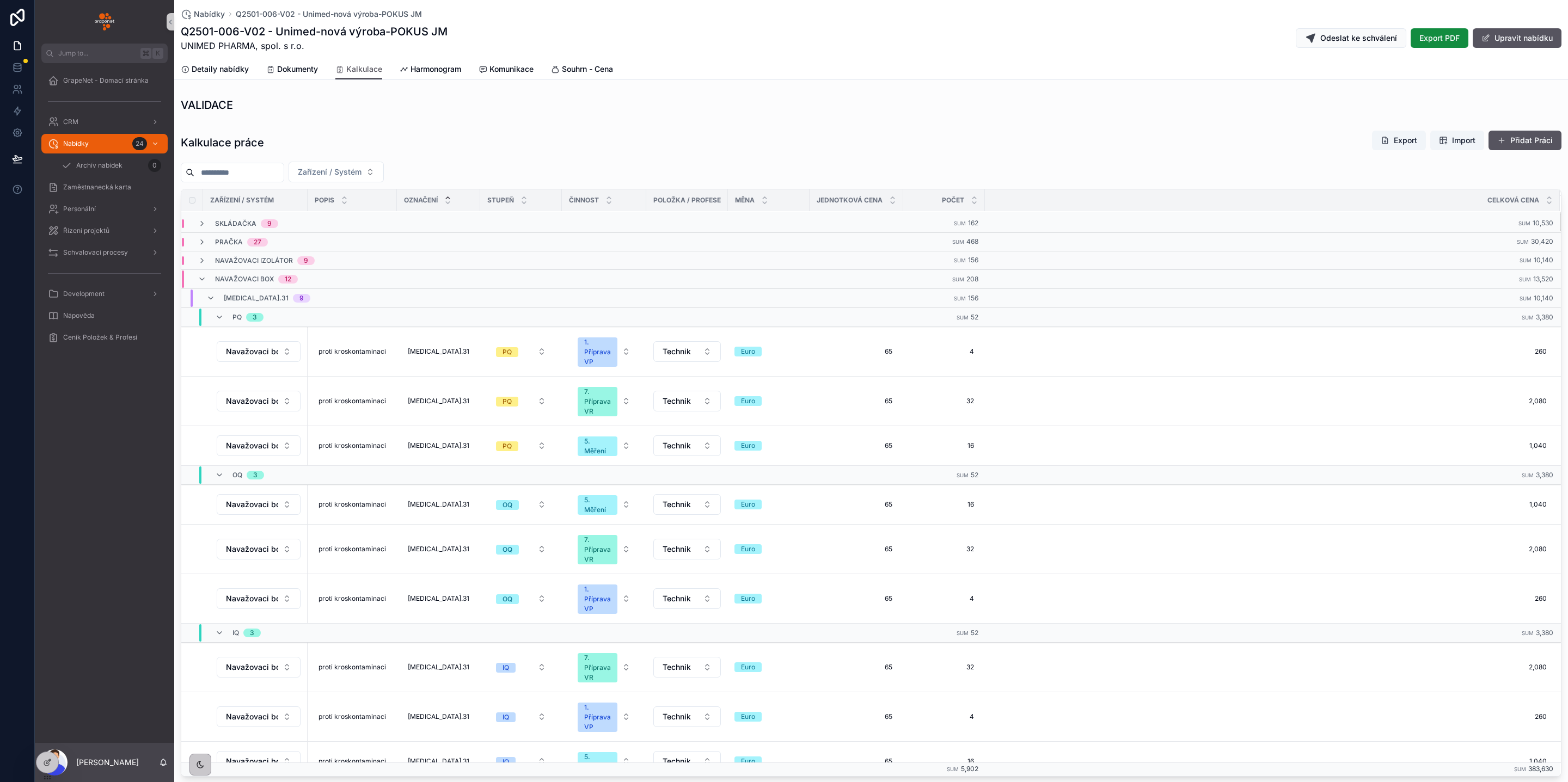
scroll to position [138, 0]
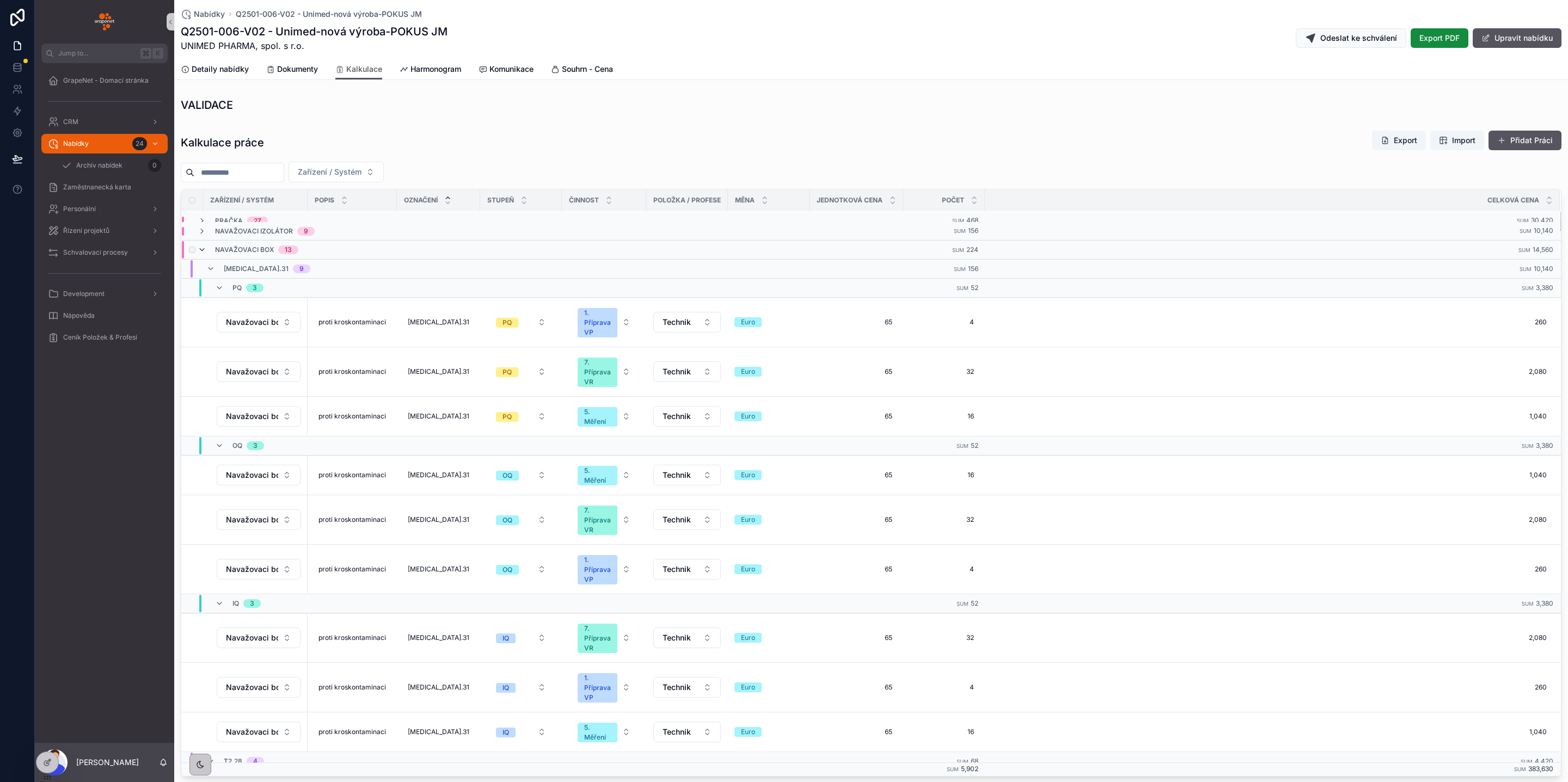
click at [201, 254] on icon "scrollable content" at bounding box center [201, 249] width 9 height 9
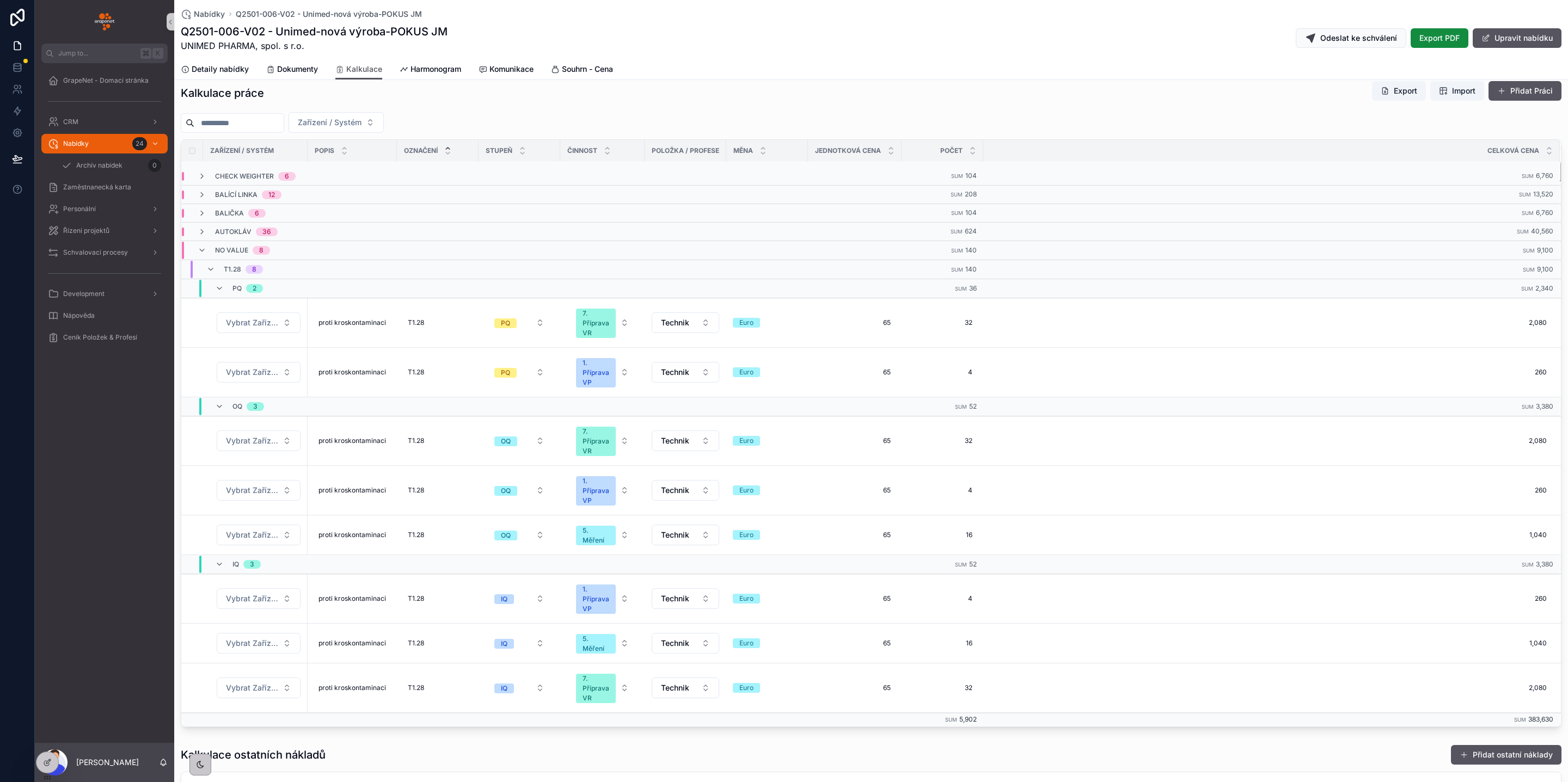
scroll to position [307, 0]
drag, startPoint x: 443, startPoint y: 64, endPoint x: 849, endPoint y: 80, distance: 406.3
click at [443, 64] on span "Harmonogram" at bounding box center [436, 68] width 51 height 11
click at [847, 71] on div "Detaily nabídky Dokumenty Kalkulace Harmonogram Komunikace Souhrn - Cena" at bounding box center [871, 69] width 1380 height 21
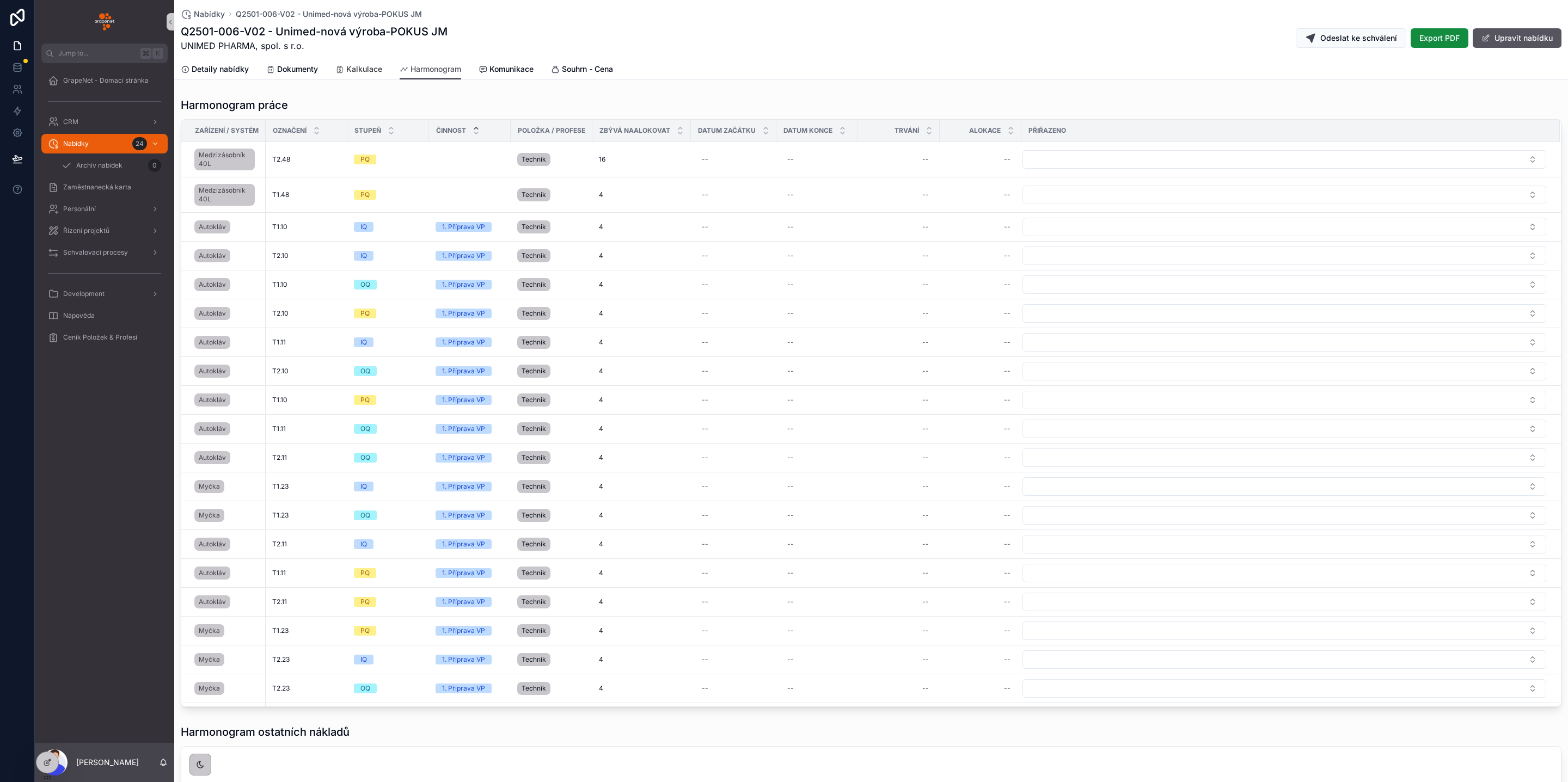
click at [337, 72] on icon "scrollable content" at bounding box center [340, 69] width 9 height 9
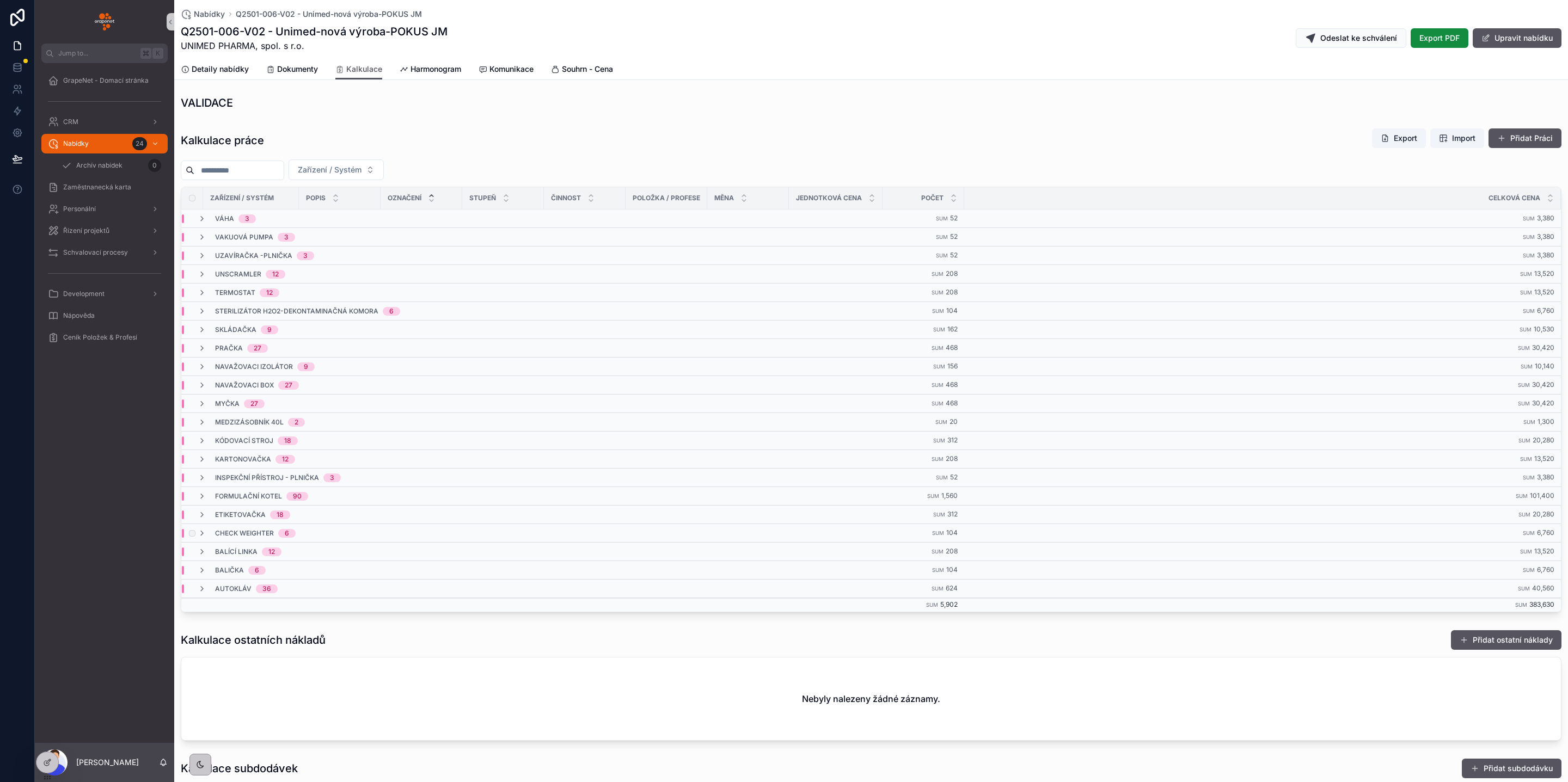
scroll to position [3, 0]
click at [433, 76] on link "Harmonogram" at bounding box center [430, 70] width 62 height 22
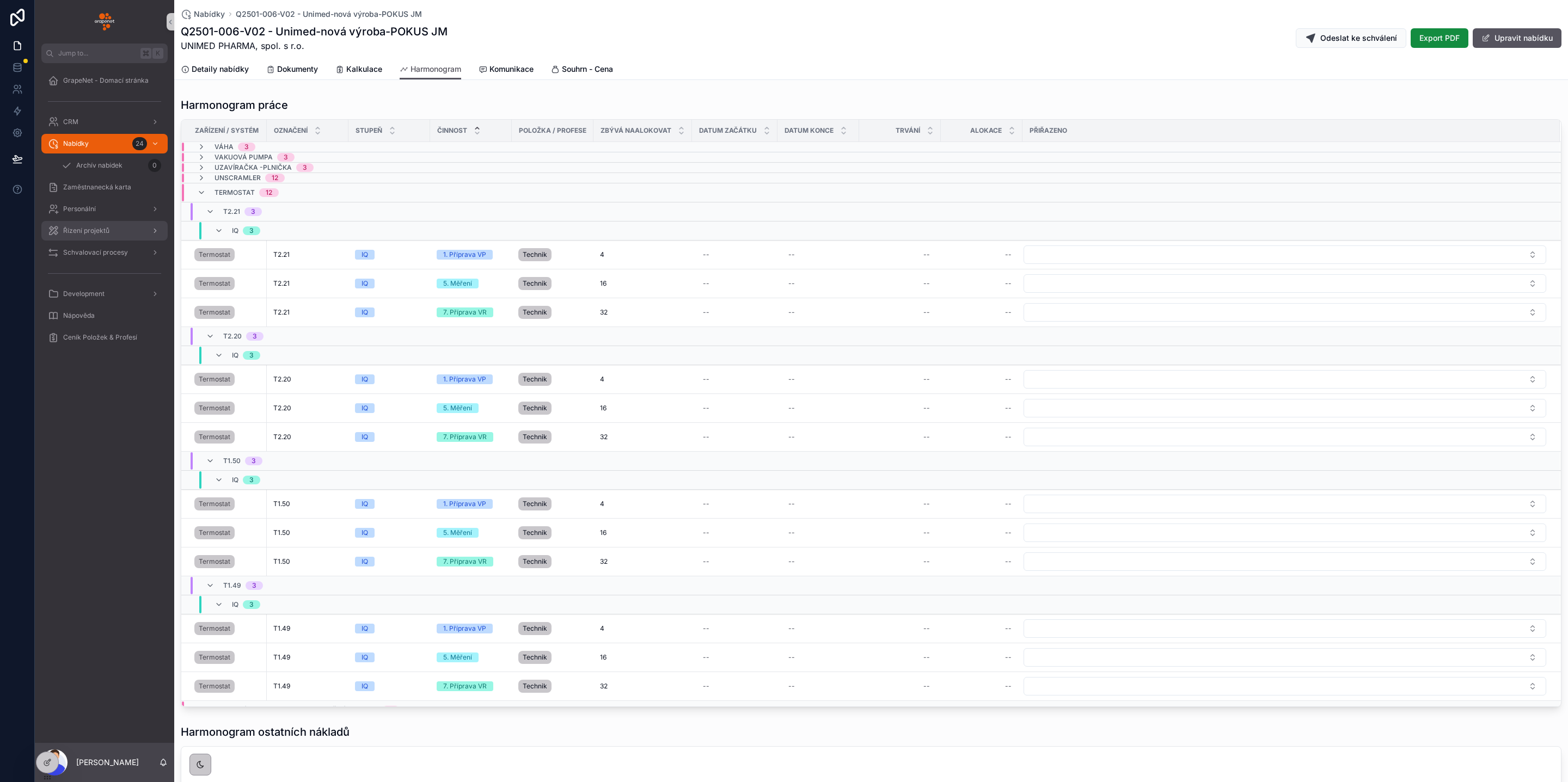
click at [106, 228] on span "Řízení projektů" at bounding box center [87, 230] width 46 height 9
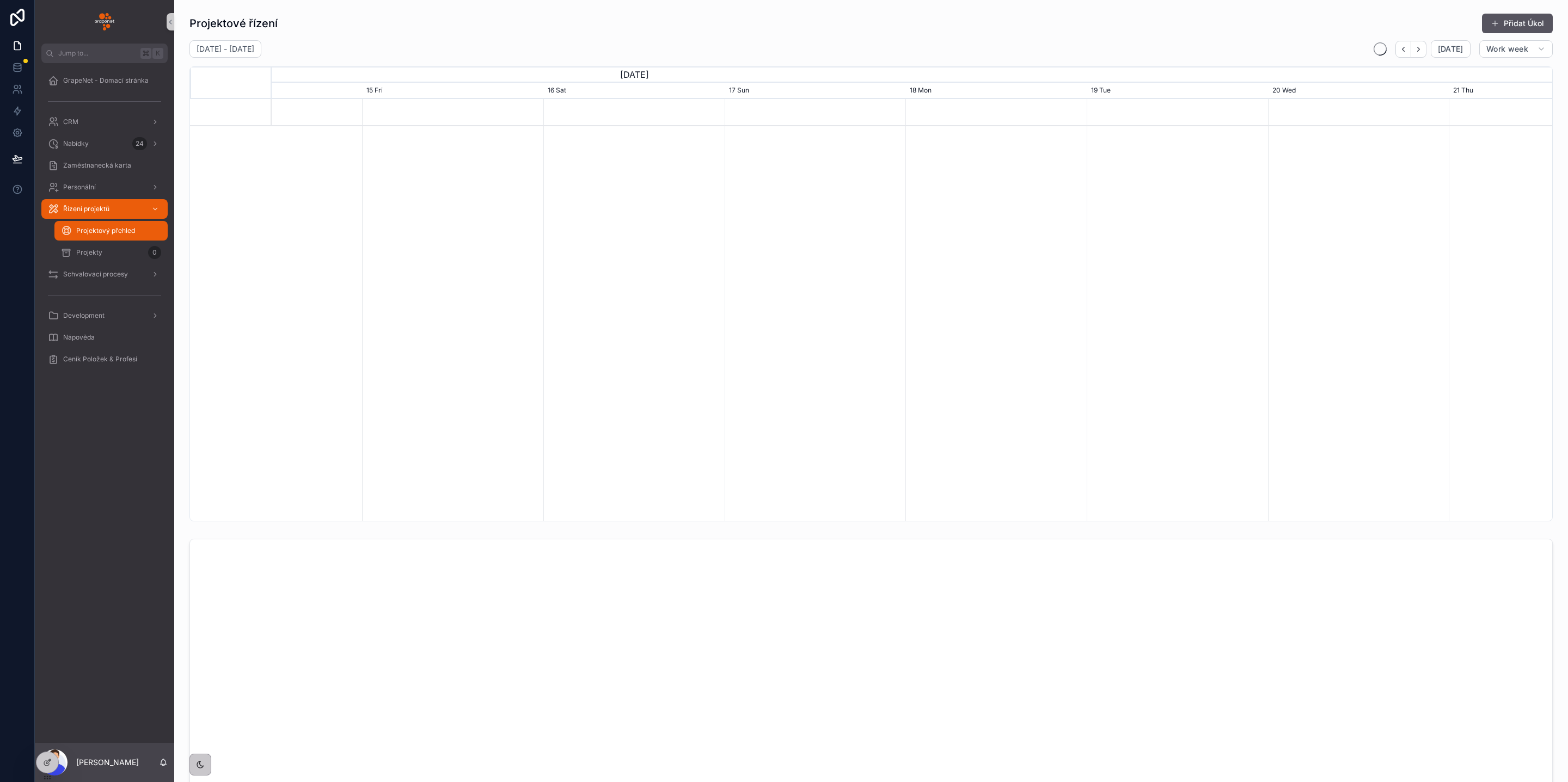
scroll to position [0, 1902]
click at [110, 253] on div "Projekty 0" at bounding box center [111, 253] width 100 height 17
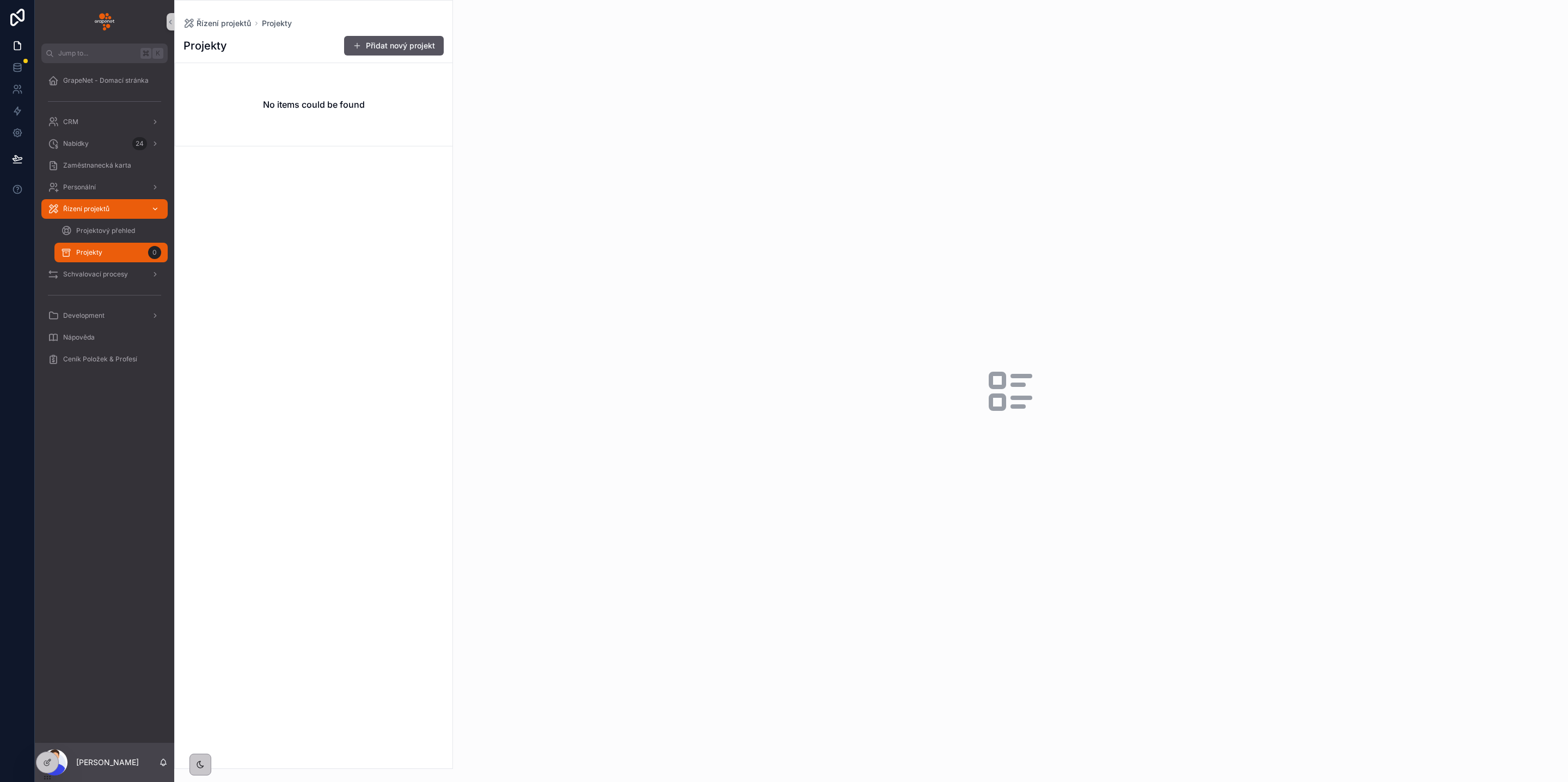
click at [81, 206] on span "Řízení projektů" at bounding box center [87, 209] width 46 height 9
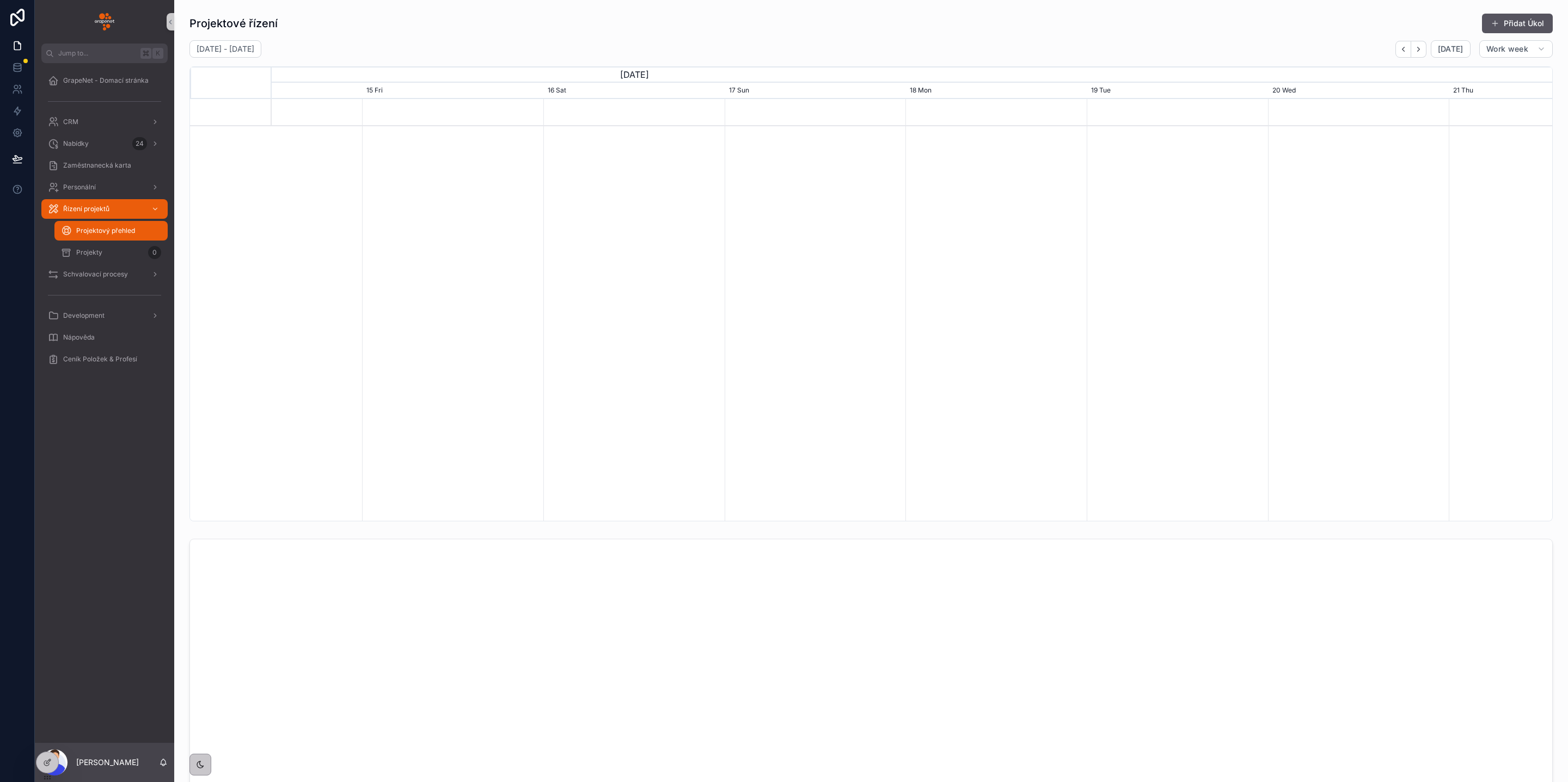
scroll to position [0, 1902]
click at [112, 251] on div "Projekty 0" at bounding box center [111, 253] width 100 height 17
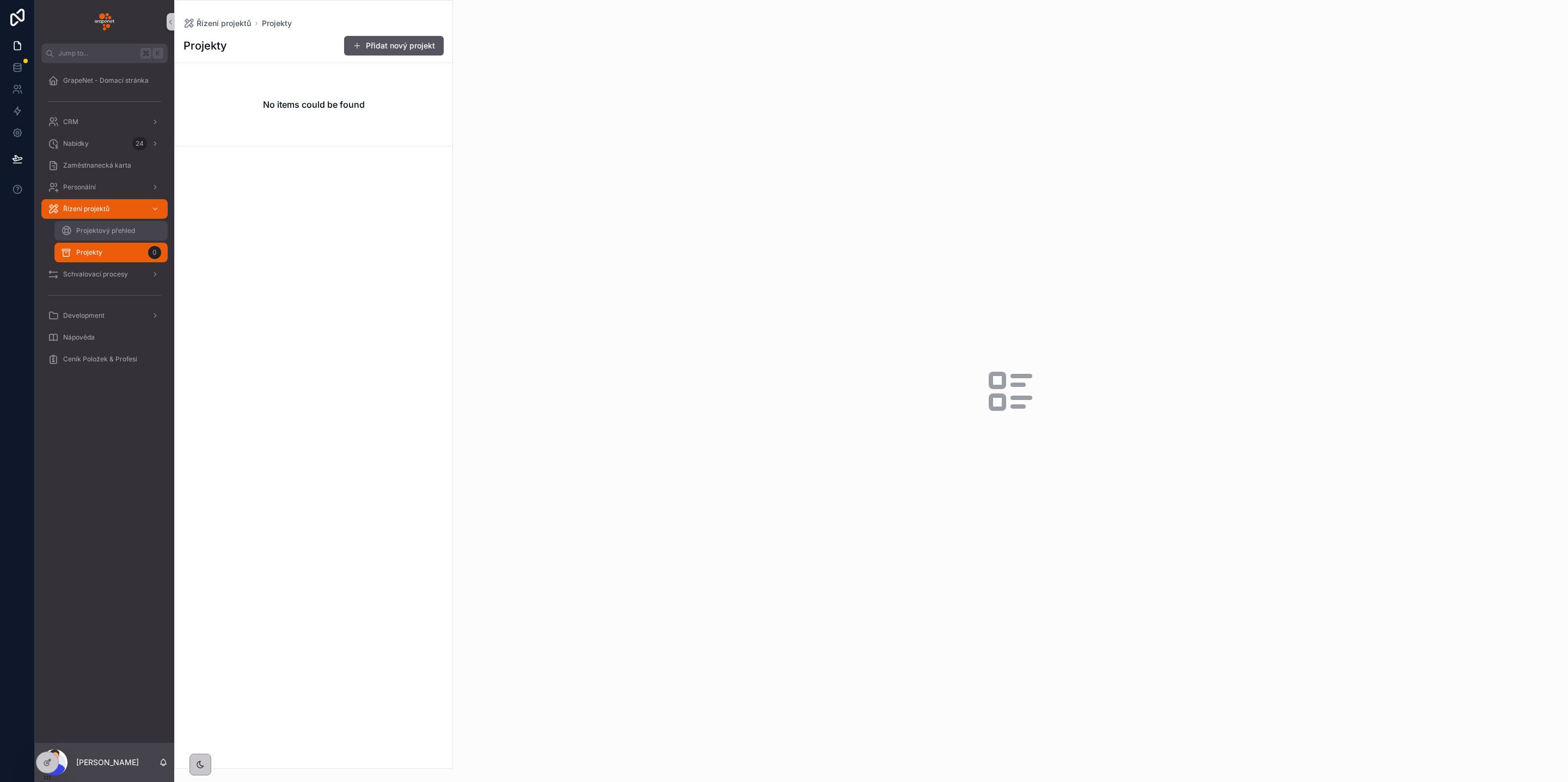
click at [121, 231] on span "Projektový přehled" at bounding box center [105, 230] width 59 height 9
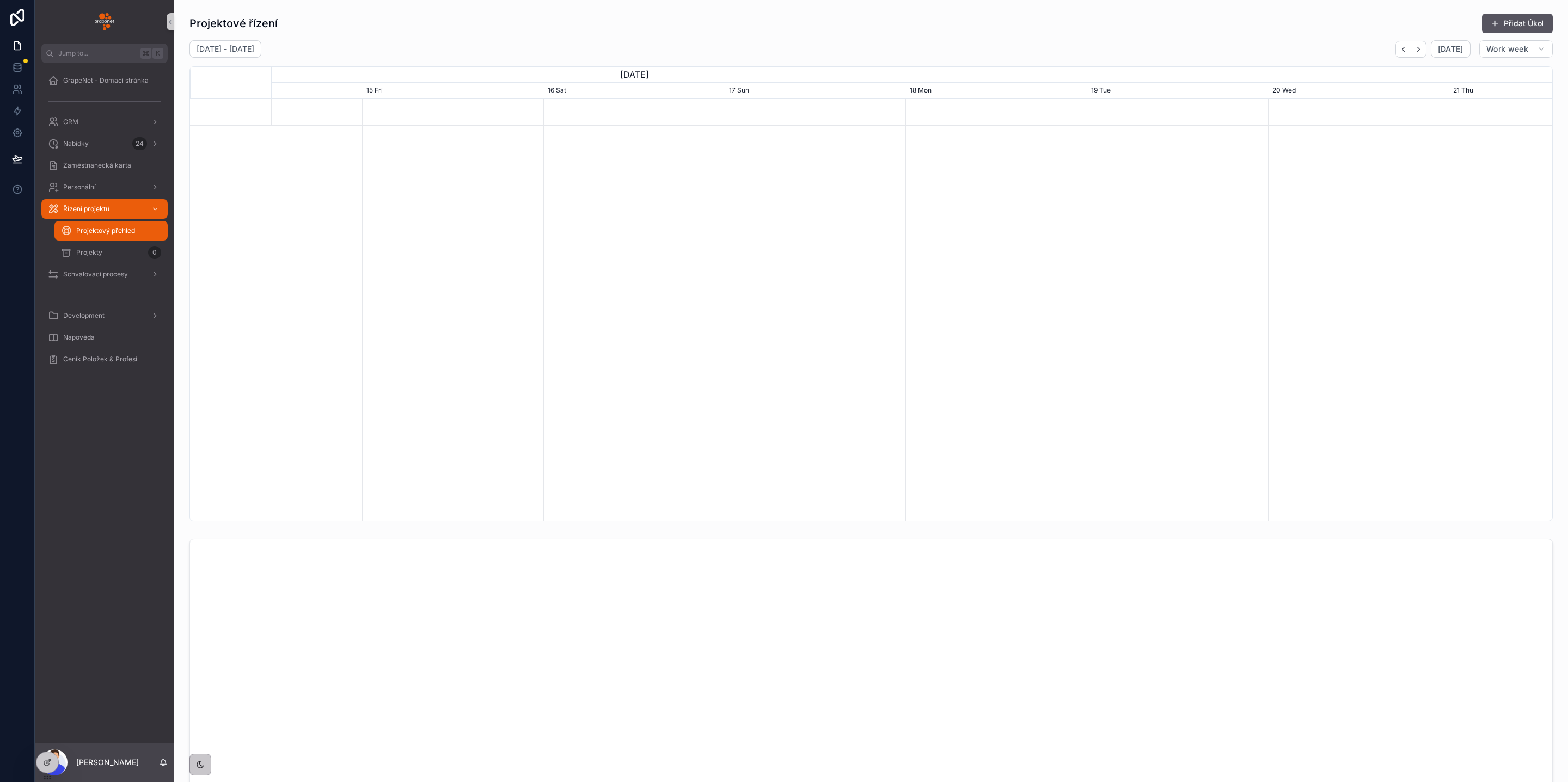
scroll to position [0, 1902]
click at [1493, 21] on button "Přidat Úkol" at bounding box center [1517, 23] width 71 height 19
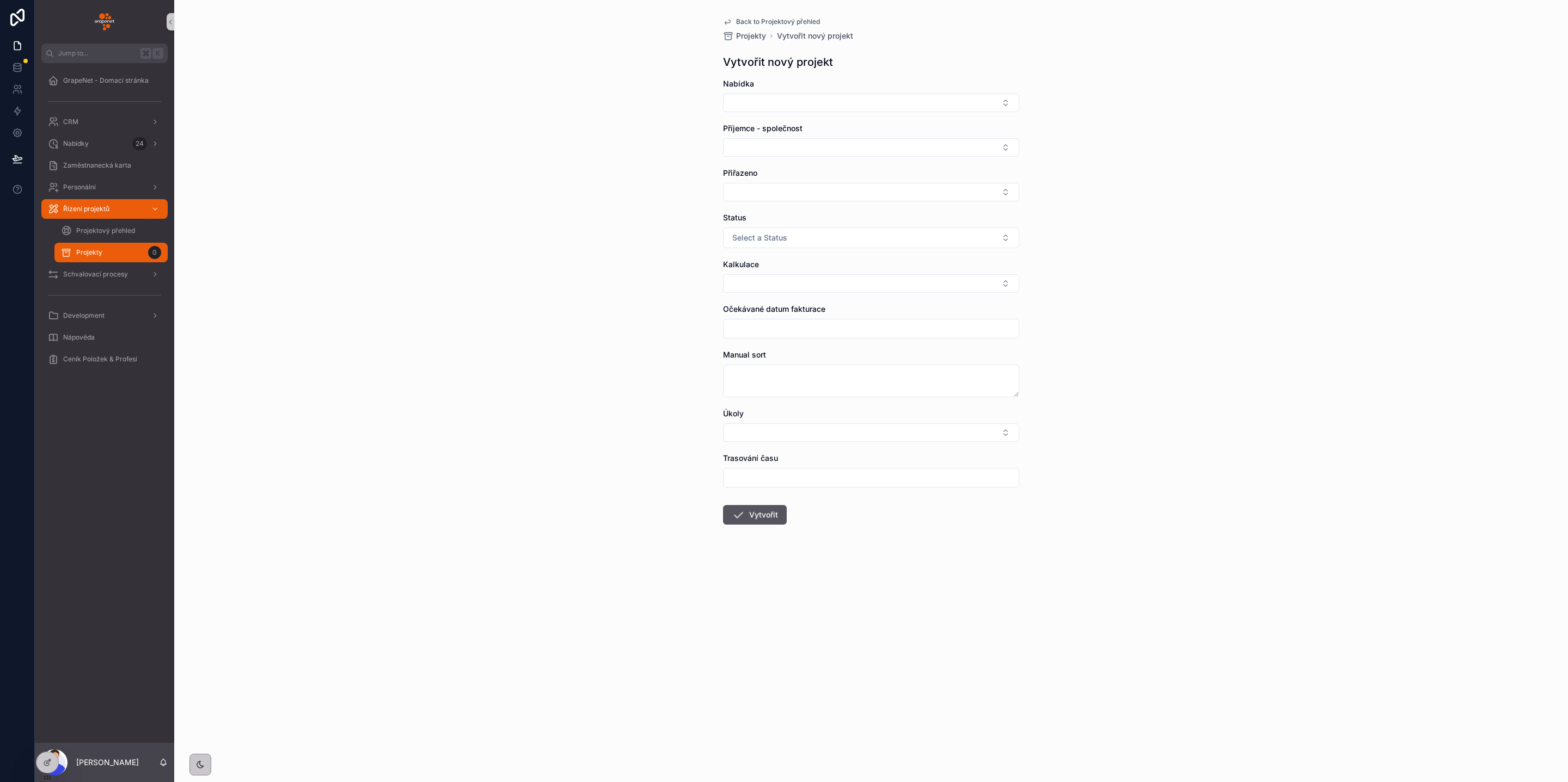
click at [750, 19] on span "Back to Projektový přehled" at bounding box center [777, 21] width 84 height 9
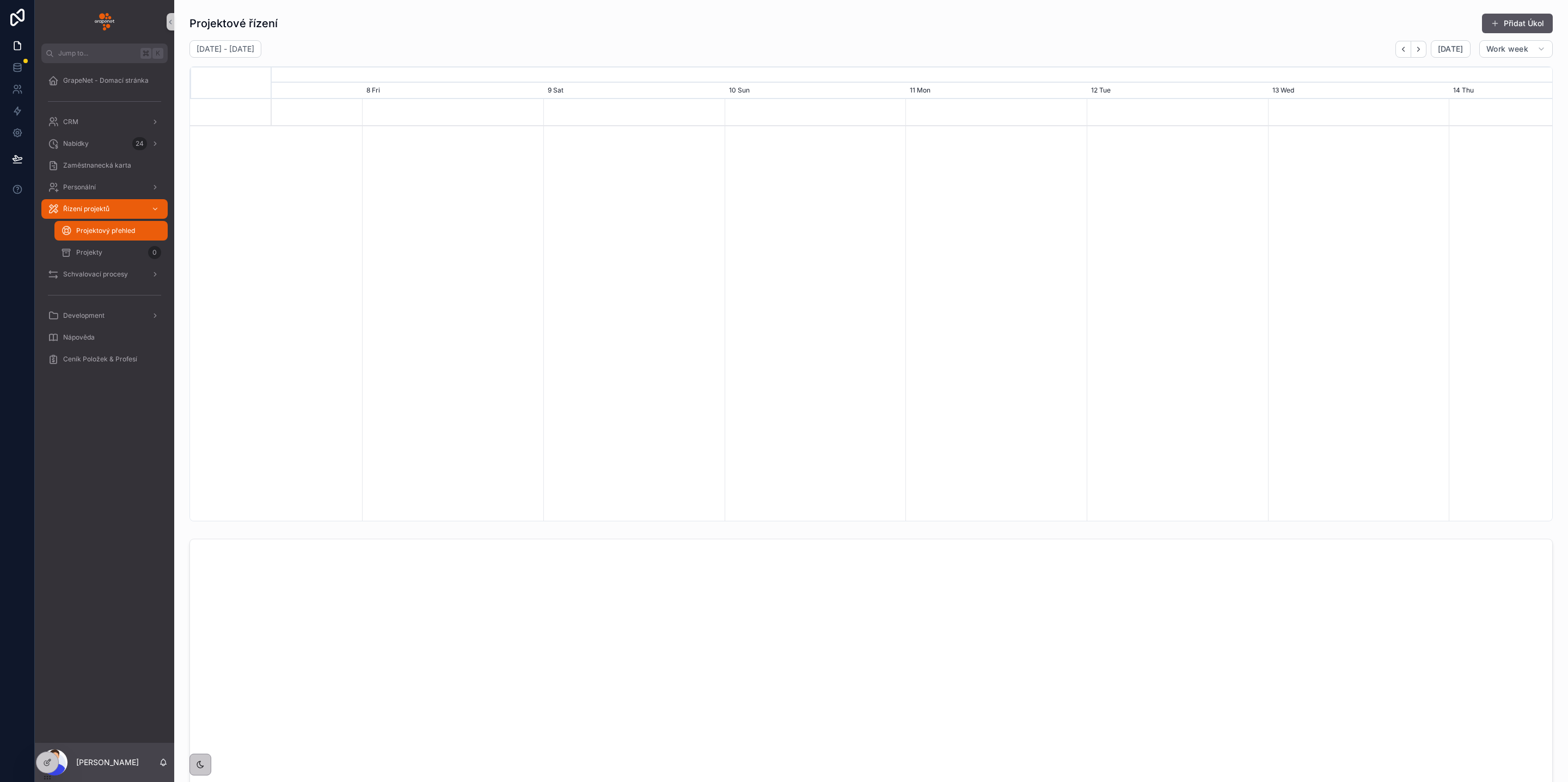
scroll to position [0, 1902]
click at [688, 38] on div "Projektové řízení Přidat Úkol [DATE] - [DATE] [DATE] Work week [DATE] [DATE] 7 …" at bounding box center [871, 267] width 1363 height 509
click at [105, 251] on div "Projekty 0" at bounding box center [111, 253] width 100 height 17
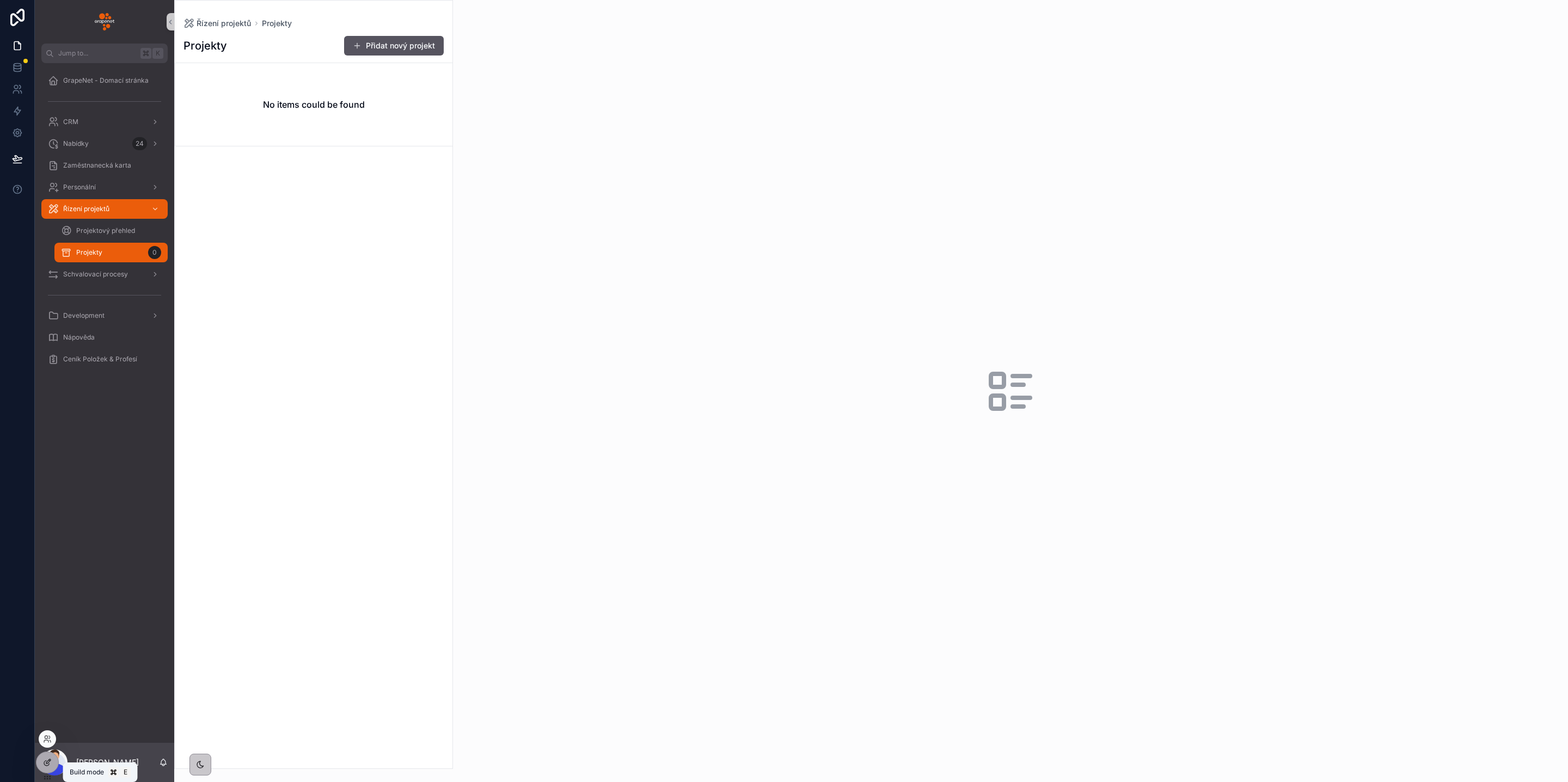
click at [48, 762] on icon at bounding box center [47, 762] width 9 height 9
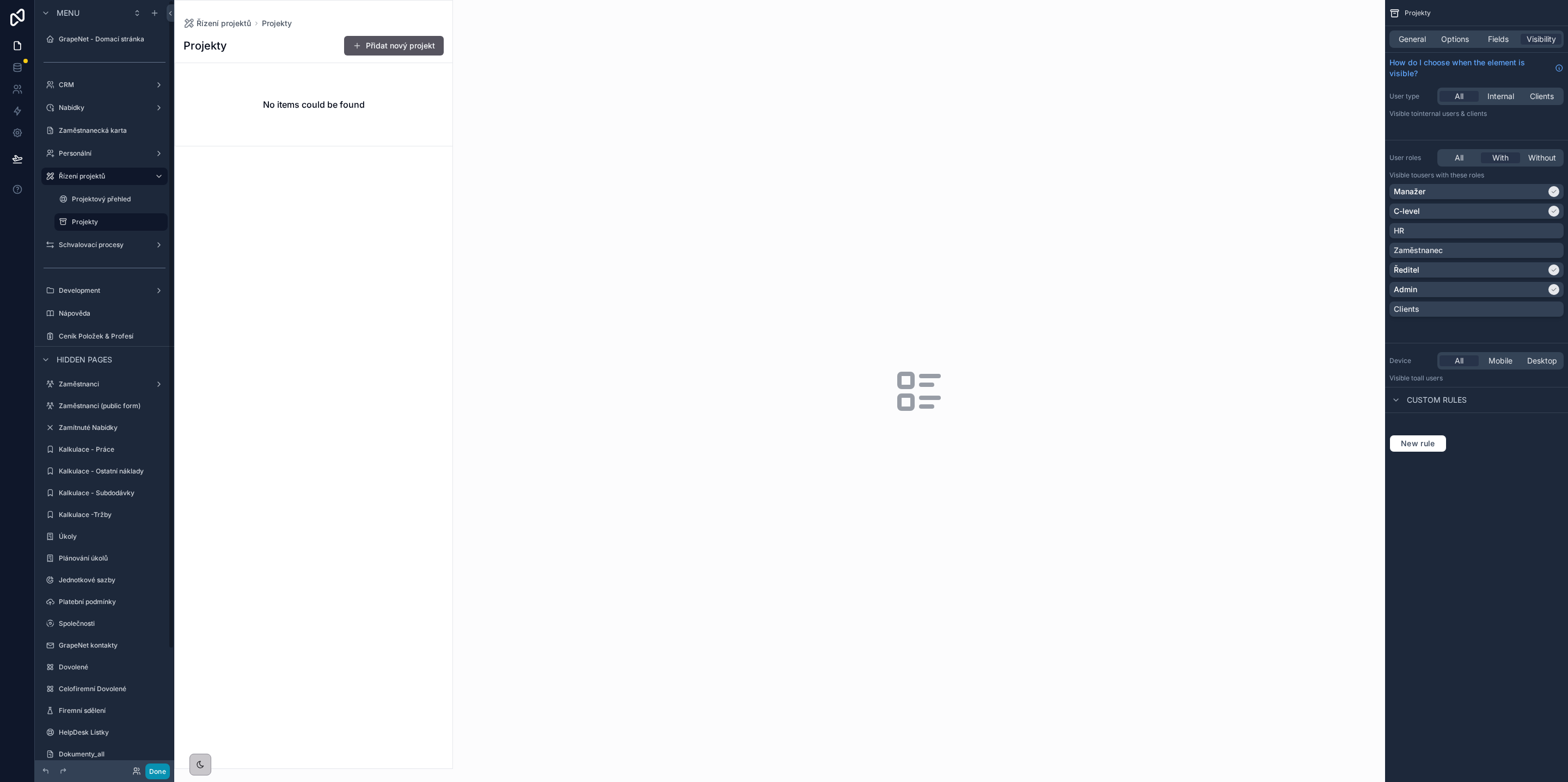
click at [163, 771] on button "Done" at bounding box center [157, 771] width 24 height 15
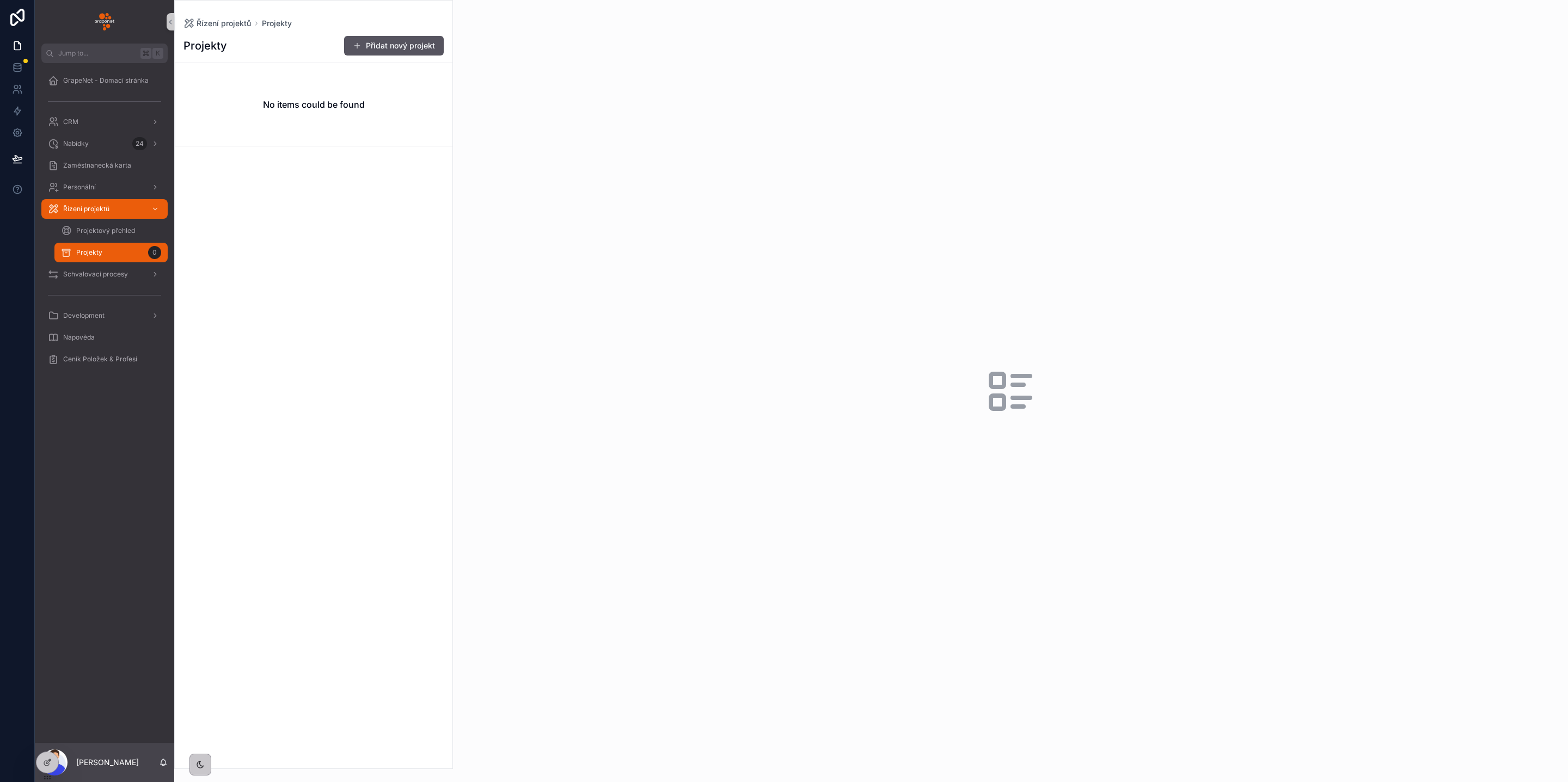
click at [461, 323] on div "scrollable content" at bounding box center [1010, 391] width 1115 height 782
click at [124, 232] on span "Projektový přehled" at bounding box center [105, 230] width 59 height 9
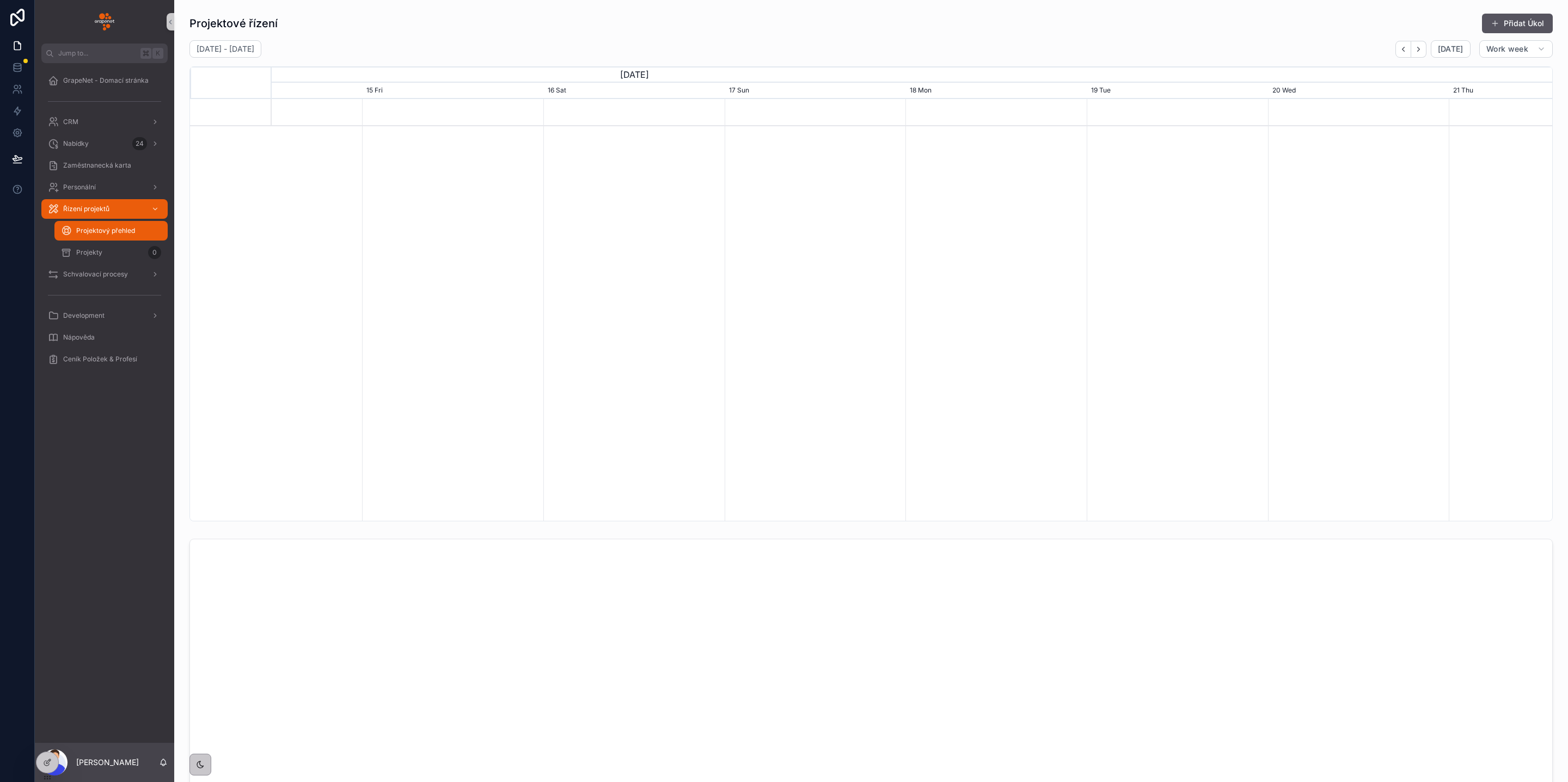
scroll to position [0, 1902]
click at [120, 229] on span "Projektový přehled" at bounding box center [105, 230] width 59 height 9
drag, startPoint x: 267, startPoint y: 34, endPoint x: 246, endPoint y: 30, distance: 21.4
click at [249, 30] on div "Projektové řízení Přidat Úkol [DATE] - [DATE] [DATE] Work week [DATE] [DATE] 14…" at bounding box center [871, 267] width 1363 height 509
click at [193, 19] on h1 "Projektové řízení" at bounding box center [234, 23] width 89 height 15
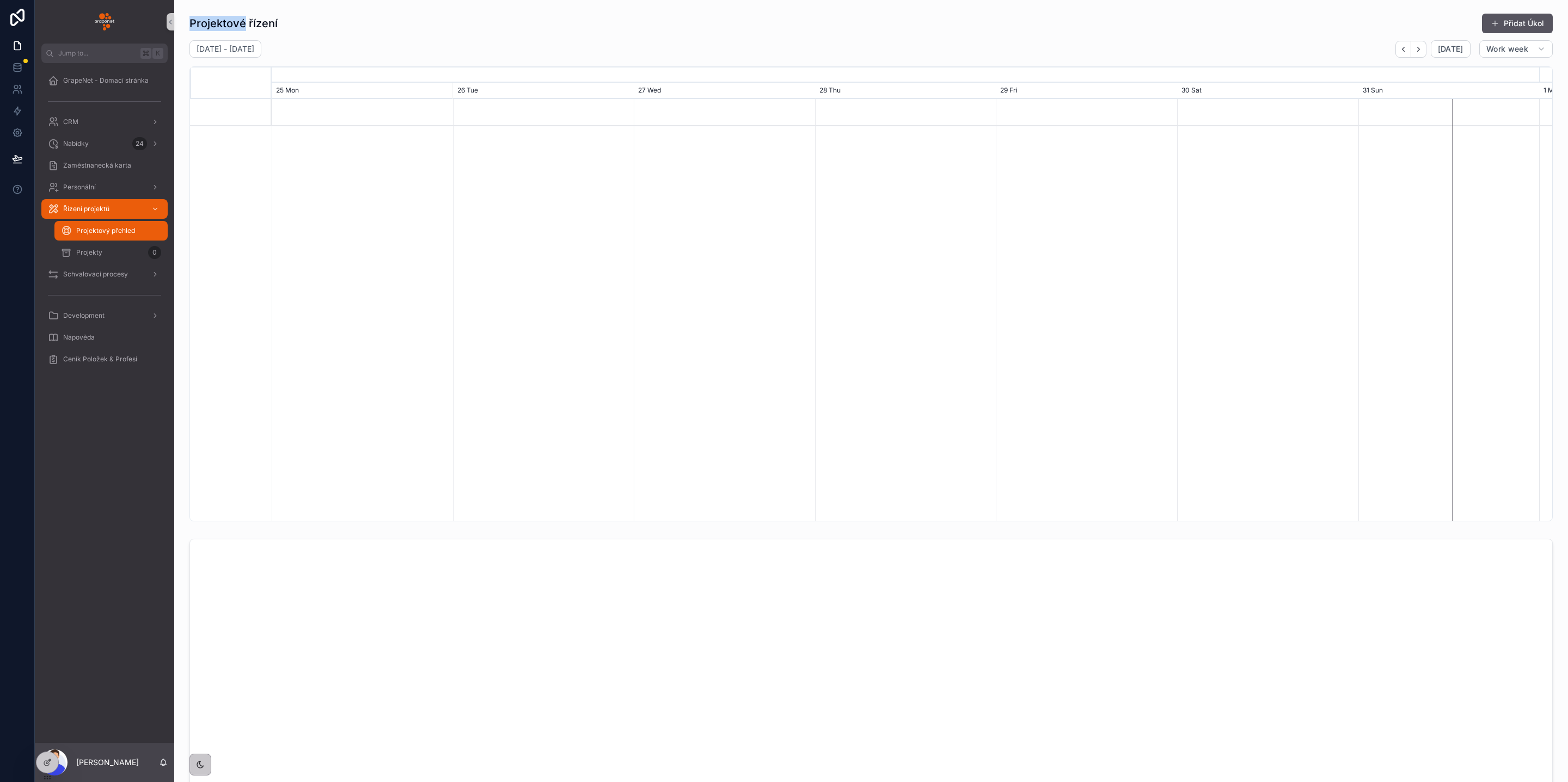
click at [193, 19] on h1 "Projektové řízení" at bounding box center [234, 23] width 89 height 15
click at [341, 24] on div "Projektové řízení Přidat Úkol" at bounding box center [871, 24] width 1363 height 21
drag, startPoint x: 341, startPoint y: 24, endPoint x: 174, endPoint y: 21, distance: 167.0
click at [174, 21] on div "Jump to... K GrapeNet - Domací stránka CRM Nabídky 24 Zaměstnanecká karta Perso…" at bounding box center [801, 391] width 1533 height 782
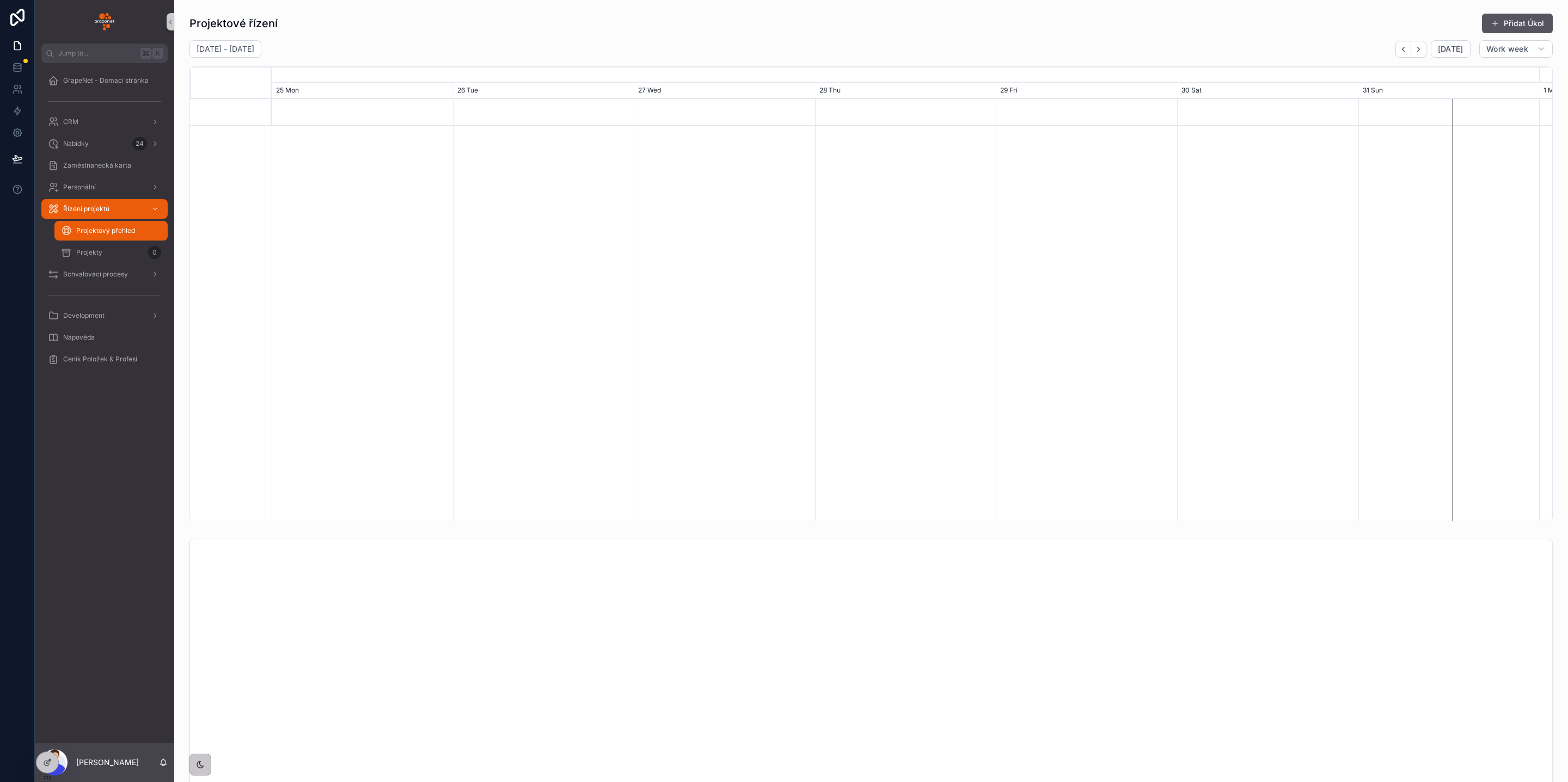
click at [345, 27] on div "Projektové řízení Přidat Úkol" at bounding box center [871, 24] width 1363 height 21
click at [125, 240] on div "Projektový přehled" at bounding box center [111, 231] width 126 height 22
click at [117, 249] on div "Projekty 0" at bounding box center [111, 253] width 100 height 17
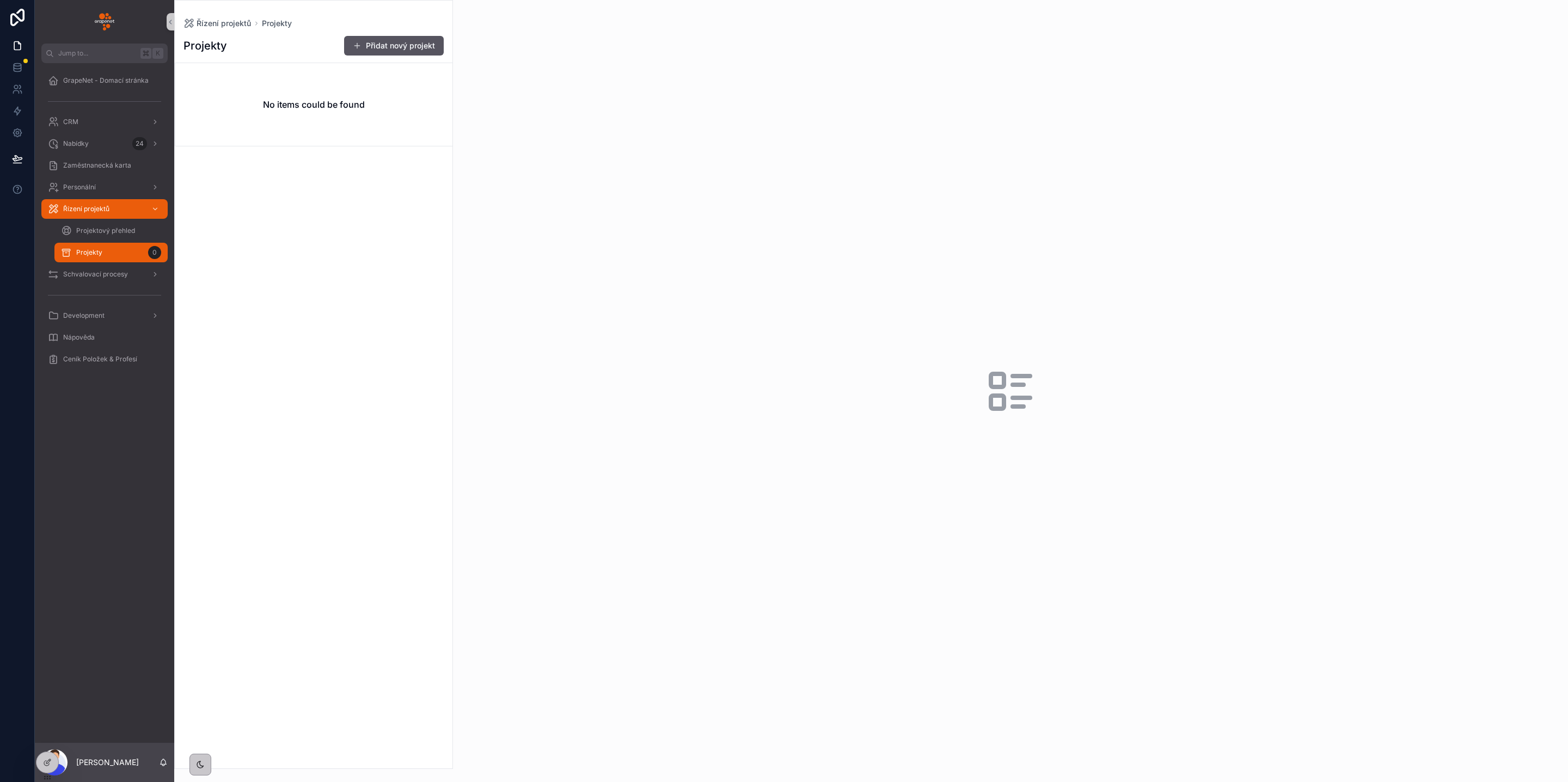
click at [325, 137] on div "No items could be found" at bounding box center [314, 105] width 277 height 83
click at [107, 226] on span "Projektový přehled" at bounding box center [105, 230] width 59 height 9
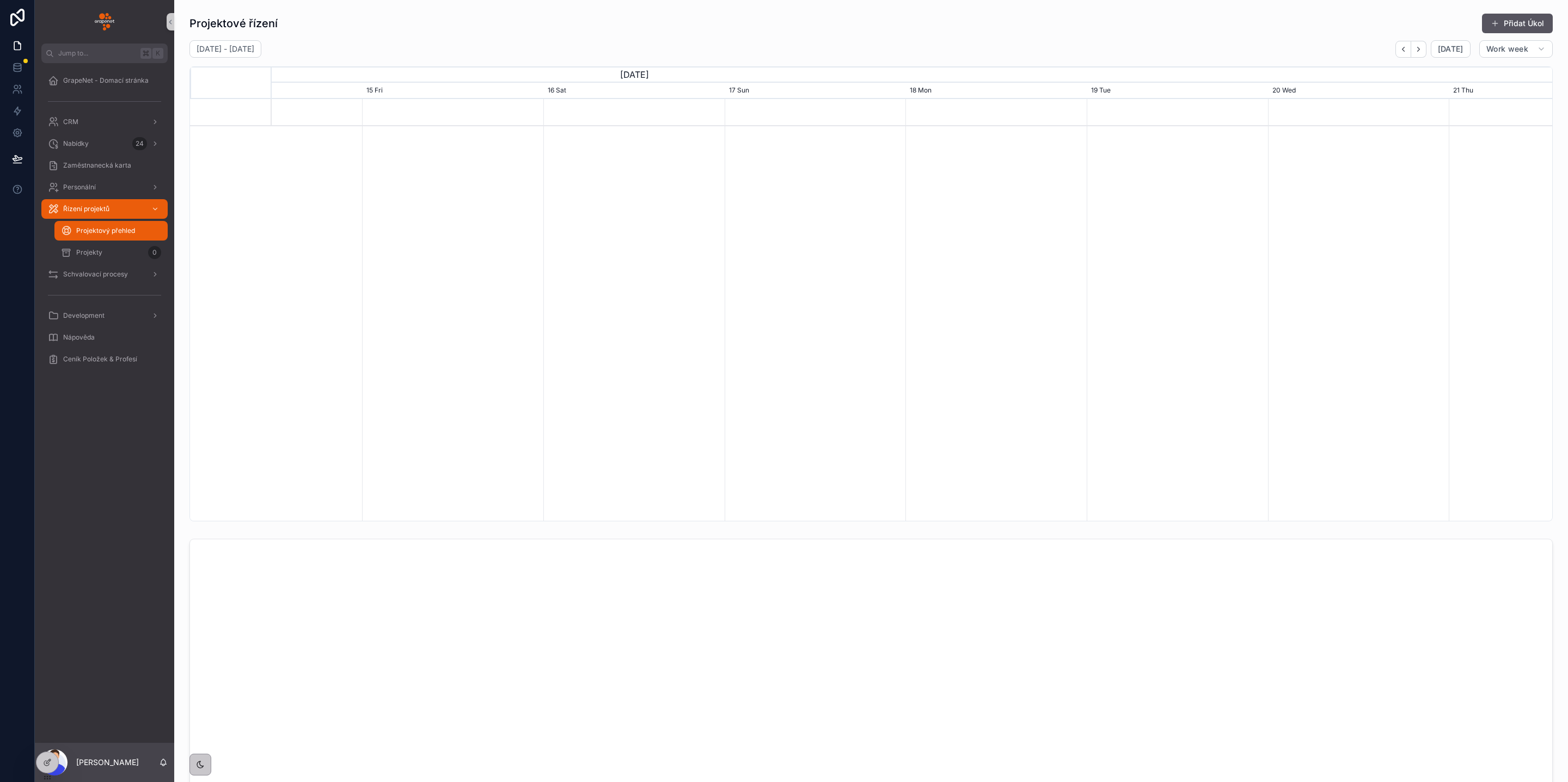
scroll to position [0, 1902]
click at [119, 257] on div "Projekty 0" at bounding box center [111, 253] width 100 height 17
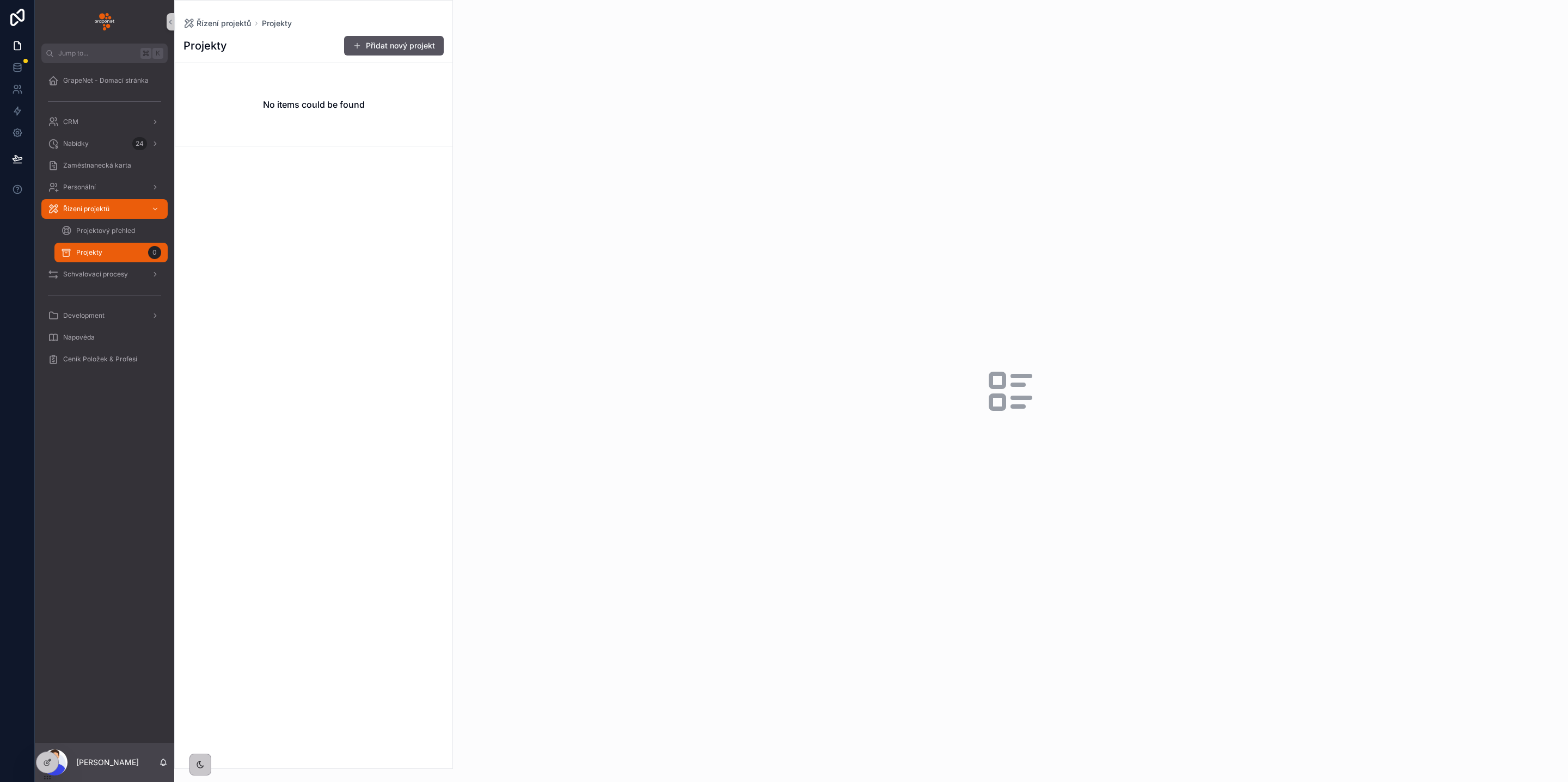
click at [362, 33] on div "Projekty Přidat nový projekt No items could be found" at bounding box center [314, 398] width 278 height 740
click at [394, 48] on button "Přidat nový projekt" at bounding box center [394, 45] width 100 height 19
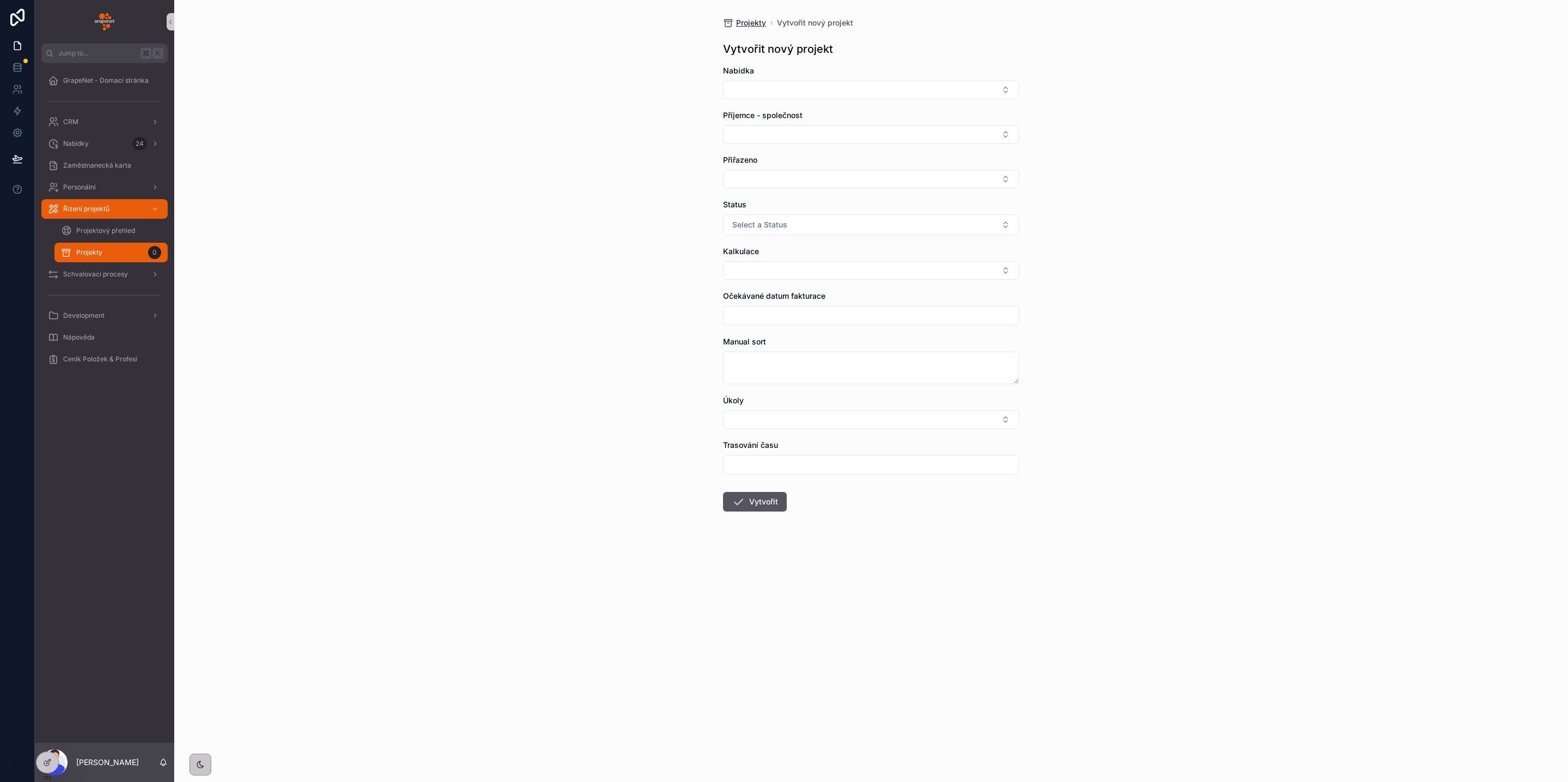
click at [746, 26] on span "Projekty" at bounding box center [750, 22] width 30 height 11
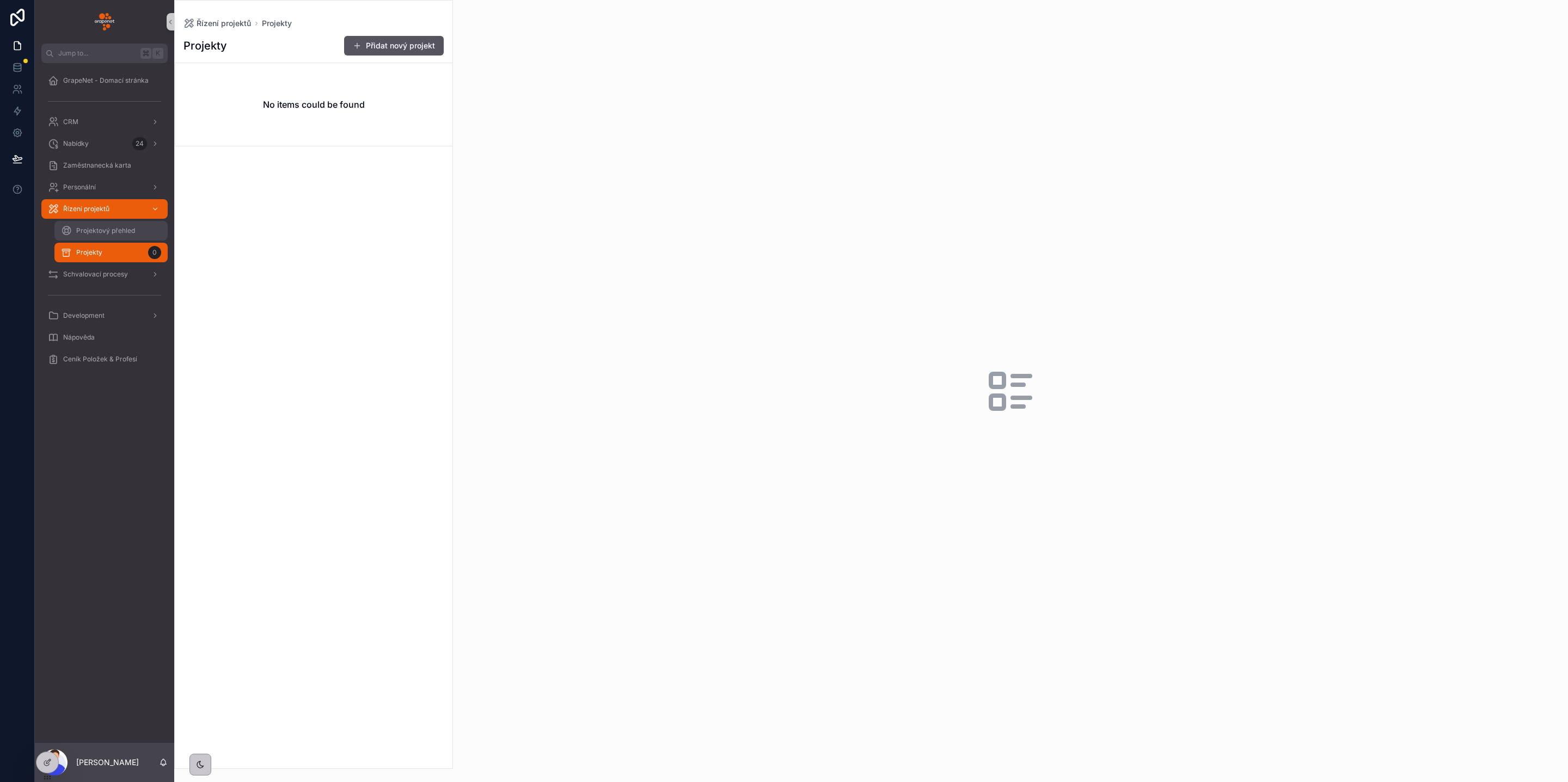
click at [140, 228] on div "Projektový přehled" at bounding box center [111, 231] width 100 height 17
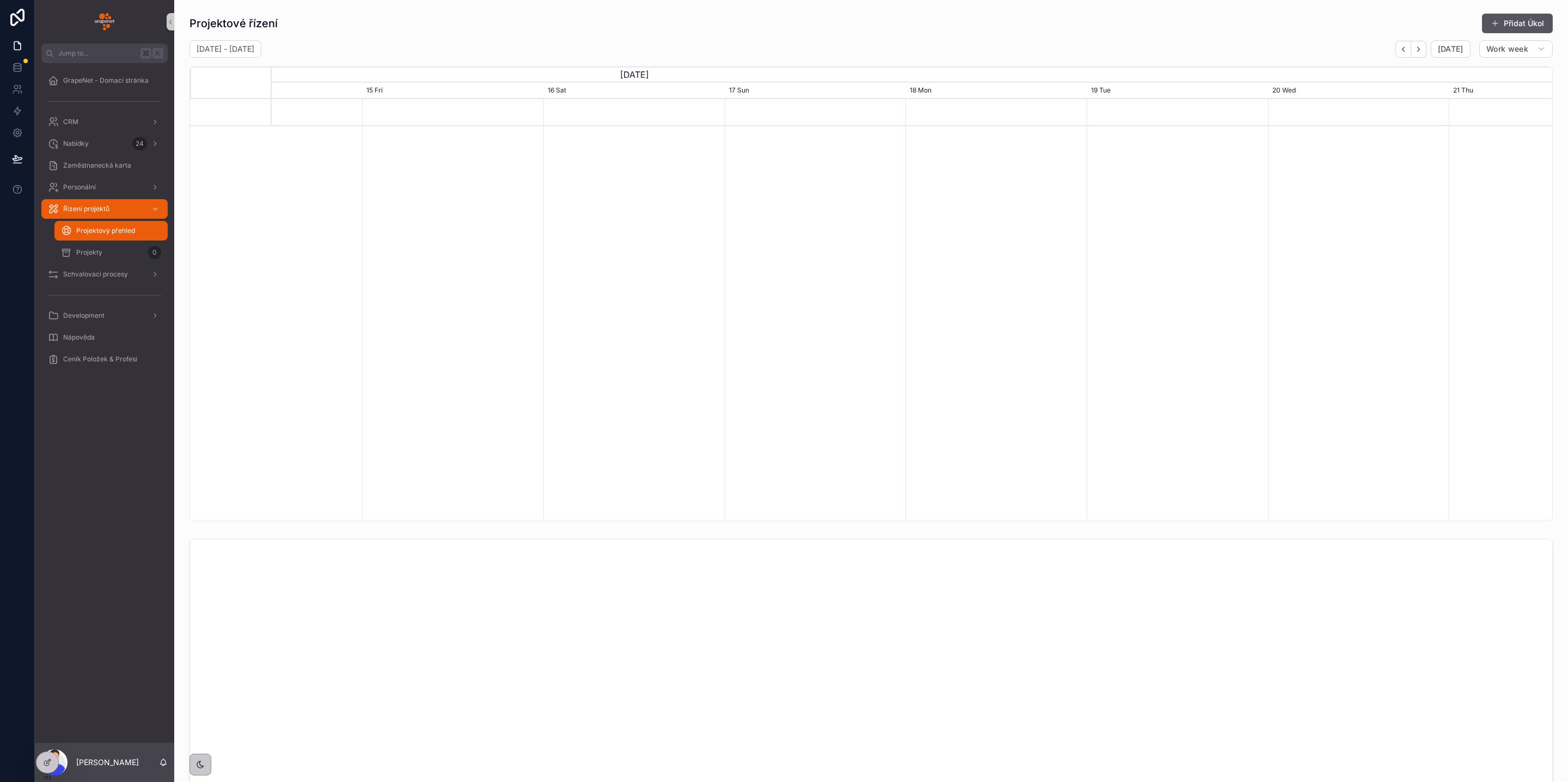
scroll to position [0, 1902]
click at [1254, 41] on div "[DATE] - [DATE] [DATE] Work week" at bounding box center [871, 49] width 1363 height 17
click at [114, 140] on div "Nabídky 24" at bounding box center [105, 143] width 114 height 17
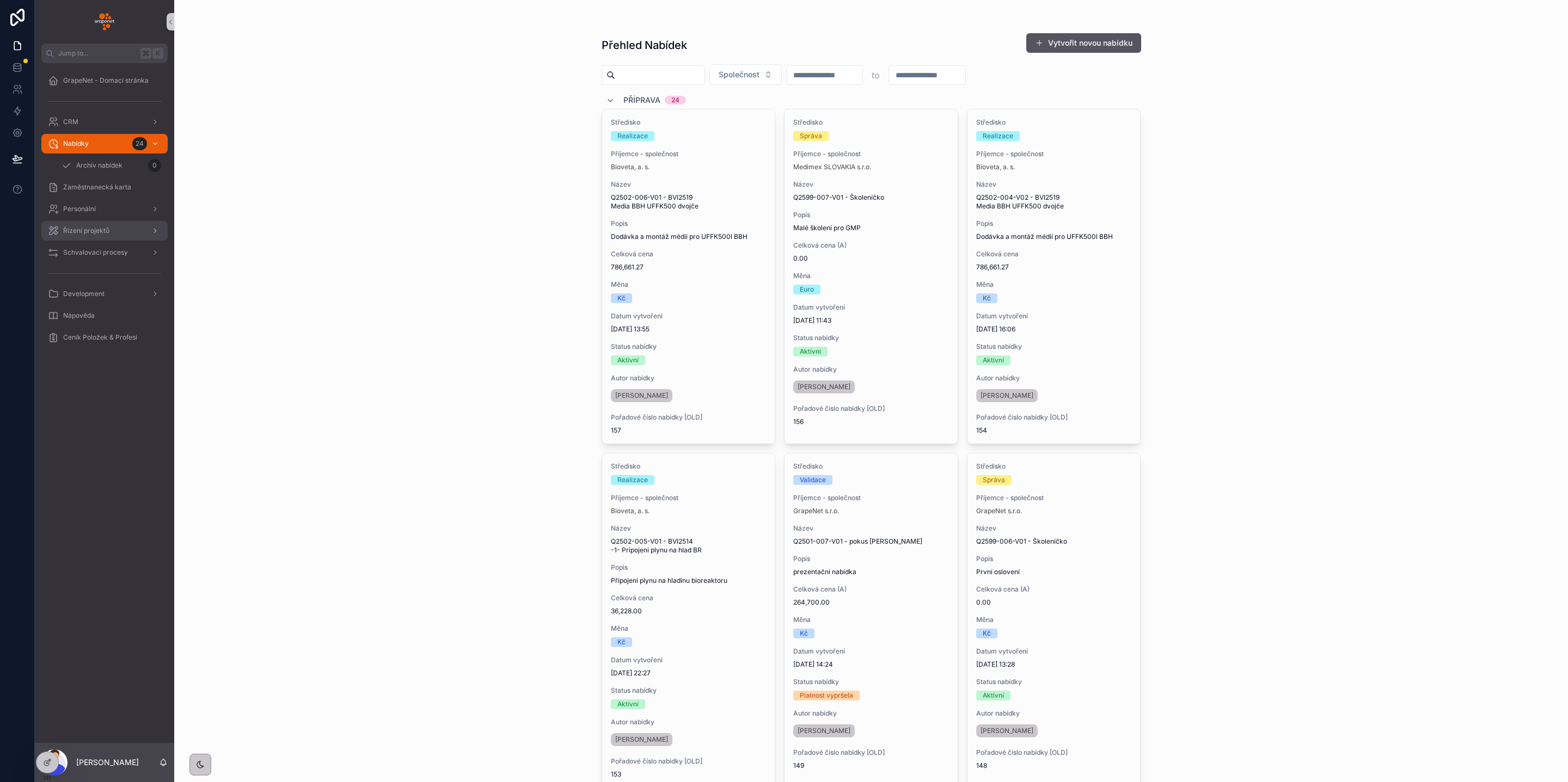
click at [119, 226] on div "Řízení projektů" at bounding box center [105, 231] width 114 height 17
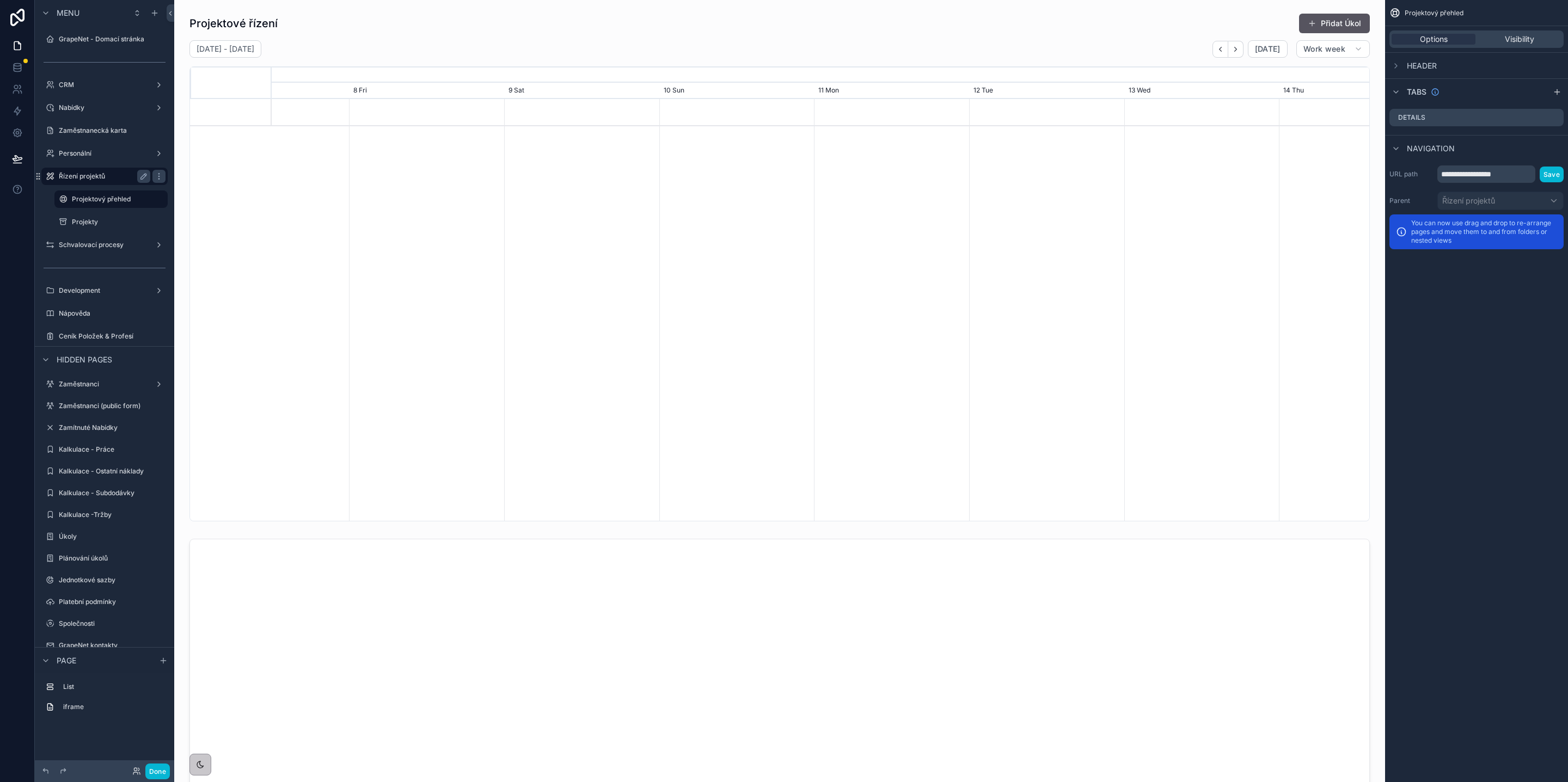
scroll to position [0, 1627]
click at [160, 175] on icon "scrollable content" at bounding box center [159, 176] width 9 height 9
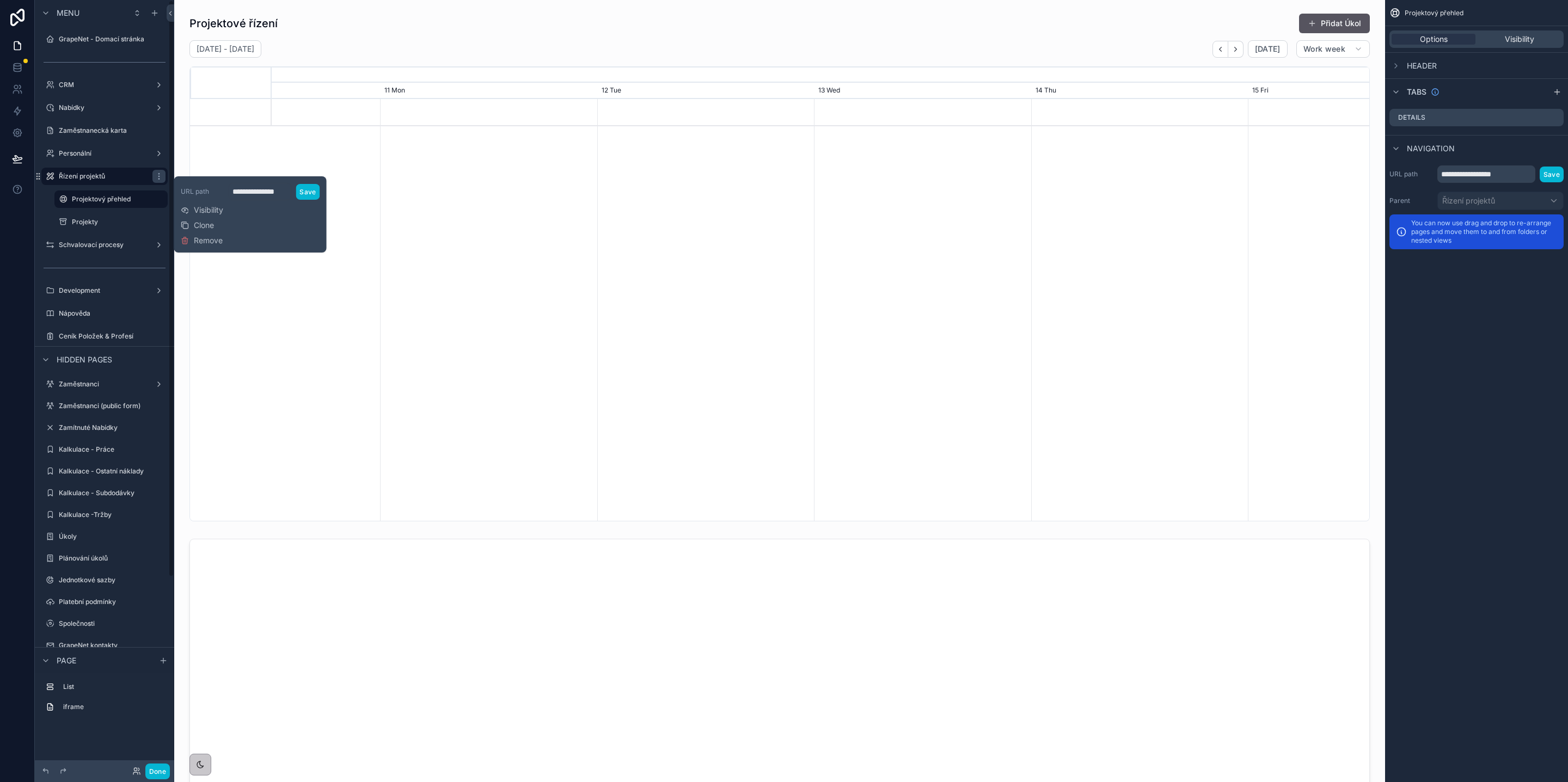
scroll to position [0, 1627]
click at [211, 241] on span "Remove" at bounding box center [208, 240] width 29 height 11
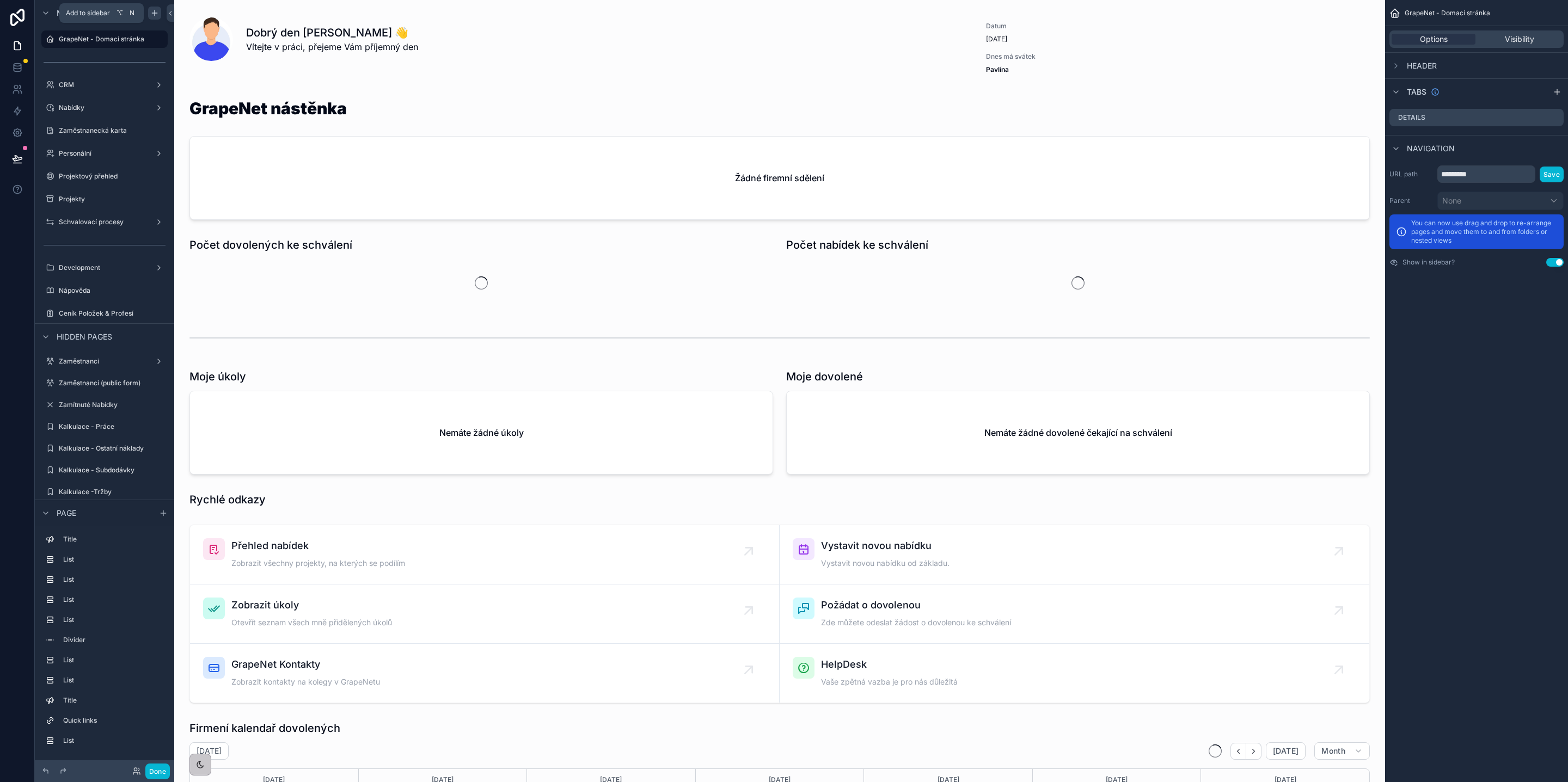
click at [155, 13] on icon "scrollable content" at bounding box center [155, 13] width 0 height 5
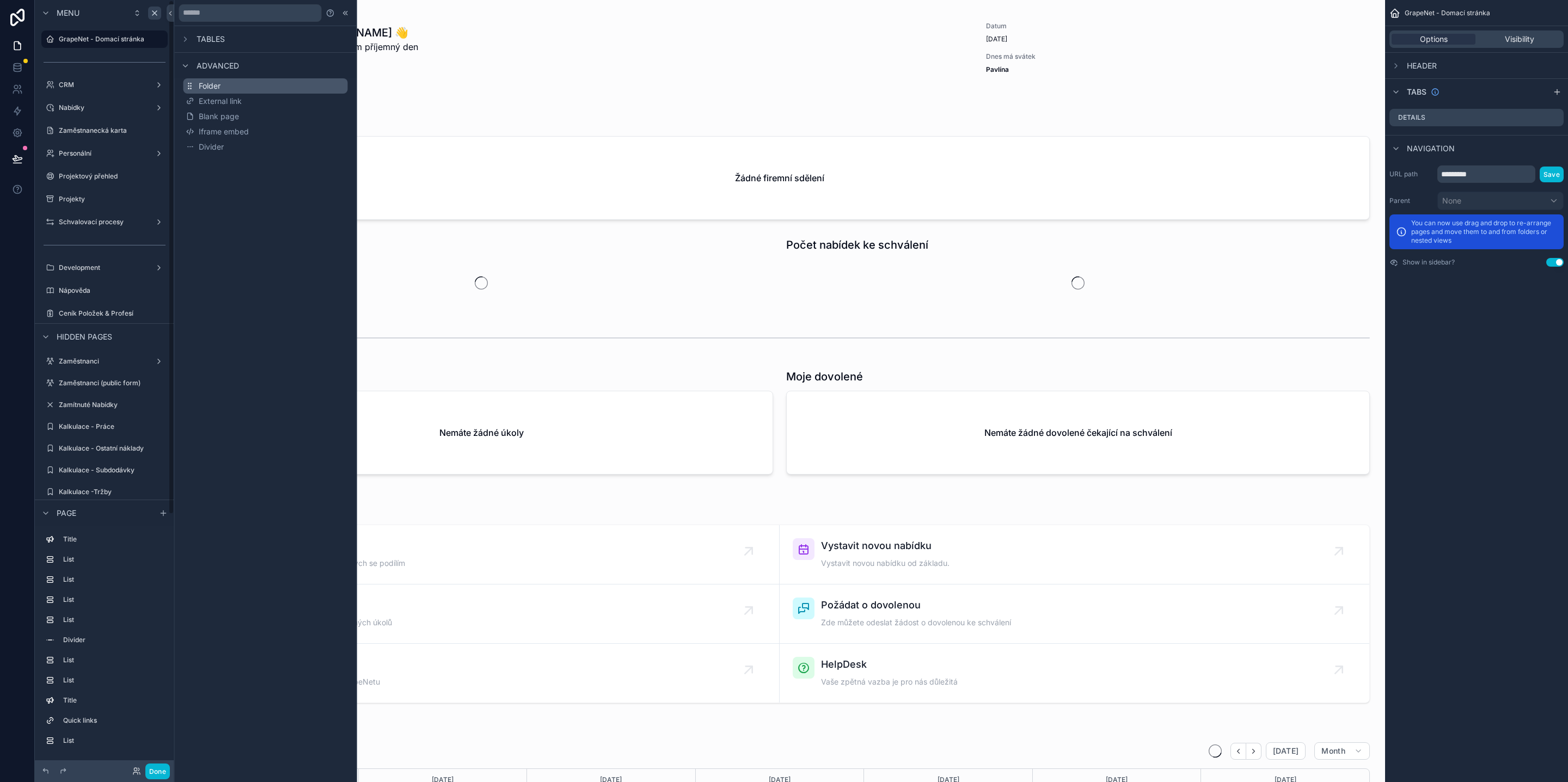
click at [209, 84] on span "Folder" at bounding box center [210, 86] width 22 height 11
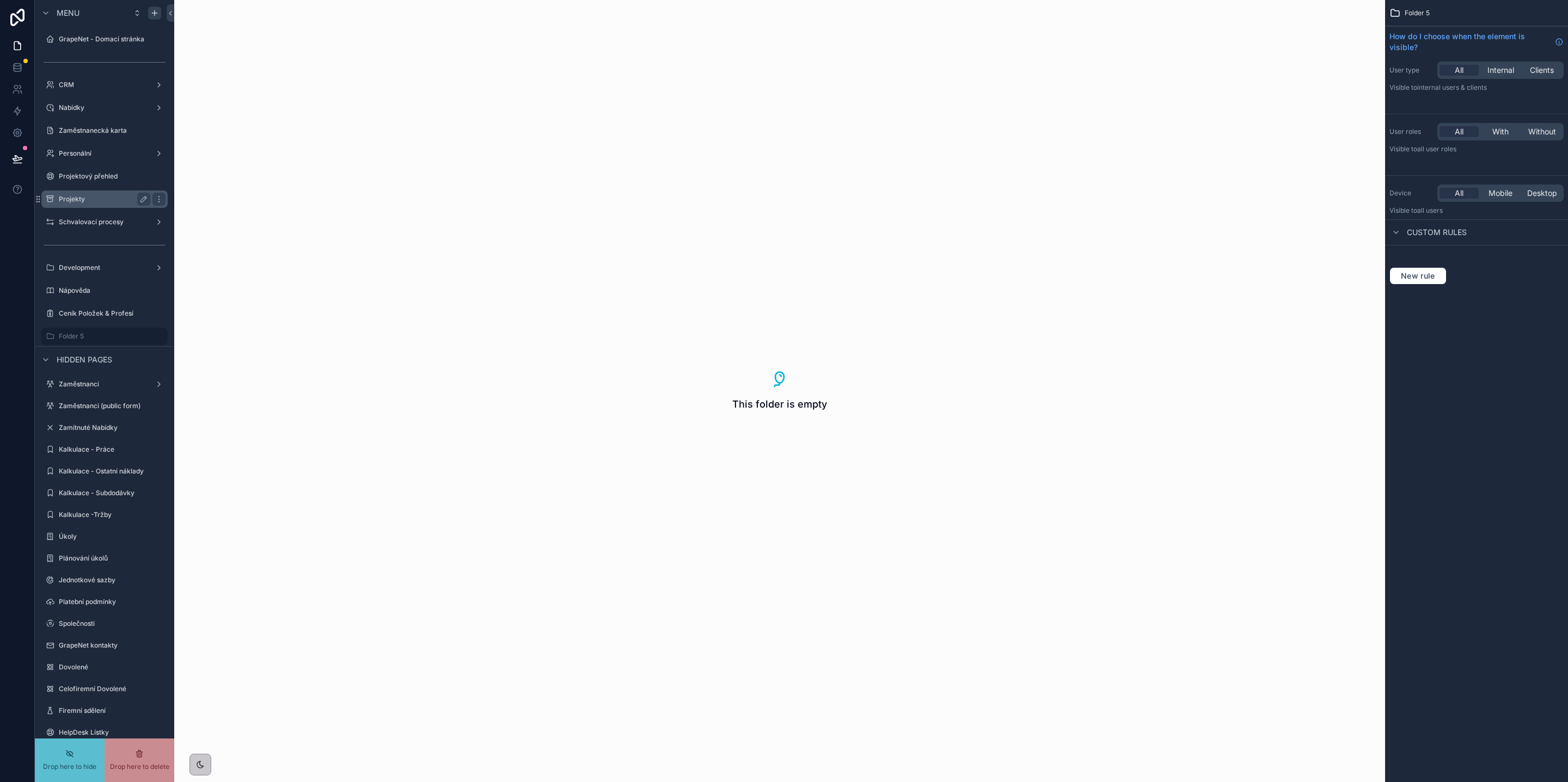
click at [92, 195] on label "Projekty" at bounding box center [102, 199] width 88 height 9
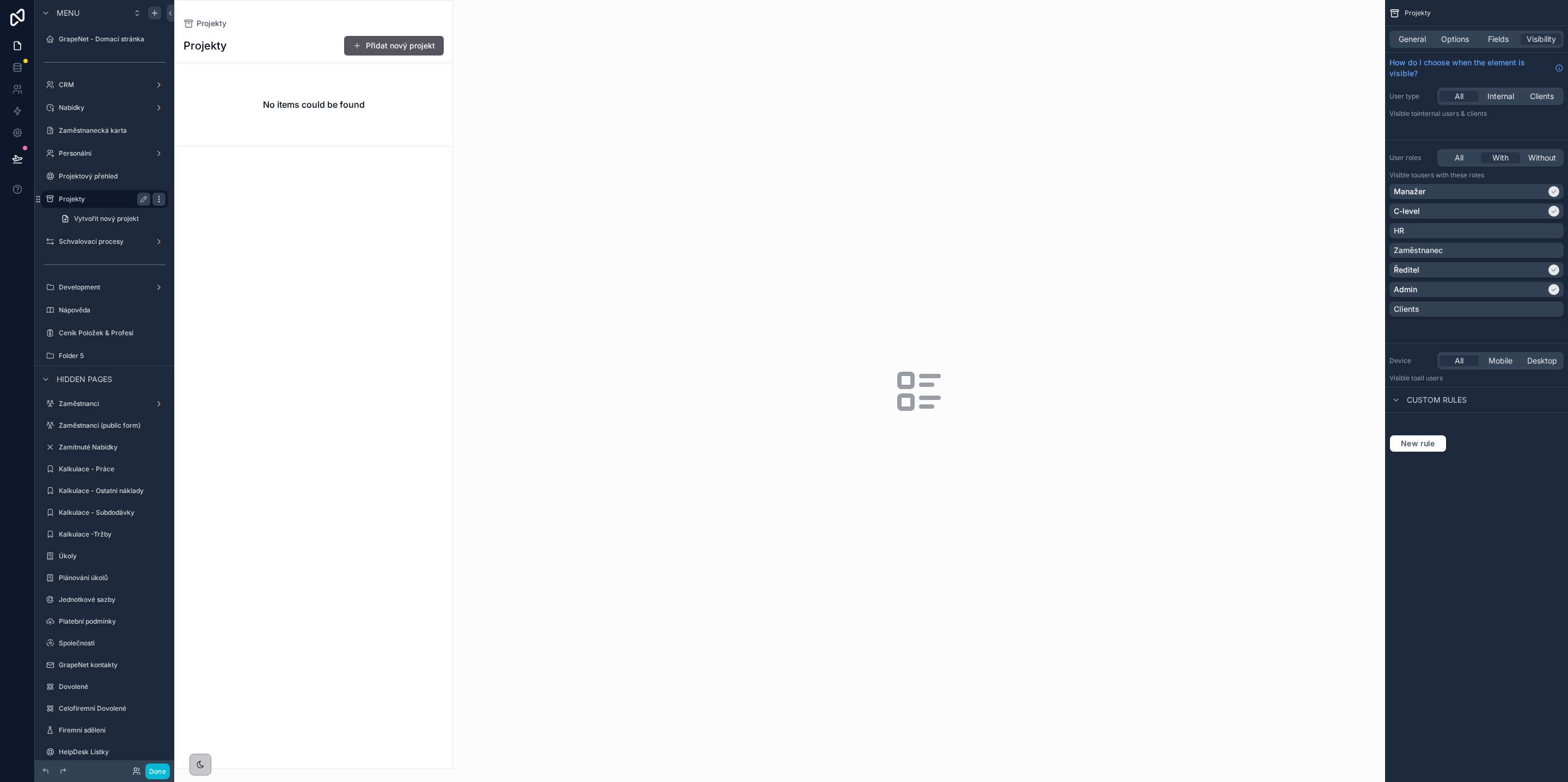
click at [159, 200] on icon "scrollable content" at bounding box center [159, 199] width 9 height 9
click at [194, 206] on span "Remove" at bounding box center [208, 206] width 29 height 11
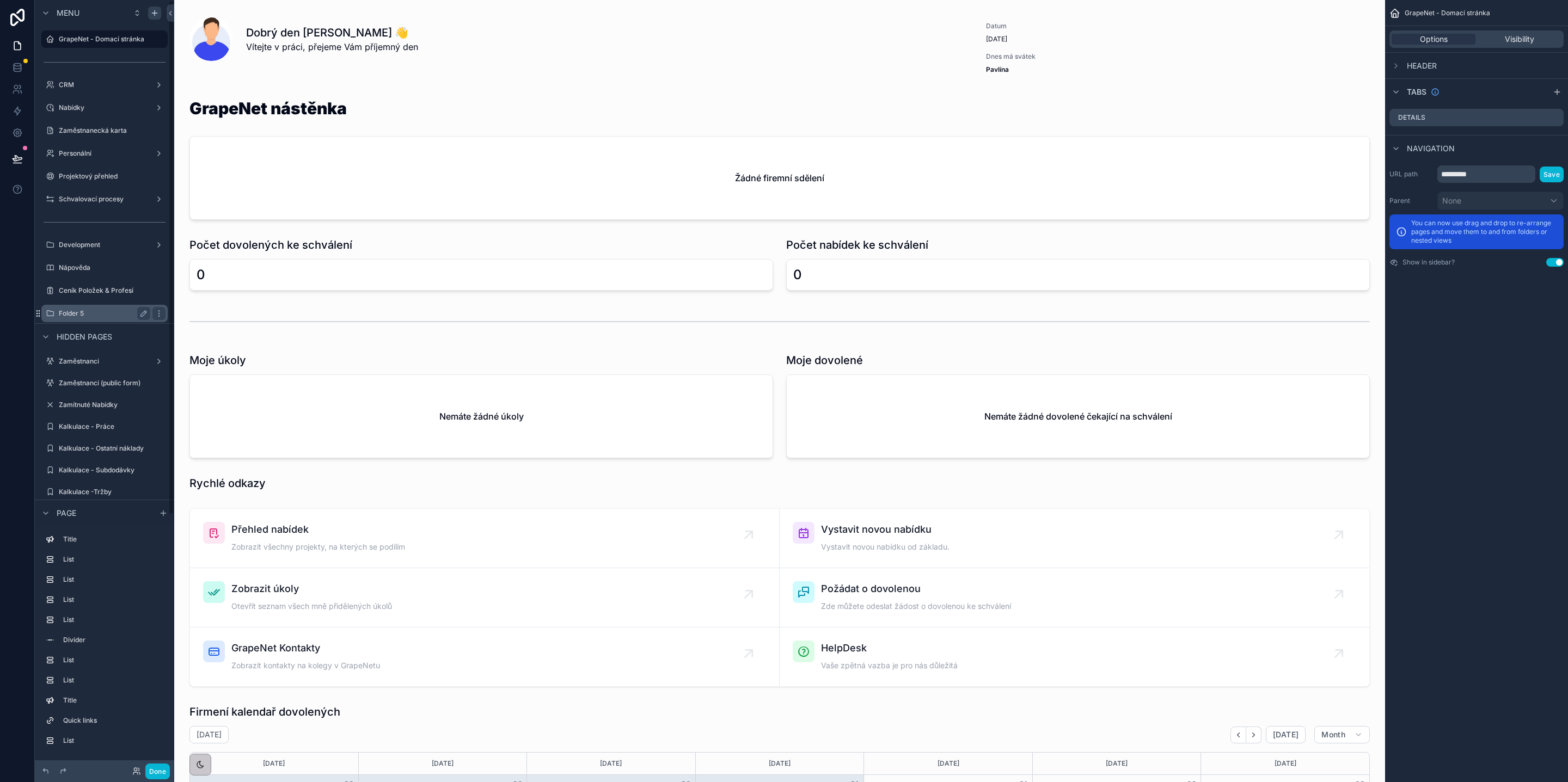
click at [41, 313] on icon "scrollable content" at bounding box center [38, 313] width 9 height 9
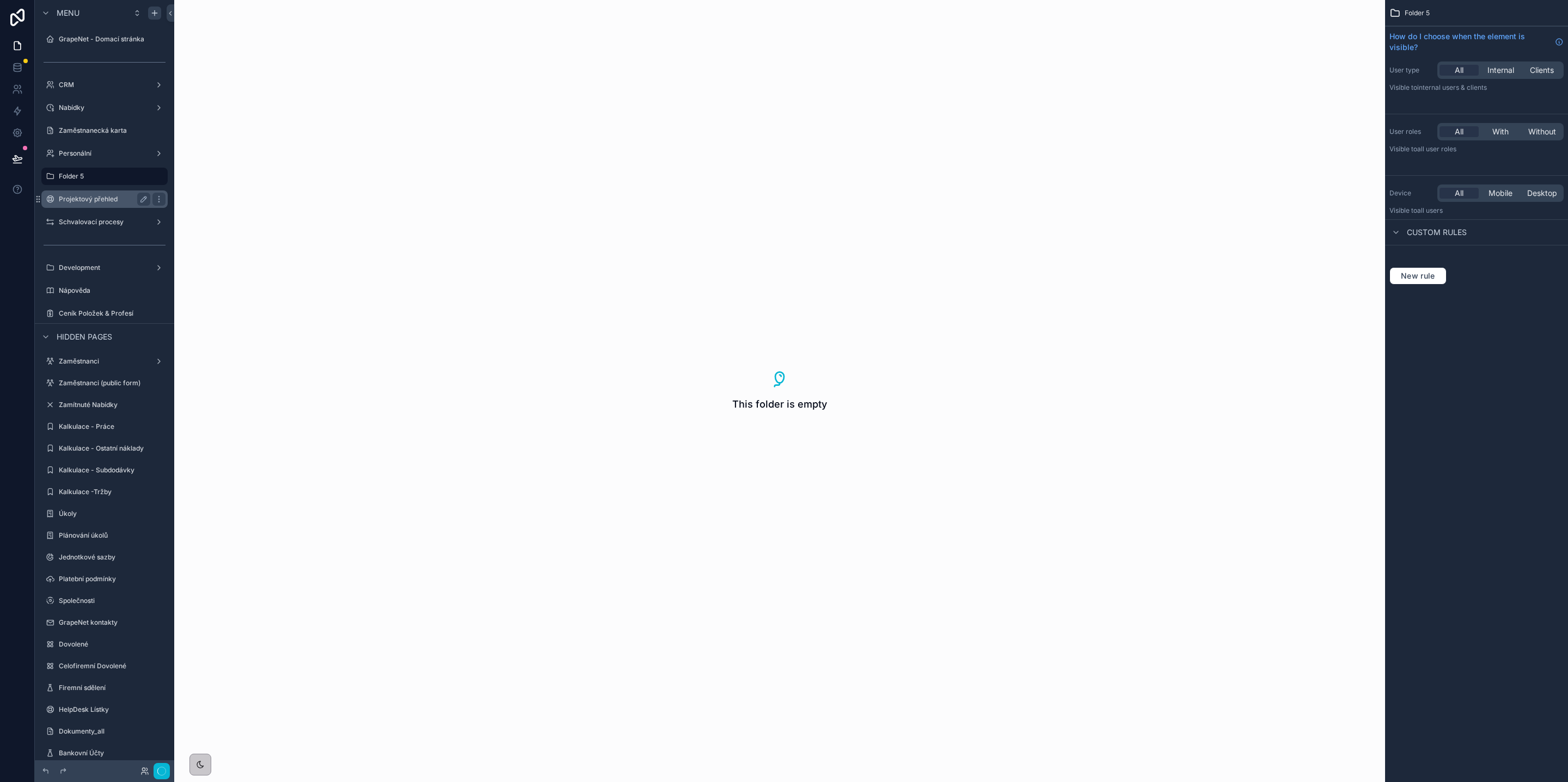
click at [106, 193] on div "Projektový přehled" at bounding box center [104, 199] width 91 height 13
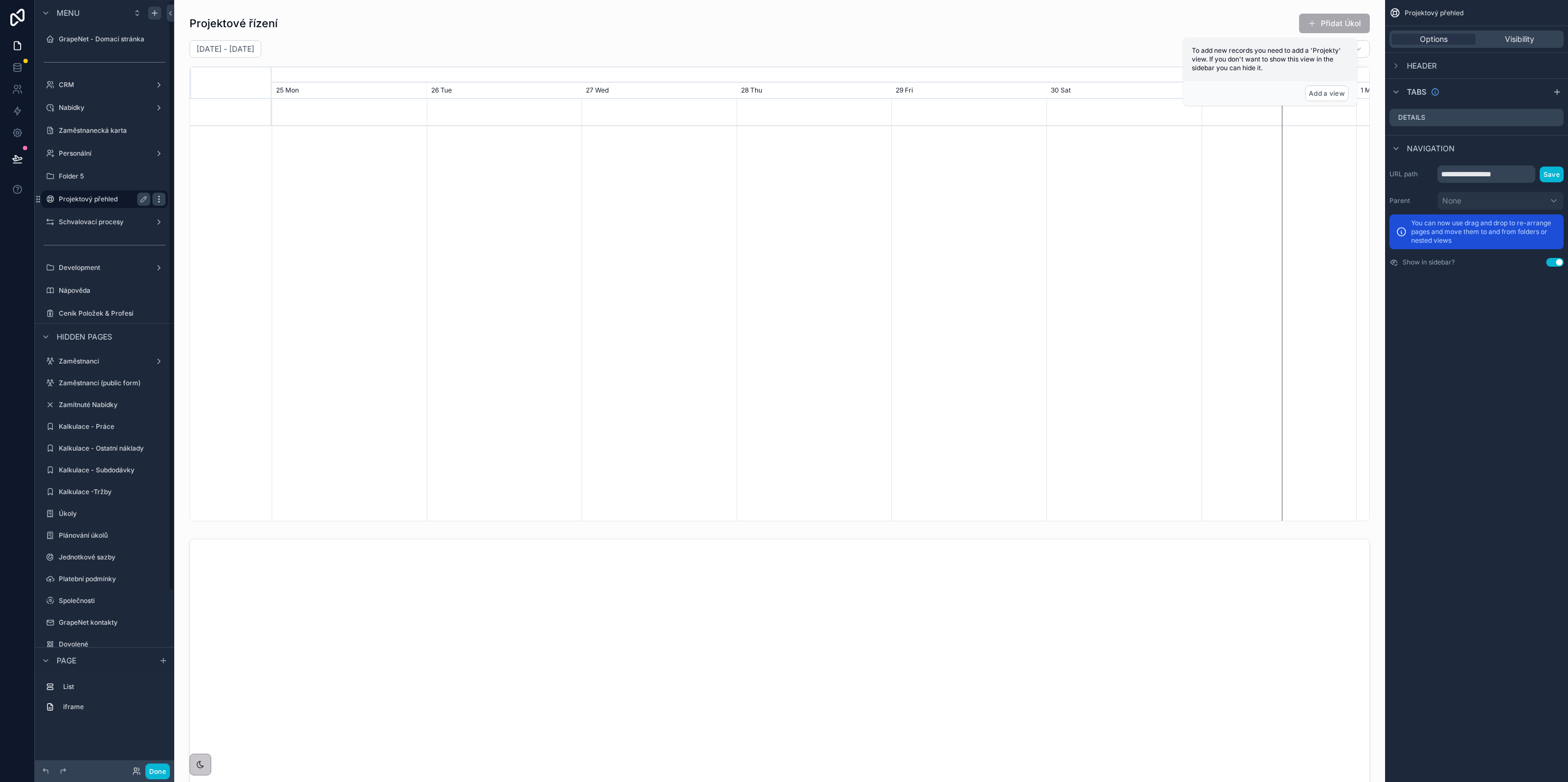
click at [155, 197] on icon "scrollable content" at bounding box center [159, 199] width 9 height 9
click at [187, 209] on icon at bounding box center [185, 207] width 5 height 5
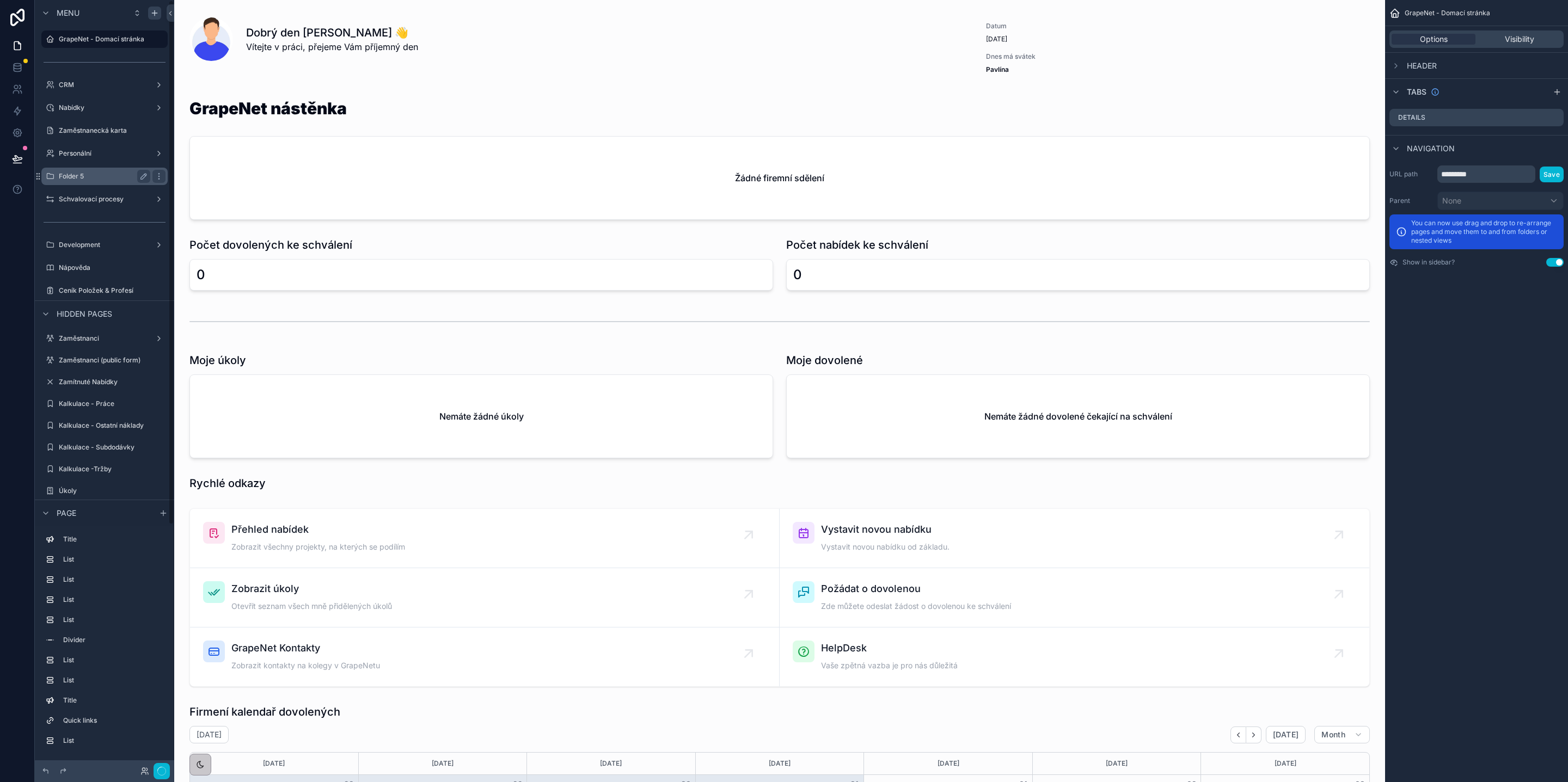
click at [109, 179] on label "Folder 5" at bounding box center [102, 176] width 88 height 9
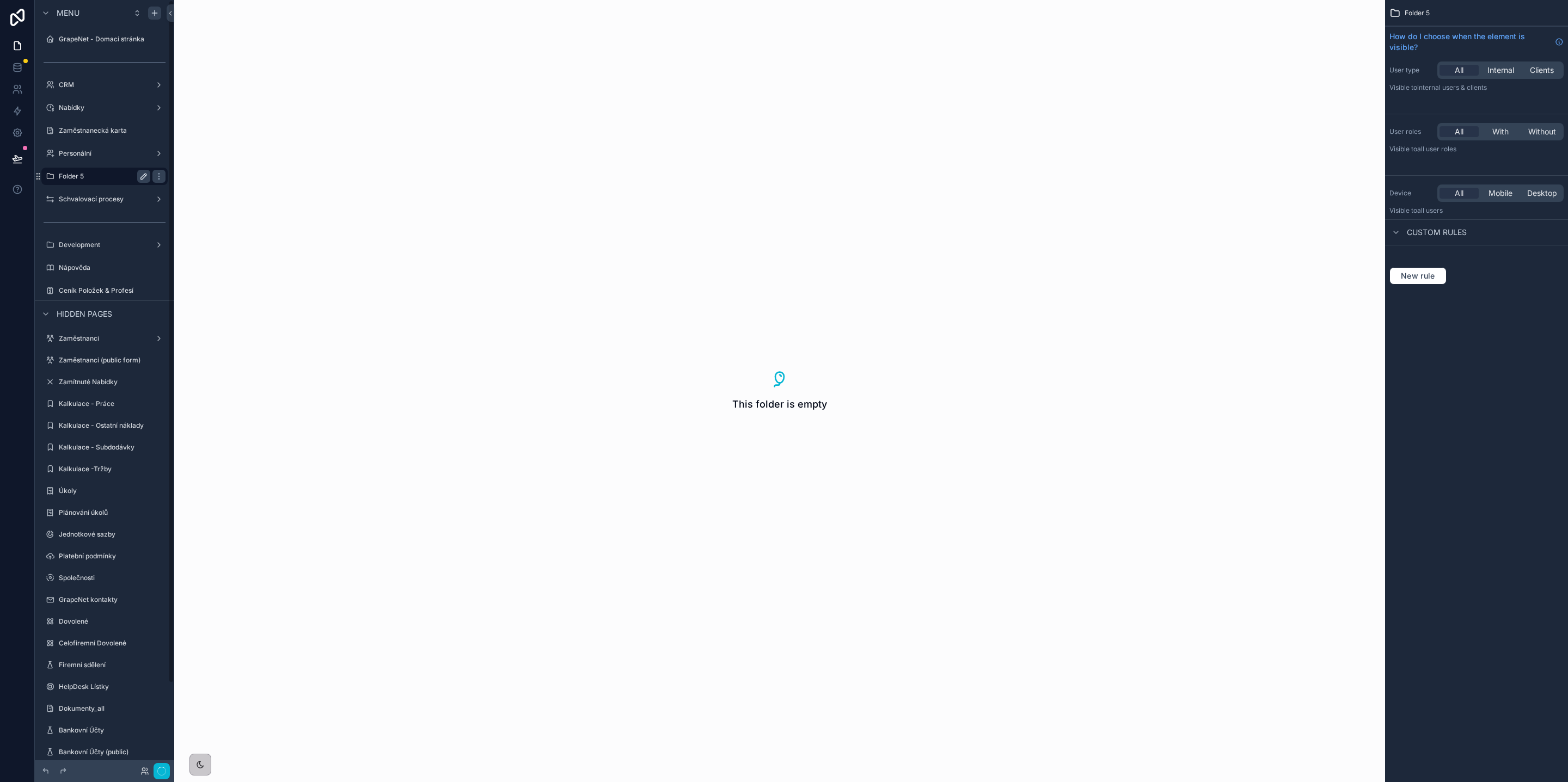
click at [139, 177] on icon "scrollable content" at bounding box center [143, 176] width 9 height 9
click at [125, 177] on input "********" at bounding box center [95, 177] width 74 height 13
type input "********"
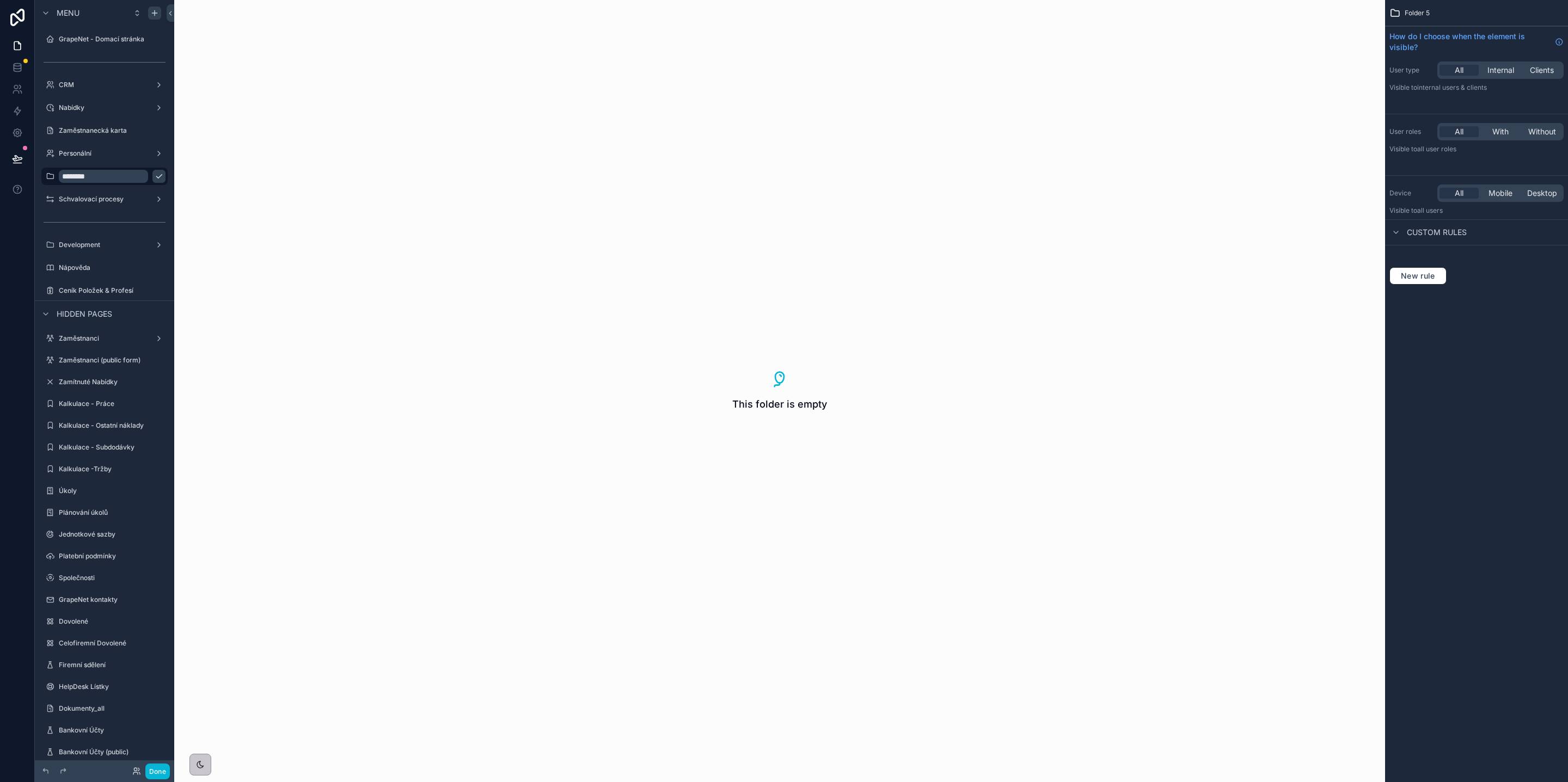
click at [155, 178] on icon "scrollable content" at bounding box center [159, 176] width 9 height 9
click at [0, 0] on icon "scrollable content" at bounding box center [0, 0] width 0 height 0
click at [1524, 344] on div "Projekty How do I choose when the element is visible? User type All Internal Cl…" at bounding box center [1477, 391] width 183 height 782
click at [1499, 134] on span "With" at bounding box center [1500, 131] width 16 height 11
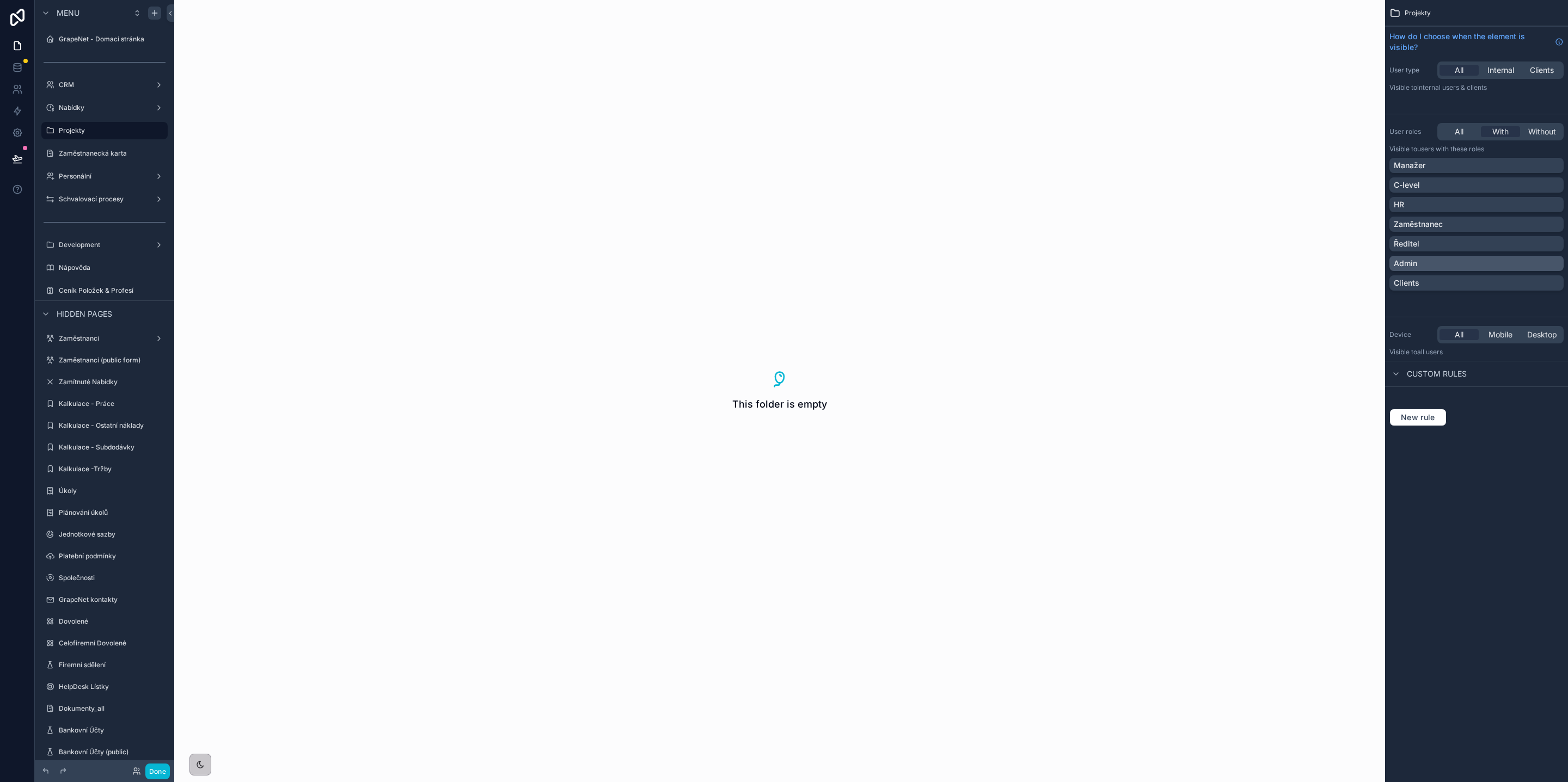
click at [1431, 258] on div "Admin" at bounding box center [1477, 263] width 165 height 11
click at [1424, 105] on div "Projekty How do I choose when the element is visible? User type All Internal Cl…" at bounding box center [1477, 217] width 183 height 435
click at [141, 132] on icon "scrollable content" at bounding box center [144, 131] width 6 height 6
click at [51, 131] on icon "scrollable content" at bounding box center [50, 130] width 9 height 9
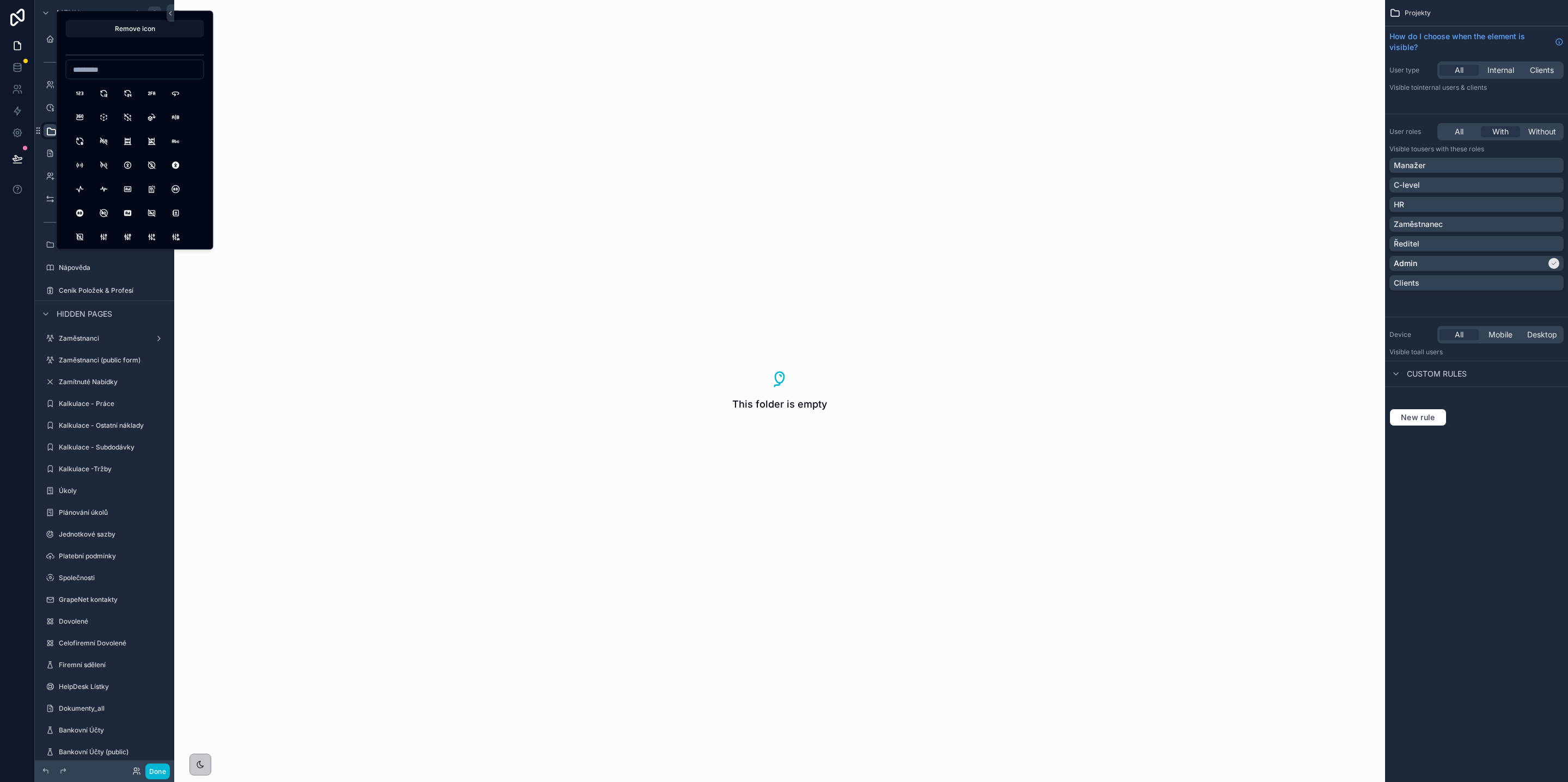
click at [110, 65] on input at bounding box center [135, 70] width 138 height 15
type input "*******"
click at [176, 183] on button "JumpRope" at bounding box center [176, 183] width 19 height 19
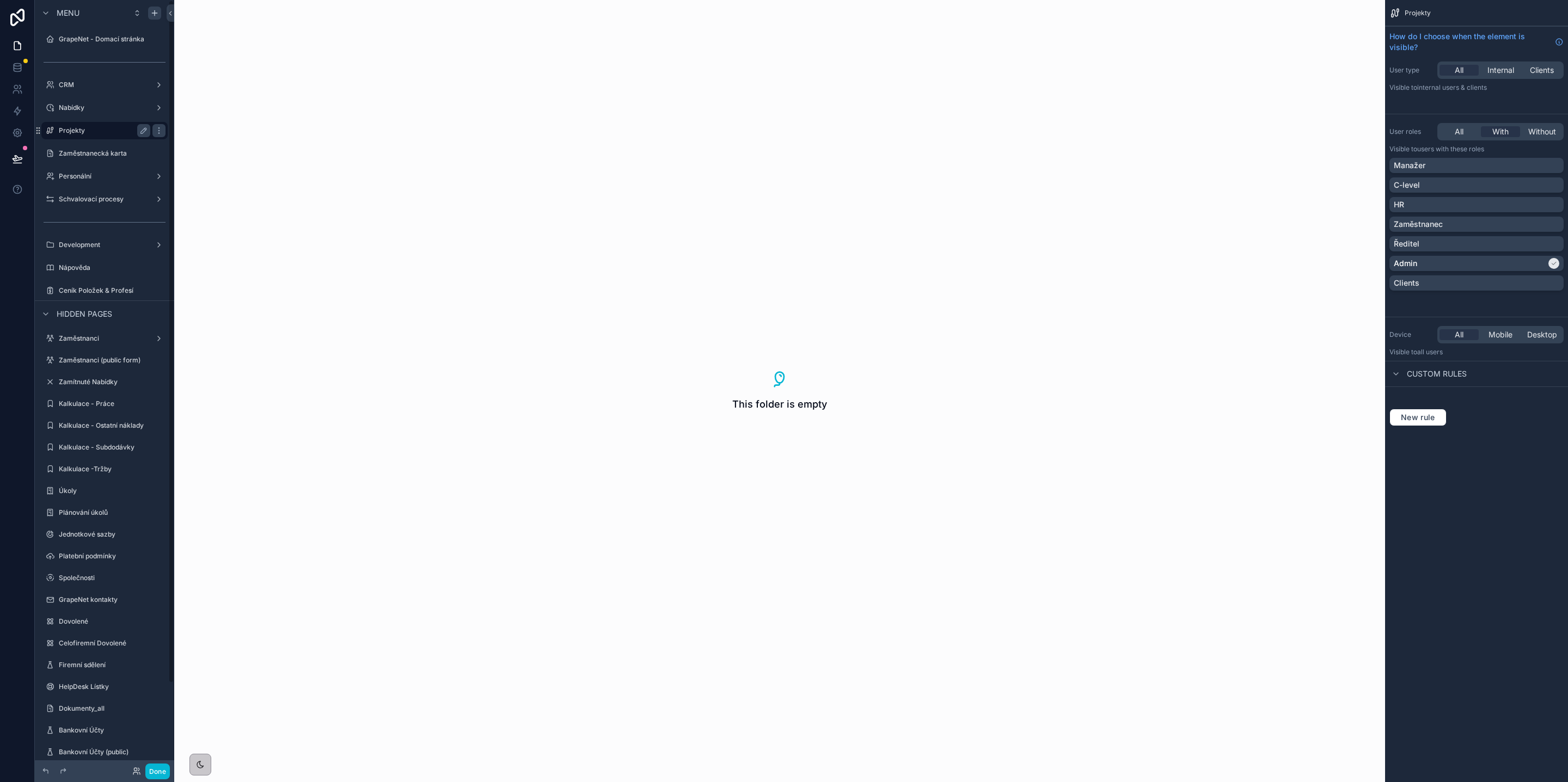
click at [115, 132] on label "Projekty" at bounding box center [102, 130] width 88 height 9
click at [152, 16] on icon "scrollable content" at bounding box center [154, 13] width 9 height 9
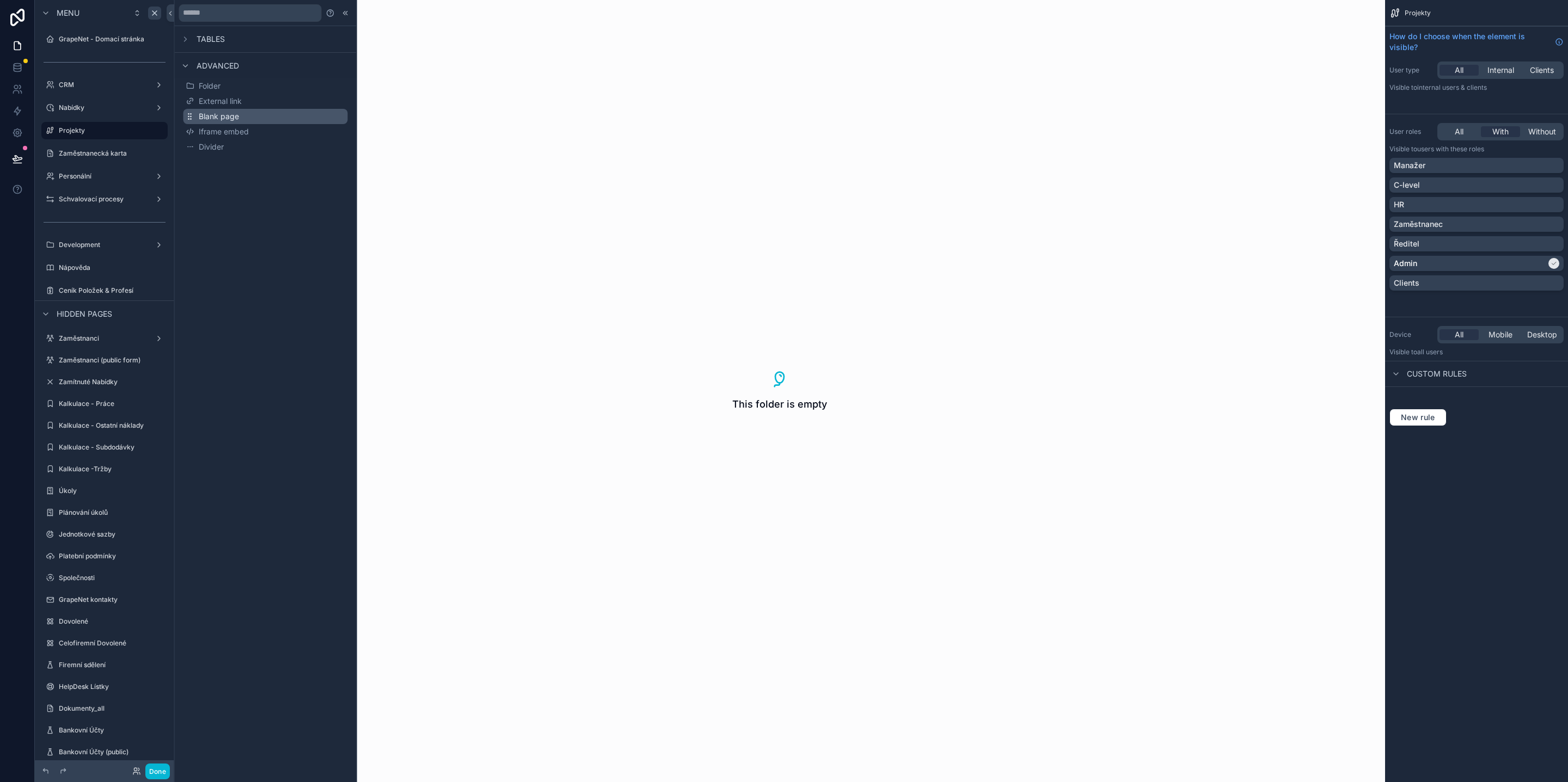
click at [226, 118] on span "Blank page" at bounding box center [219, 115] width 40 height 11
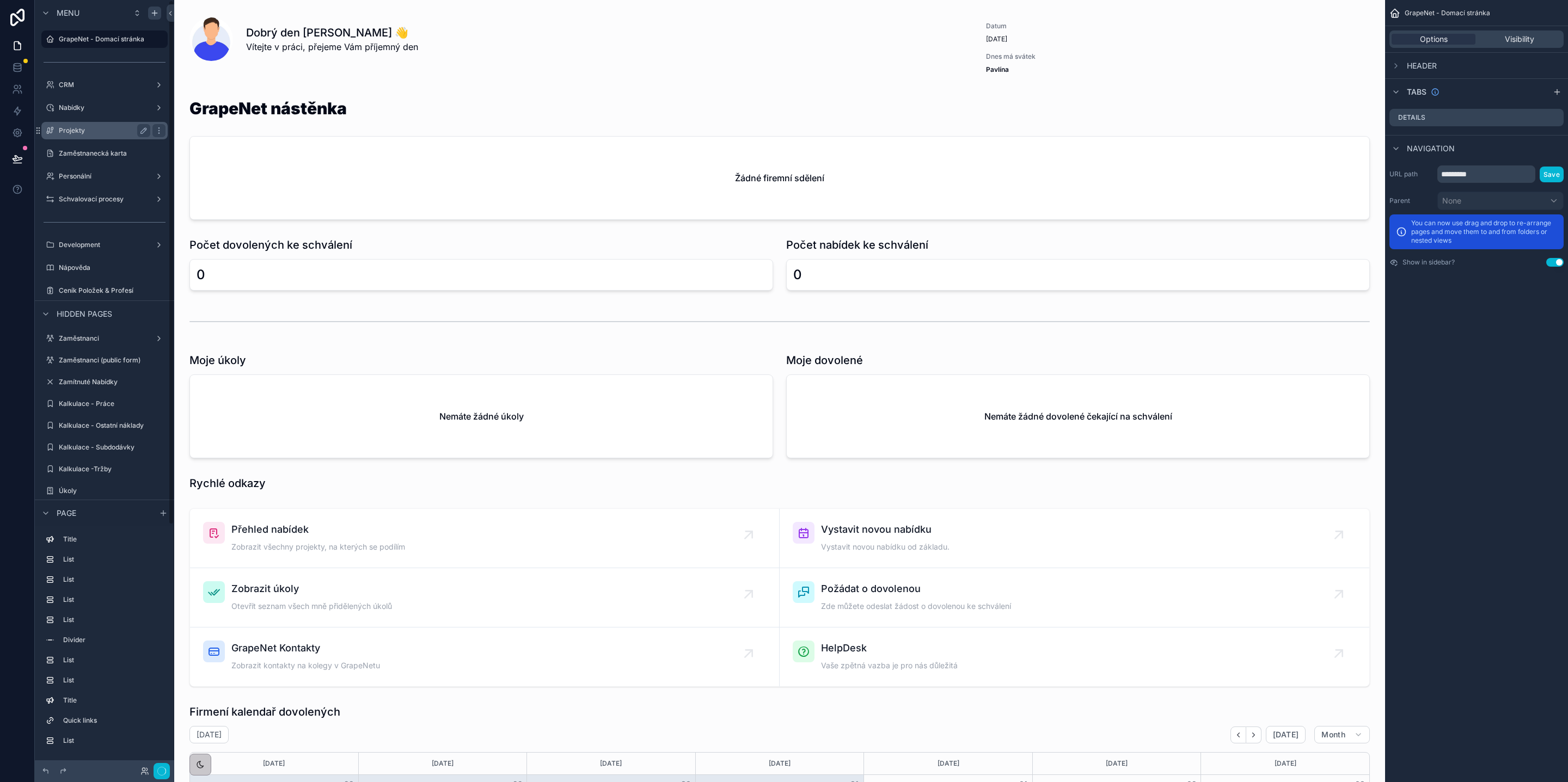
click at [121, 132] on label "Projekty" at bounding box center [102, 130] width 88 height 9
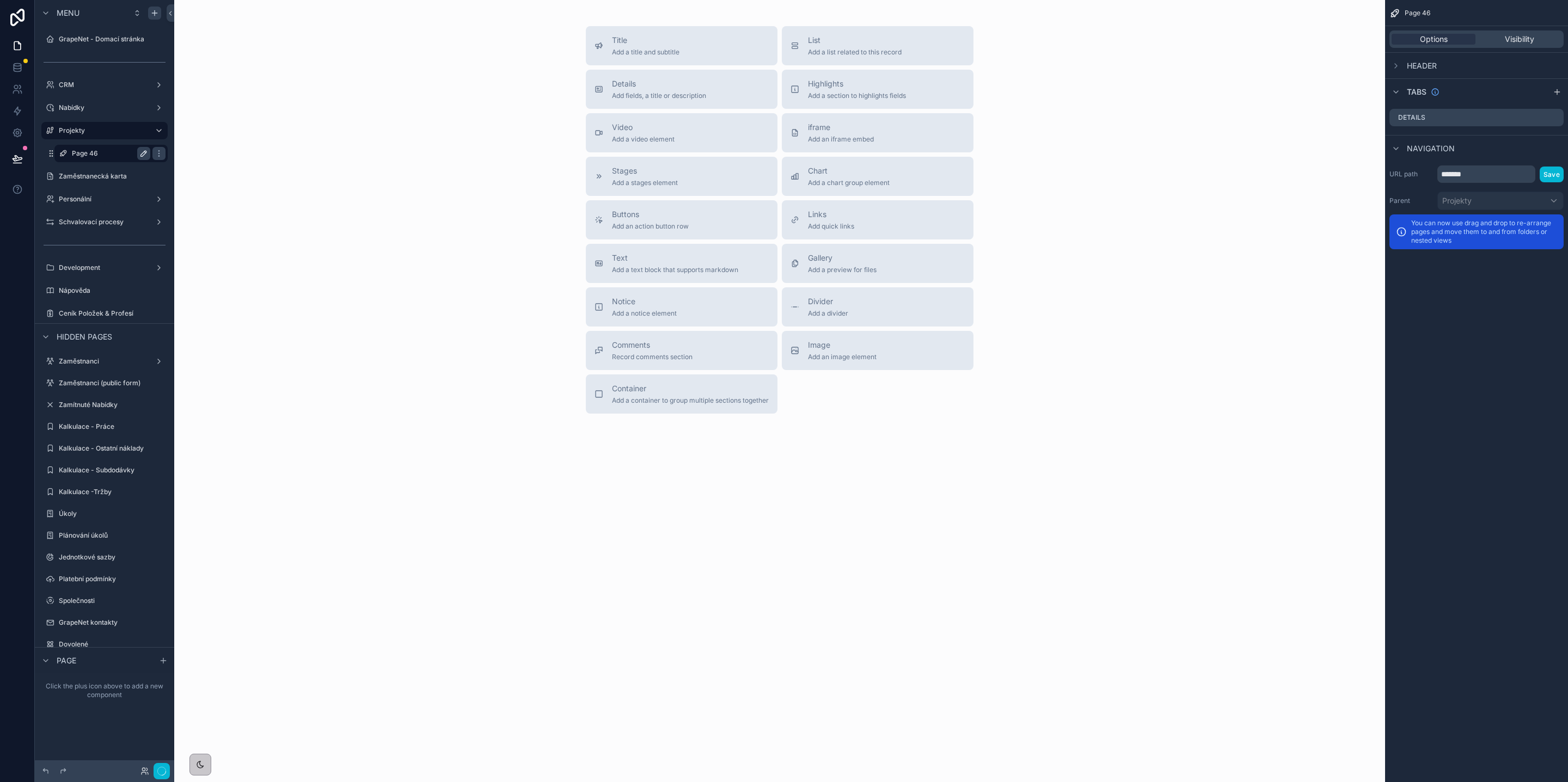
click at [141, 154] on icon "scrollable content" at bounding box center [143, 153] width 9 height 9
click at [114, 152] on input "*******" at bounding box center [102, 154] width 61 height 13
type input "******"
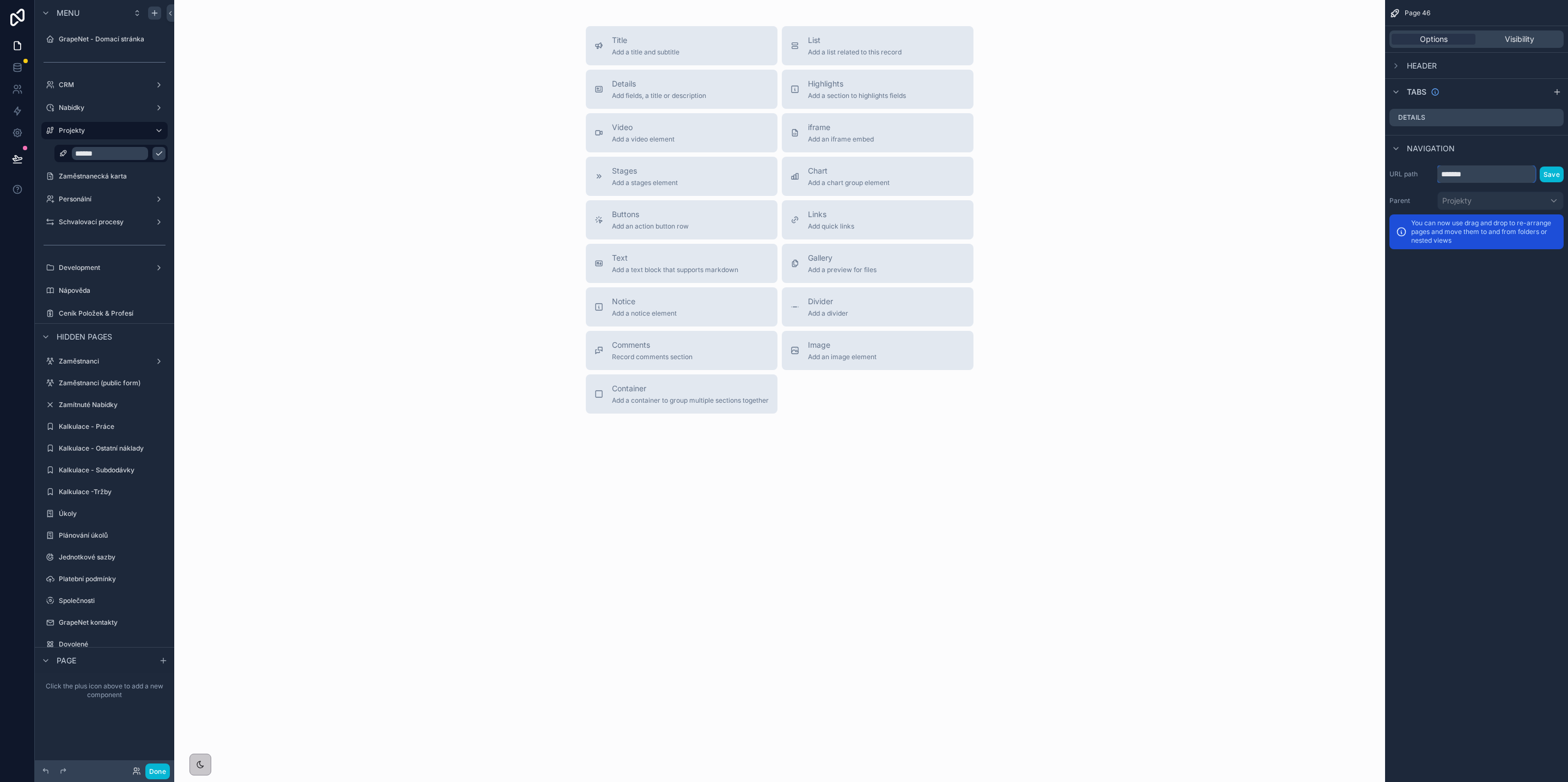
click at [1492, 179] on input "*******" at bounding box center [1486, 174] width 98 height 17
click at [1492, 178] on input "*******" at bounding box center [1486, 174] width 98 height 17
type input "******"
click at [1557, 175] on button "Save" at bounding box center [1551, 174] width 24 height 15
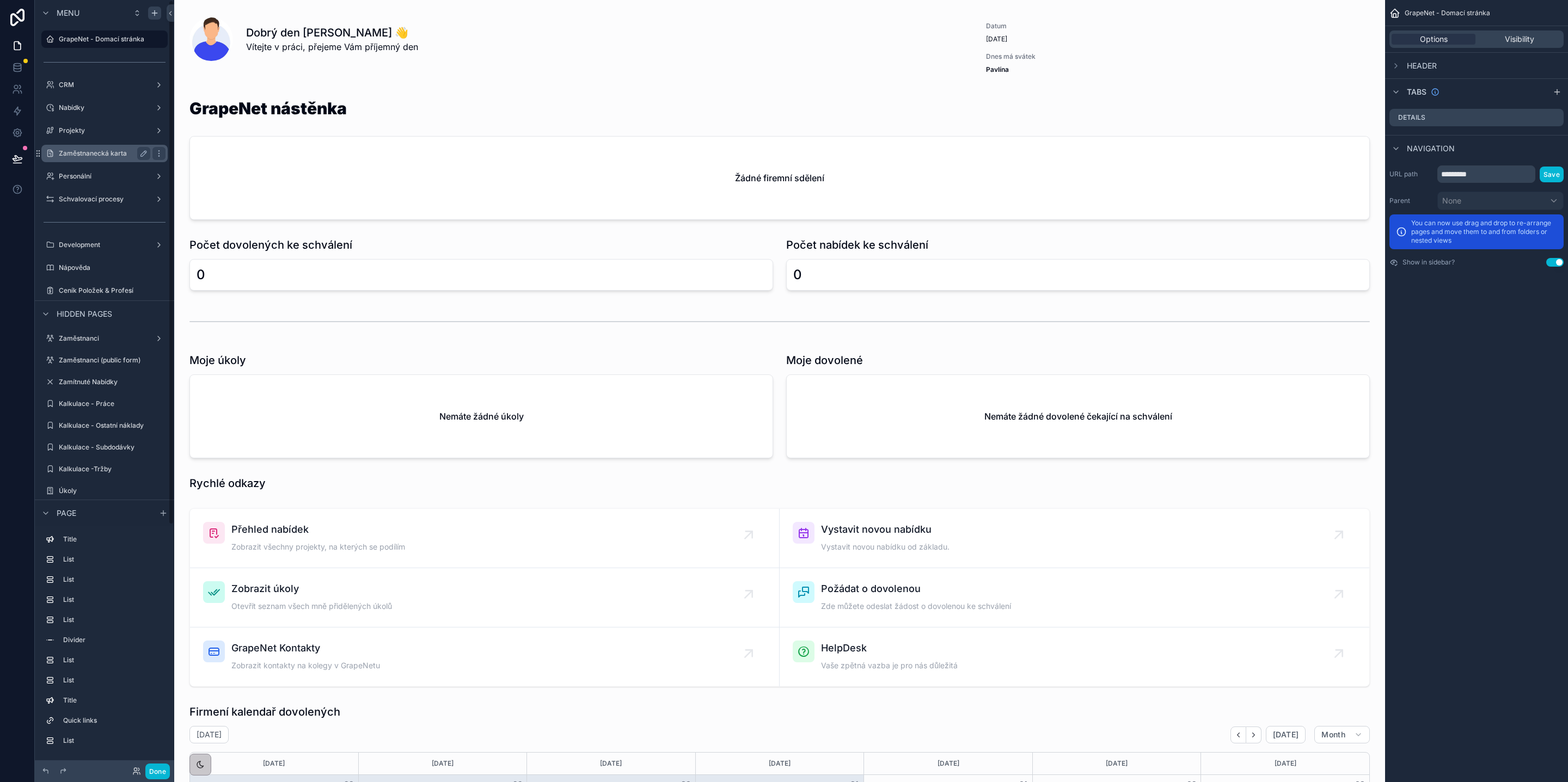
click at [89, 152] on label "Zaměstnanecká karta" at bounding box center [102, 153] width 88 height 9
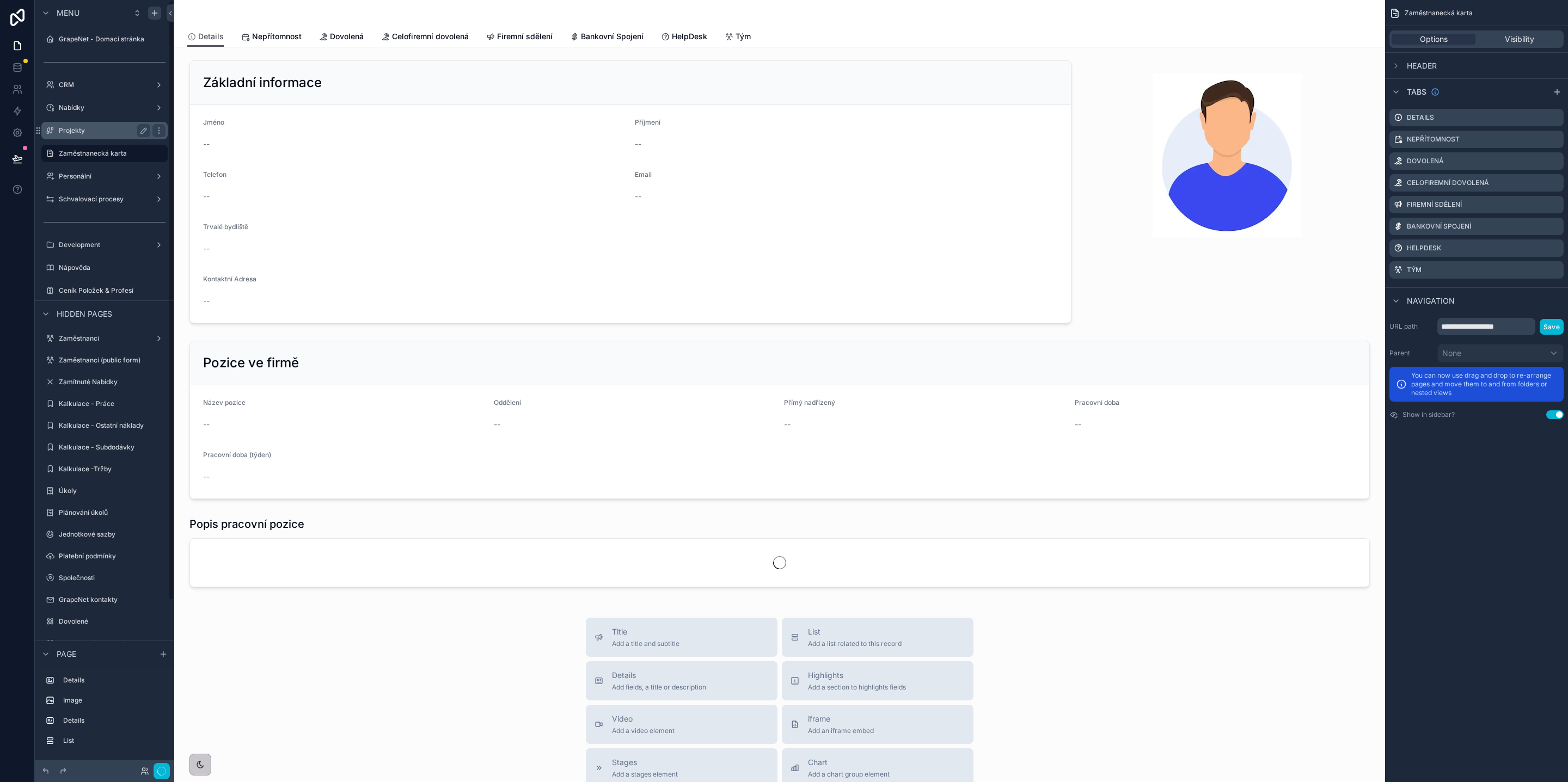
click at [85, 132] on label "Projekty" at bounding box center [102, 130] width 88 height 9
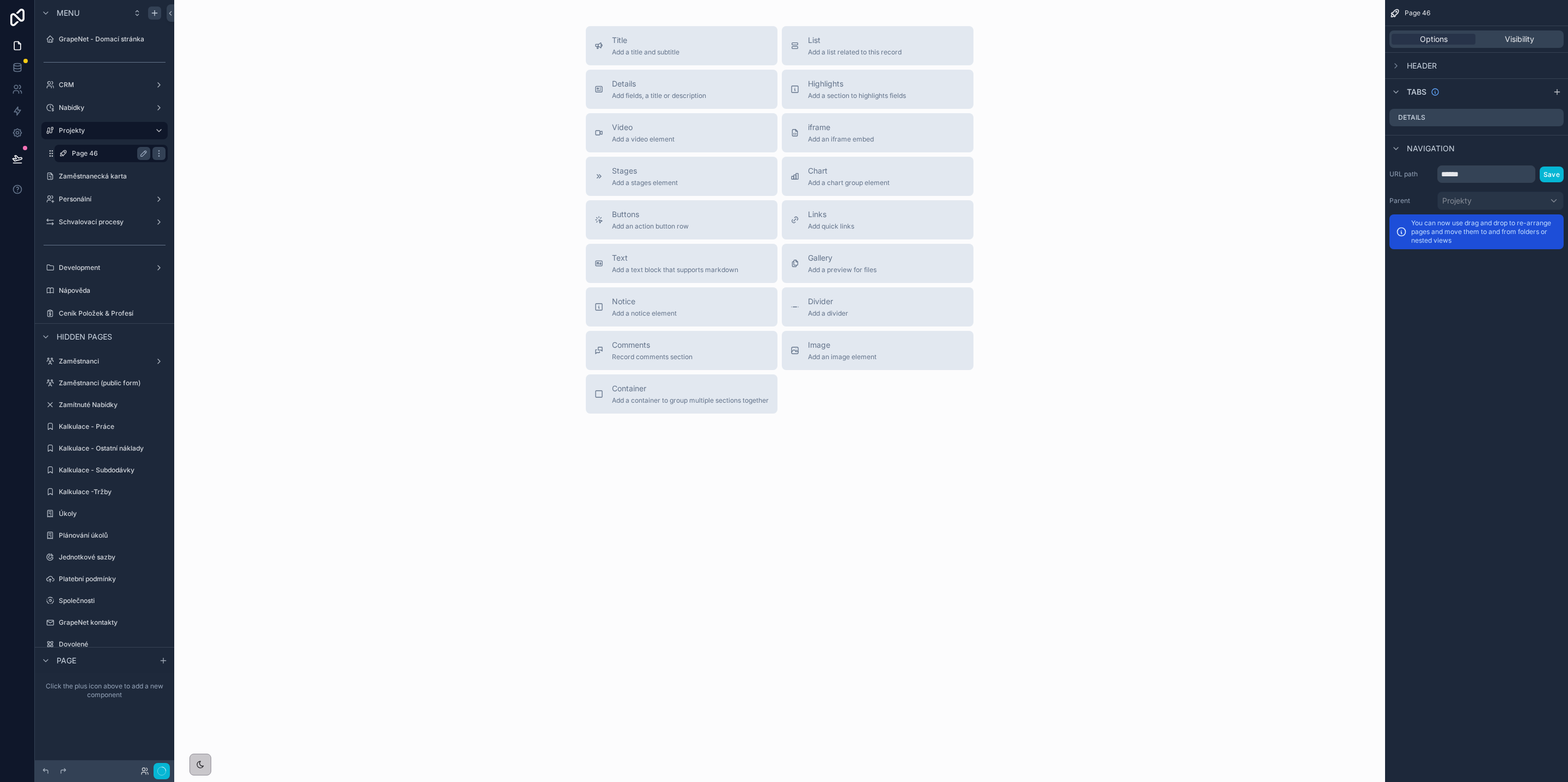
click at [136, 153] on label "Page 46" at bounding box center [109, 153] width 74 height 9
click at [139, 153] on button "scrollable content" at bounding box center [144, 154] width 13 height 13
click at [105, 149] on input "*******" at bounding box center [102, 154] width 61 height 13
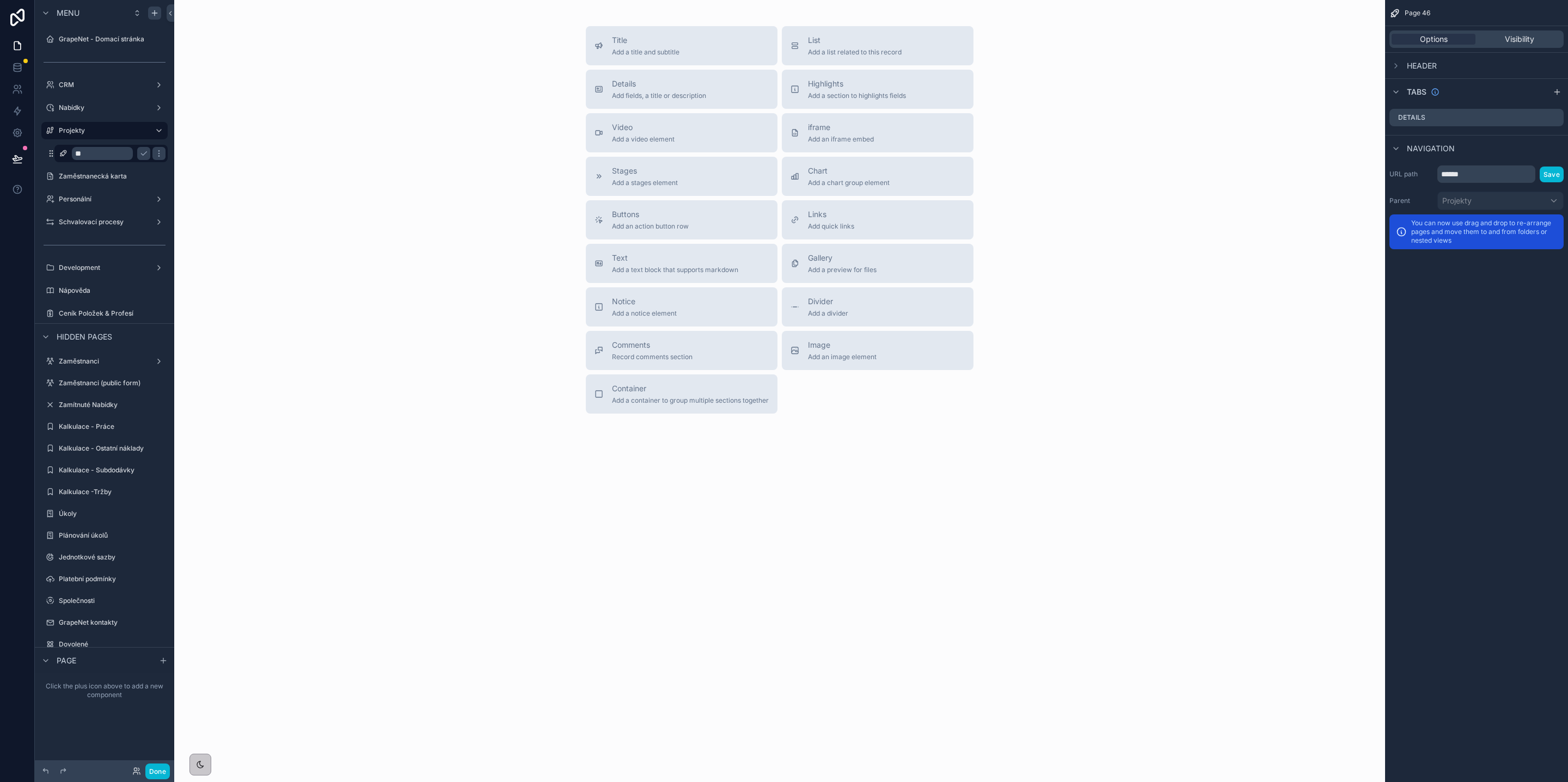
type input "*"
type input "******"
click at [139, 155] on icon "scrollable content" at bounding box center [143, 153] width 9 height 9
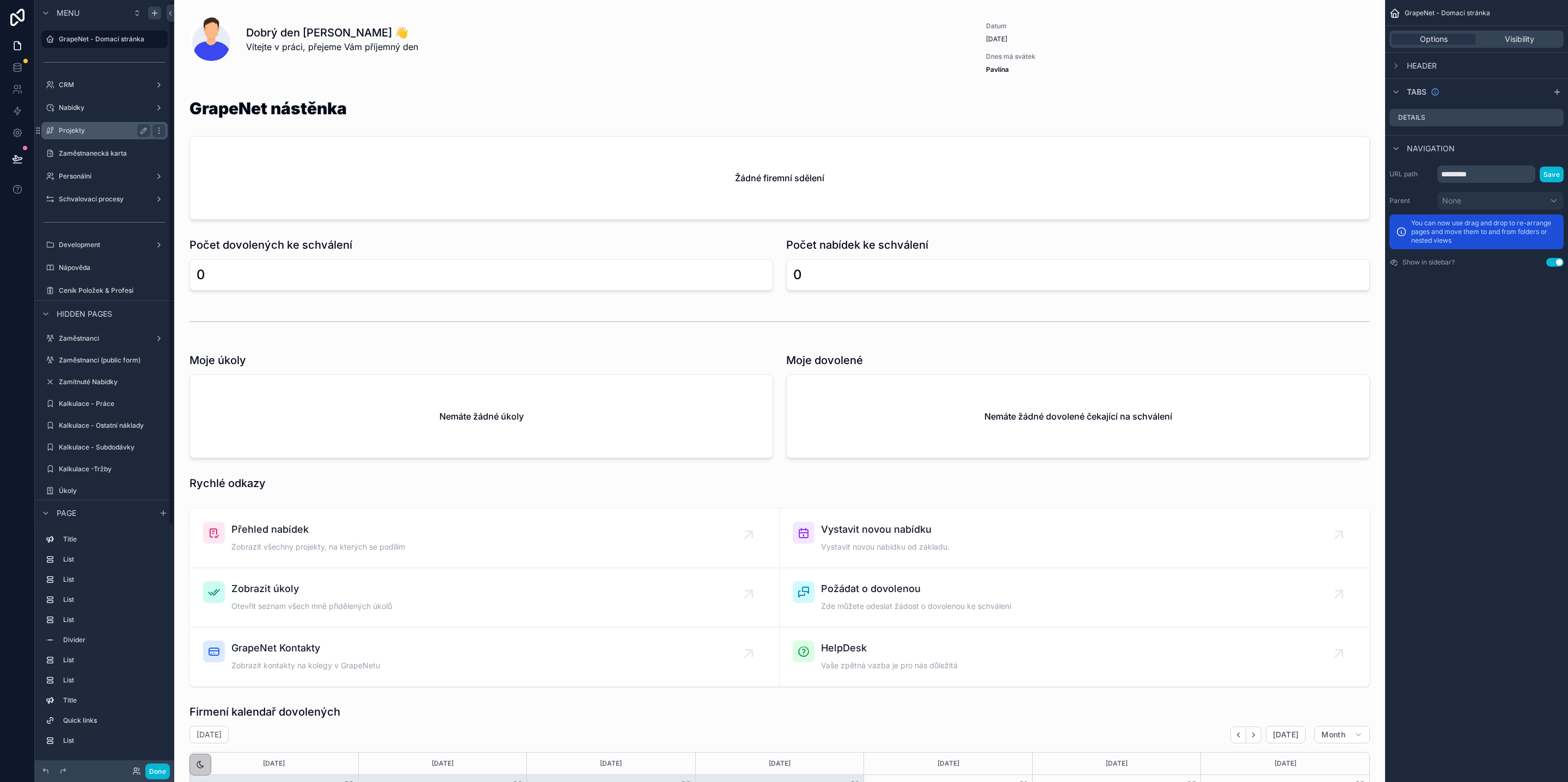
click at [74, 126] on label "Projekty" at bounding box center [102, 130] width 88 height 9
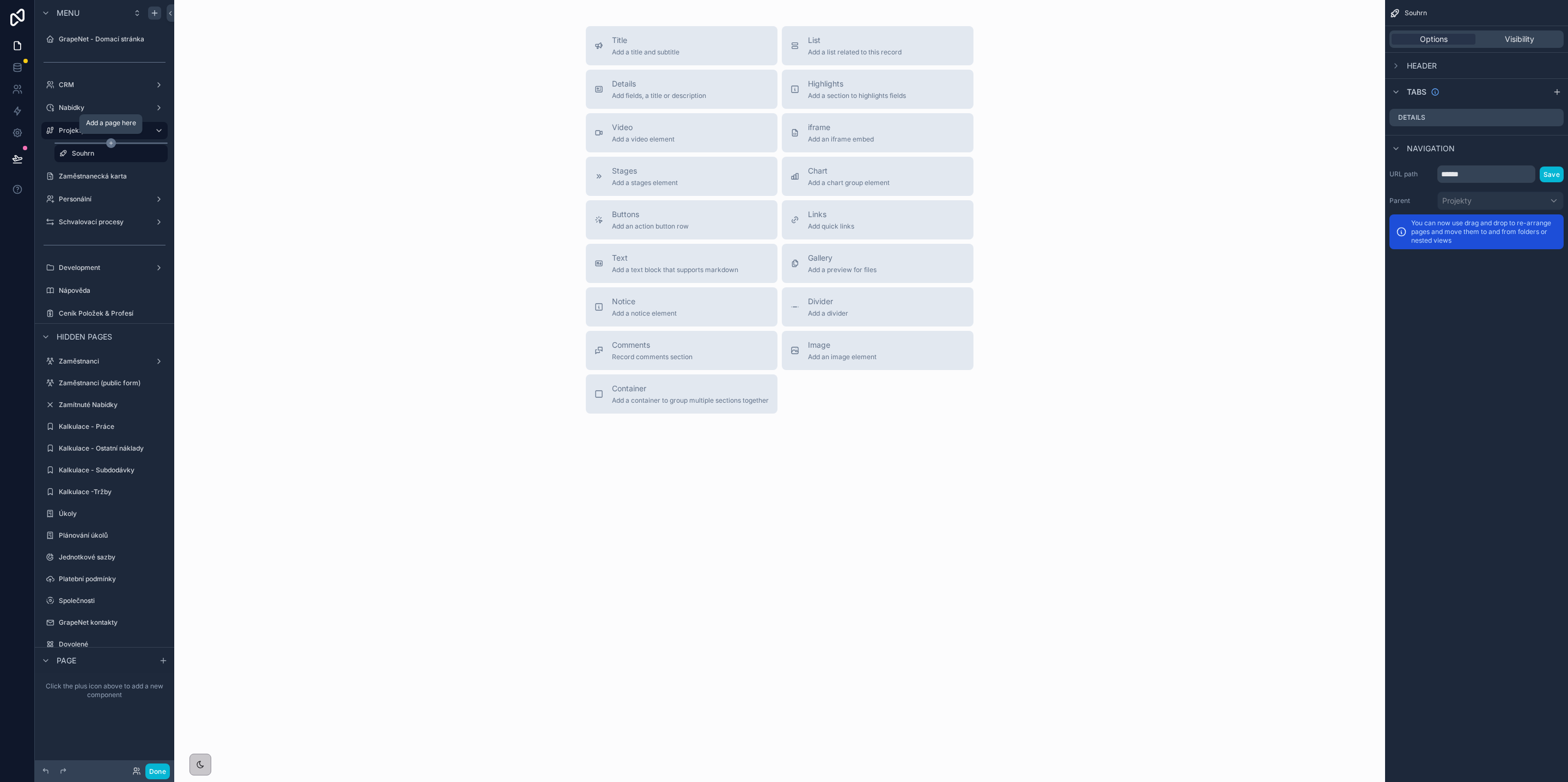
click at [111, 141] on icon "scrollable content" at bounding box center [111, 143] width 10 height 10
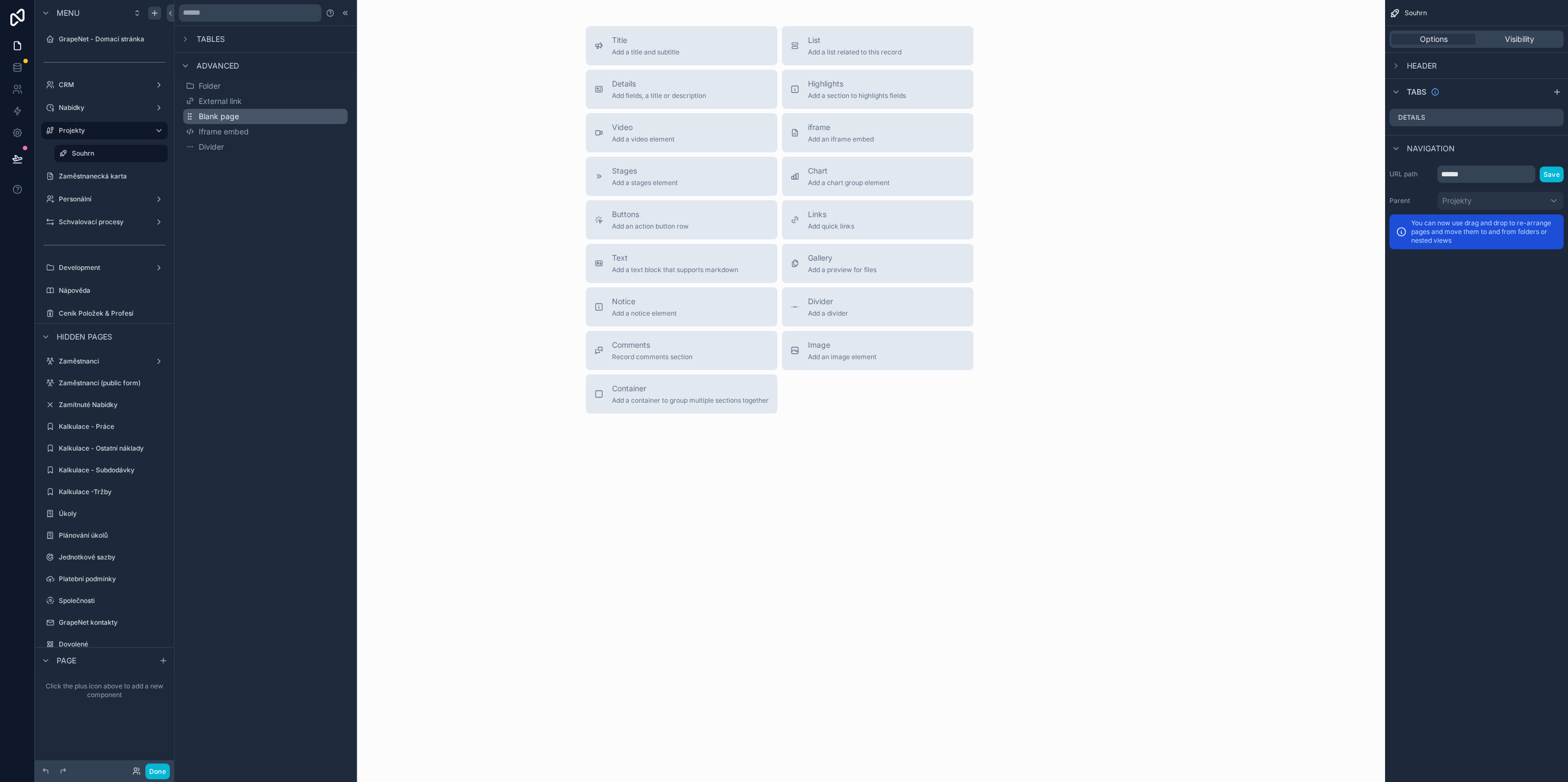
click at [239, 118] on button "Blank page" at bounding box center [266, 116] width 164 height 15
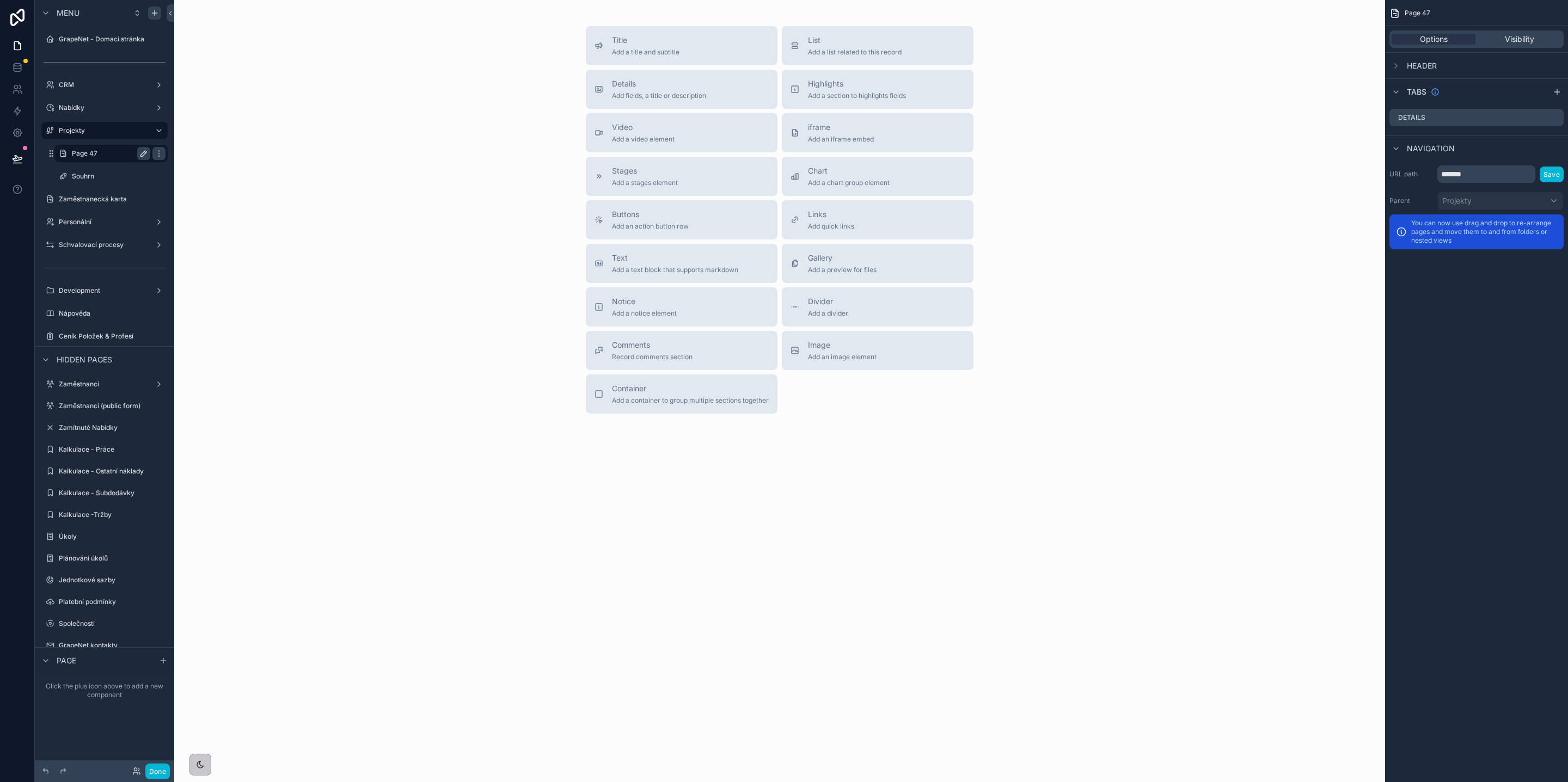
click at [142, 155] on icon "scrollable content" at bounding box center [143, 153] width 9 height 9
click at [117, 154] on input "*******" at bounding box center [102, 154] width 61 height 13
type input "*****"
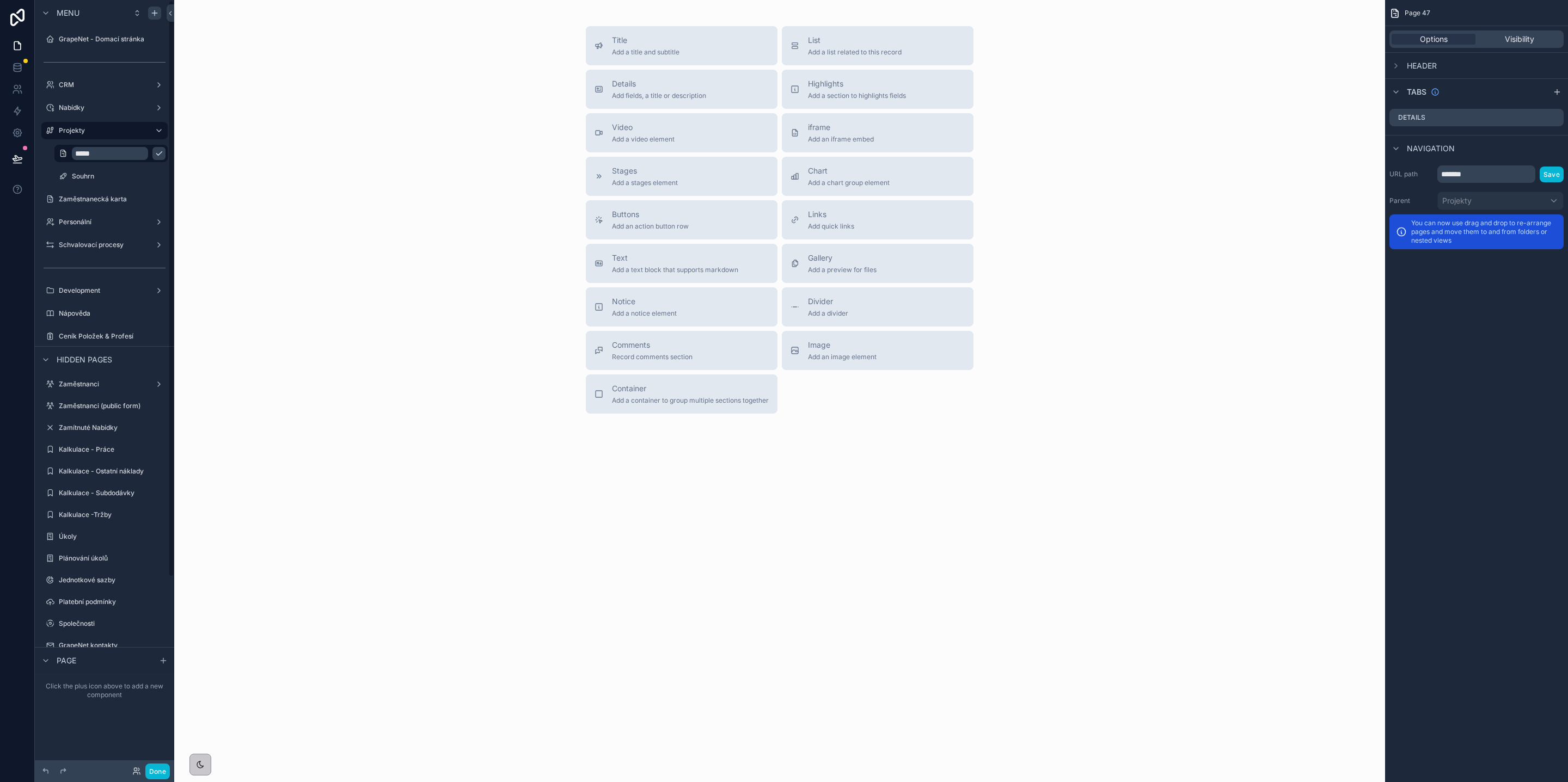
click at [155, 151] on icon "scrollable content" at bounding box center [159, 153] width 9 height 9
click at [1493, 179] on input "*******" at bounding box center [1486, 174] width 98 height 17
type input "*"
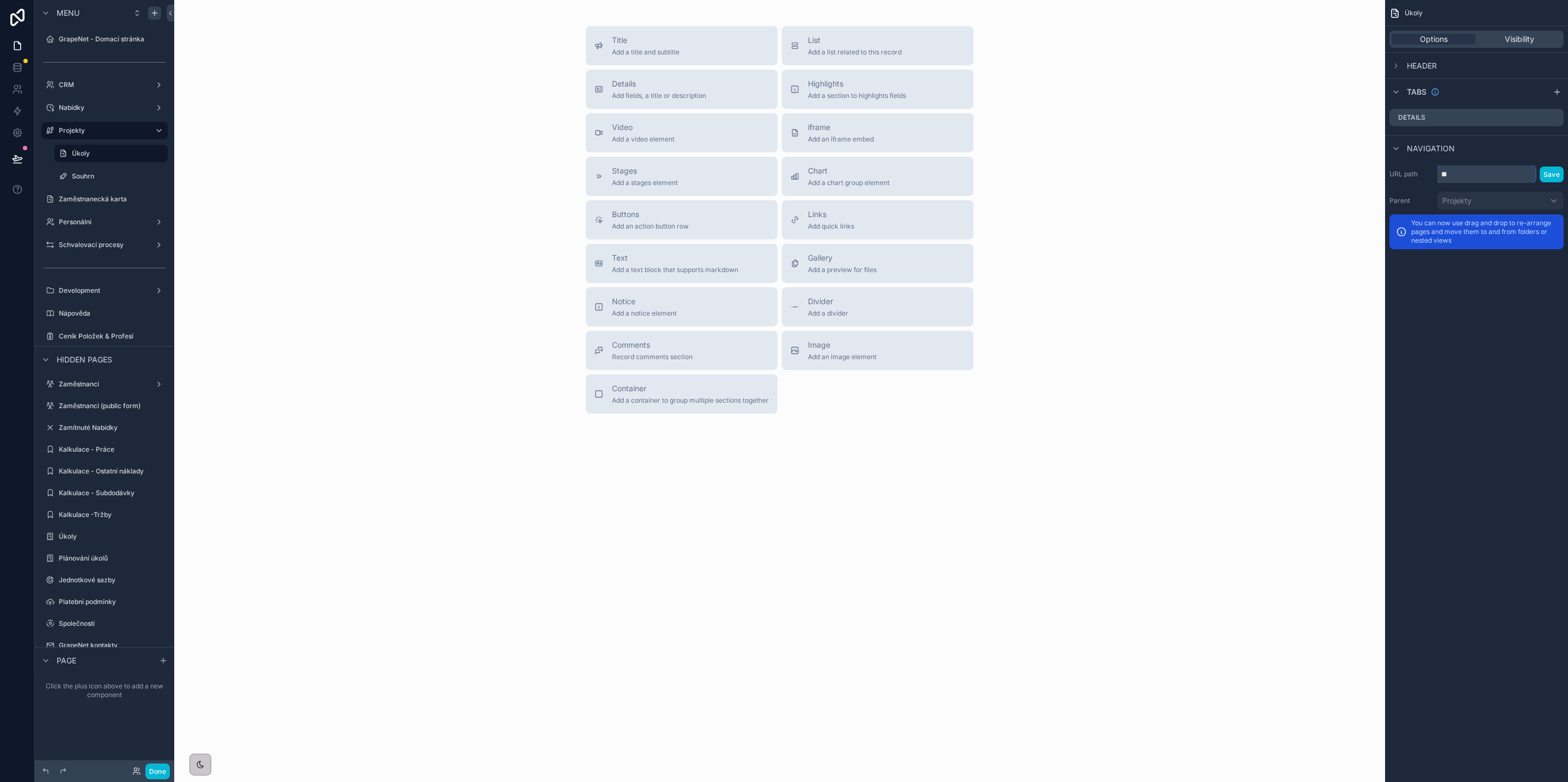
type input "*"
type input "*****"
click at [1549, 170] on button "Save" at bounding box center [1551, 174] width 24 height 15
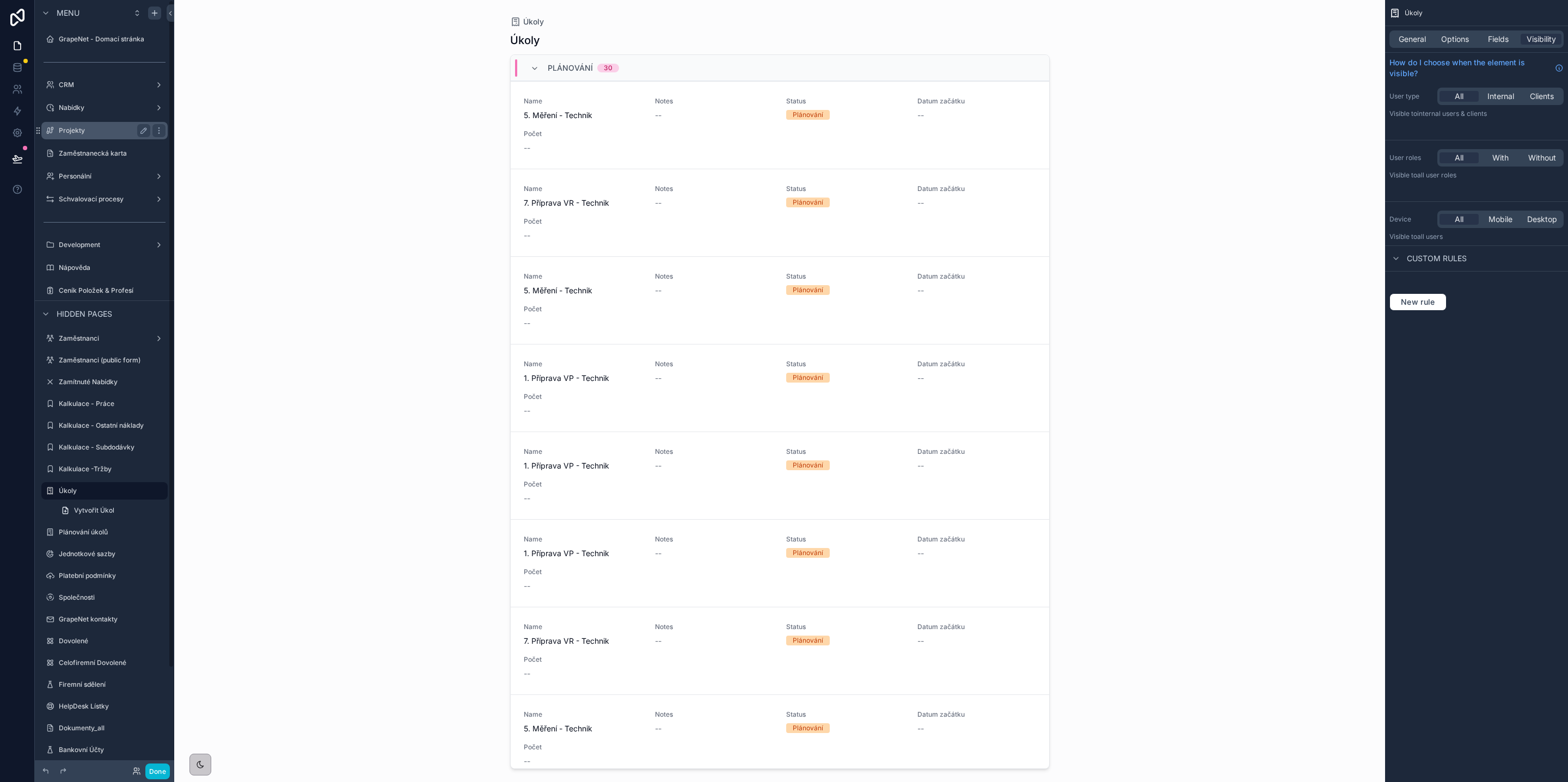
click at [87, 130] on label "Projekty" at bounding box center [102, 130] width 88 height 9
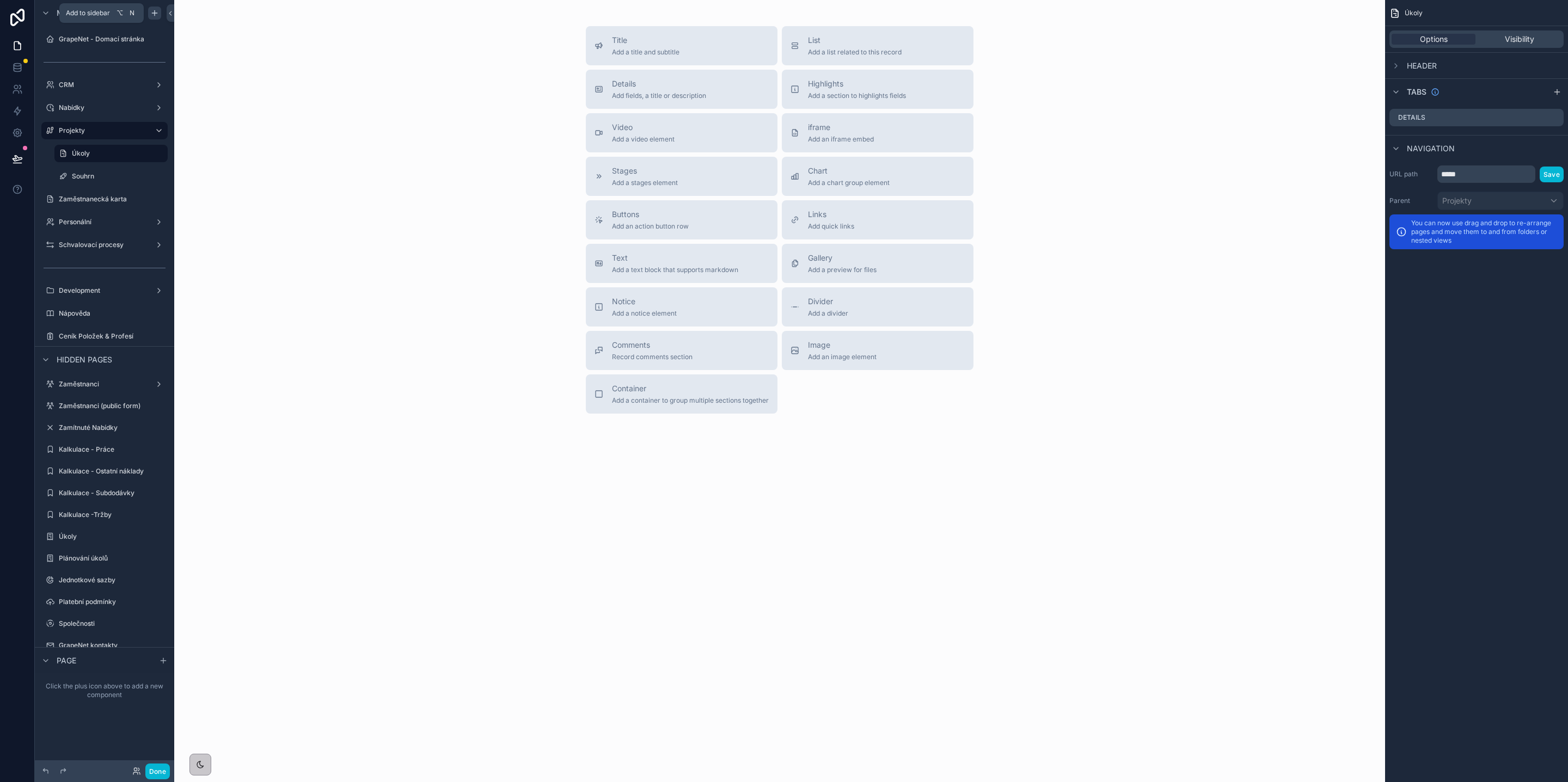
click at [154, 13] on icon "scrollable content" at bounding box center [154, 13] width 9 height 9
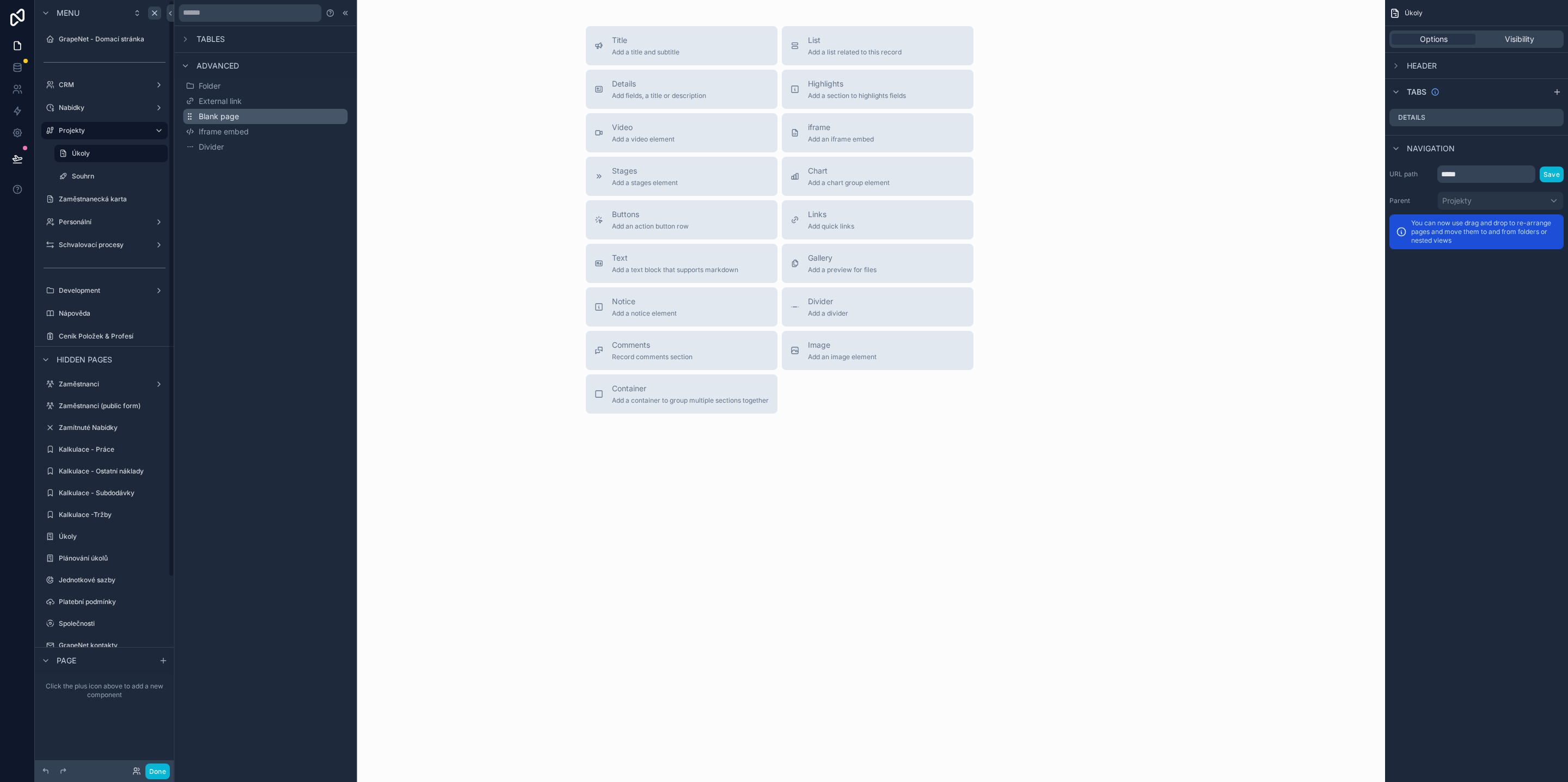
click at [216, 115] on span "Blank page" at bounding box center [219, 115] width 40 height 11
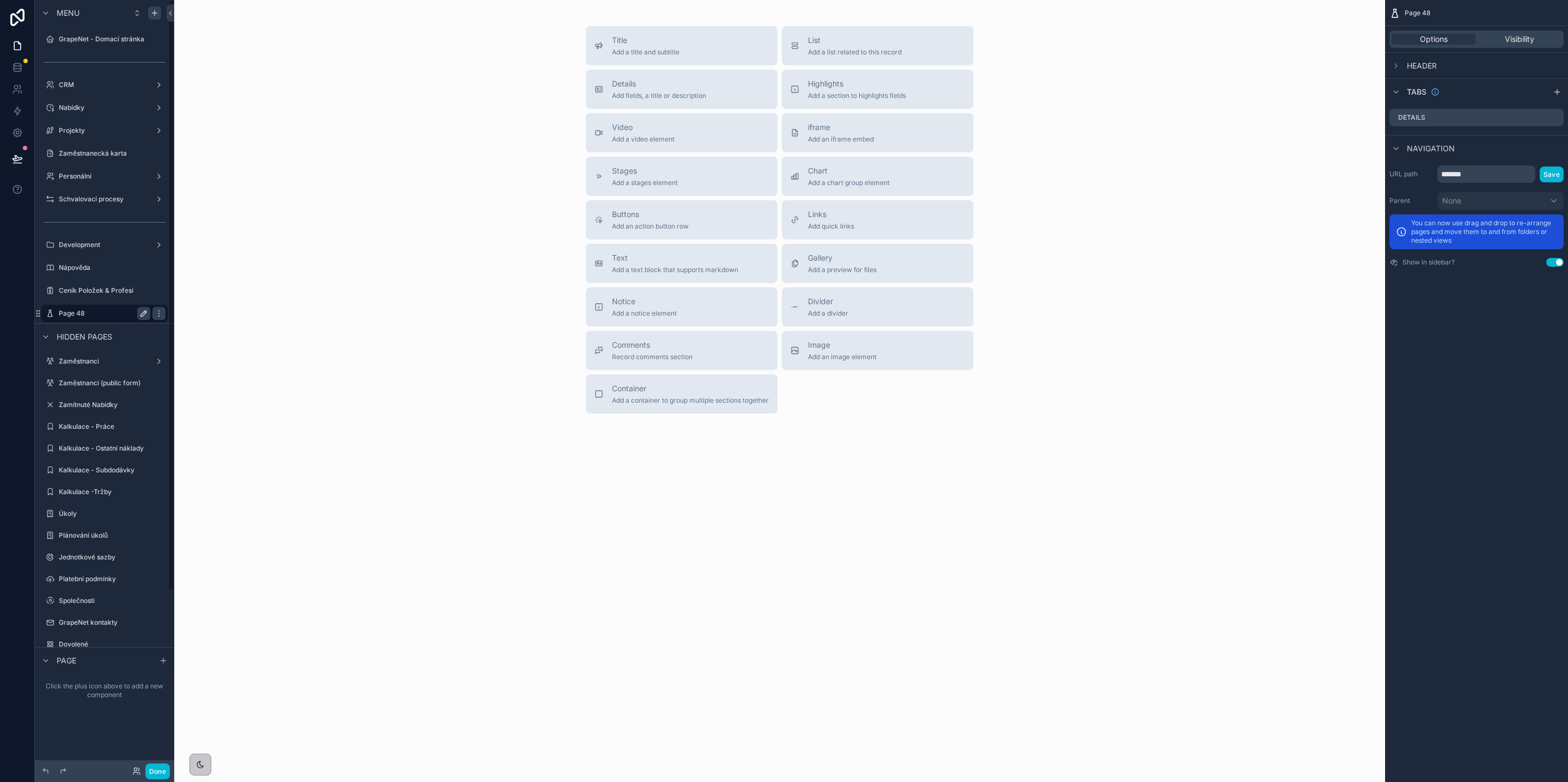
click at [139, 312] on icon "scrollable content" at bounding box center [143, 313] width 9 height 9
click at [114, 311] on input "*******" at bounding box center [95, 314] width 74 height 13
type input "*****"
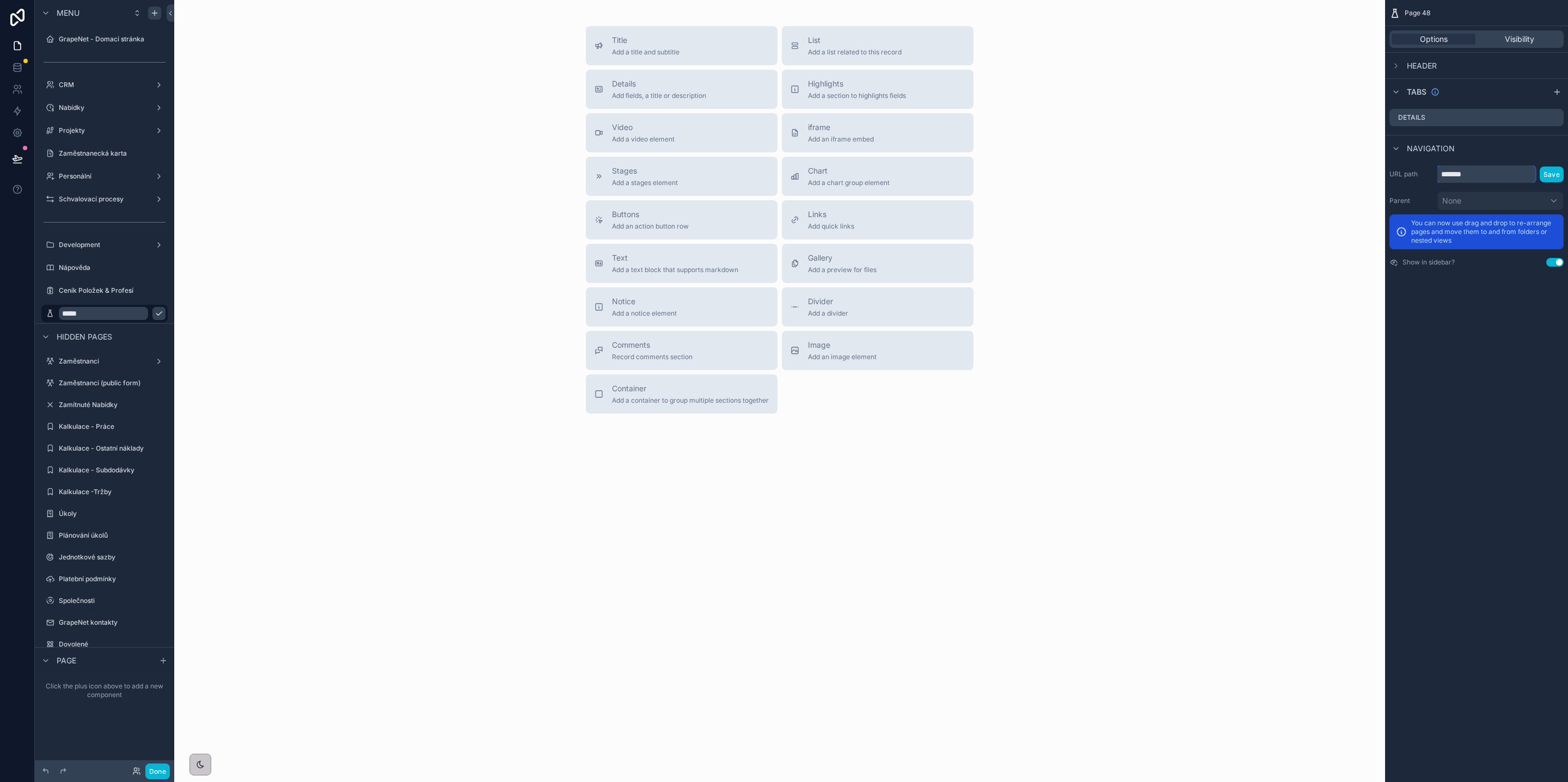
click at [1499, 174] on input "*******" at bounding box center [1486, 174] width 98 height 17
type input "*****"
click at [155, 315] on icon "scrollable content" at bounding box center [159, 313] width 9 height 9
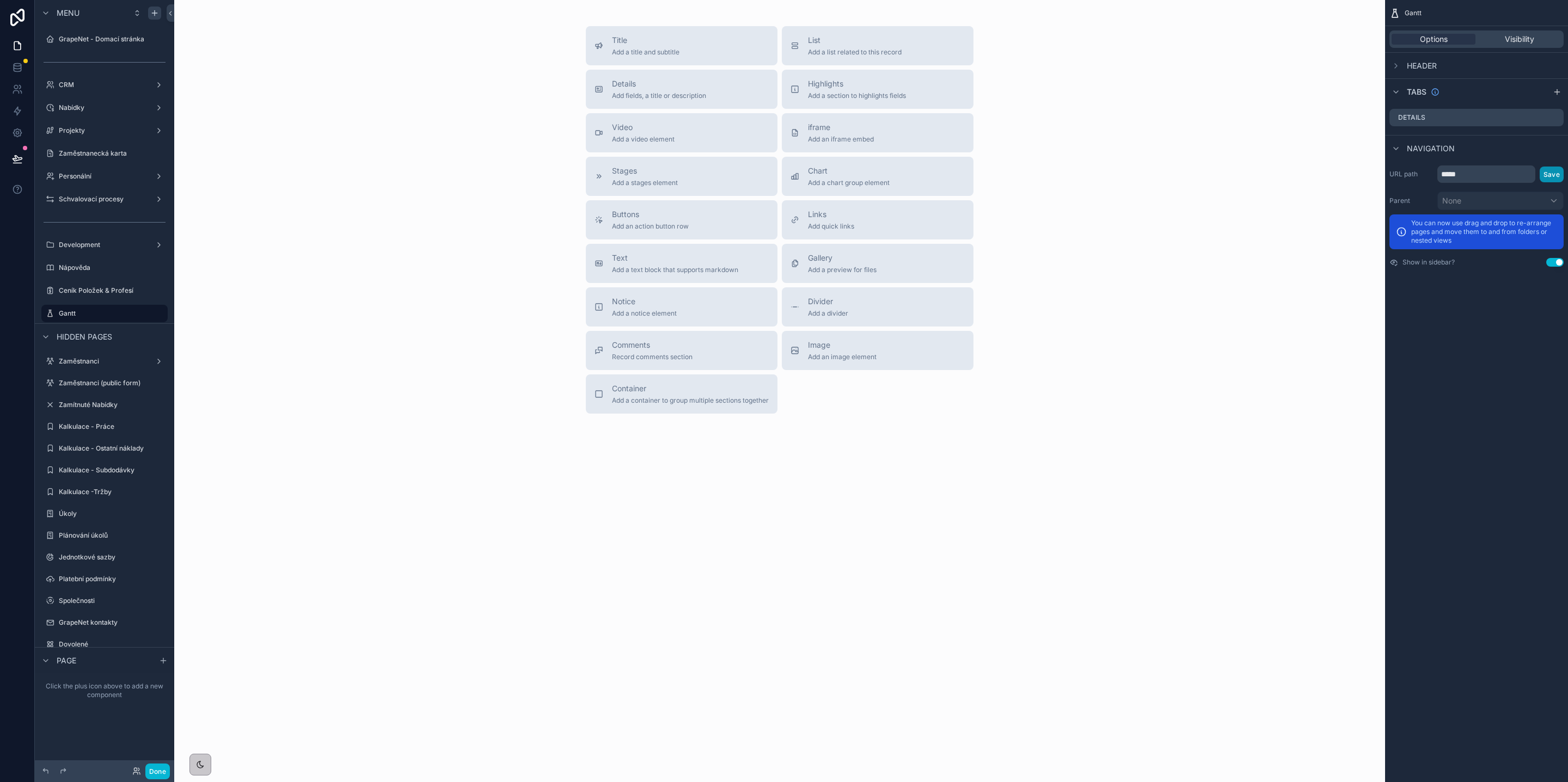
click at [1560, 174] on button "Save" at bounding box center [1551, 174] width 24 height 15
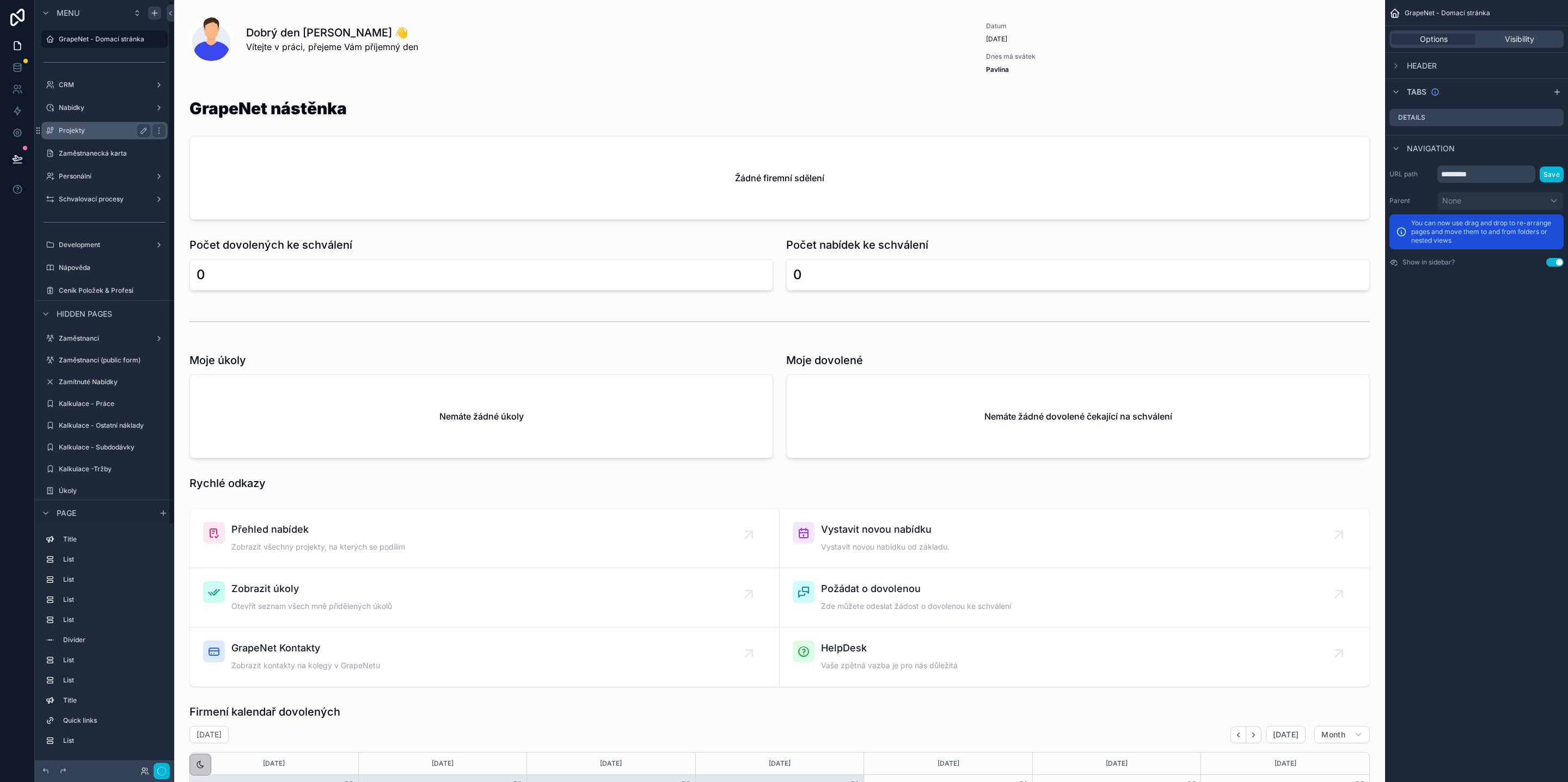
click at [102, 126] on label "Projekty" at bounding box center [102, 130] width 88 height 9
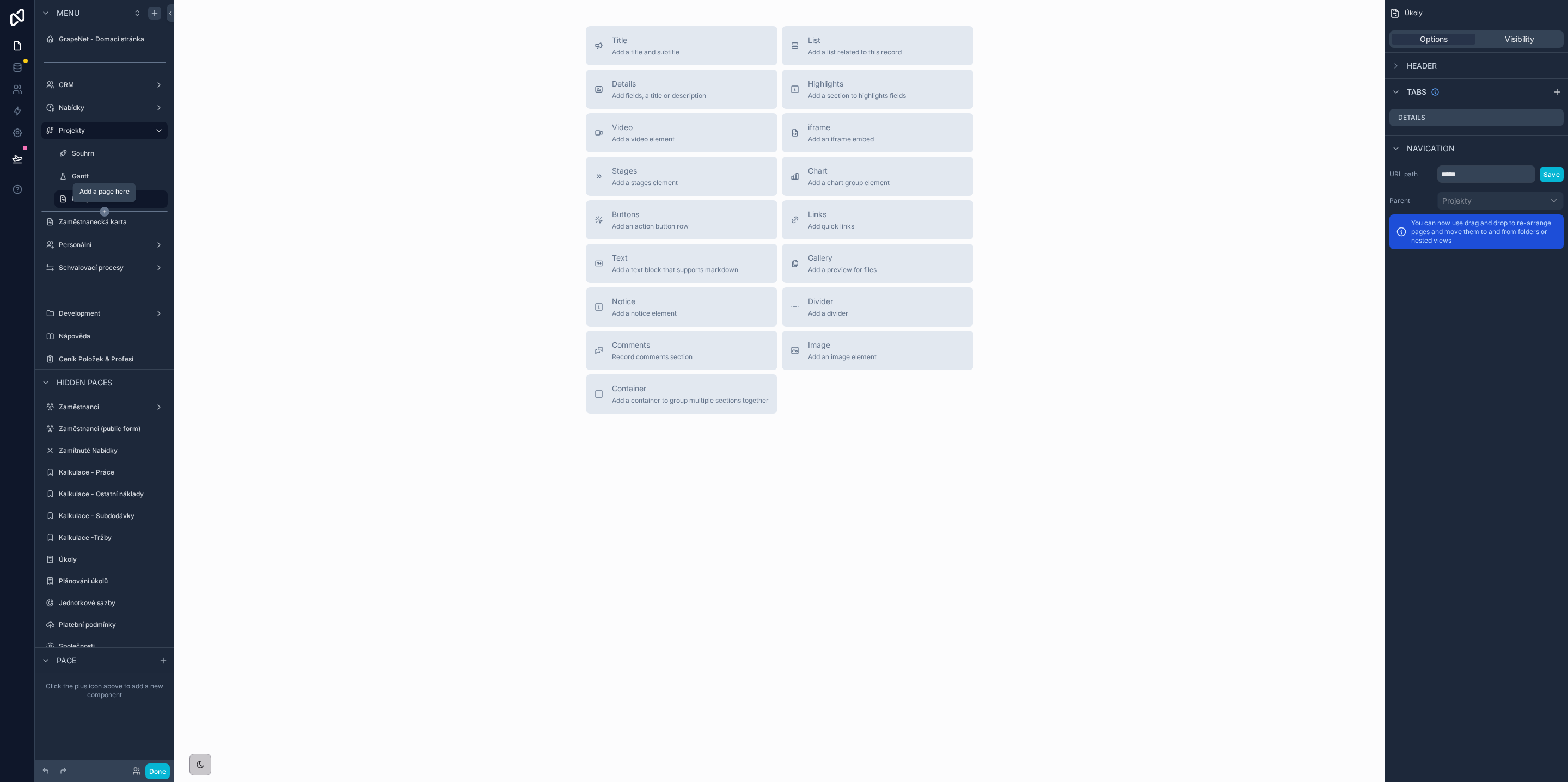
click at [105, 210] on icon "scrollable content" at bounding box center [105, 212] width 10 height 10
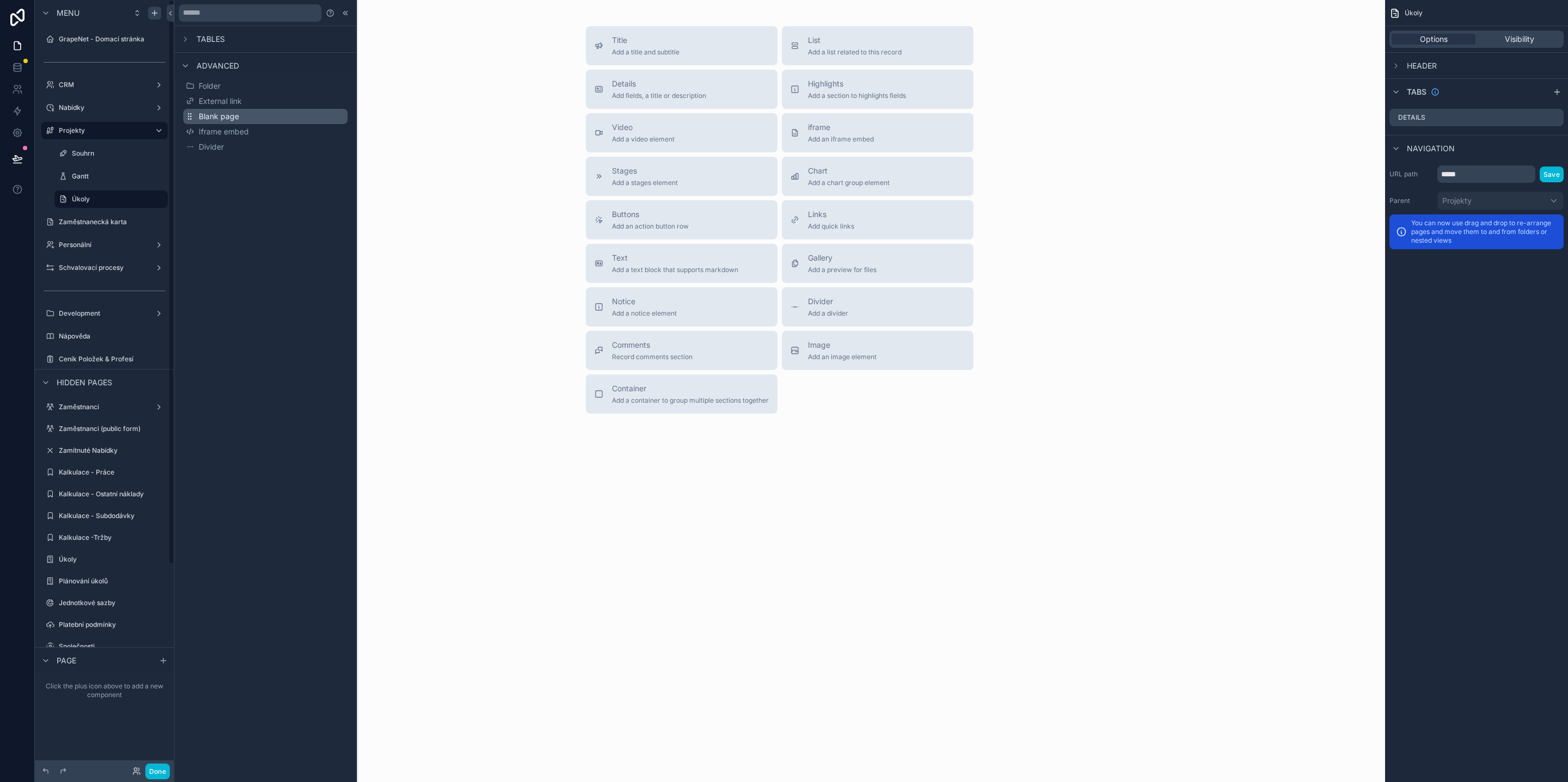
click at [226, 114] on span "Blank page" at bounding box center [219, 115] width 40 height 11
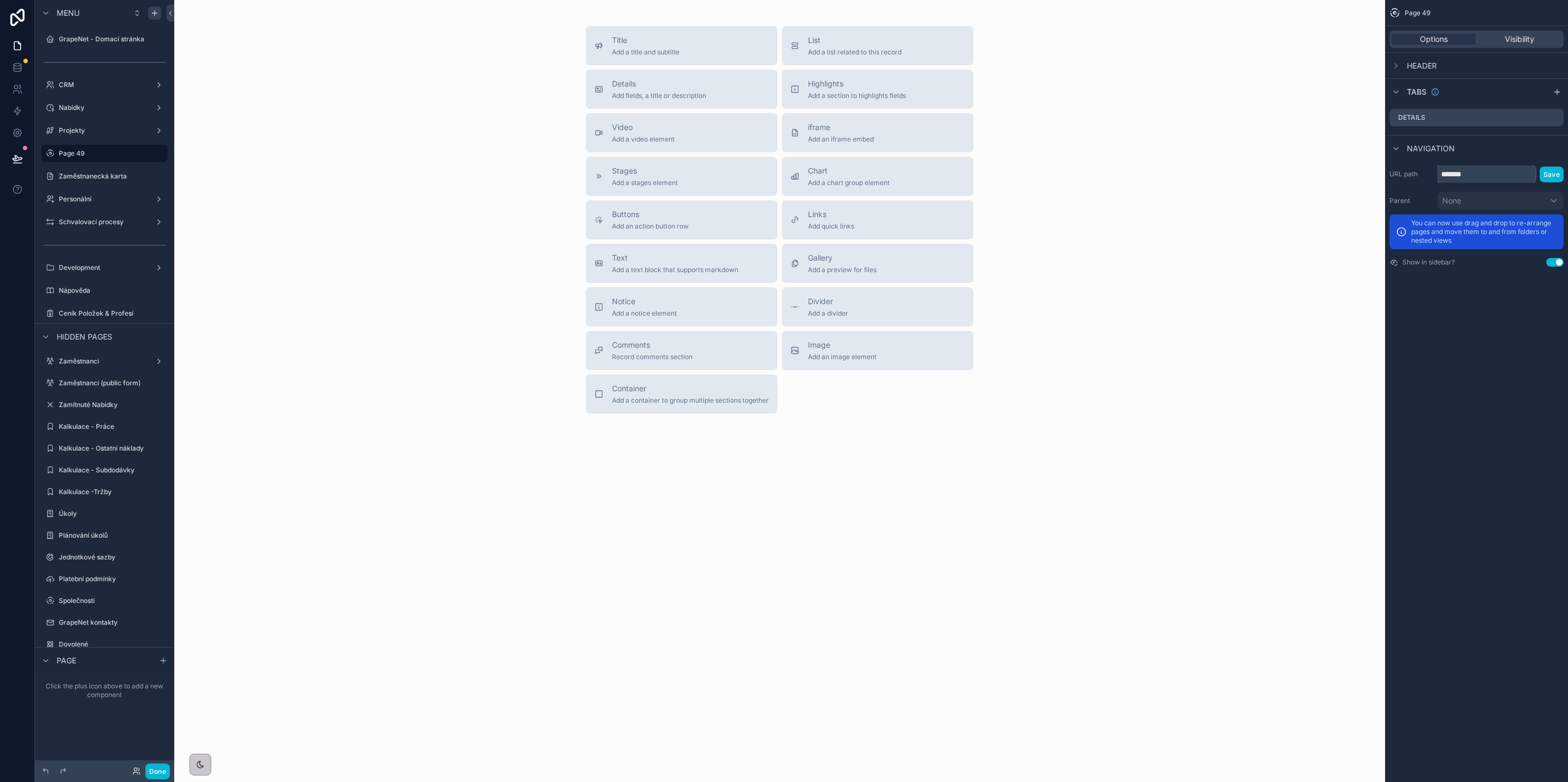
click at [1456, 166] on input "*******" at bounding box center [1486, 174] width 98 height 17
click at [1463, 170] on input "*******" at bounding box center [1486, 174] width 98 height 17
type input "*********"
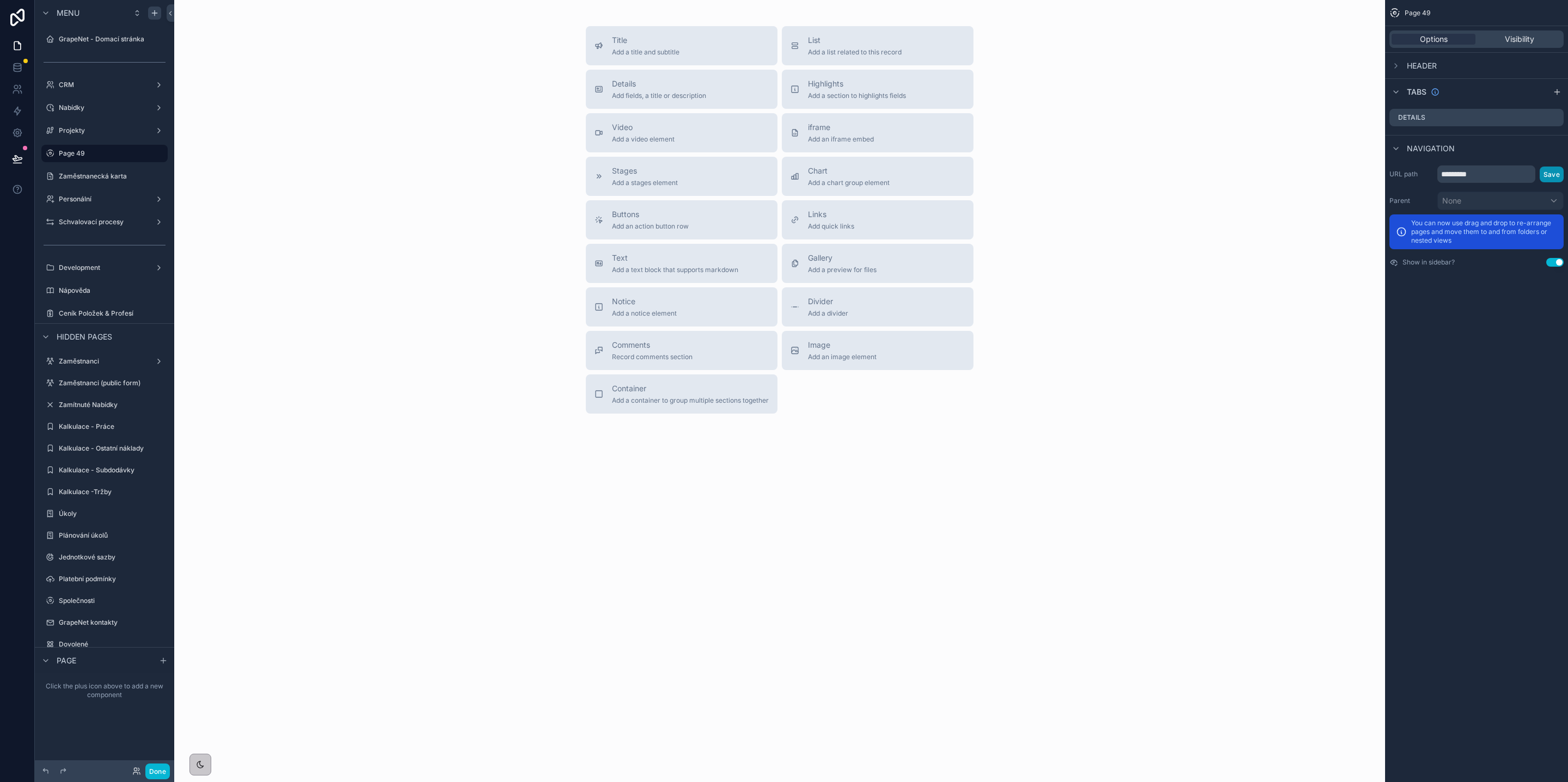
click at [1552, 173] on button "Save" at bounding box center [1551, 174] width 24 height 15
click at [138, 150] on button "scrollable content" at bounding box center [144, 154] width 13 height 13
click at [114, 151] on input "*******" at bounding box center [95, 154] width 74 height 13
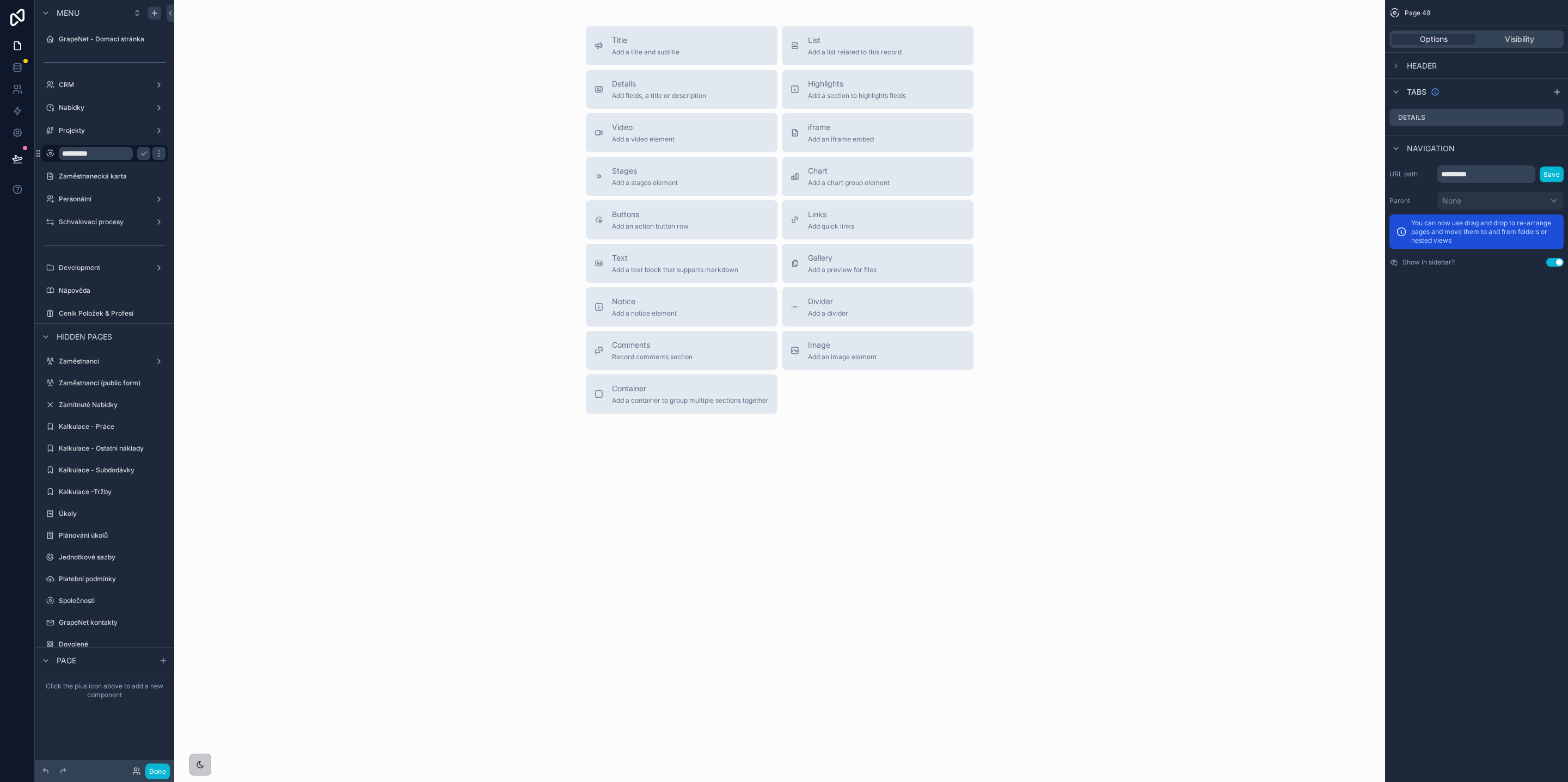
type input "*********"
click at [140, 153] on icon "scrollable content" at bounding box center [143, 153] width 9 height 9
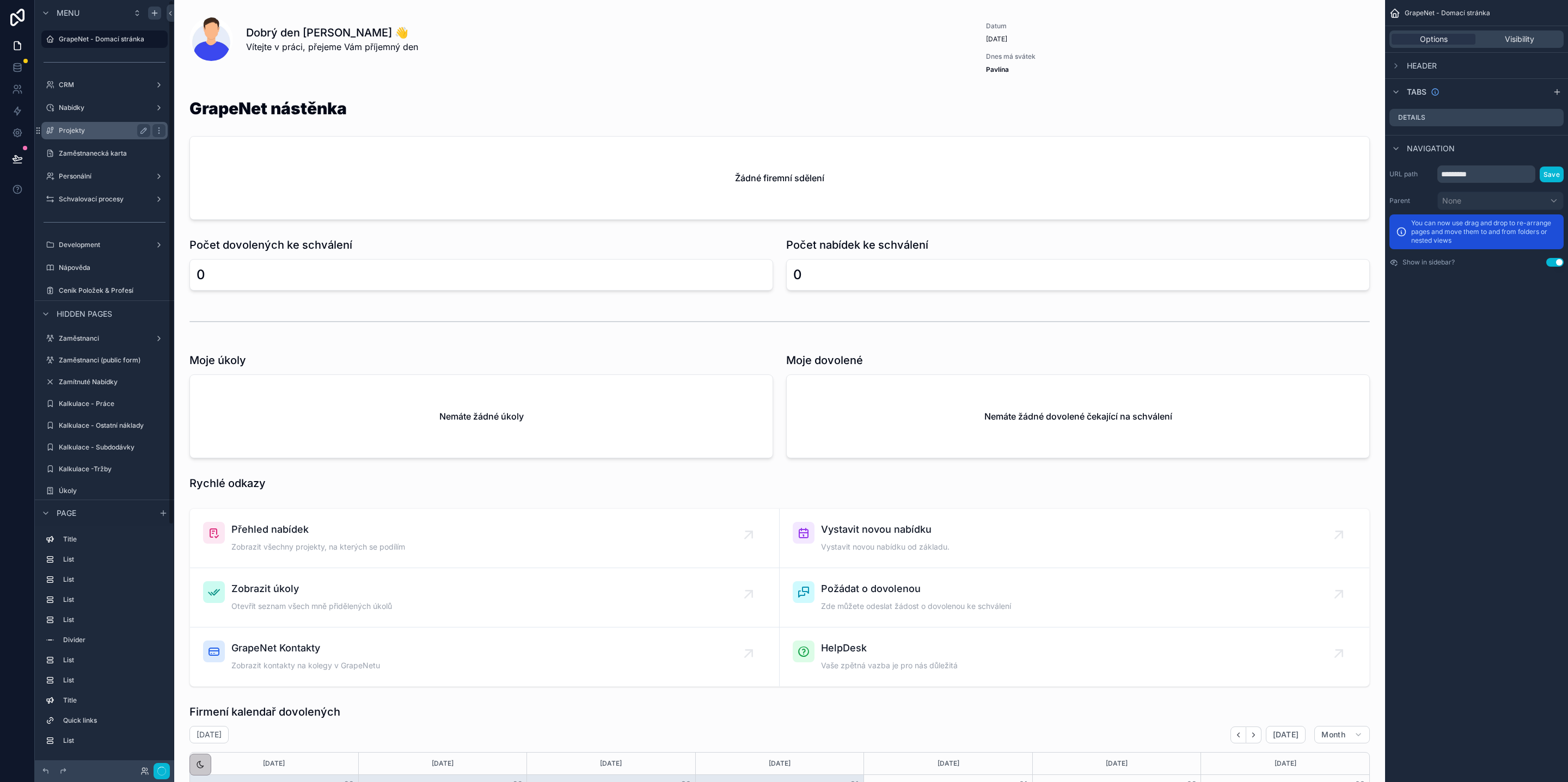
click at [89, 133] on label "Projekty" at bounding box center [102, 130] width 88 height 9
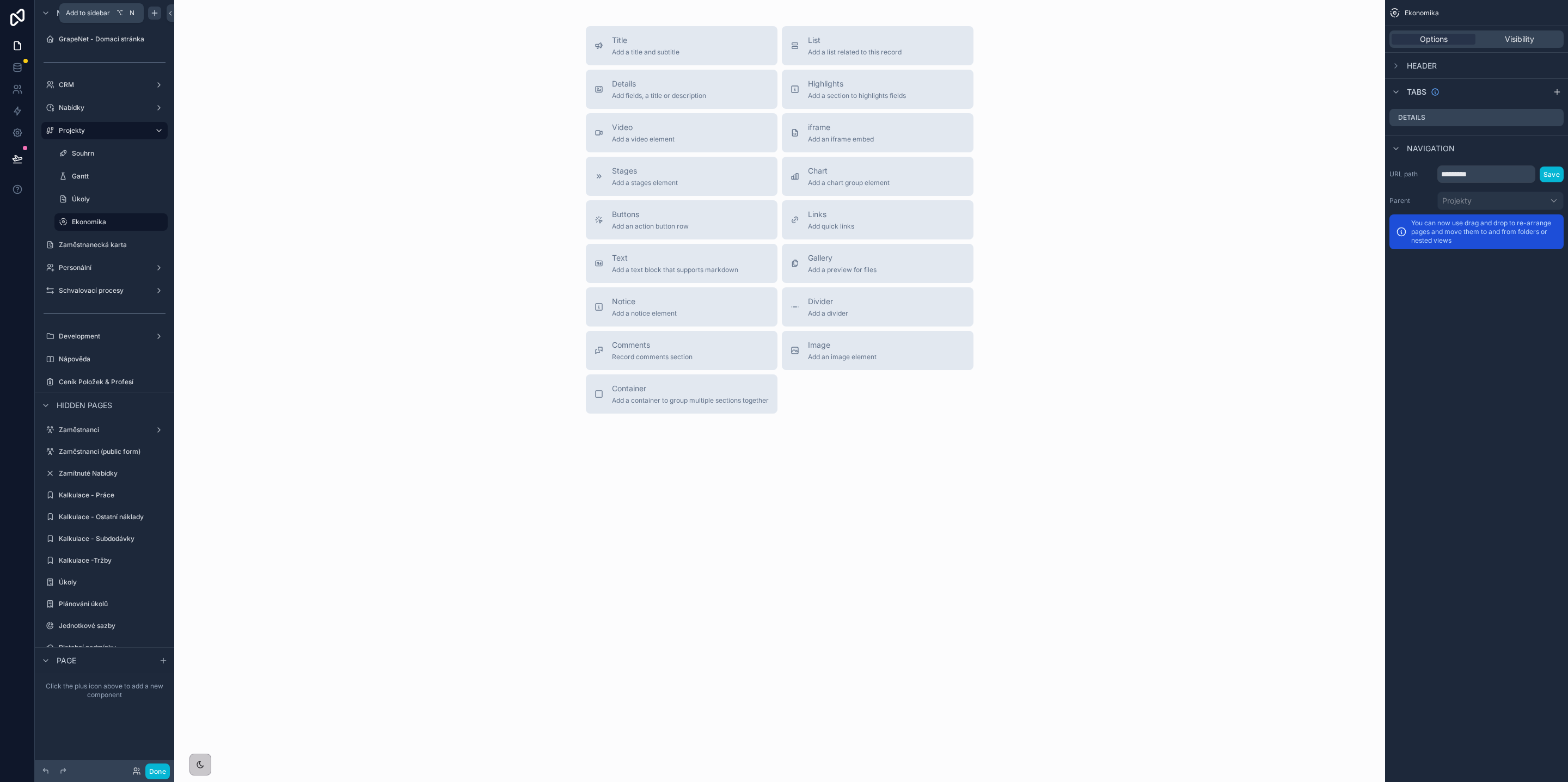
click at [155, 12] on icon "scrollable content" at bounding box center [155, 13] width 0 height 5
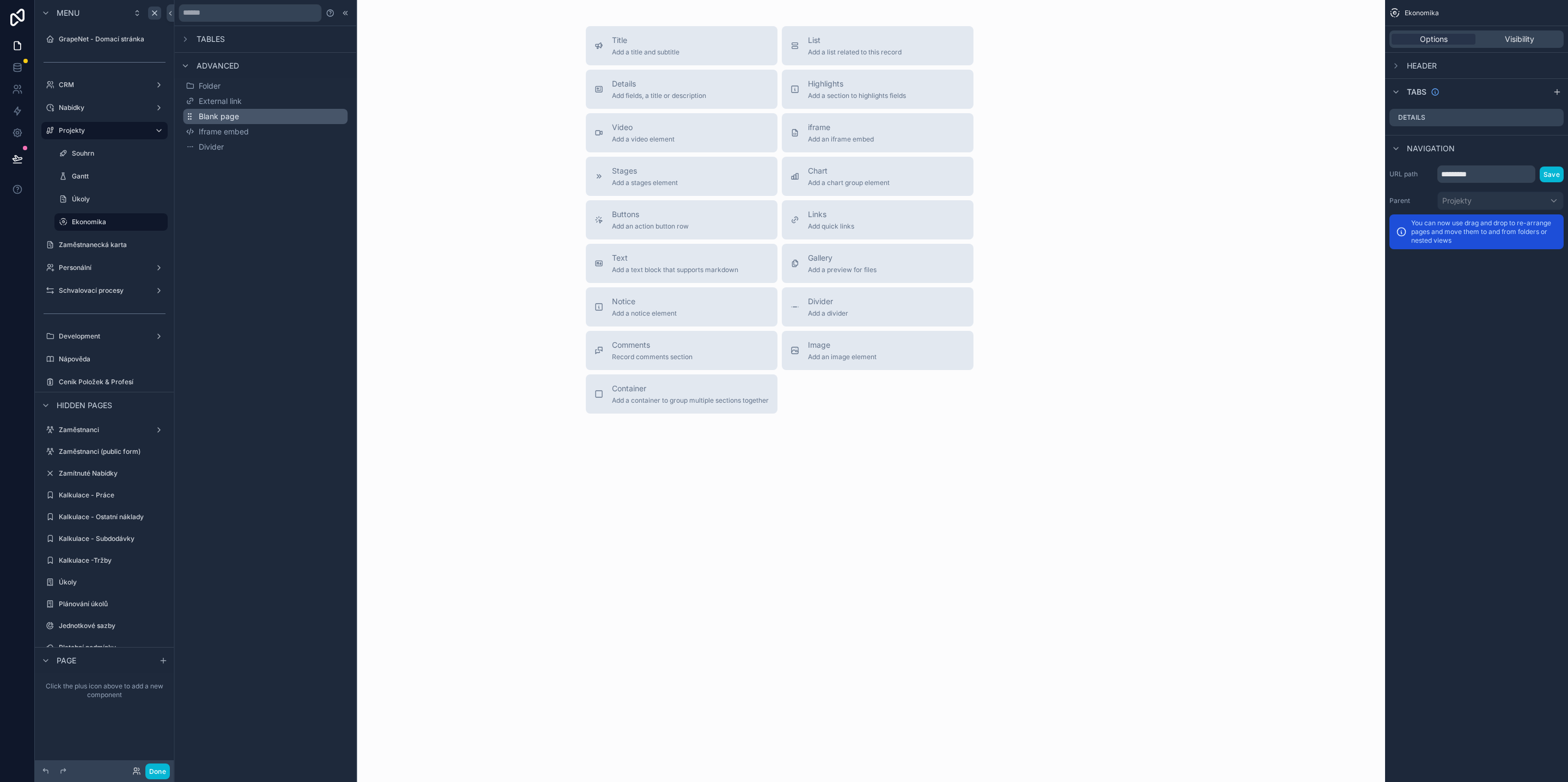
click at [226, 113] on span "Blank page" at bounding box center [219, 115] width 40 height 11
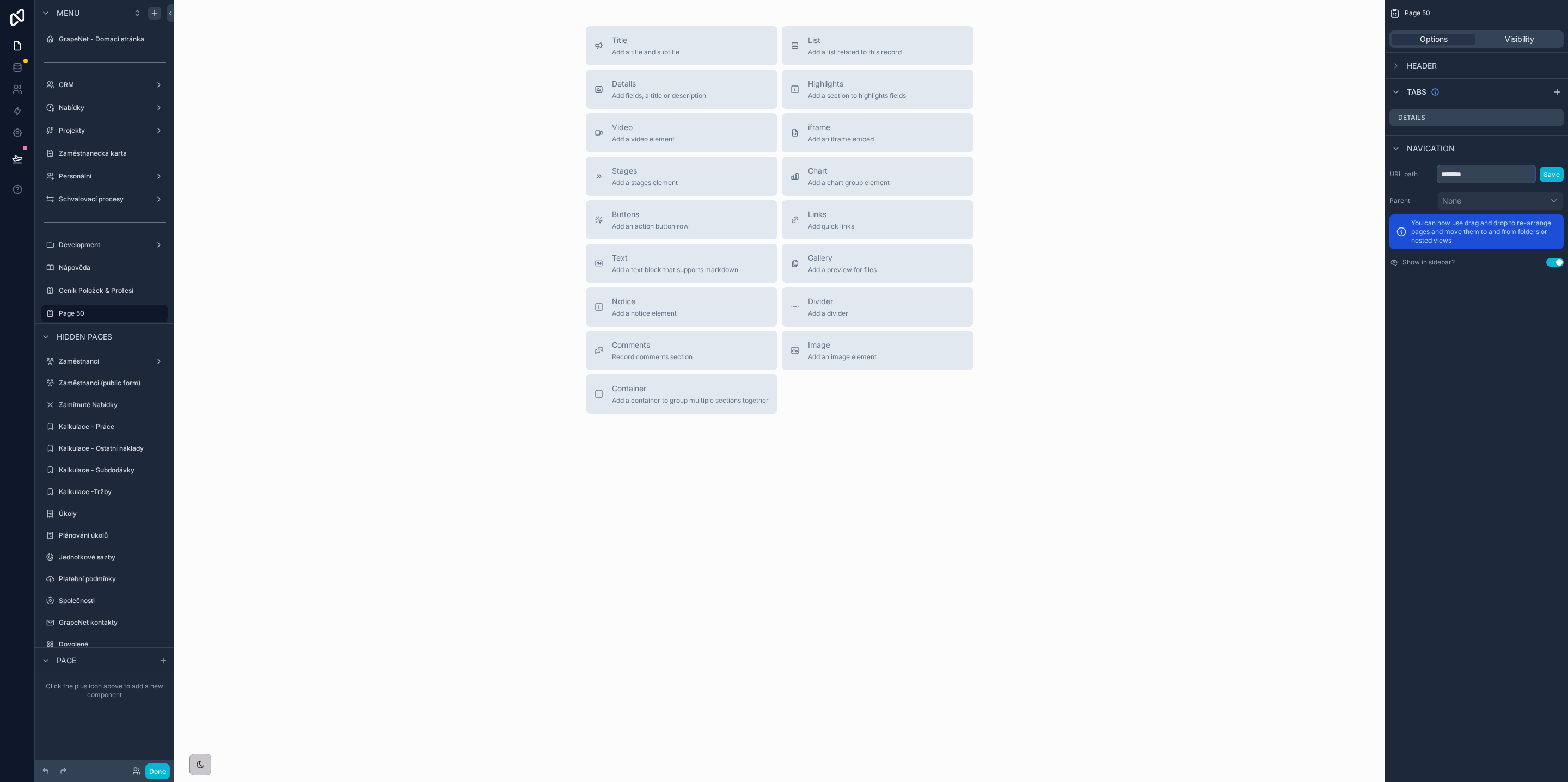
click at [1476, 169] on input "*******" at bounding box center [1486, 174] width 98 height 17
type input "**********"
click at [1540, 171] on button "Save" at bounding box center [1551, 174] width 24 height 15
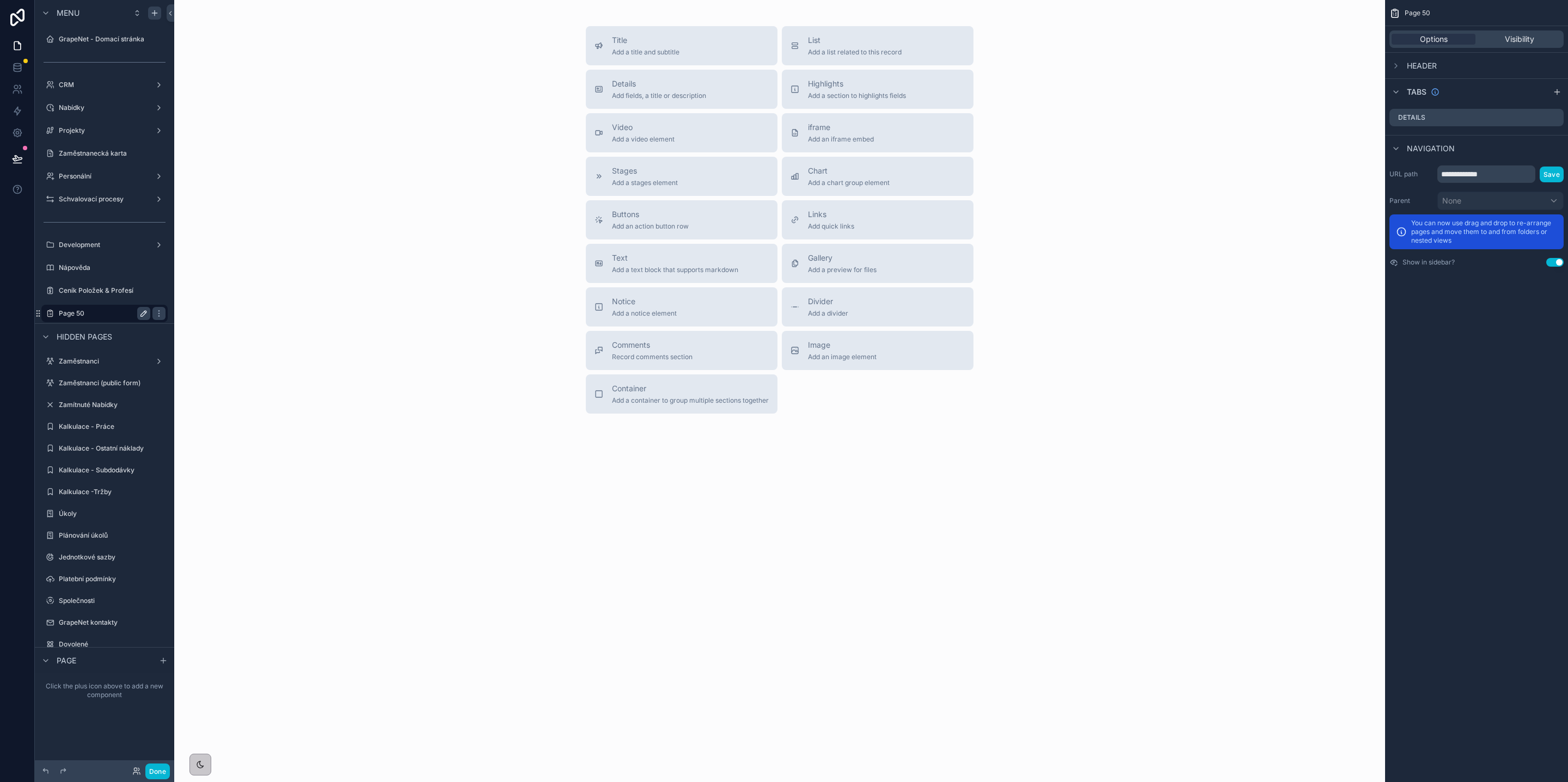
click at [143, 310] on icon "scrollable content" at bounding box center [143, 313] width 9 height 9
click at [104, 316] on input "*******" at bounding box center [95, 314] width 74 height 13
type input "*"
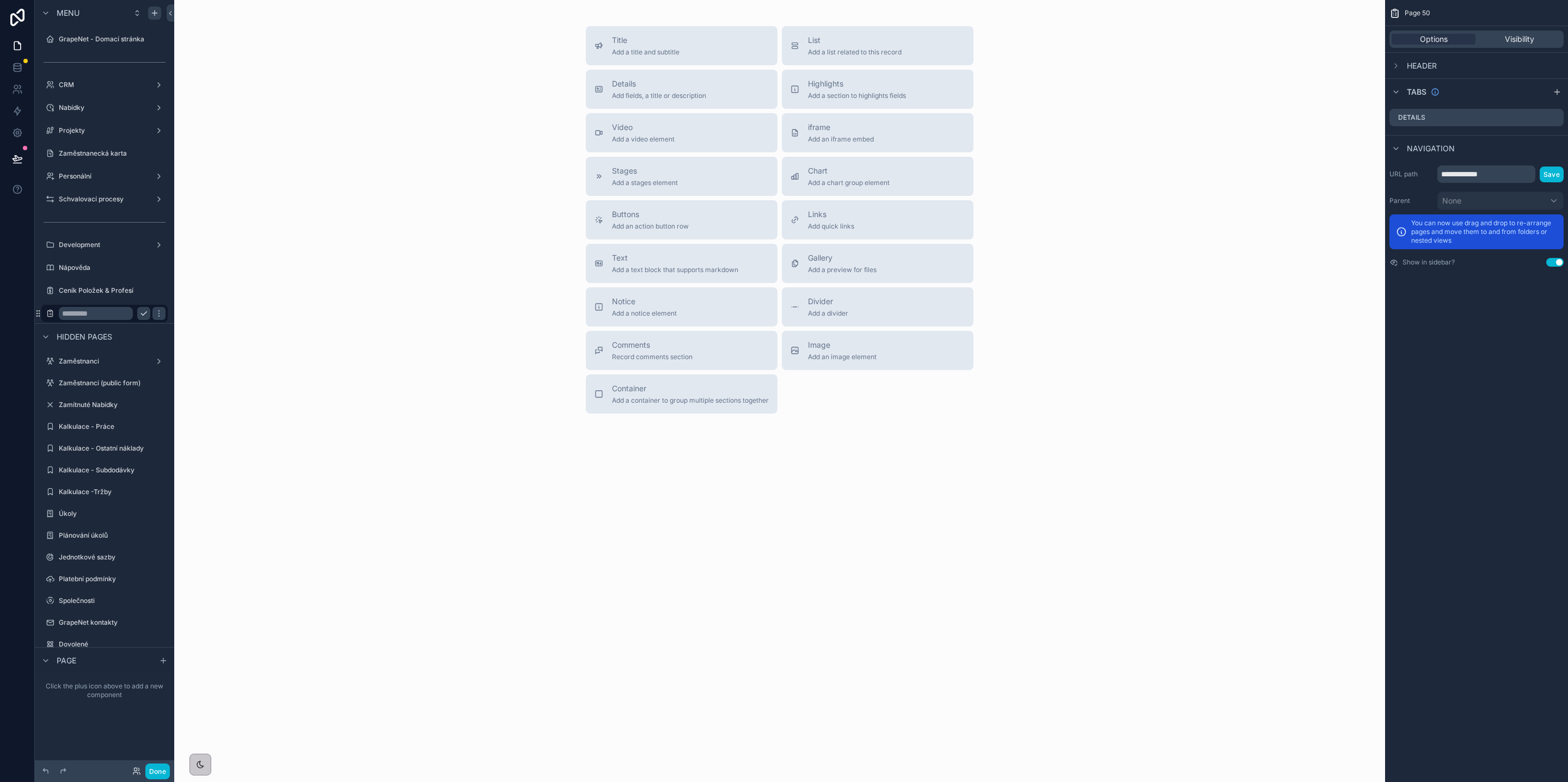
type input "*"
type input "**********"
click at [155, 315] on icon "scrollable content" at bounding box center [159, 313] width 9 height 9
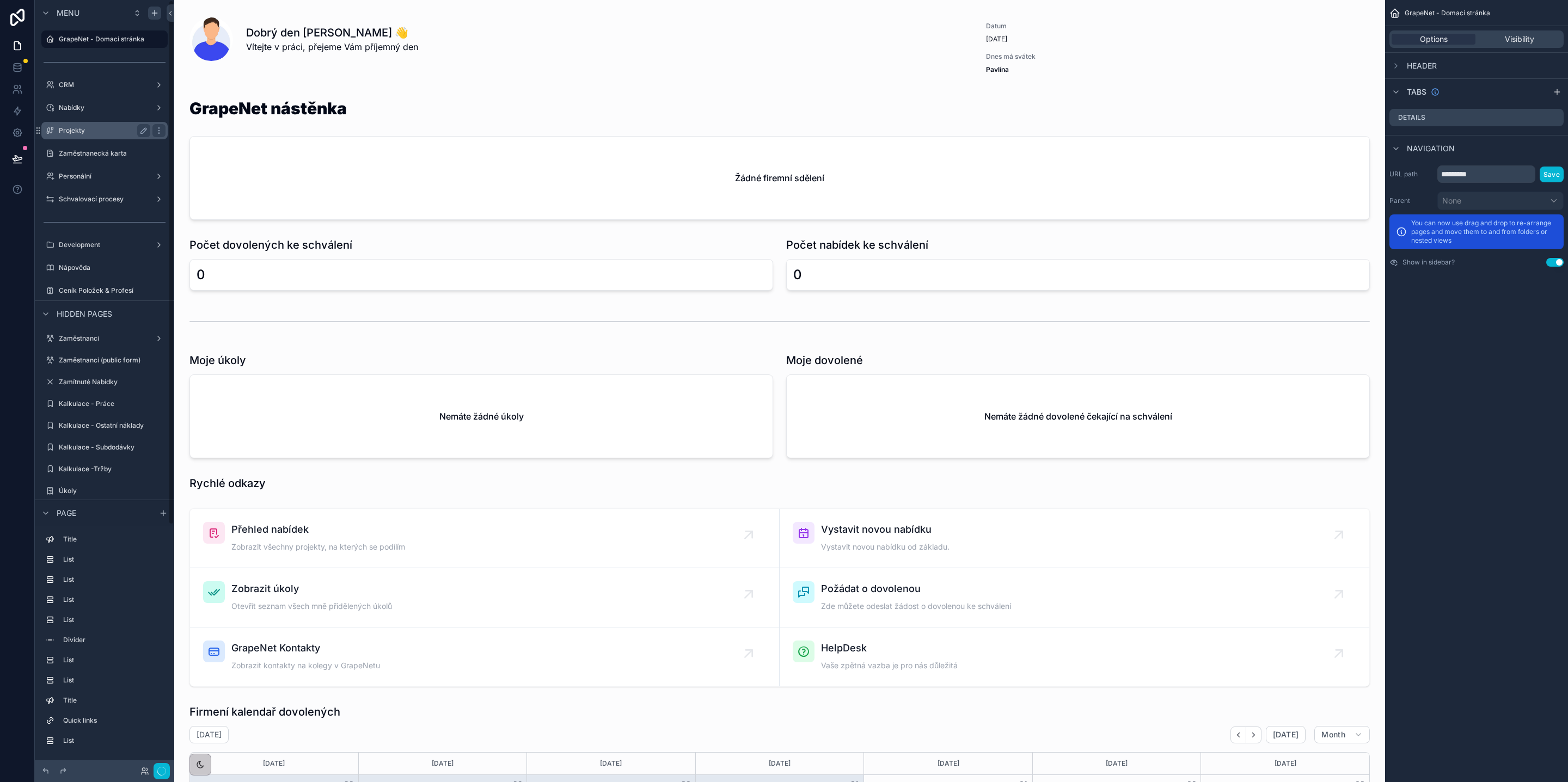
click at [102, 130] on label "Projekty" at bounding box center [102, 130] width 88 height 9
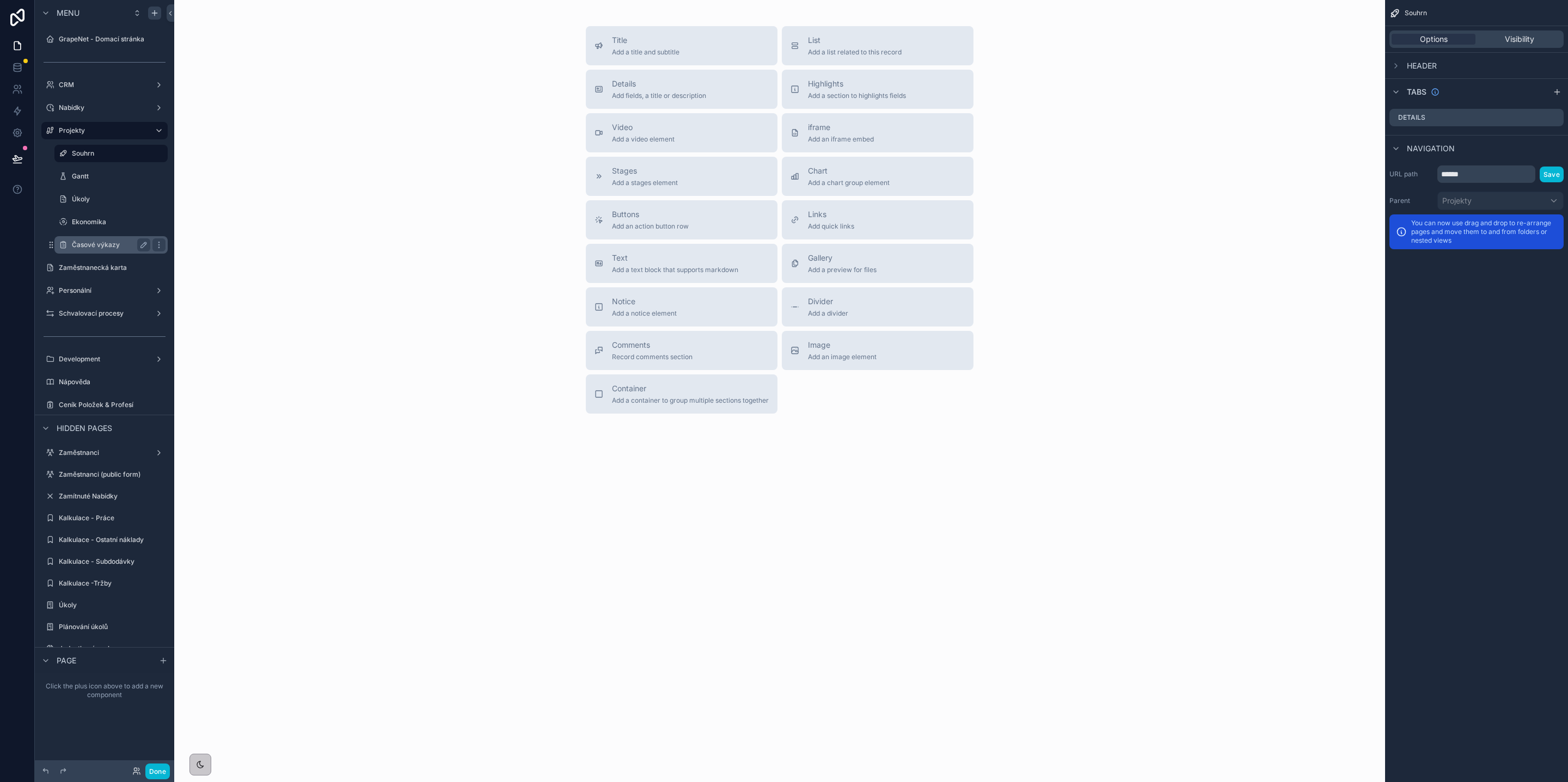
click at [122, 244] on label "Časové výkazy" at bounding box center [109, 244] width 74 height 9
click at [155, 15] on icon "scrollable content" at bounding box center [154, 13] width 9 height 9
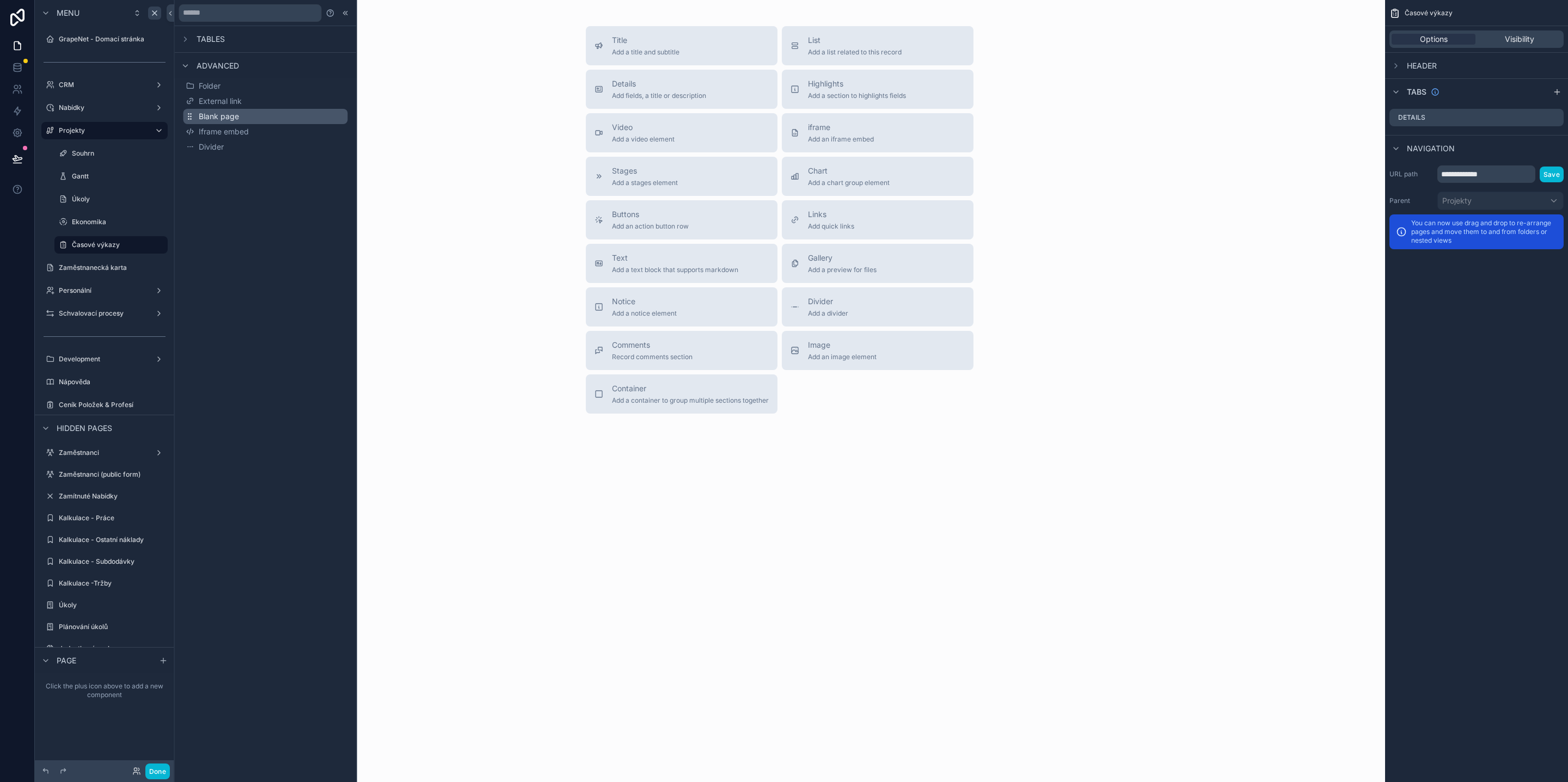
click at [235, 117] on span "Blank page" at bounding box center [219, 115] width 40 height 11
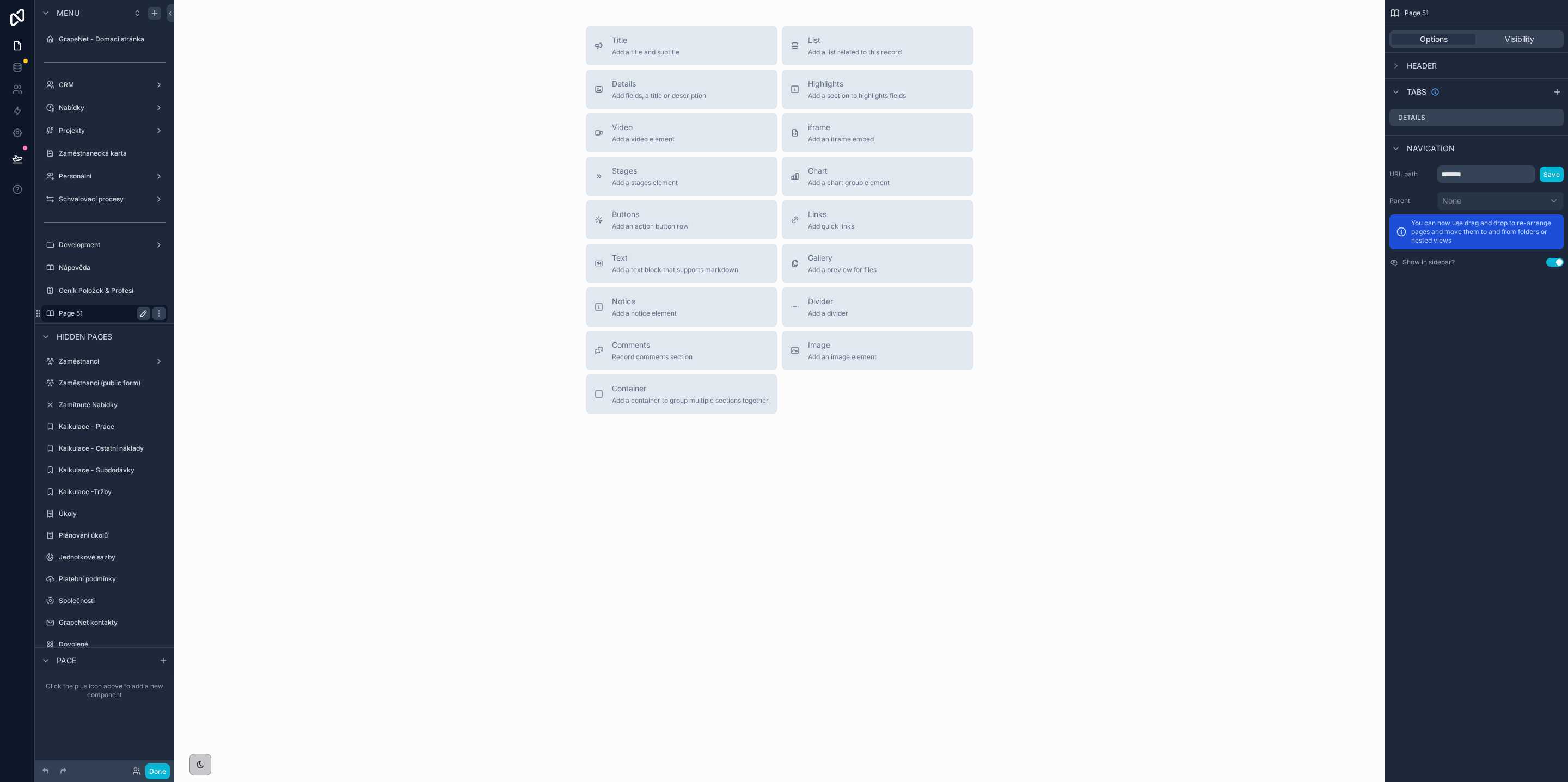
click at [141, 314] on icon "scrollable content" at bounding box center [144, 314] width 6 height 6
click at [101, 311] on input "*******" at bounding box center [95, 314] width 74 height 13
type input "*******"
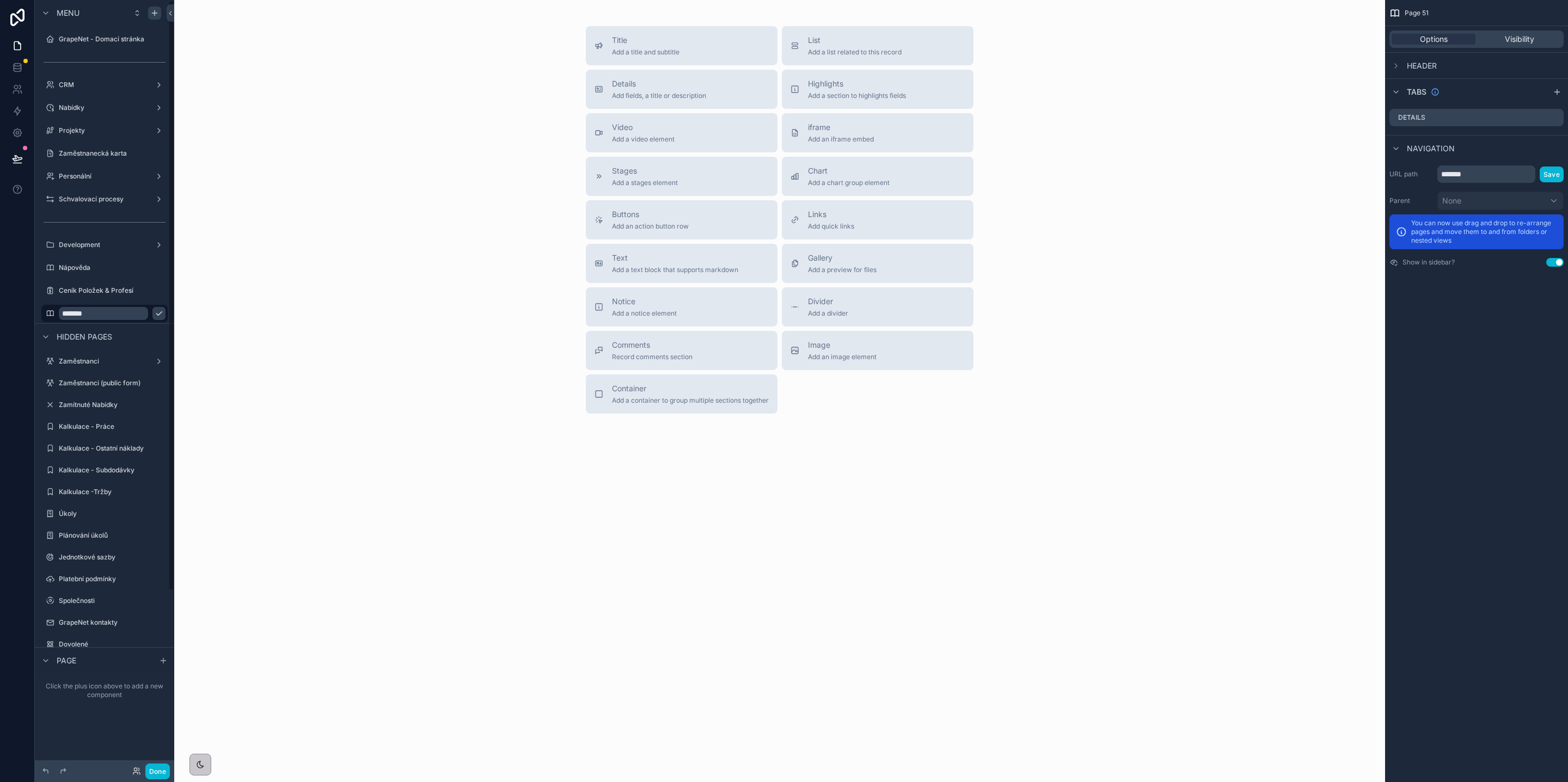
click at [155, 315] on icon "scrollable content" at bounding box center [159, 313] width 9 height 9
click at [1463, 174] on input "*******" at bounding box center [1486, 174] width 98 height 17
click at [1464, 174] on input "*******" at bounding box center [1486, 174] width 98 height 17
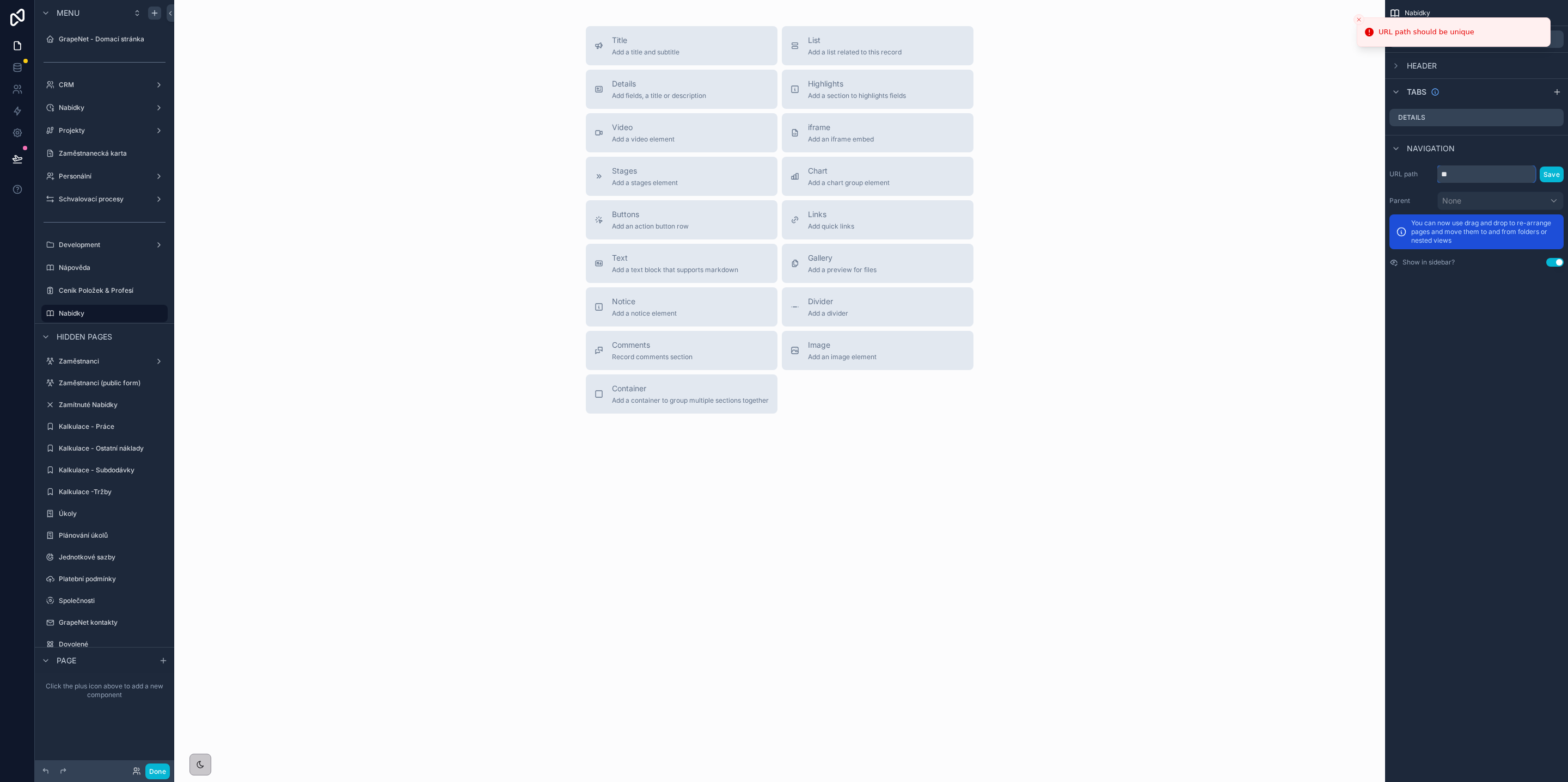
type input "*"
click at [1480, 171] on input "**********" at bounding box center [1486, 174] width 98 height 17
type input "**********"
click at [1546, 169] on button "Save" at bounding box center [1551, 174] width 24 height 15
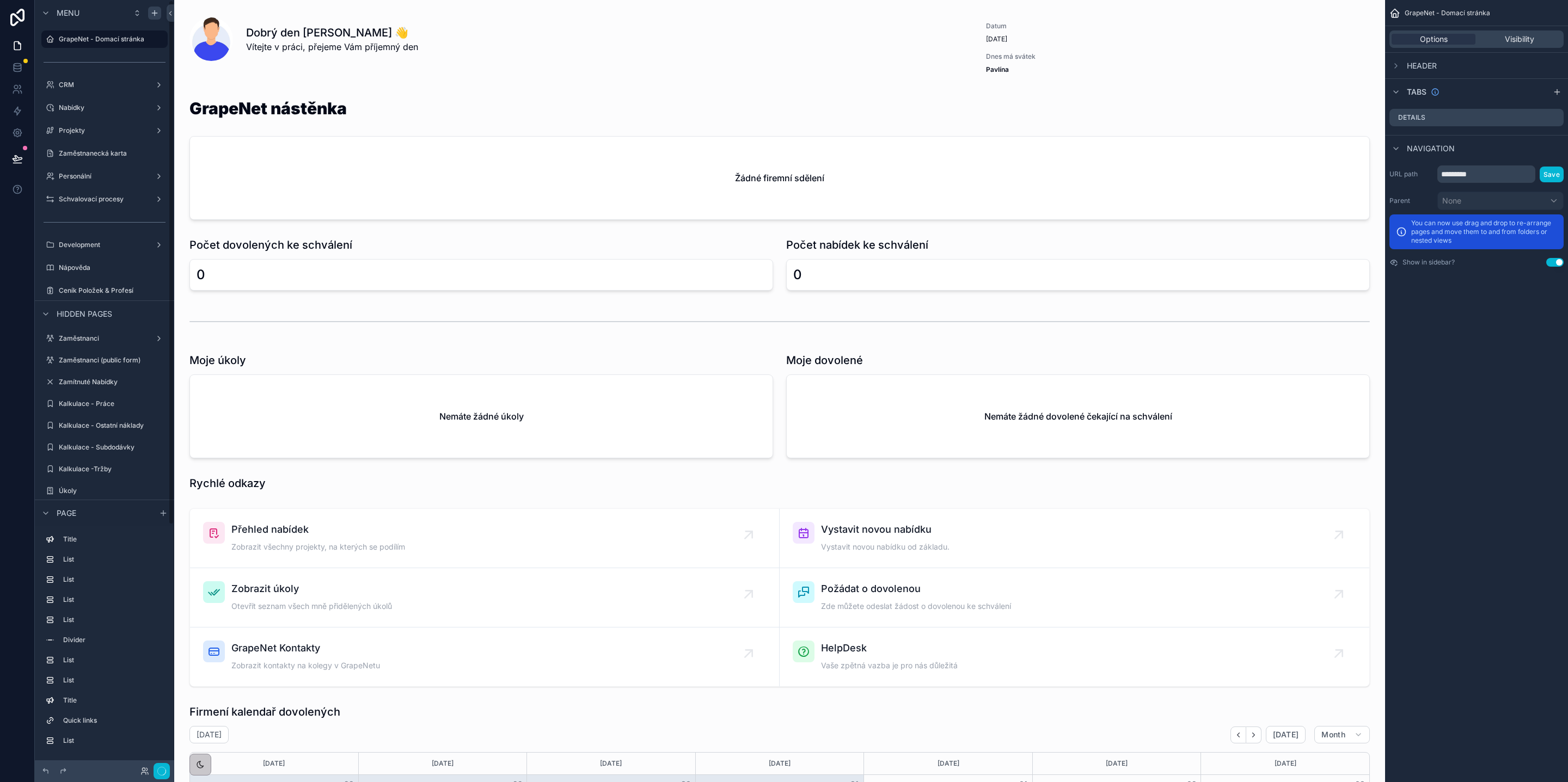
click at [109, 127] on label "Projekty" at bounding box center [104, 130] width 91 height 9
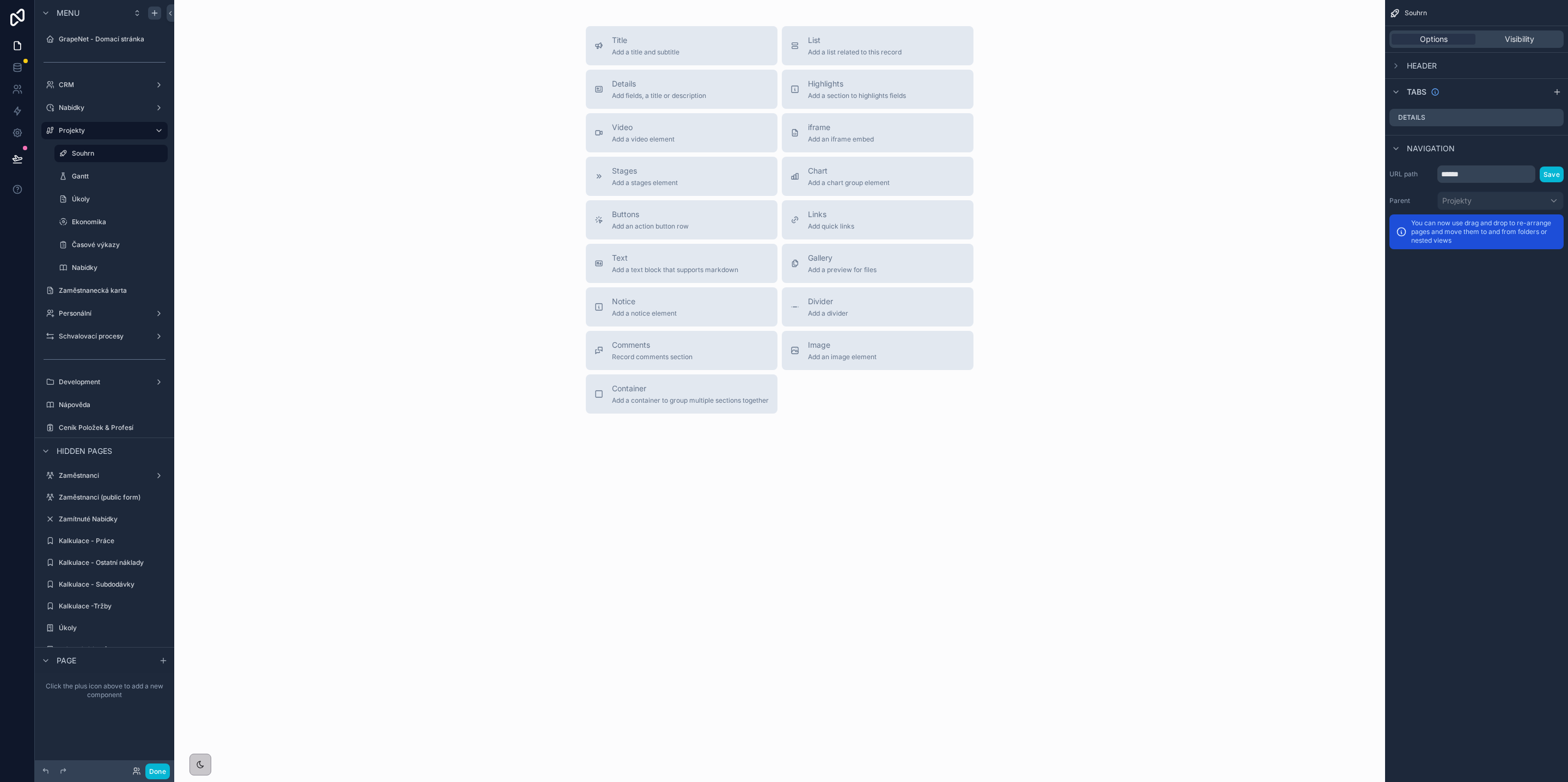
click at [361, 275] on div "Title Add a title and subtitle List Add a list related to this record Details A…" at bounding box center [779, 219] width 1193 height 388
click at [150, 13] on icon "scrollable content" at bounding box center [154, 13] width 9 height 9
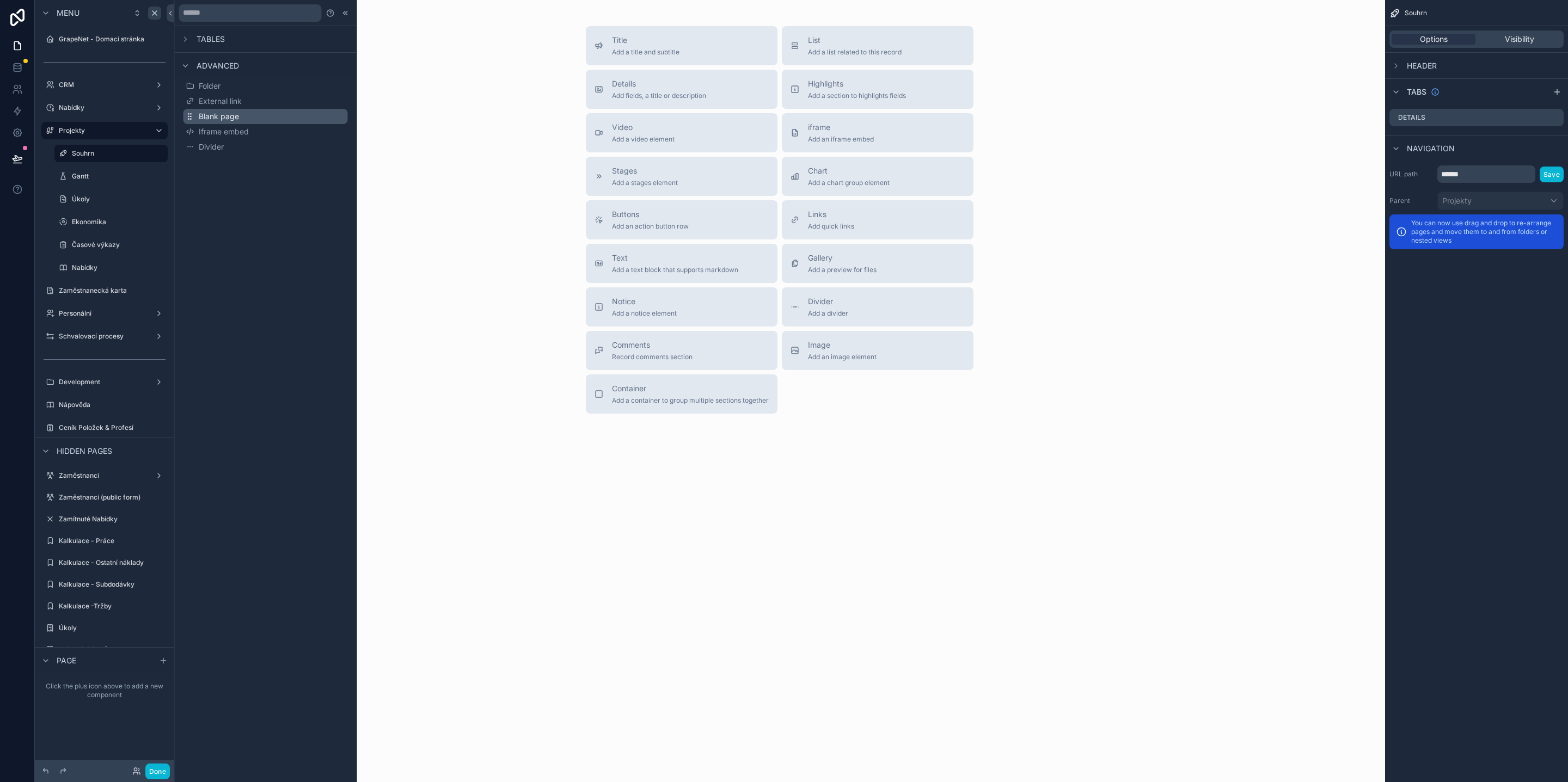
click at [233, 116] on span "Blank page" at bounding box center [219, 115] width 40 height 11
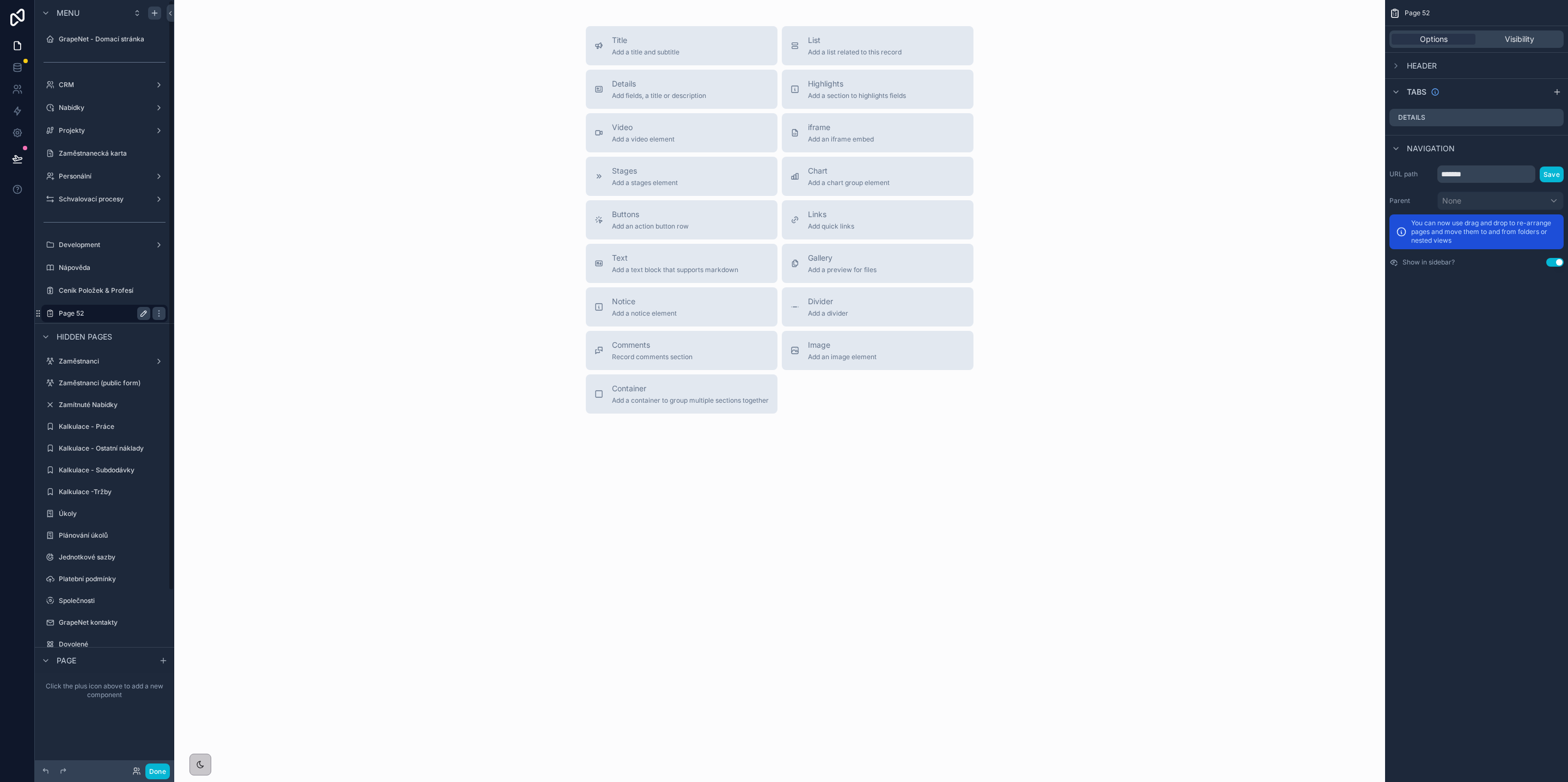
click at [139, 312] on icon "scrollable content" at bounding box center [143, 313] width 9 height 9
click at [112, 313] on input "*******" at bounding box center [95, 314] width 74 height 13
type input "**********"
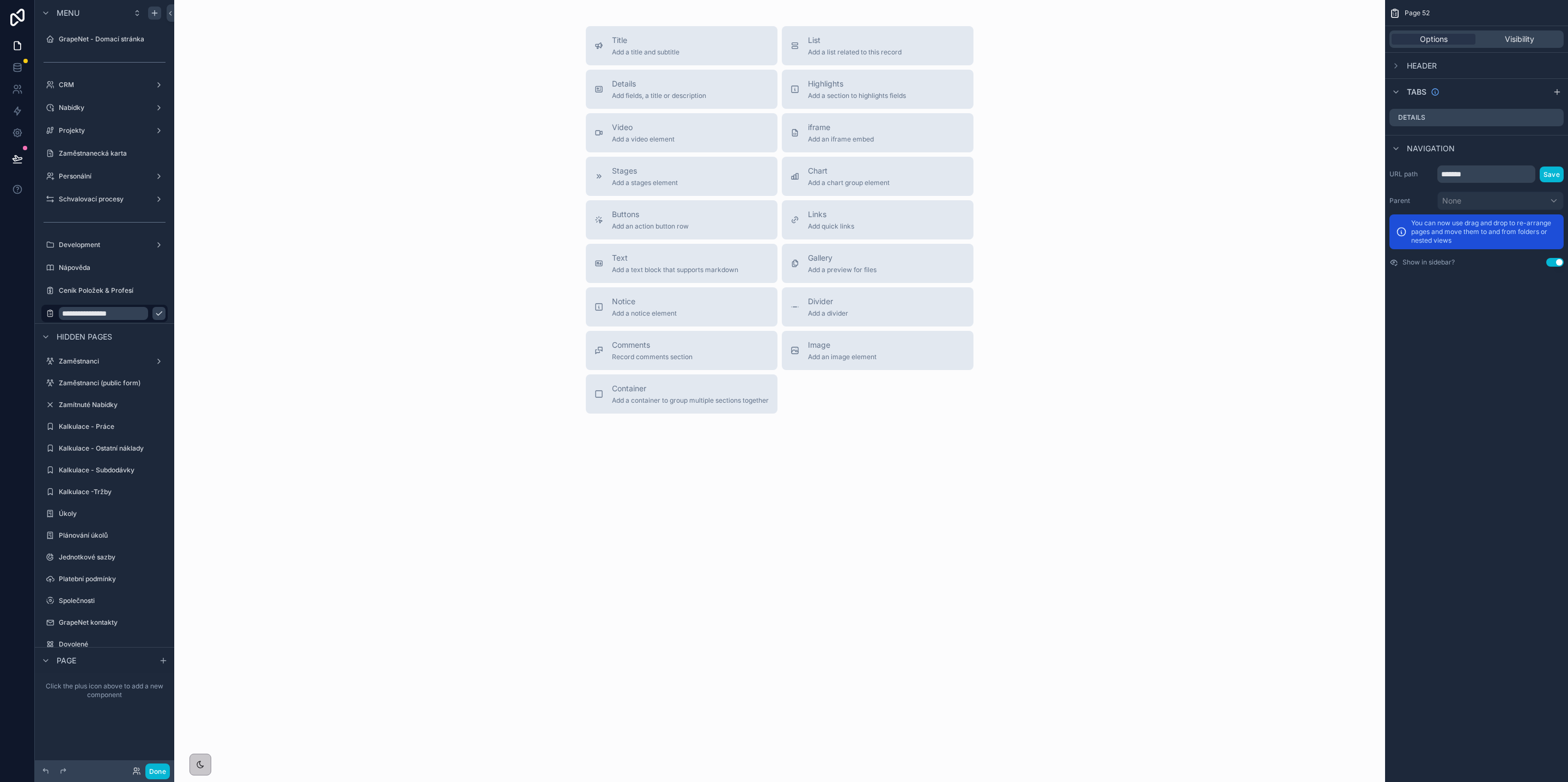
click at [155, 313] on icon "scrollable content" at bounding box center [159, 313] width 9 height 9
click at [1489, 177] on input "*******" at bounding box center [1486, 174] width 98 height 17
type input "**********"
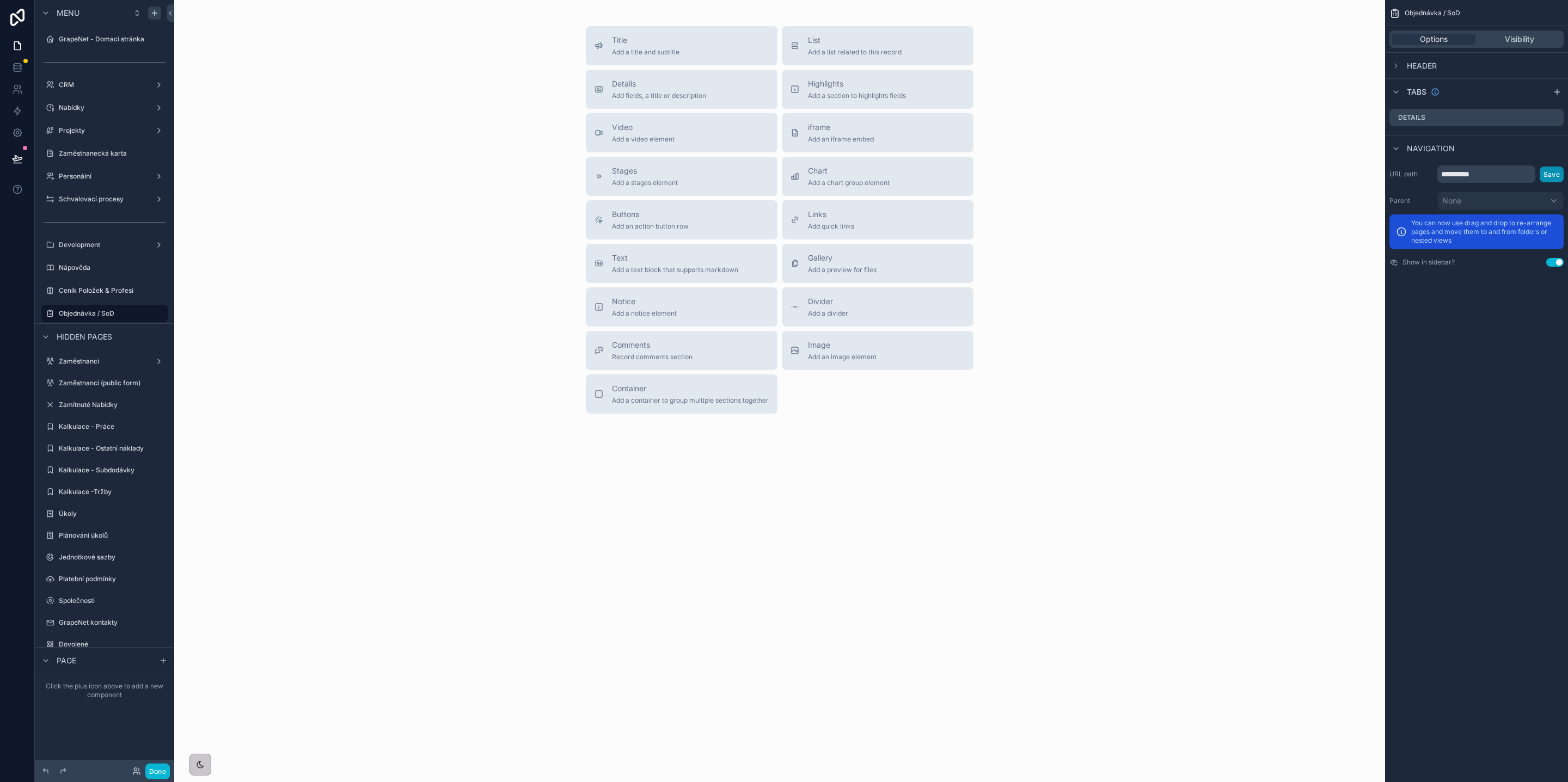
click at [1543, 177] on button "Save" at bounding box center [1551, 174] width 24 height 15
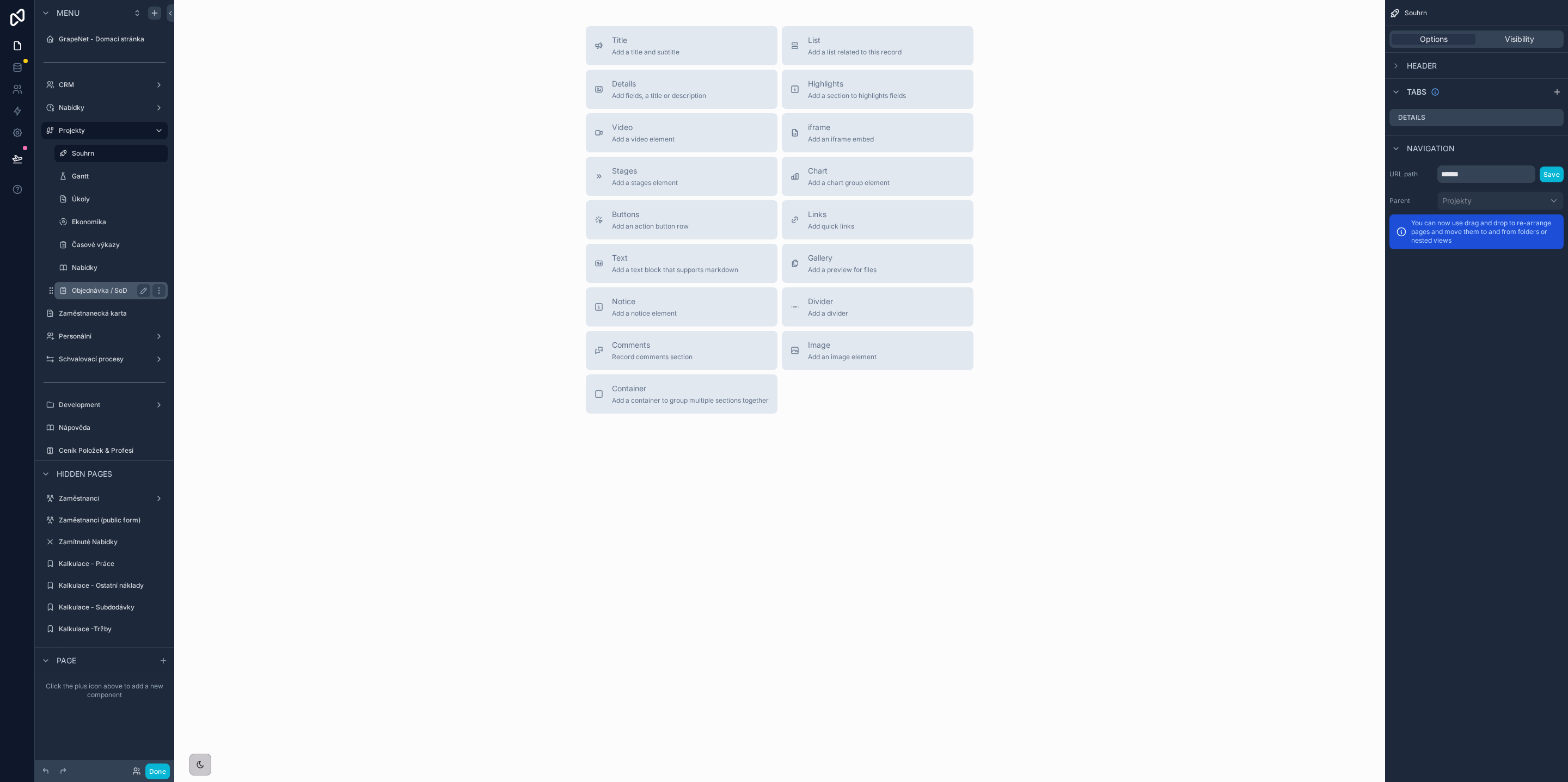
click at [110, 291] on label "Objednávka / SoD" at bounding box center [109, 290] width 74 height 9
click at [209, 302] on div "Title Add a title and subtitle List Add a list related to this record Details A…" at bounding box center [779, 219] width 1193 height 388
click at [153, 14] on icon "scrollable content" at bounding box center [154, 13] width 9 height 9
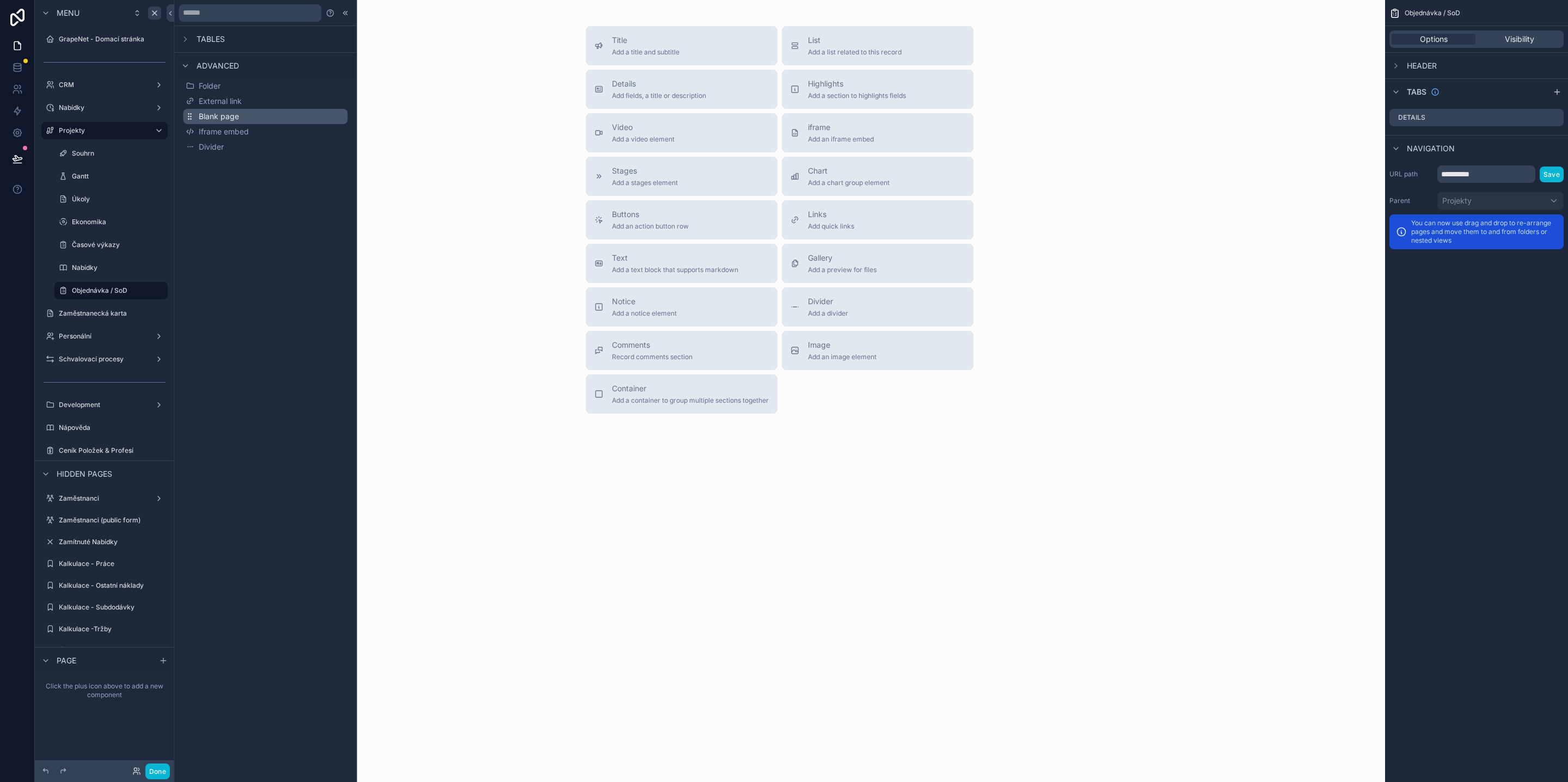
click at [274, 117] on button "Blank page" at bounding box center [266, 116] width 164 height 15
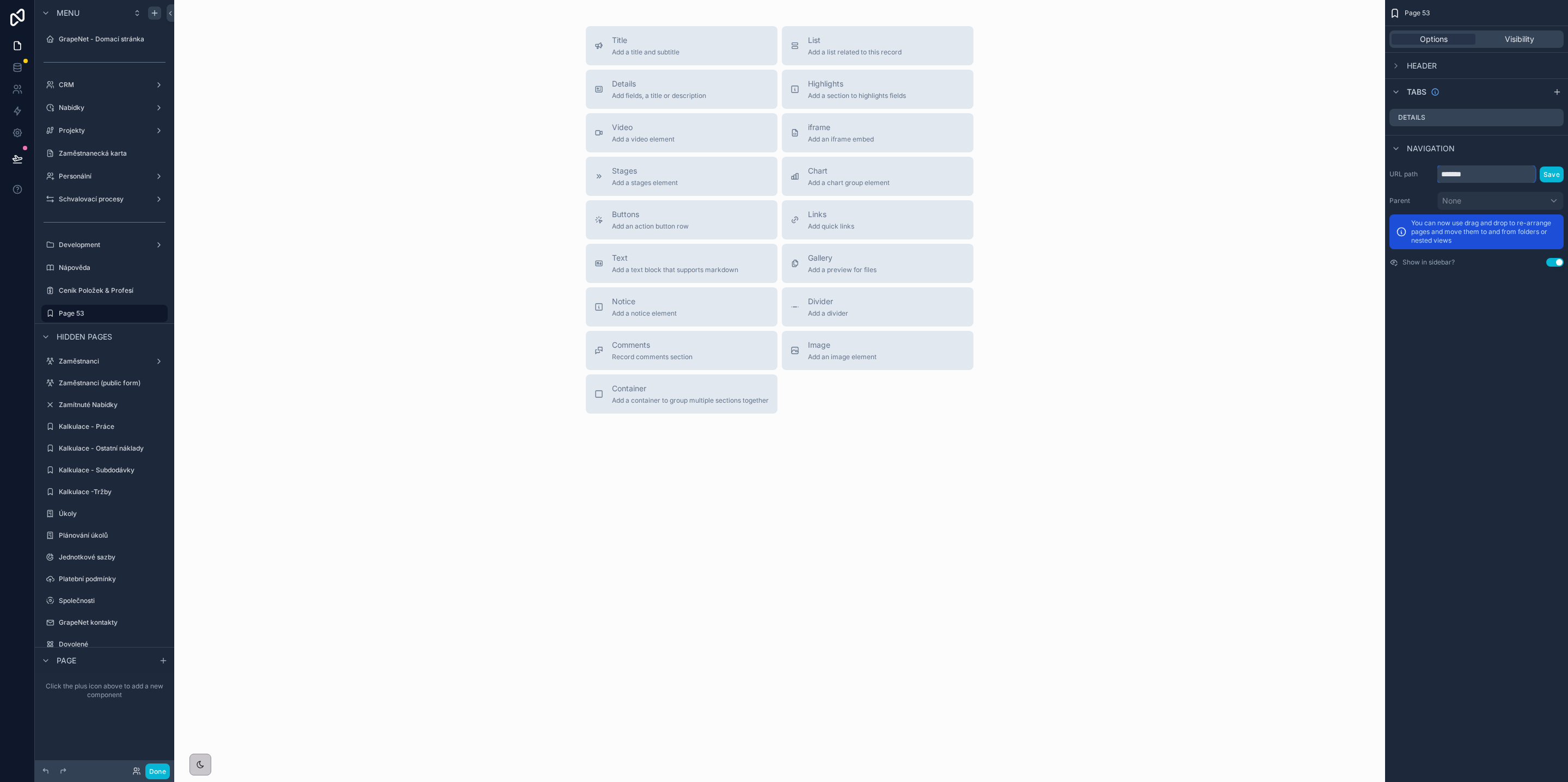
click at [1505, 176] on input "*******" at bounding box center [1486, 174] width 98 height 17
type input "**********"
click at [1546, 171] on button "Save" at bounding box center [1551, 174] width 24 height 15
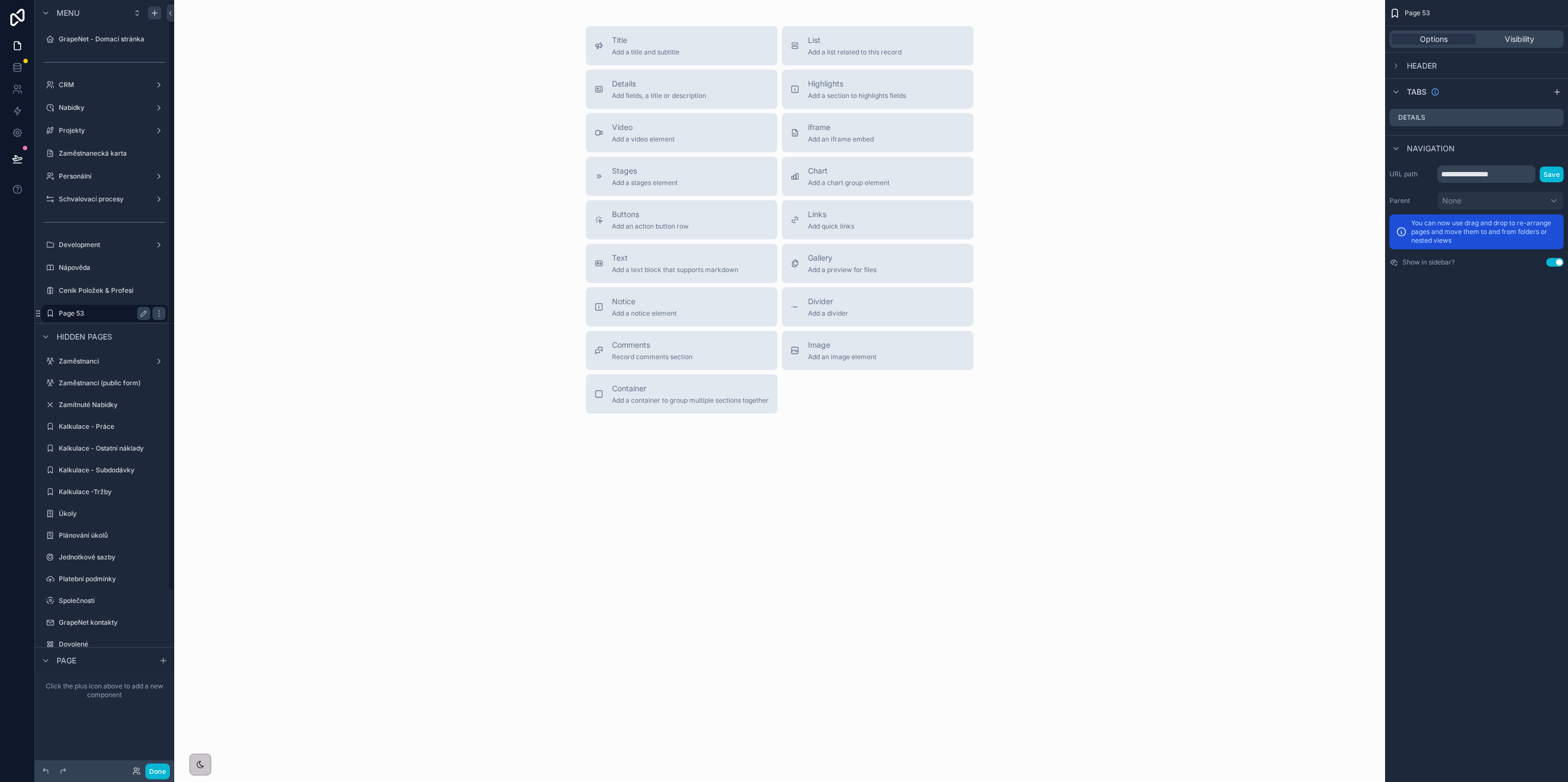
click at [141, 315] on icon "scrollable content" at bounding box center [144, 314] width 6 height 6
click at [114, 314] on input "*******" at bounding box center [95, 314] width 74 height 13
type input "*"
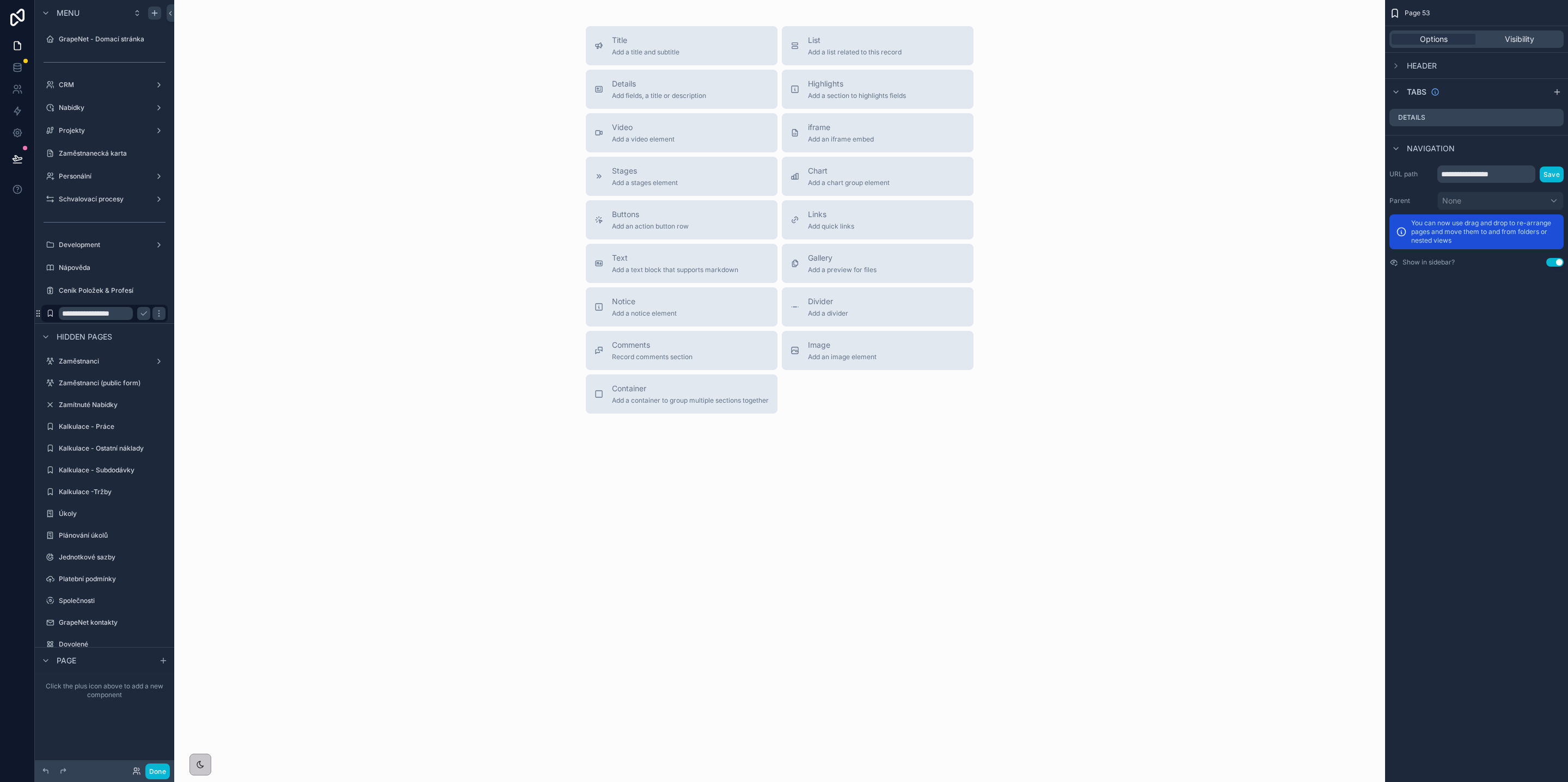
scroll to position [0, 3]
type input "**********"
click at [146, 312] on icon "scrollable content" at bounding box center [144, 314] width 6 height 4
click at [151, 12] on icon "scrollable content" at bounding box center [154, 13] width 9 height 9
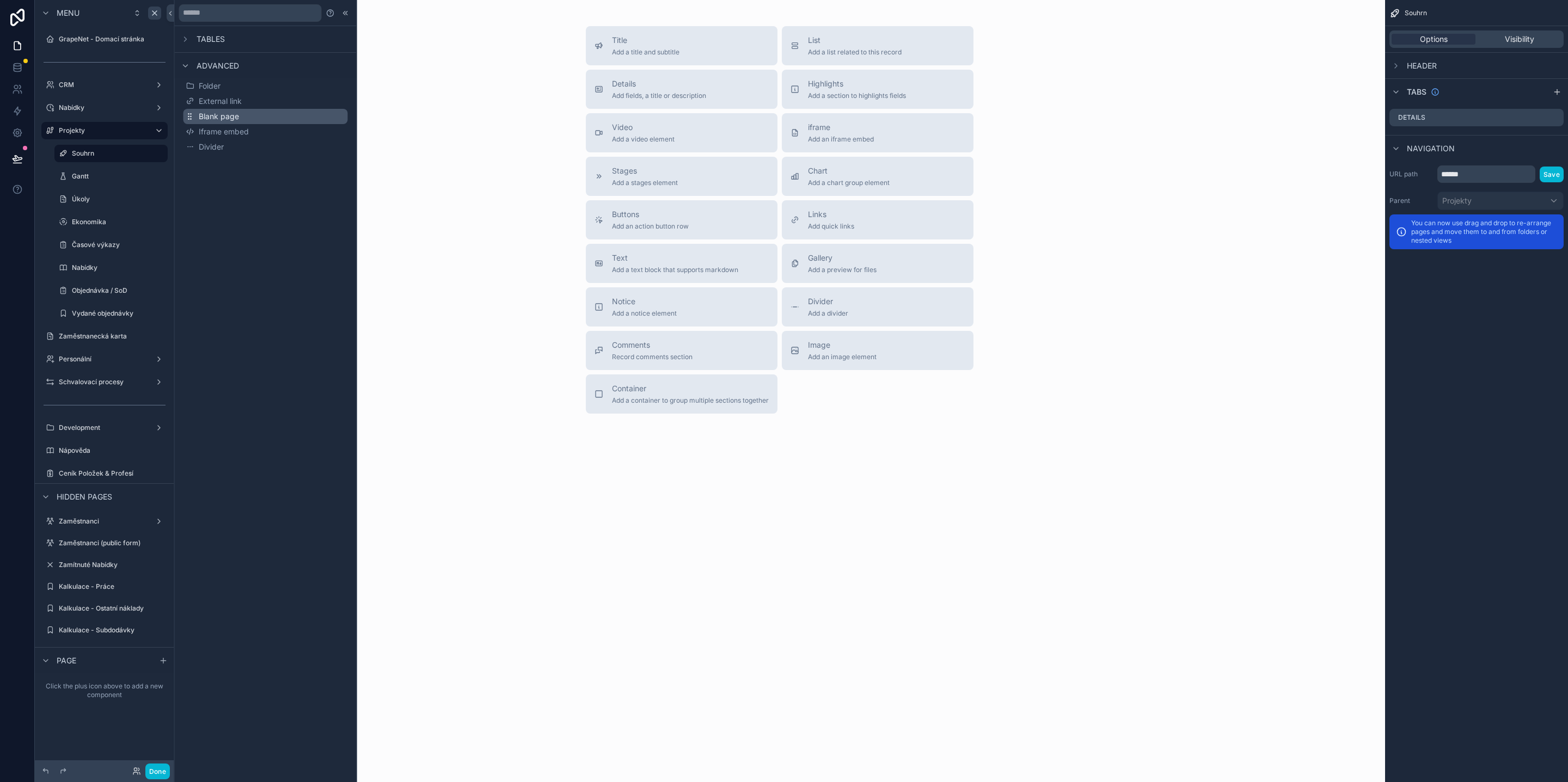
click at [230, 116] on span "Blank page" at bounding box center [219, 115] width 40 height 11
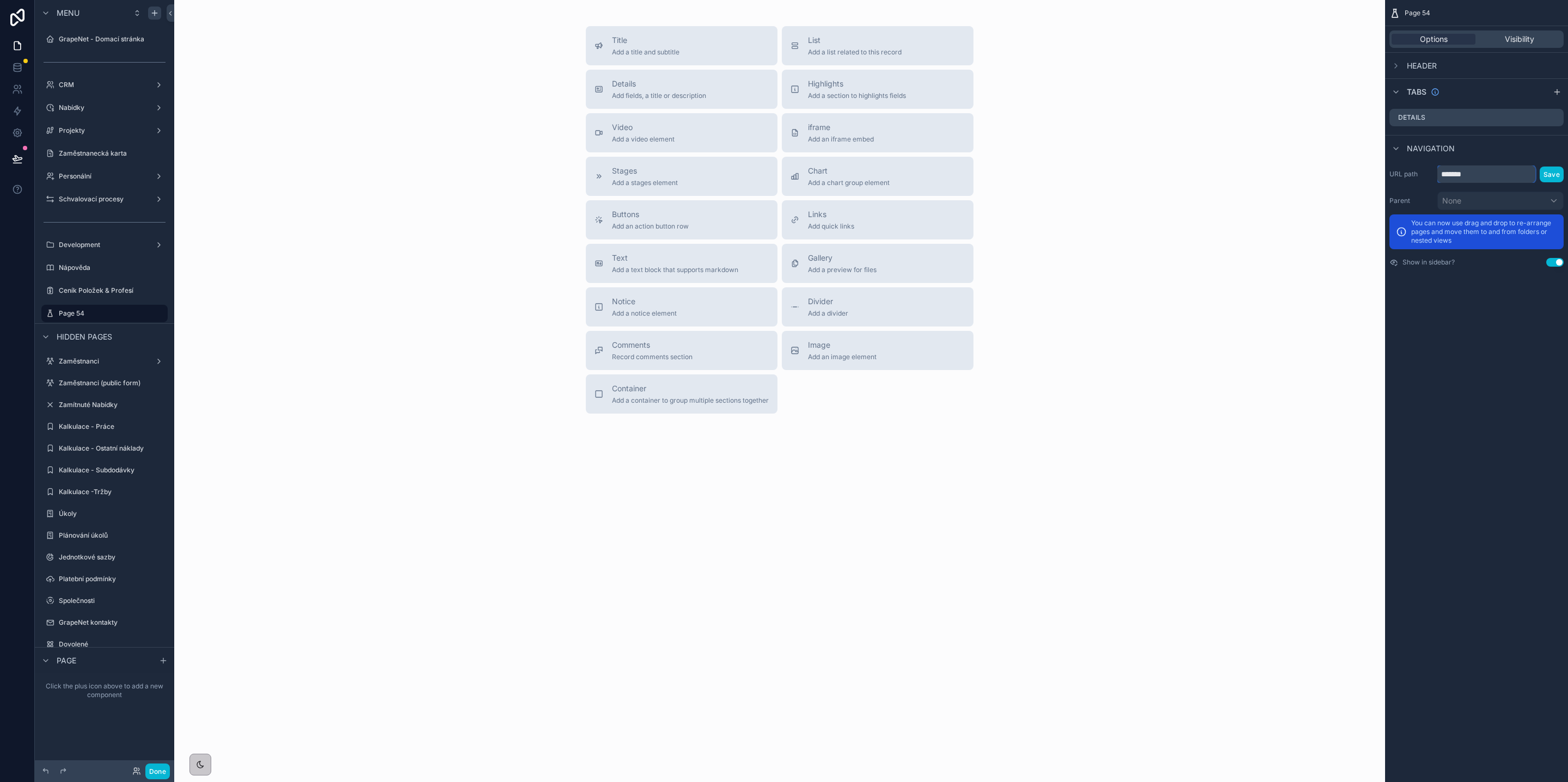
click at [1480, 171] on input "*******" at bounding box center [1486, 174] width 98 height 17
type input "*******"
click at [1544, 176] on button "Save" at bounding box center [1551, 174] width 24 height 15
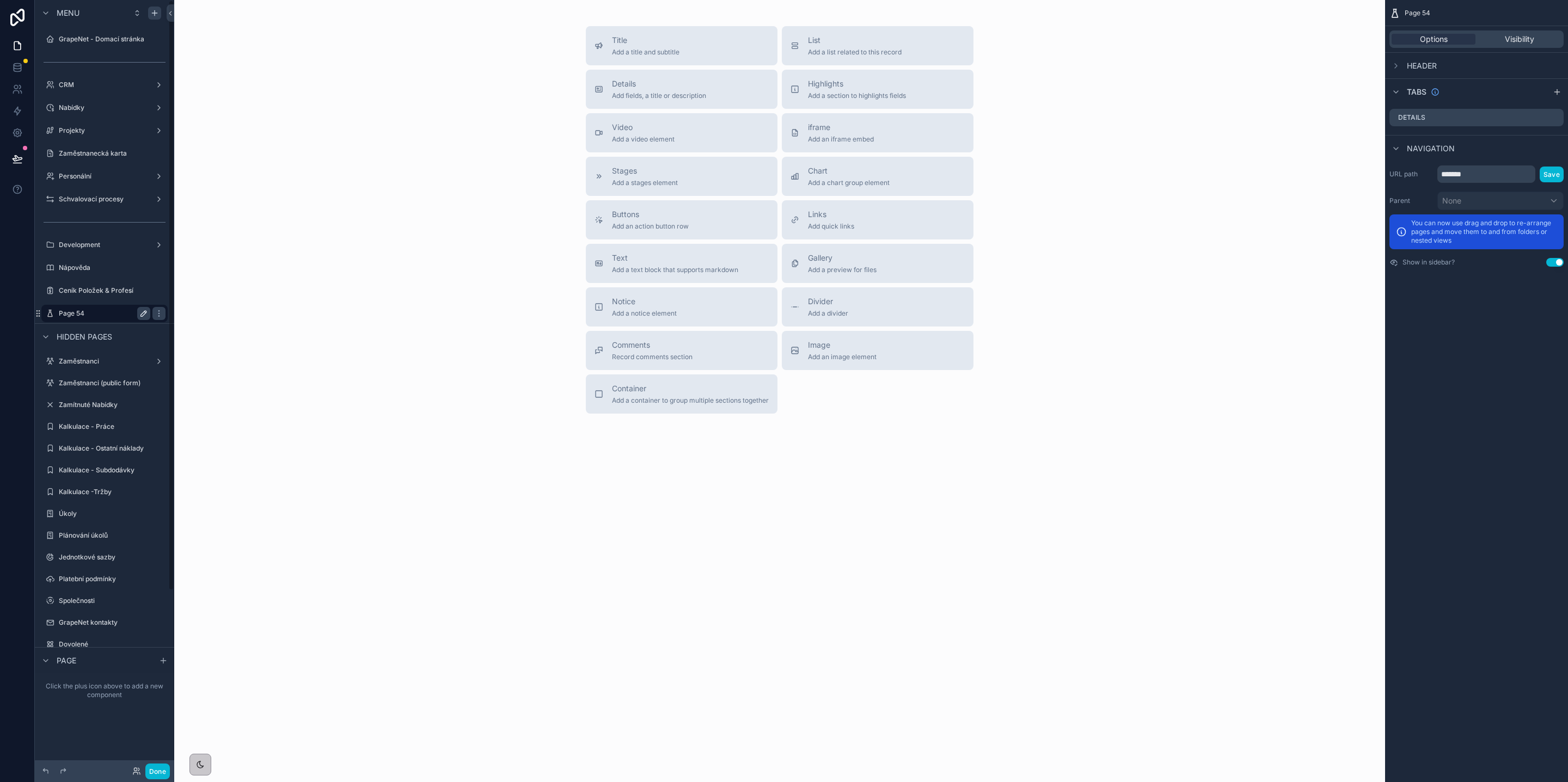
click at [138, 314] on button "scrollable content" at bounding box center [144, 314] width 13 height 13
click at [100, 313] on input "*******" at bounding box center [95, 314] width 74 height 13
type input "*******"
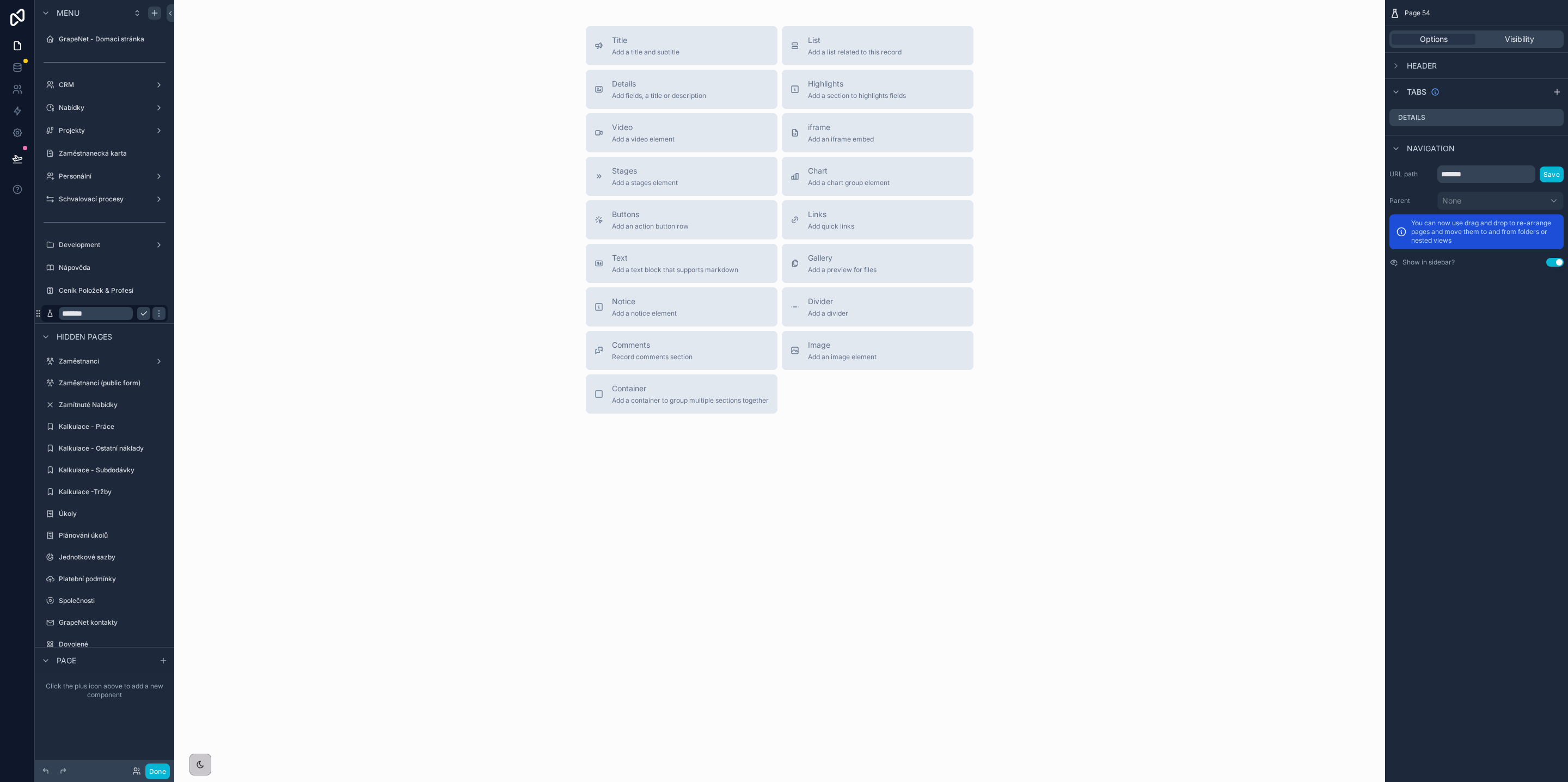
click at [145, 316] on icon "scrollable content" at bounding box center [143, 313] width 9 height 9
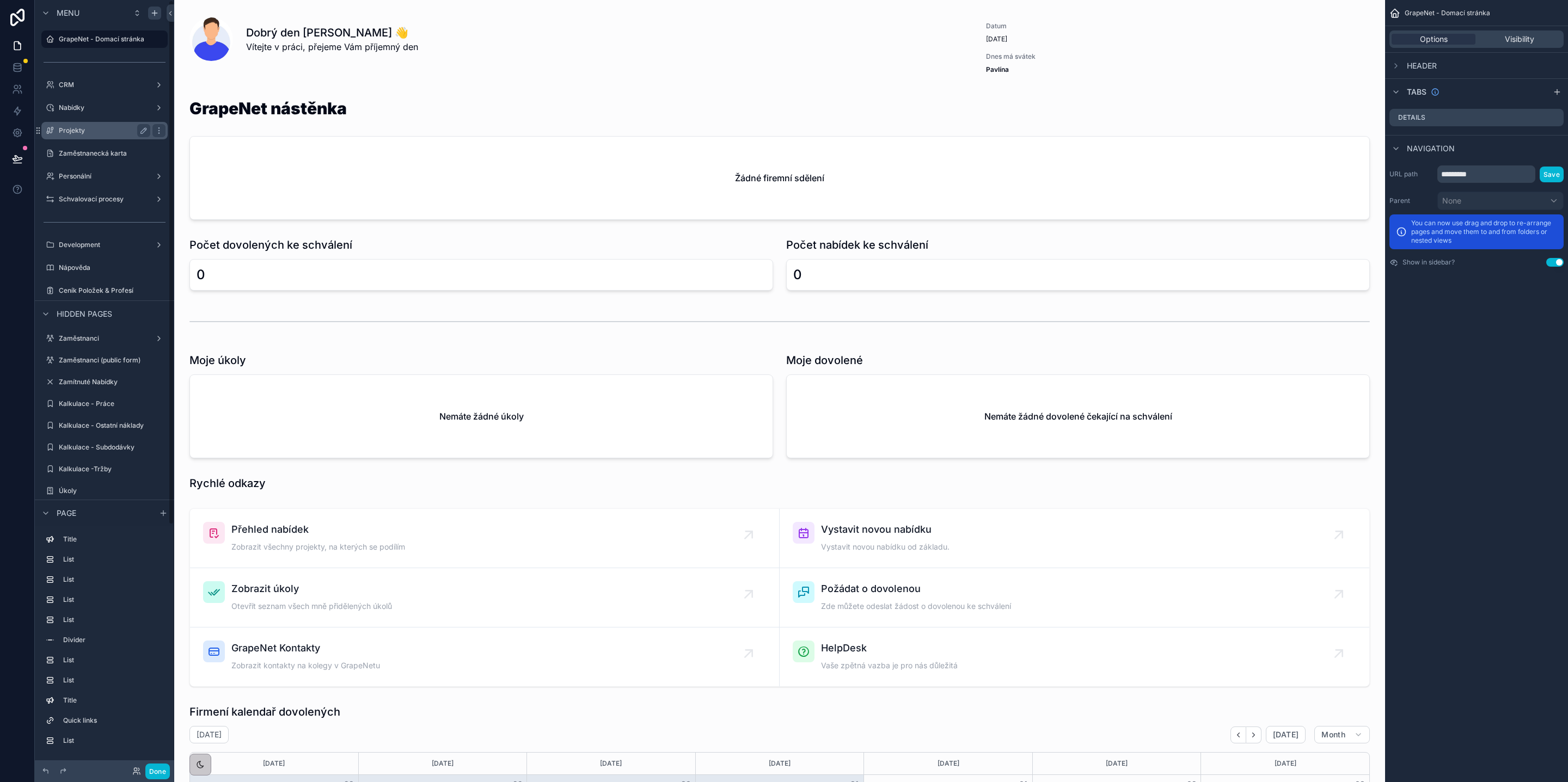
click at [100, 127] on label "Projekty" at bounding box center [102, 130] width 88 height 9
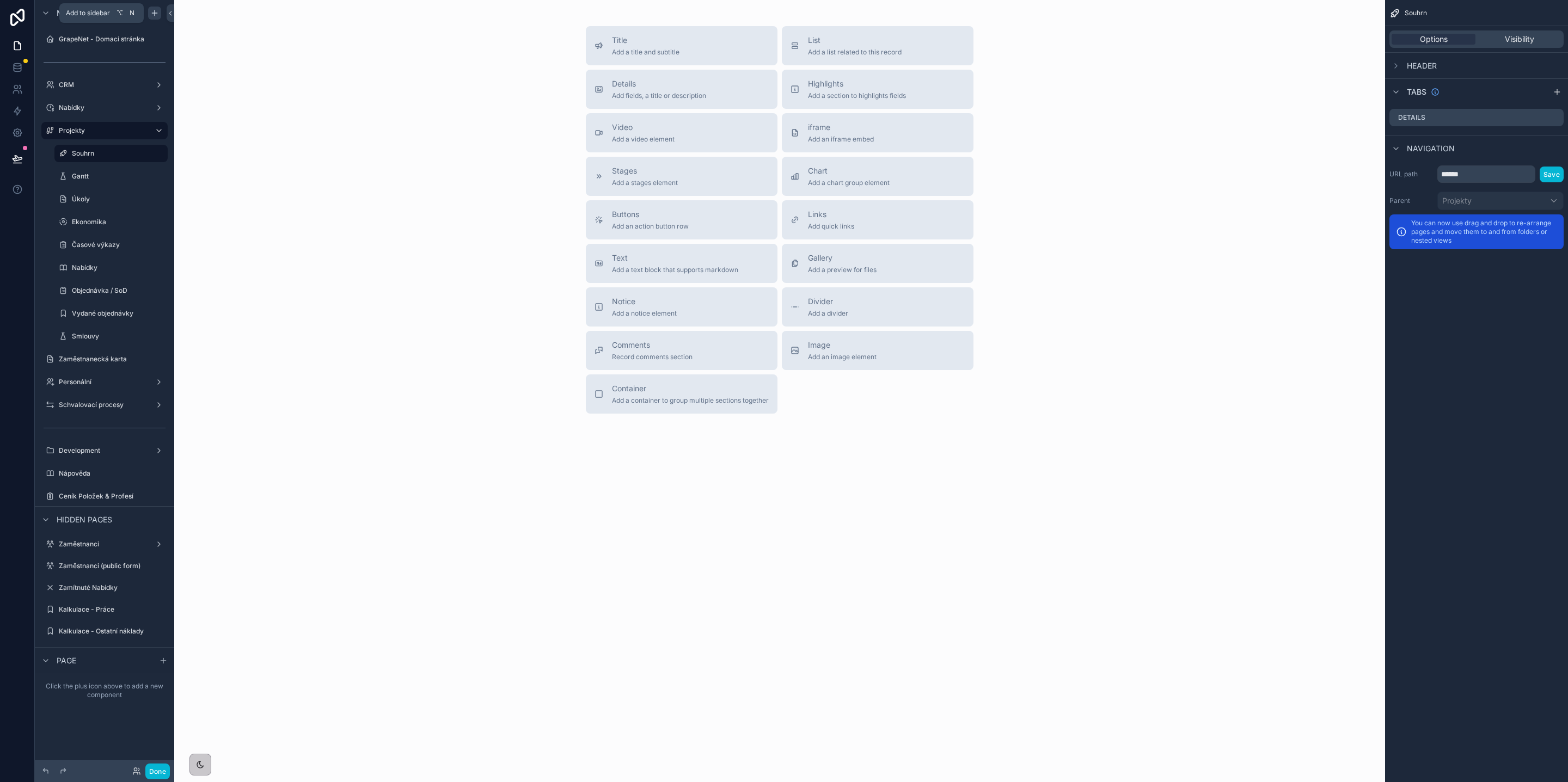
click at [151, 15] on icon "scrollable content" at bounding box center [154, 13] width 9 height 9
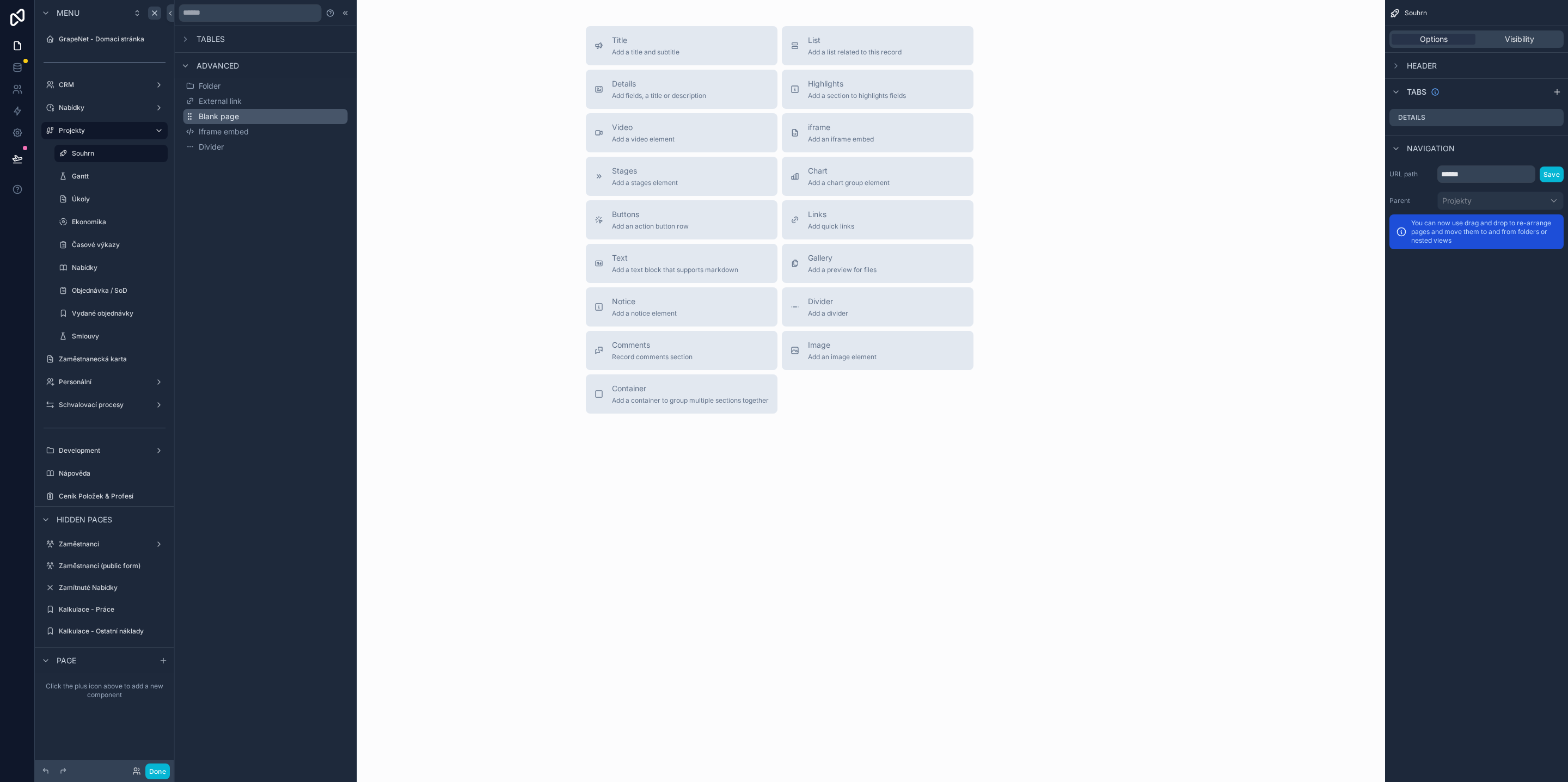
click at [217, 114] on span "Blank page" at bounding box center [219, 115] width 40 height 11
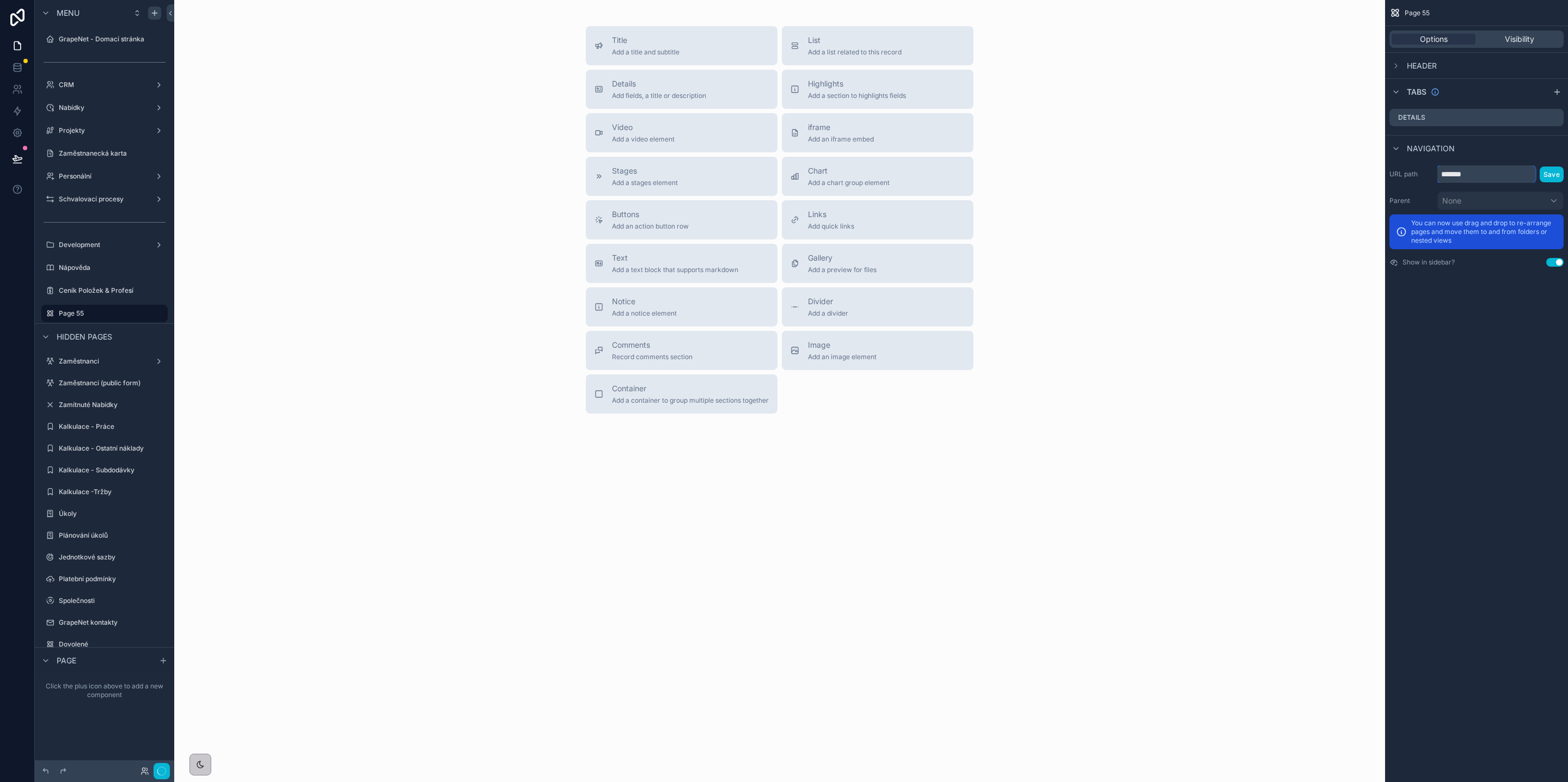
click at [1500, 180] on input "*******" at bounding box center [1486, 174] width 98 height 17
click at [1499, 179] on input "*******" at bounding box center [1486, 174] width 98 height 17
type input "**********"
click at [1550, 169] on button "Save" at bounding box center [1551, 174] width 24 height 15
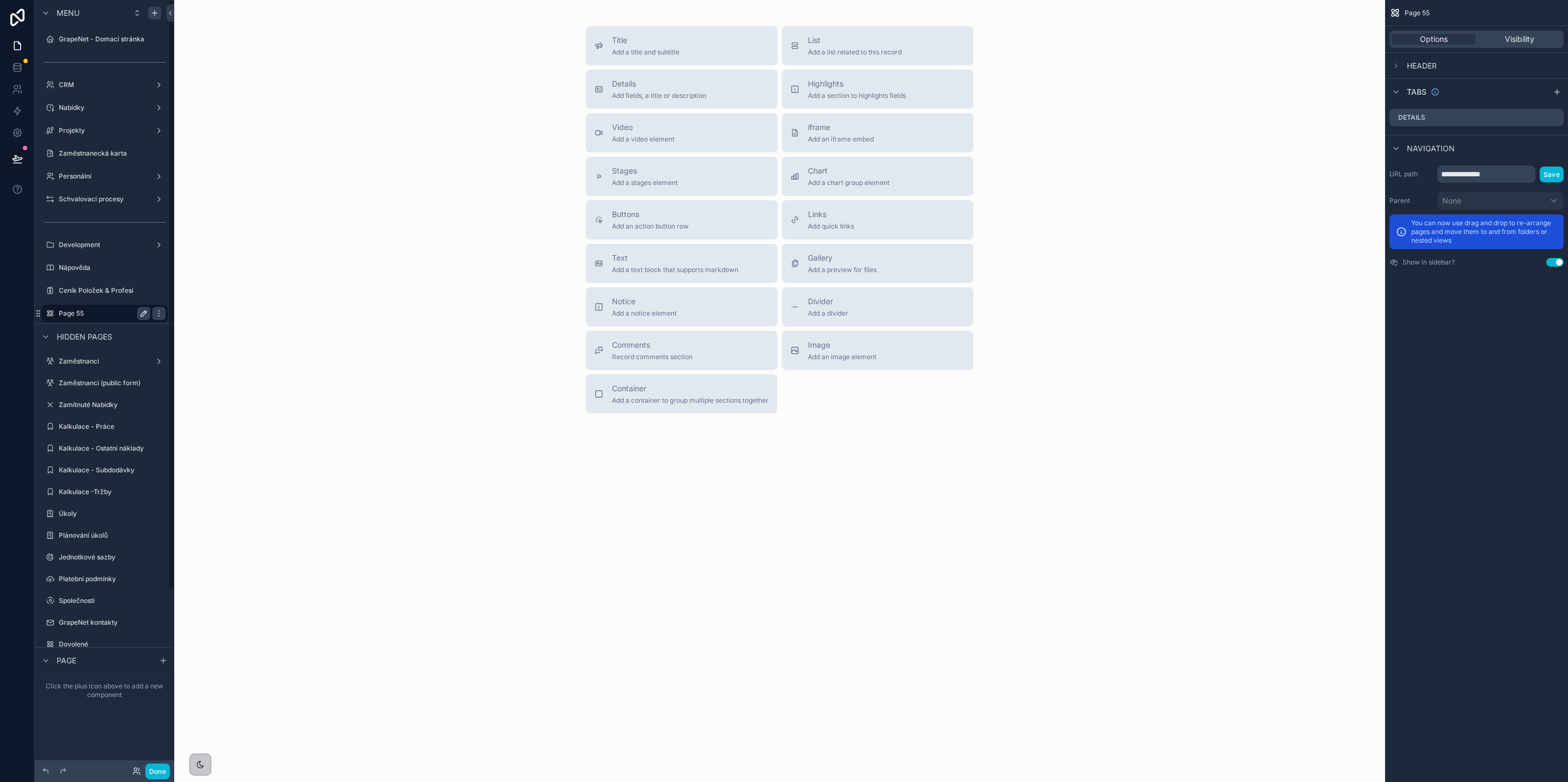
click at [139, 314] on icon "scrollable content" at bounding box center [143, 313] width 9 height 9
click at [119, 312] on input "*******" at bounding box center [95, 314] width 74 height 13
type input "**********"
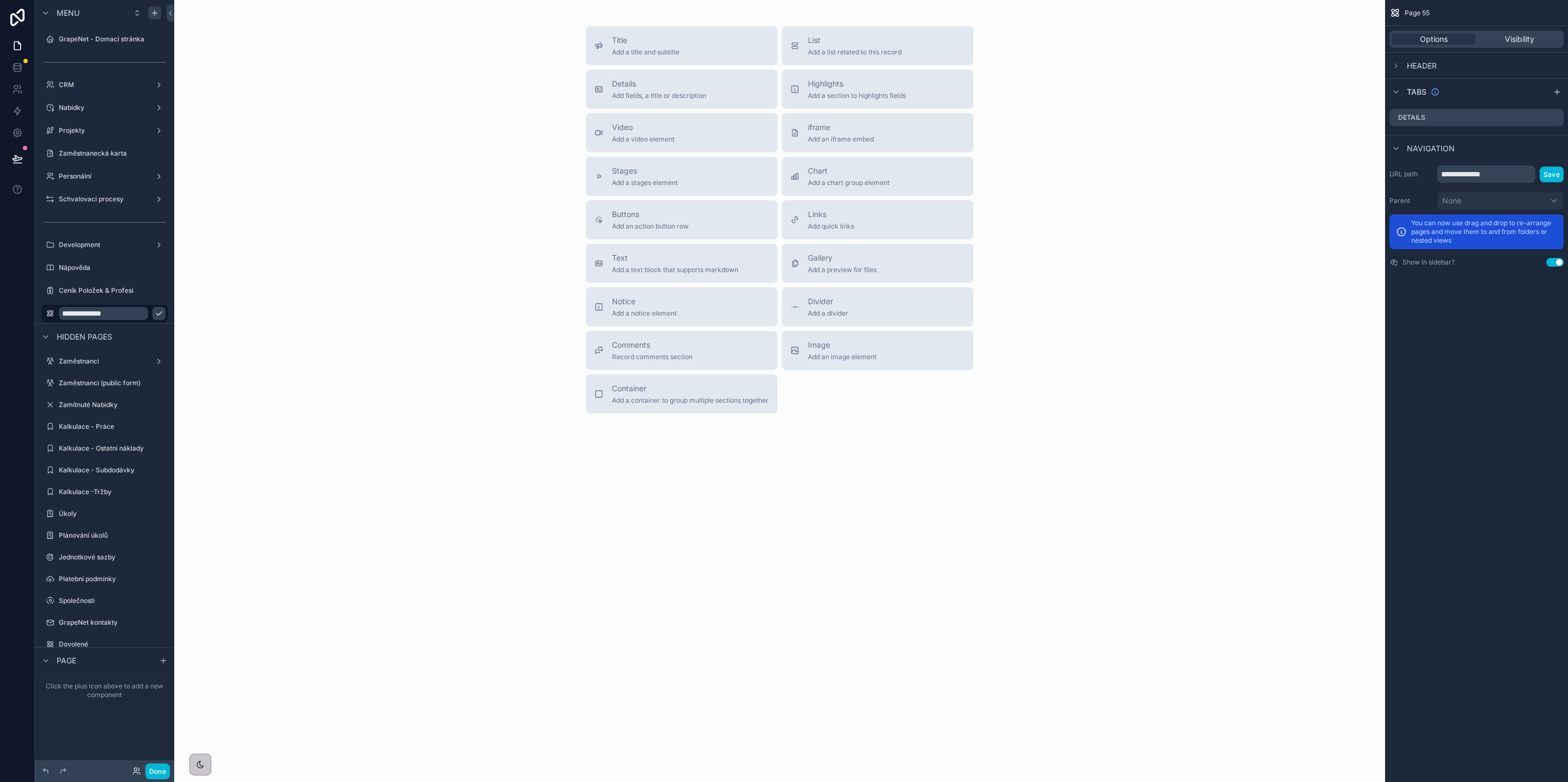
click at [155, 315] on icon "scrollable content" at bounding box center [159, 313] width 9 height 9
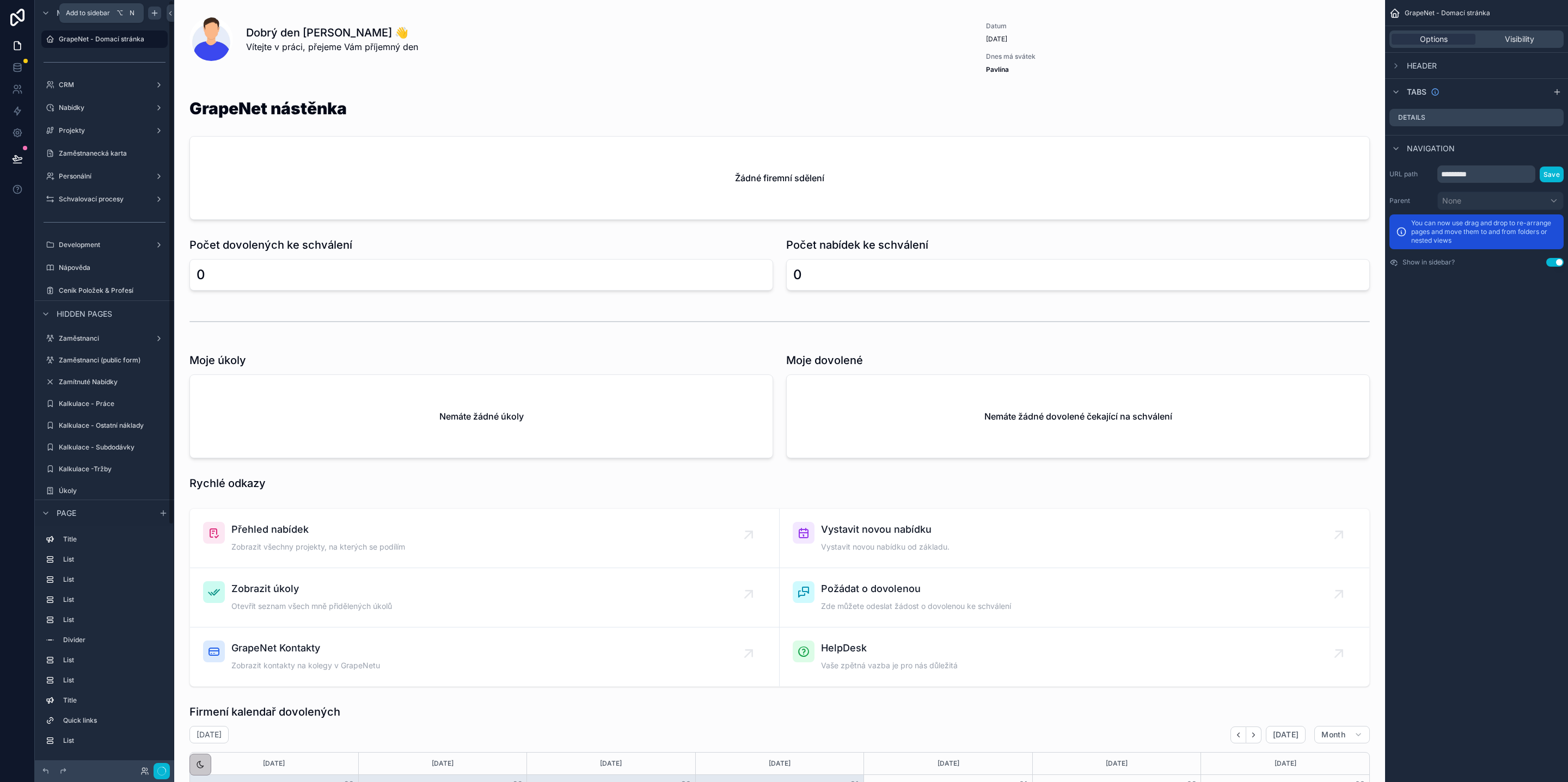
click at [156, 11] on icon "scrollable content" at bounding box center [154, 13] width 9 height 9
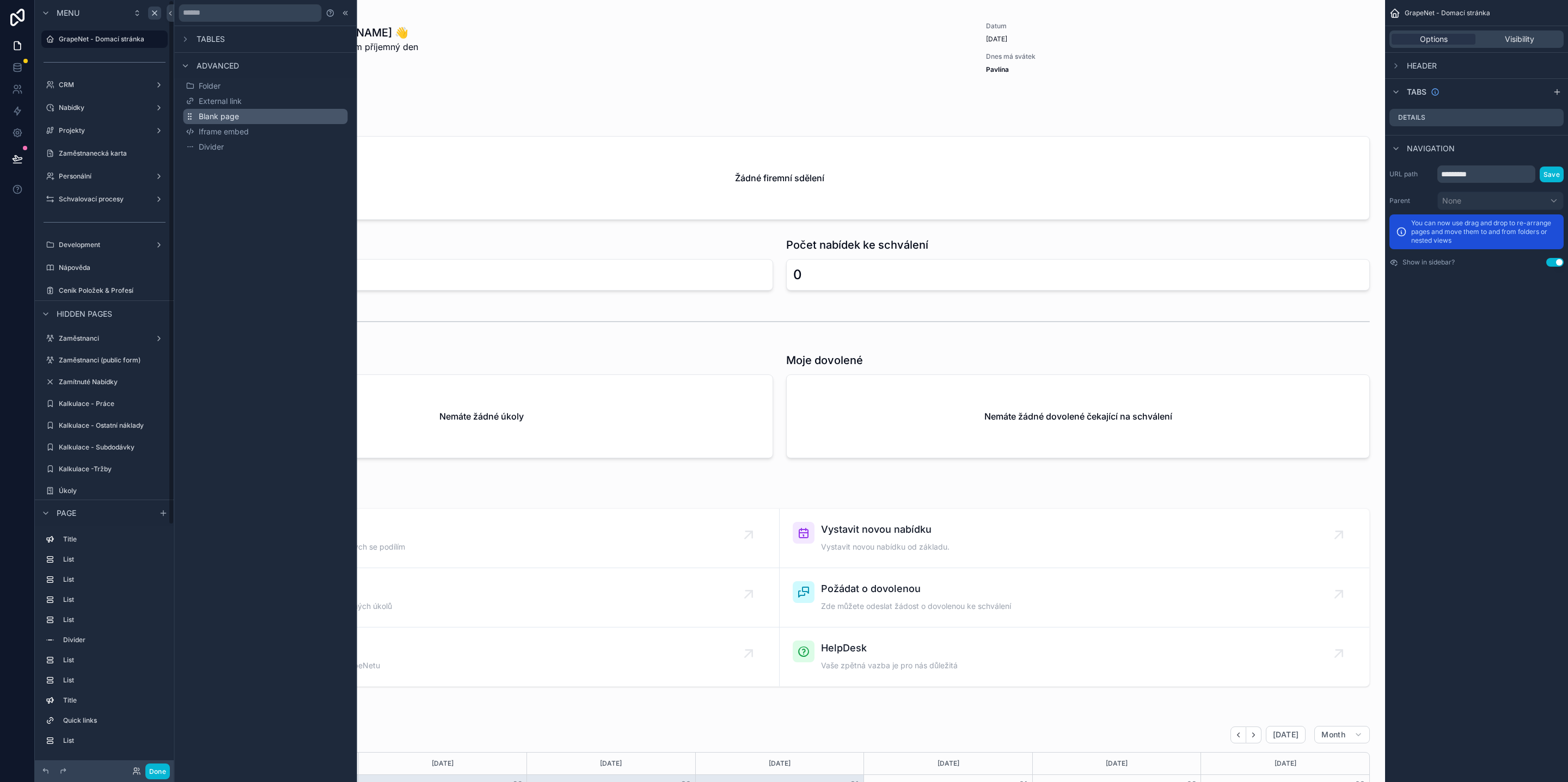
click at [232, 113] on span "Blank page" at bounding box center [219, 115] width 40 height 11
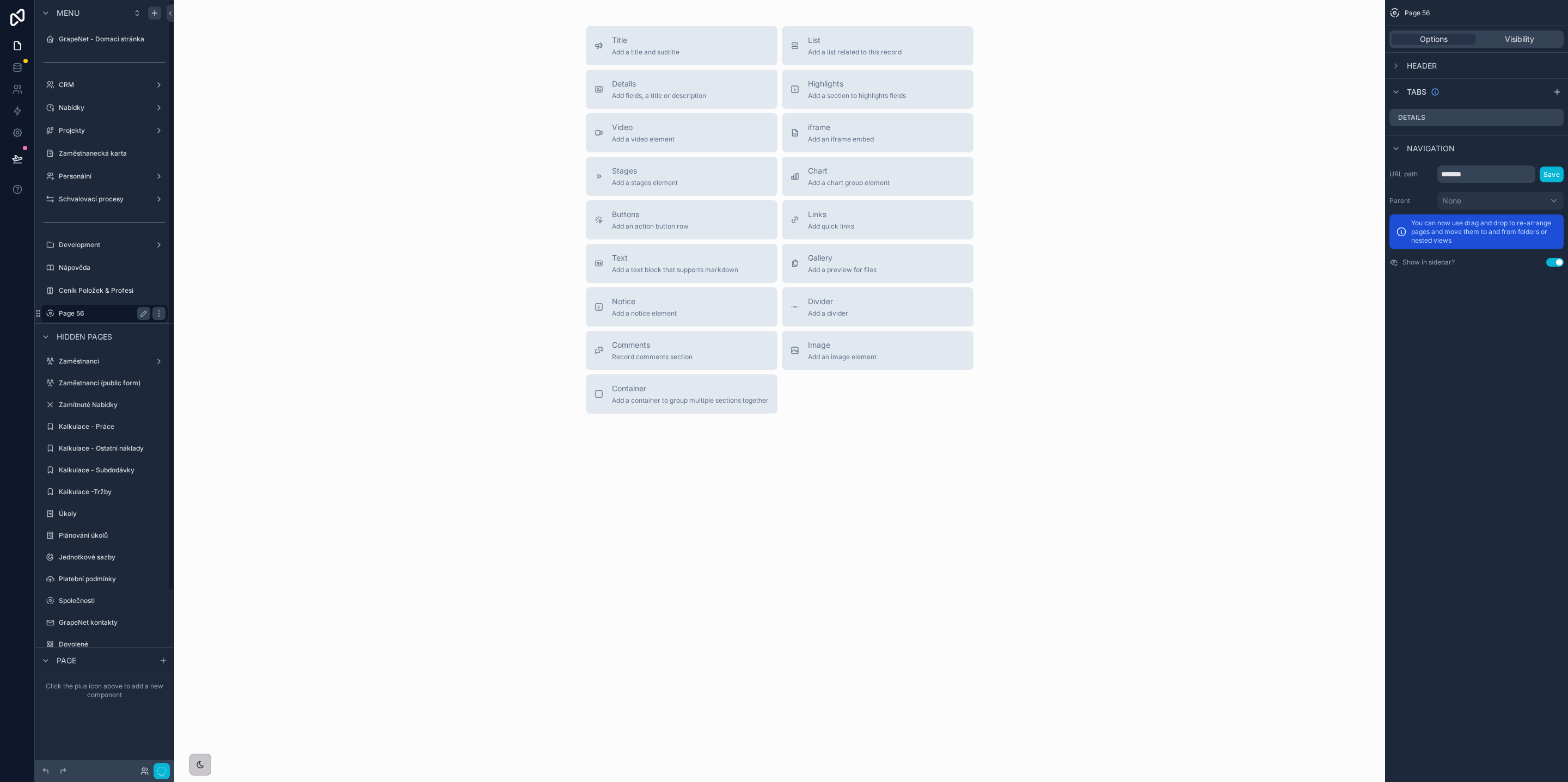
click at [136, 312] on label "Page 56" at bounding box center [102, 313] width 88 height 9
click at [119, 309] on label "Page 56" at bounding box center [102, 313] width 88 height 9
click at [133, 314] on label "Page 56" at bounding box center [102, 313] width 88 height 9
click at [139, 313] on icon "scrollable content" at bounding box center [143, 313] width 9 height 9
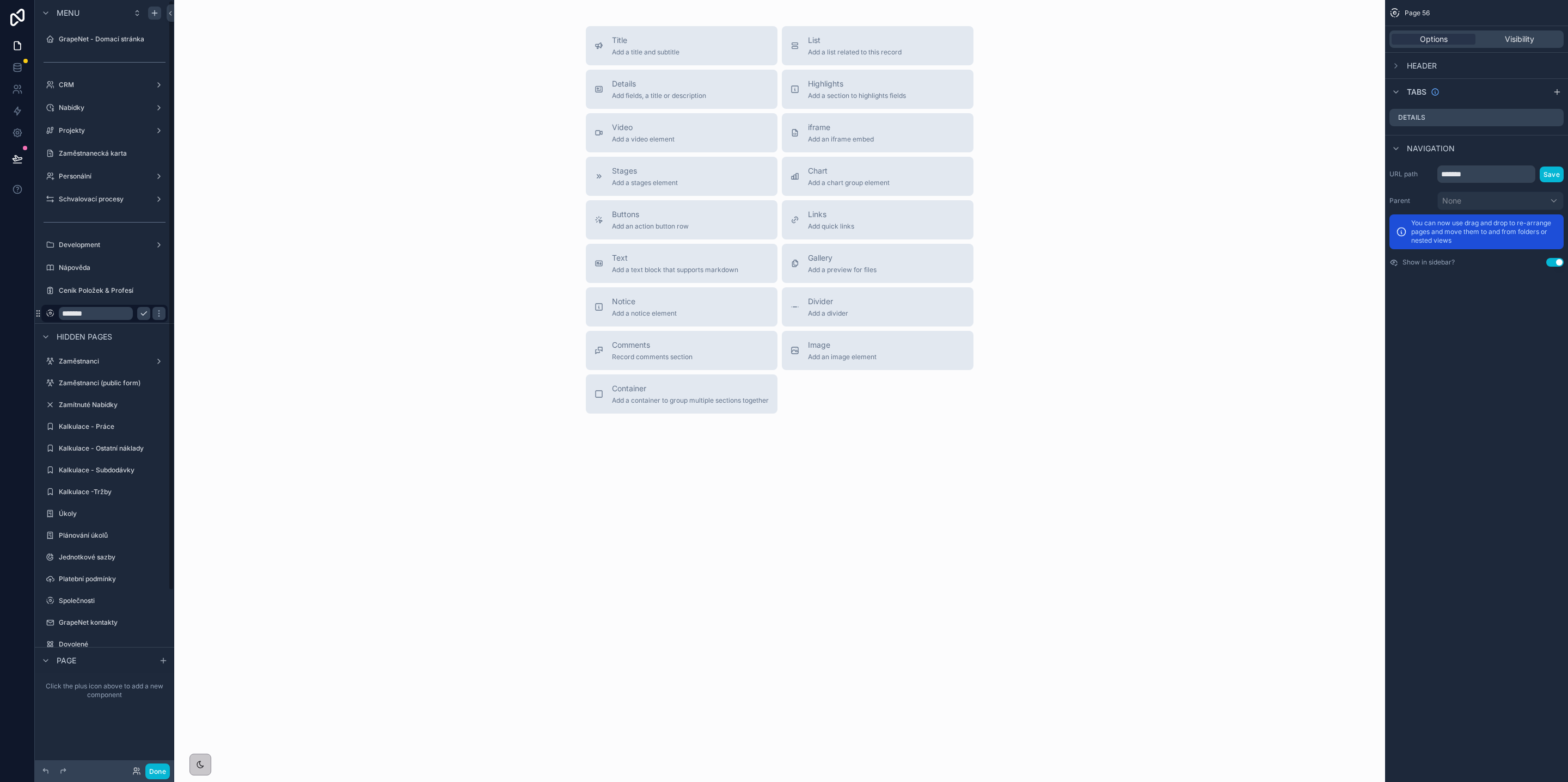
click at [119, 313] on input "*******" at bounding box center [95, 314] width 74 height 13
type input "**********"
click at [156, 313] on icon "scrollable content" at bounding box center [159, 314] width 6 height 4
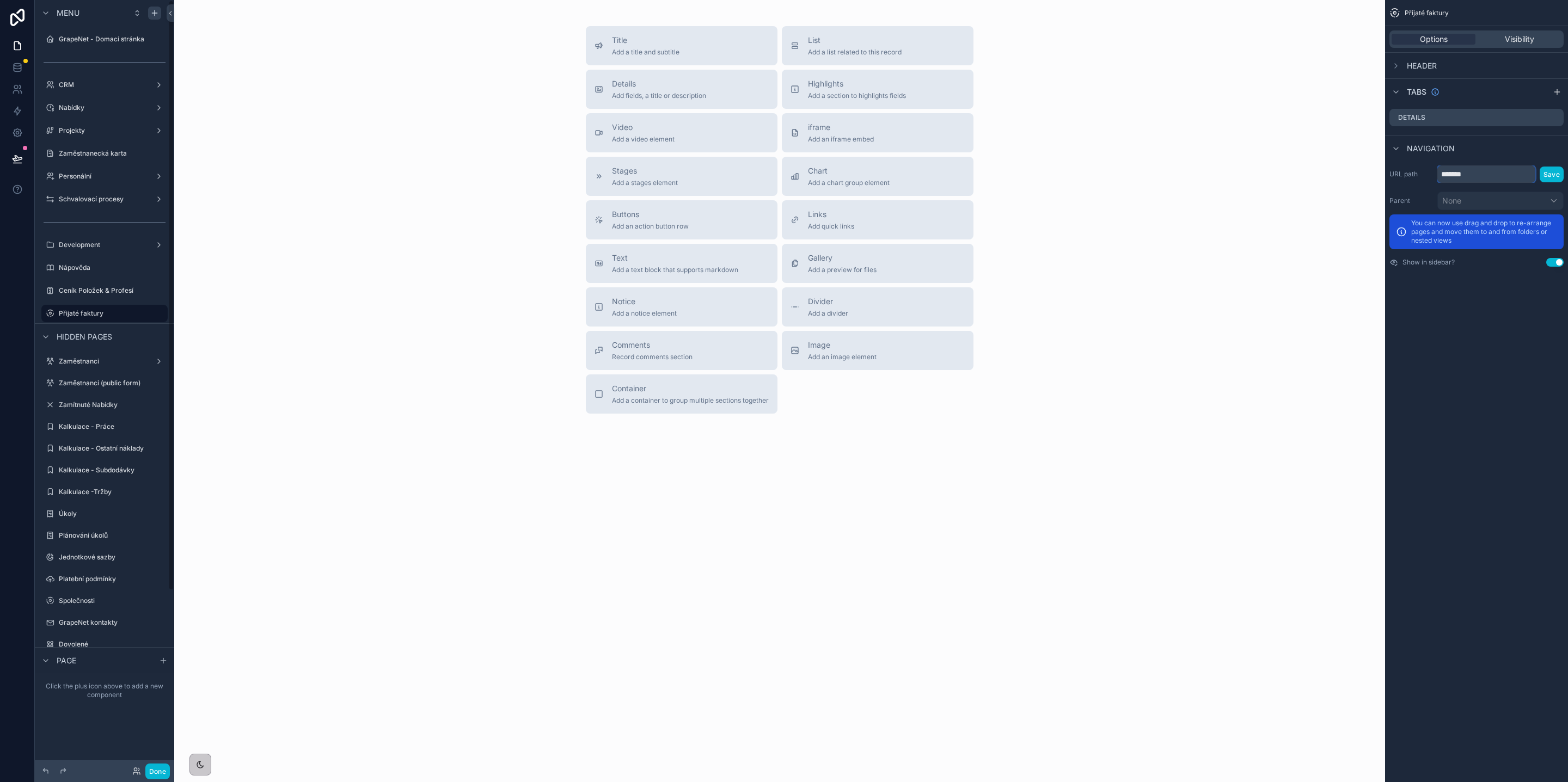
click at [1476, 179] on input "*******" at bounding box center [1486, 174] width 98 height 17
type input "**********"
drag, startPoint x: 1557, startPoint y: 171, endPoint x: 1546, endPoint y: 172, distance: 11.0
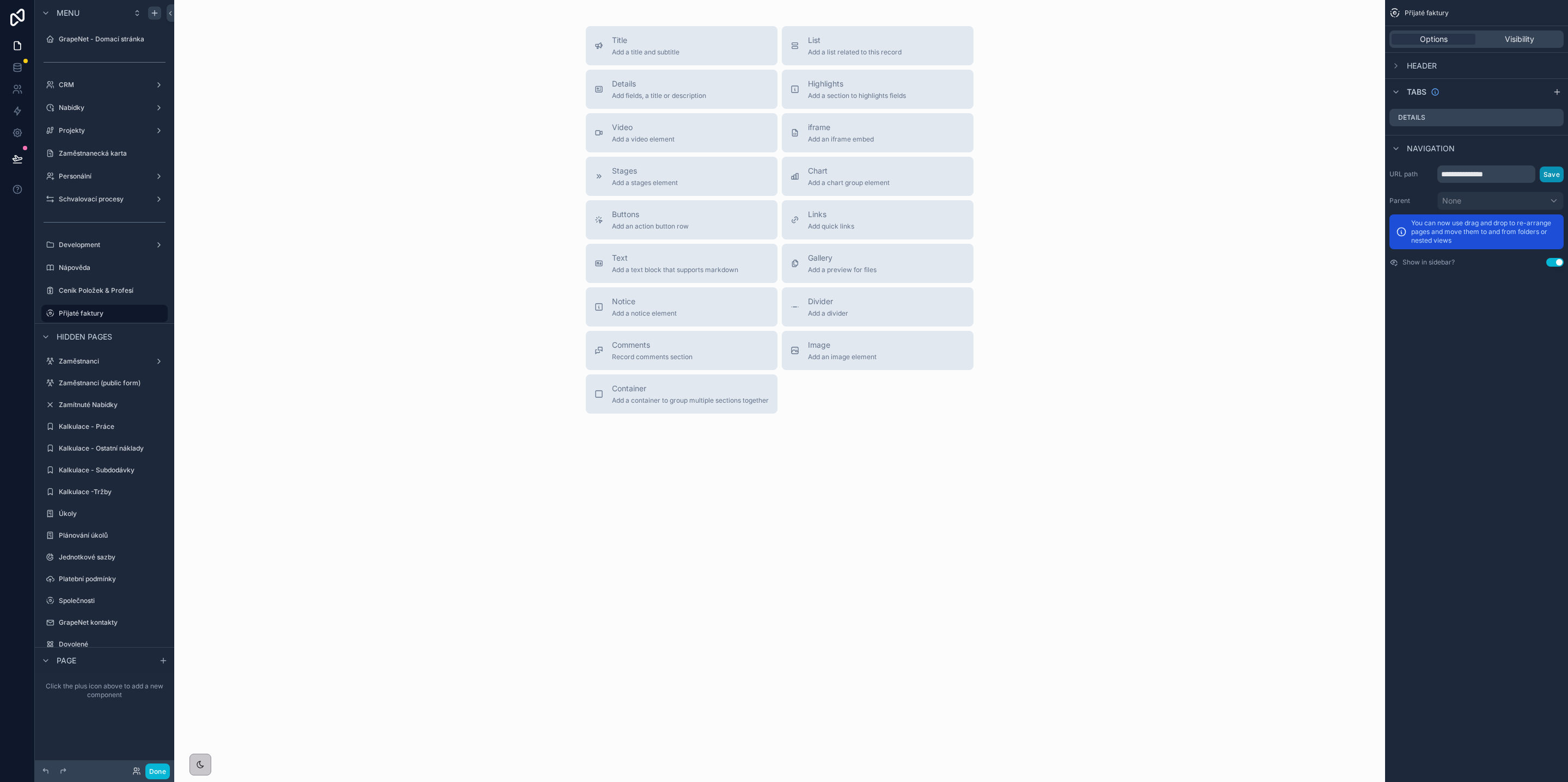
click at [1557, 171] on button "Save" at bounding box center [1551, 174] width 24 height 15
click at [157, 14] on icon "scrollable content" at bounding box center [154, 13] width 9 height 9
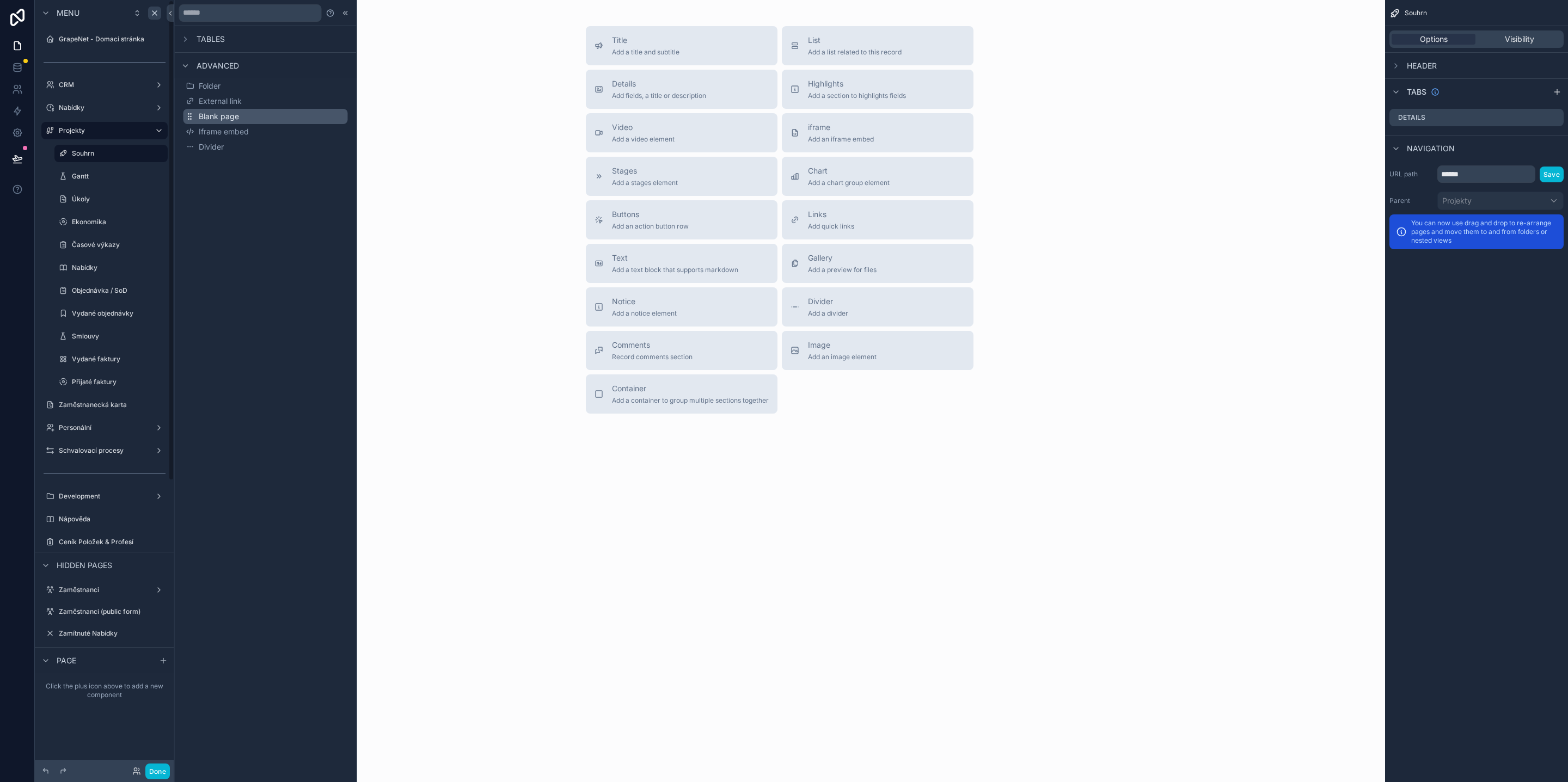
click at [260, 114] on button "Blank page" at bounding box center [266, 116] width 164 height 15
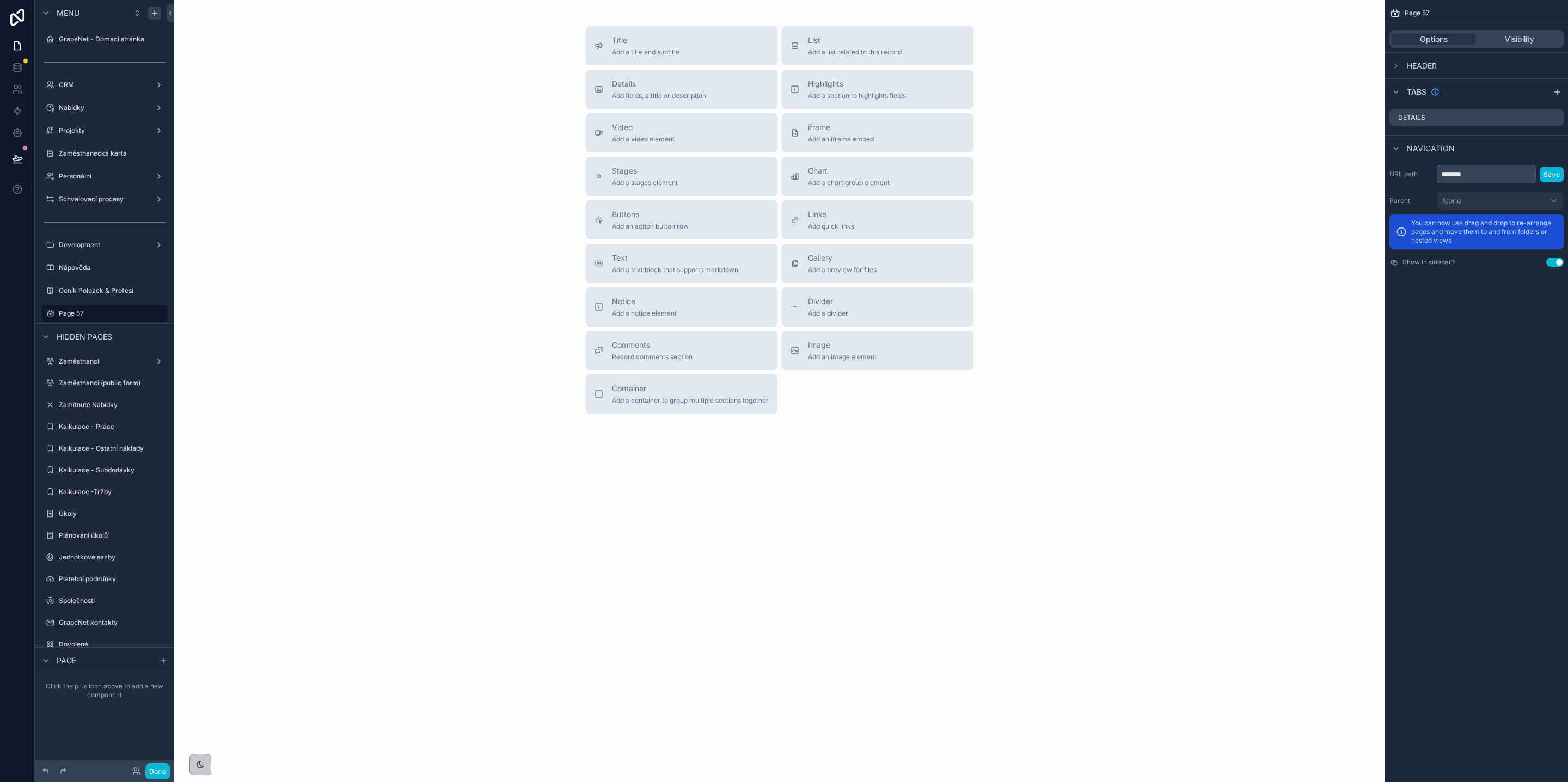
click at [1474, 181] on input "*******" at bounding box center [1486, 174] width 98 height 17
click at [1474, 179] on input "*******" at bounding box center [1486, 174] width 98 height 17
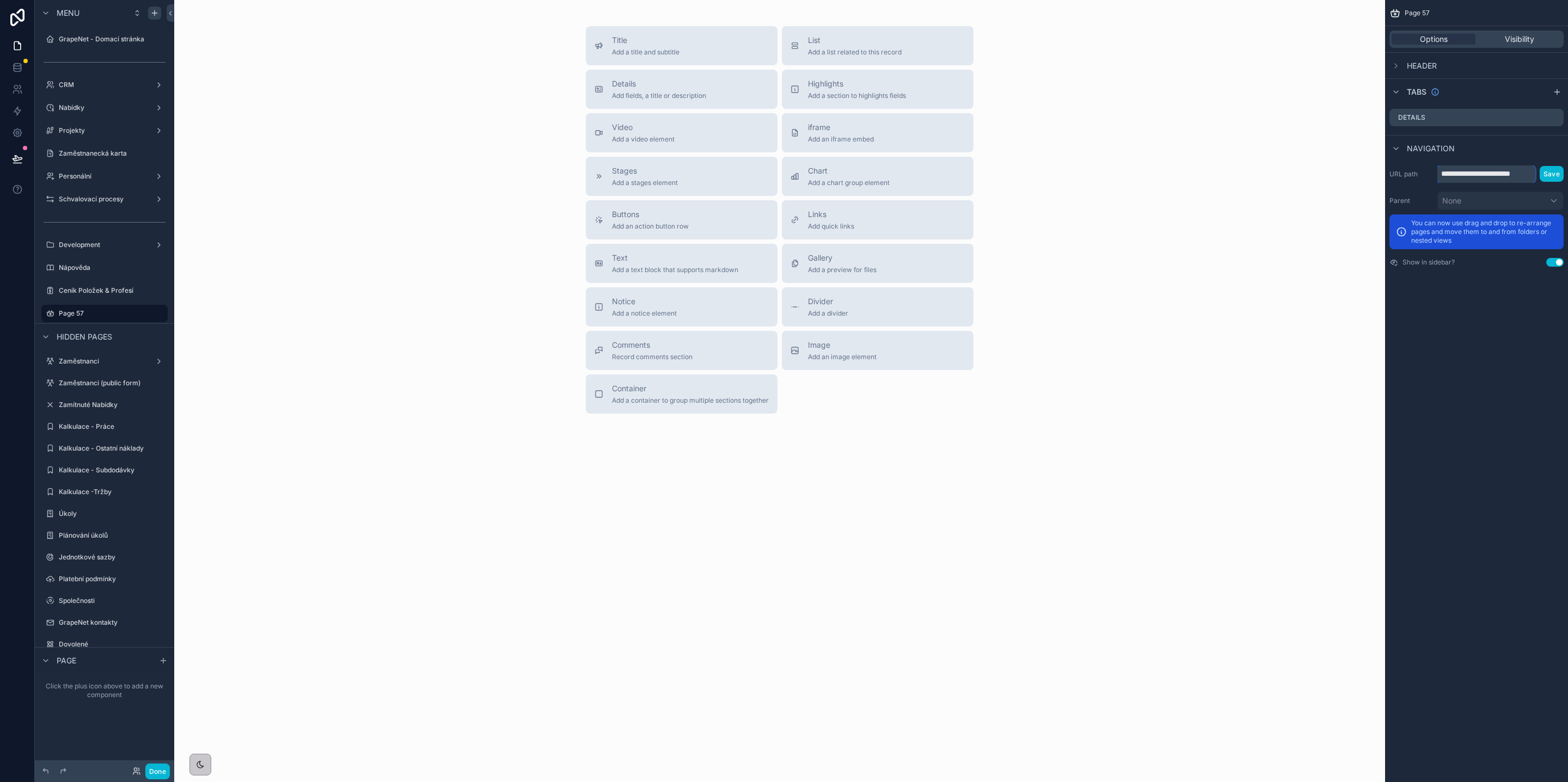
click at [1504, 175] on input "**********" at bounding box center [1486, 174] width 98 height 17
click at [1492, 174] on input "**********" at bounding box center [1486, 174] width 98 height 17
type input "**********"
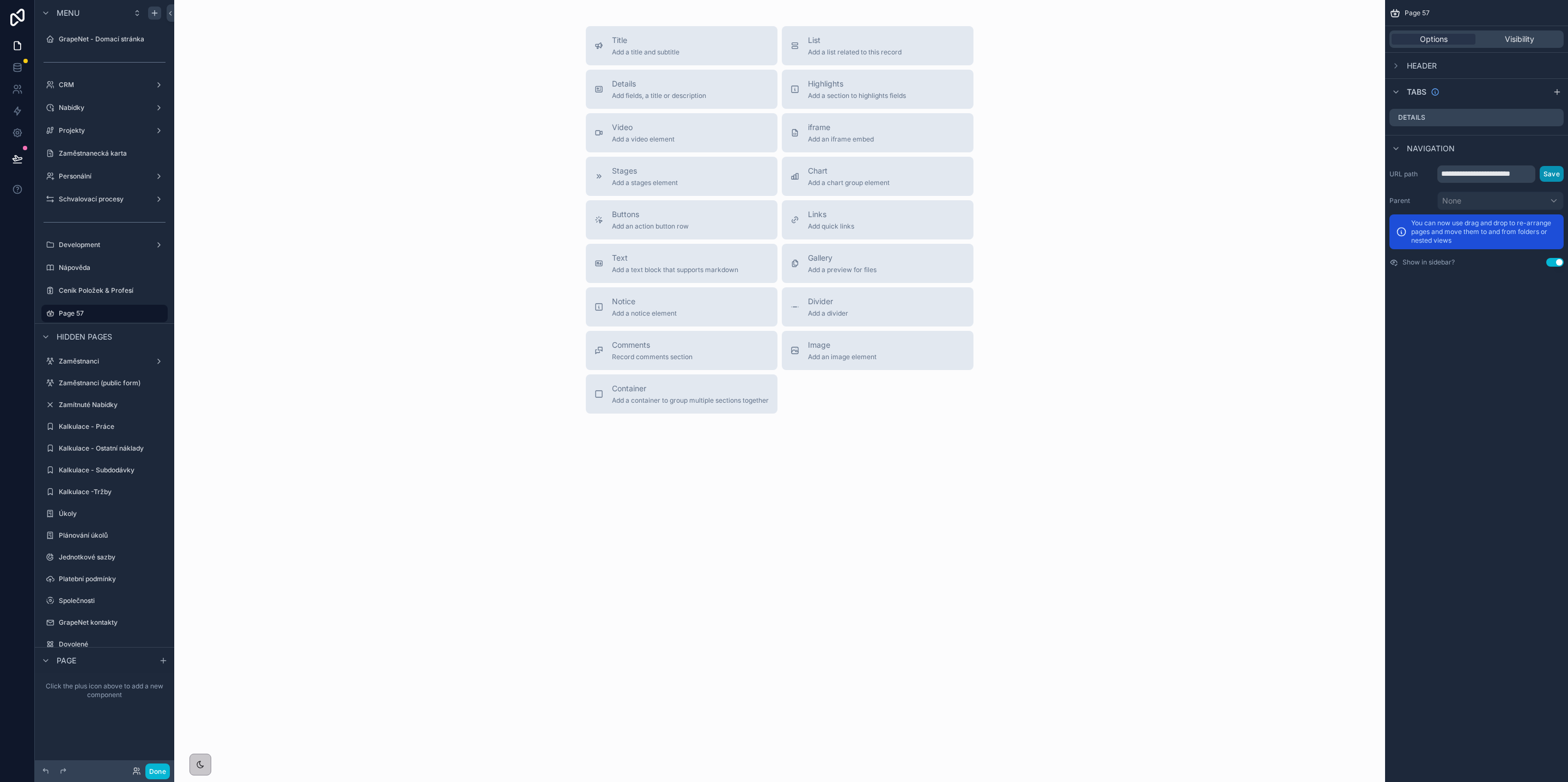
click at [1552, 175] on button "Save" at bounding box center [1551, 174] width 24 height 15
click at [145, 312] on icon "scrollable content" at bounding box center [145, 313] width 2 height 2
click at [98, 307] on input "*******" at bounding box center [95, 314] width 74 height 13
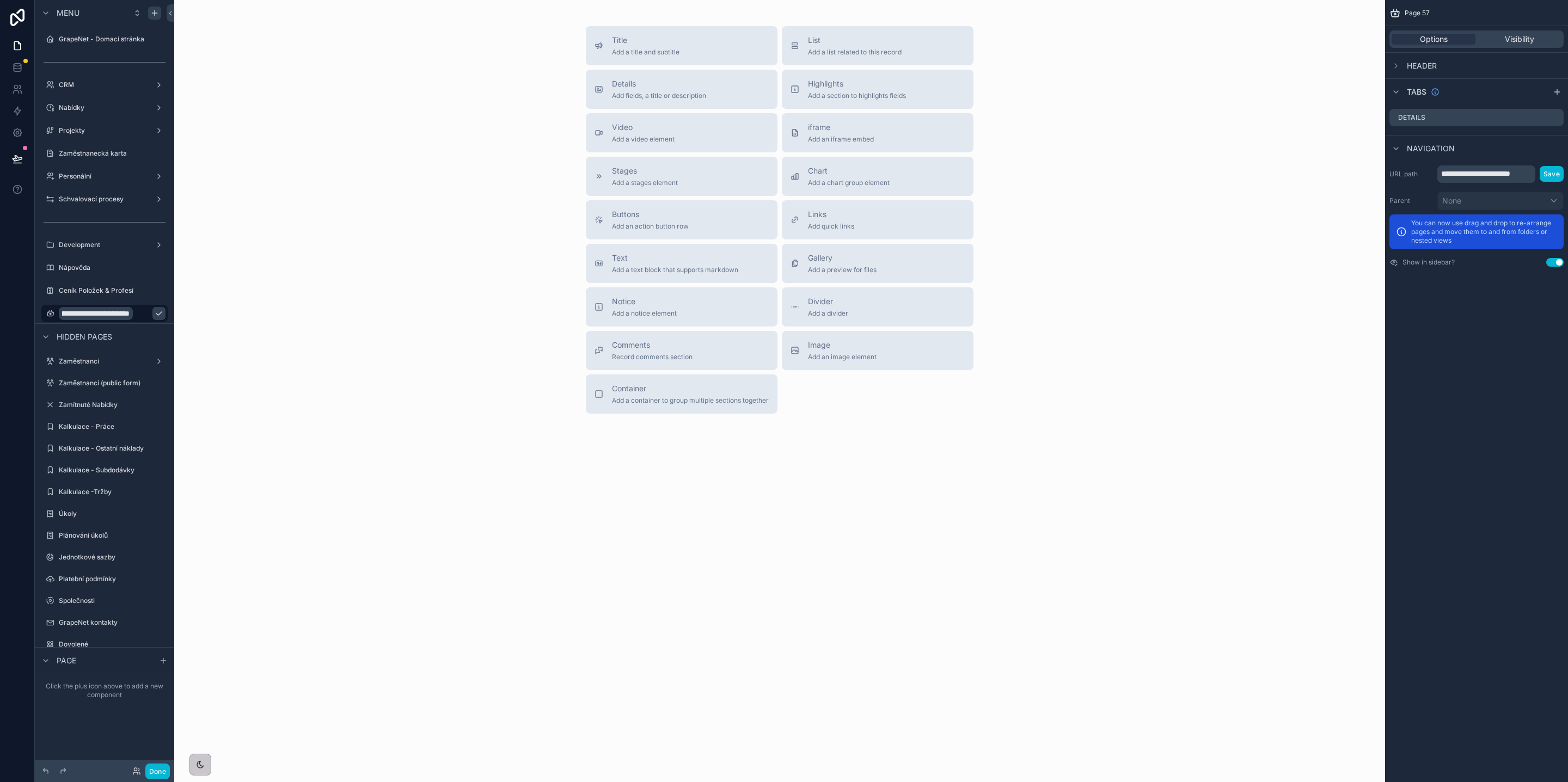
scroll to position [0, 12]
type input "**********"
click at [155, 316] on icon "scrollable content" at bounding box center [159, 313] width 9 height 9
click at [1511, 173] on input "**********" at bounding box center [1486, 174] width 98 height 17
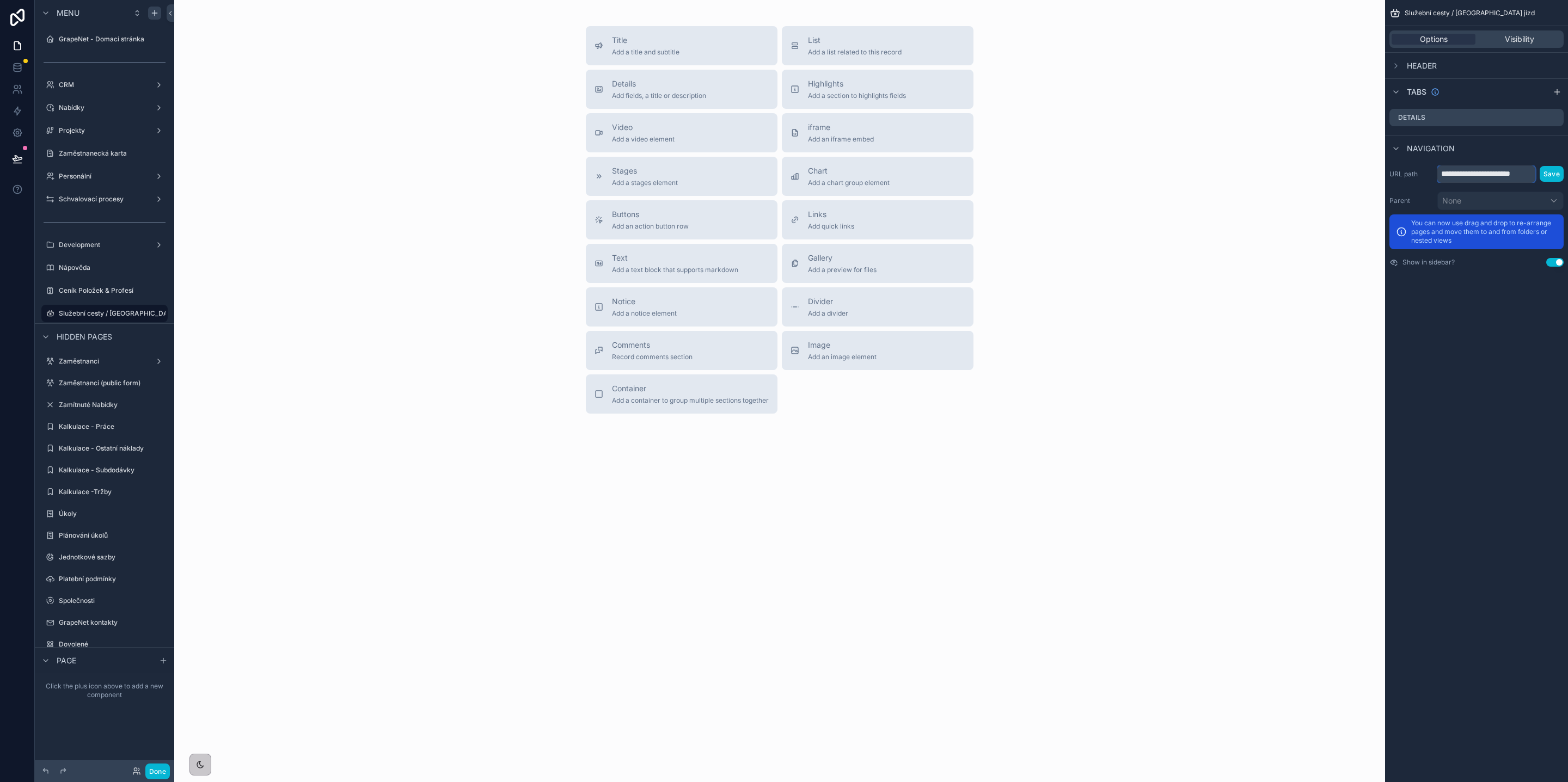
click at [1511, 173] on input "**********" at bounding box center [1486, 174] width 98 height 17
type input "**********"
click at [1543, 174] on button "Save" at bounding box center [1551, 174] width 24 height 15
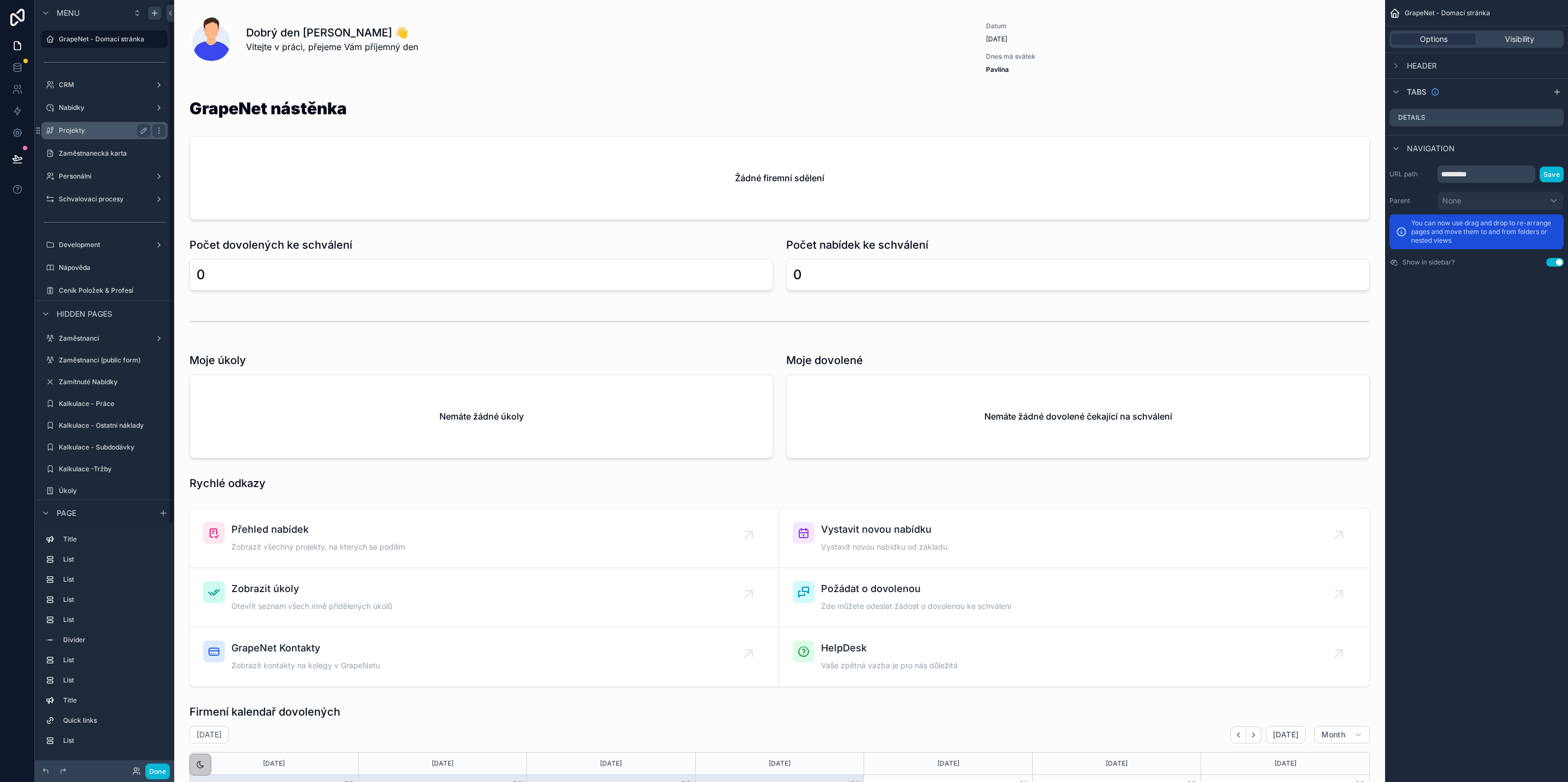
click at [71, 131] on label "Projekty" at bounding box center [102, 130] width 88 height 9
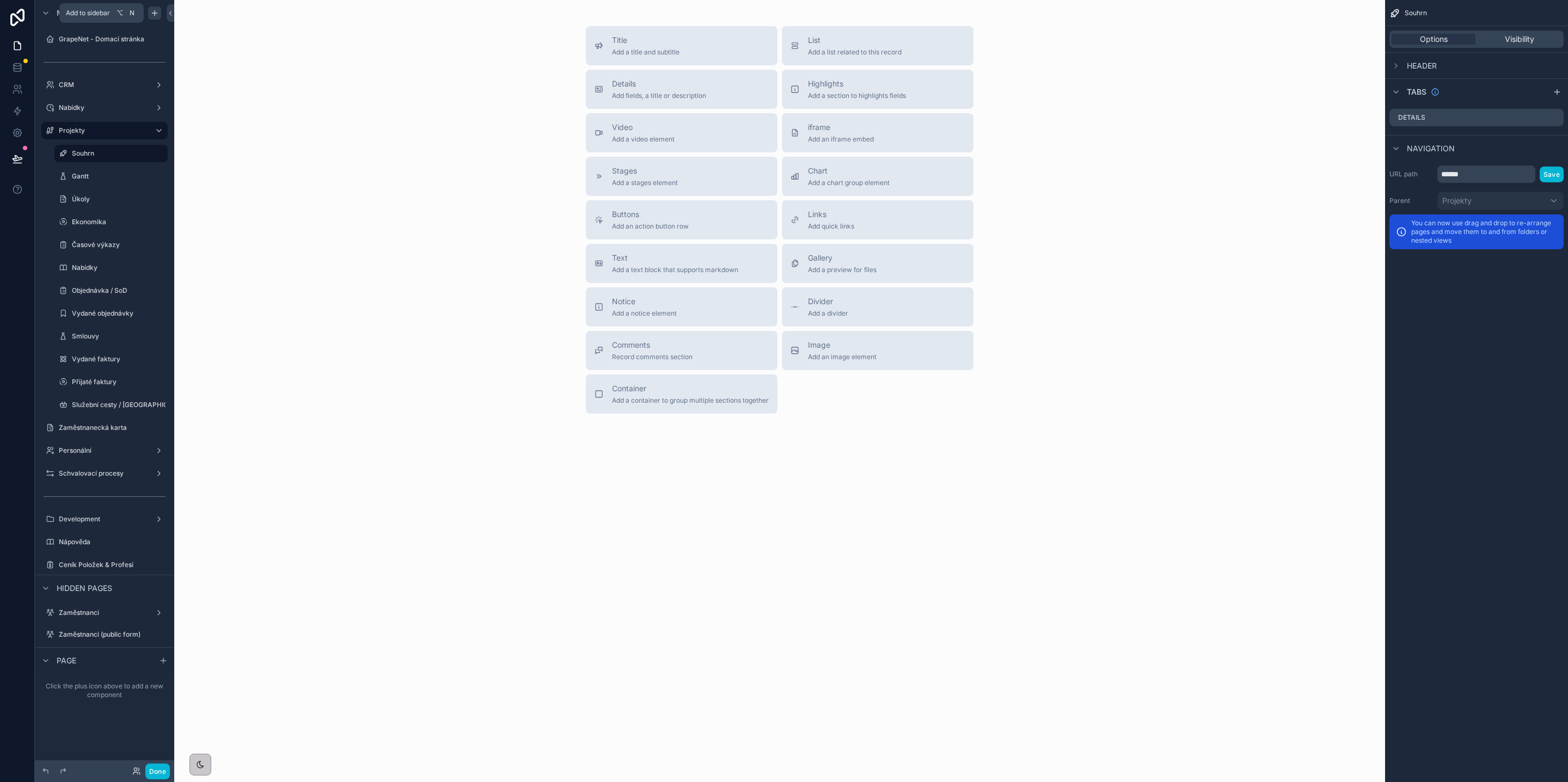
click at [157, 17] on div "scrollable content" at bounding box center [155, 13] width 13 height 13
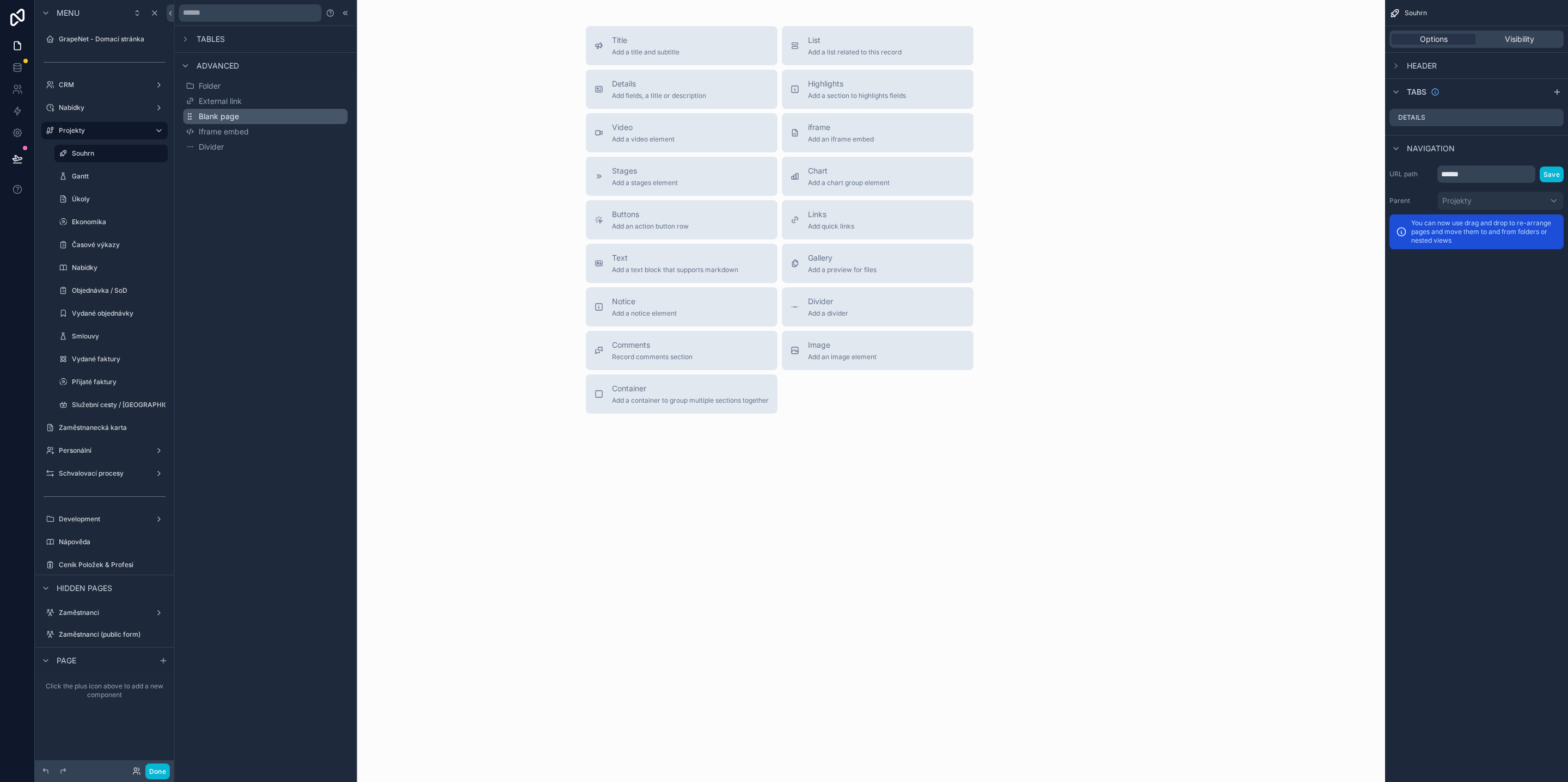
click at [248, 113] on button "Blank page" at bounding box center [266, 116] width 164 height 15
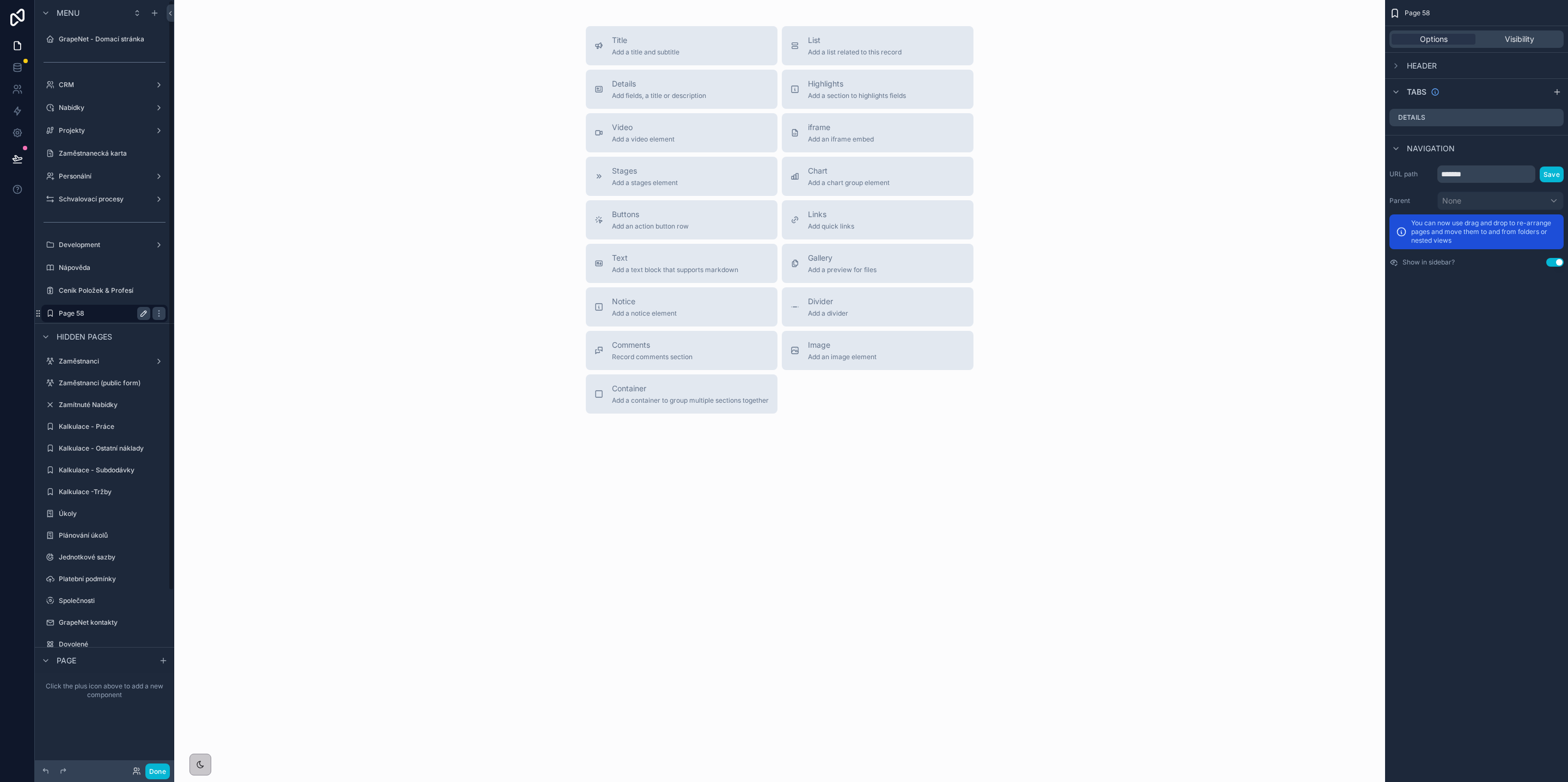
click at [147, 312] on icon "scrollable content" at bounding box center [143, 313] width 9 height 9
click at [98, 312] on input "*******" at bounding box center [95, 314] width 74 height 13
type input "**********"
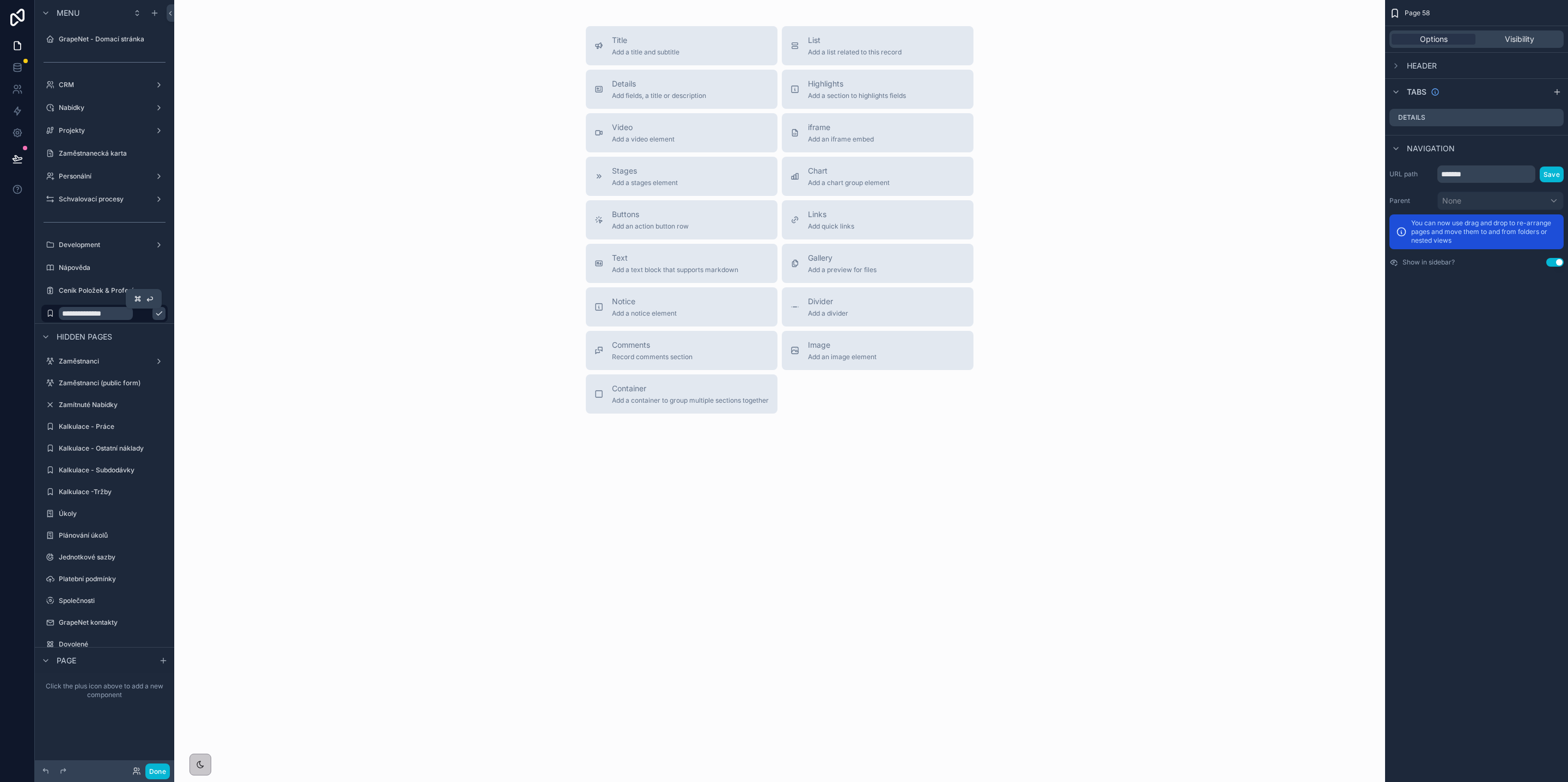
click at [156, 315] on icon "scrollable content" at bounding box center [159, 314] width 6 height 4
click at [1468, 169] on input "*******" at bounding box center [1486, 174] width 98 height 17
click at [1477, 175] on input "*******" at bounding box center [1486, 174] width 98 height 17
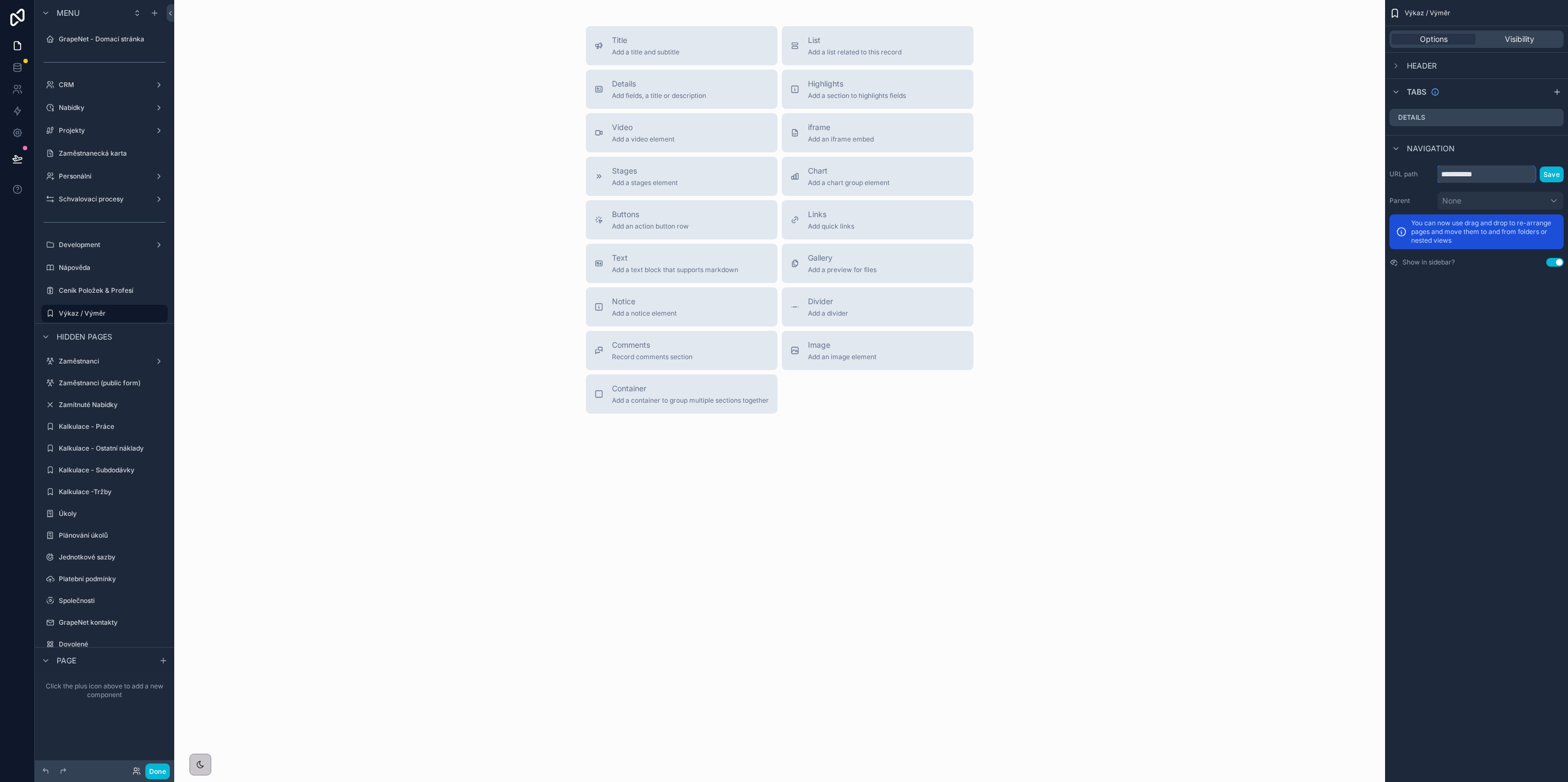
type input "**********"
click at [1551, 168] on button "Save" at bounding box center [1551, 174] width 24 height 15
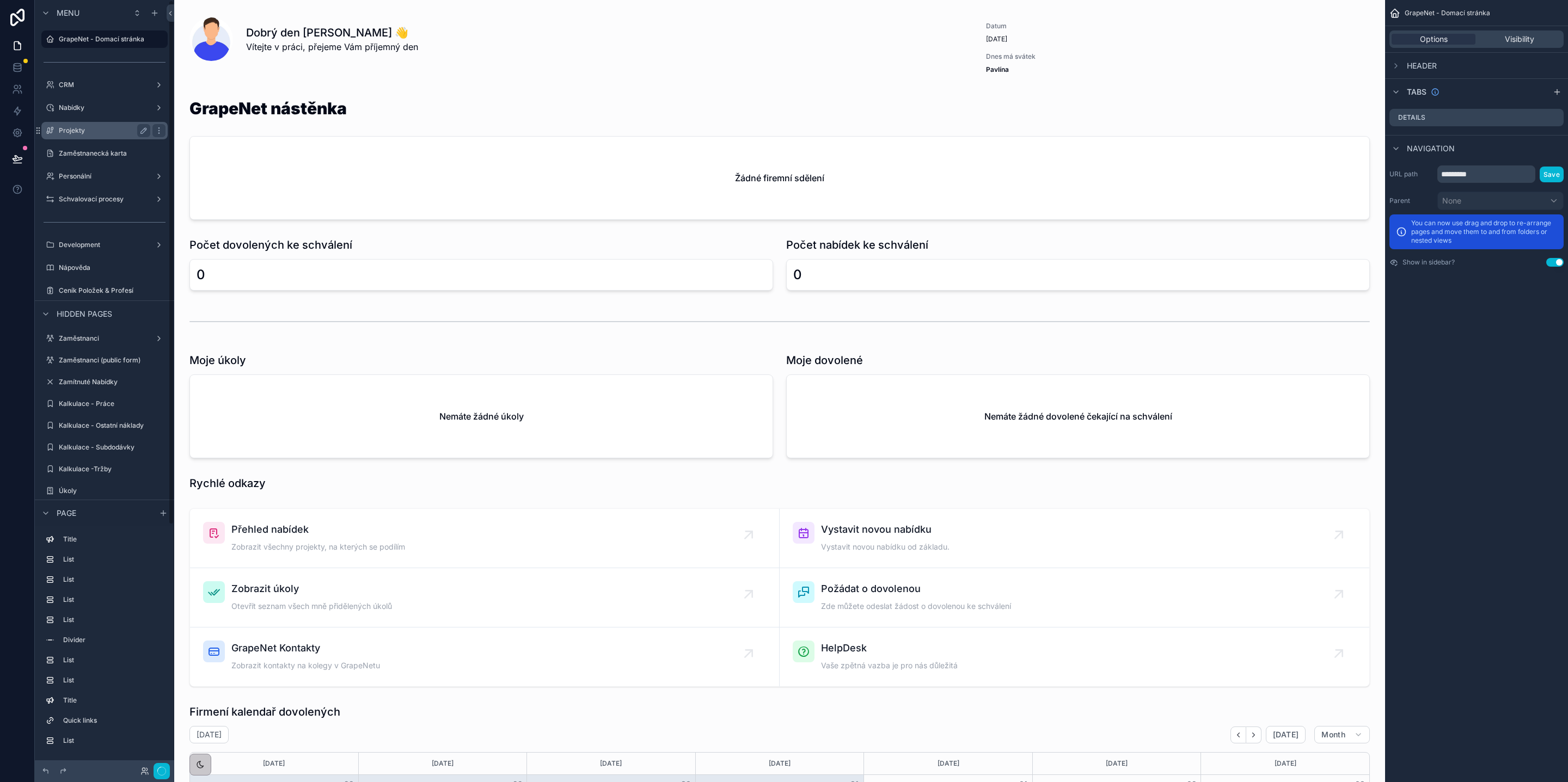
click at [111, 126] on label "Projekty" at bounding box center [102, 130] width 88 height 9
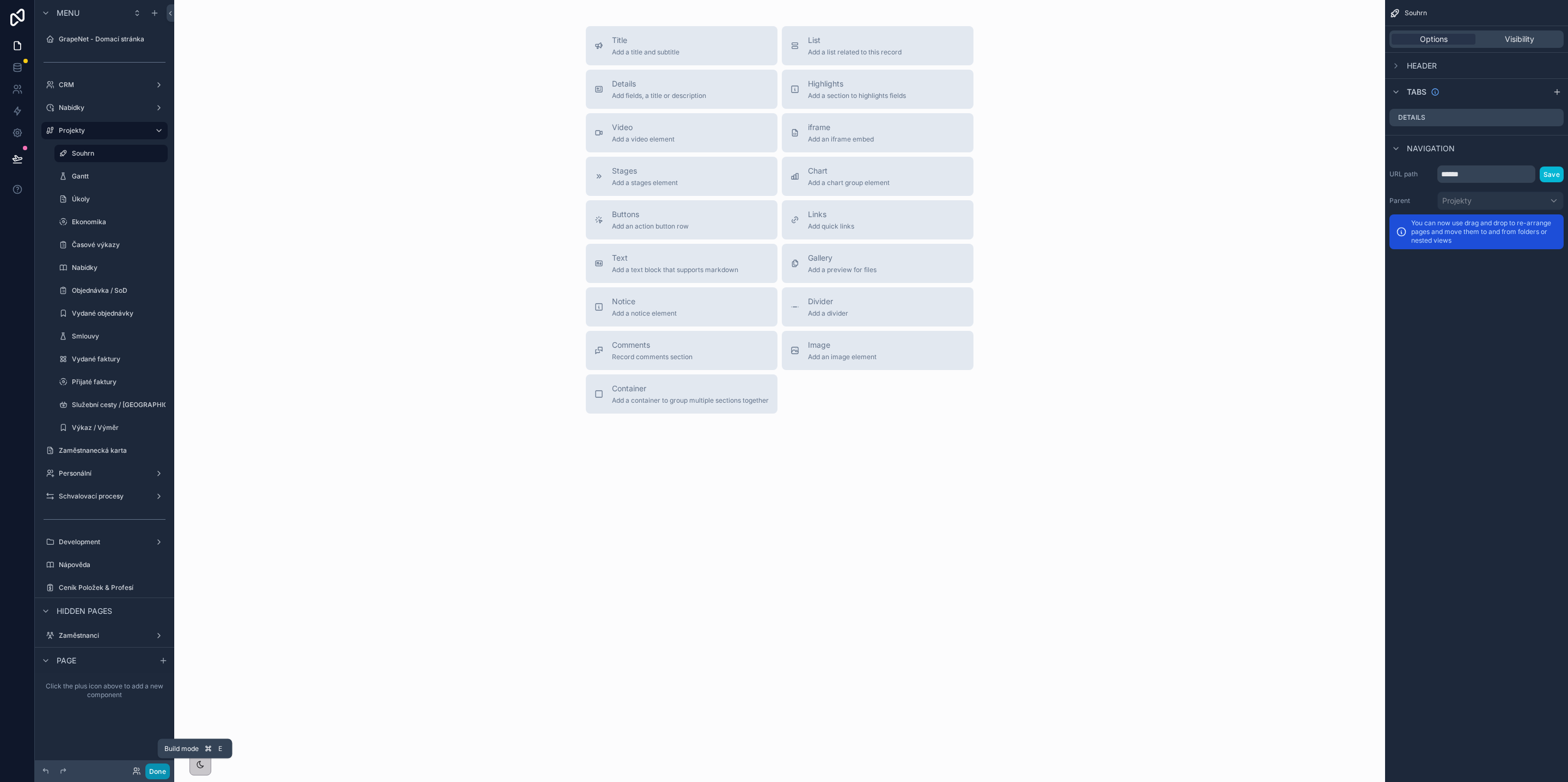
click at [155, 772] on button "Done" at bounding box center [157, 771] width 24 height 15
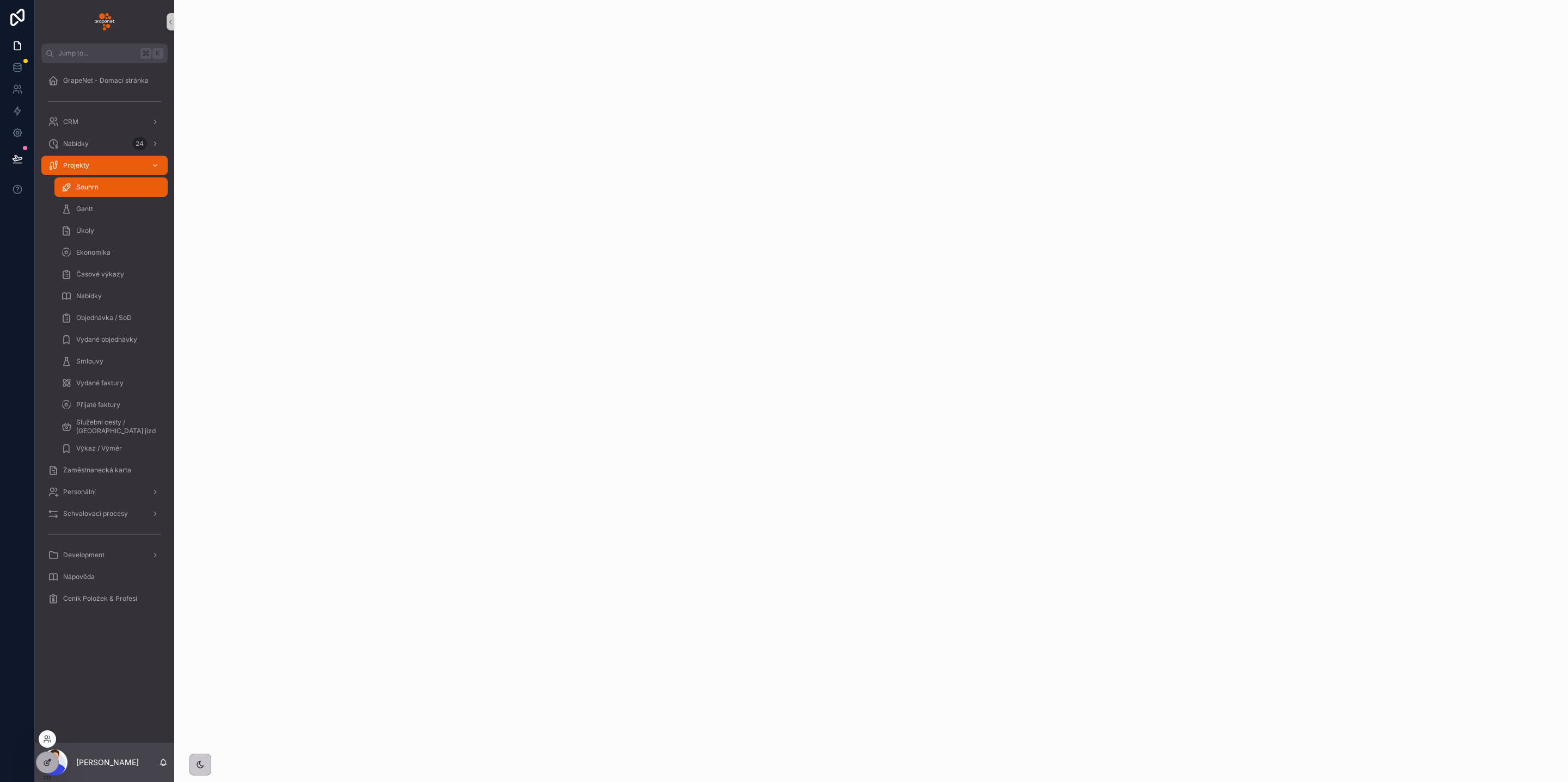
click at [51, 758] on icon at bounding box center [47, 762] width 9 height 9
click at [140, 162] on div "Projekty" at bounding box center [105, 165] width 114 height 17
click at [125, 200] on div "Gantt" at bounding box center [111, 209] width 100 height 17
click at [116, 187] on div "Souhrn" at bounding box center [111, 188] width 100 height 17
click at [110, 168] on div "Projekty" at bounding box center [105, 165] width 114 height 17
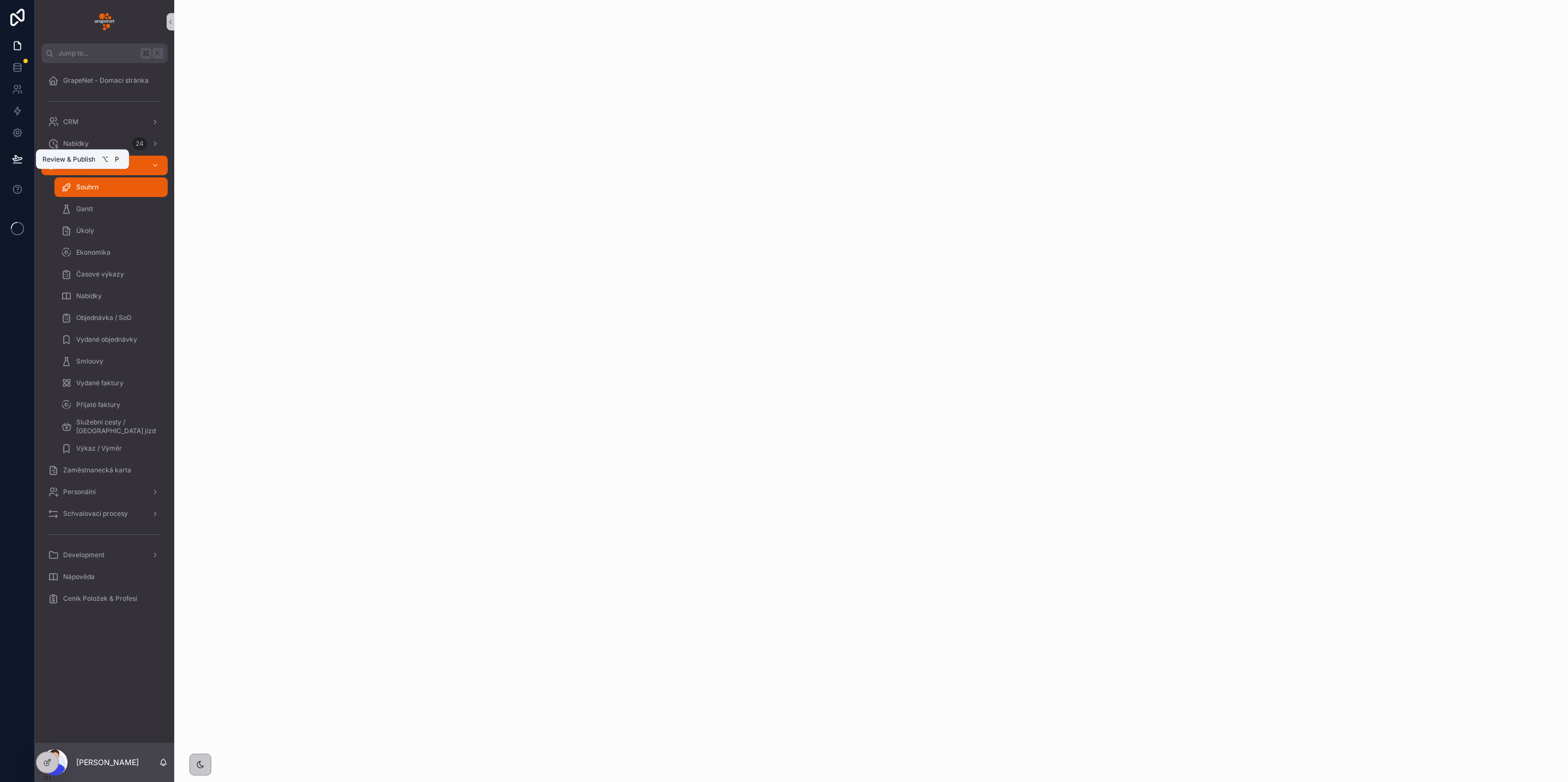
click at [17, 156] on icon at bounding box center [16, 159] width 11 height 11
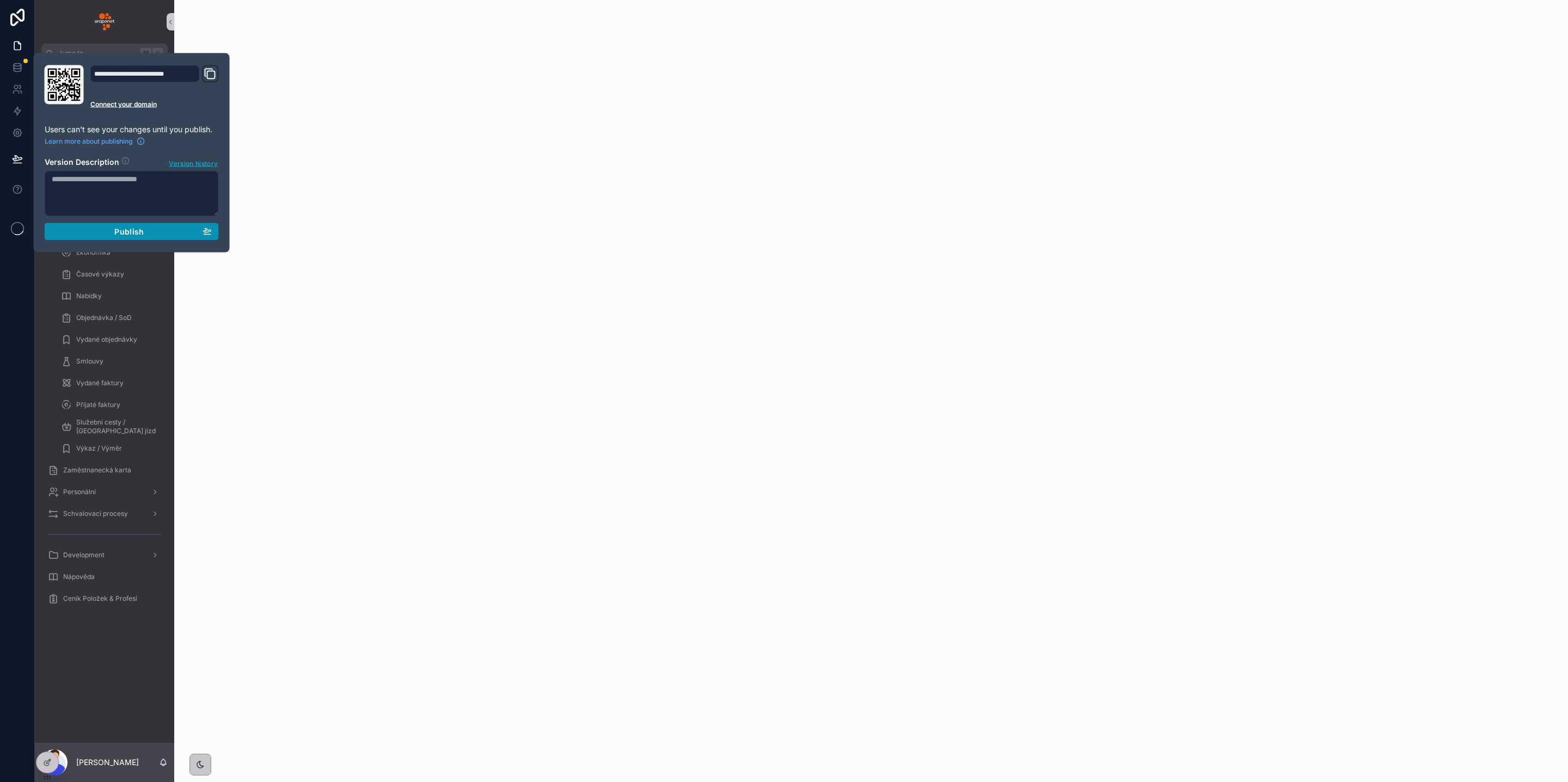
click at [119, 233] on span "Publish" at bounding box center [129, 232] width 30 height 10
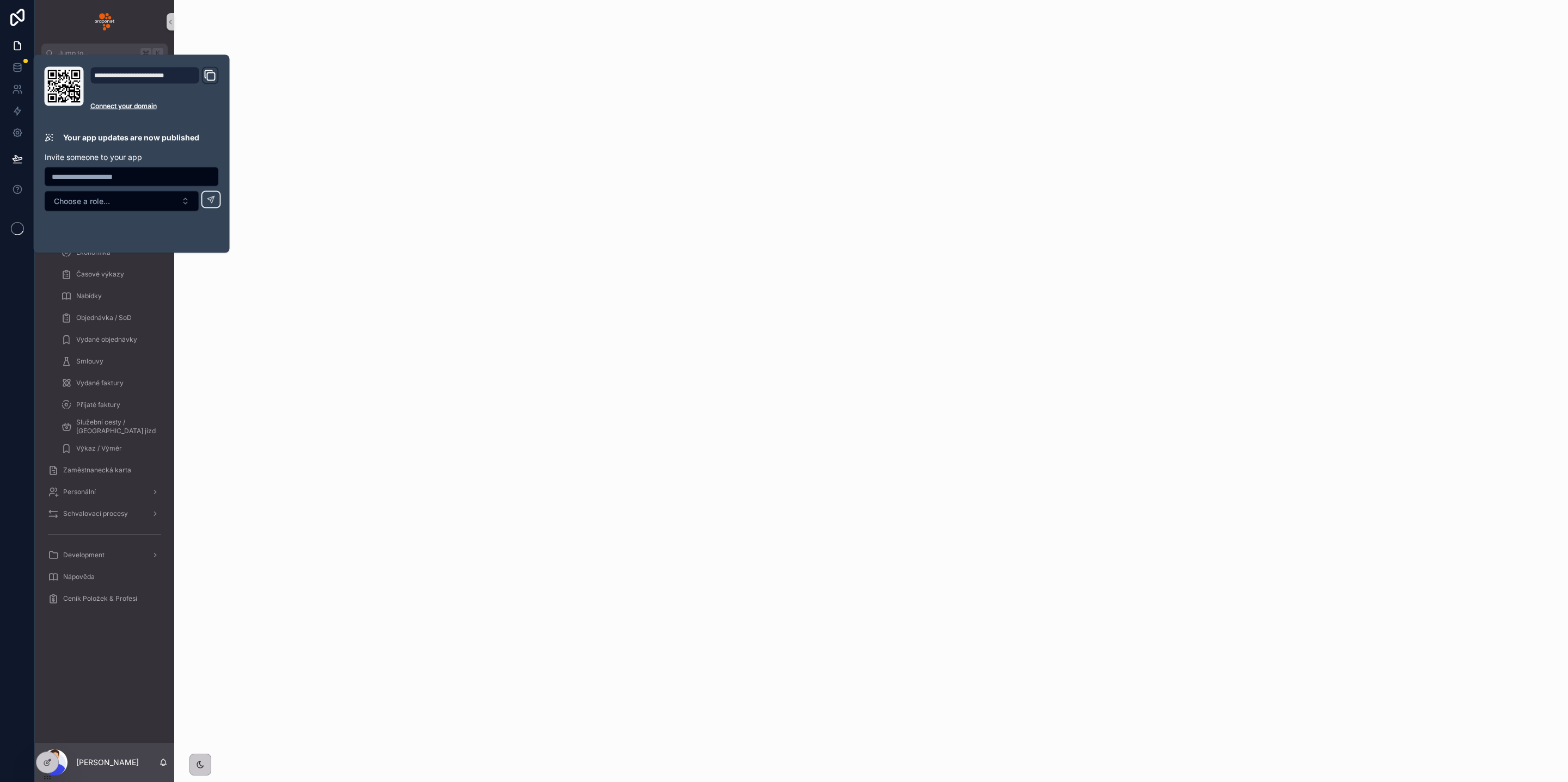
click at [474, 282] on div "scrollable content" at bounding box center [871, 391] width 1394 height 782
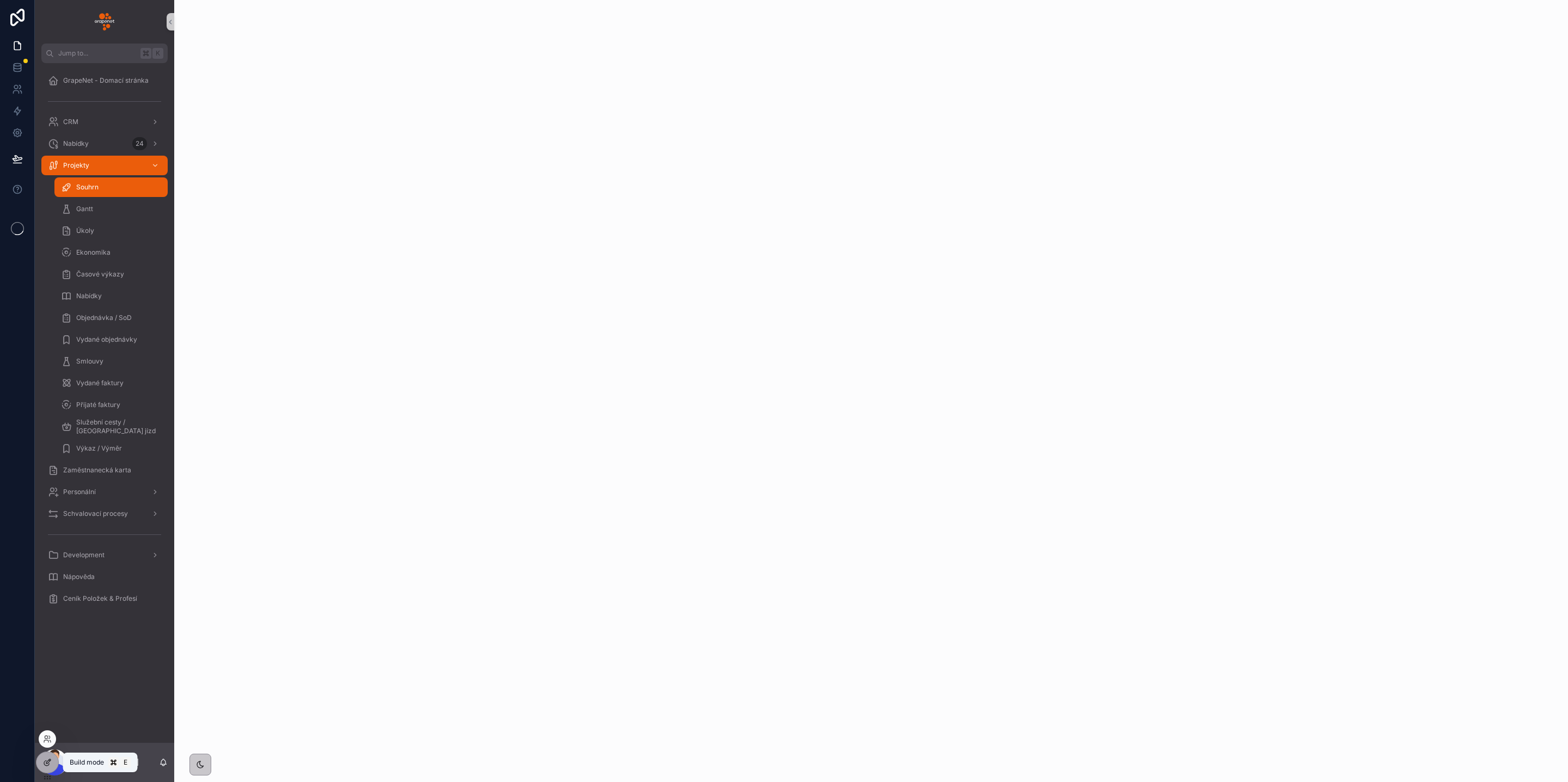
click at [51, 765] on icon at bounding box center [47, 762] width 9 height 9
click at [41, 766] on div at bounding box center [47, 763] width 22 height 21
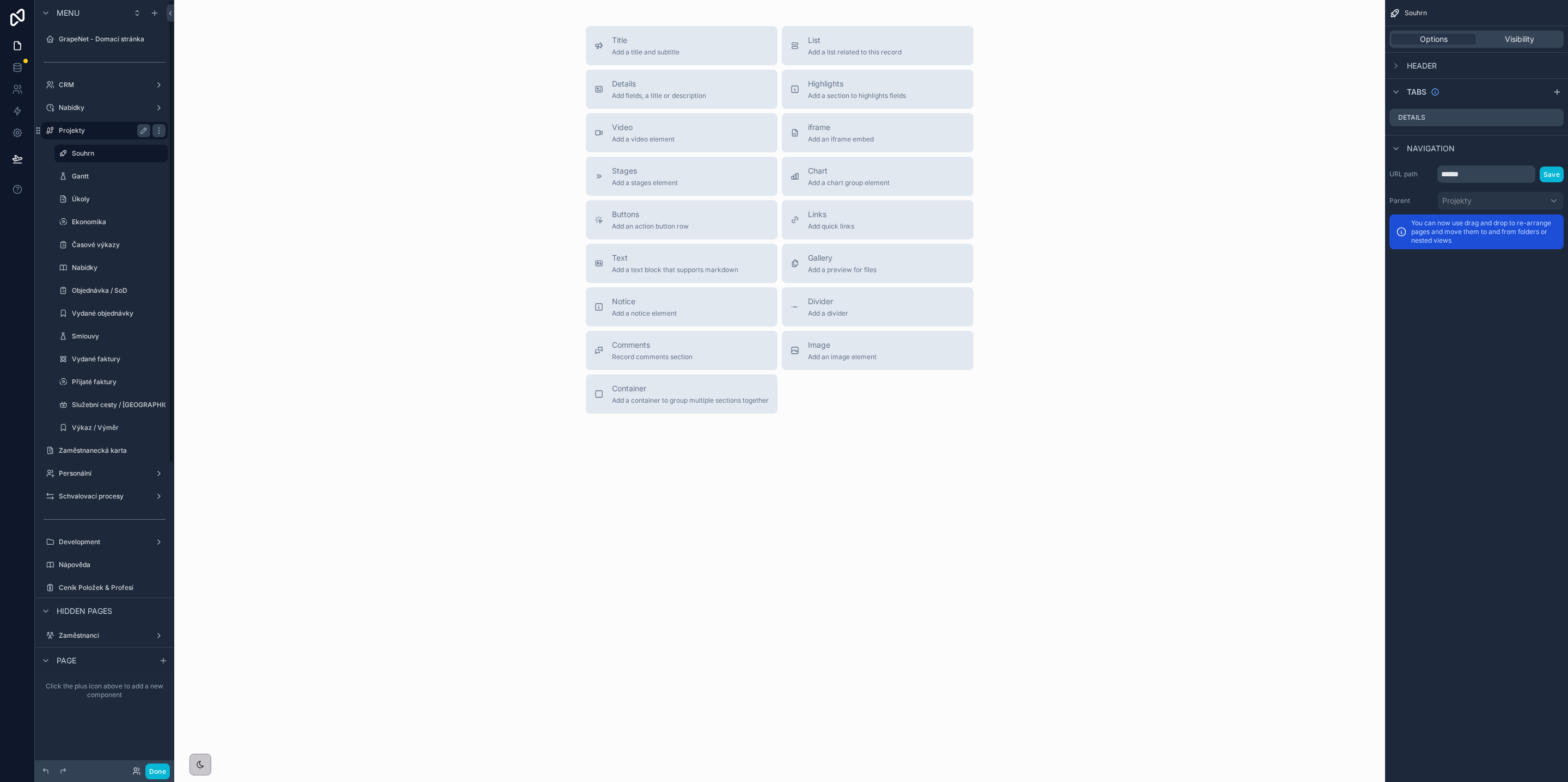
click at [85, 126] on label "Projekty" at bounding box center [102, 130] width 88 height 9
click at [139, 131] on icon "scrollable content" at bounding box center [143, 130] width 9 height 9
click at [124, 130] on input "********" at bounding box center [95, 131] width 74 height 13
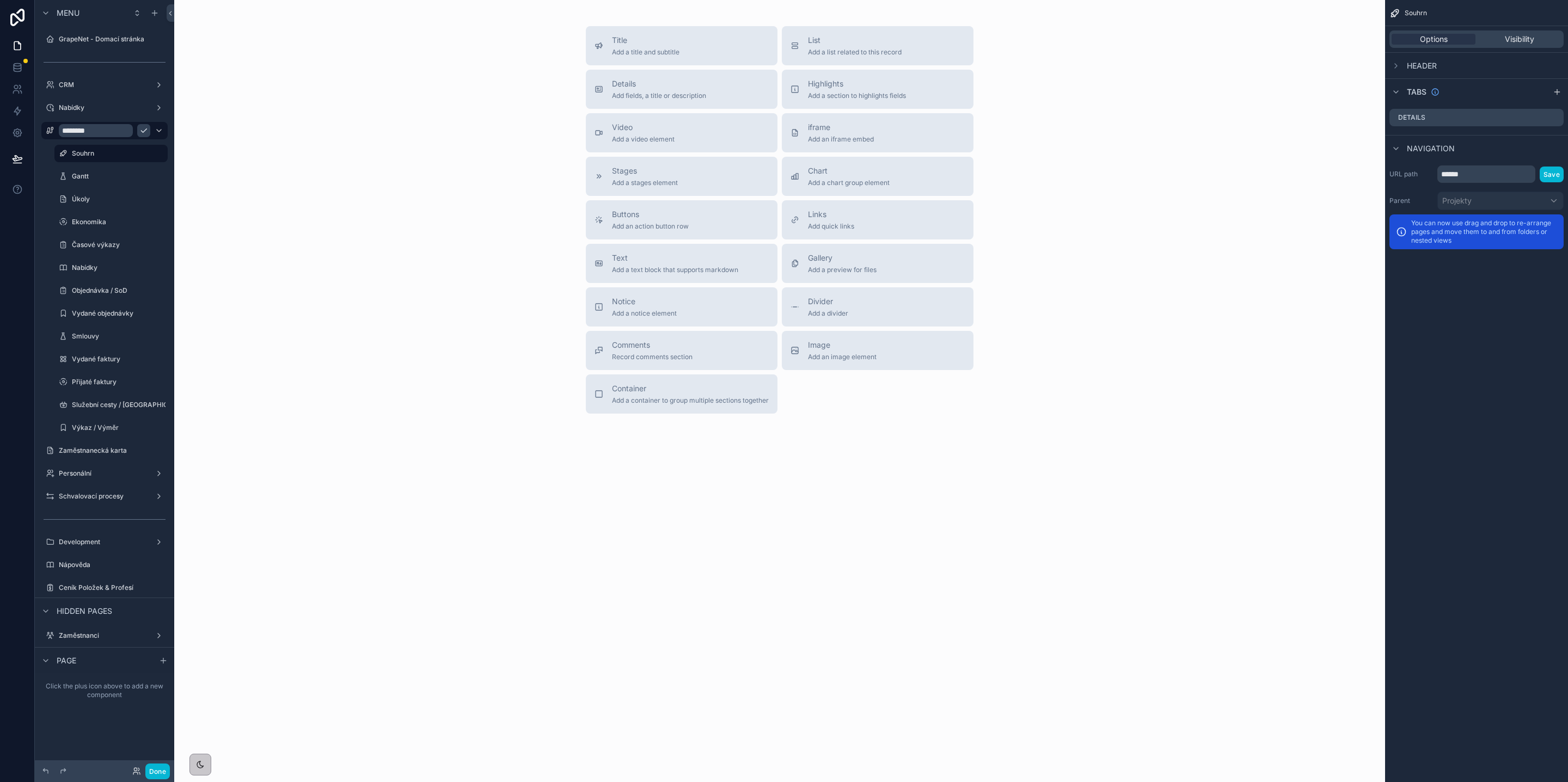
click at [146, 129] on icon "scrollable content" at bounding box center [144, 131] width 6 height 4
click at [151, 11] on icon "scrollable content" at bounding box center [154, 13] width 9 height 9
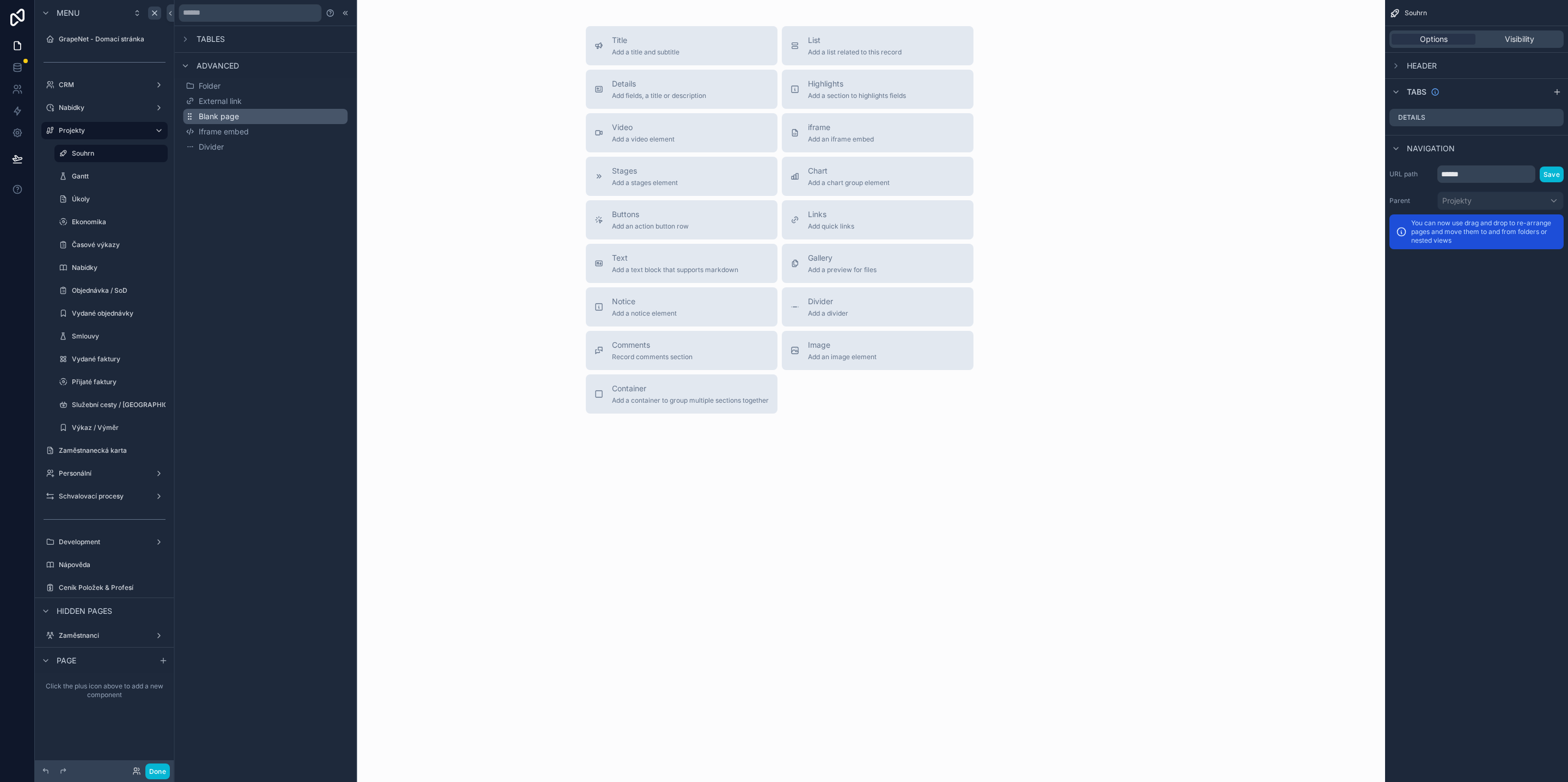
click at [234, 111] on span "Blank page" at bounding box center [219, 115] width 40 height 11
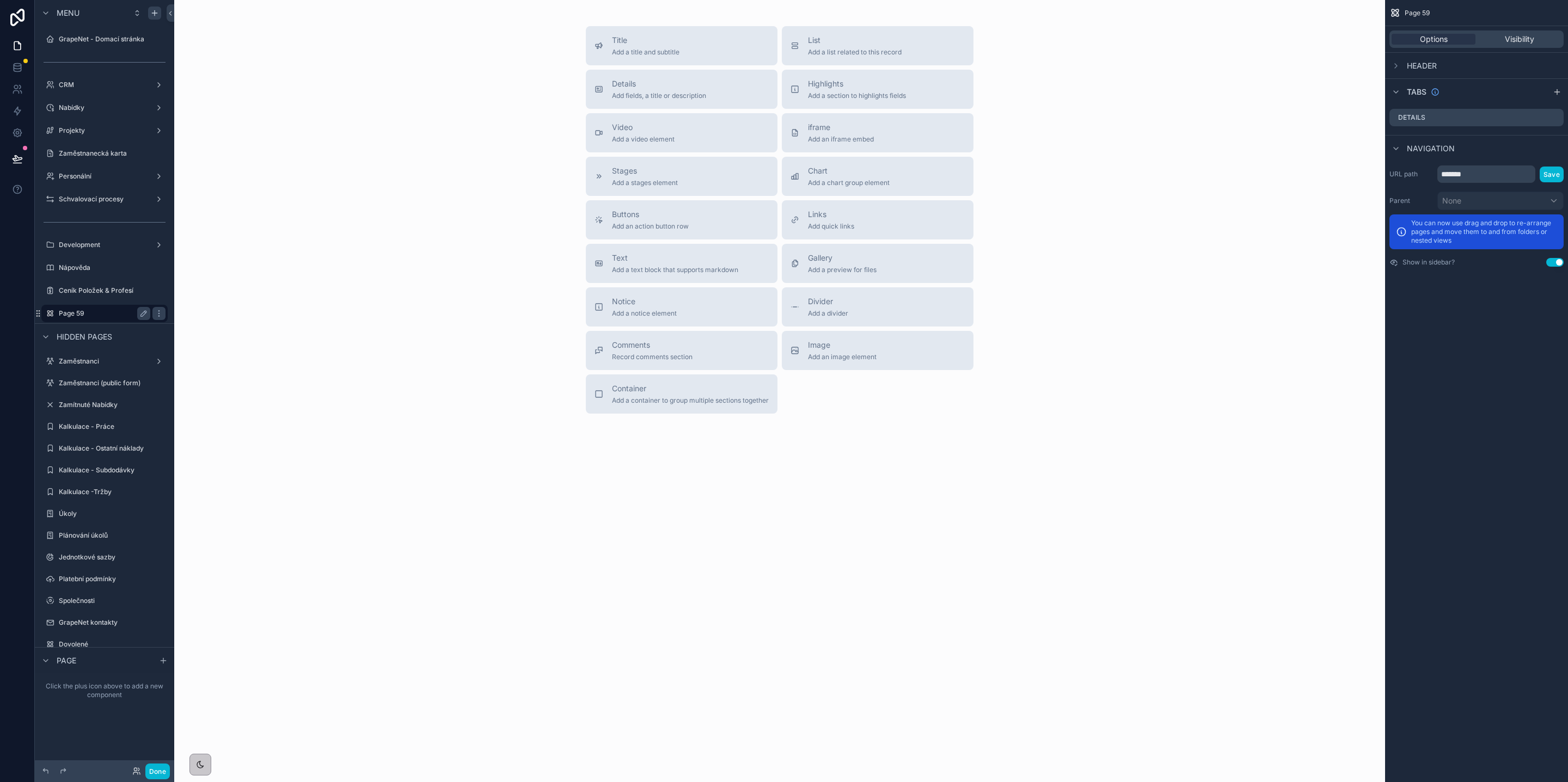
drag, startPoint x: 141, startPoint y: 311, endPoint x: 134, endPoint y: 311, distance: 7.0
click at [141, 310] on icon "scrollable content" at bounding box center [143, 313] width 9 height 9
click at [119, 310] on input "*******" at bounding box center [95, 314] width 74 height 13
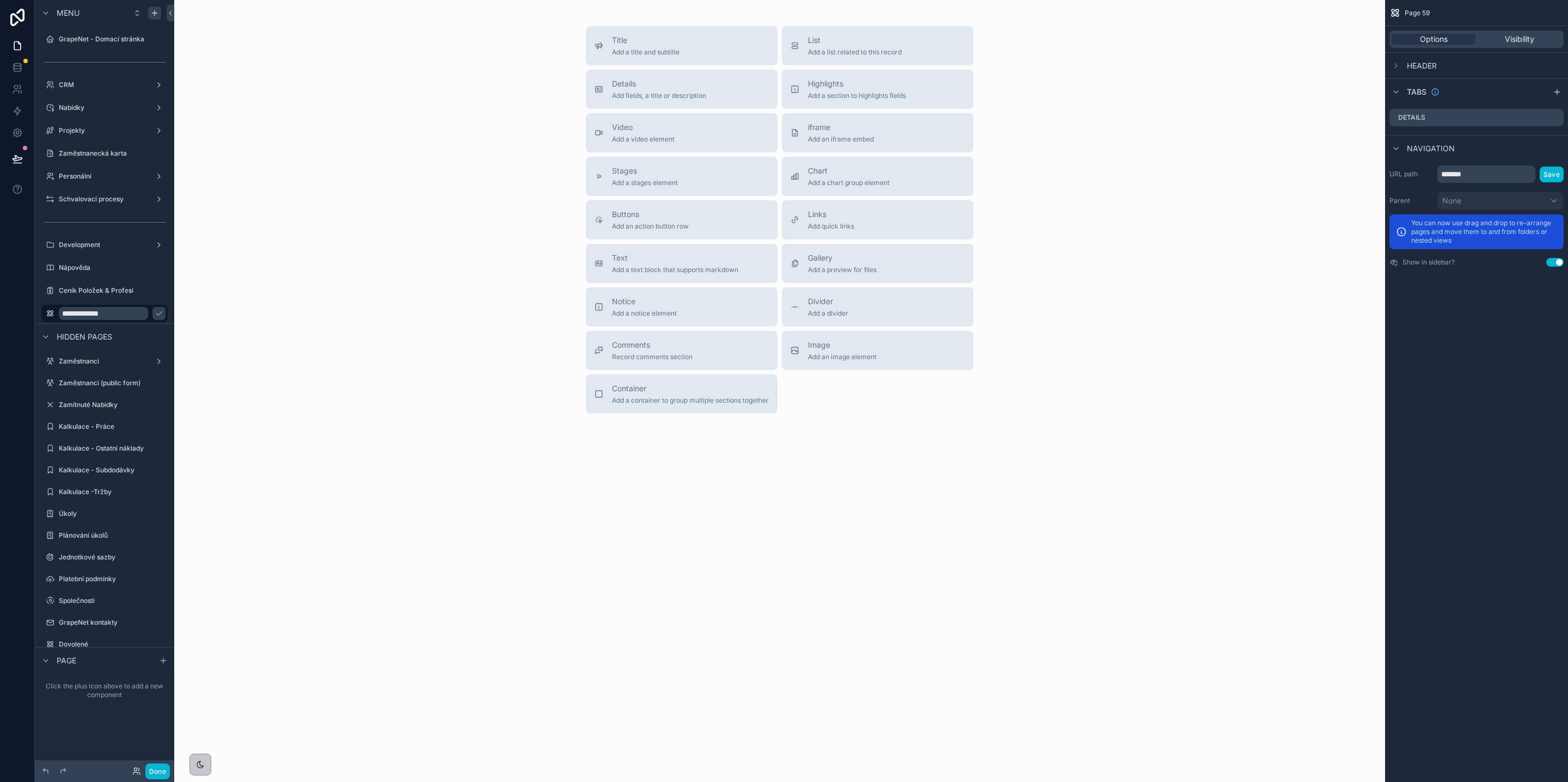
type input "**********"
click at [1466, 176] on input "*******" at bounding box center [1486, 174] width 98 height 17
type input "****"
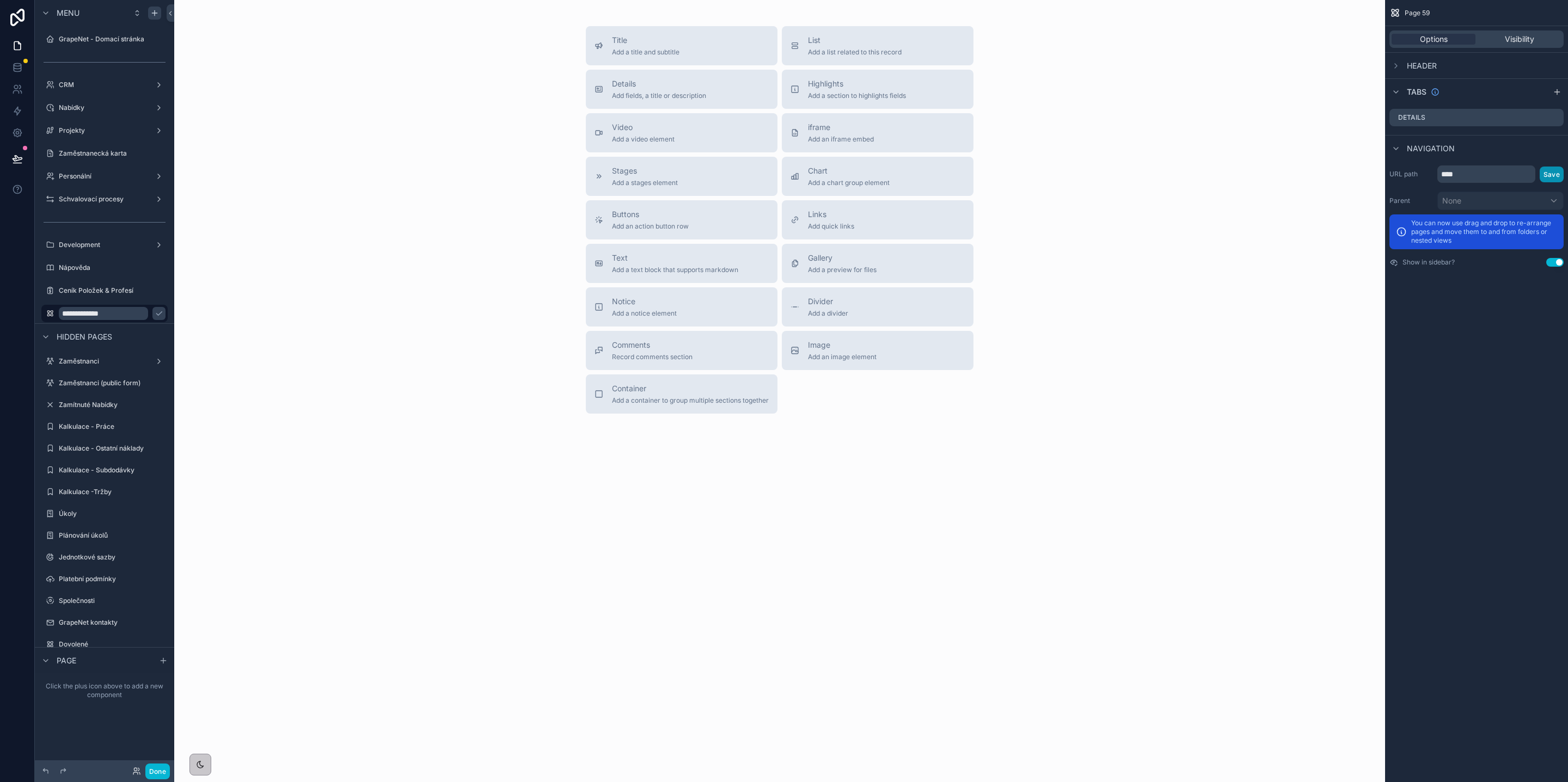
click at [1541, 170] on button "Save" at bounding box center [1551, 174] width 24 height 15
click at [146, 311] on icon "scrollable content" at bounding box center [143, 313] width 9 height 9
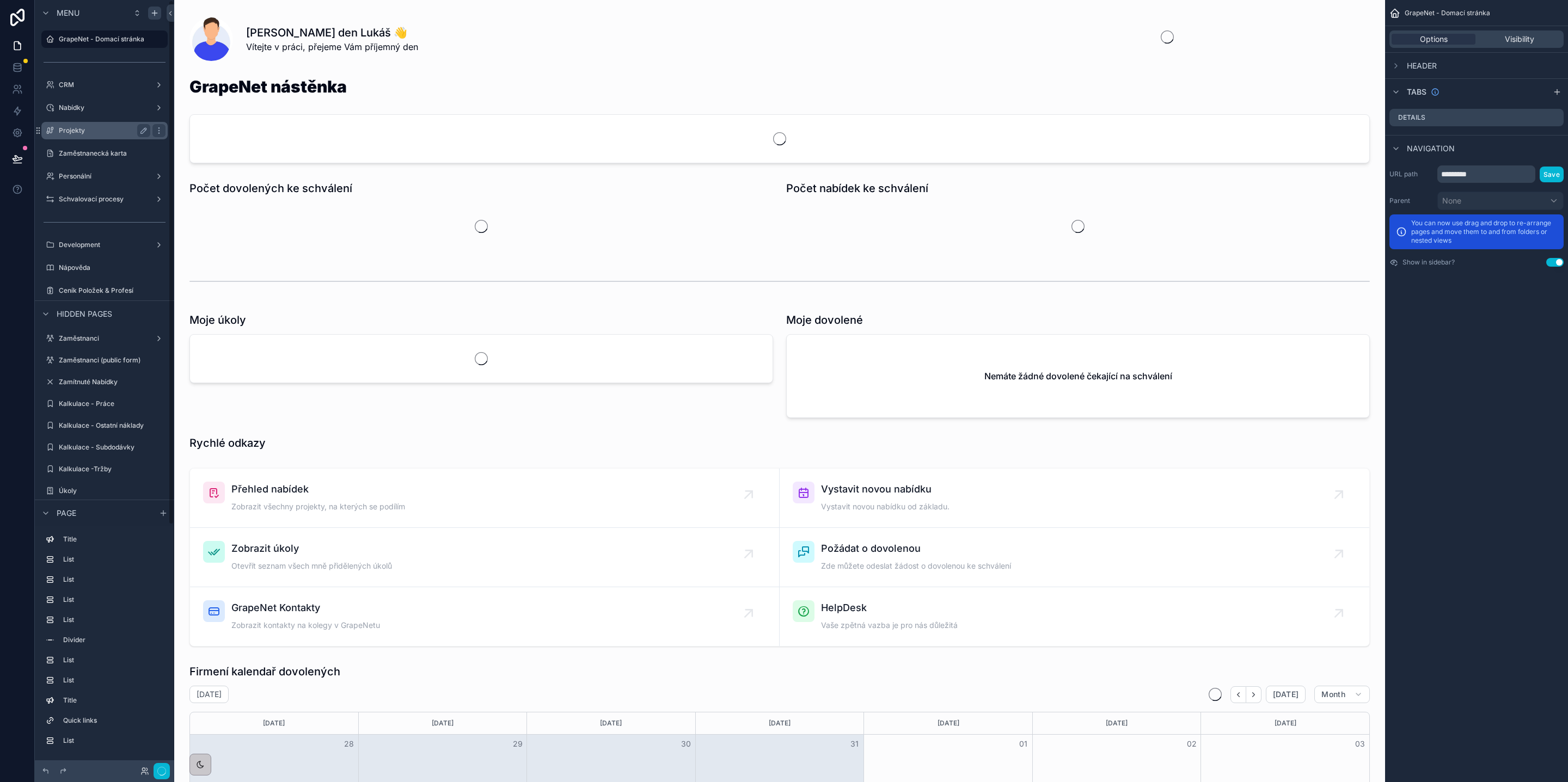
click at [90, 129] on label "Projekty" at bounding box center [102, 130] width 88 height 9
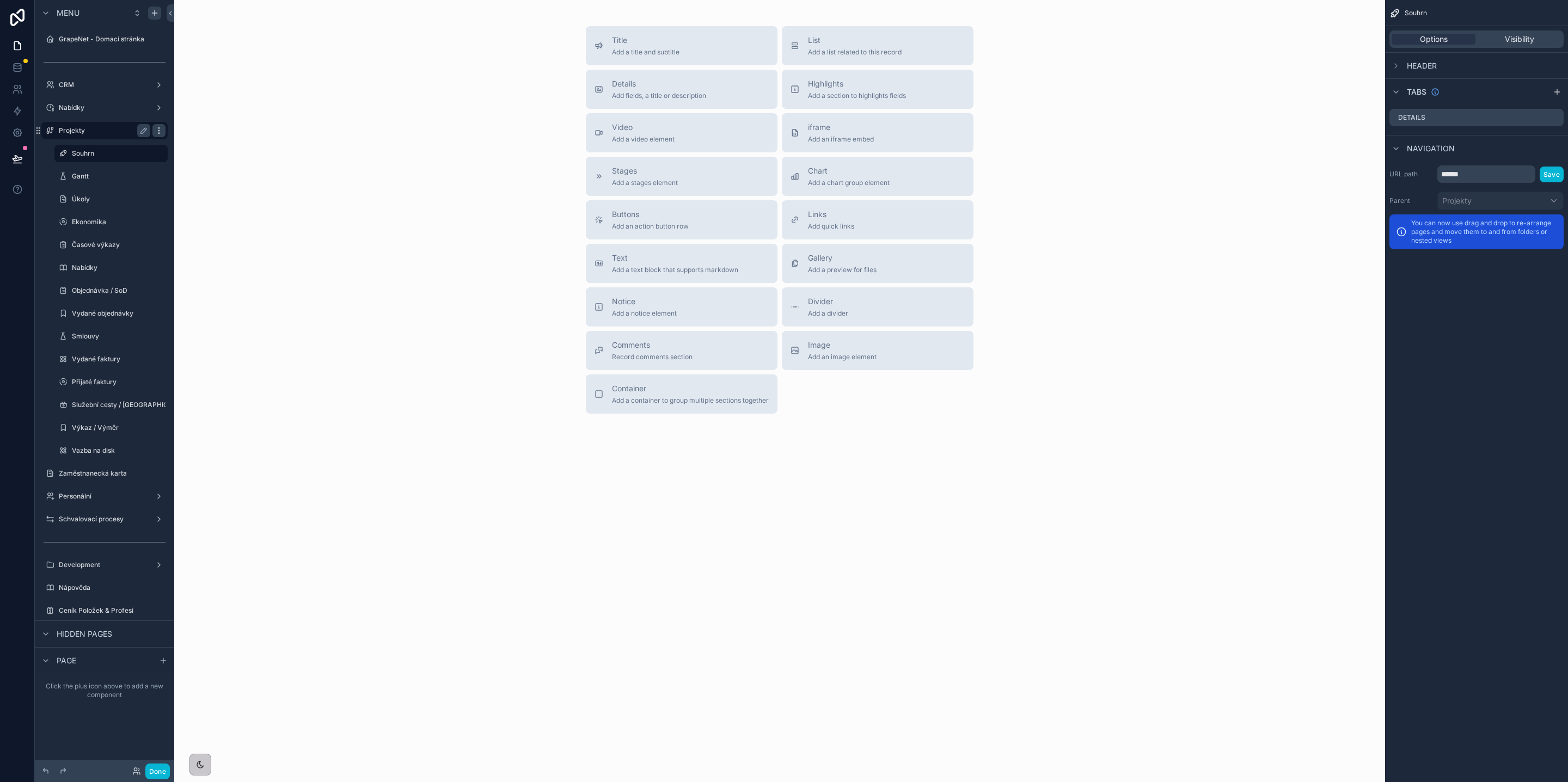
click at [159, 133] on icon "scrollable content" at bounding box center [159, 133] width 1 height 1
click at [259, 145] on input "********" at bounding box center [261, 146] width 63 height 17
type input "********"
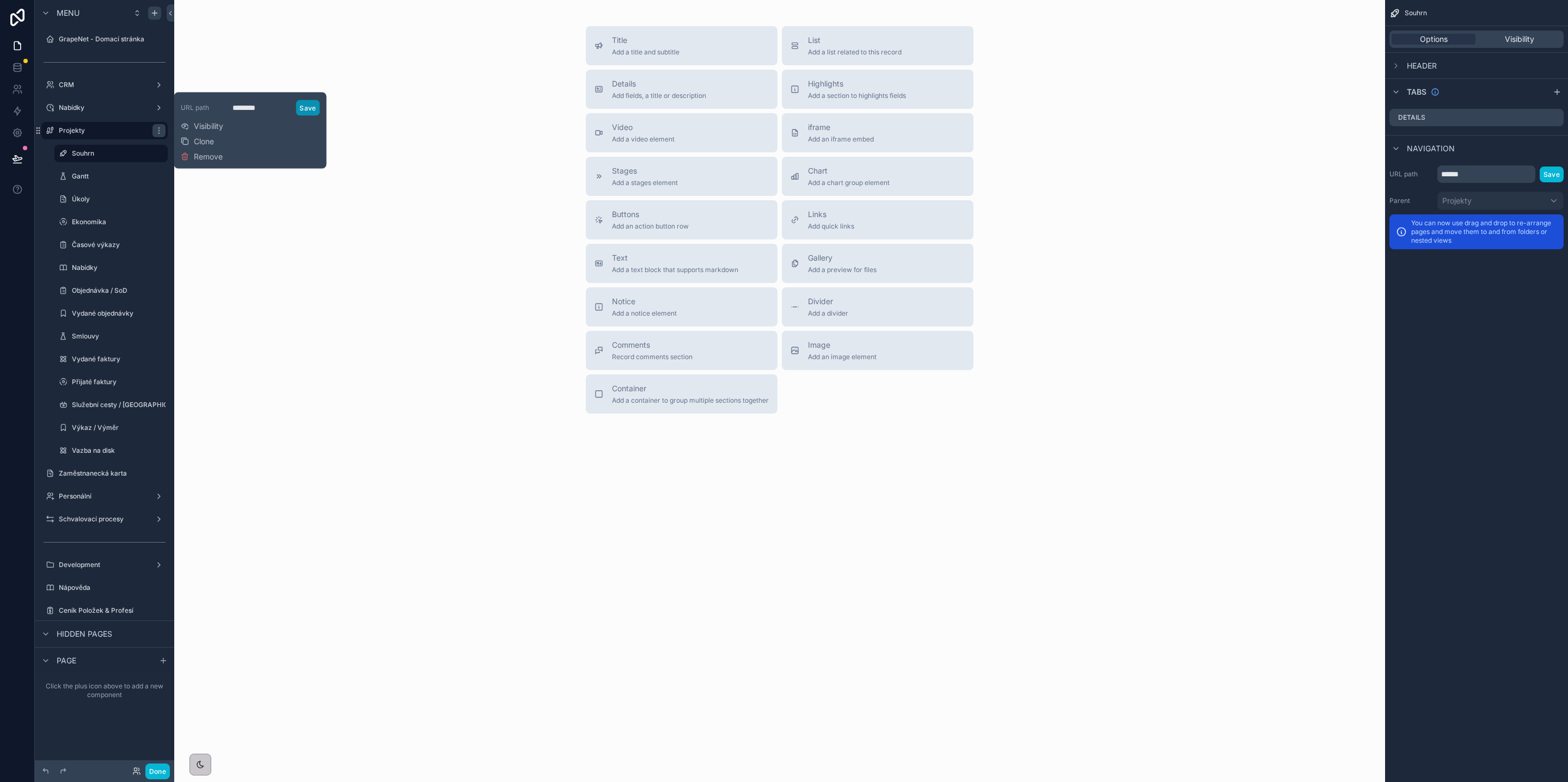
click at [308, 107] on button "Save" at bounding box center [307, 108] width 24 height 15
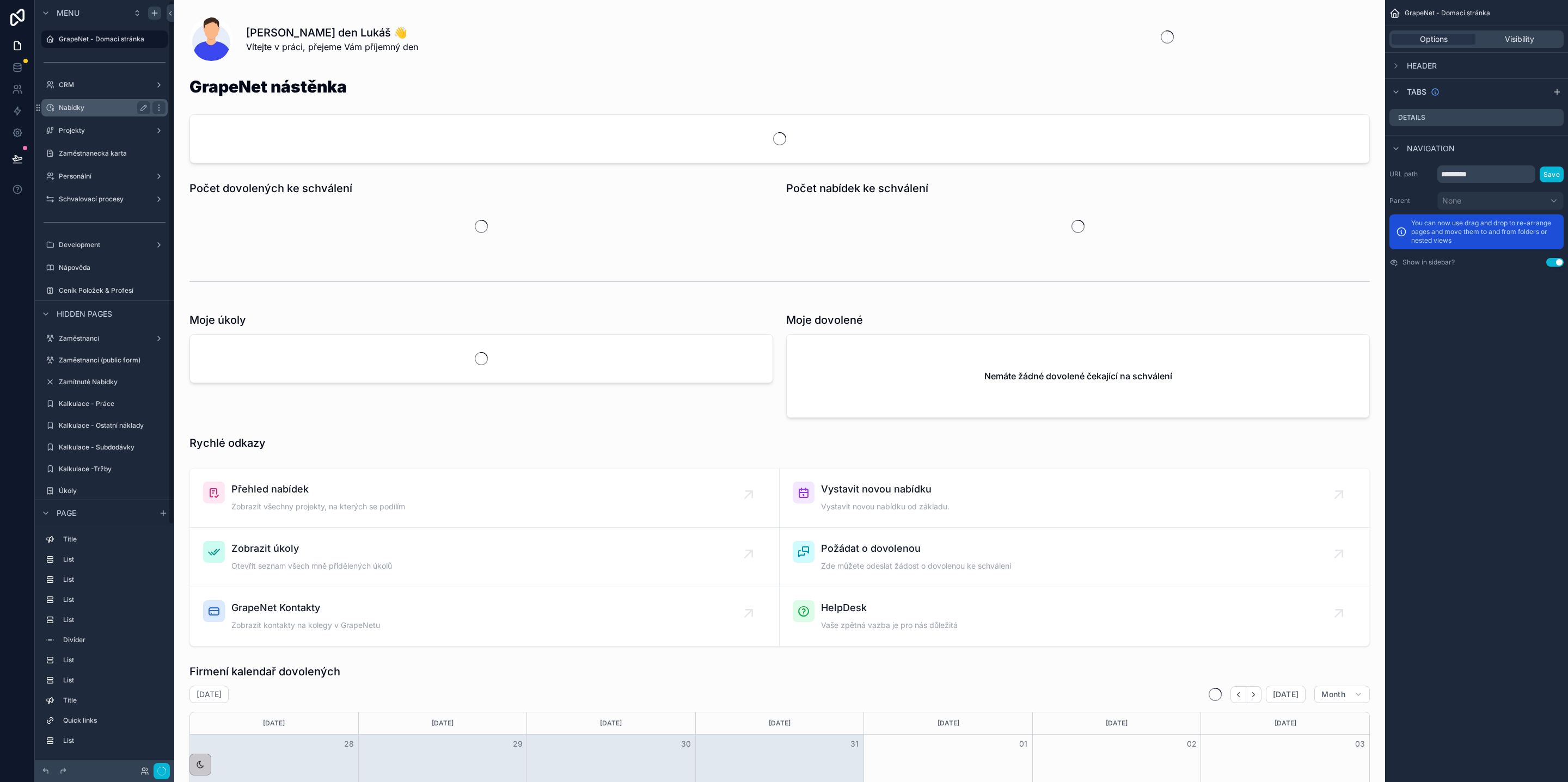
click at [114, 108] on label "Nabídky" at bounding box center [102, 108] width 88 height 9
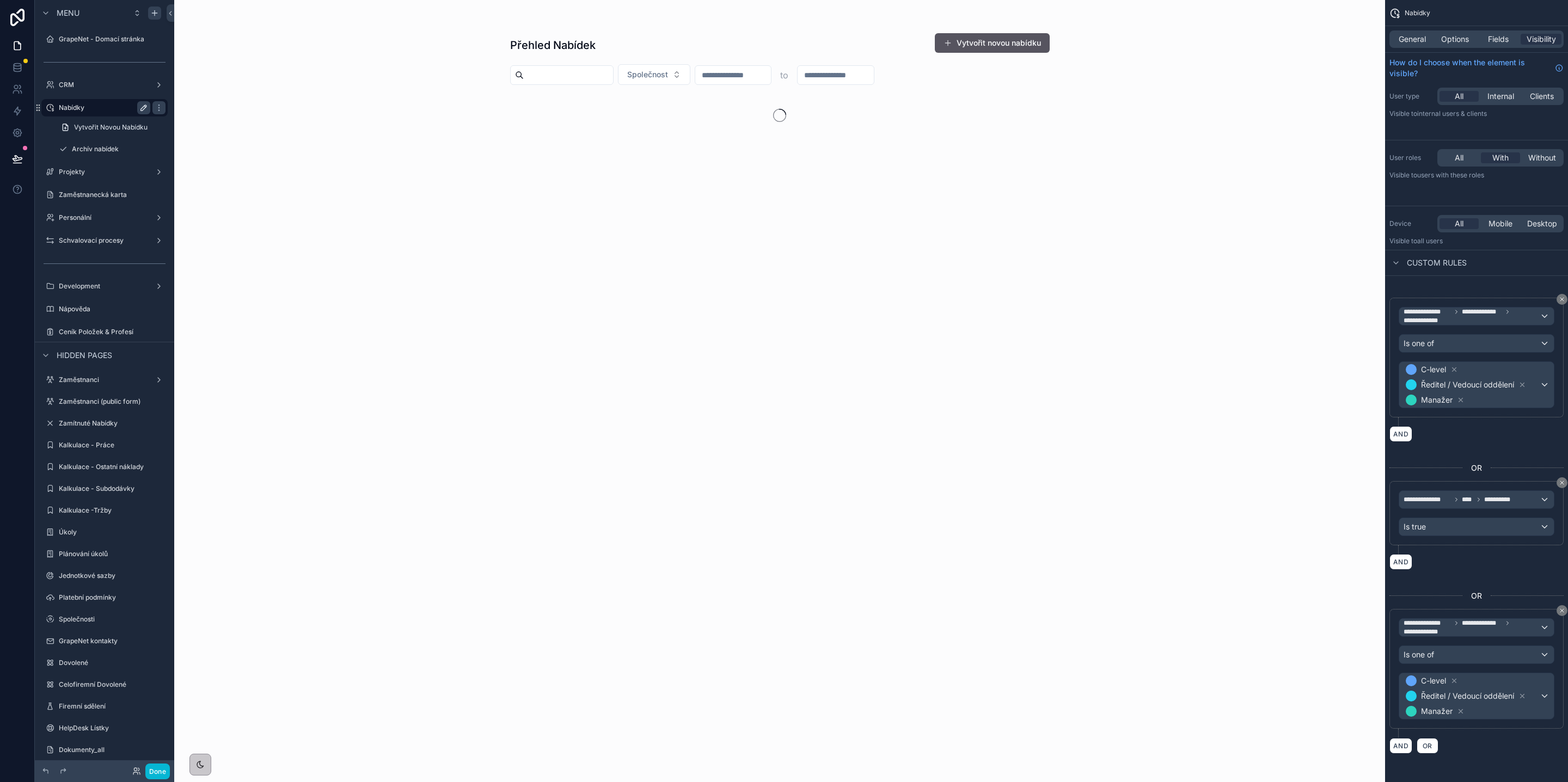
click at [139, 107] on icon "scrollable content" at bounding box center [143, 108] width 9 height 9
click at [156, 108] on icon "scrollable content" at bounding box center [159, 108] width 9 height 9
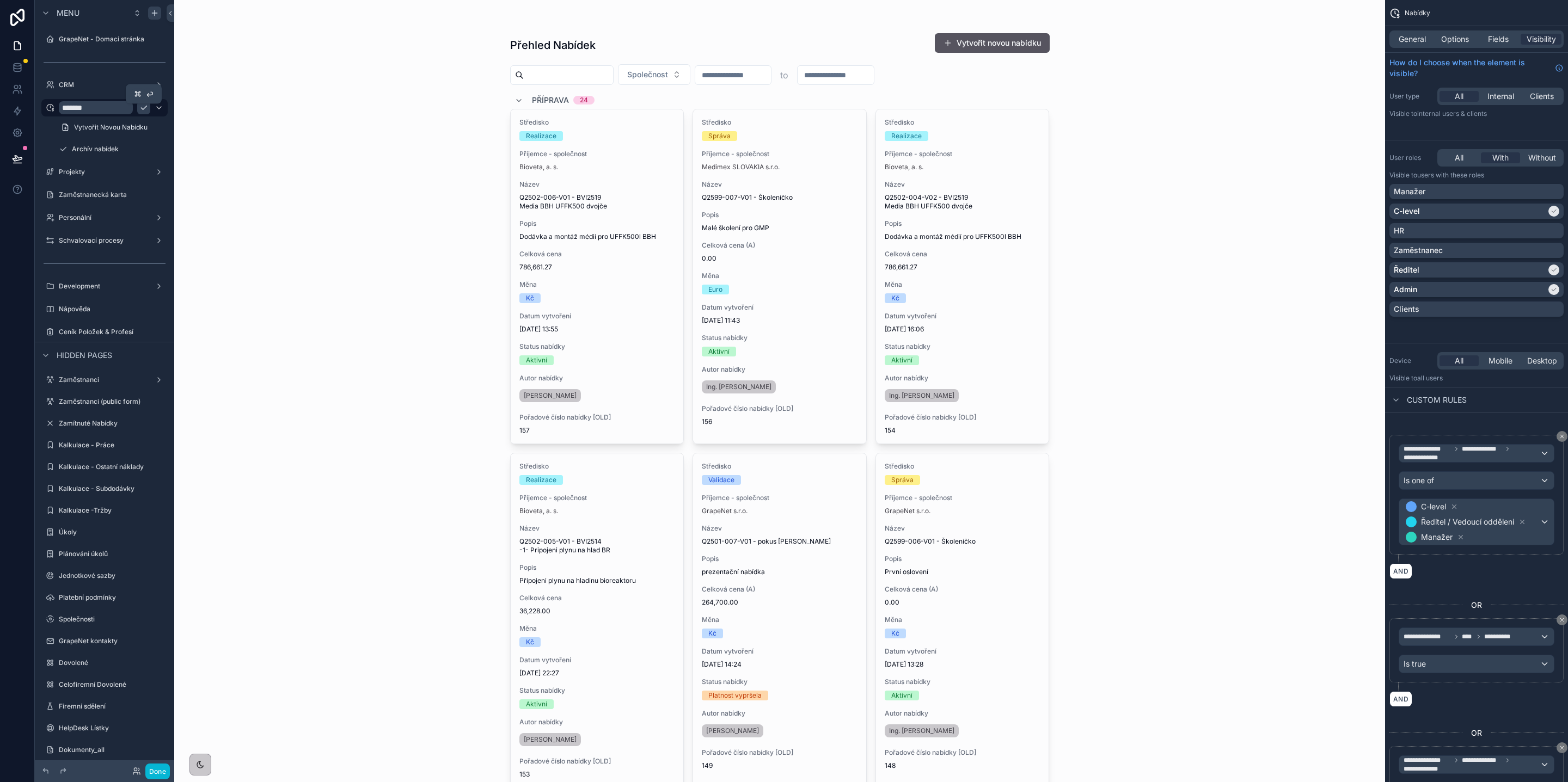
click at [145, 108] on icon "scrollable content" at bounding box center [143, 108] width 9 height 9
click at [125, 84] on label "CRM" at bounding box center [102, 85] width 88 height 9
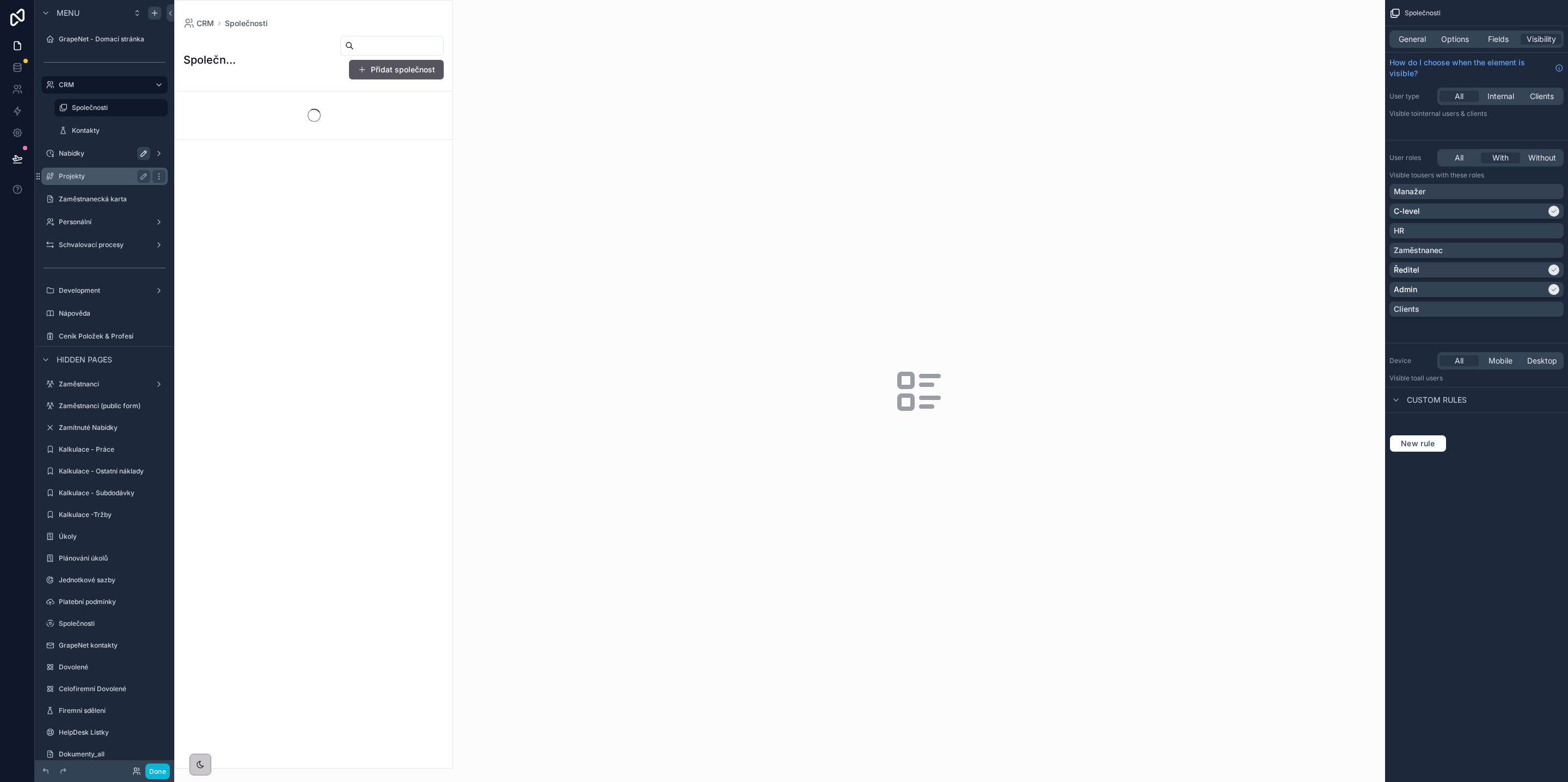
click at [97, 154] on label "Nabídky" at bounding box center [102, 153] width 88 height 9
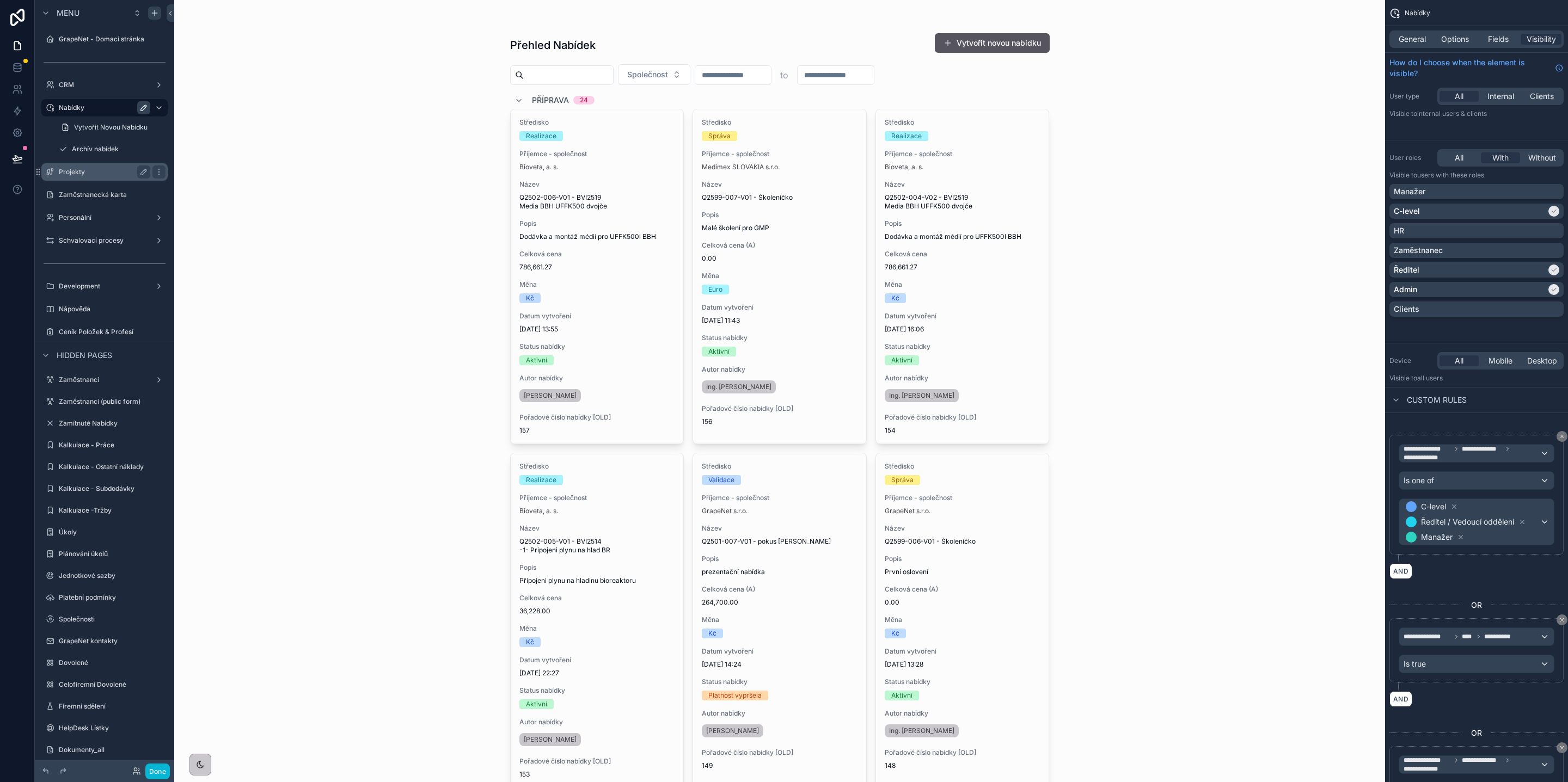
click at [94, 175] on label "Projekty" at bounding box center [102, 171] width 88 height 9
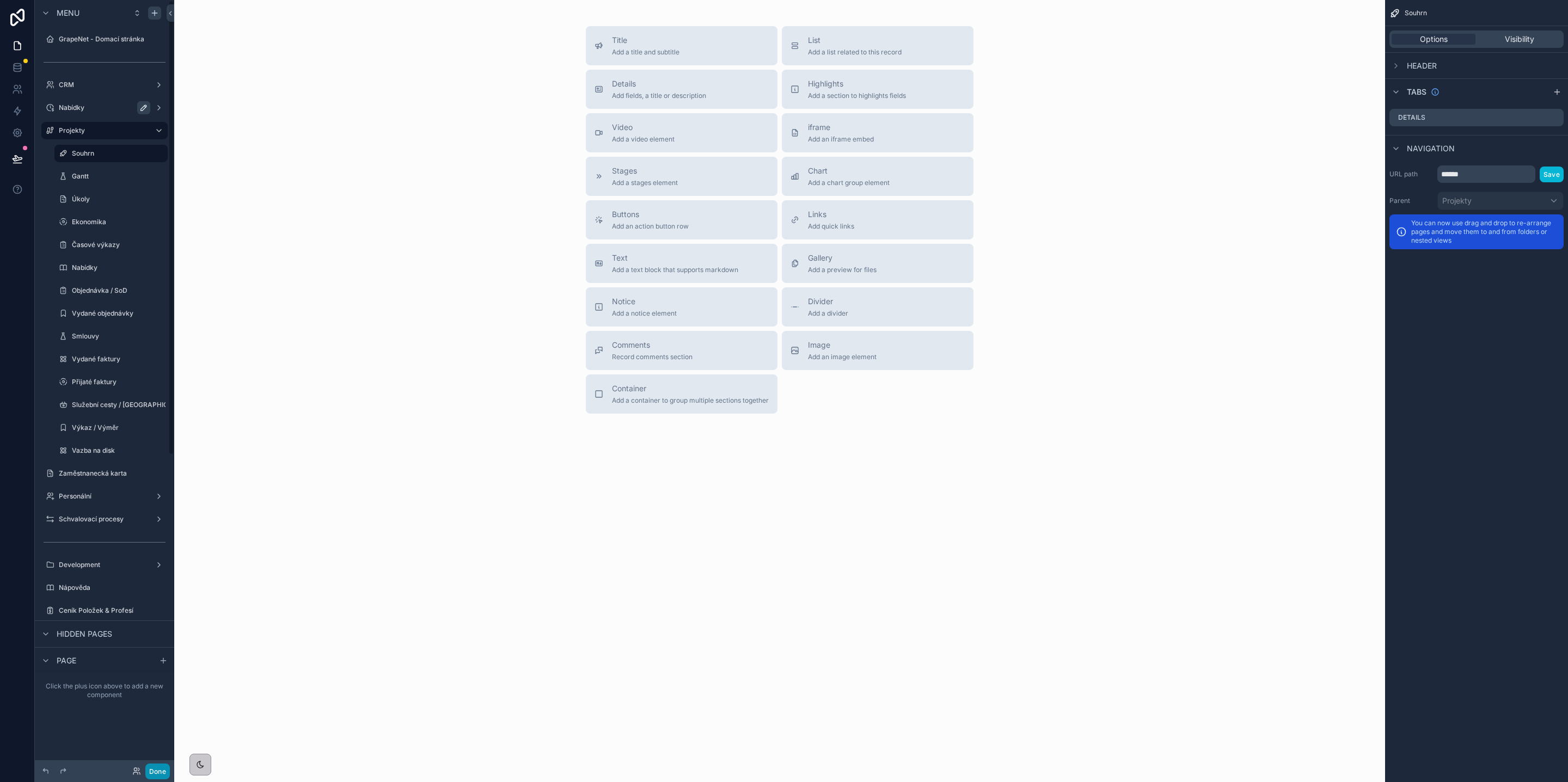
click at [163, 769] on button "Done" at bounding box center [157, 771] width 24 height 15
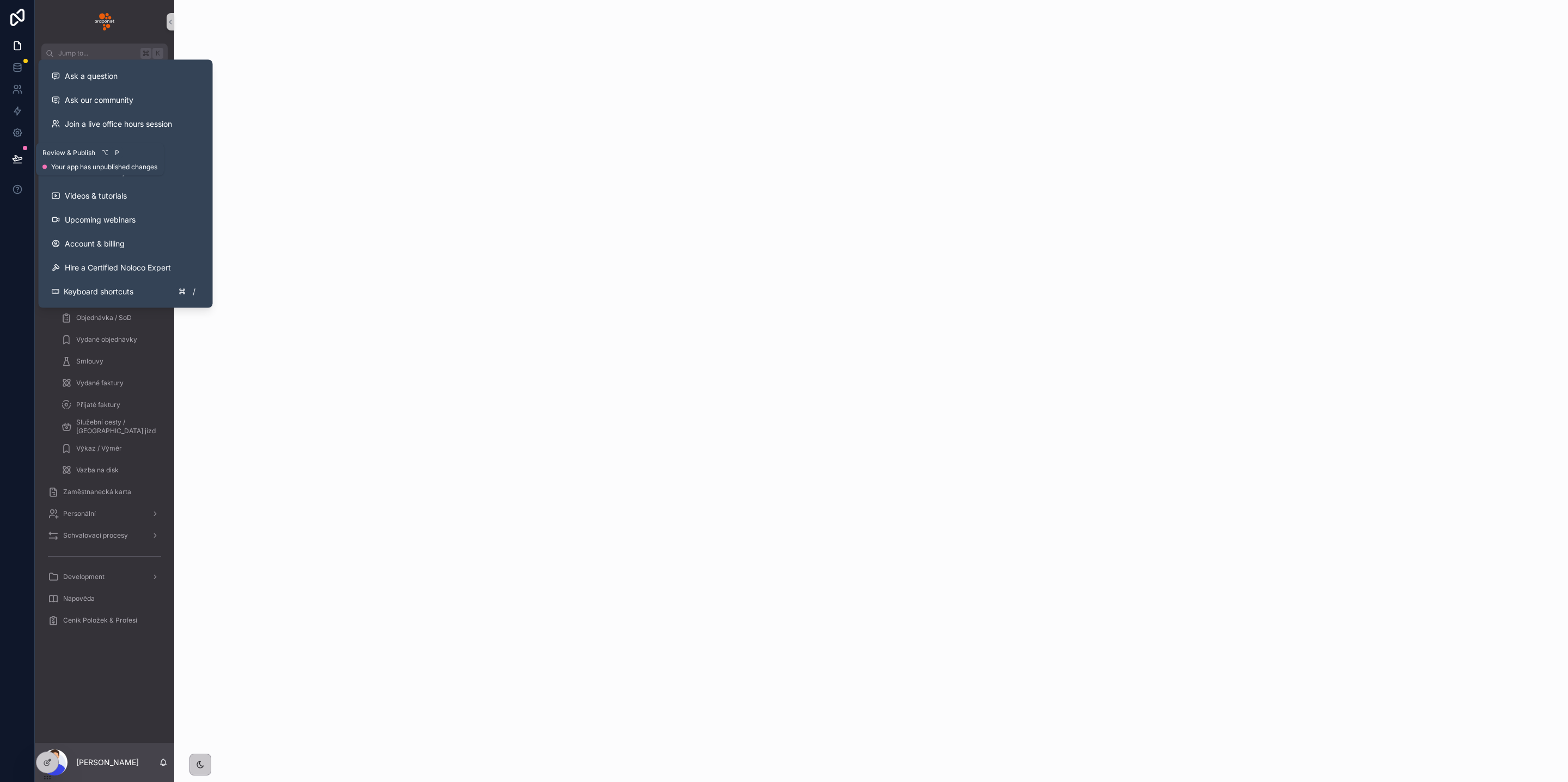
click at [20, 158] on icon at bounding box center [17, 159] width 10 height 6
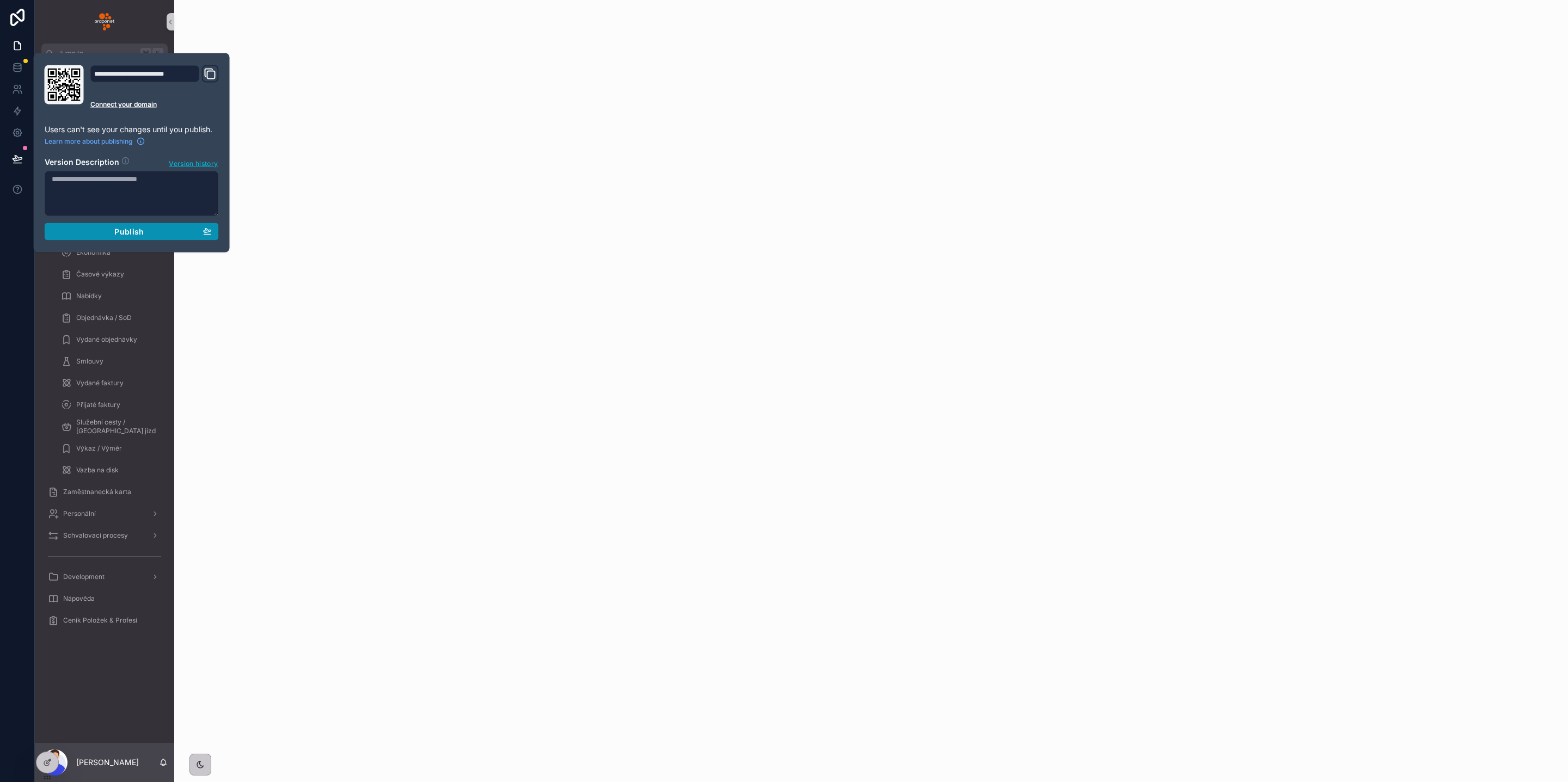
click at [154, 238] on button "Publish" at bounding box center [131, 232] width 174 height 17
